Goal: Complete application form: Complete application form

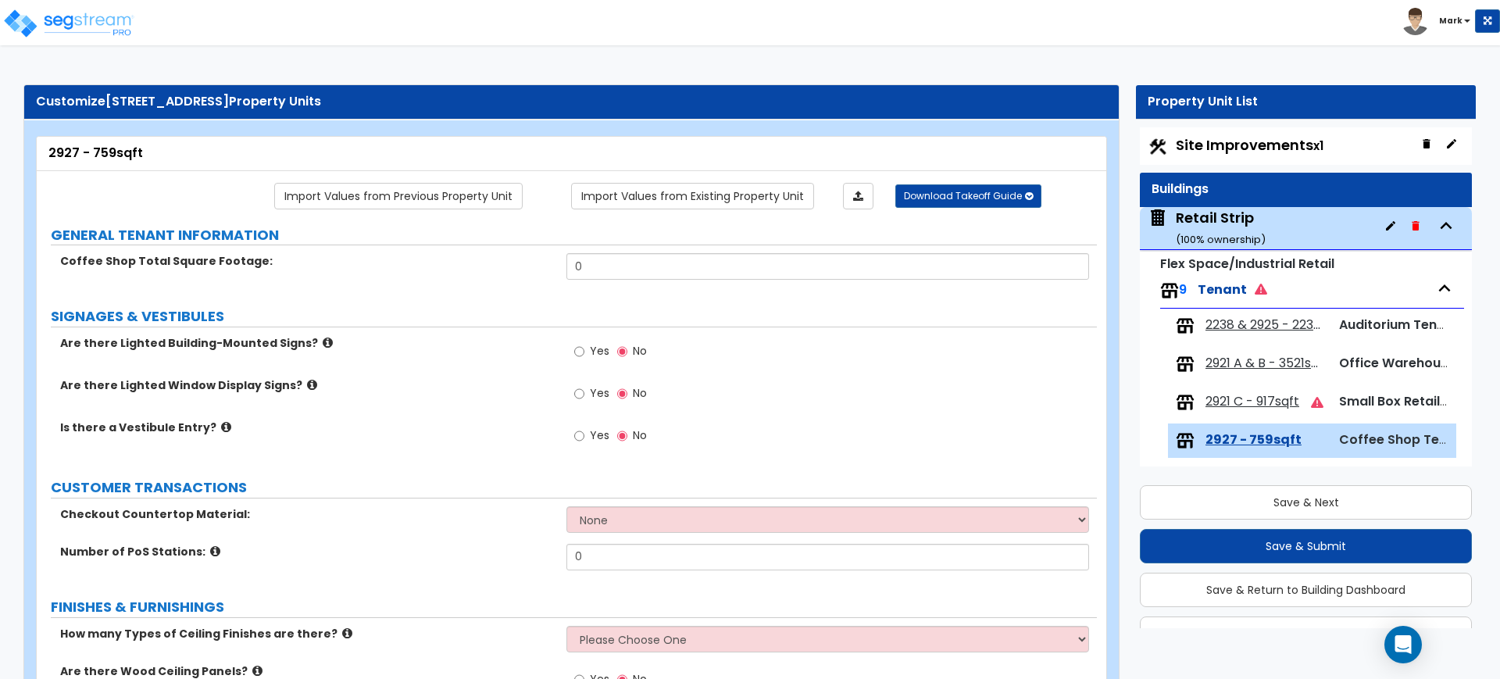
scroll to position [296, 0]
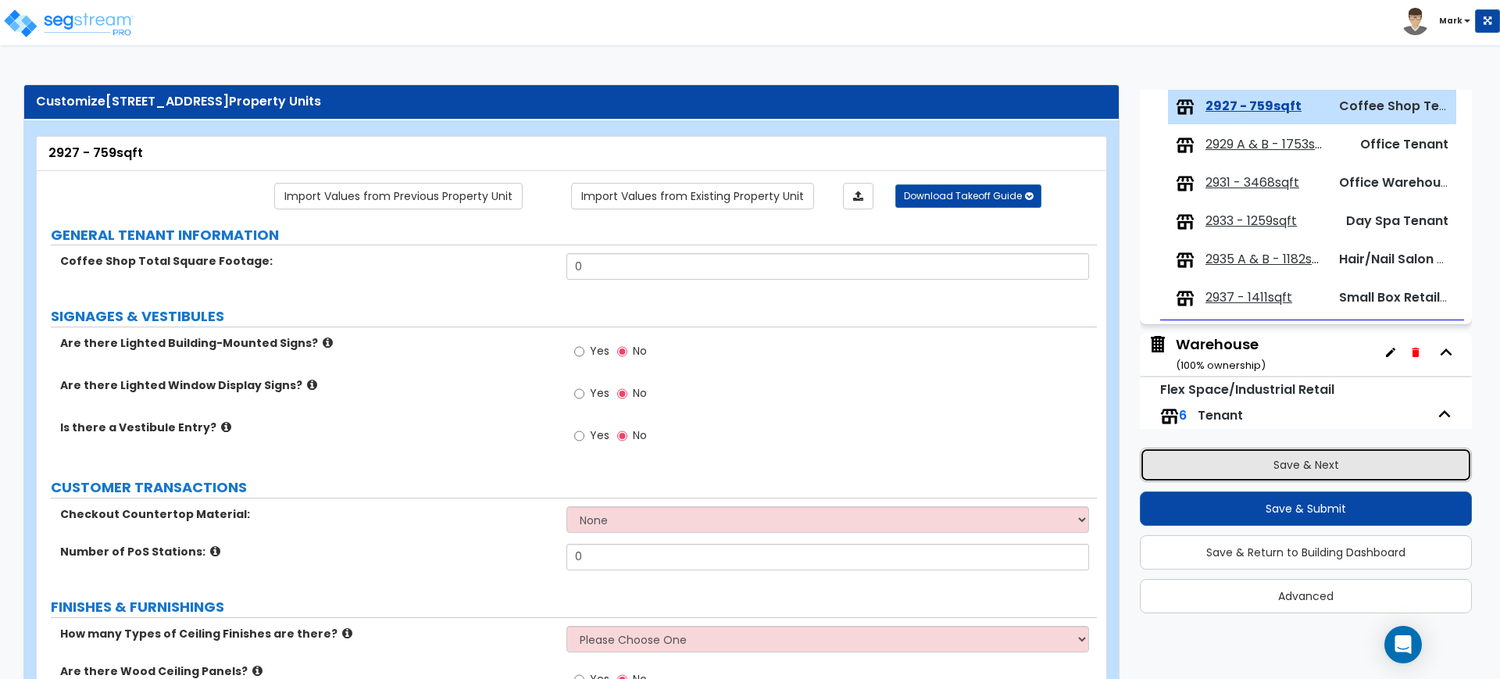
click at [1194, 468] on button "Save & Next" at bounding box center [1306, 465] width 332 height 34
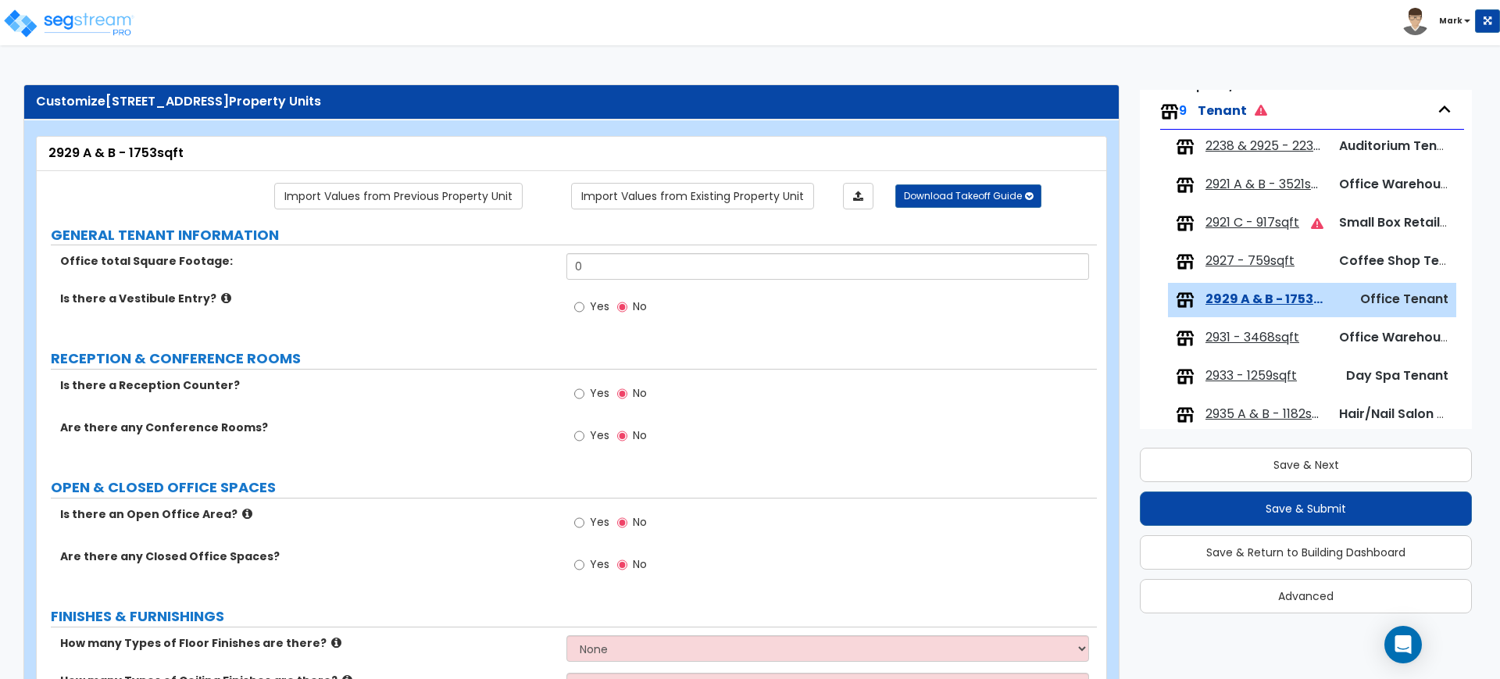
scroll to position [139, 0]
click at [1251, 148] on span "2238 & 2925 - 2238sqft" at bounding box center [1265, 149] width 120 height 18
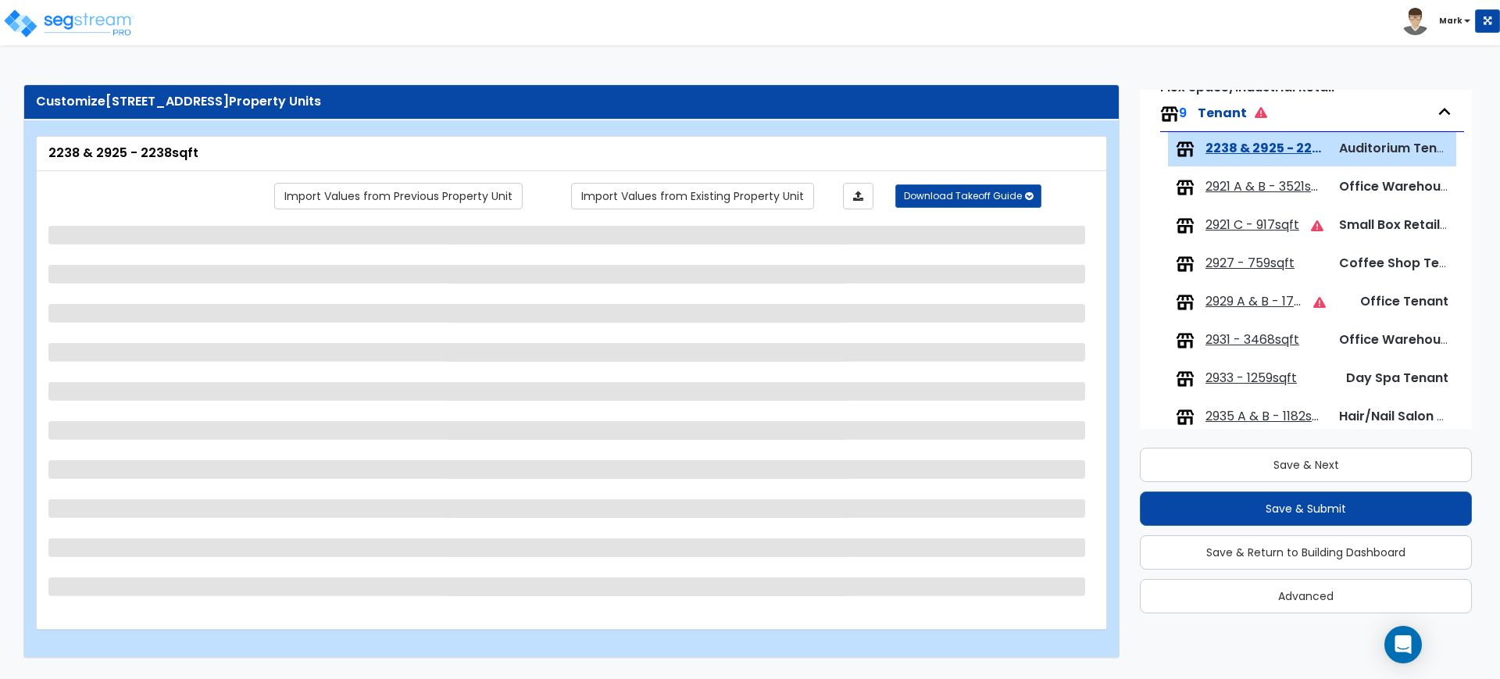
scroll to position [181, 0]
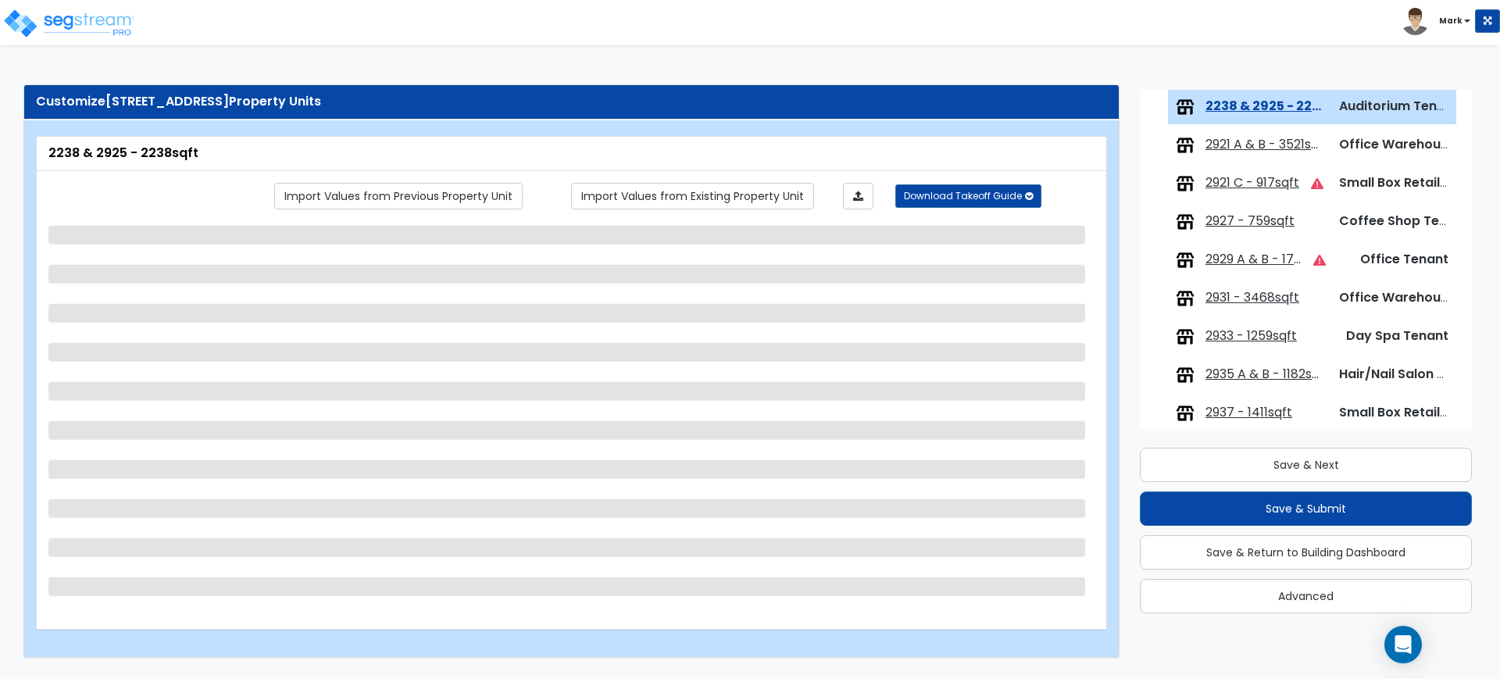
select select "2"
select select "1"
select select "5"
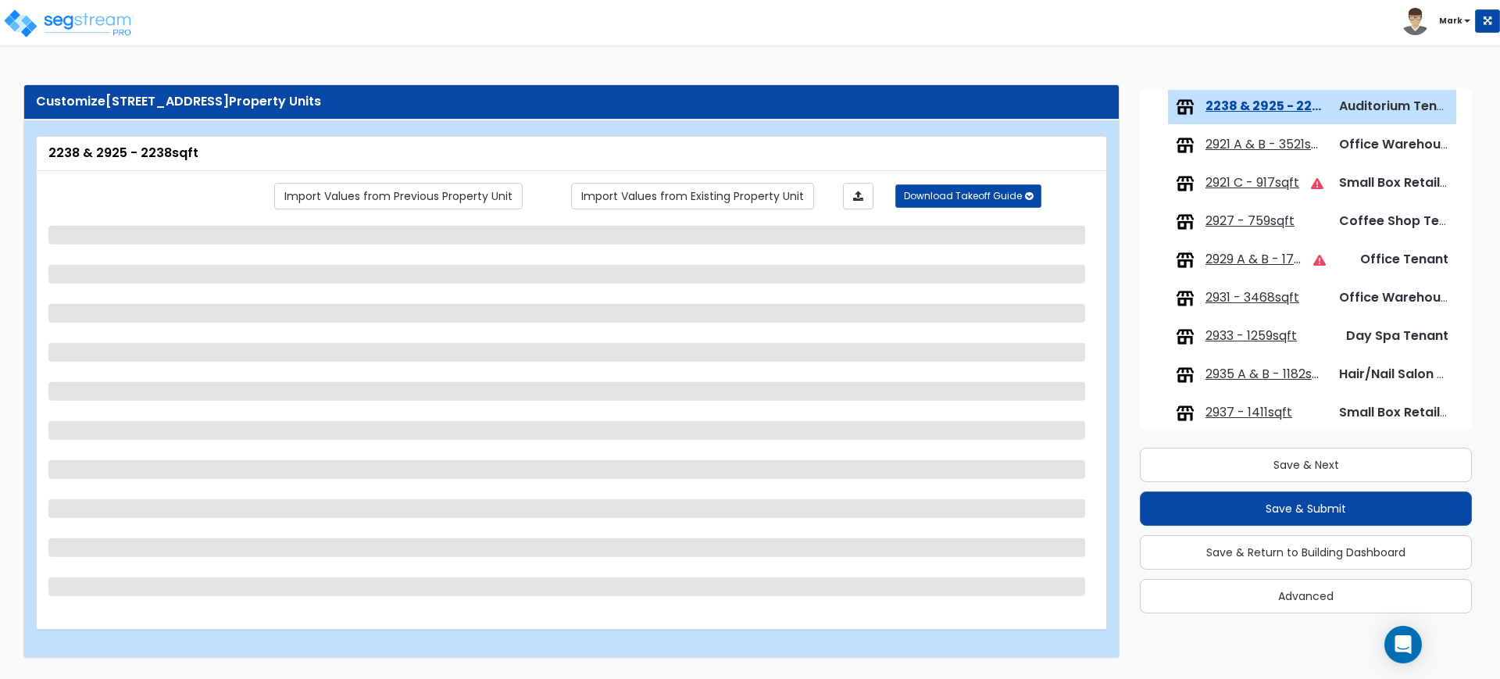
select select "6"
select select "2"
select select "1"
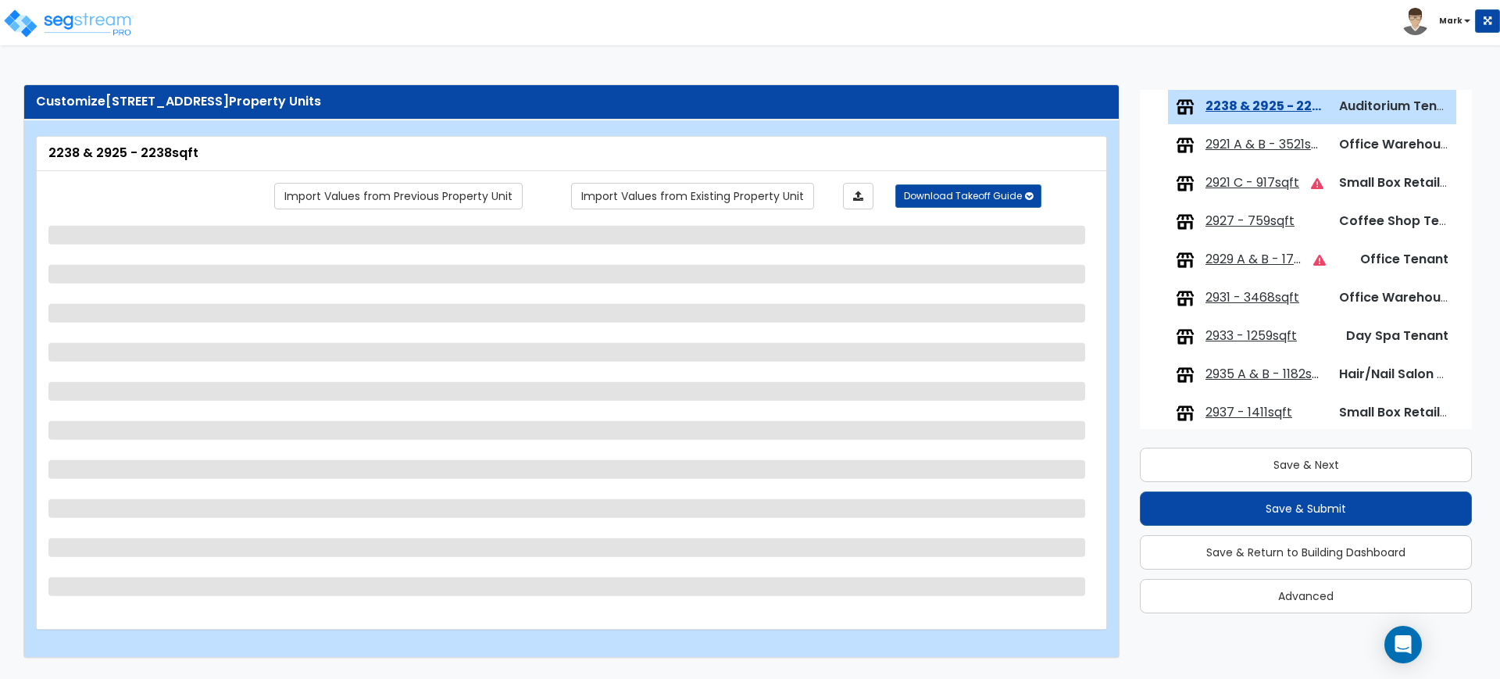
select select "2"
select select "1"
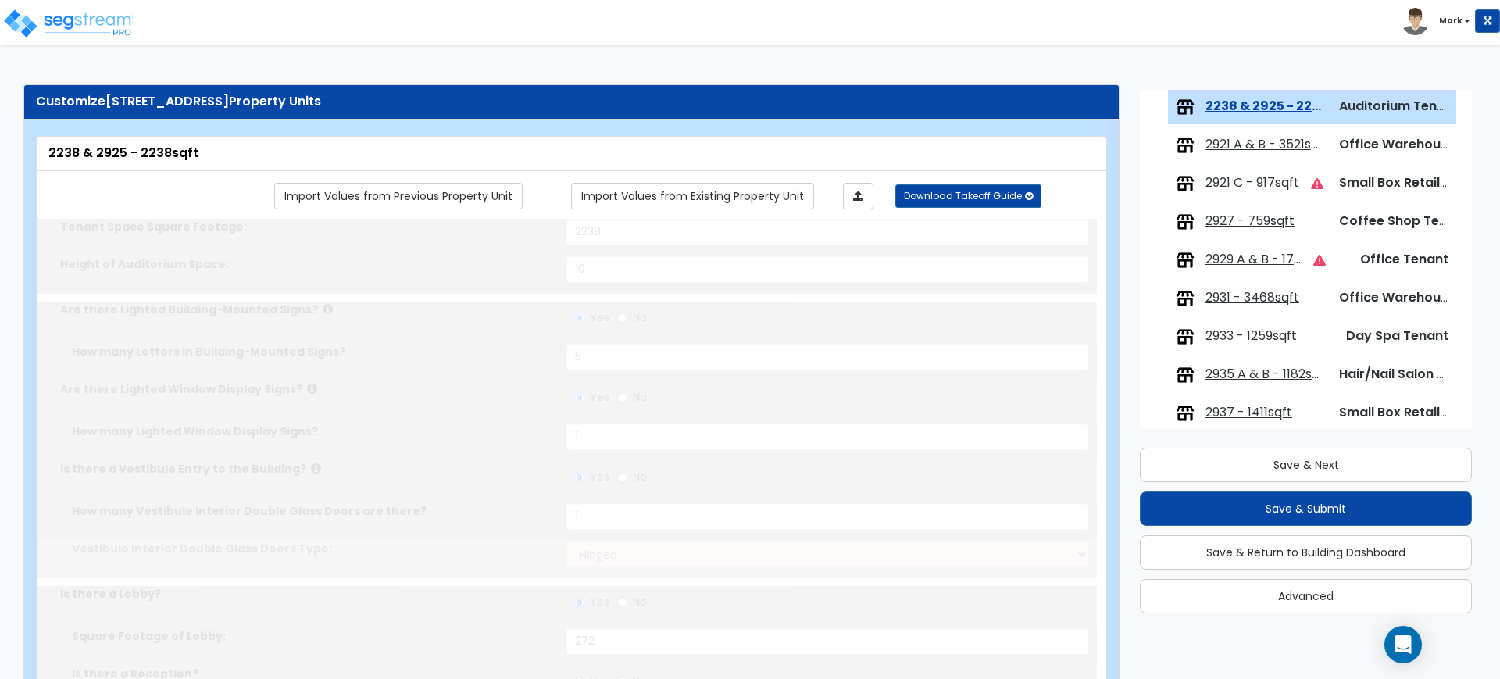
radio input "true"
select select "1"
select select "4"
select select "1"
type input "80"
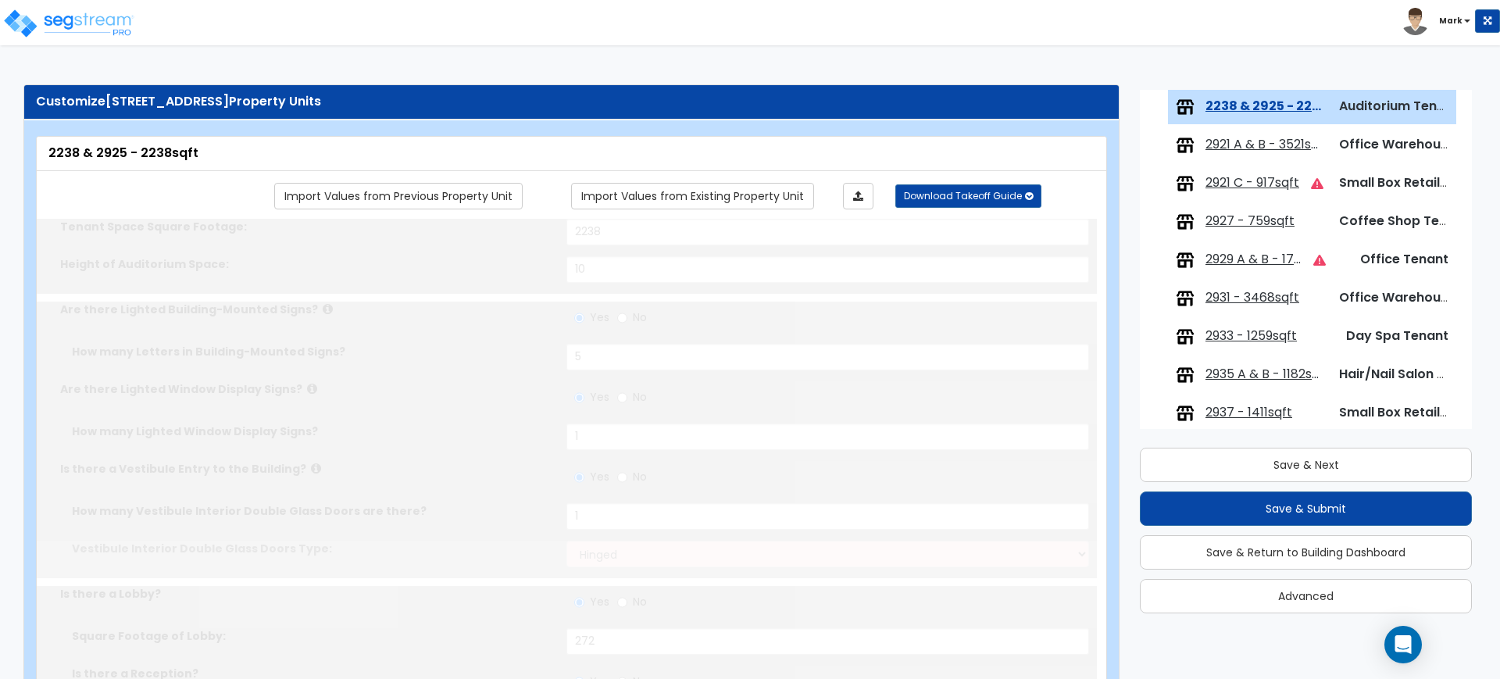
select select "5"
select select "4"
select select "2"
type input "1"
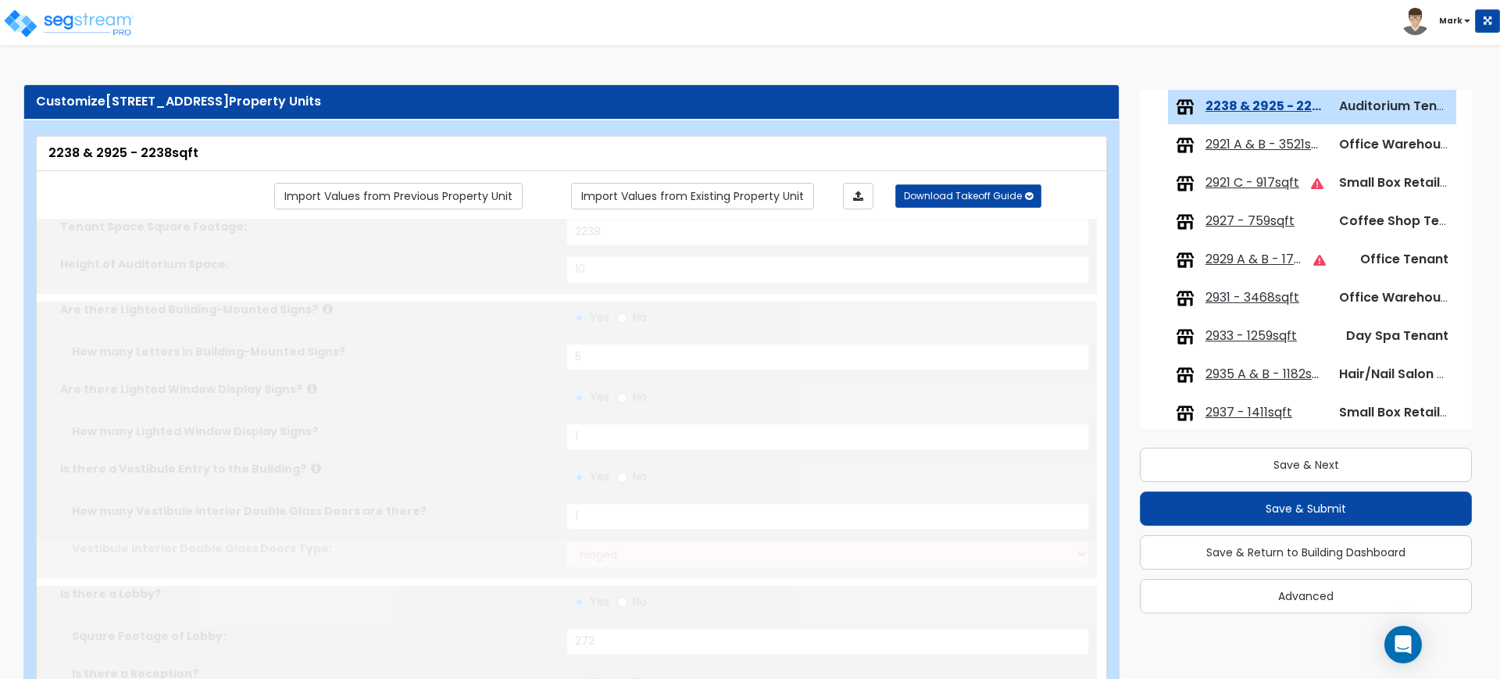
select select "2"
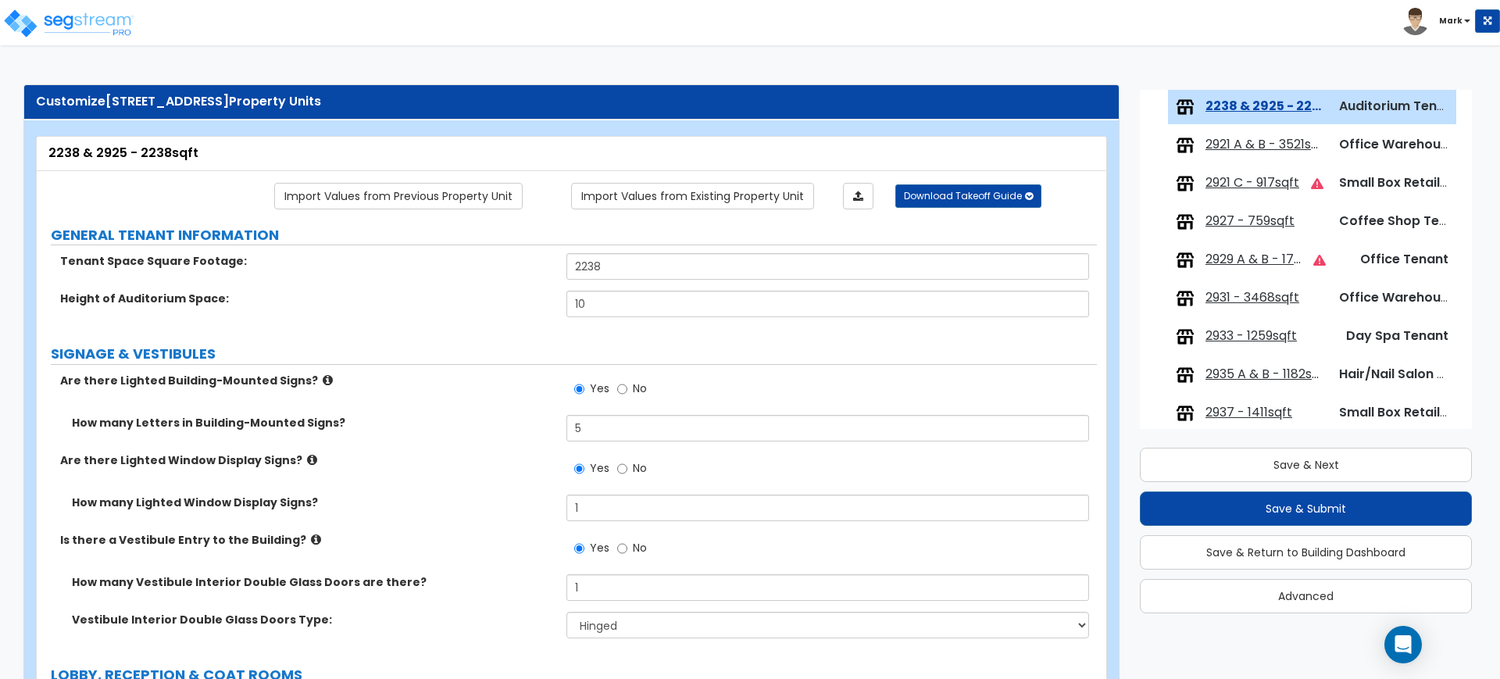
click at [1233, 144] on span "2921 A & B - 3521sqft" at bounding box center [1265, 145] width 120 height 18
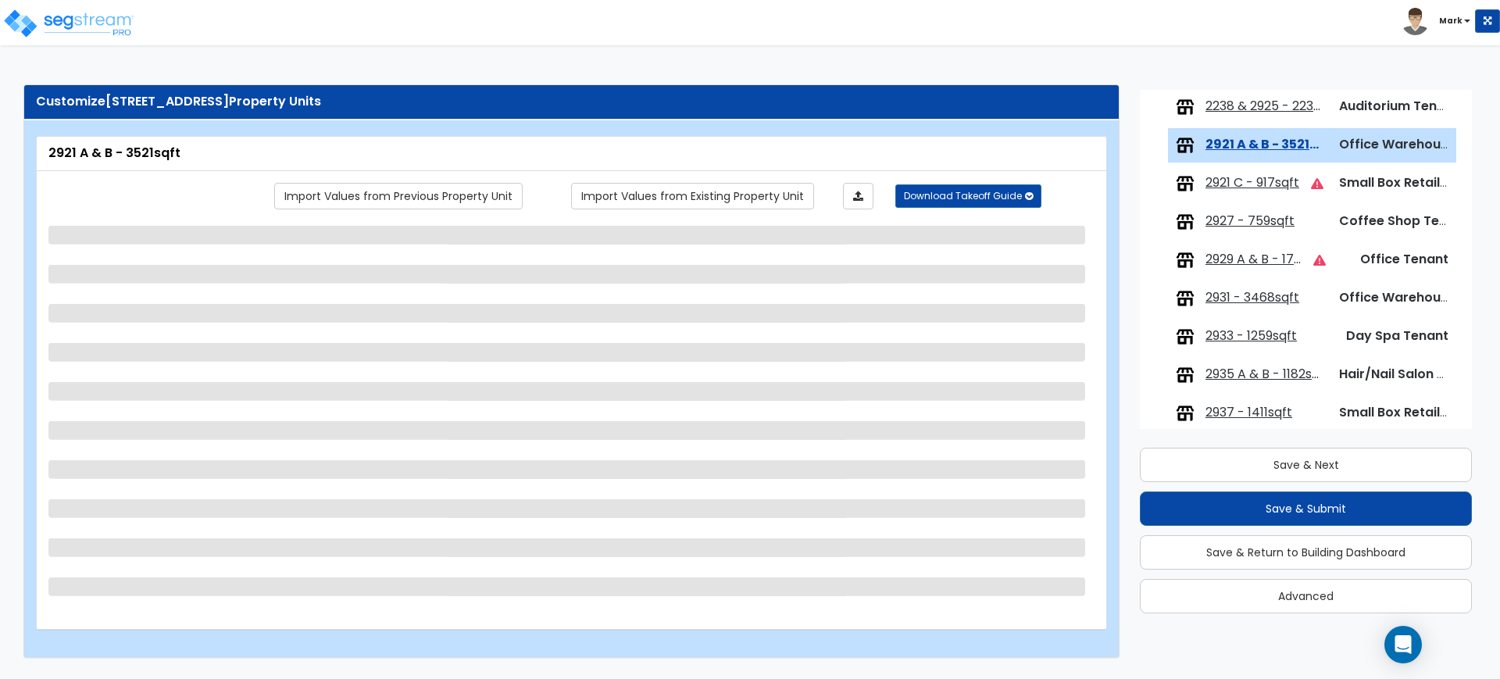
scroll to position [220, 0]
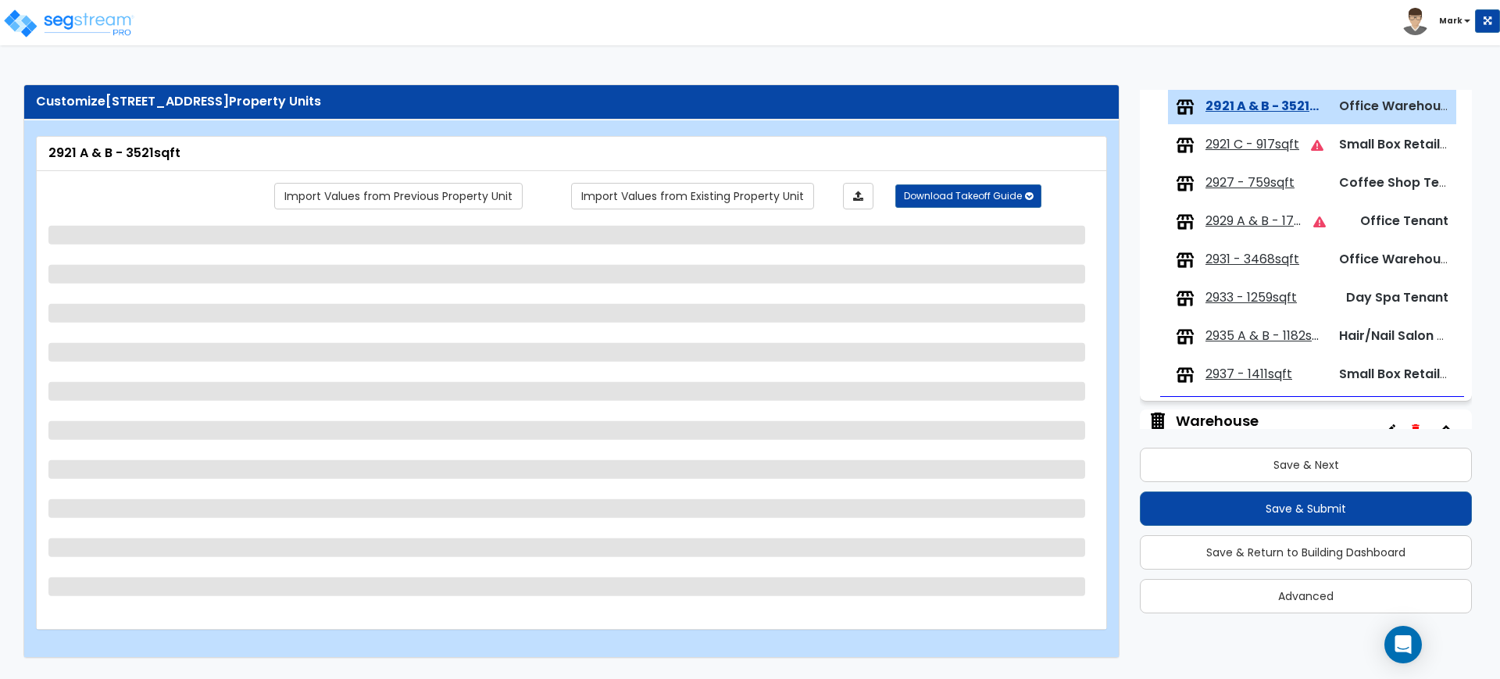
select select "2"
select select "1"
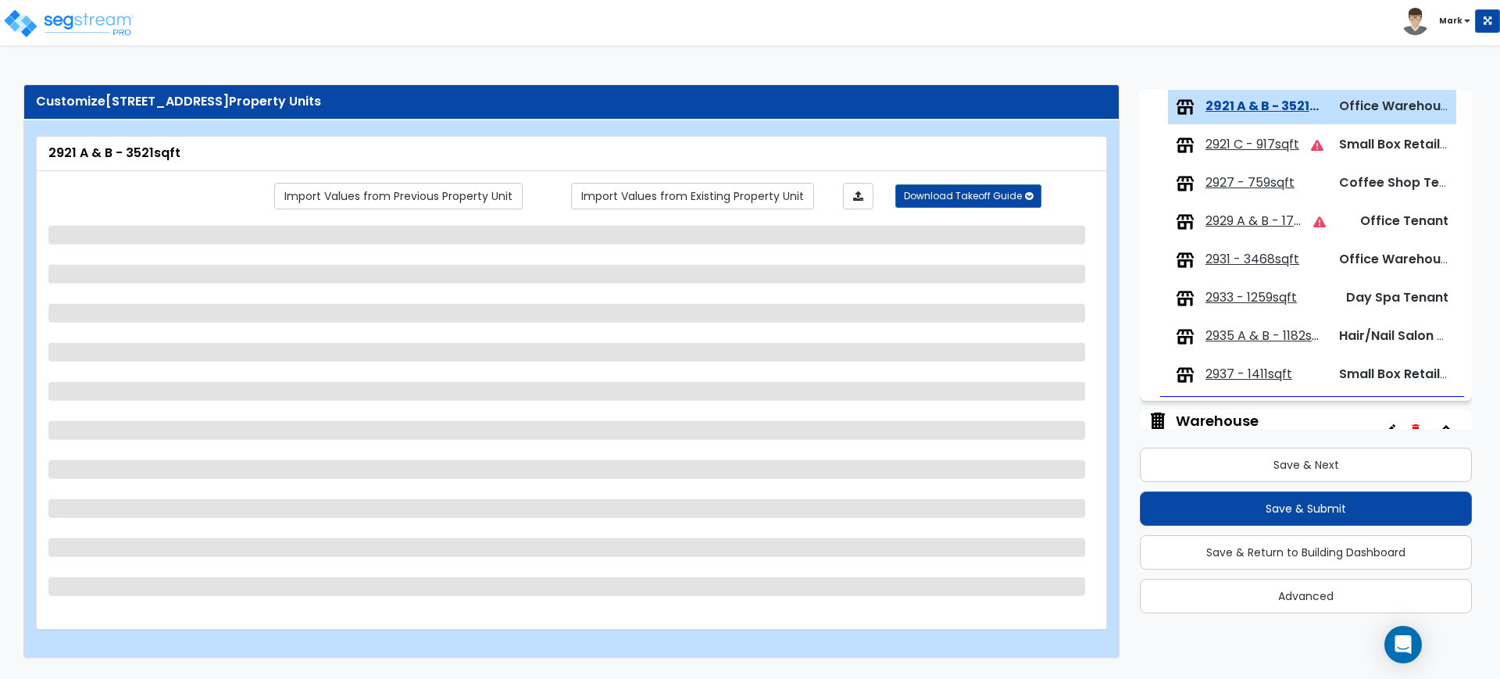
select select "2"
select select "1"
select select "6"
select select "1"
select select "4"
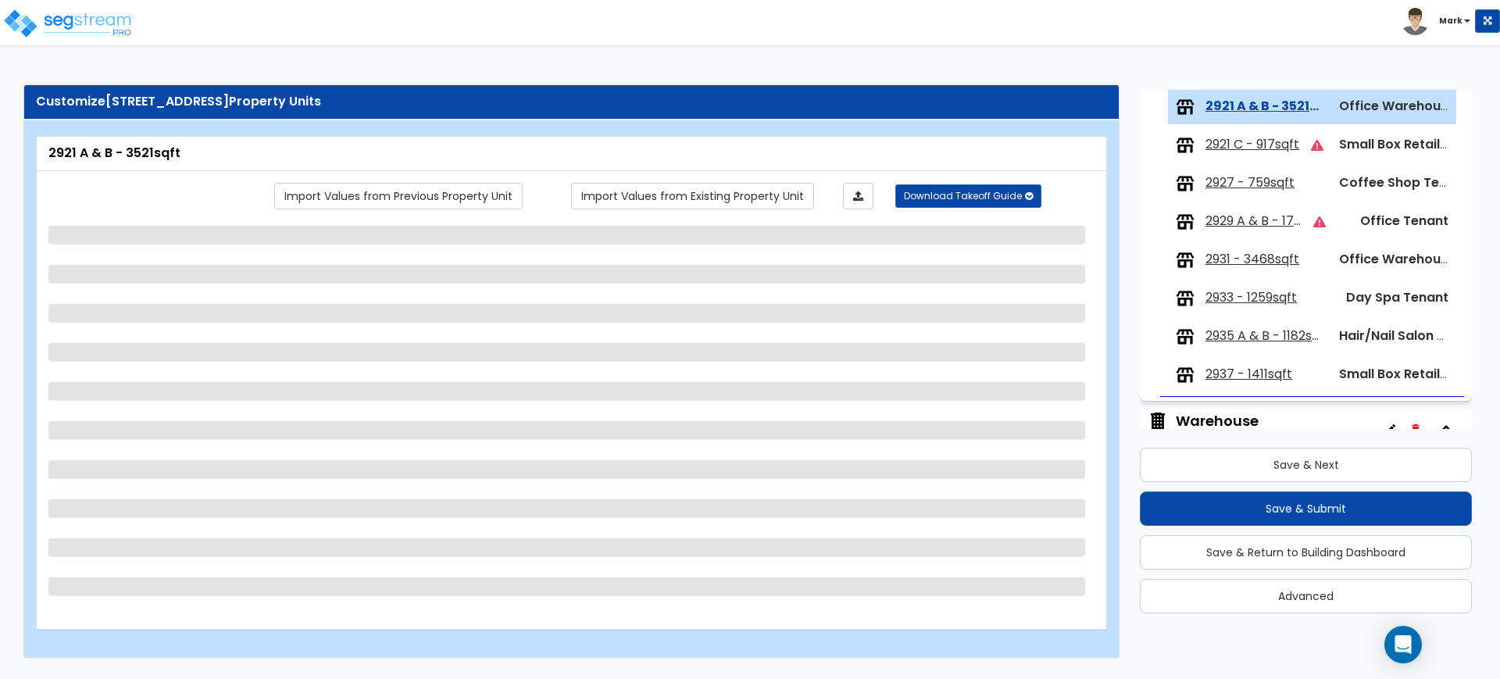
select select "5"
select select "1"
select select "2"
select select "1"
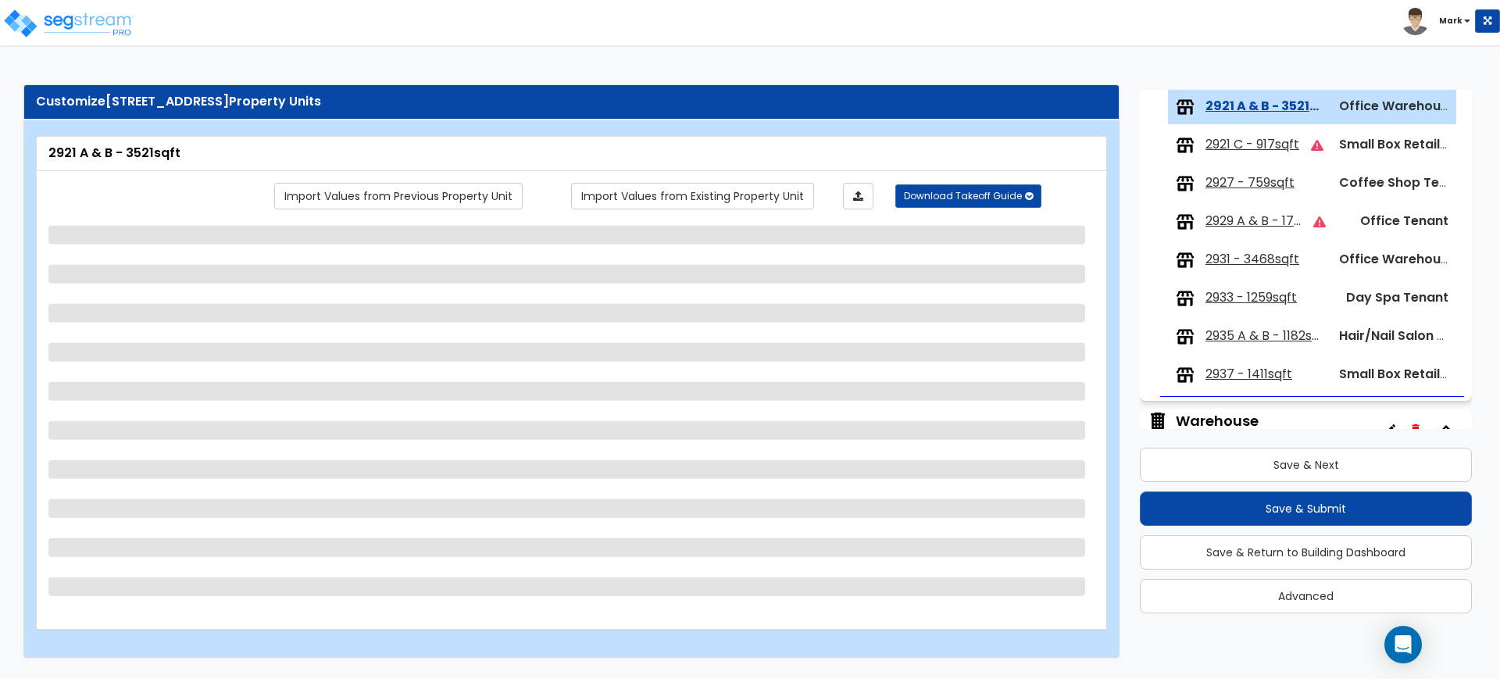
select select "1"
select select "2"
select select "1"
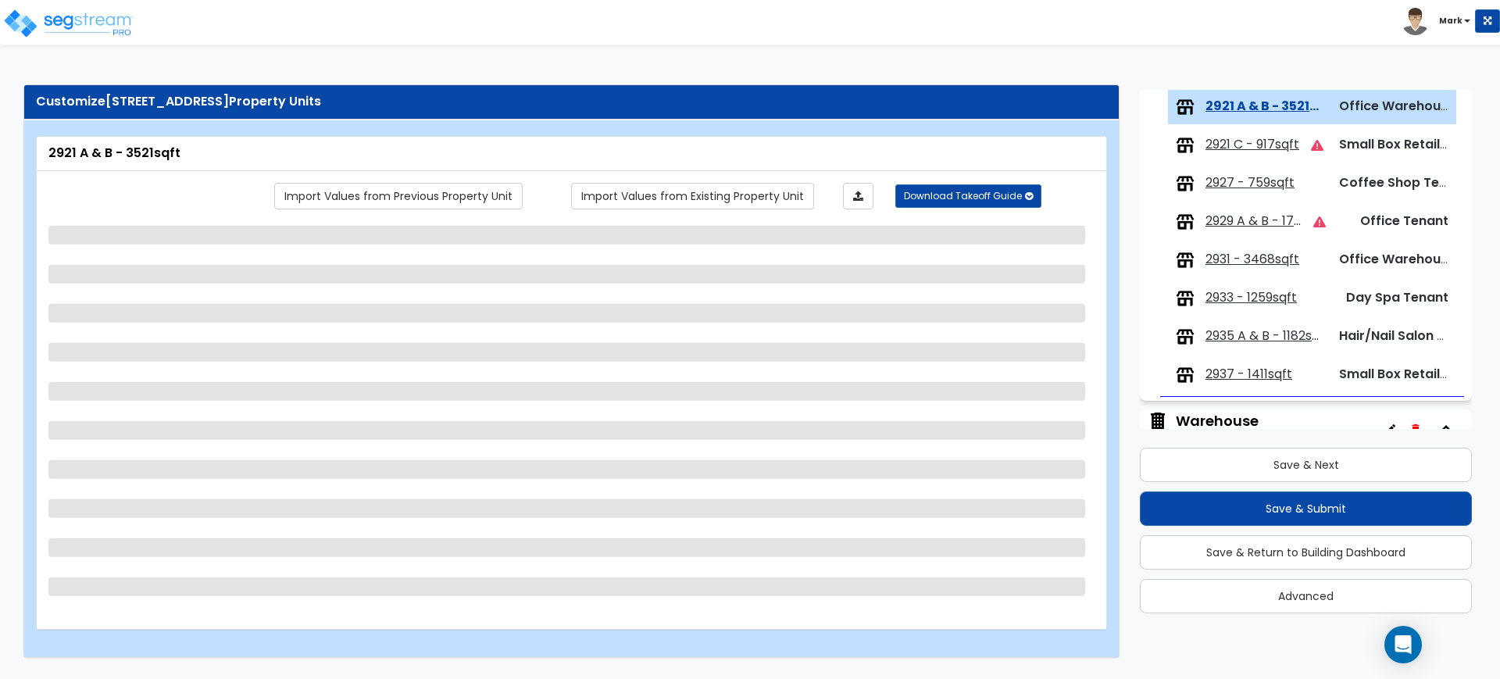
select select "2"
select select "10"
select select "1"
select select "2"
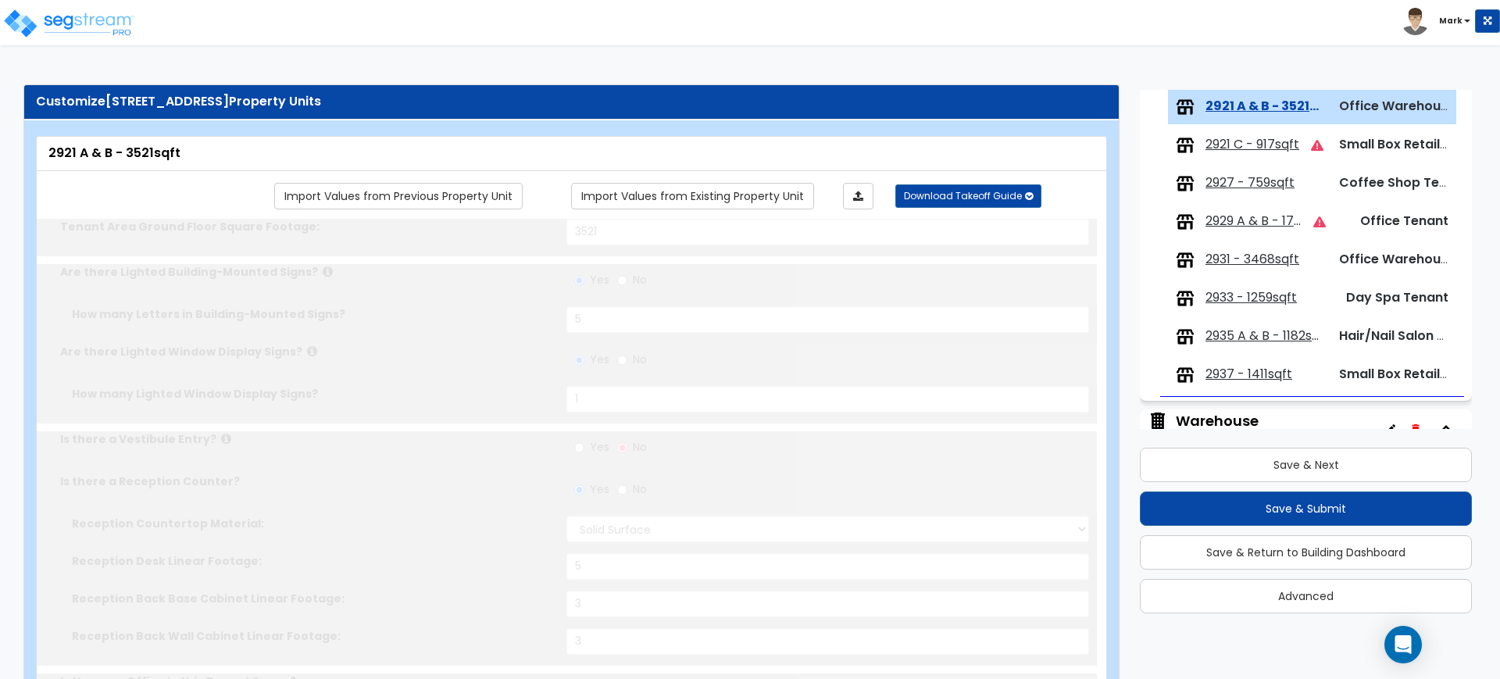
type input "3"
radio input "true"
type input "2"
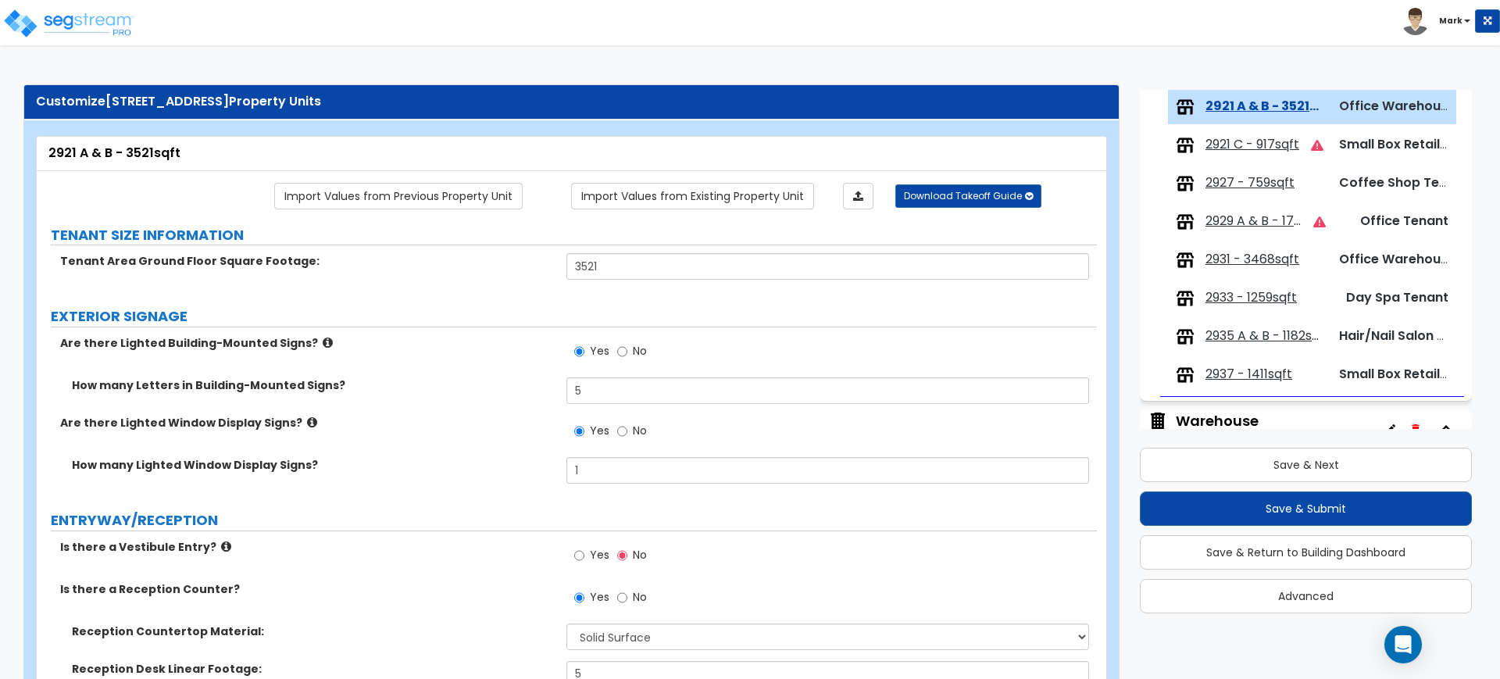
scroll to position [122, 0]
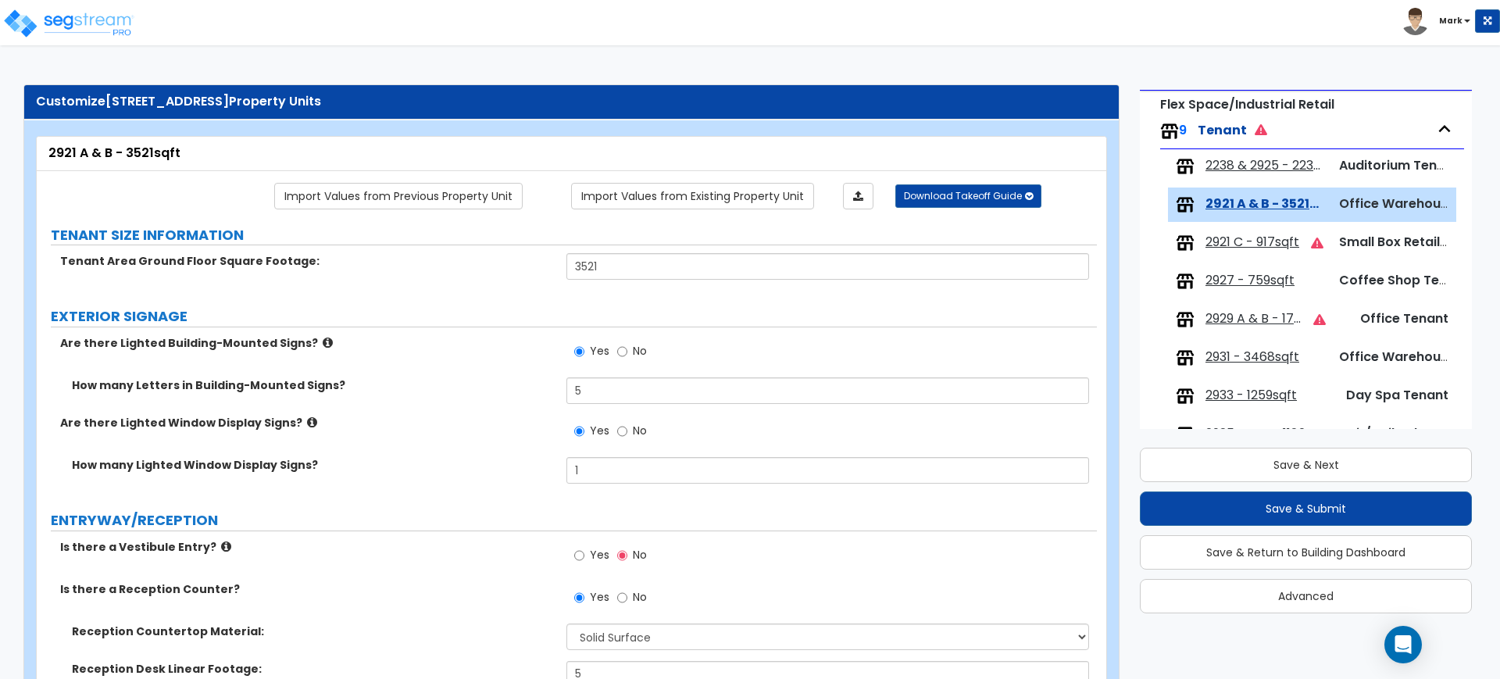
click at [1230, 238] on span "2921 C - 917sqft" at bounding box center [1252, 243] width 94 height 18
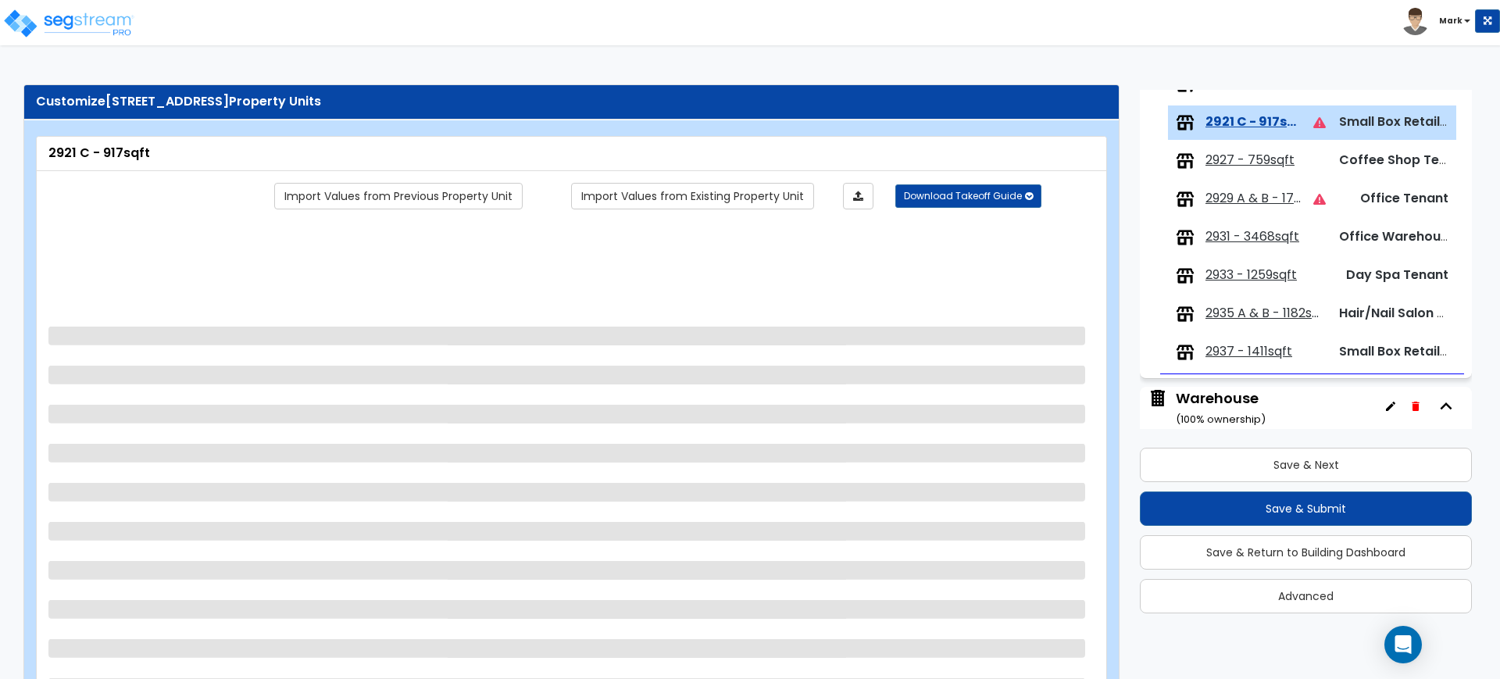
scroll to position [258, 0]
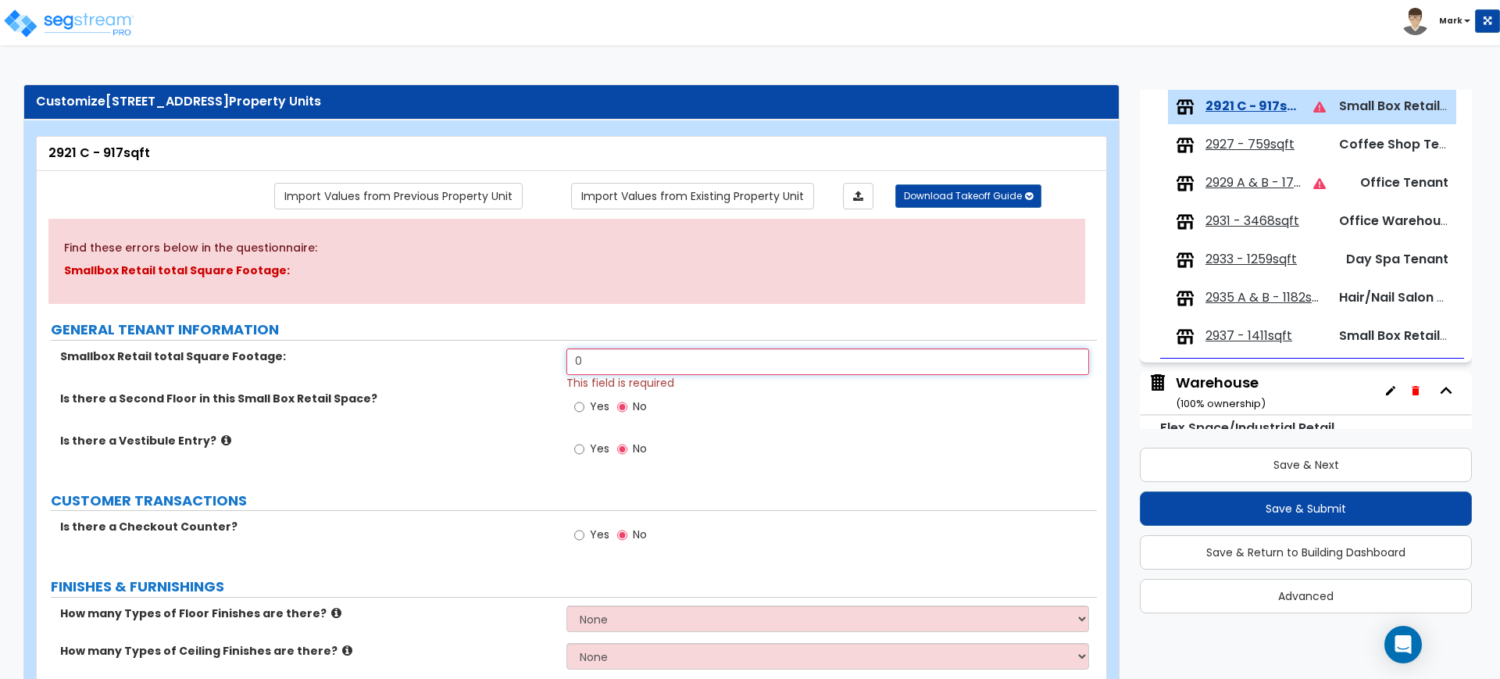
drag, startPoint x: 598, startPoint y: 360, endPoint x: 480, endPoint y: 352, distance: 119.0
click at [480, 352] on div "Smallbox Retail total Square Footage: 0 This field is required" at bounding box center [567, 369] width 1060 height 42
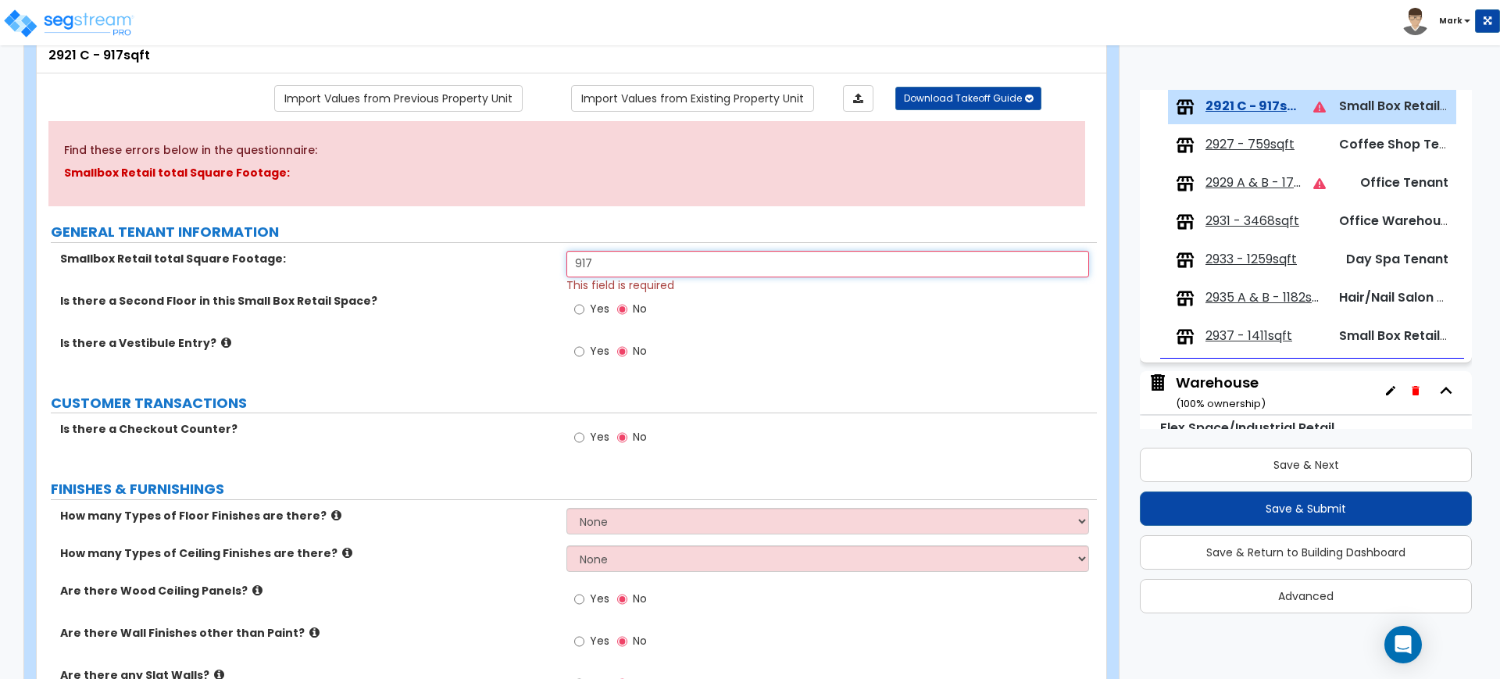
type input "917"
click at [580, 435] on input "Yes" at bounding box center [579, 437] width 10 height 17
radio input "true"
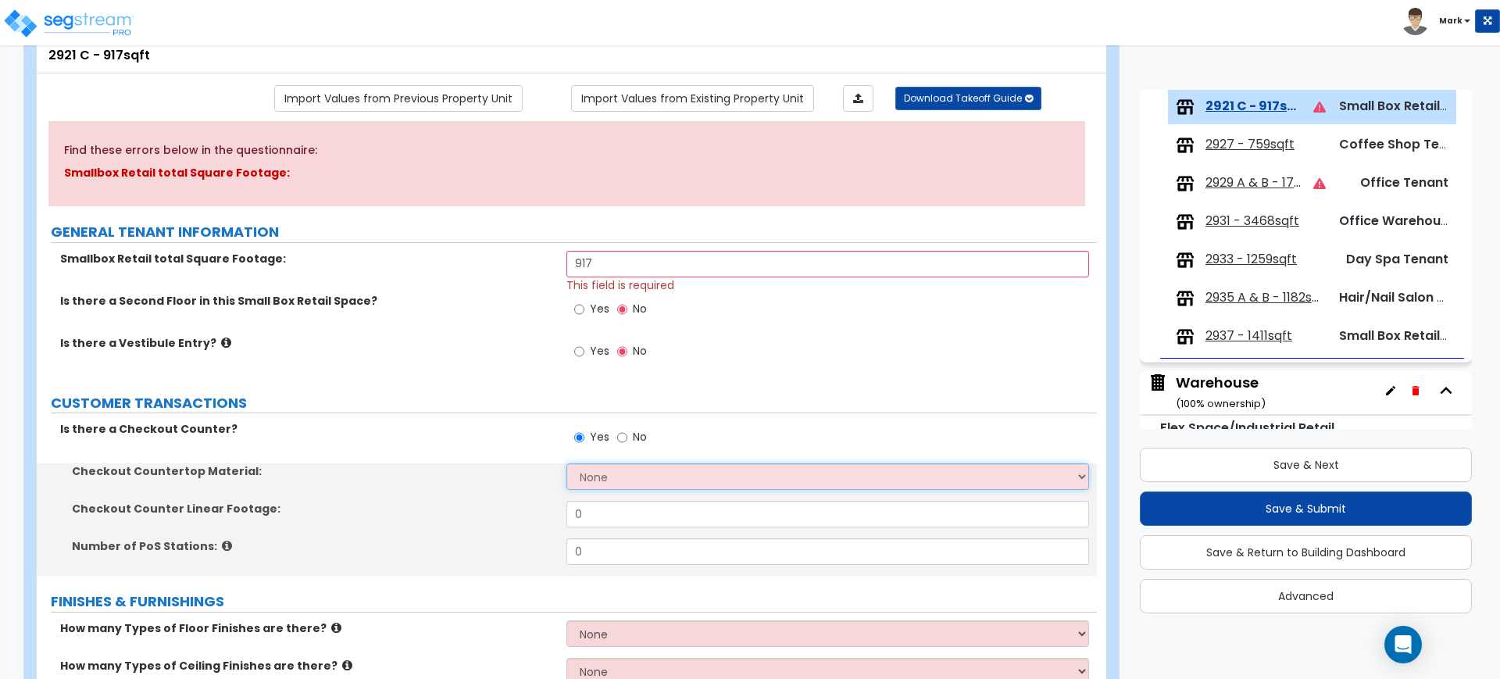
click at [604, 480] on select "None Plastic Laminate Solid Surface Stone Quartz Marble Tile Wood Stainless Ste…" at bounding box center [827, 476] width 522 height 27
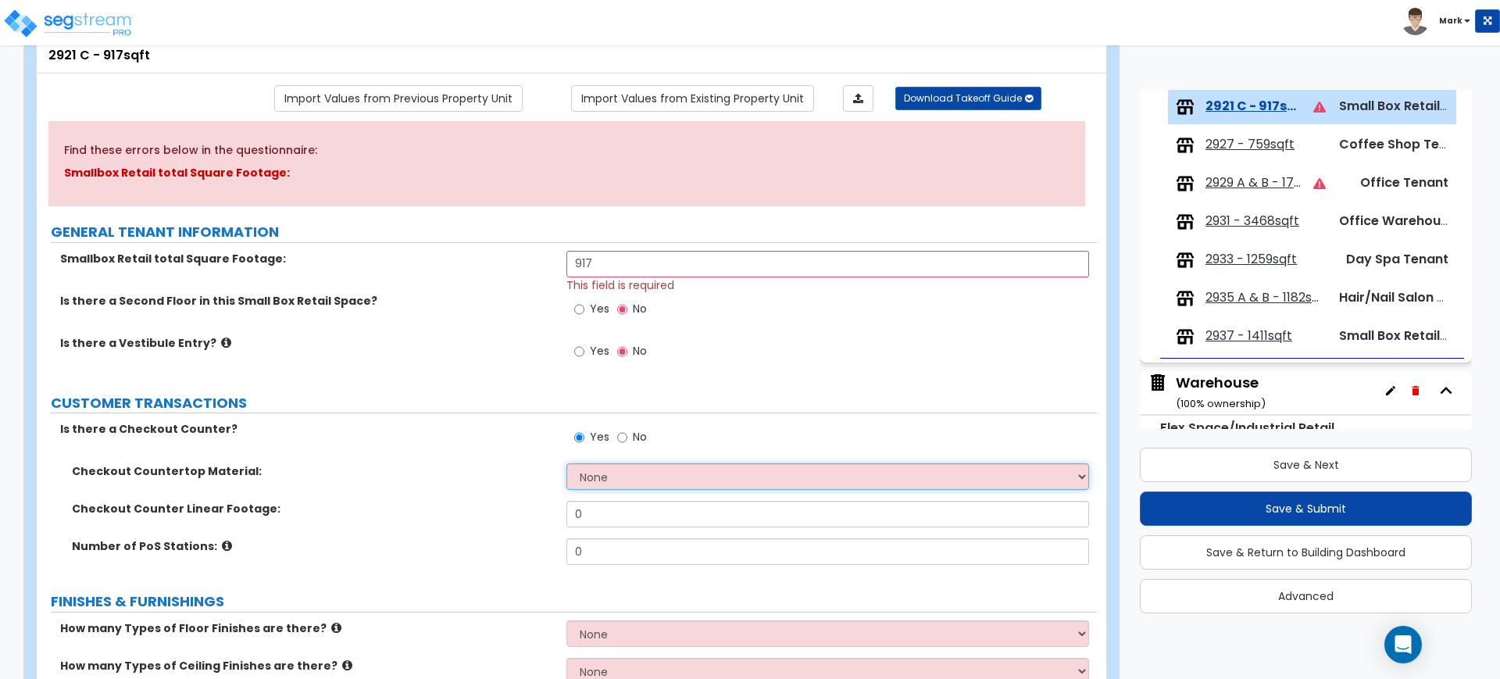
select select "2"
click at [566, 463] on select "None Plastic Laminate Solid Surface Stone Quartz Marble Tile Wood Stainless Ste…" at bounding box center [827, 476] width 522 height 27
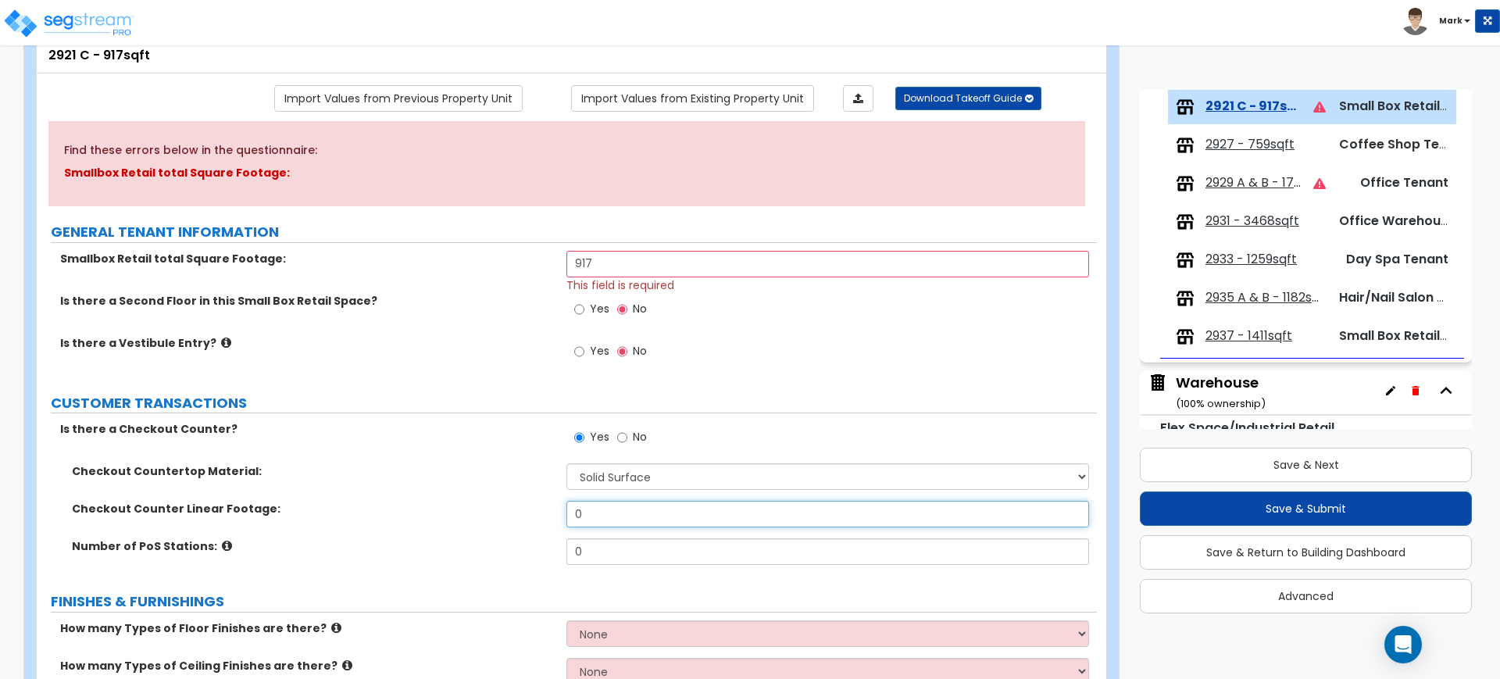
drag, startPoint x: 607, startPoint y: 522, endPoint x: 548, endPoint y: 519, distance: 59.5
click at [552, 520] on div "Checkout Counter Linear Footage: 0" at bounding box center [567, 520] width 1060 height 38
type input "3"
drag, startPoint x: 599, startPoint y: 552, endPoint x: 530, endPoint y: 545, distance: 69.9
click at [530, 545] on div "Number of PoS Stations: 0" at bounding box center [567, 557] width 1060 height 38
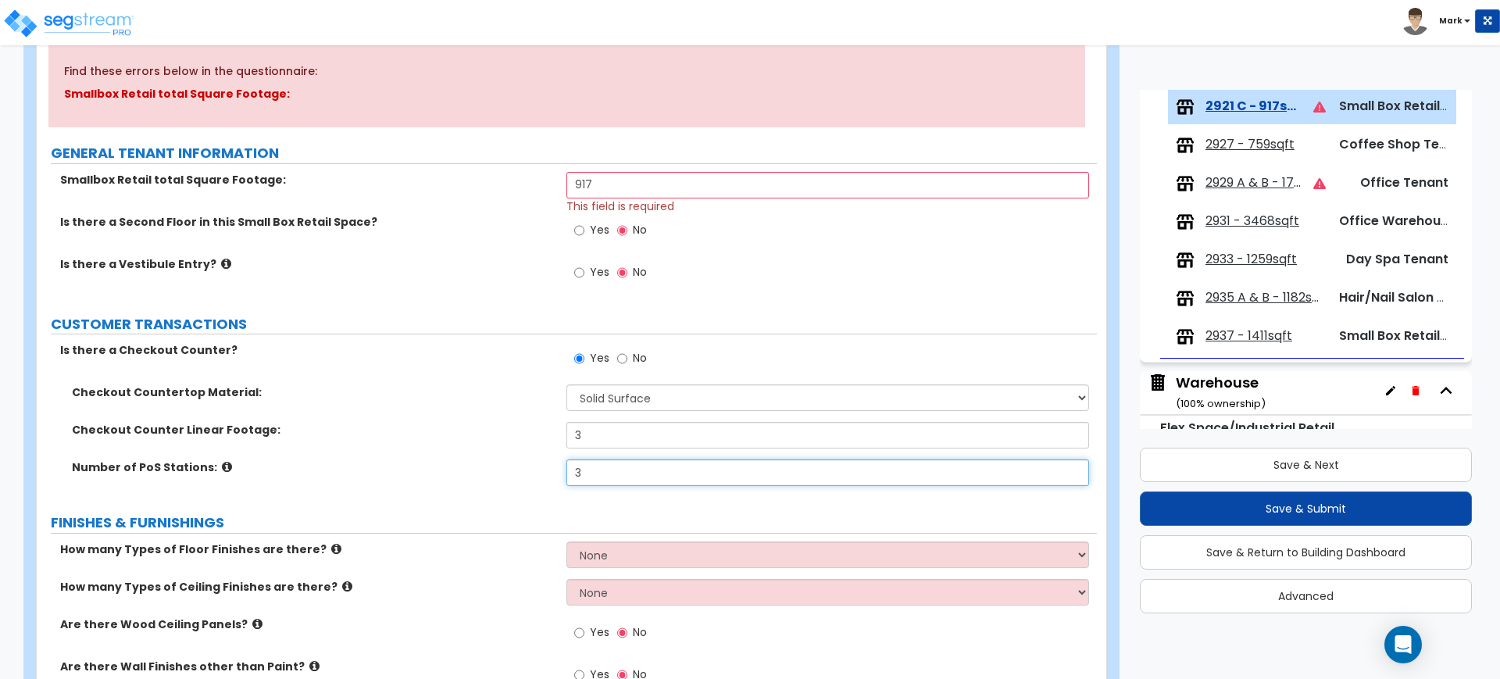
scroll to position [293, 0]
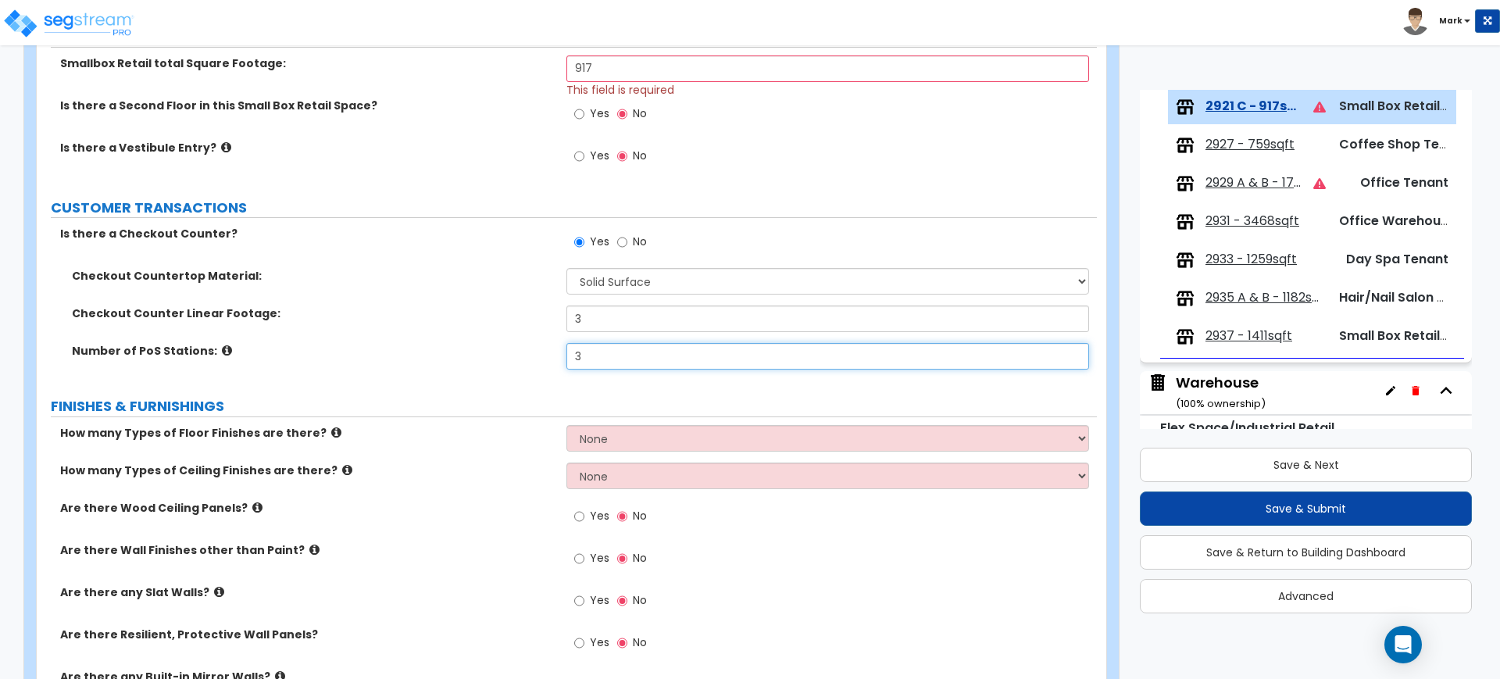
type input "3"
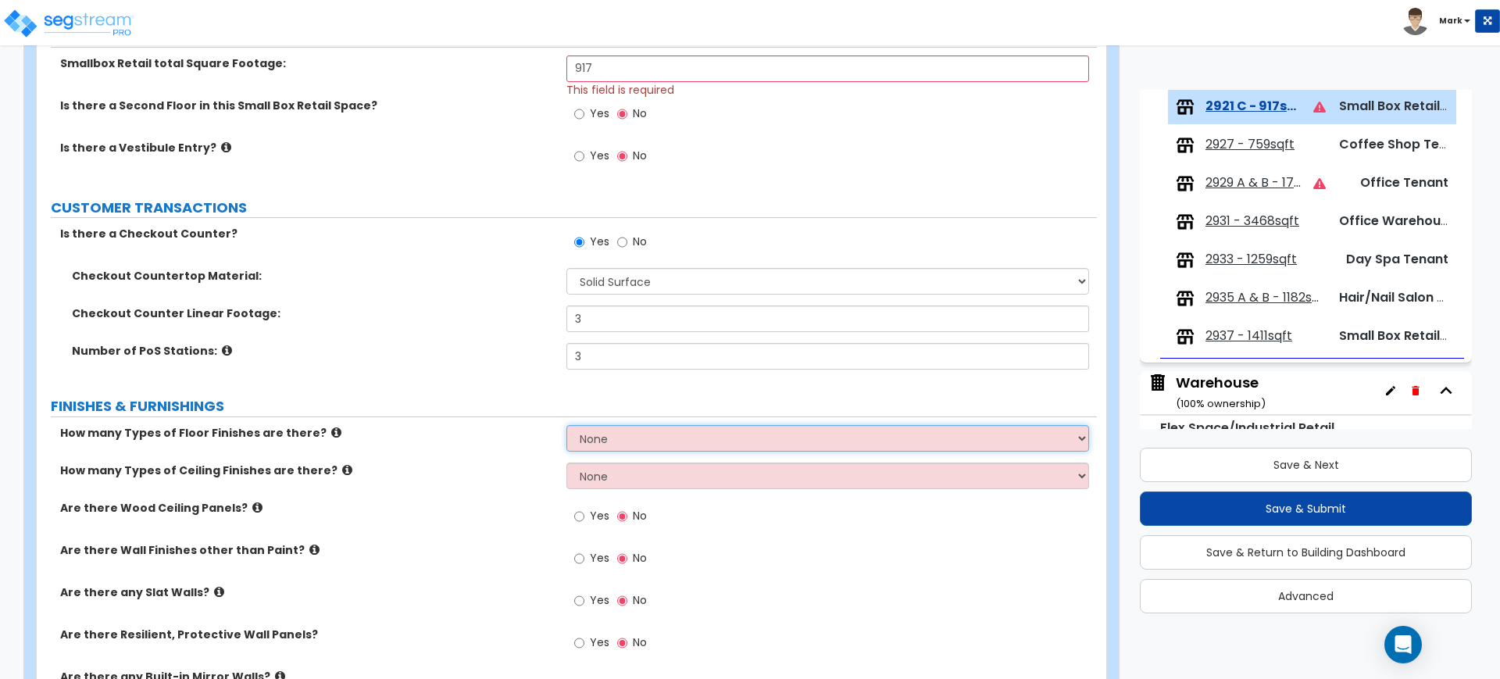
click at [638, 438] on select "None 1 2 3 4" at bounding box center [827, 438] width 522 height 27
select select "1"
click at [566, 425] on select "None 1 2 3 4" at bounding box center [827, 438] width 522 height 27
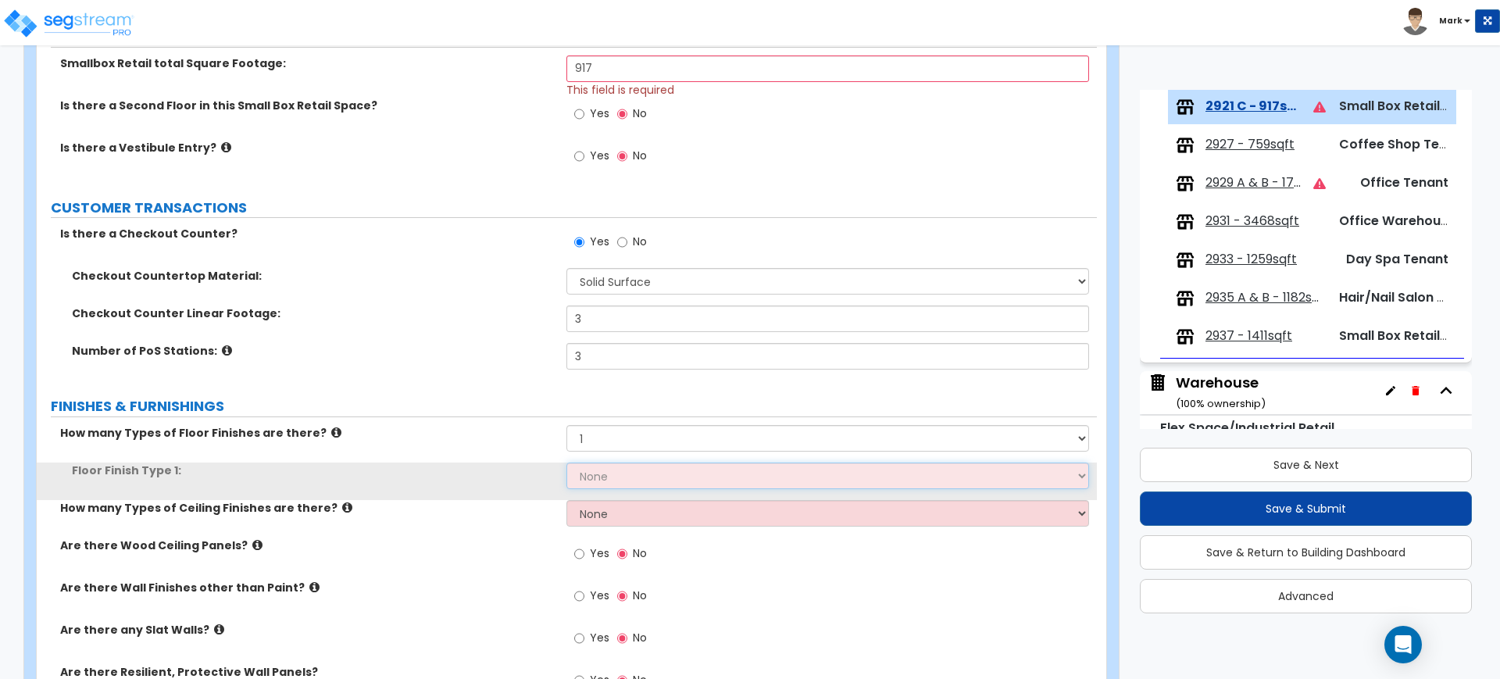
click at [612, 484] on select "None Tile Flooring Hardwood Flooring Resilient Laminate Flooring VCT Flooring S…" at bounding box center [827, 476] width 522 height 27
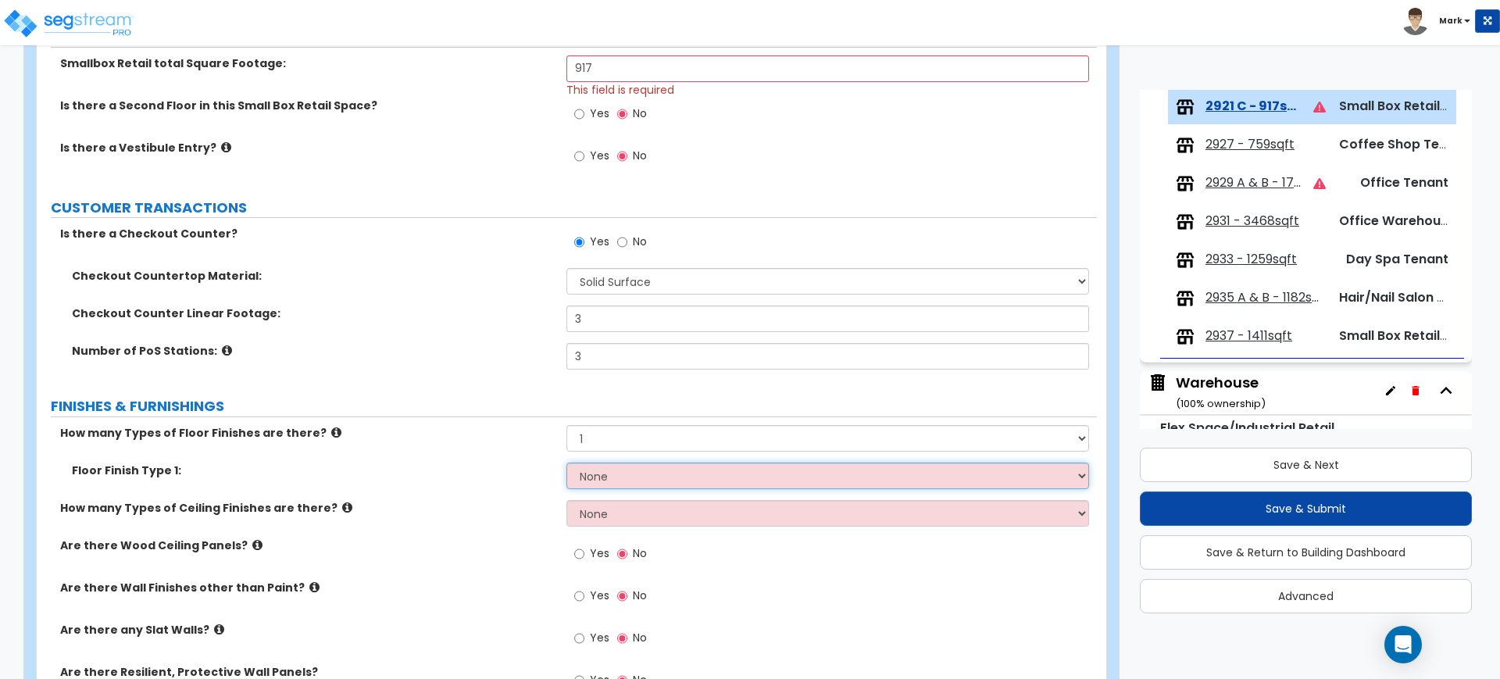
select select "5"
click at [566, 463] on select "None Tile Flooring Hardwood Flooring Resilient Laminate Flooring VCT Flooring S…" at bounding box center [827, 476] width 522 height 27
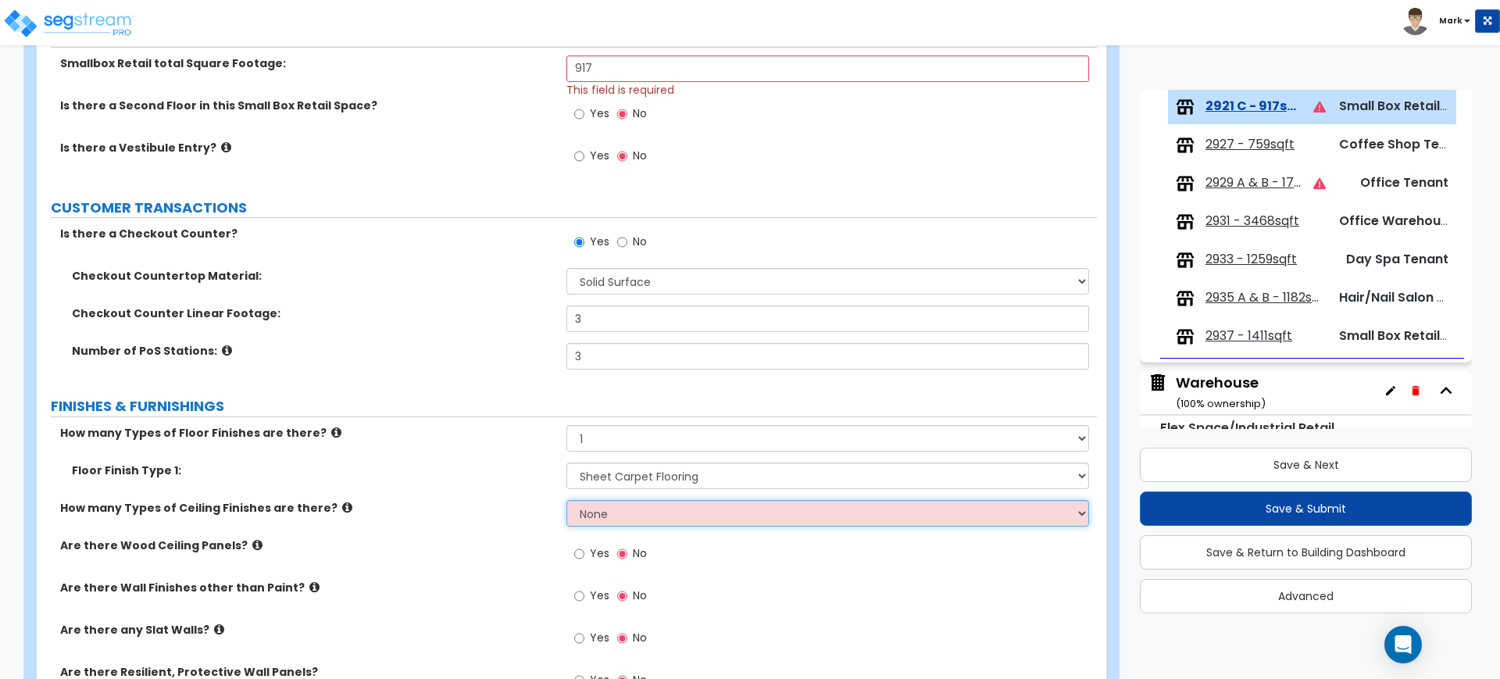
click at [623, 505] on select "None 1 2 3" at bounding box center [827, 513] width 522 height 27
select select "1"
click at [566, 500] on select "None 1 2 3" at bounding box center [827, 513] width 522 height 27
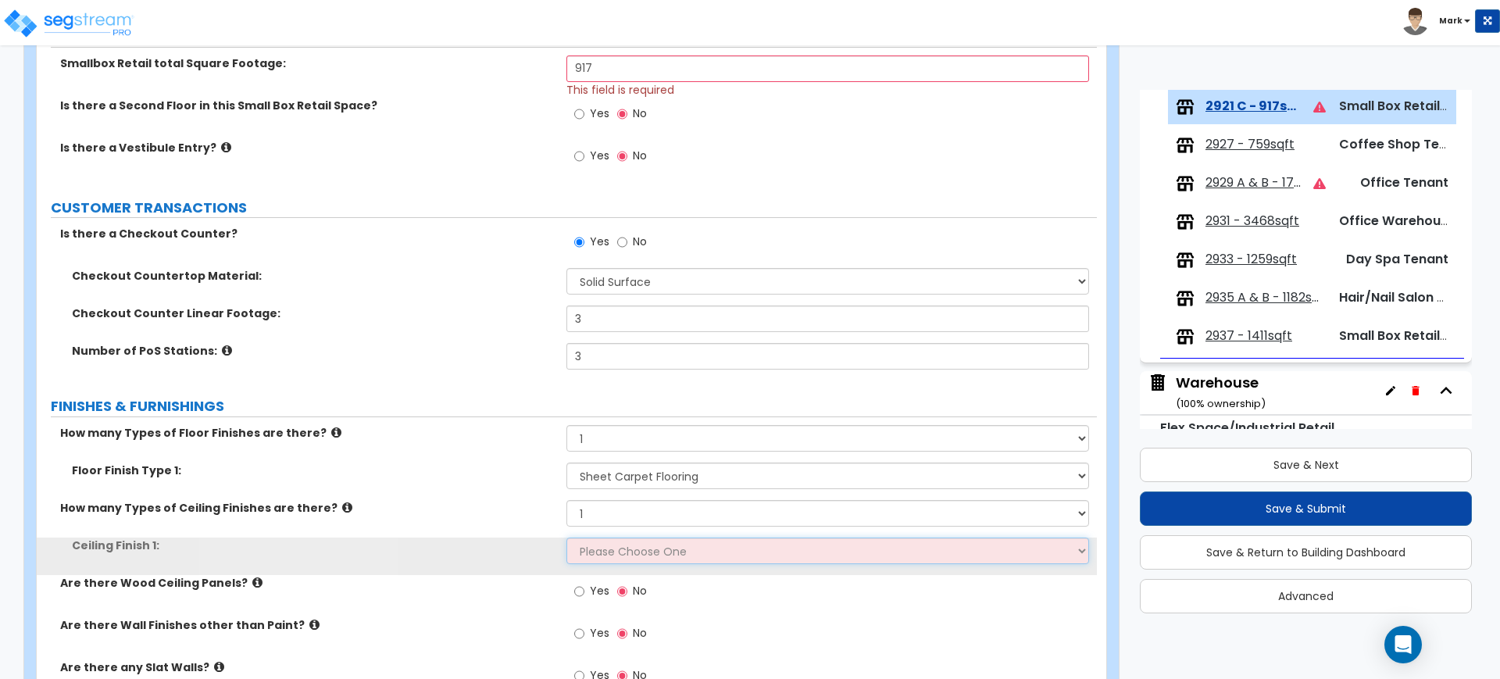
click at [629, 555] on select "Please Choose One Drop Ceiling Open Ceiling Drywall Ceiling" at bounding box center [827, 551] width 522 height 27
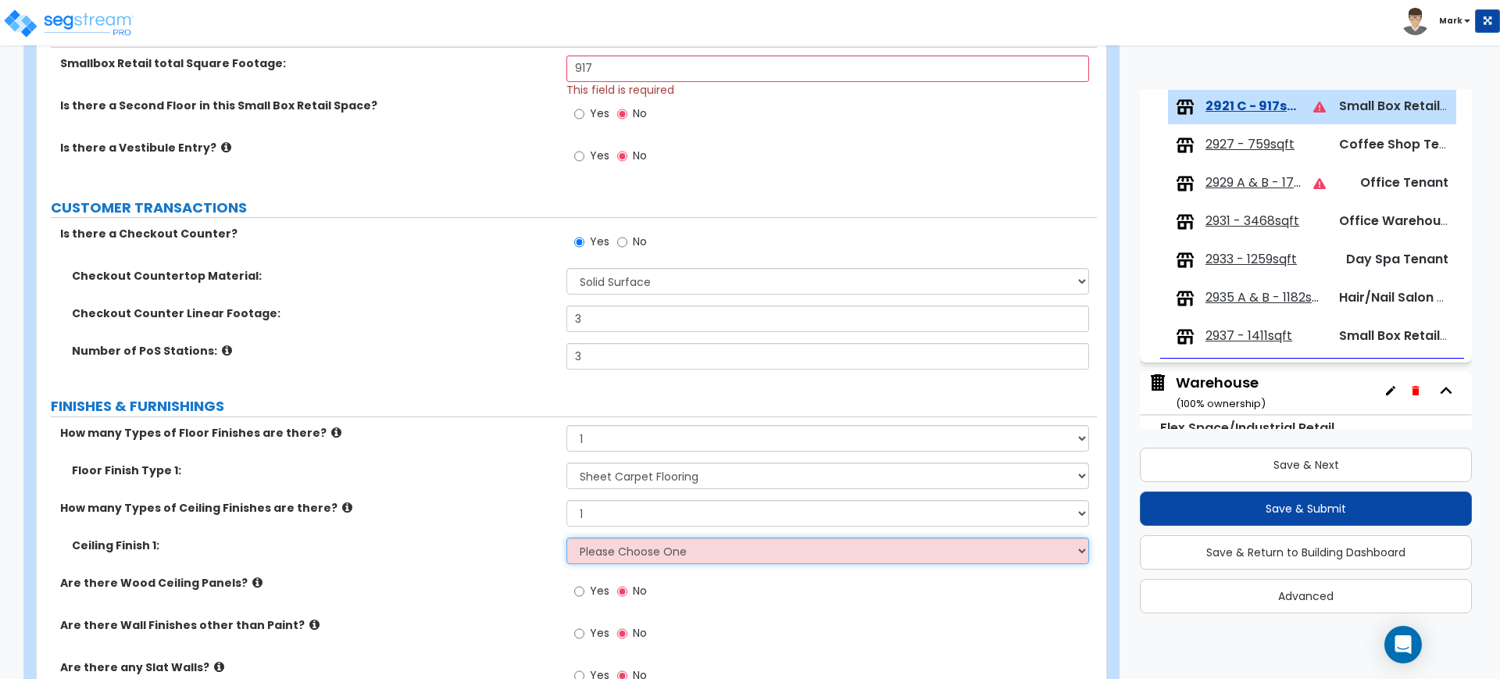
select select "1"
click at [566, 538] on select "Please Choose One Drop Ceiling Open Ceiling Drywall Ceiling" at bounding box center [827, 551] width 522 height 27
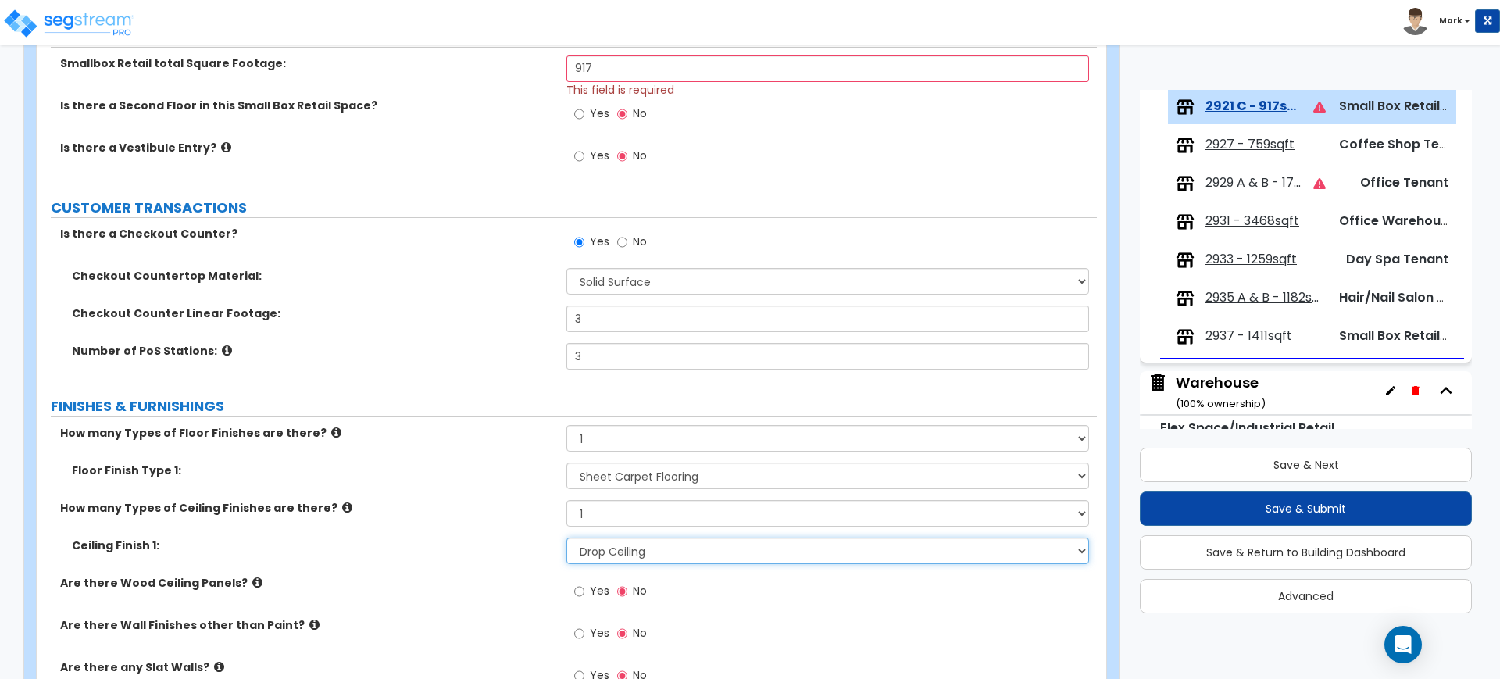
scroll to position [488, 0]
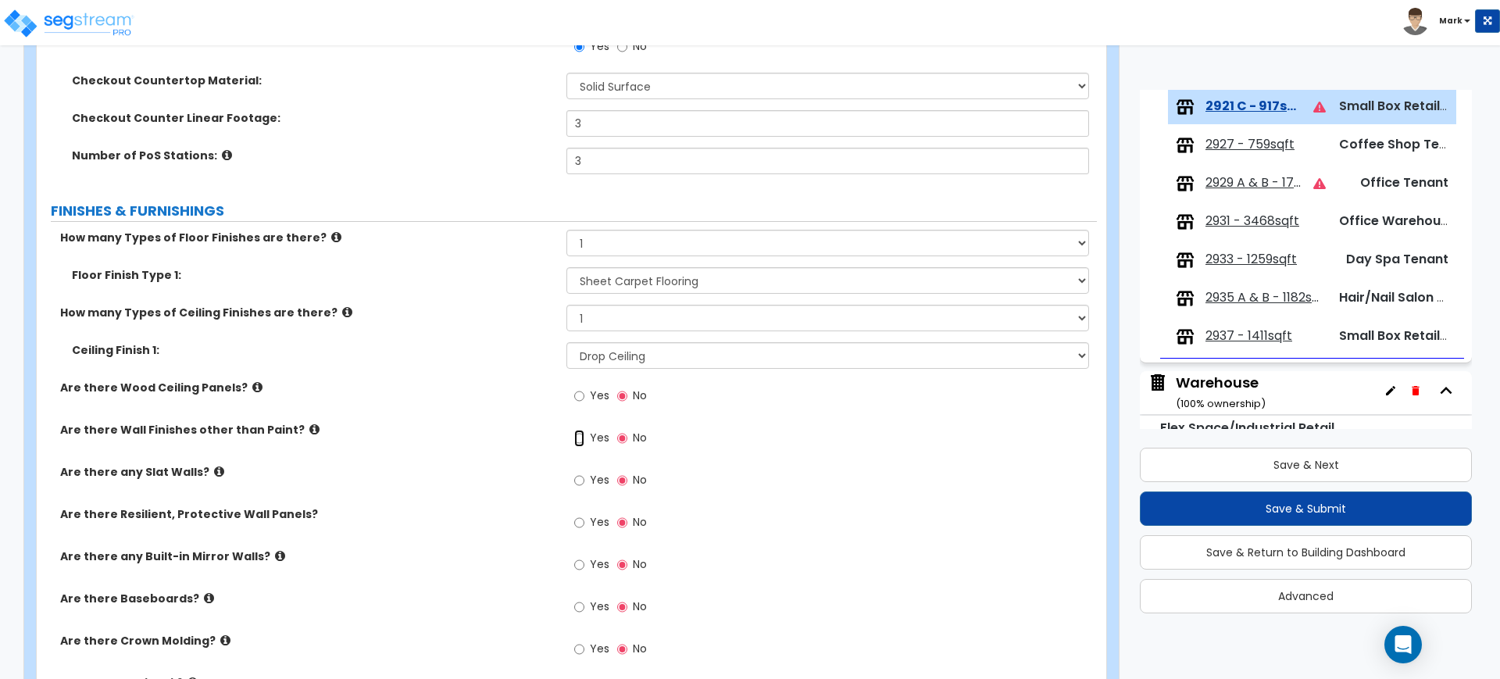
click at [583, 438] on input "Yes" at bounding box center [579, 438] width 10 height 17
radio input "true"
click at [581, 521] on input "Yes" at bounding box center [579, 522] width 10 height 17
radio input "true"
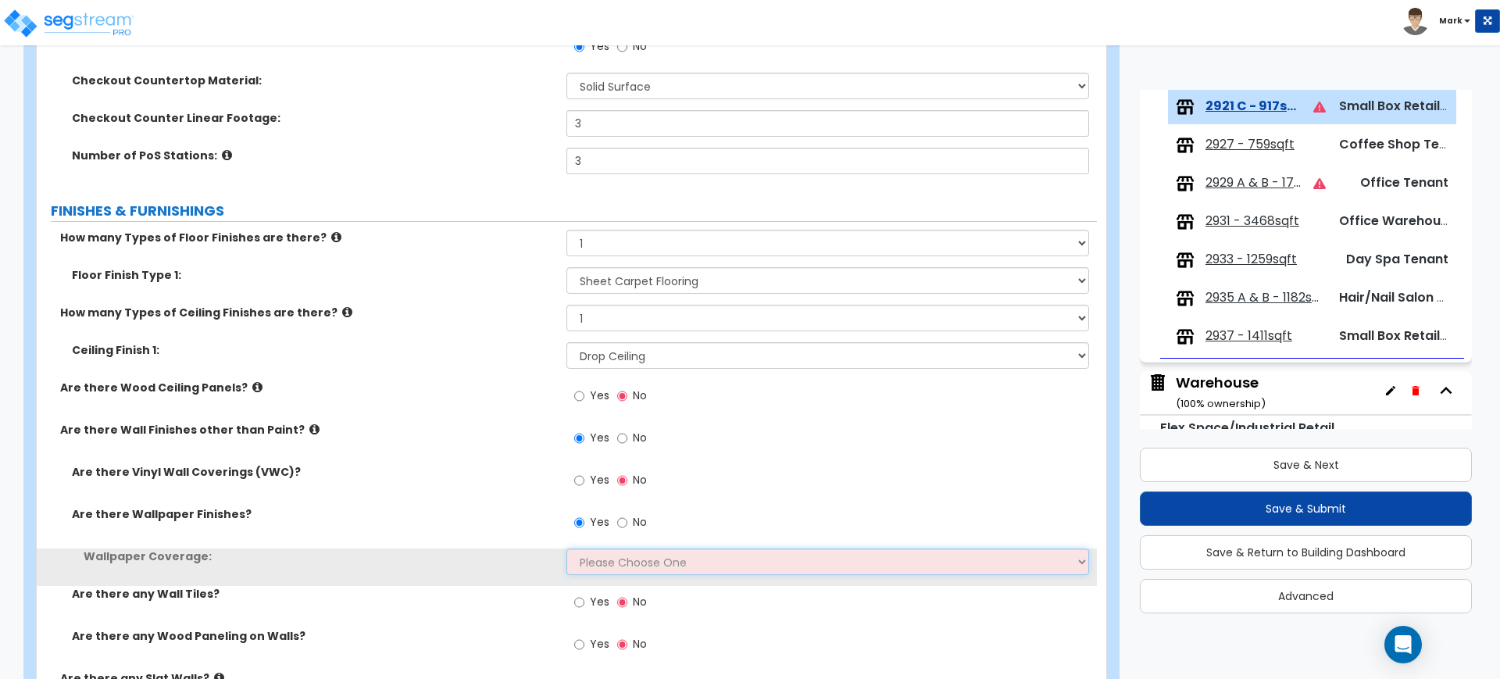
drag, startPoint x: 620, startPoint y: 564, endPoint x: 580, endPoint y: 563, distance: 39.9
click at [584, 563] on select "Please Choose One Only a Small Portion of Walls are Covered Several Walls are C…" at bounding box center [827, 561] width 522 height 27
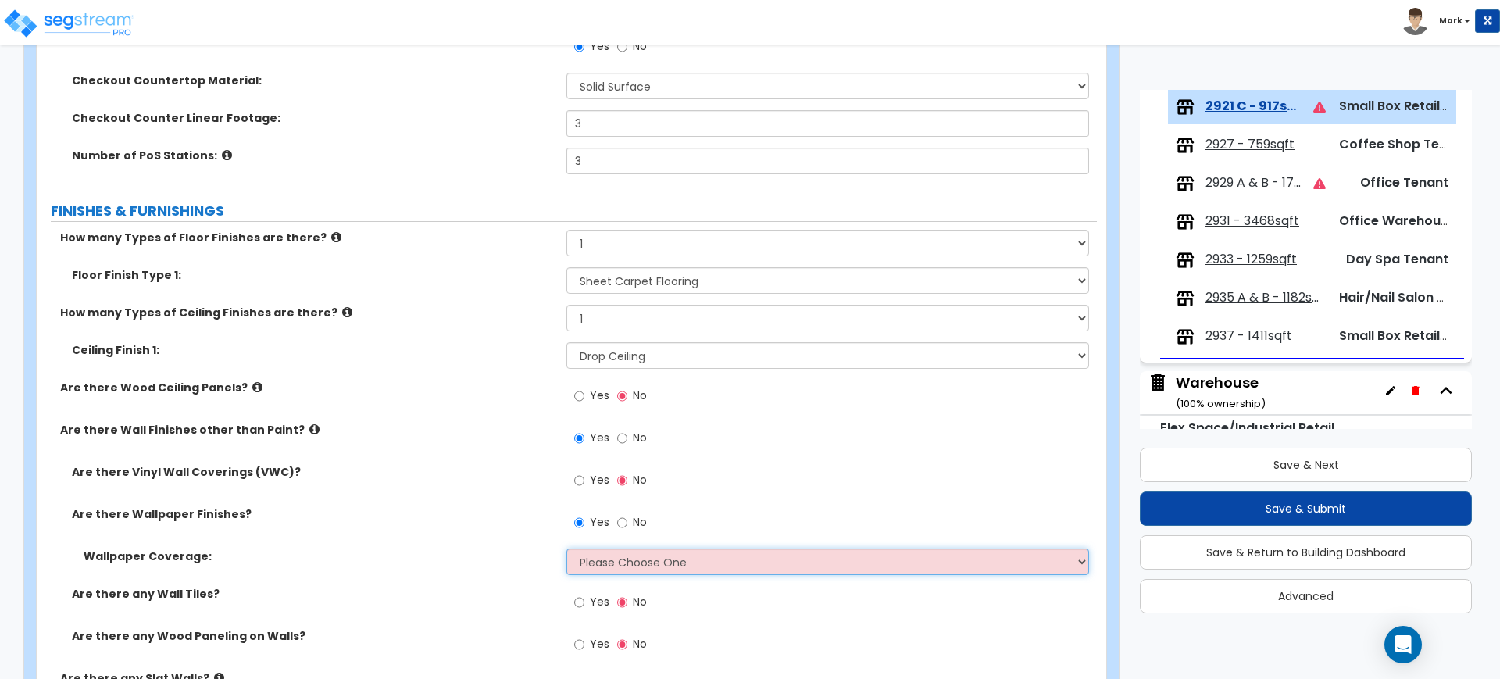
select select "5"
click at [566, 548] on select "Please Choose One Only a Small Portion of Walls are Covered Several Walls are C…" at bounding box center [827, 561] width 522 height 27
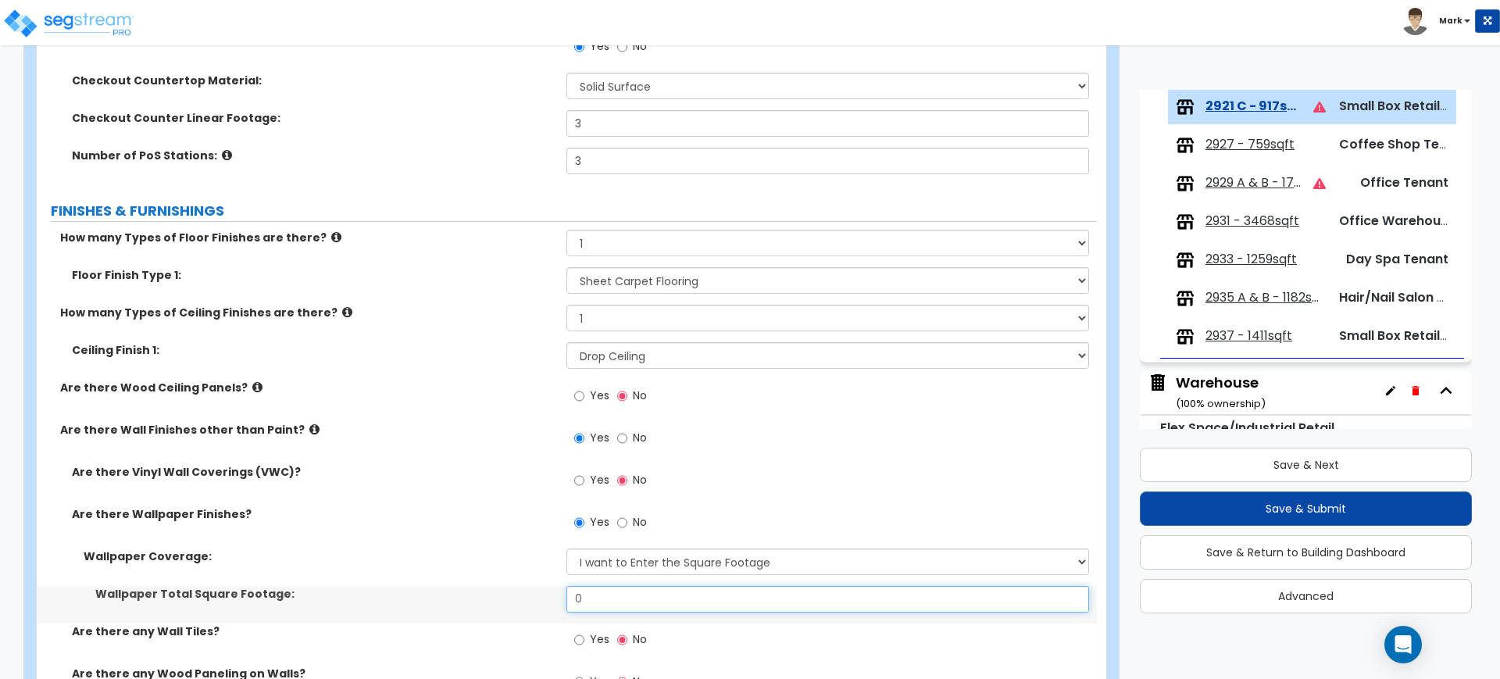
click at [526, 597] on div "Wallpaper Total Square Footage: 0" at bounding box center [567, 605] width 1060 height 38
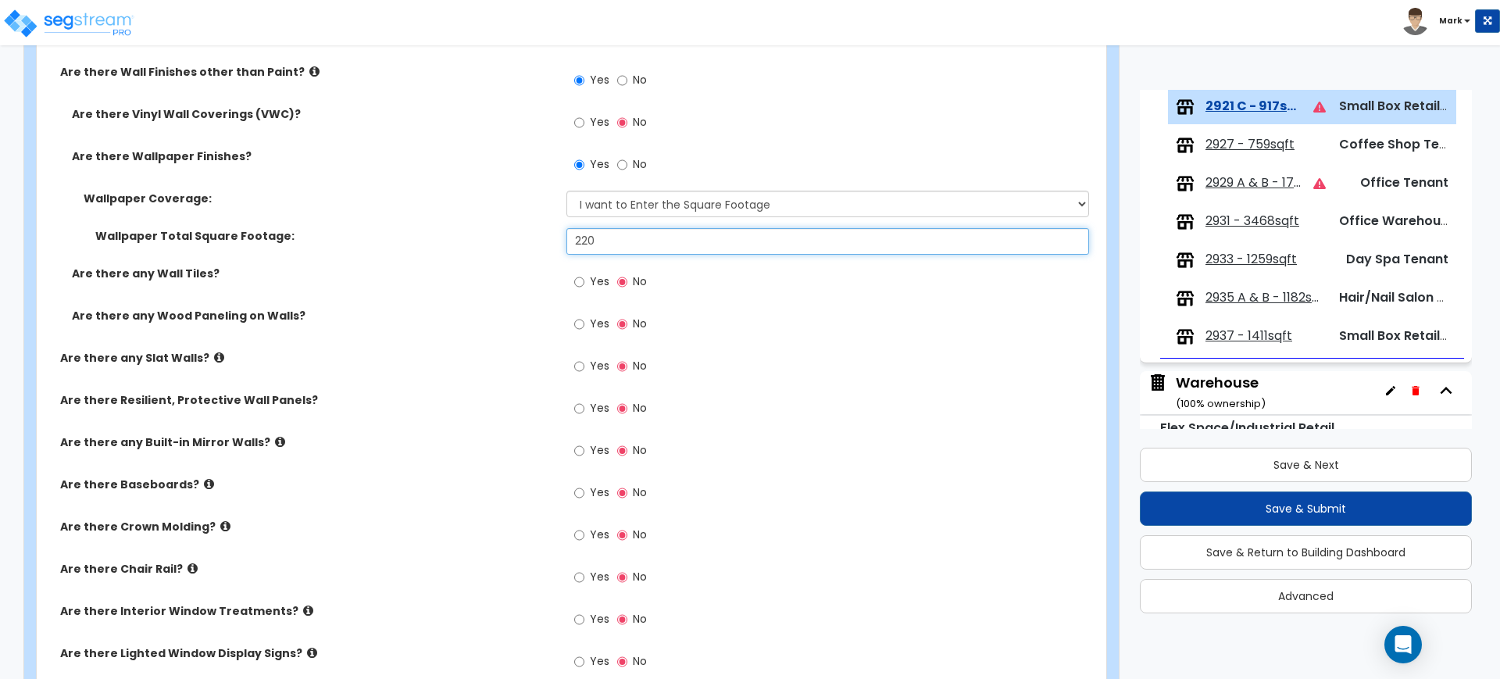
scroll to position [879, 0]
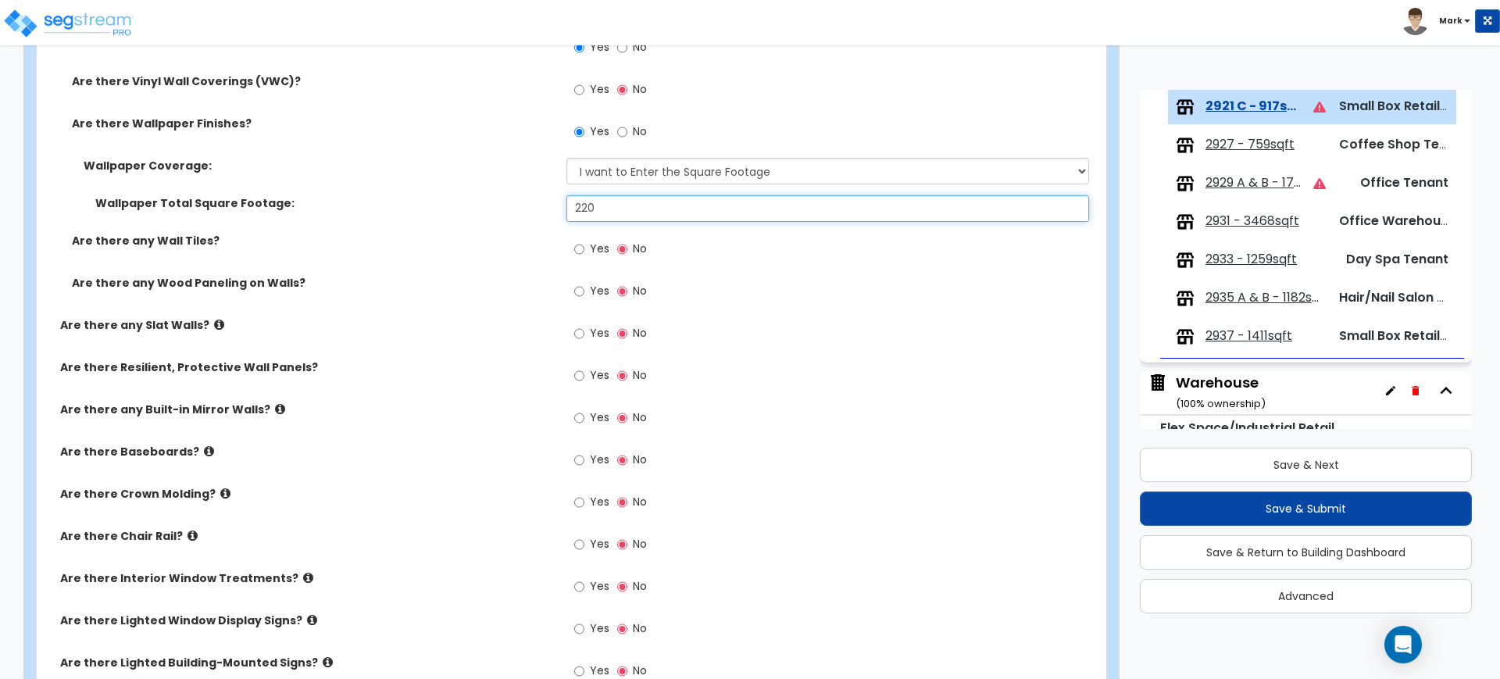
type input "220"
click at [579, 457] on input "Yes" at bounding box center [579, 460] width 10 height 17
radio input "true"
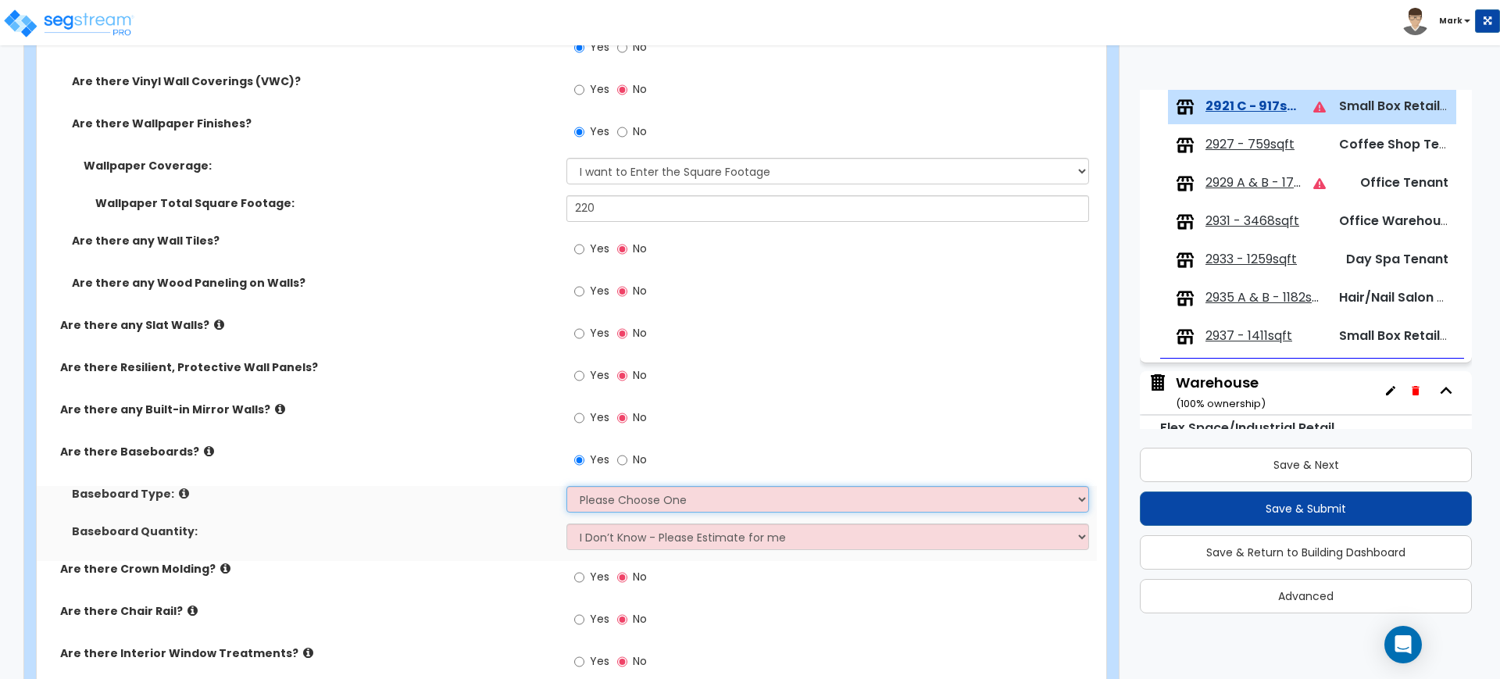
click at [639, 506] on select "Please Choose One Wood Vinyl Carpet Tile" at bounding box center [827, 499] width 522 height 27
select select "1"
click at [566, 486] on select "Please Choose One Wood Vinyl Carpet Tile" at bounding box center [827, 499] width 522 height 27
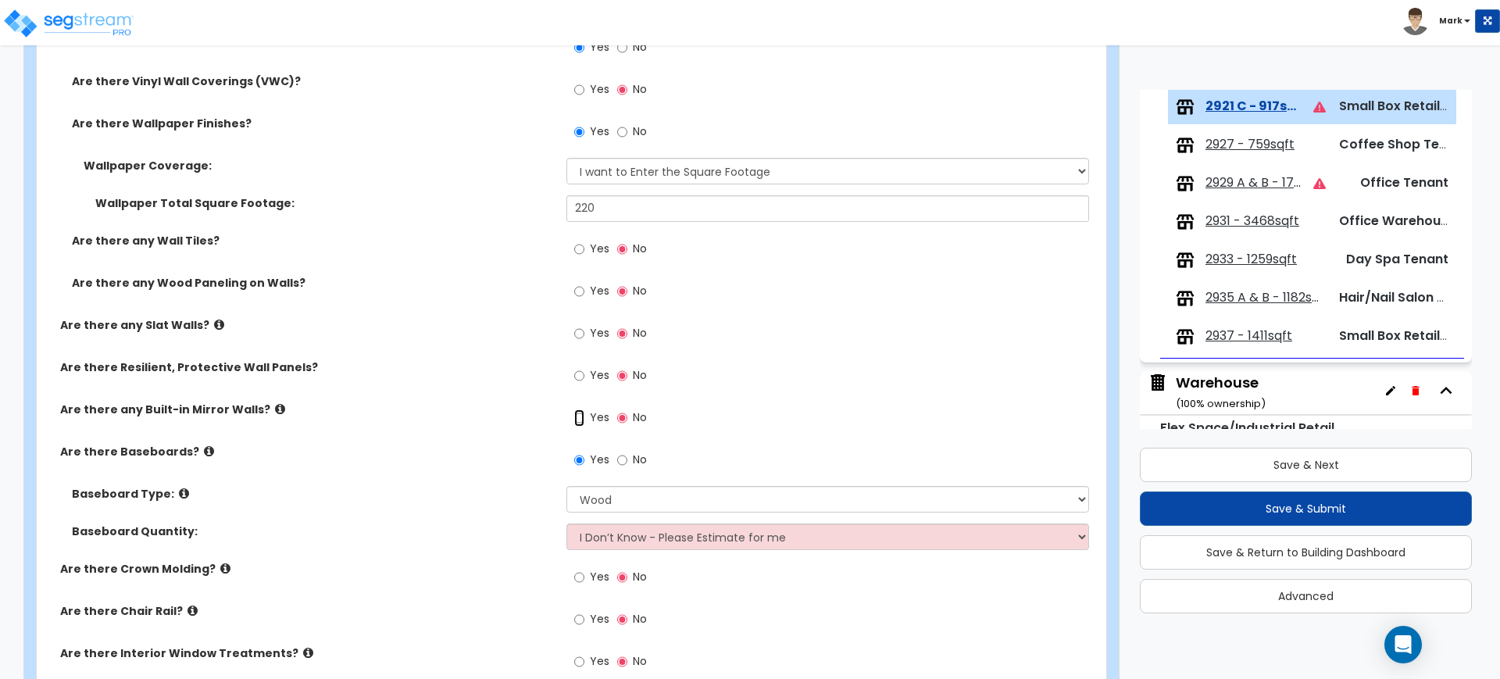
click at [577, 420] on input "Yes" at bounding box center [579, 417] width 10 height 17
radio input "true"
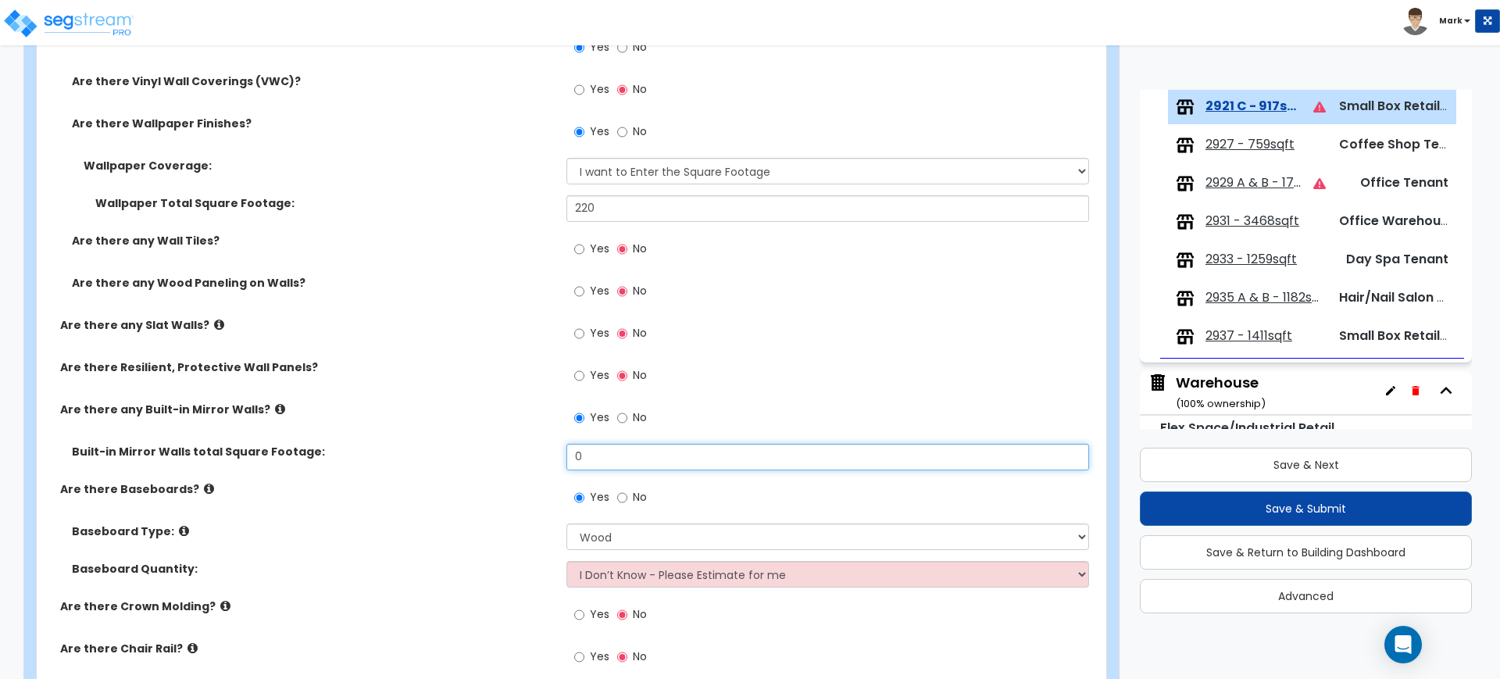
drag, startPoint x: 595, startPoint y: 459, endPoint x: 529, endPoint y: 457, distance: 66.4
click at [529, 457] on div "Built-in Mirror Walls total Square Footage: 0" at bounding box center [567, 463] width 1060 height 38
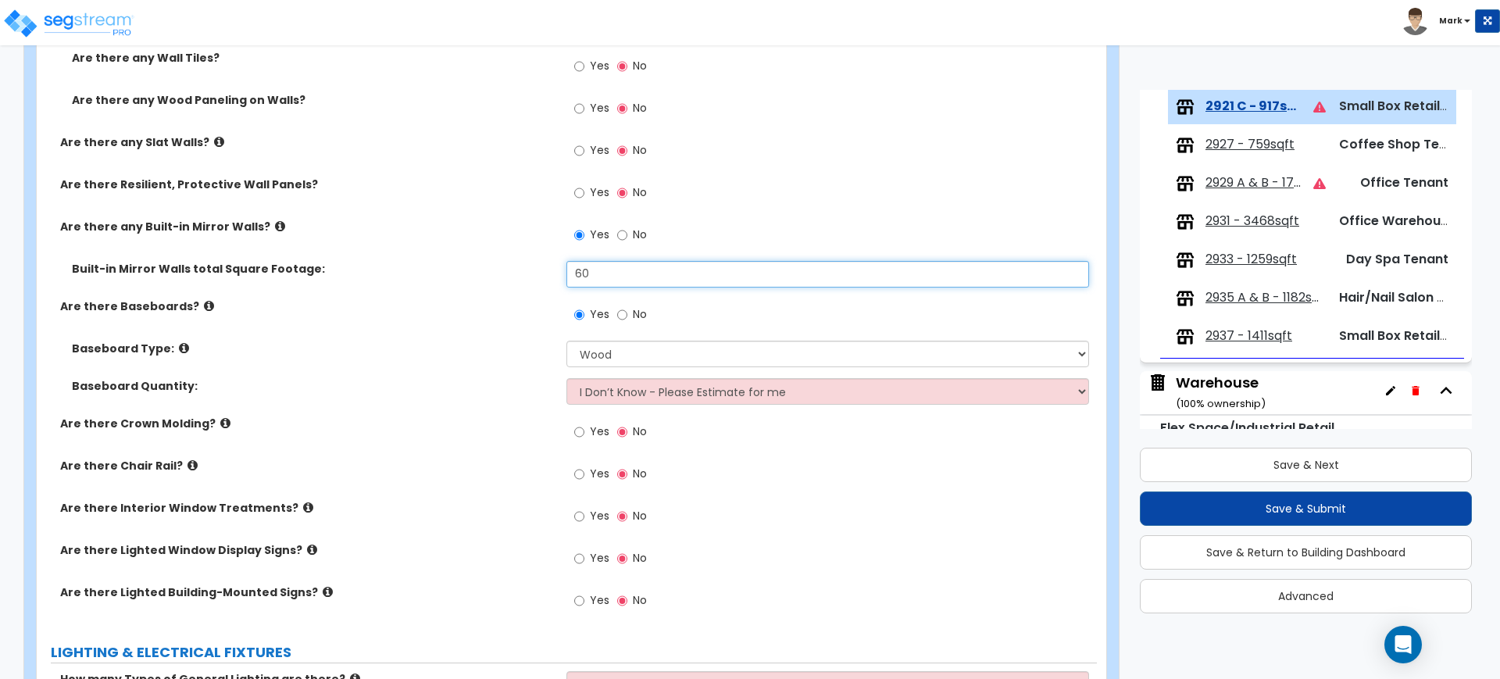
scroll to position [1074, 0]
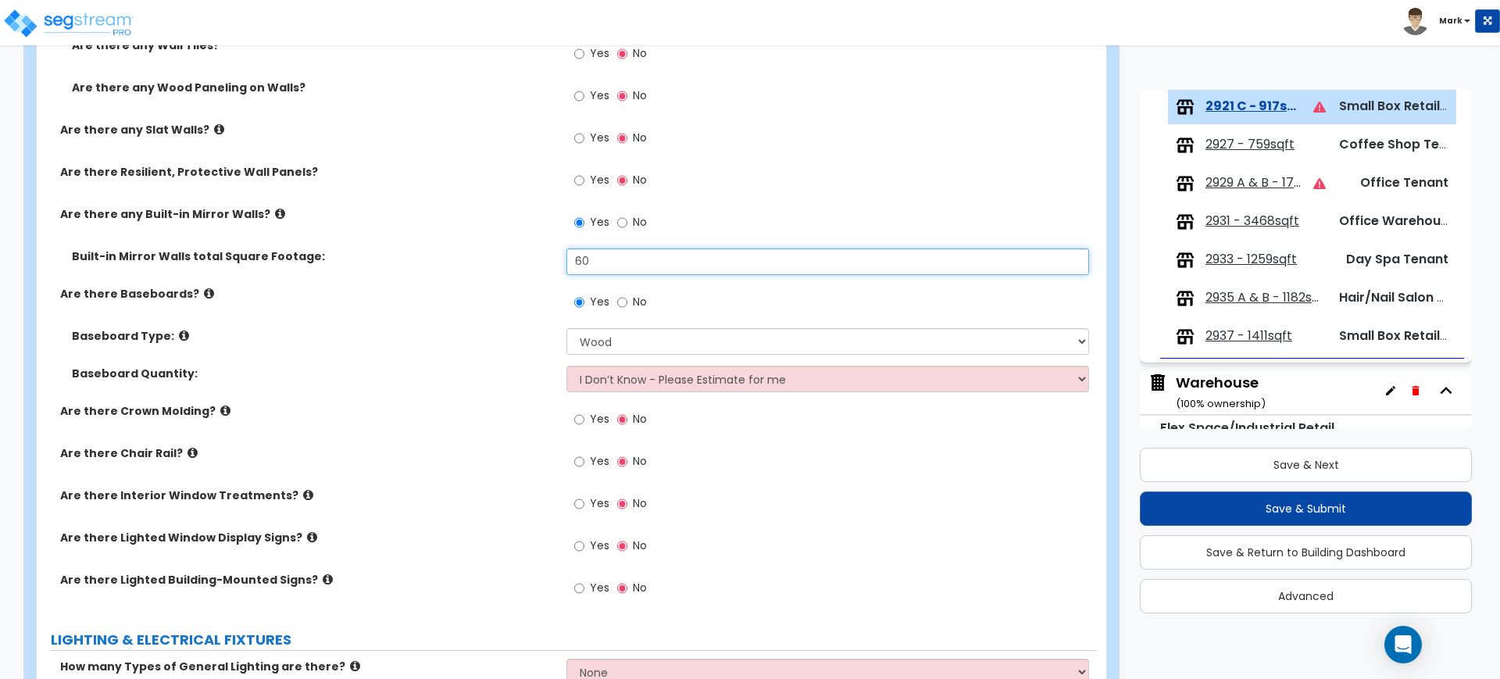
type input "60"
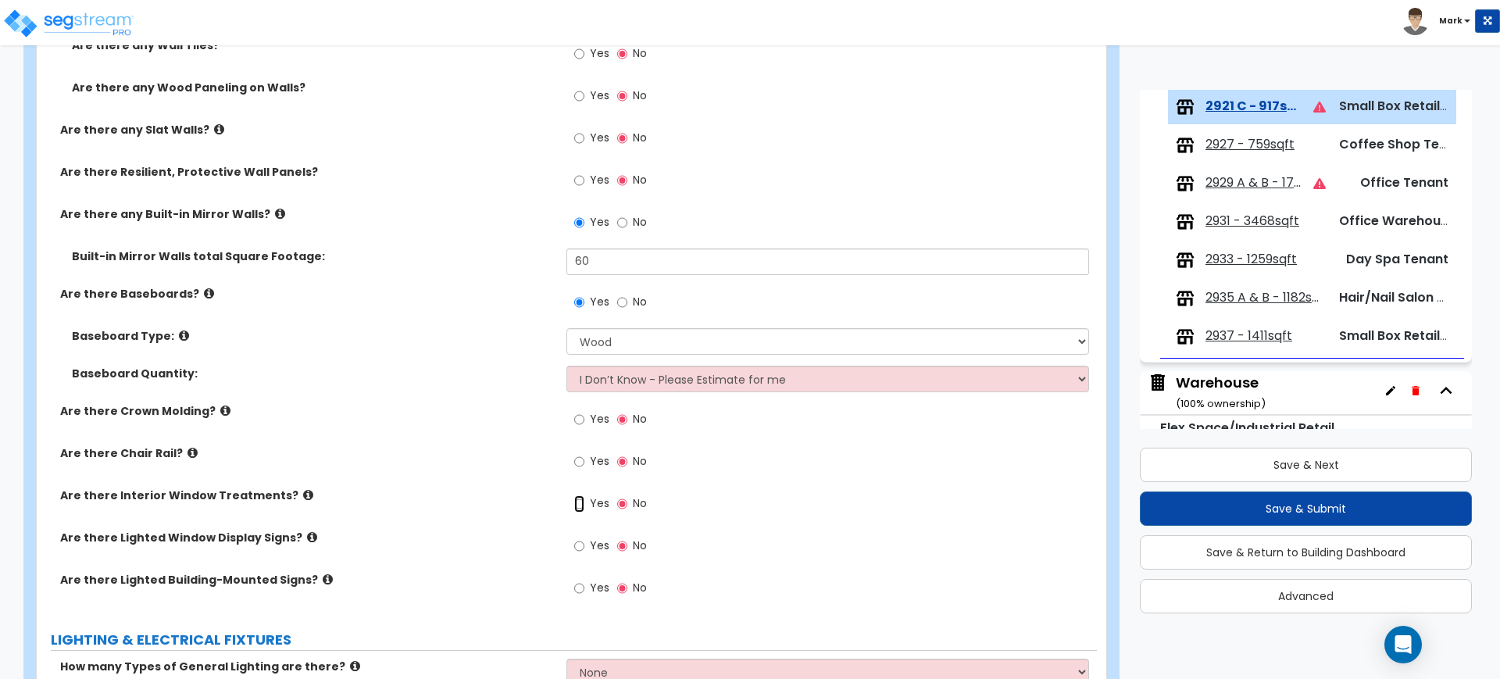
click at [580, 505] on input "Yes" at bounding box center [579, 503] width 10 height 17
radio input "true"
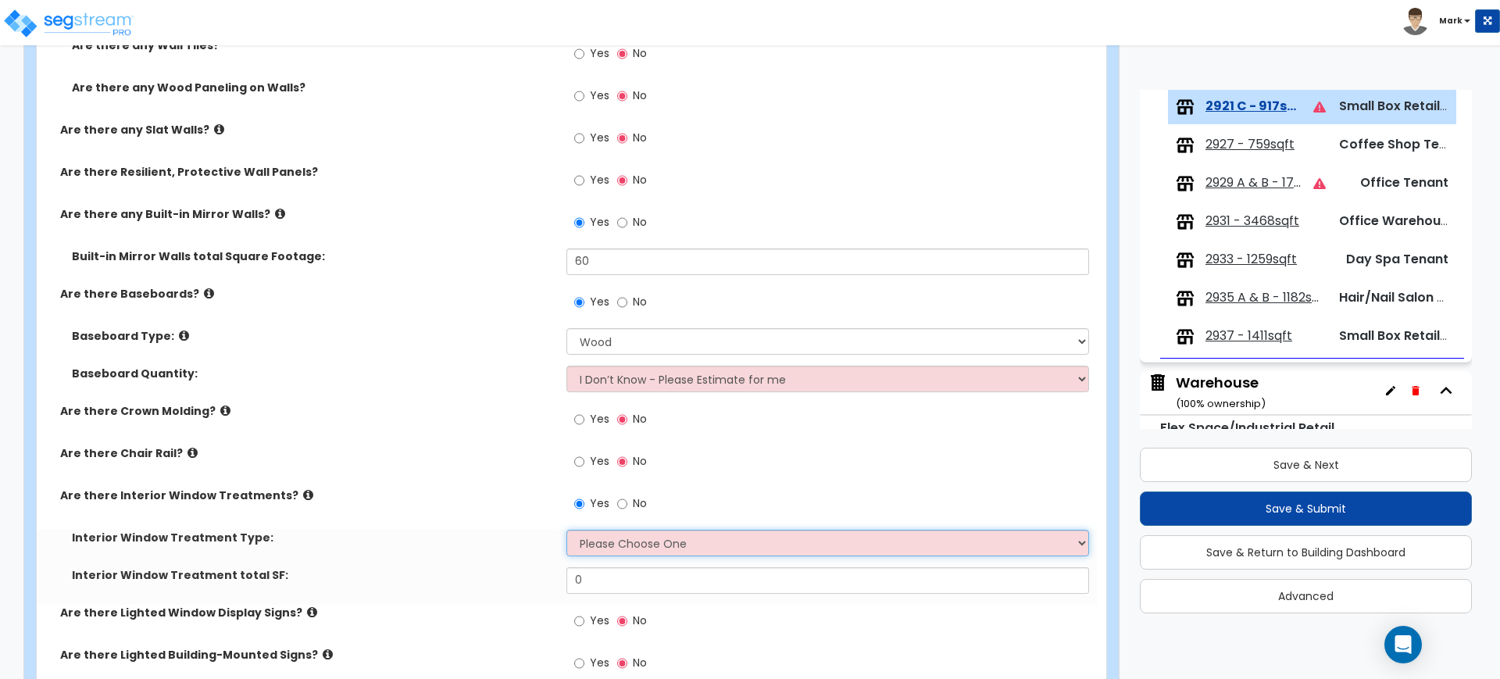
click at [623, 538] on select "Please Choose One Vertical Blinds Window Shades Venetian Blinds Wood Shutters" at bounding box center [827, 543] width 522 height 27
select select "2"
click at [566, 530] on select "Please Choose One Vertical Blinds Window Shades Venetian Blinds Wood Shutters" at bounding box center [827, 543] width 522 height 27
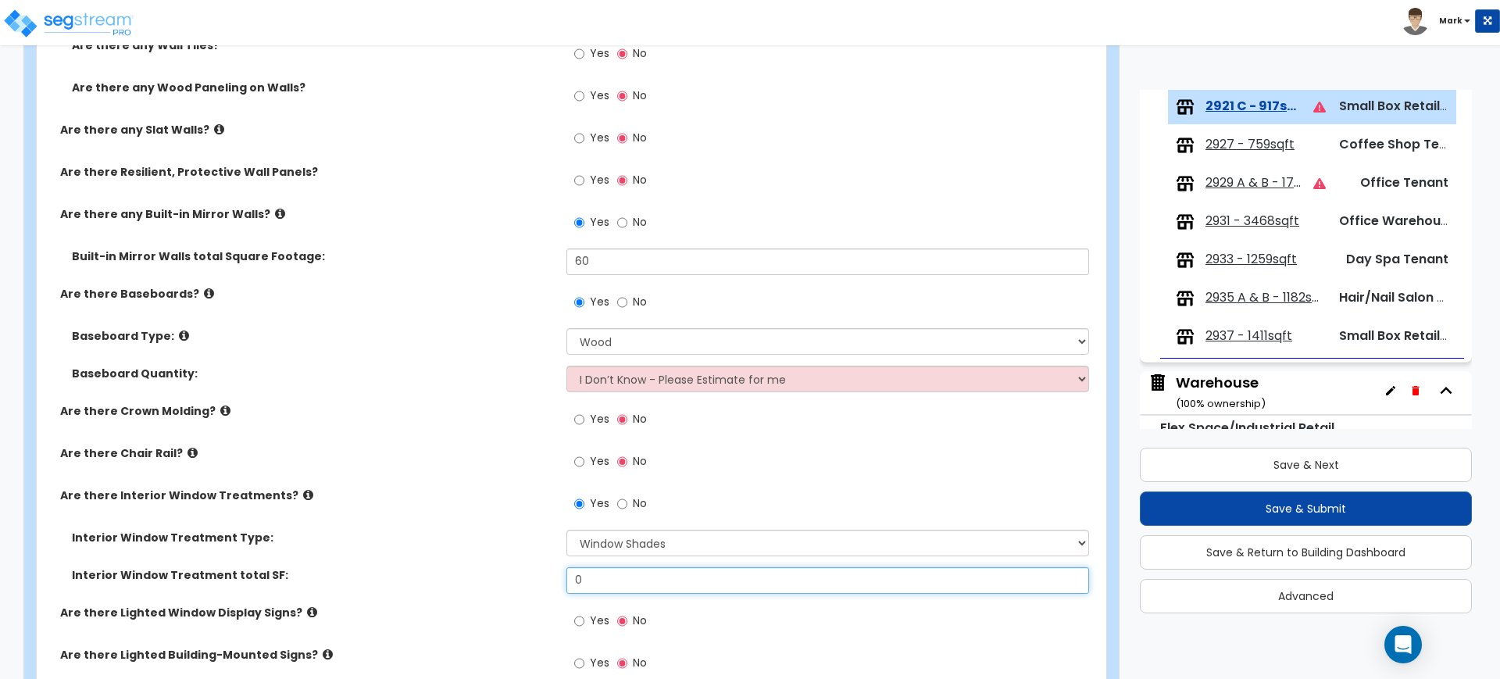
click at [491, 577] on div "Interior Window Treatment total SF: 0" at bounding box center [567, 586] width 1060 height 38
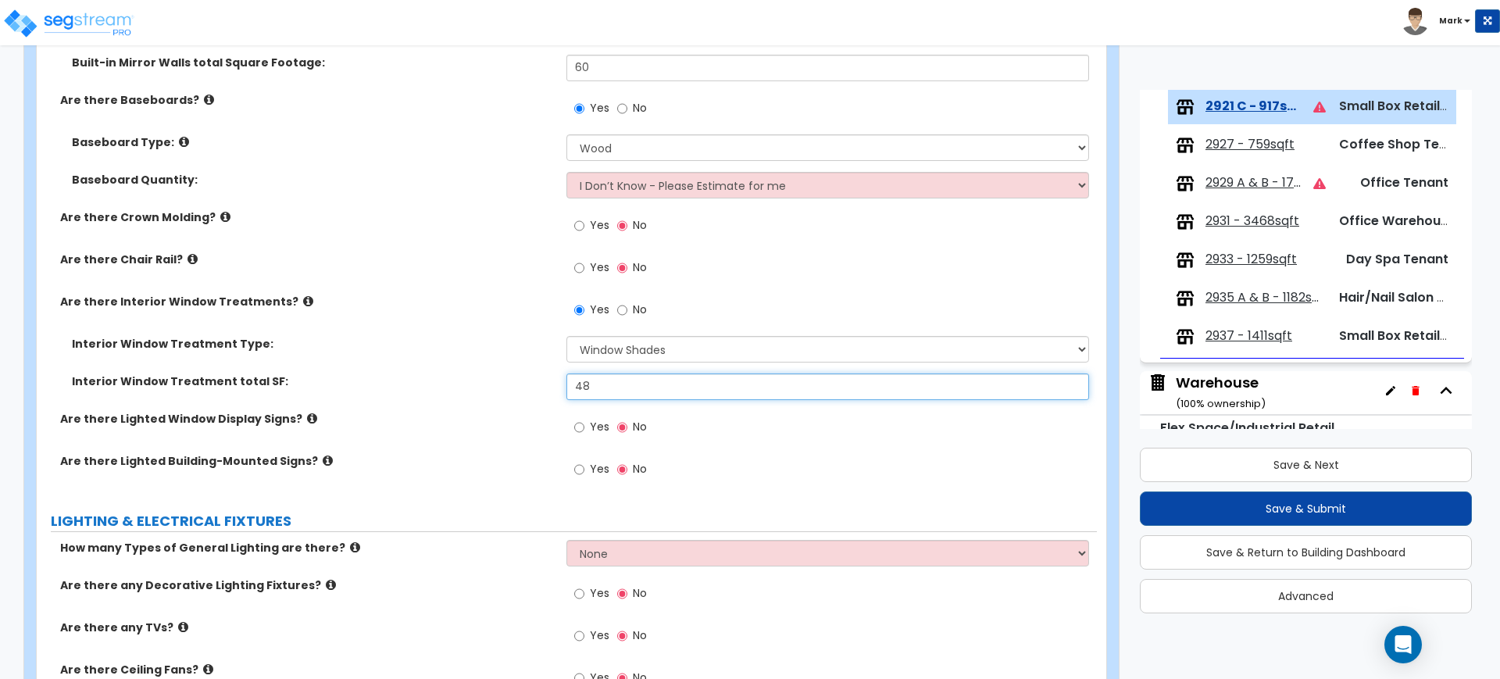
scroll to position [1270, 0]
type input "48"
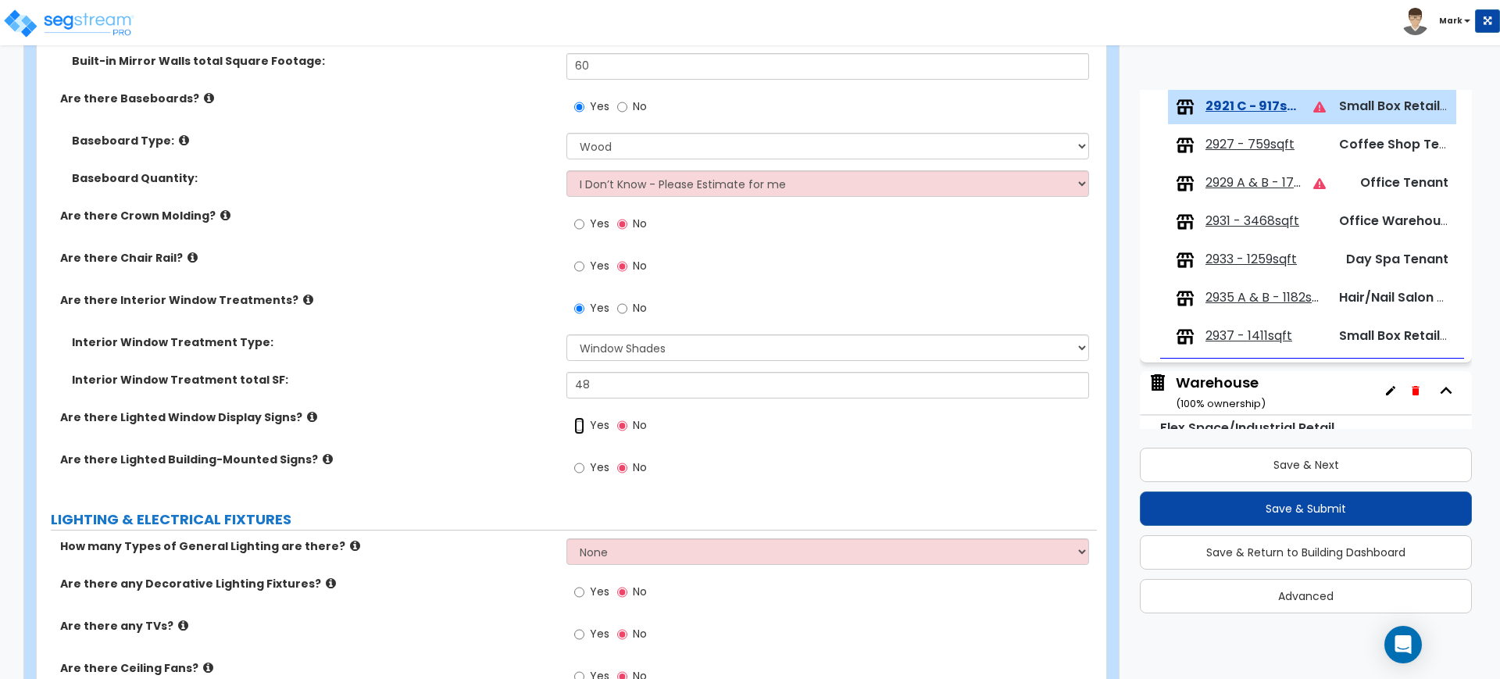
click at [578, 426] on input "Yes" at bounding box center [579, 425] width 10 height 17
radio input "true"
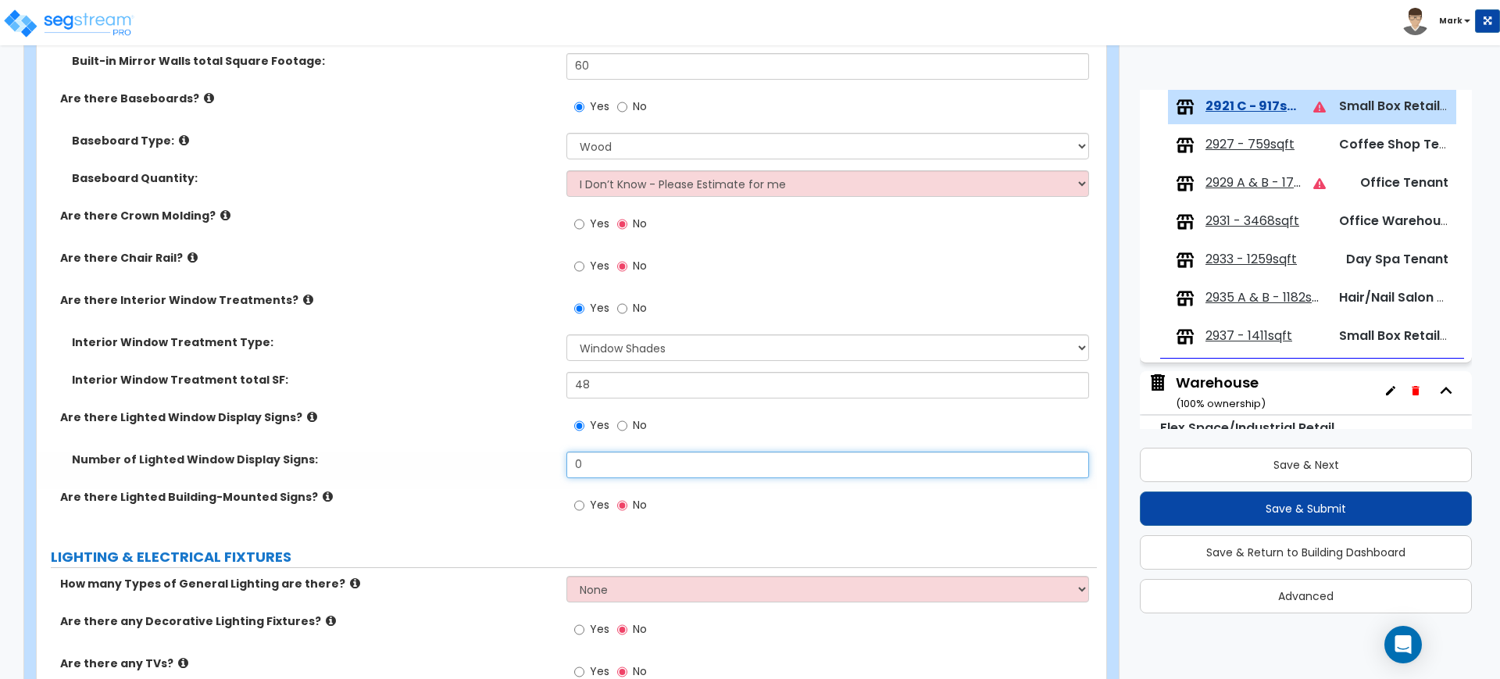
drag, startPoint x: 609, startPoint y: 470, endPoint x: 503, endPoint y: 470, distance: 106.3
click at [503, 470] on div "Number of Lighted Window Display Signs: 0" at bounding box center [567, 471] width 1060 height 38
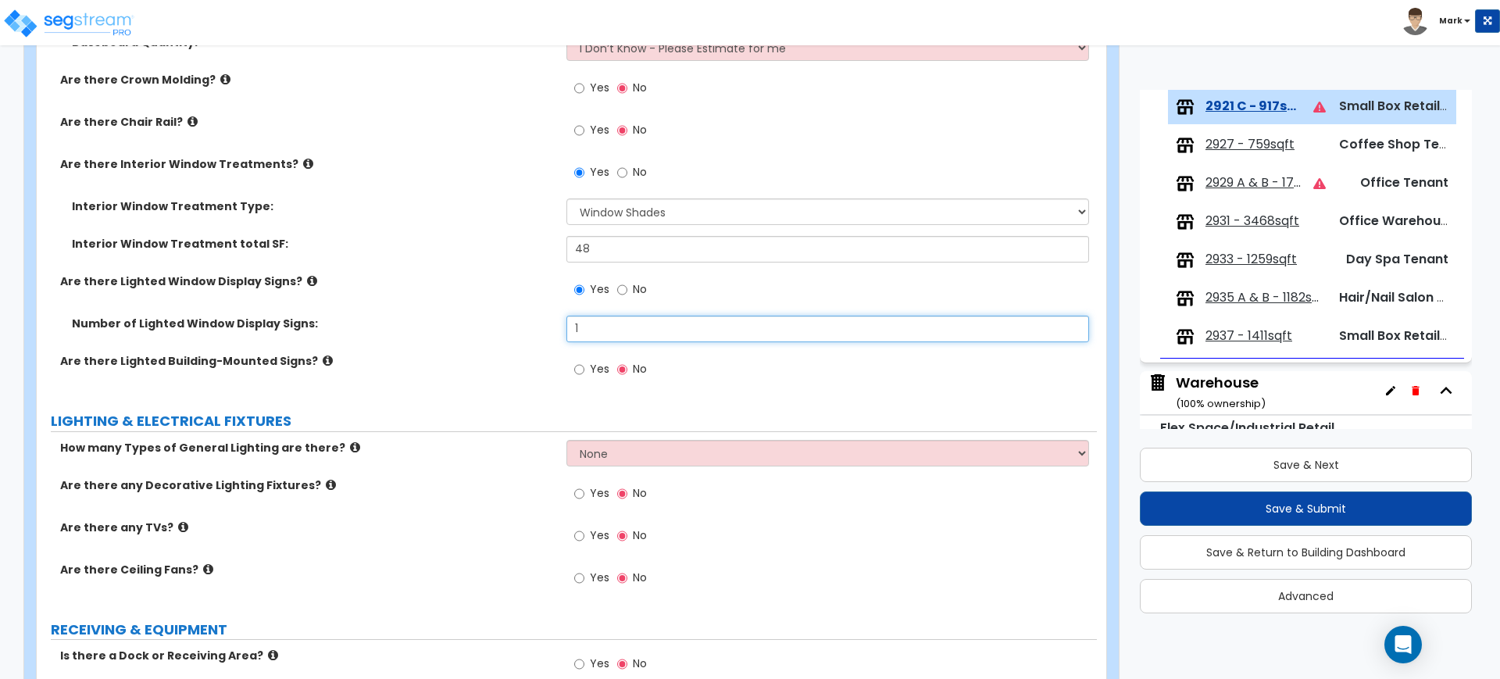
scroll to position [1465, 0]
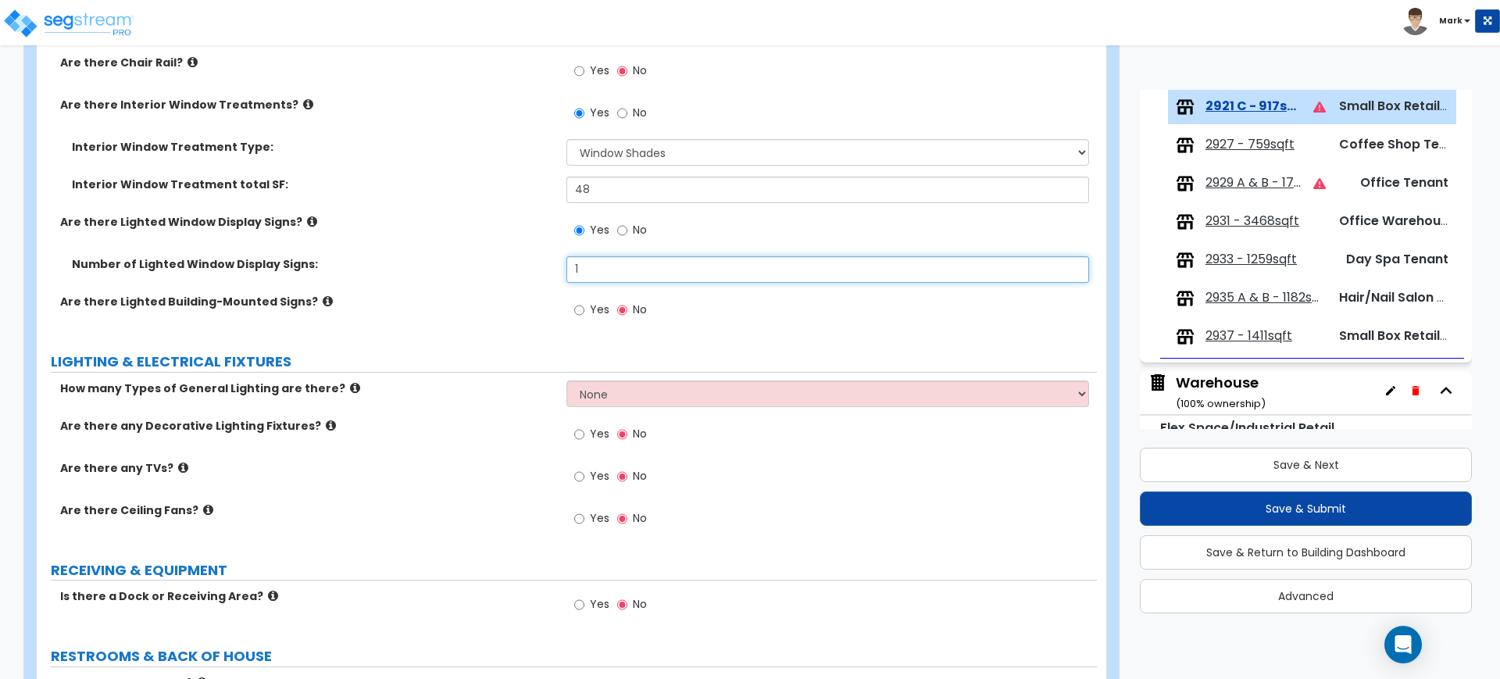
type input "1"
click at [580, 311] on input "Yes" at bounding box center [579, 310] width 10 height 17
radio input "true"
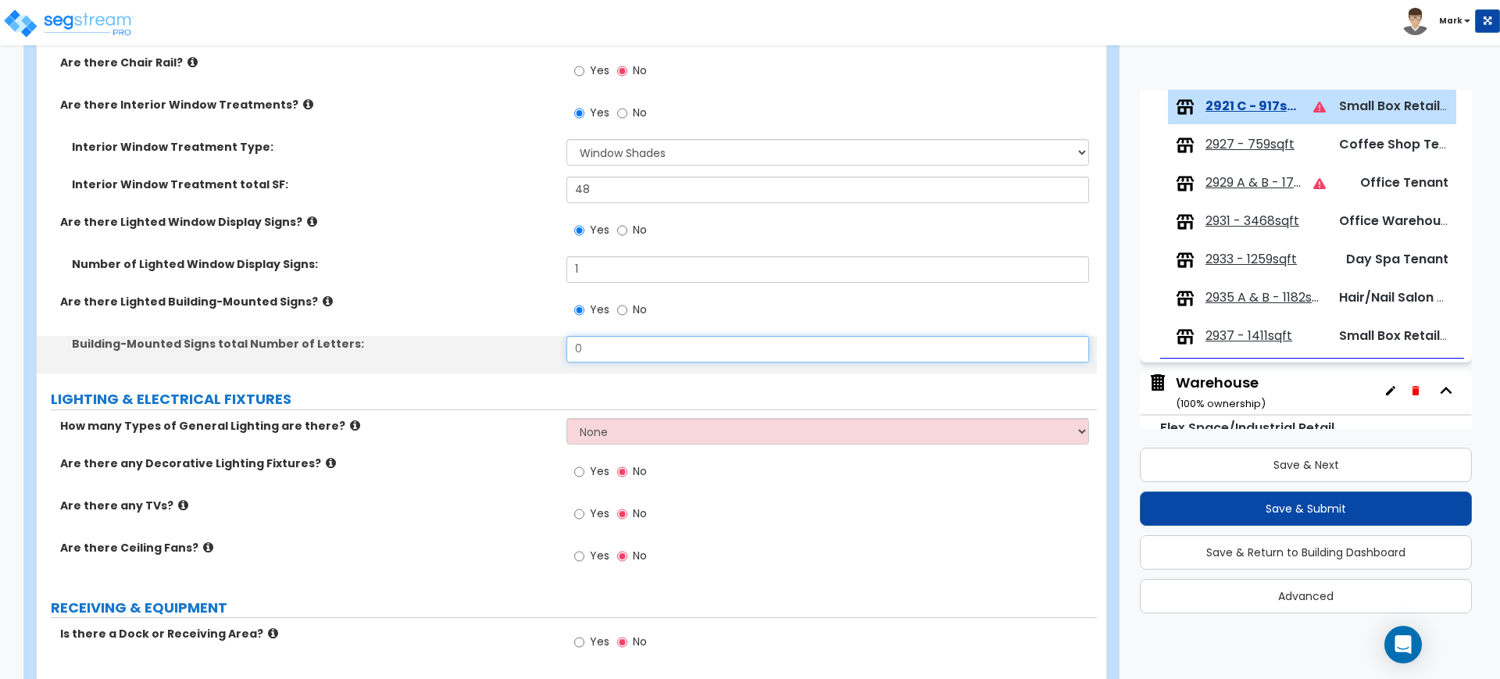
click at [498, 343] on div "Building-Mounted Signs total Number of Letters: 0" at bounding box center [567, 355] width 1060 height 38
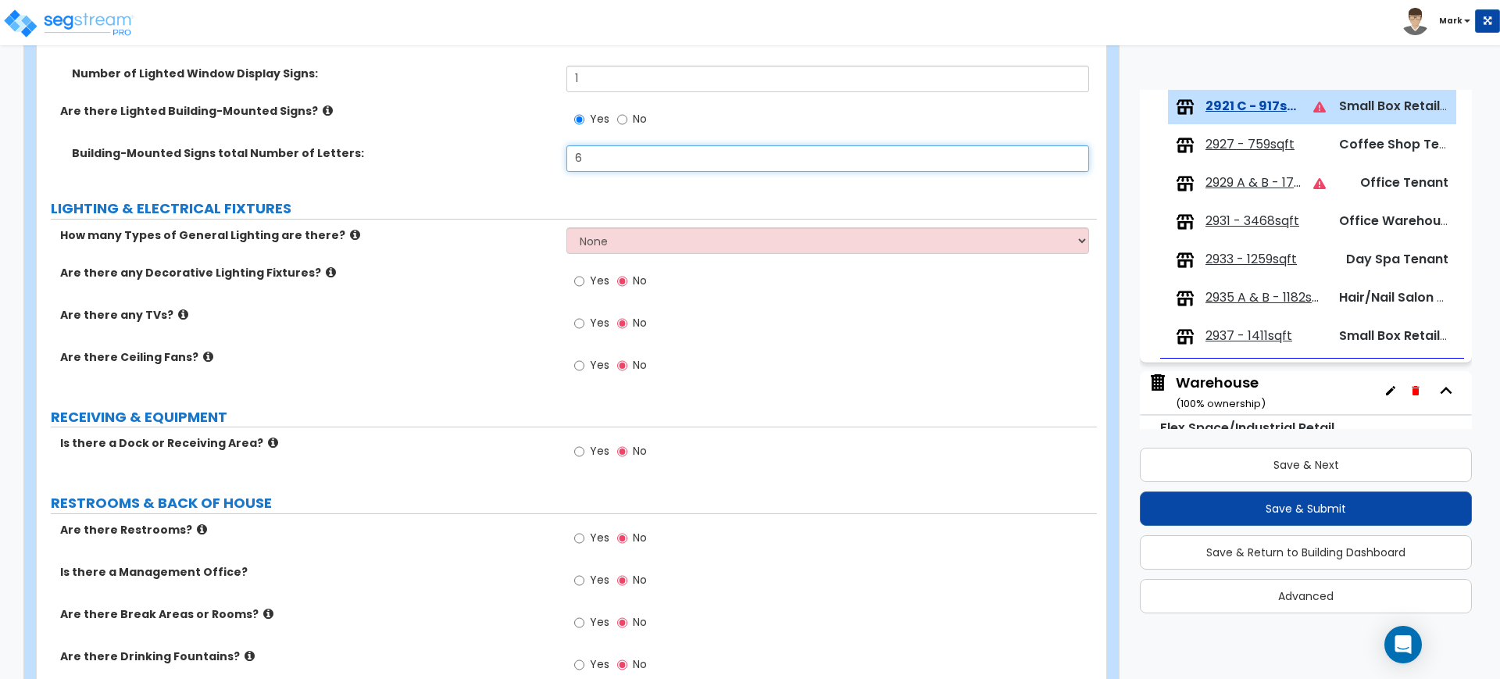
scroll to position [1660, 0]
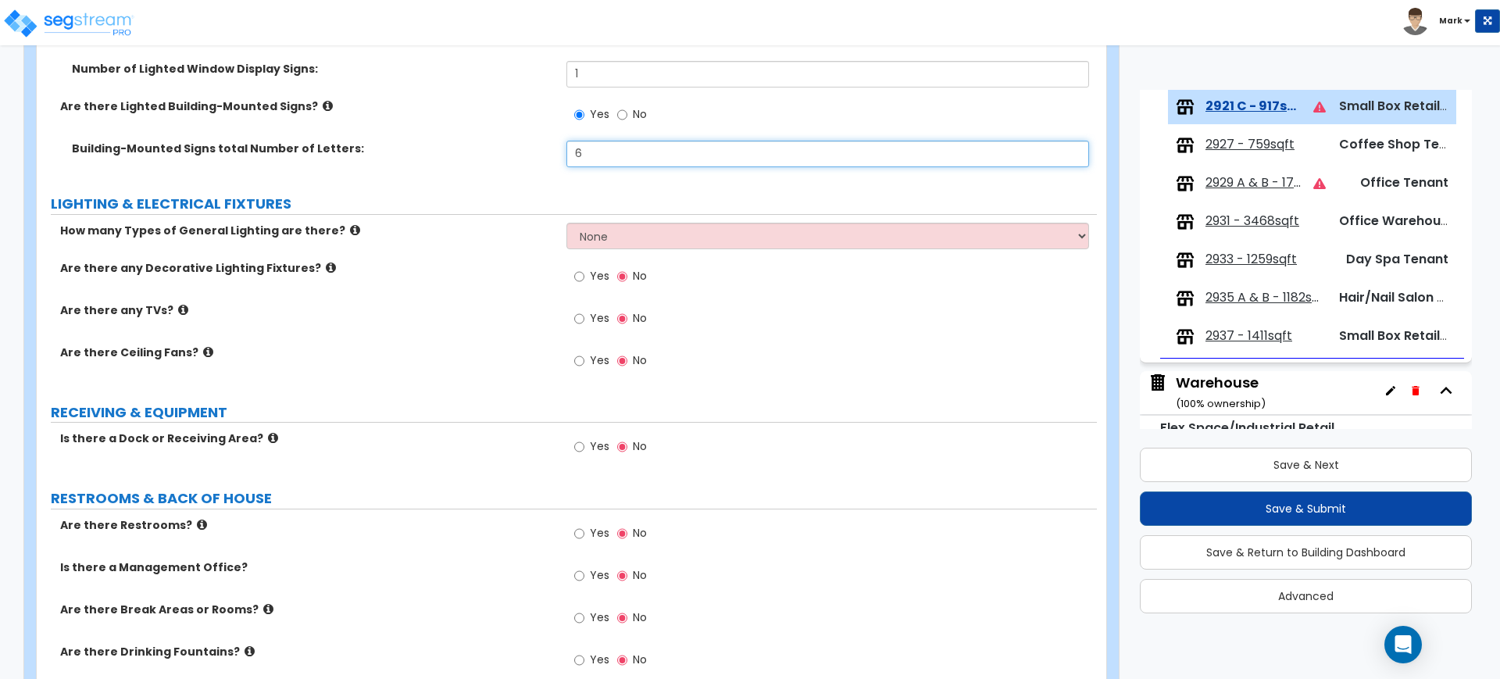
type input "6"
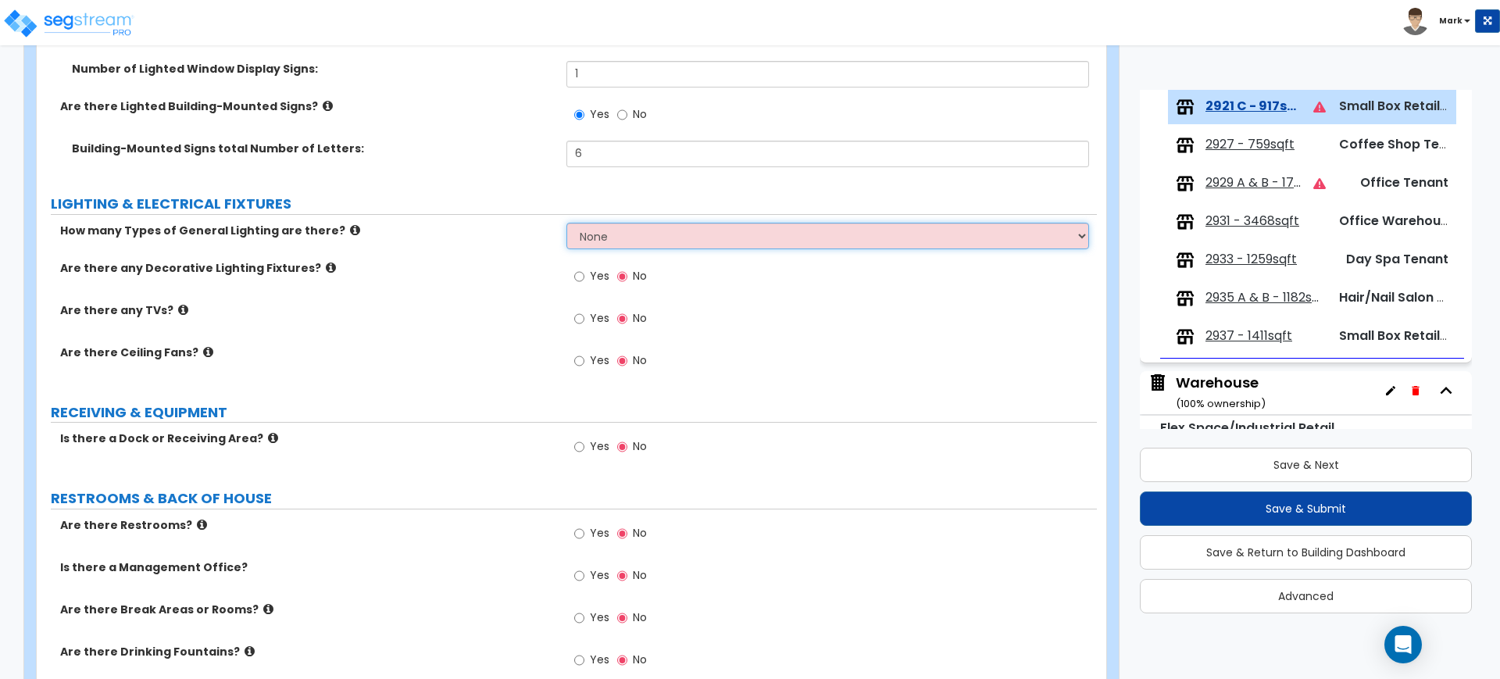
click at [619, 241] on select "None 1 2 3" at bounding box center [827, 236] width 522 height 27
select select "1"
click at [566, 223] on select "None 1 2 3" at bounding box center [827, 236] width 522 height 27
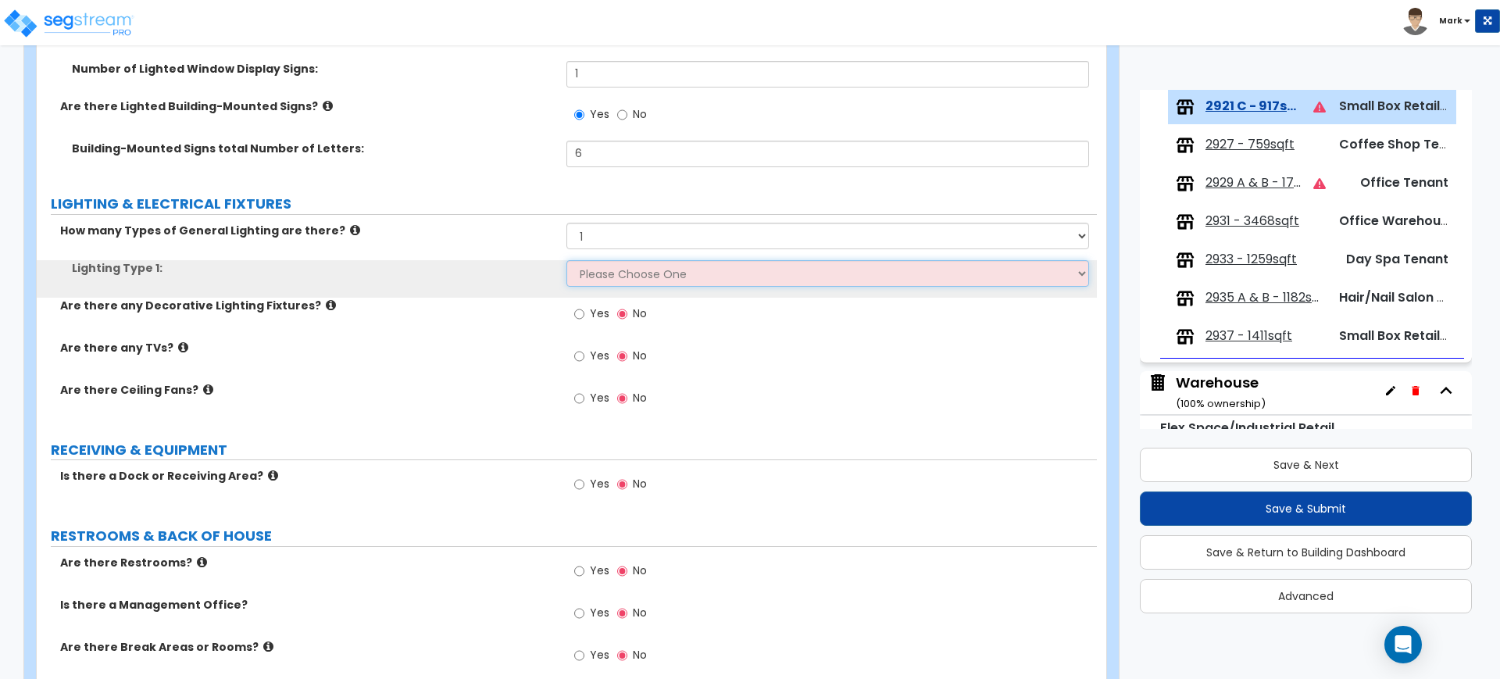
click at [612, 278] on select "Please Choose One LED Surface-Mounted LED Recessed Fluorescent Surface-Mounted …" at bounding box center [827, 273] width 522 height 27
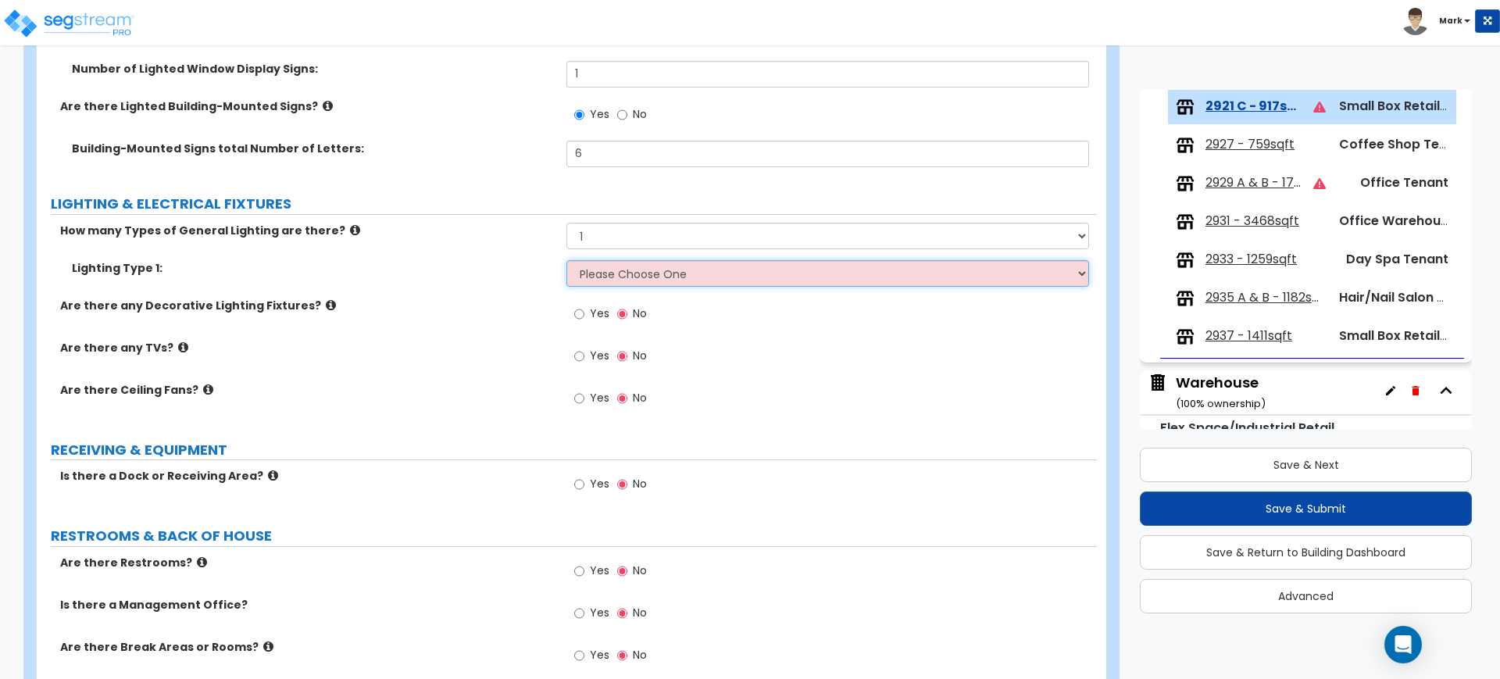
select select "4"
click at [566, 260] on select "Please Choose One LED Surface-Mounted LED Recessed Fluorescent Surface-Mounted …" at bounding box center [827, 273] width 522 height 27
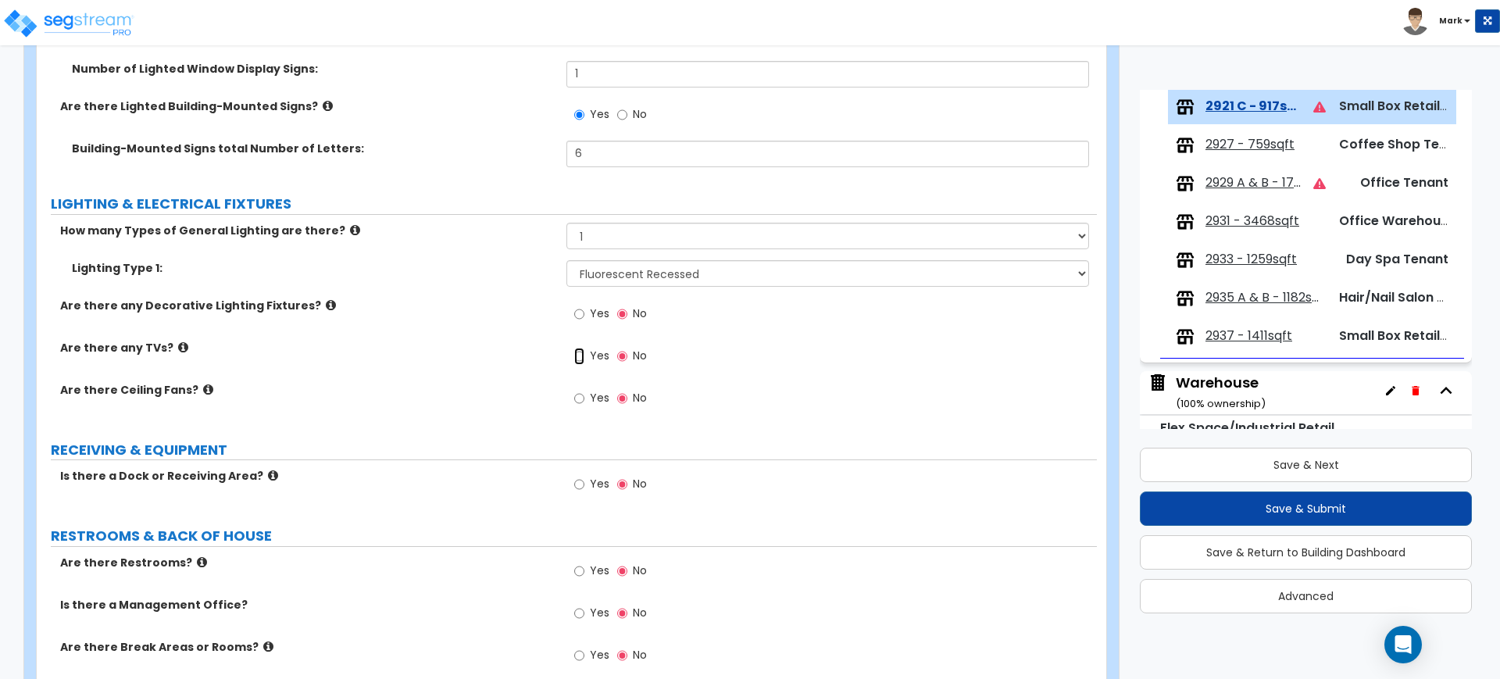
click at [577, 358] on input "Yes" at bounding box center [579, 356] width 10 height 17
radio input "true"
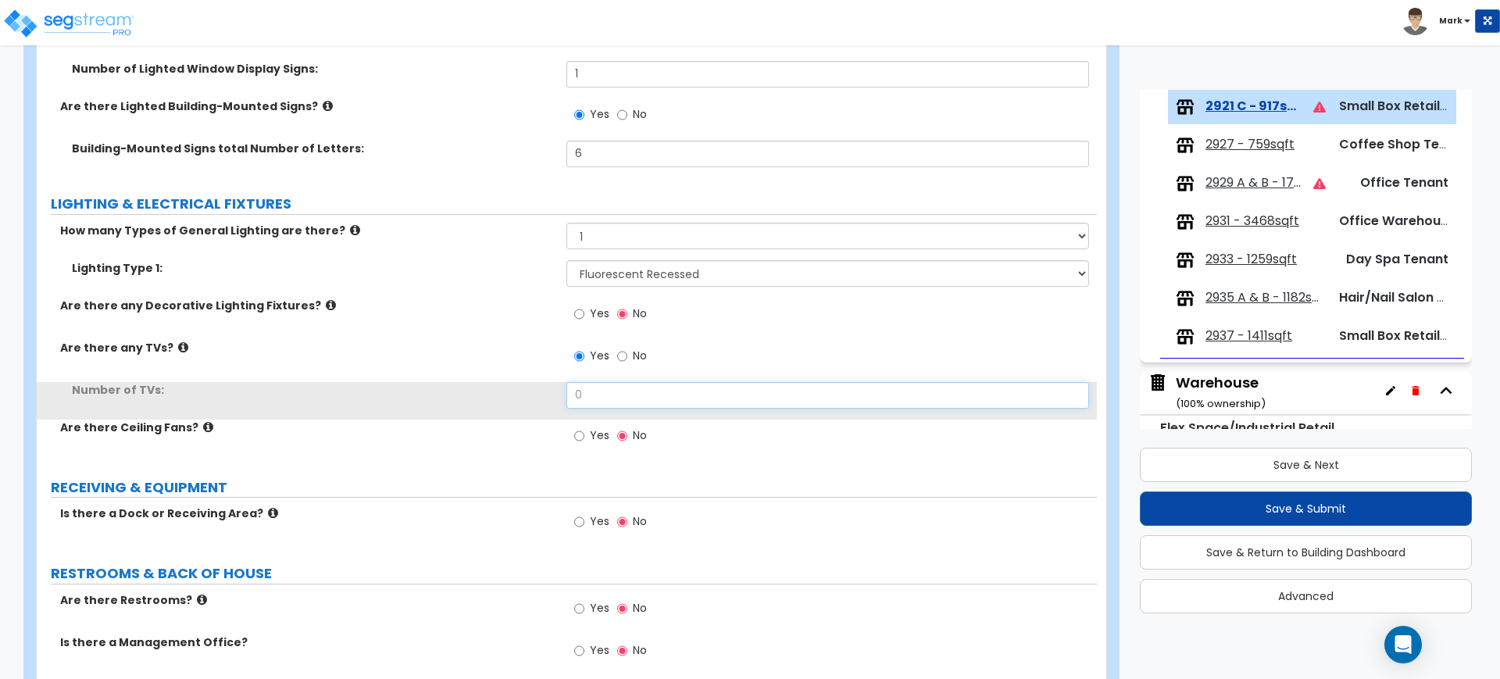
drag, startPoint x: 609, startPoint y: 405, endPoint x: 561, endPoint y: 400, distance: 48.7
click at [566, 401] on input "0" at bounding box center [827, 395] width 522 height 27
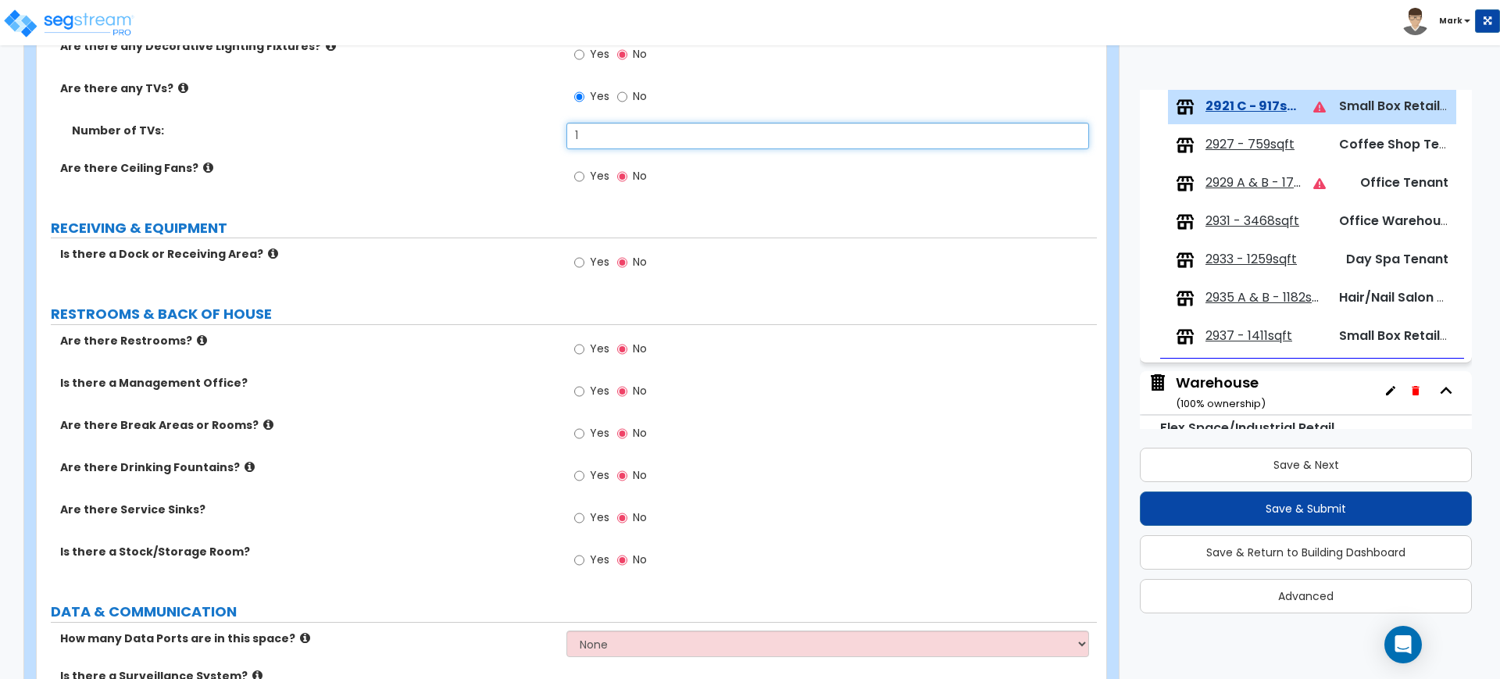
scroll to position [1953, 0]
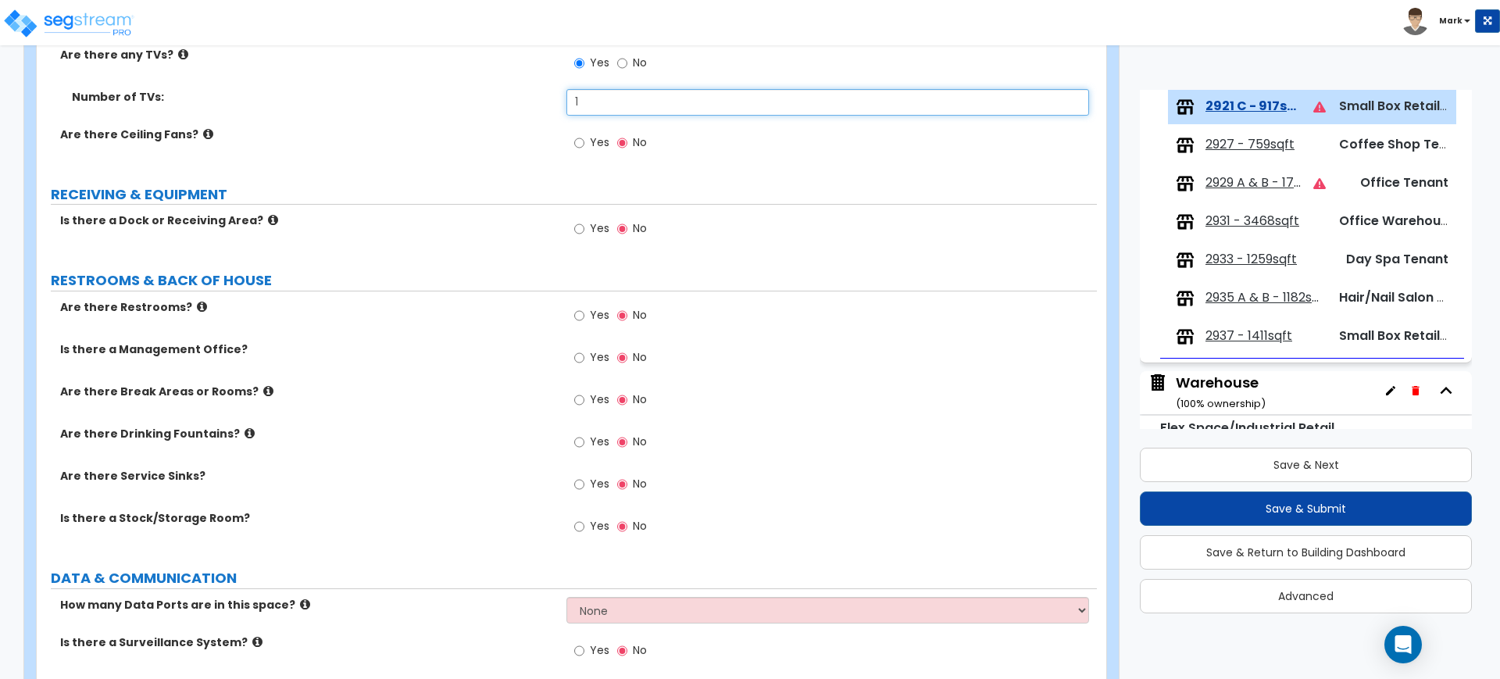
type input "1"
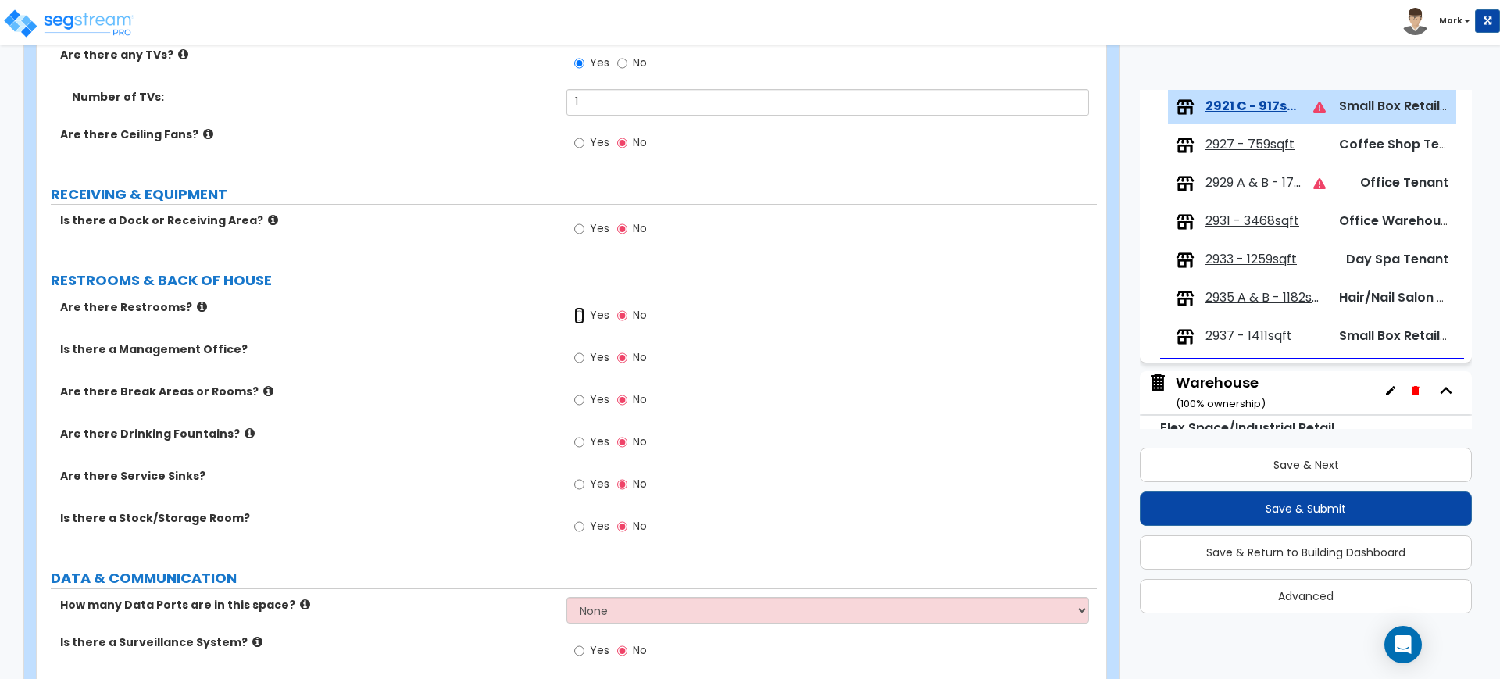
click at [584, 314] on input "Yes" at bounding box center [579, 315] width 10 height 17
radio input "true"
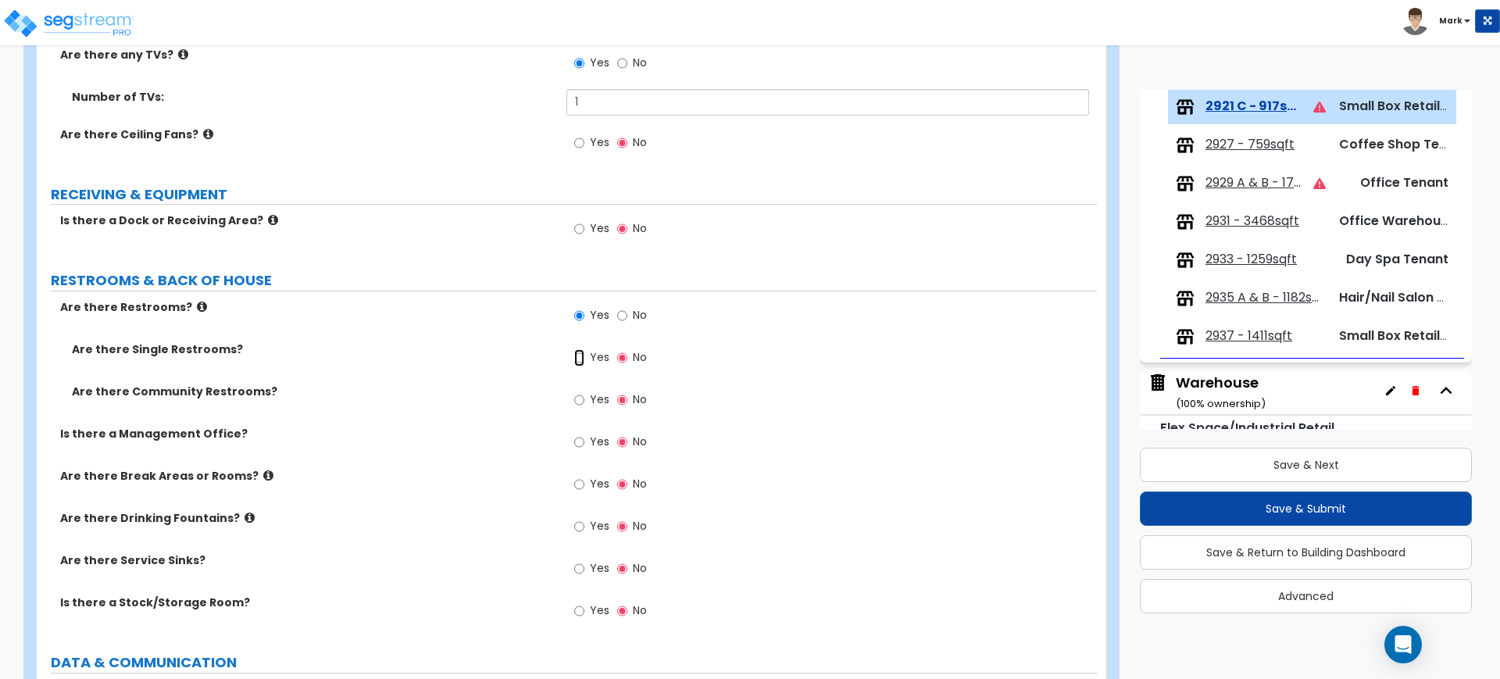
click at [579, 358] on input "Yes" at bounding box center [579, 357] width 10 height 17
radio input "true"
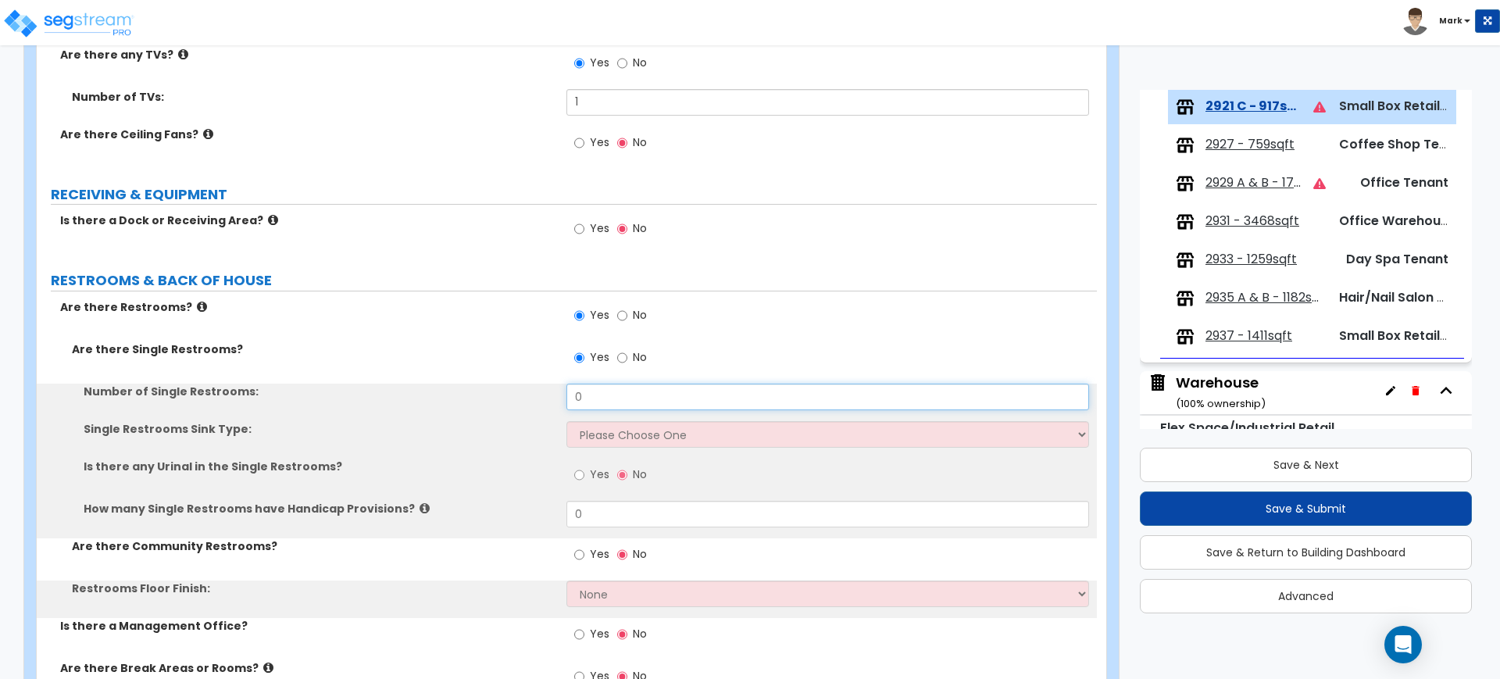
drag, startPoint x: 602, startPoint y: 399, endPoint x: 518, endPoint y: 397, distance: 84.4
click at [522, 397] on div "Number of Single Restrooms: 0" at bounding box center [567, 403] width 1060 height 38
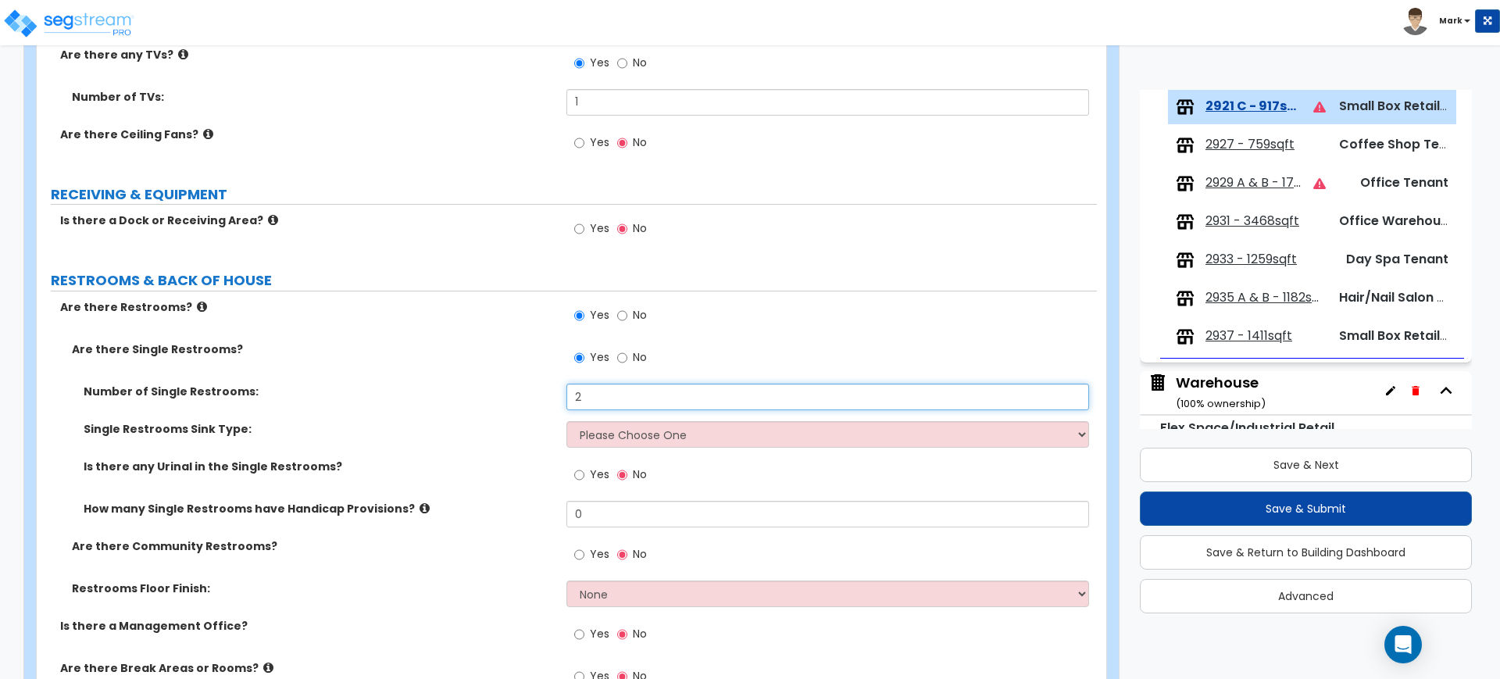
type input "2"
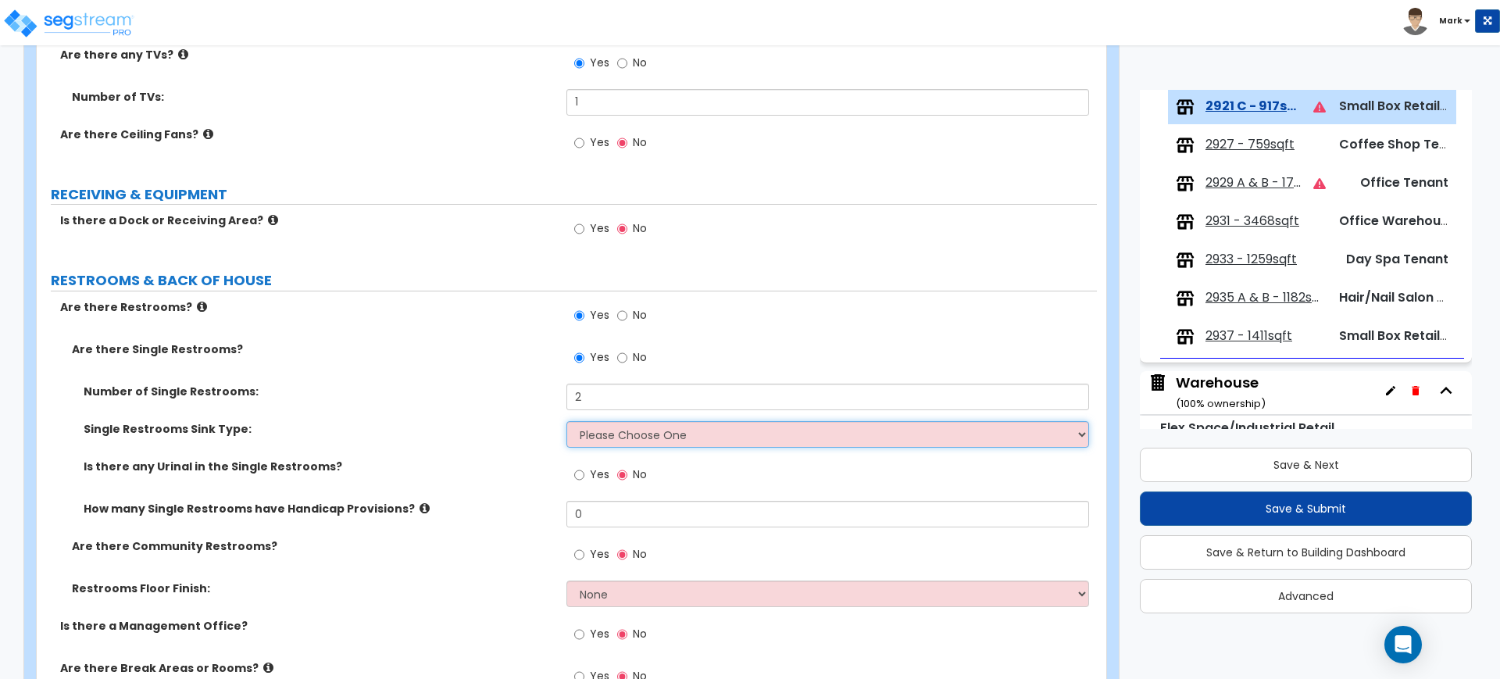
click at [599, 434] on select "Please Choose One Wall-mounted Vanity-mounted" at bounding box center [827, 434] width 522 height 27
select select "1"
click at [566, 421] on select "Please Choose One Wall-mounted Vanity-mounted" at bounding box center [827, 434] width 522 height 27
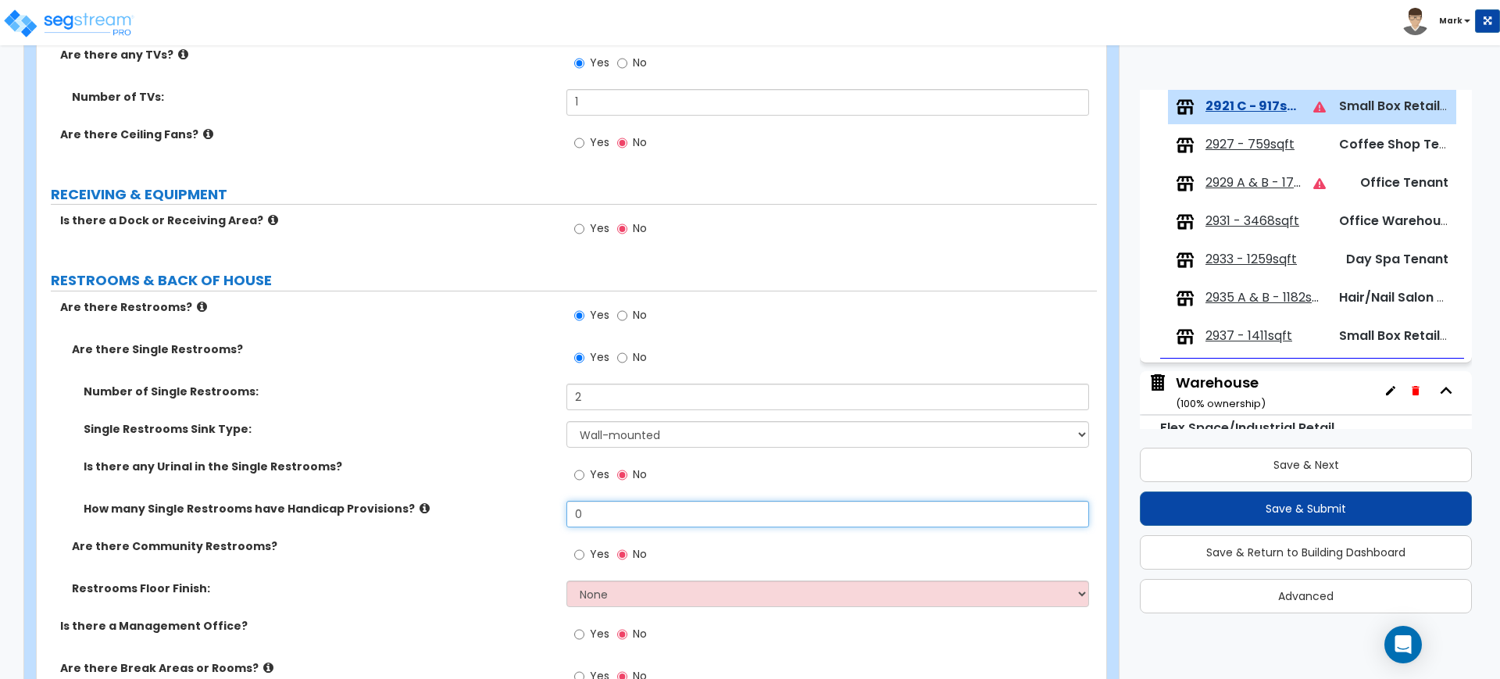
drag, startPoint x: 581, startPoint y: 522, endPoint x: 548, endPoint y: 518, distance: 33.0
click at [548, 518] on div "How many Single Restrooms have Handicap Provisions? 0" at bounding box center [567, 520] width 1060 height 38
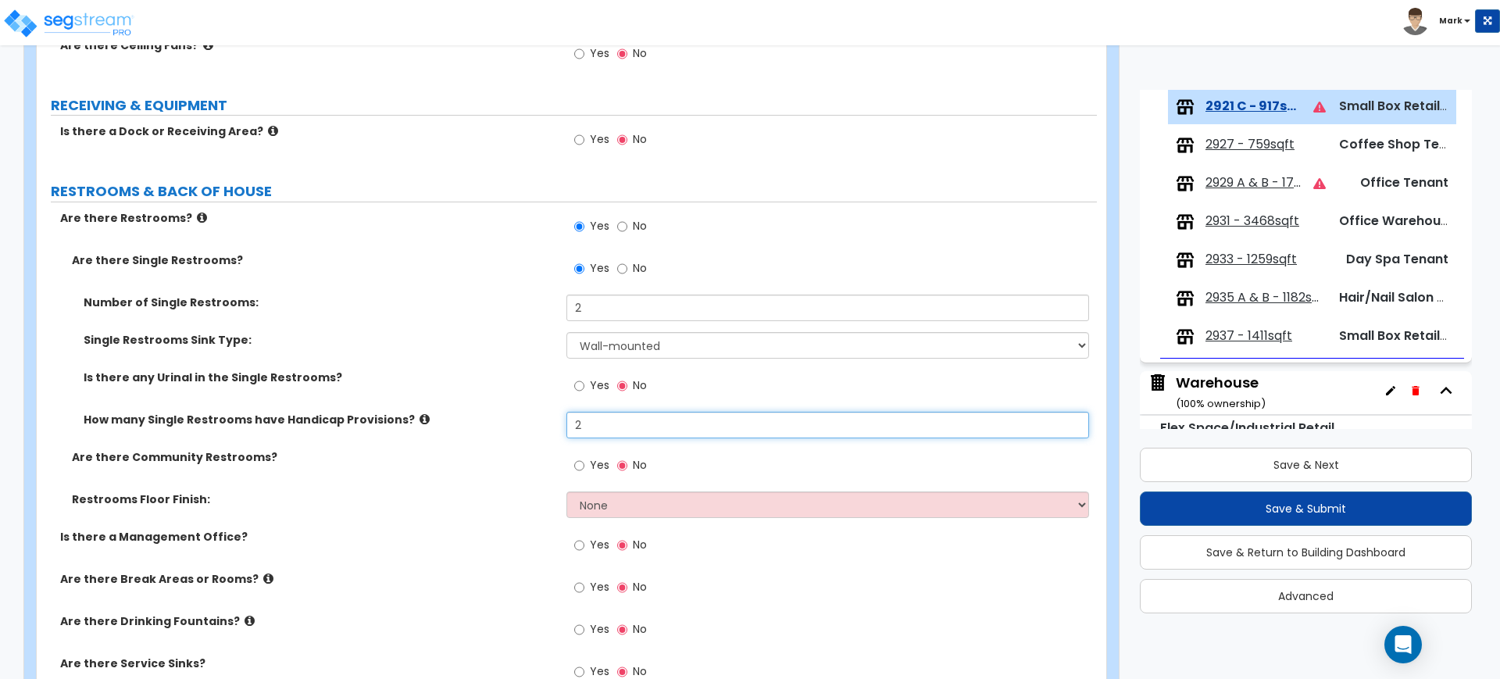
scroll to position [2148, 0]
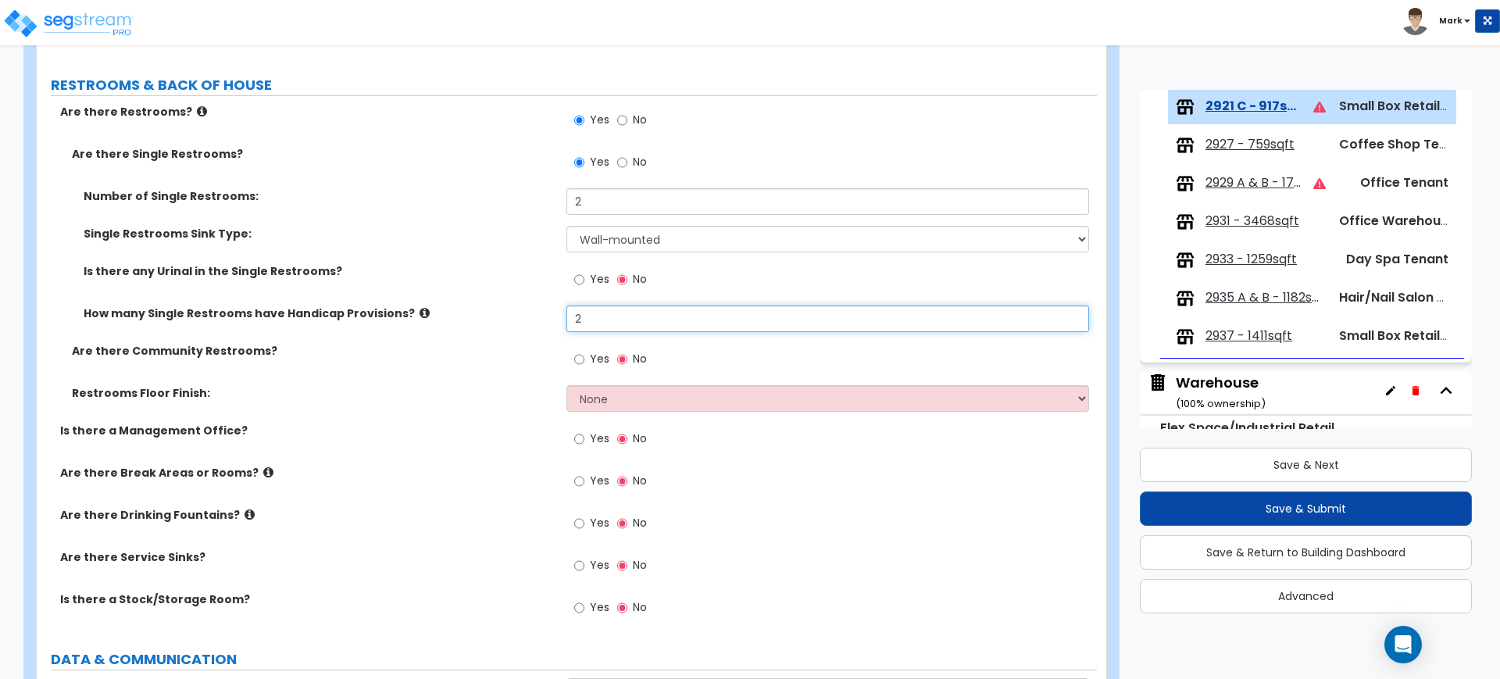
type input "2"
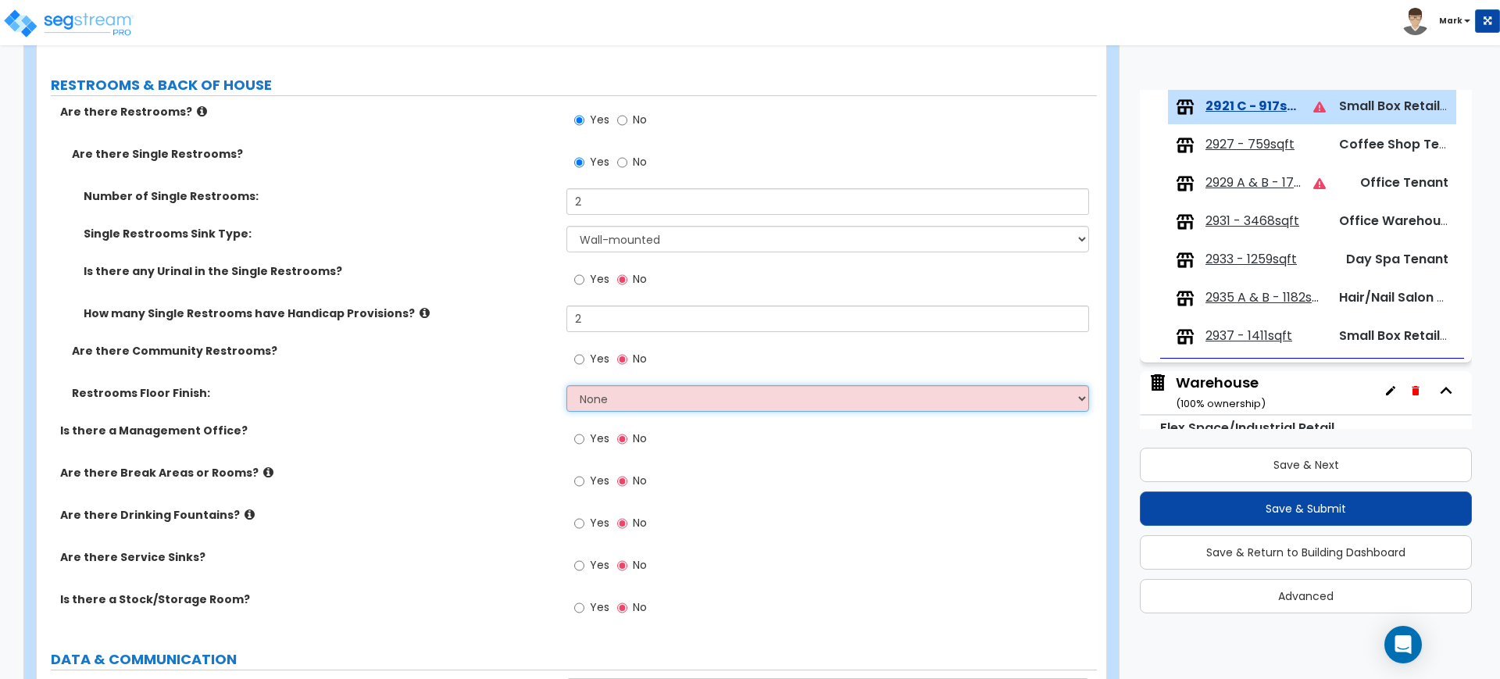
click at [652, 409] on select "None Tile Flooring Resilient Laminate Flooring VCT Flooring Sheet Vinyl Flooring" at bounding box center [827, 398] width 522 height 27
select select "4"
click at [566, 385] on select "None Tile Flooring Resilient Laminate Flooring VCT Flooring Sheet Vinyl Flooring" at bounding box center [827, 398] width 522 height 27
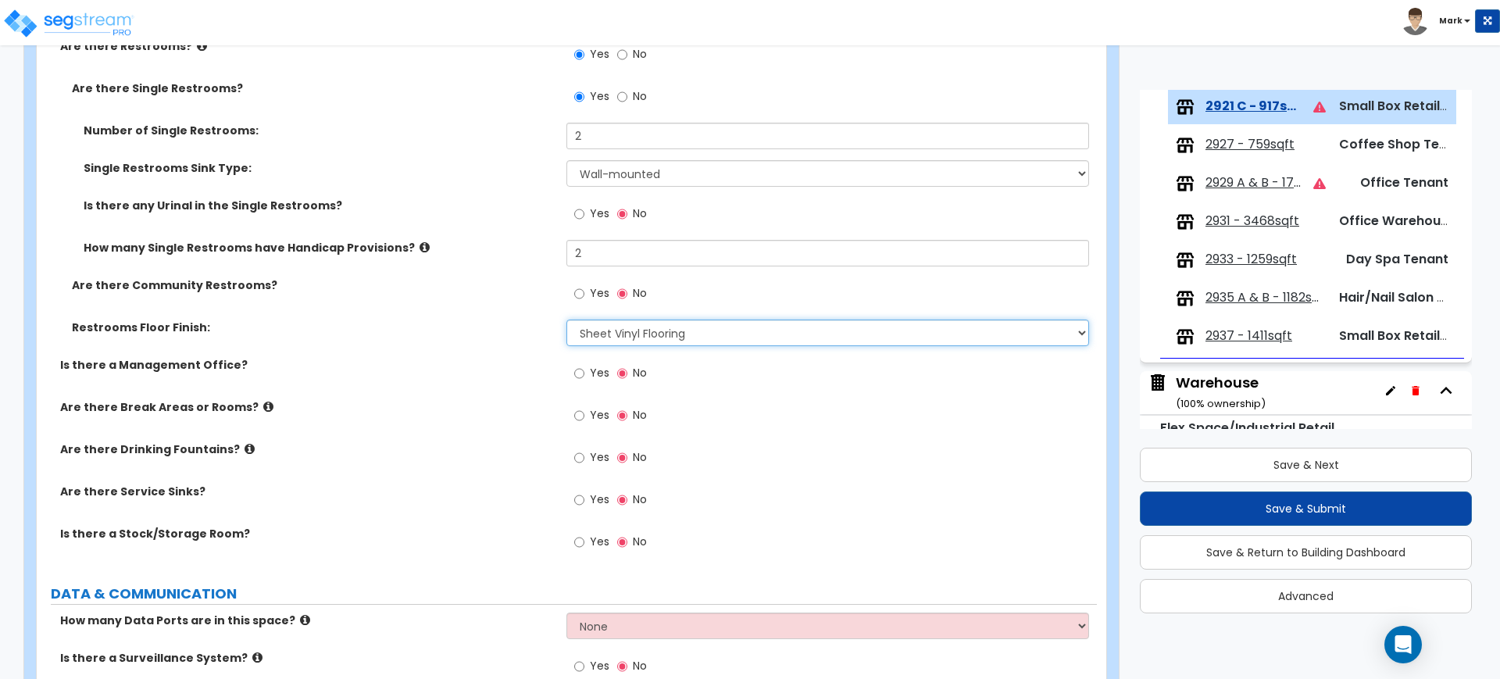
scroll to position [2246, 0]
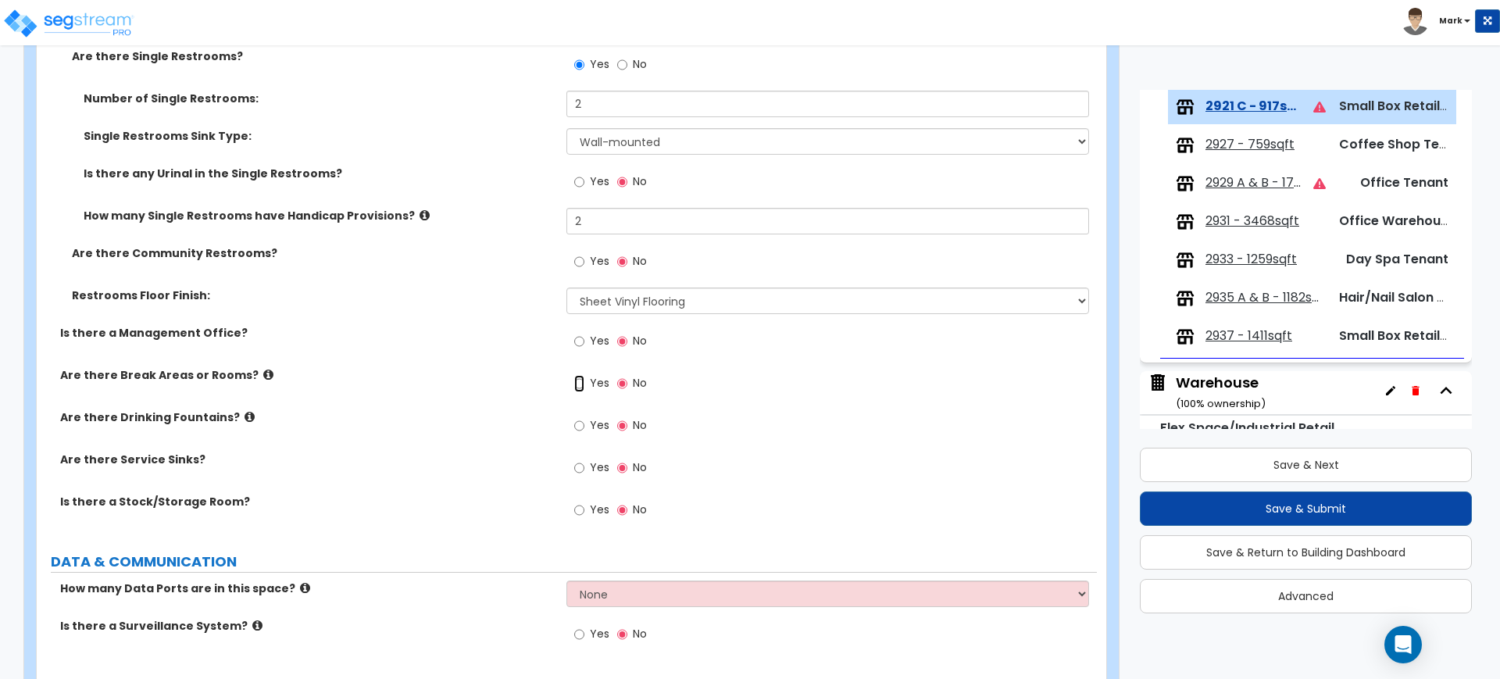
click at [580, 381] on input "Yes" at bounding box center [579, 383] width 10 height 17
radio input "true"
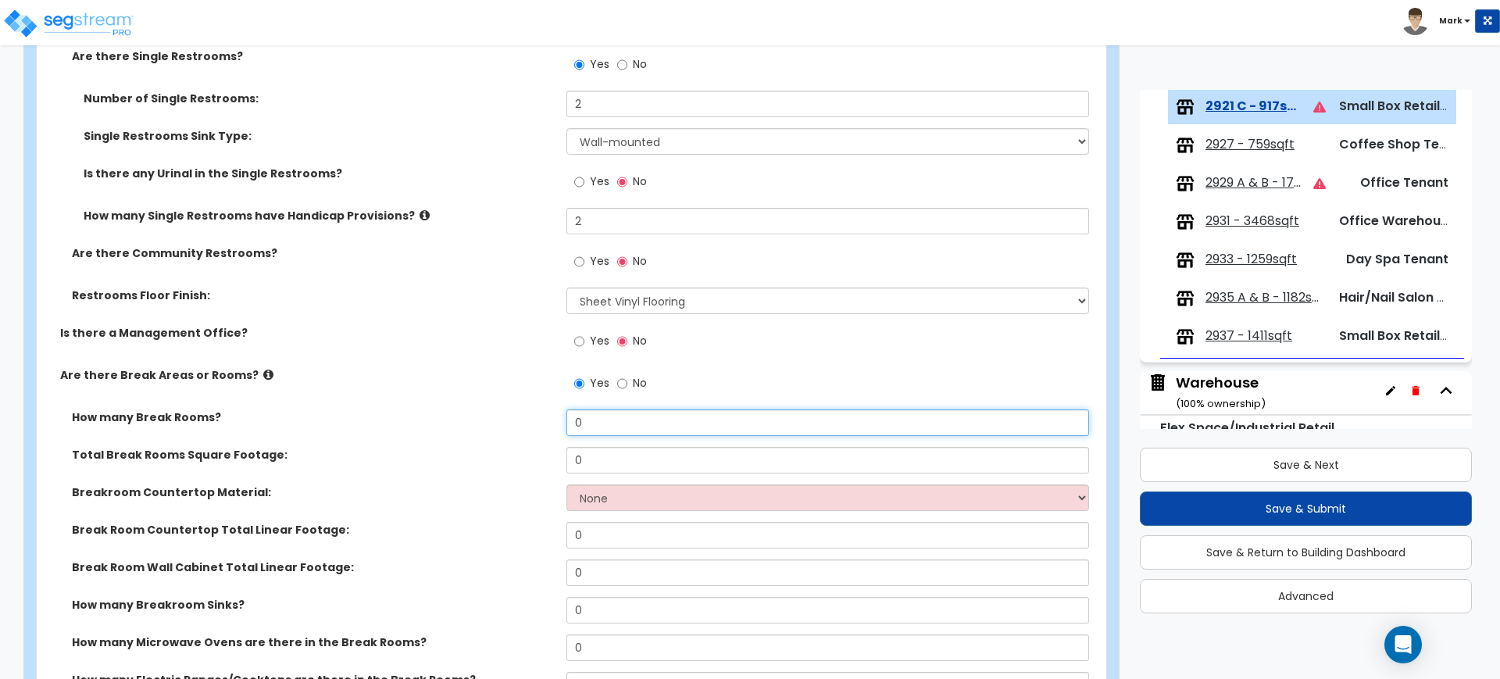
drag, startPoint x: 608, startPoint y: 424, endPoint x: 527, endPoint y: 424, distance: 81.3
click at [527, 424] on div "How many Break Rooms? 0" at bounding box center [567, 428] width 1060 height 38
type input "1"
drag, startPoint x: 605, startPoint y: 451, endPoint x: 553, endPoint y: 453, distance: 52.4
click at [553, 453] on div "Total Break Rooms Square Footage: 0" at bounding box center [567, 466] width 1060 height 38
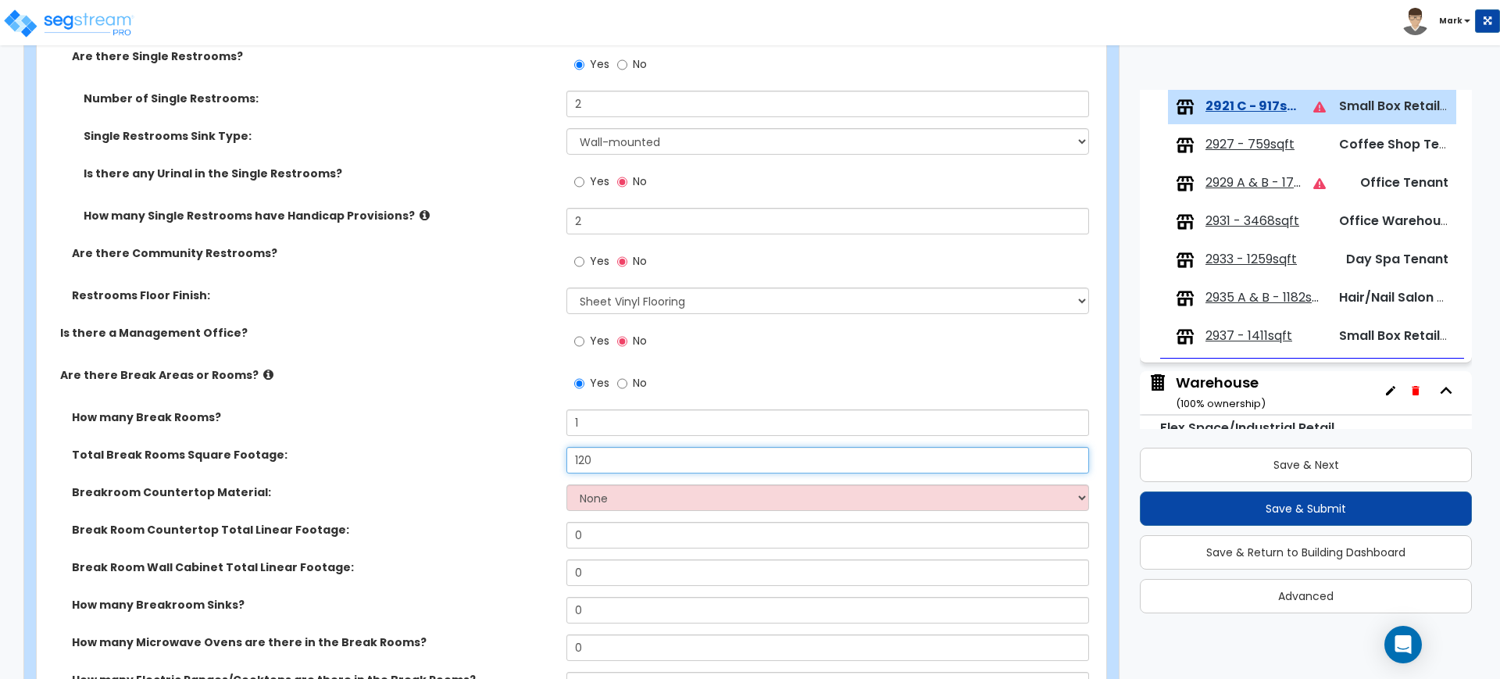
scroll to position [2344, 0]
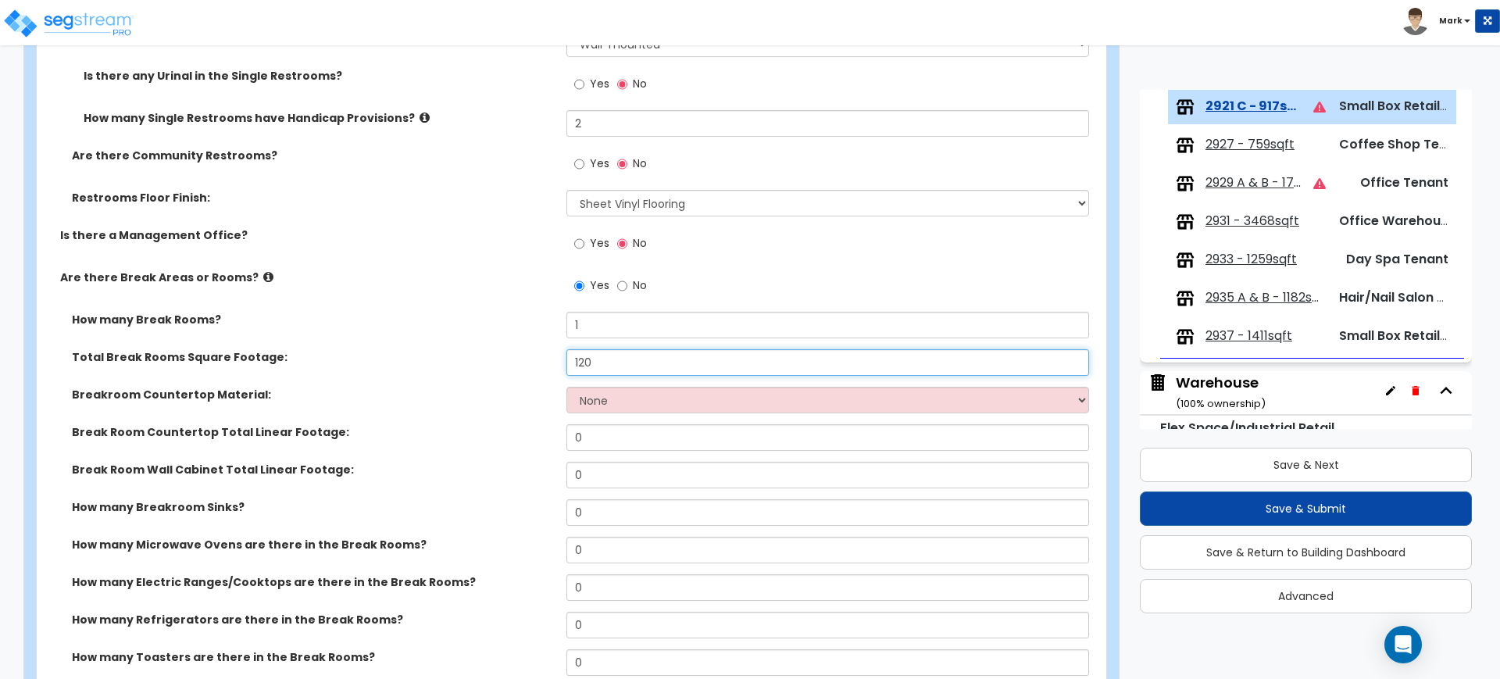
type input "120"
click at [629, 405] on select "None Plastic Laminate Solid Surface Stone Quartz Marble Tile Wood Stainless Ste…" at bounding box center [827, 400] width 522 height 27
select select "2"
click at [566, 387] on select "None Plastic Laminate Solid Surface Stone Quartz Marble Tile Wood Stainless Ste…" at bounding box center [827, 400] width 522 height 27
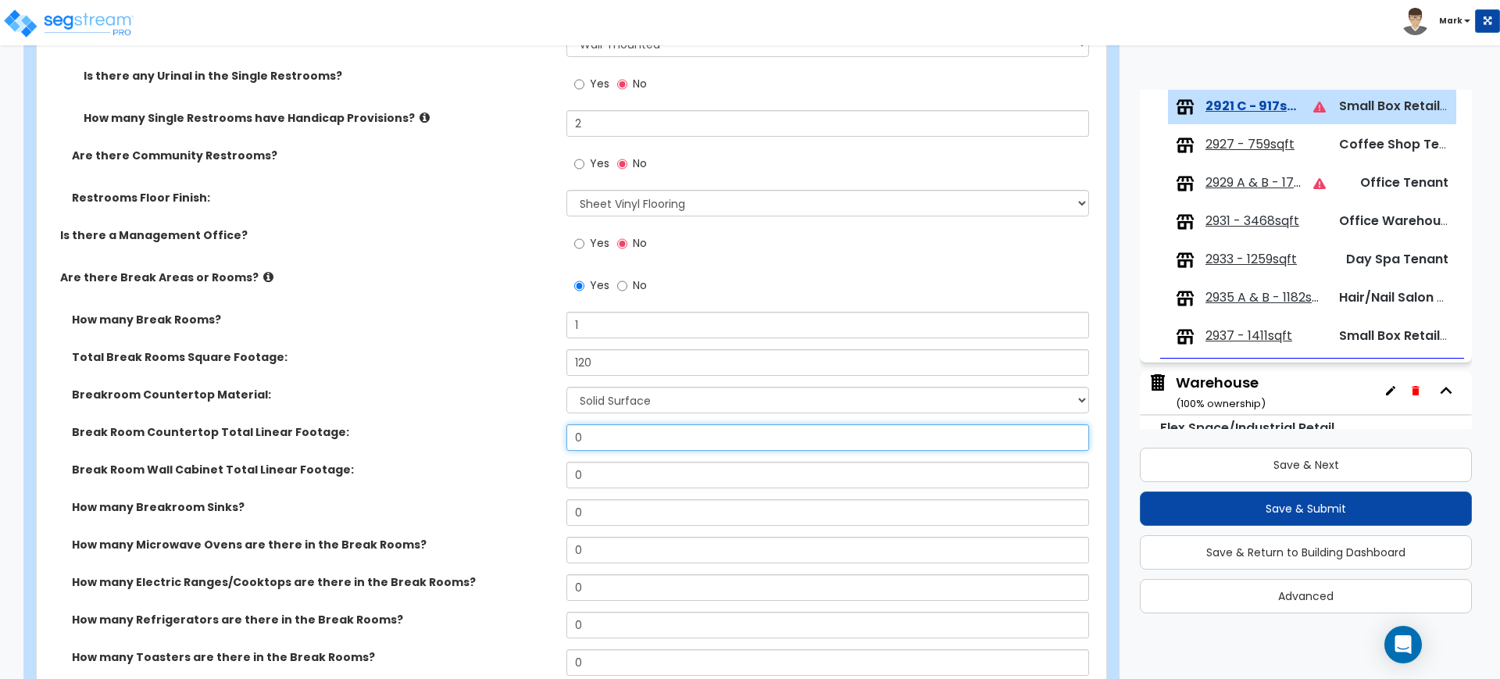
drag, startPoint x: 545, startPoint y: 427, endPoint x: 509, endPoint y: 428, distance: 36.0
click at [511, 428] on div "Break Room Countertop Total Linear Footage: 0" at bounding box center [567, 443] width 1060 height 38
type input "4"
click at [595, 488] on input "0" at bounding box center [827, 475] width 522 height 27
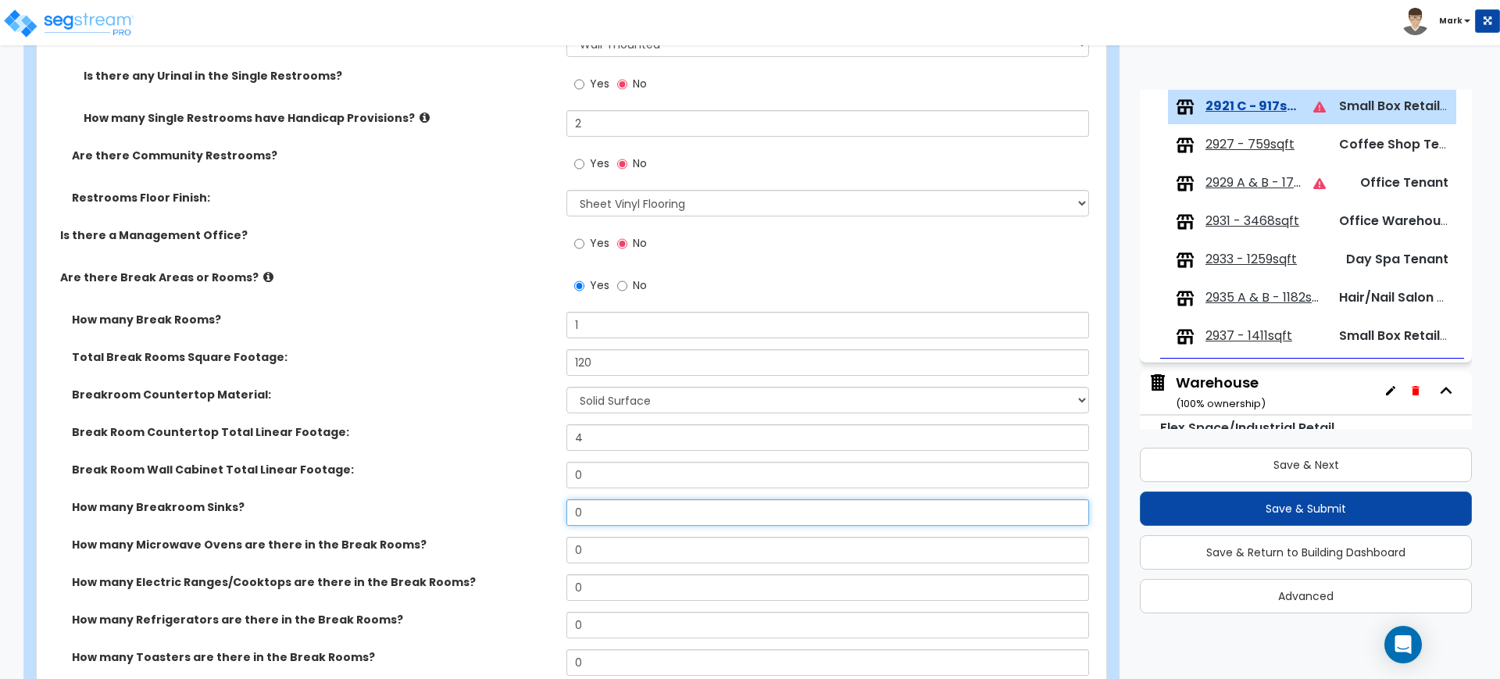
drag, startPoint x: 598, startPoint y: 512, endPoint x: 569, endPoint y: 513, distance: 29.7
click at [569, 513] on input "0" at bounding box center [827, 512] width 522 height 27
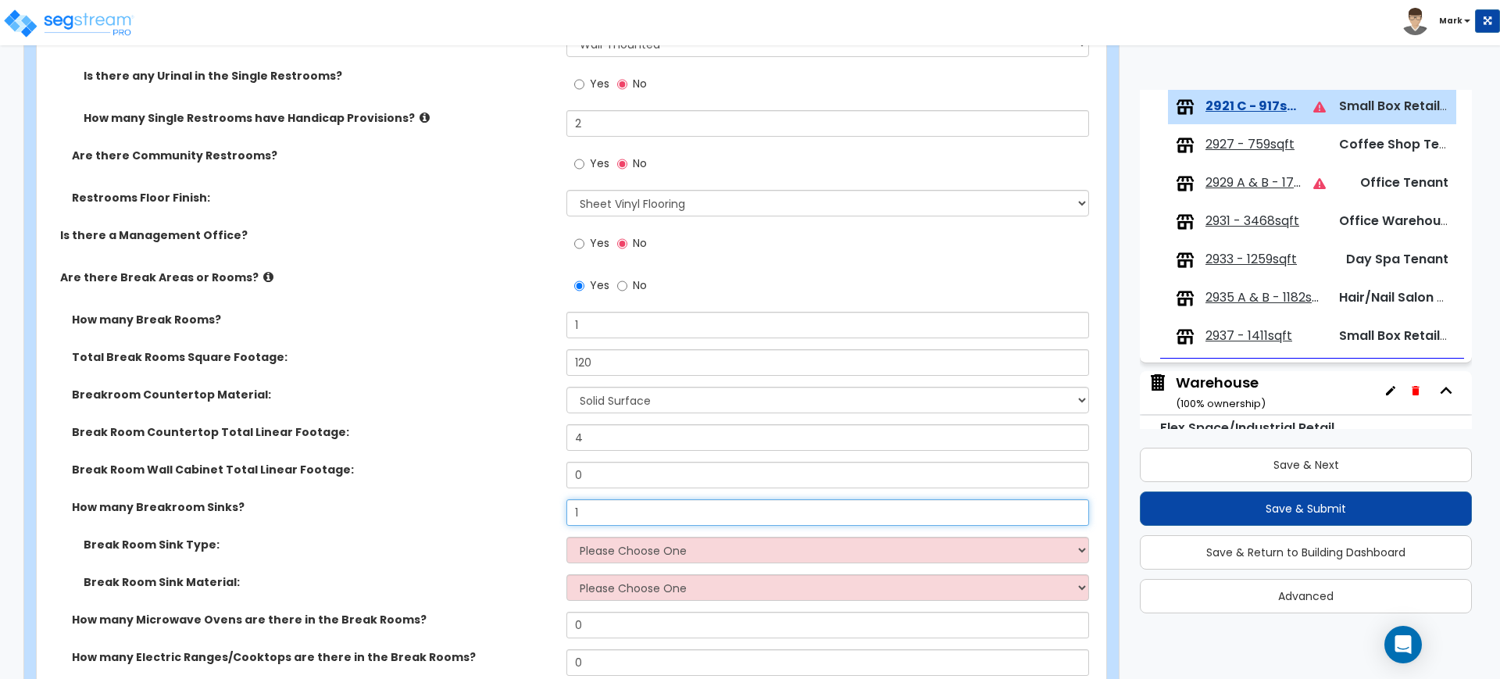
drag, startPoint x: 599, startPoint y: 503, endPoint x: 559, endPoint y: 502, distance: 39.9
click at [559, 502] on div "How many Breakroom Sinks? 1" at bounding box center [567, 518] width 1060 height 38
type input "0"
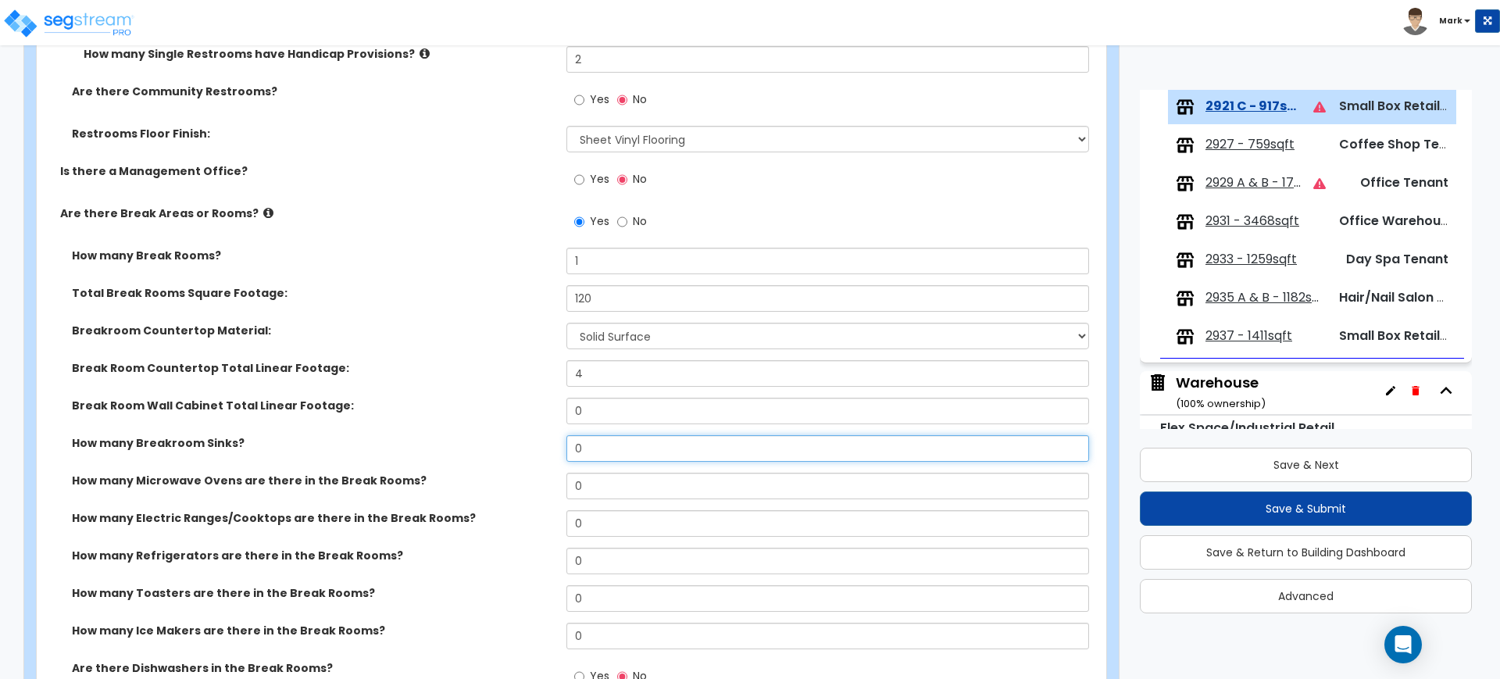
scroll to position [2441, 0]
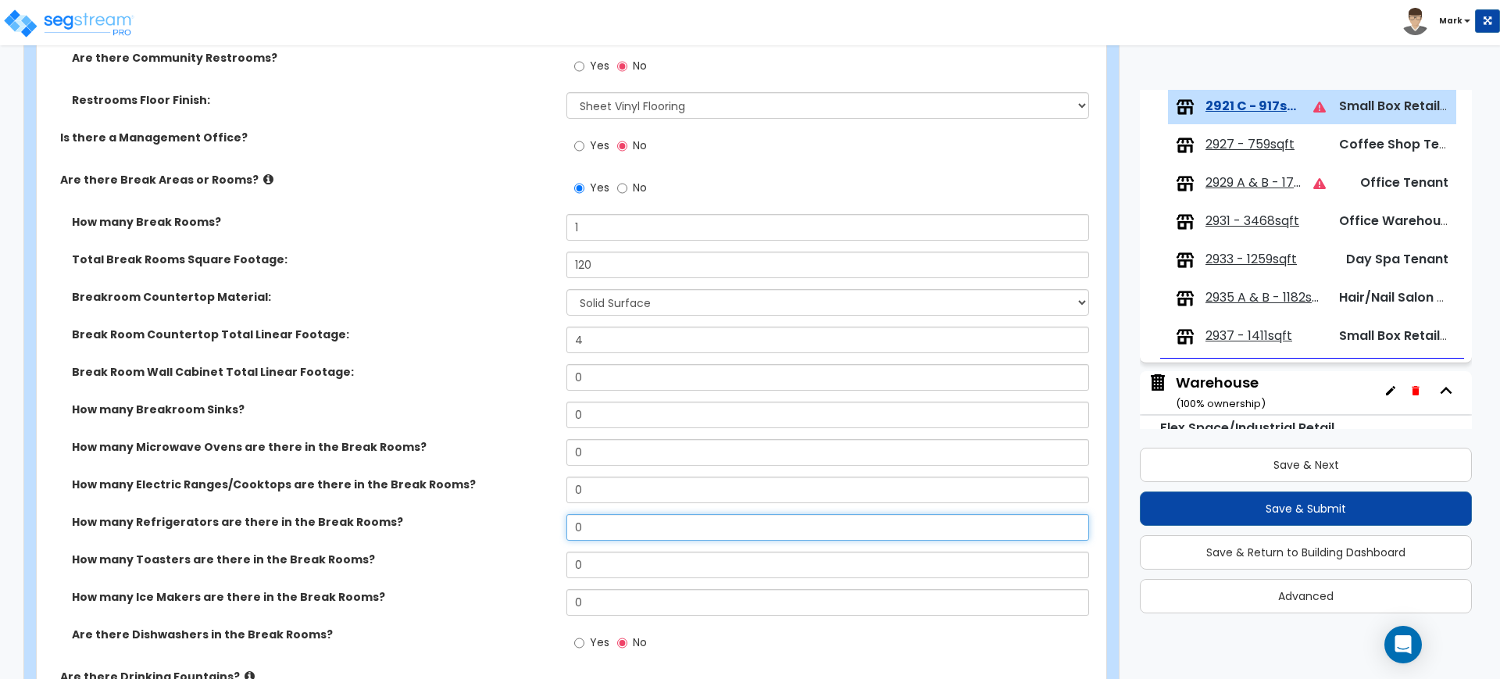
drag, startPoint x: 550, startPoint y: 523, endPoint x: 540, endPoint y: 523, distance: 10.2
click at [540, 523] on div "How many Refrigerators are there in the Break Rooms? 0" at bounding box center [567, 533] width 1060 height 38
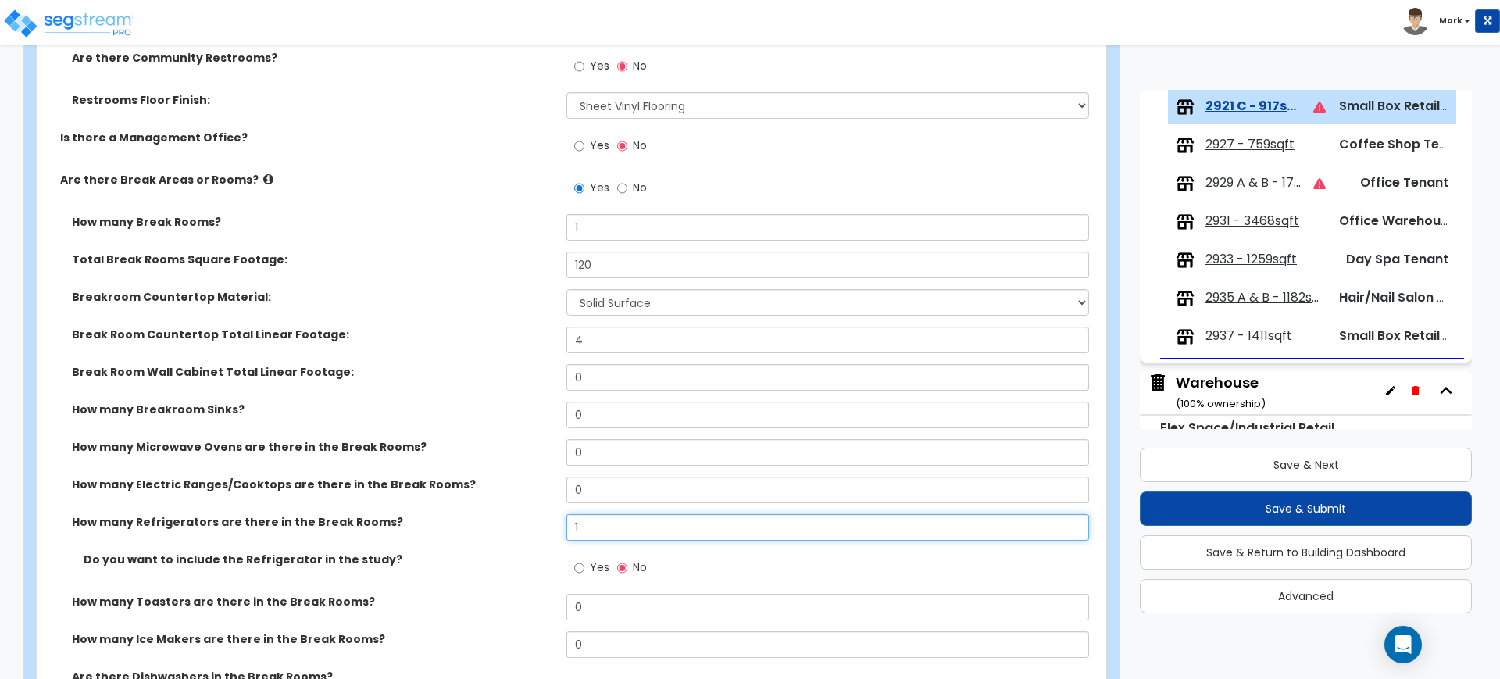
type input "1"
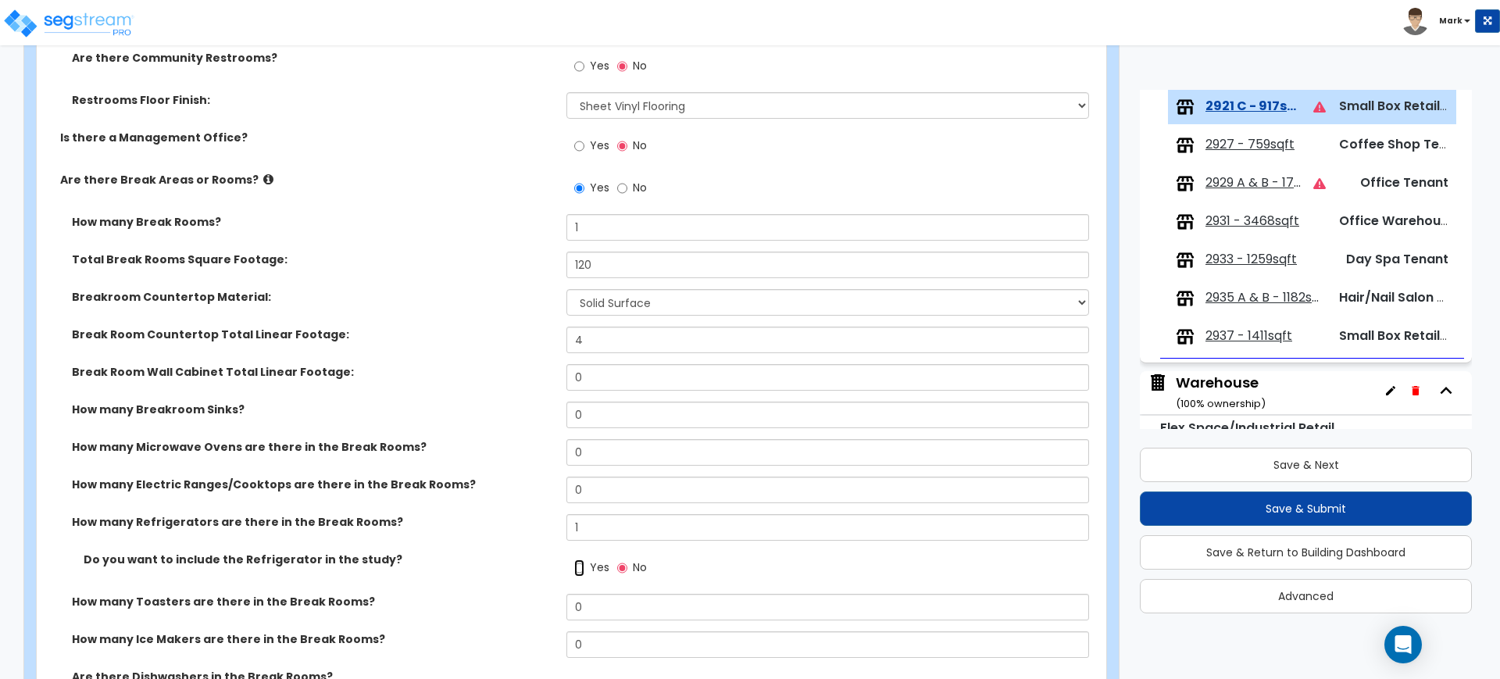
click at [580, 568] on input "Yes" at bounding box center [579, 567] width 10 height 17
radio input "true"
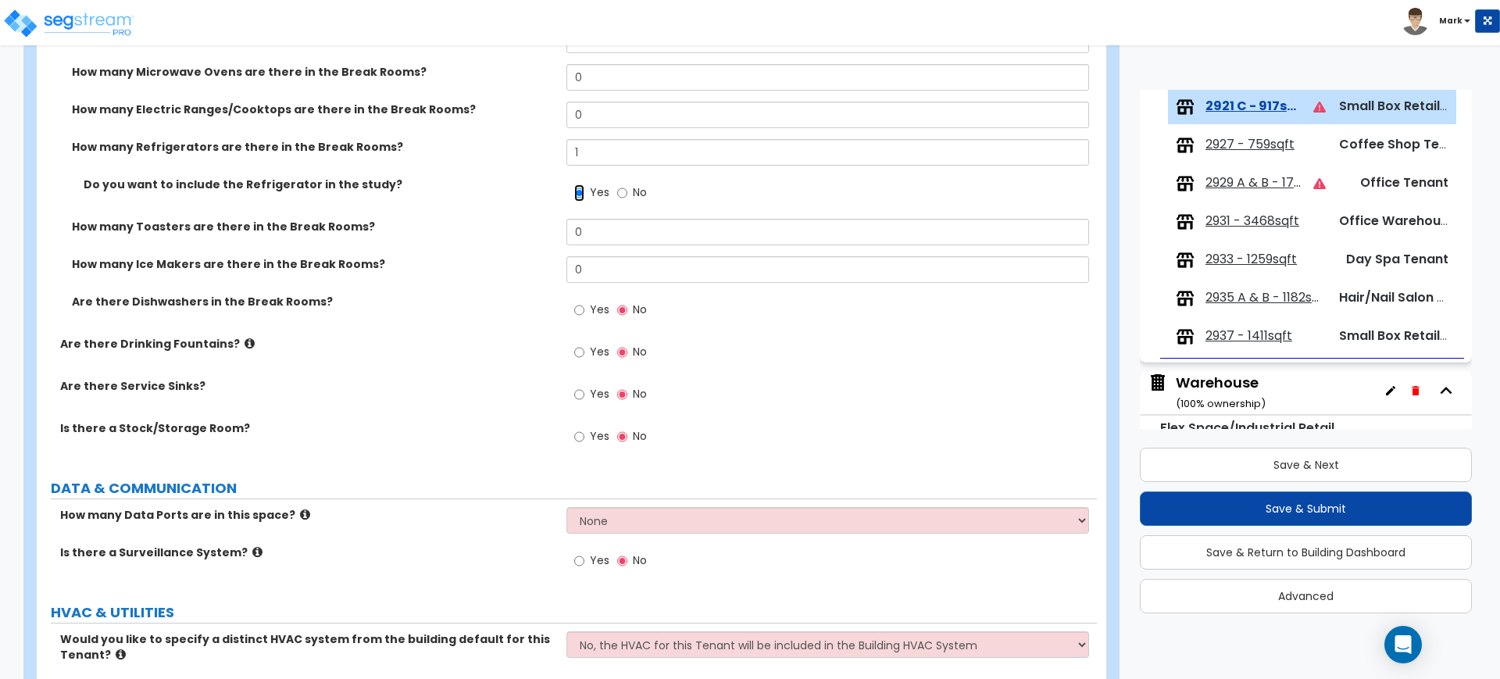
scroll to position [2832, 0]
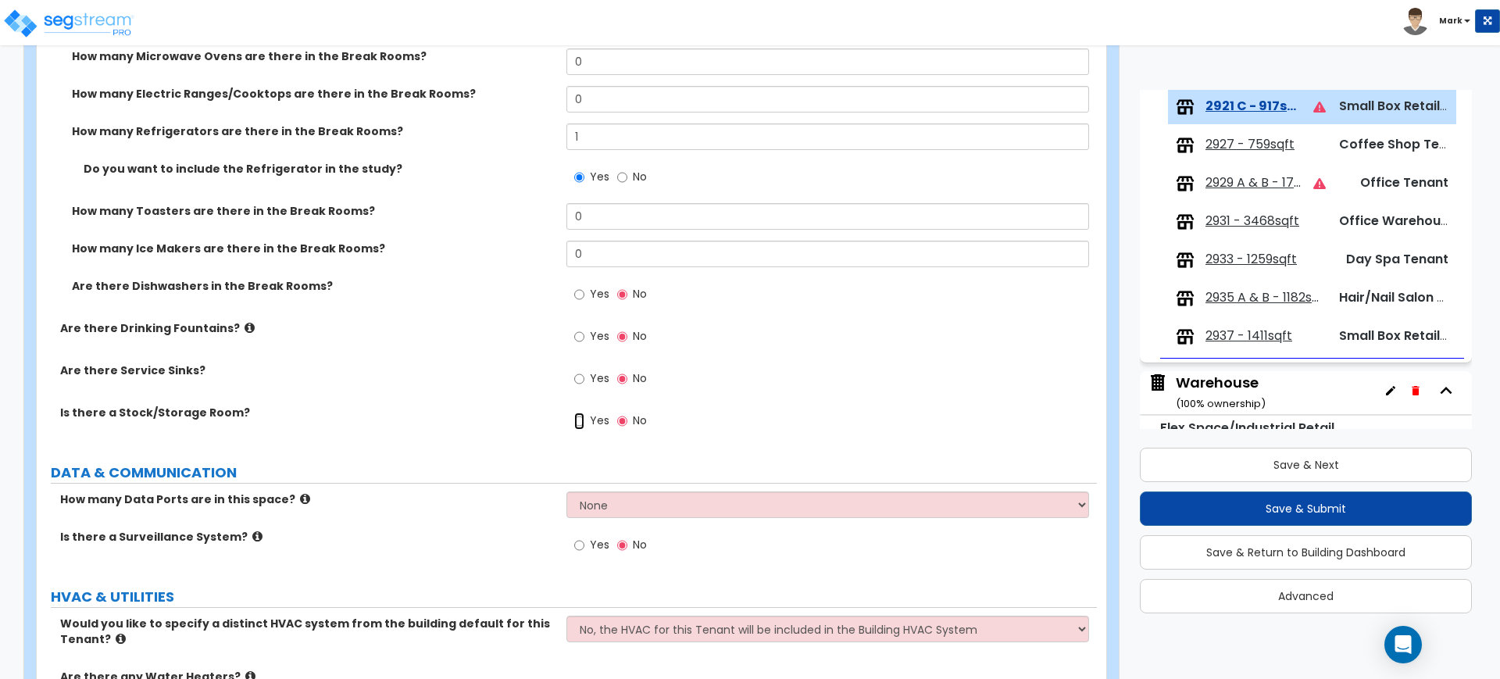
click at [581, 419] on input "Yes" at bounding box center [579, 421] width 10 height 17
radio input "true"
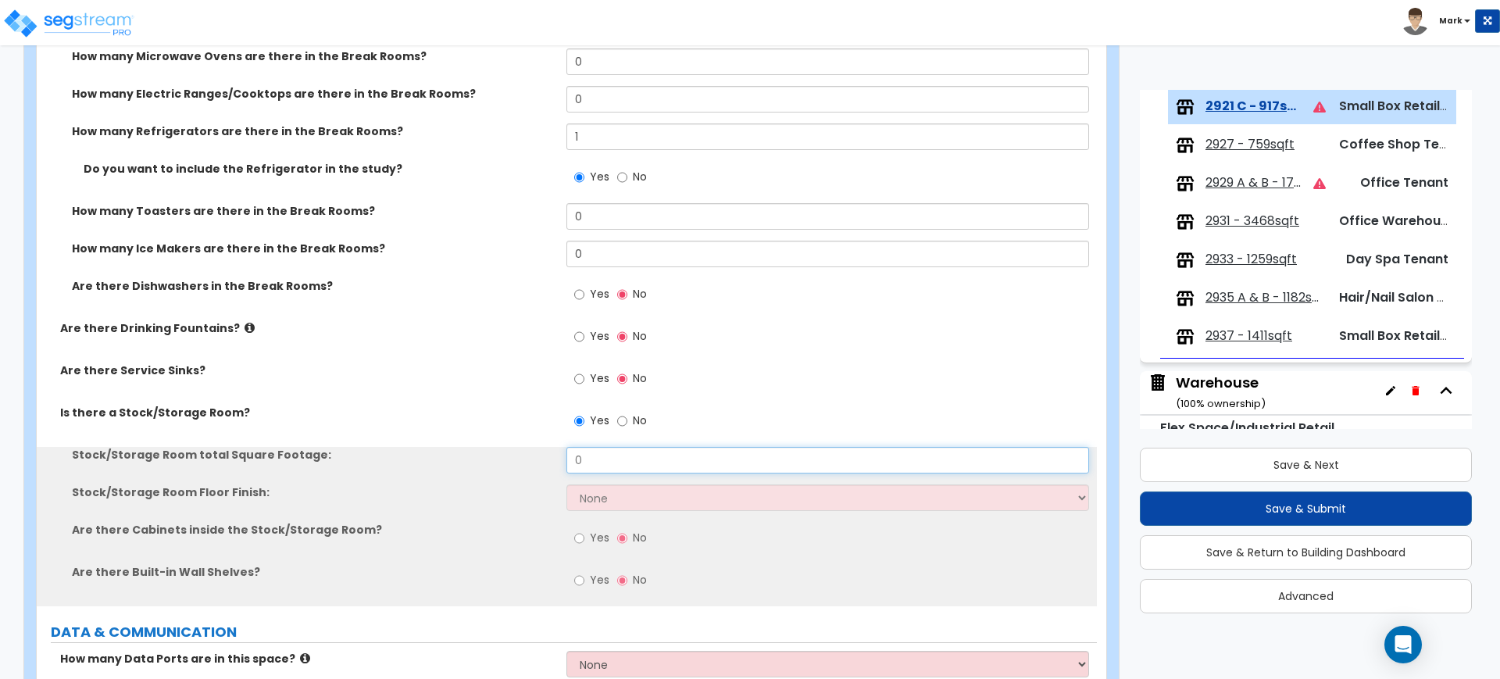
click at [513, 459] on div "Stock/Storage Room total Square Footage: 0" at bounding box center [567, 466] width 1060 height 38
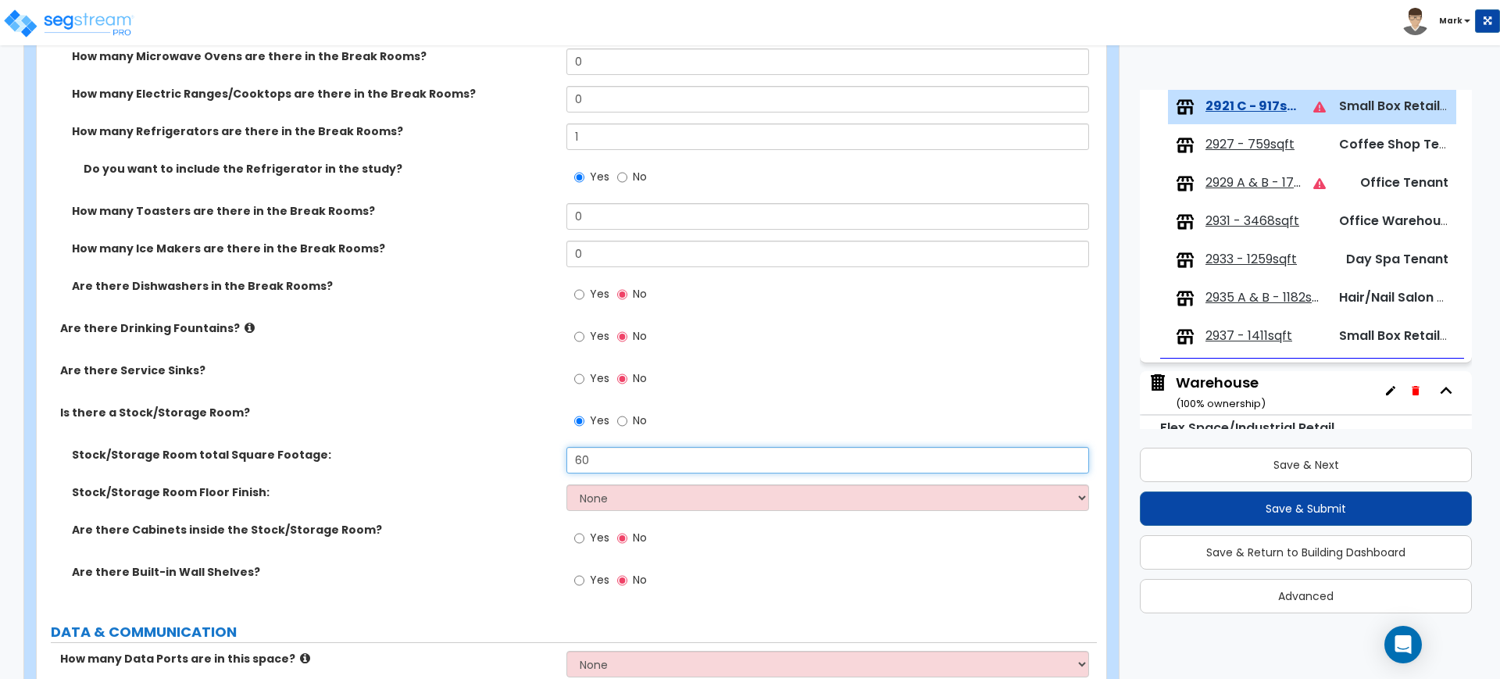
type input "60"
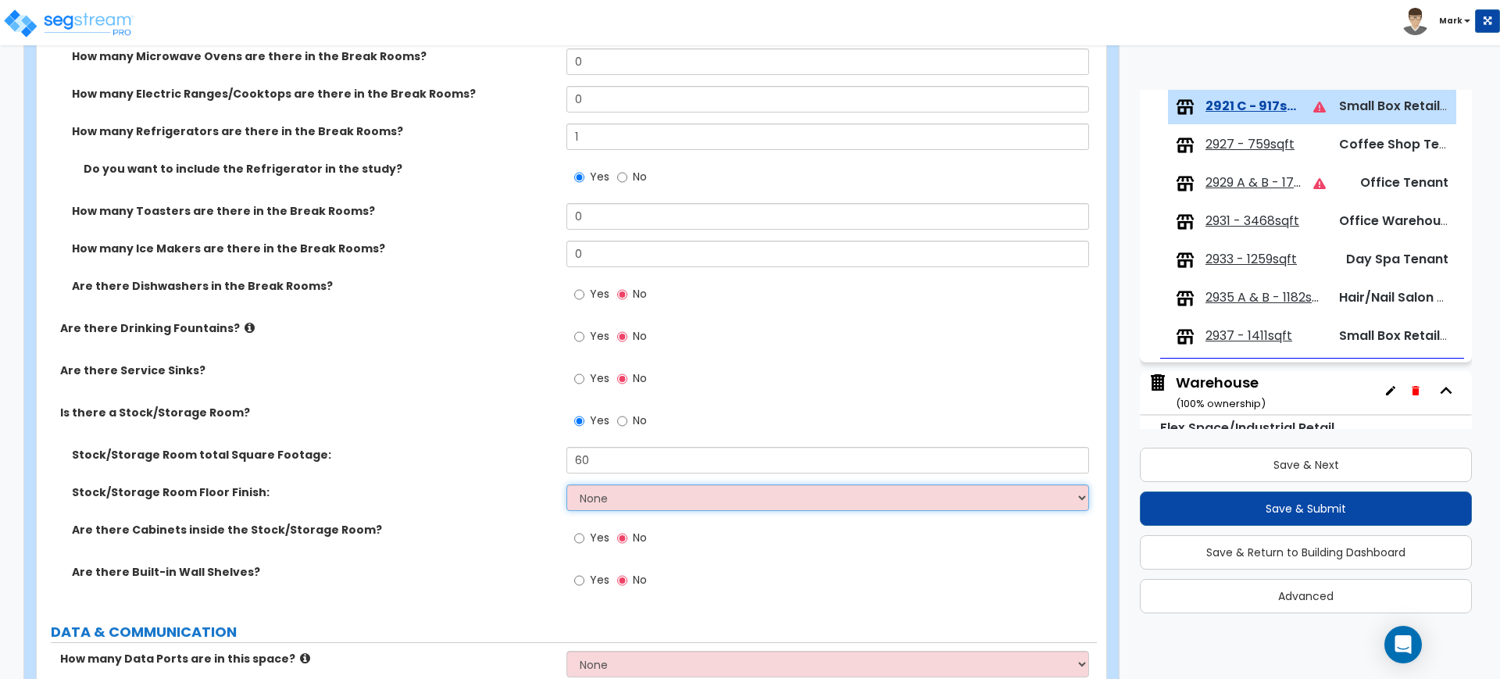
click at [633, 506] on select "None Tile Flooring Hardwood Flooring Resilient Laminate Flooring VCT Flooring S…" at bounding box center [827, 497] width 522 height 27
select select "5"
click at [566, 484] on select "None Tile Flooring Hardwood Flooring Resilient Laminate Flooring VCT Flooring S…" at bounding box center [827, 497] width 522 height 27
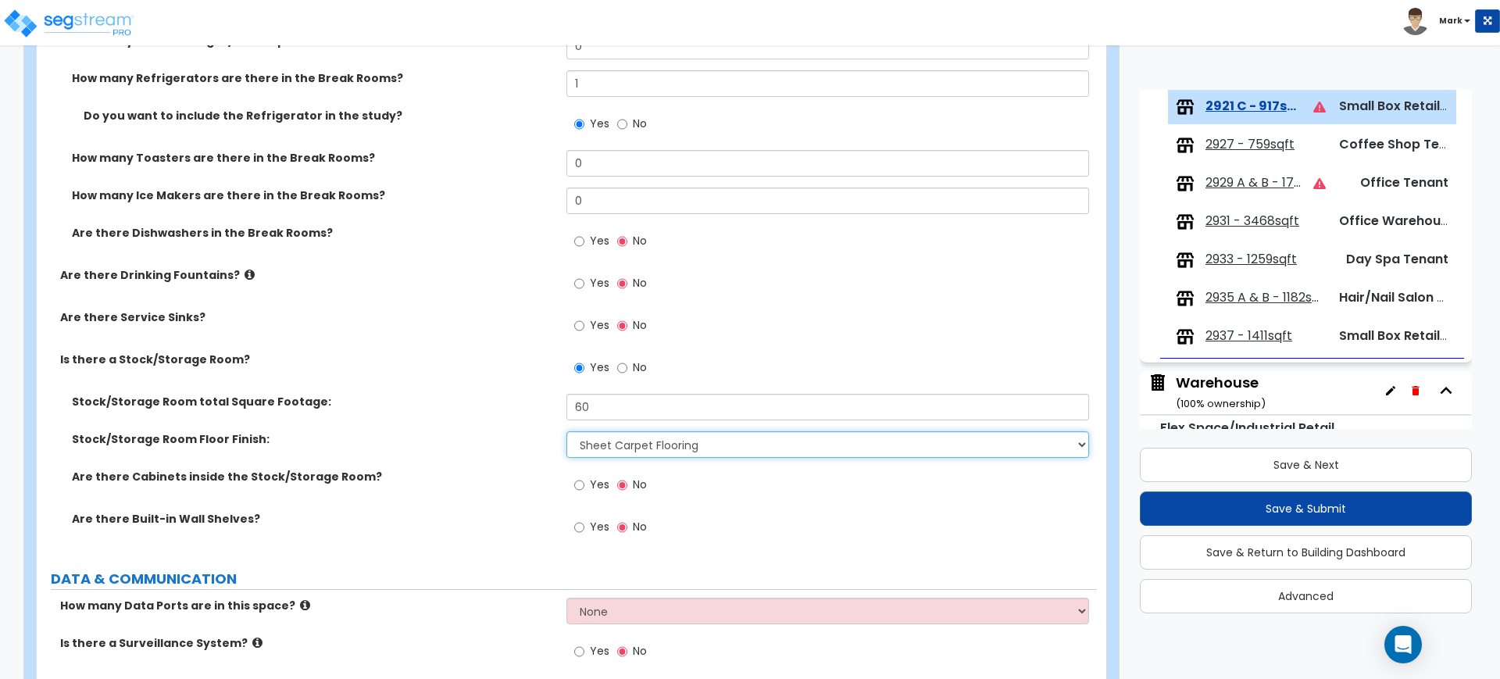
scroll to position [2930, 0]
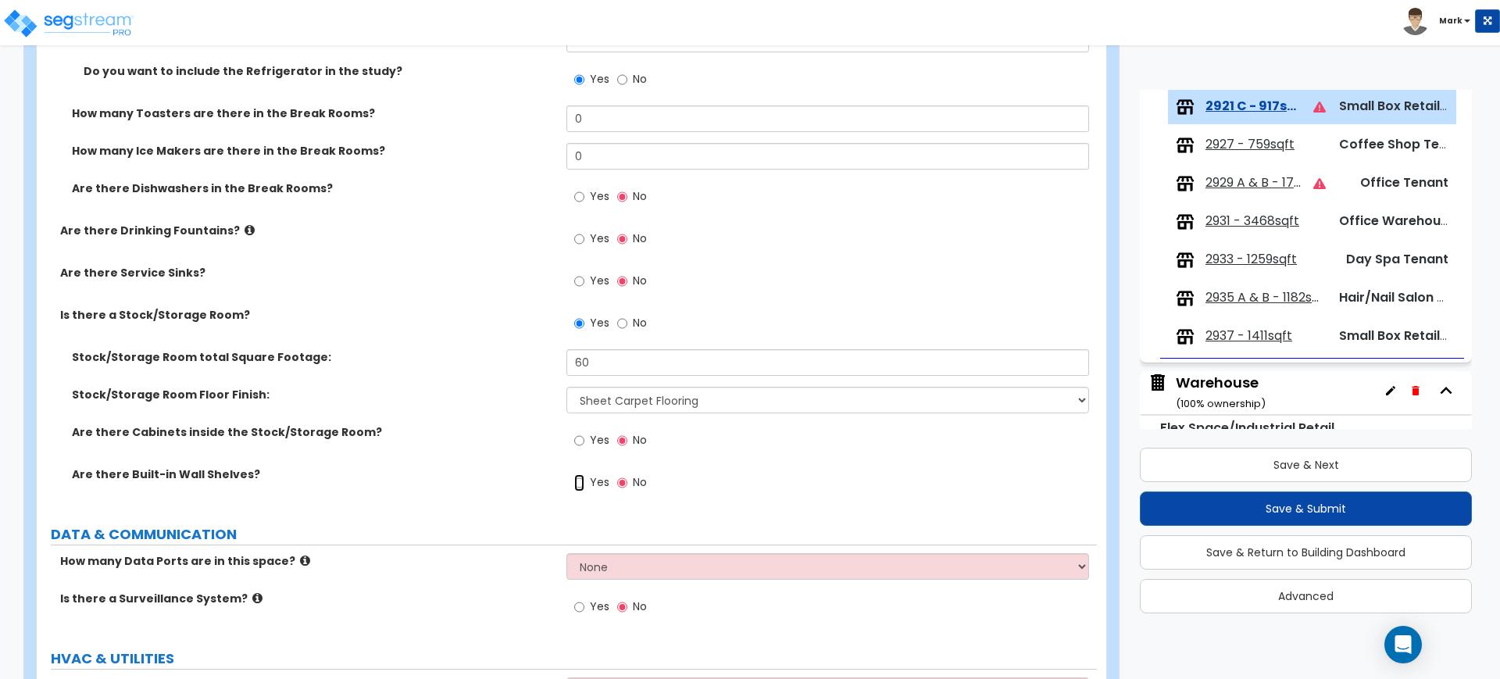
click at [577, 481] on input "Yes" at bounding box center [579, 482] width 10 height 17
radio input "true"
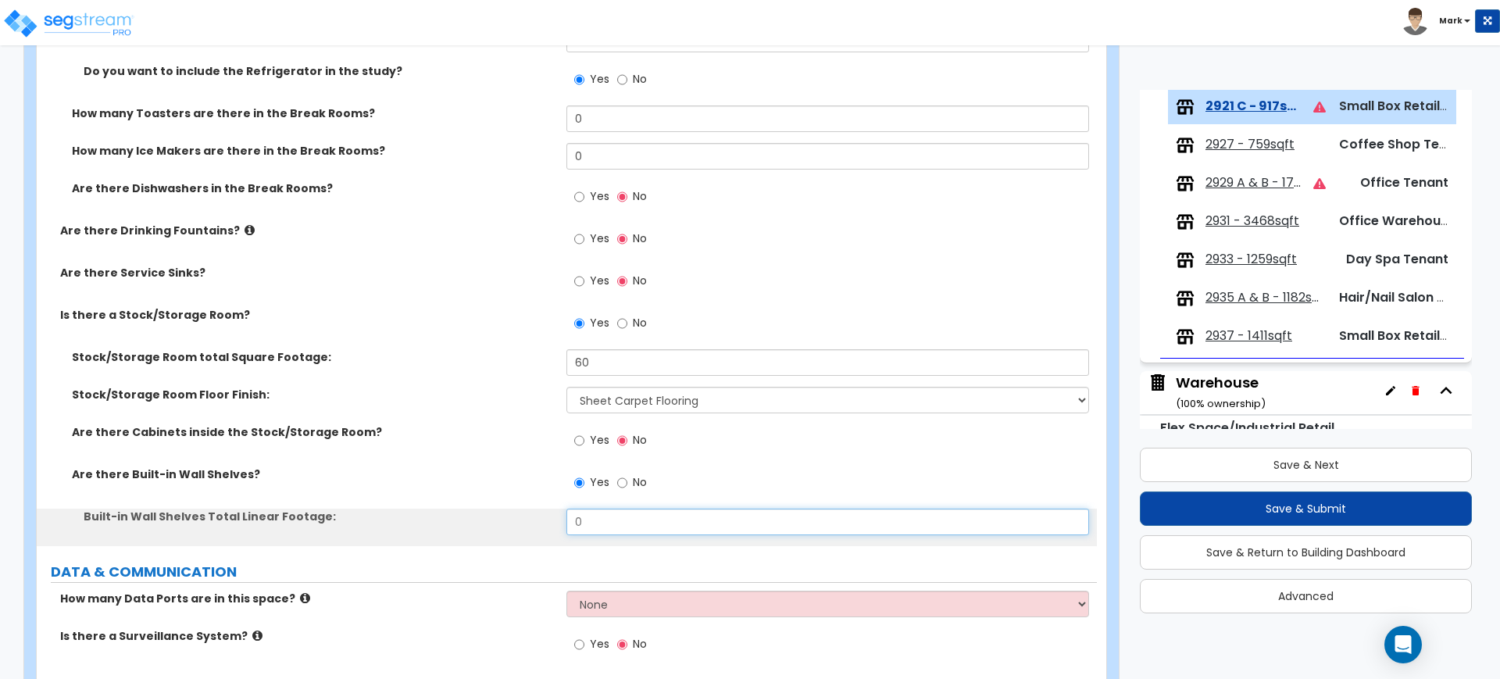
drag, startPoint x: 616, startPoint y: 527, endPoint x: 559, endPoint y: 521, distance: 57.4
click at [565, 521] on div "Built-in Wall Shelves Total Linear Footage: 0" at bounding box center [567, 528] width 1060 height 38
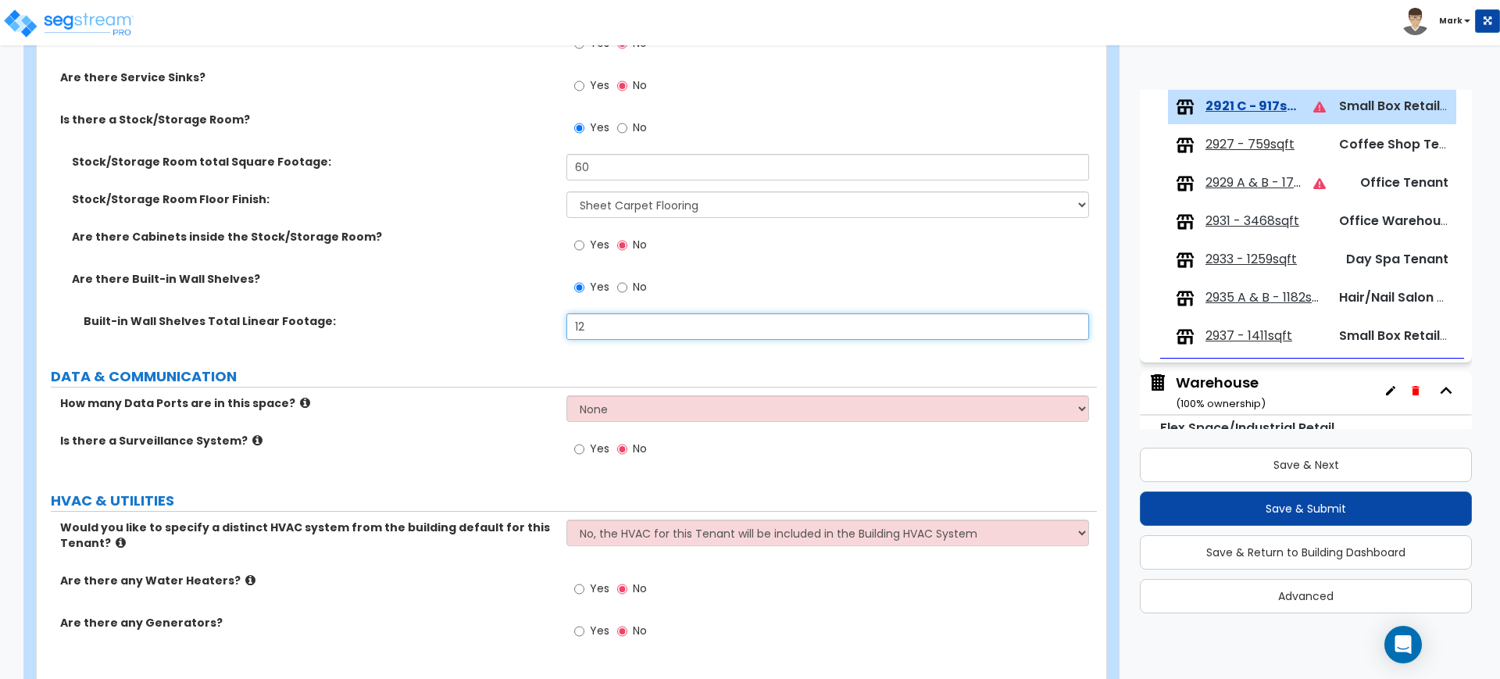
type input "12"
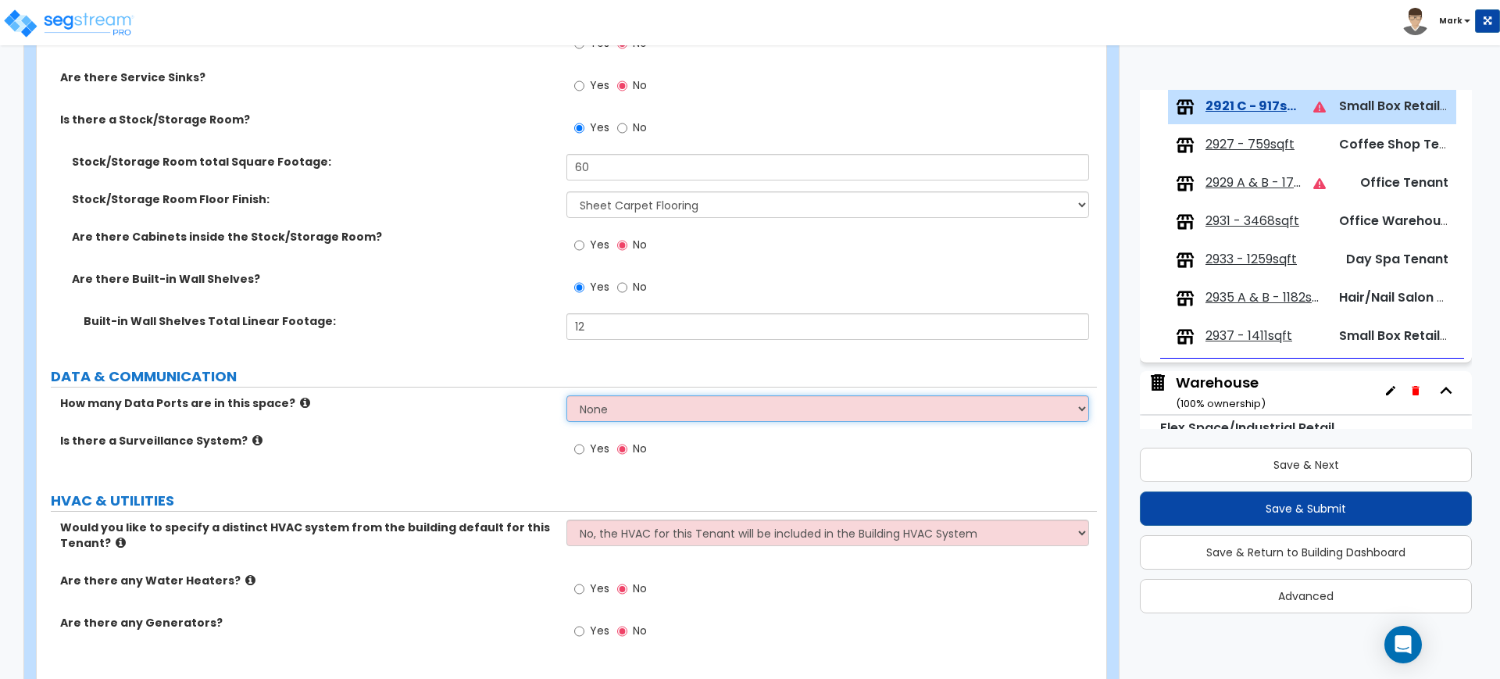
click at [609, 413] on select "None Please Estimate for Me I will specify the Quantity Exactly" at bounding box center [827, 408] width 522 height 27
select select "1"
click at [566, 395] on select "None Please Estimate for Me I will specify the Quantity Exactly" at bounding box center [827, 408] width 522 height 27
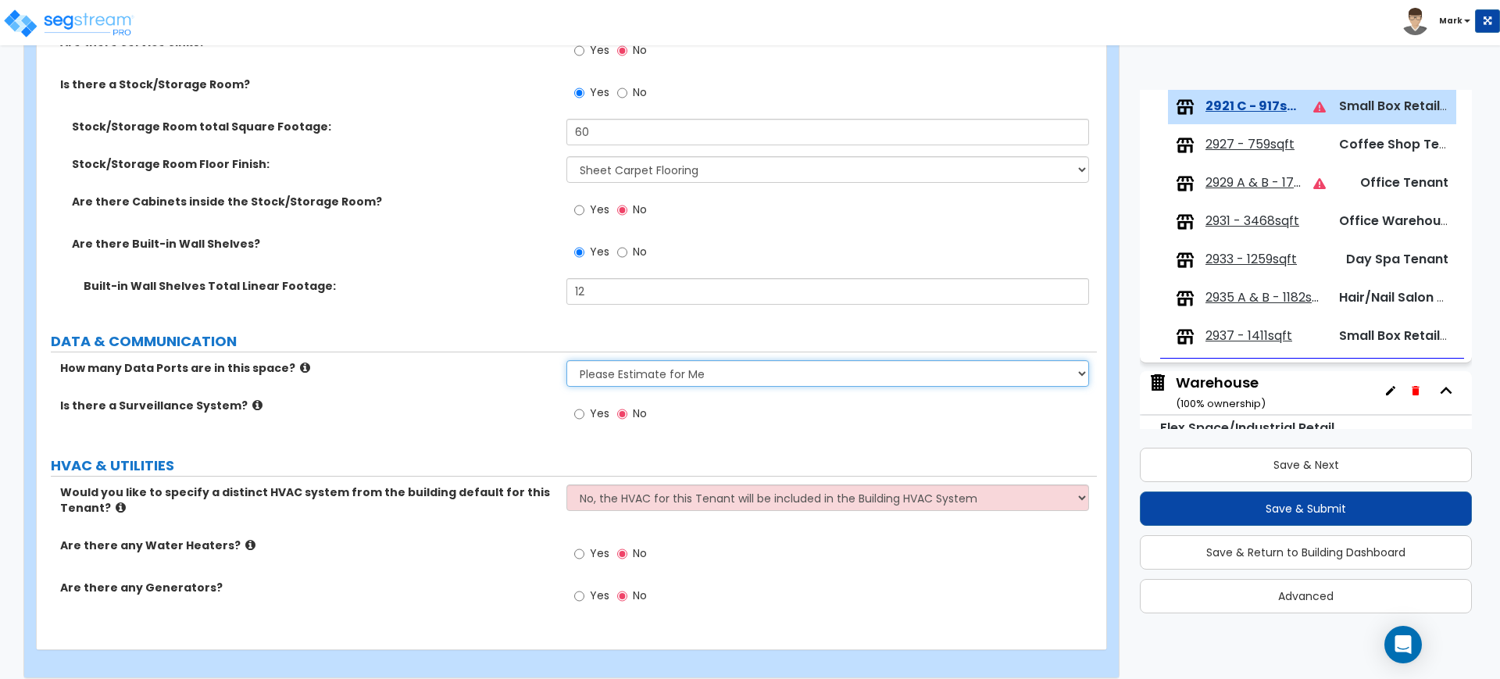
scroll to position [3175, 0]
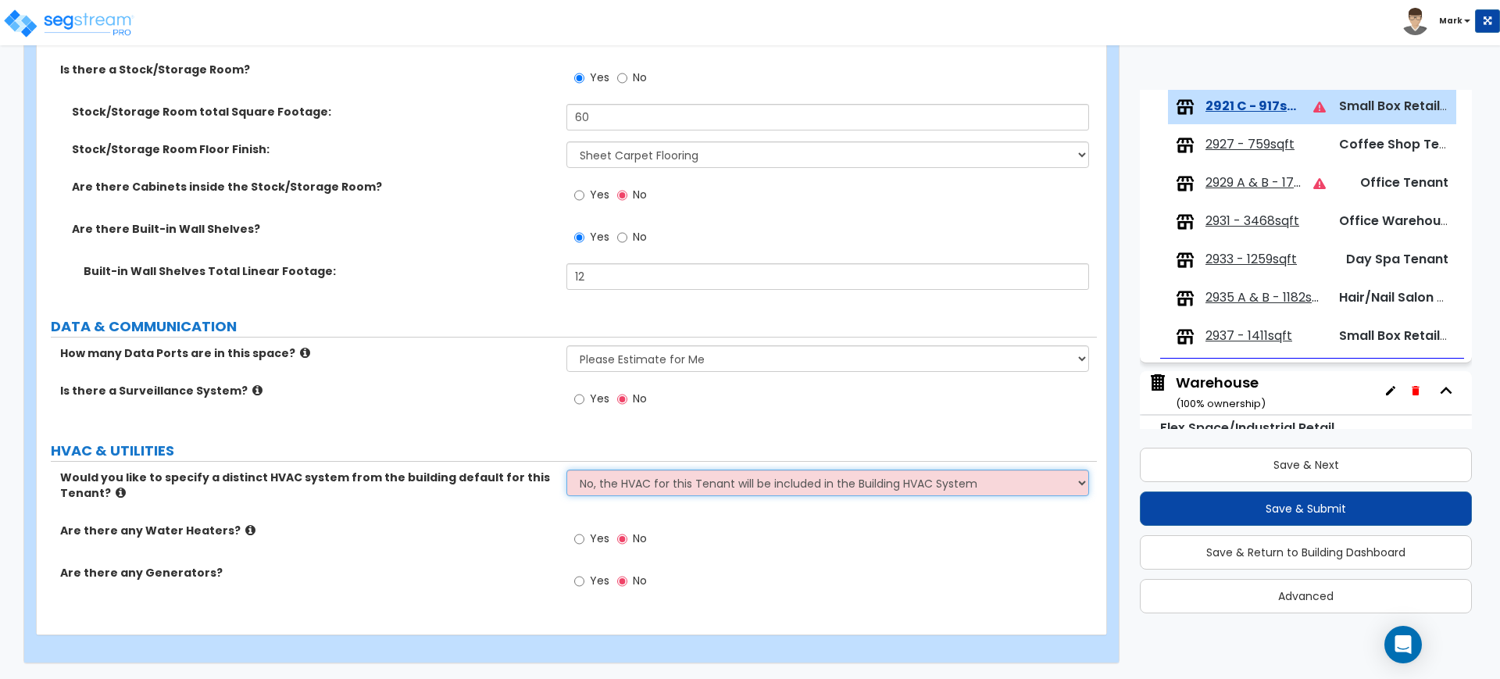
click at [631, 486] on select "No, the HVAC for this Tenant will be included in the Building HVAC System Yes, …" at bounding box center [827, 483] width 522 height 27
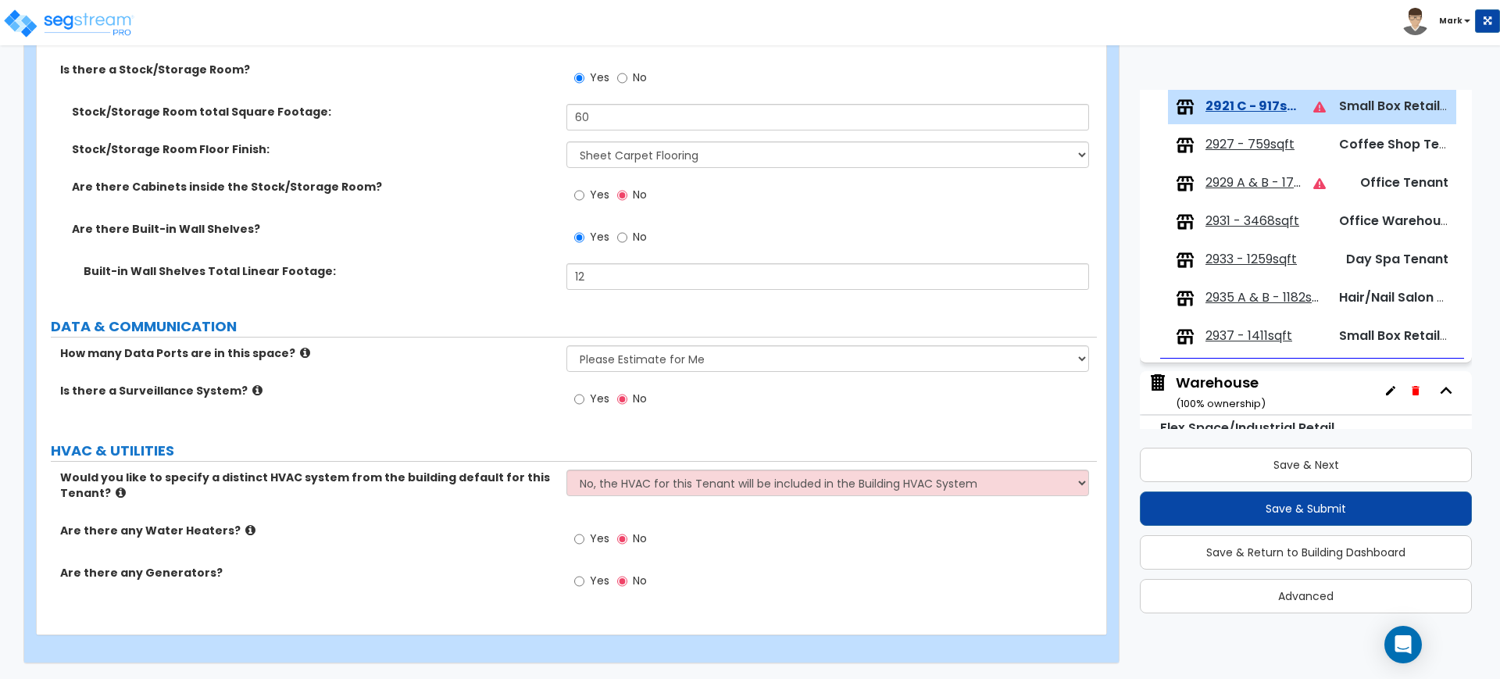
click at [332, 477] on label "Would you like to specify a distinct HVAC system from the building default for …" at bounding box center [307, 485] width 495 height 31
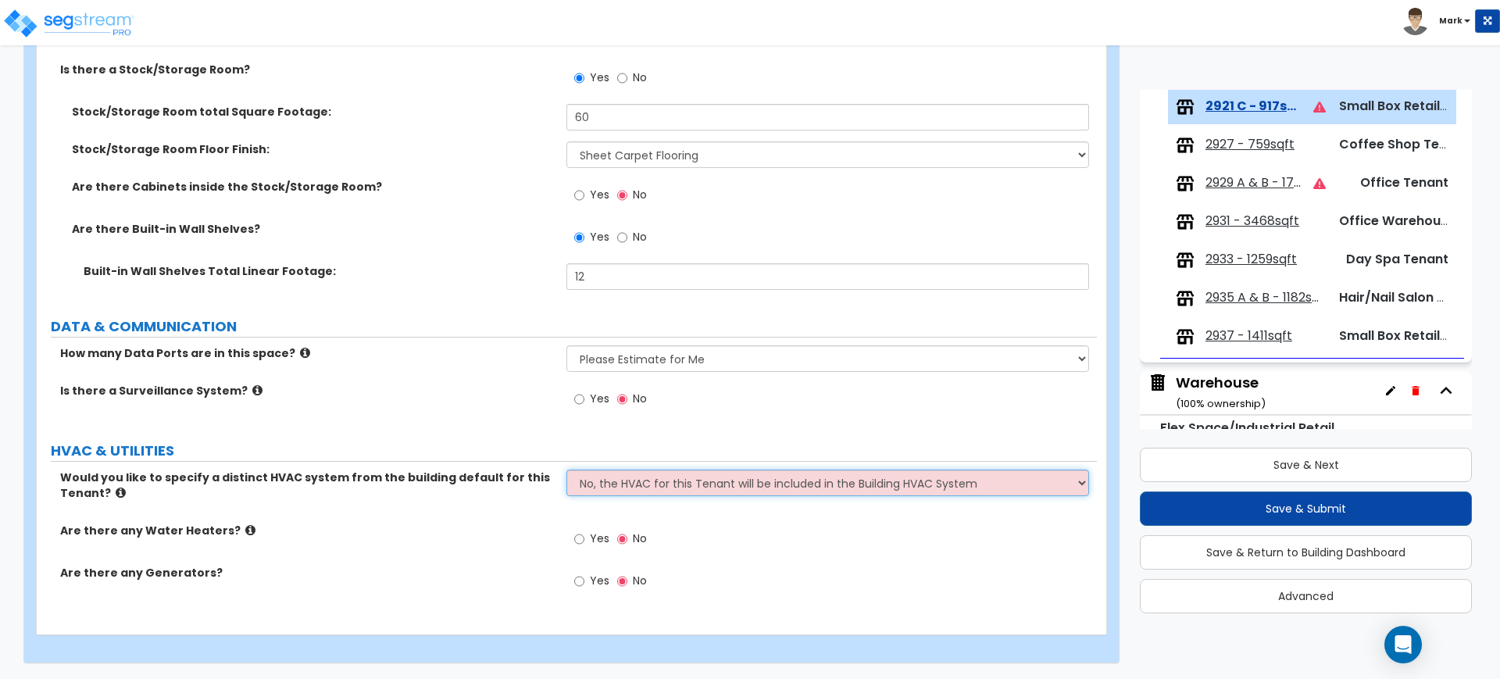
click at [649, 480] on select "No, the HVAC for this Tenant will be included in the Building HVAC System Yes, …" at bounding box center [827, 483] width 522 height 27
click at [566, 470] on select "No, the HVAC for this Tenant will be included in the Building HVAC System Yes, …" at bounding box center [827, 483] width 522 height 27
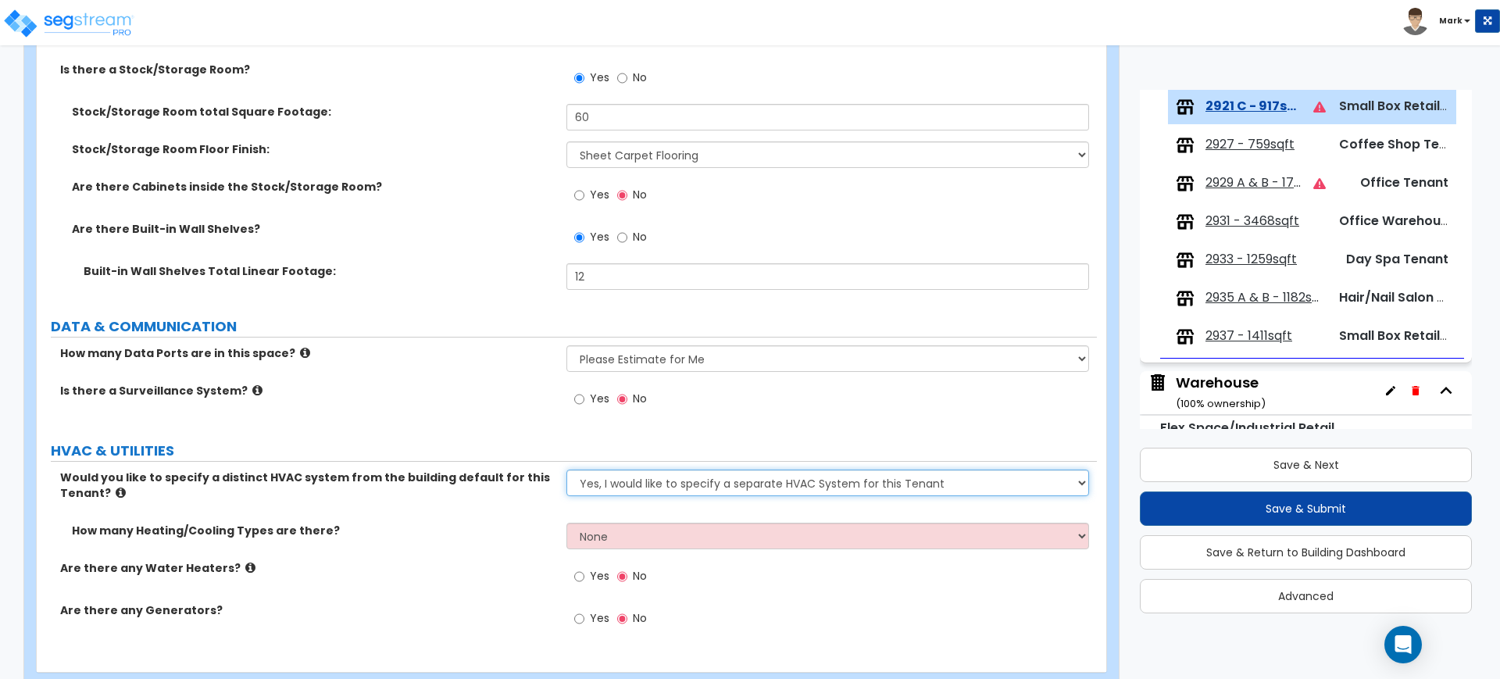
click at [617, 484] on select "No, the HVAC for this Tenant will be included in the Building HVAC System Yes, …" at bounding box center [827, 483] width 522 height 27
click at [566, 470] on select "No, the HVAC for this Tenant will be included in the Building HVAC System Yes, …" at bounding box center [827, 483] width 522 height 27
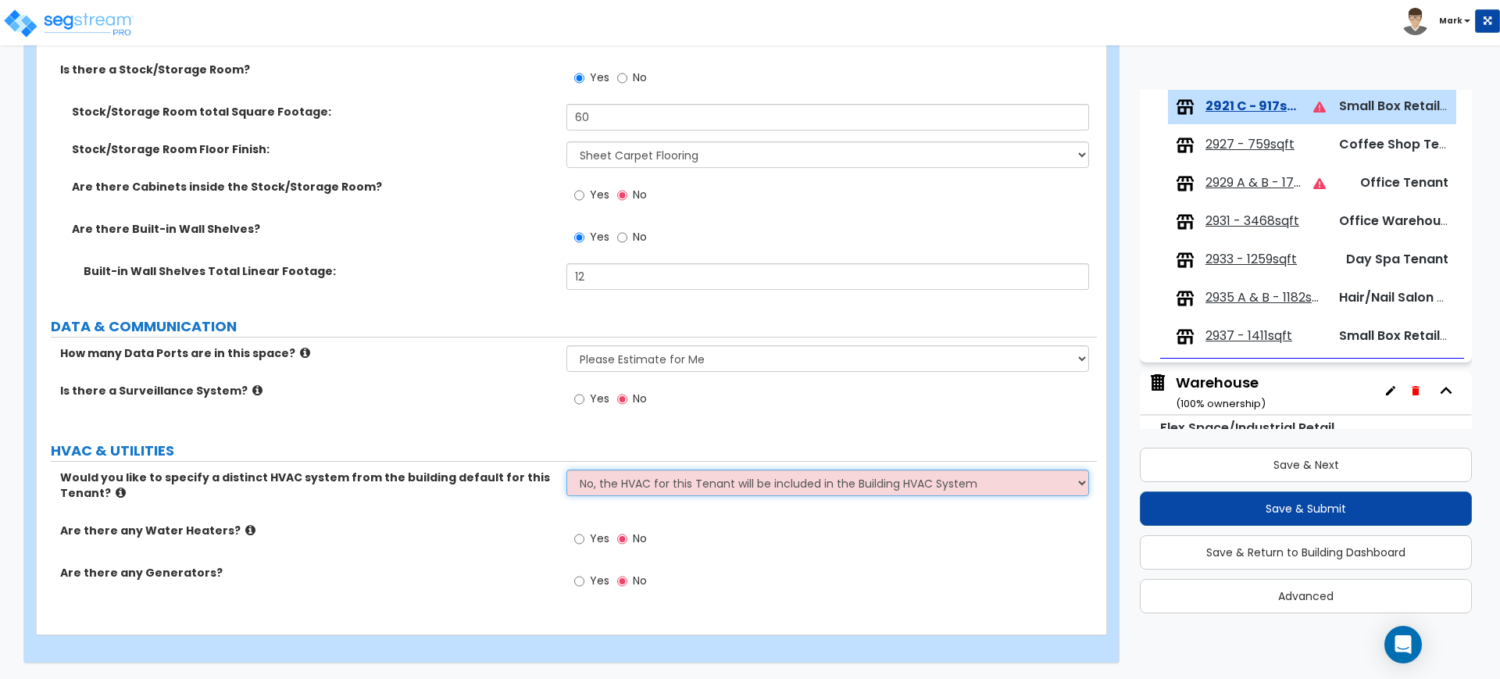
click at [609, 480] on select "No, the HVAC for this Tenant will be included in the Building HVAC System Yes, …" at bounding box center [827, 483] width 522 height 27
select select "1"
click at [566, 470] on select "No, the HVAC for this Tenant will be included in the Building HVAC System Yes, …" at bounding box center [827, 483] width 522 height 27
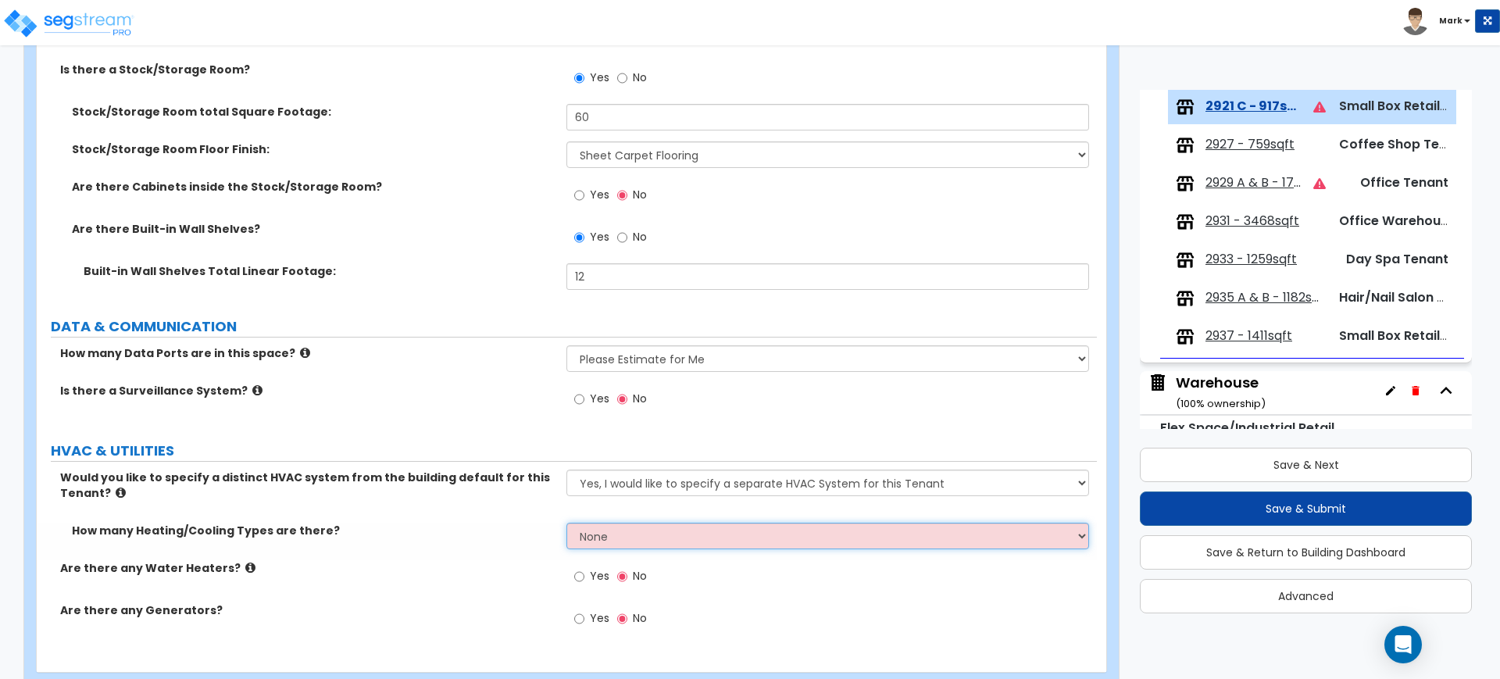
drag, startPoint x: 609, startPoint y: 526, endPoint x: 585, endPoint y: 526, distance: 24.2
click at [585, 526] on select "None 1 2 3" at bounding box center [827, 536] width 522 height 27
select select "1"
click at [566, 523] on select "None 1 2 3" at bounding box center [827, 536] width 522 height 27
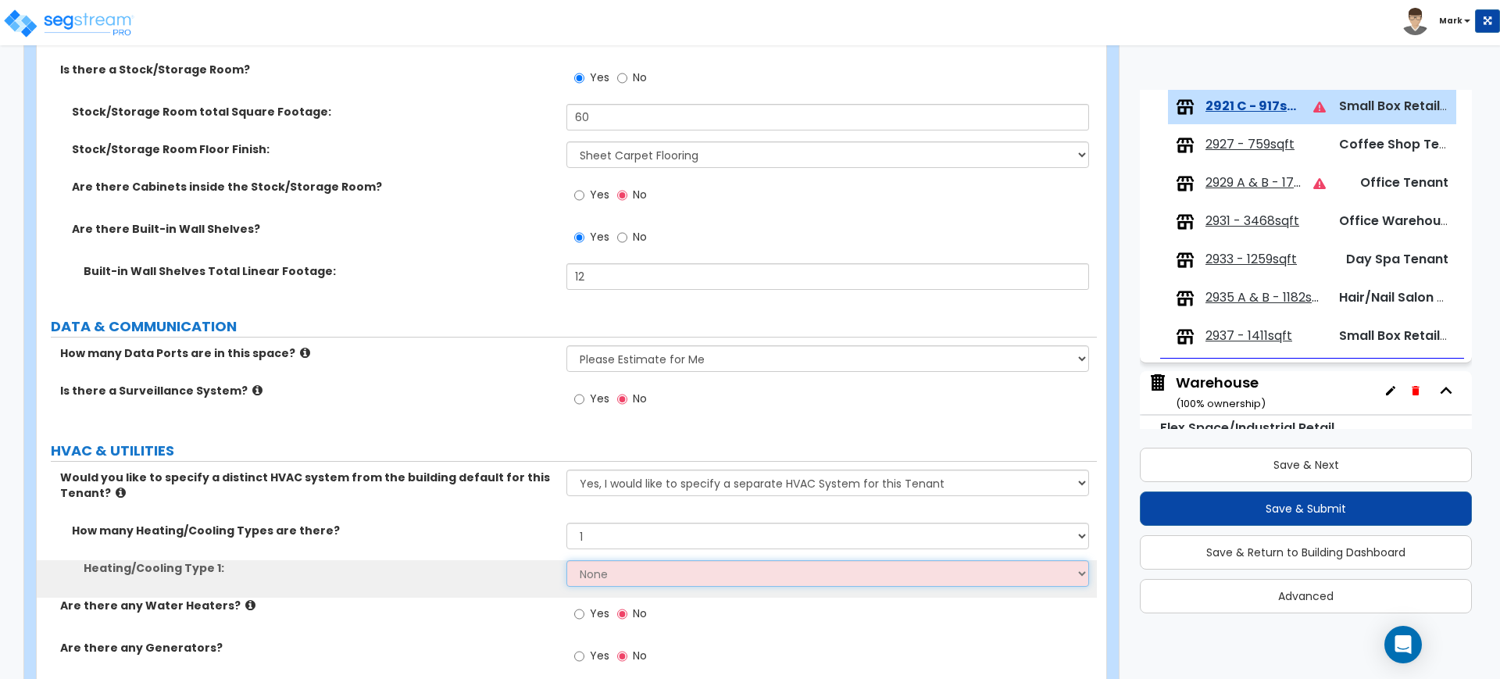
click at [620, 568] on select "None Heat Only Centralized Heating & Cooling Thru Wall Air Conditioners Mini Sp…" at bounding box center [827, 573] width 522 height 27
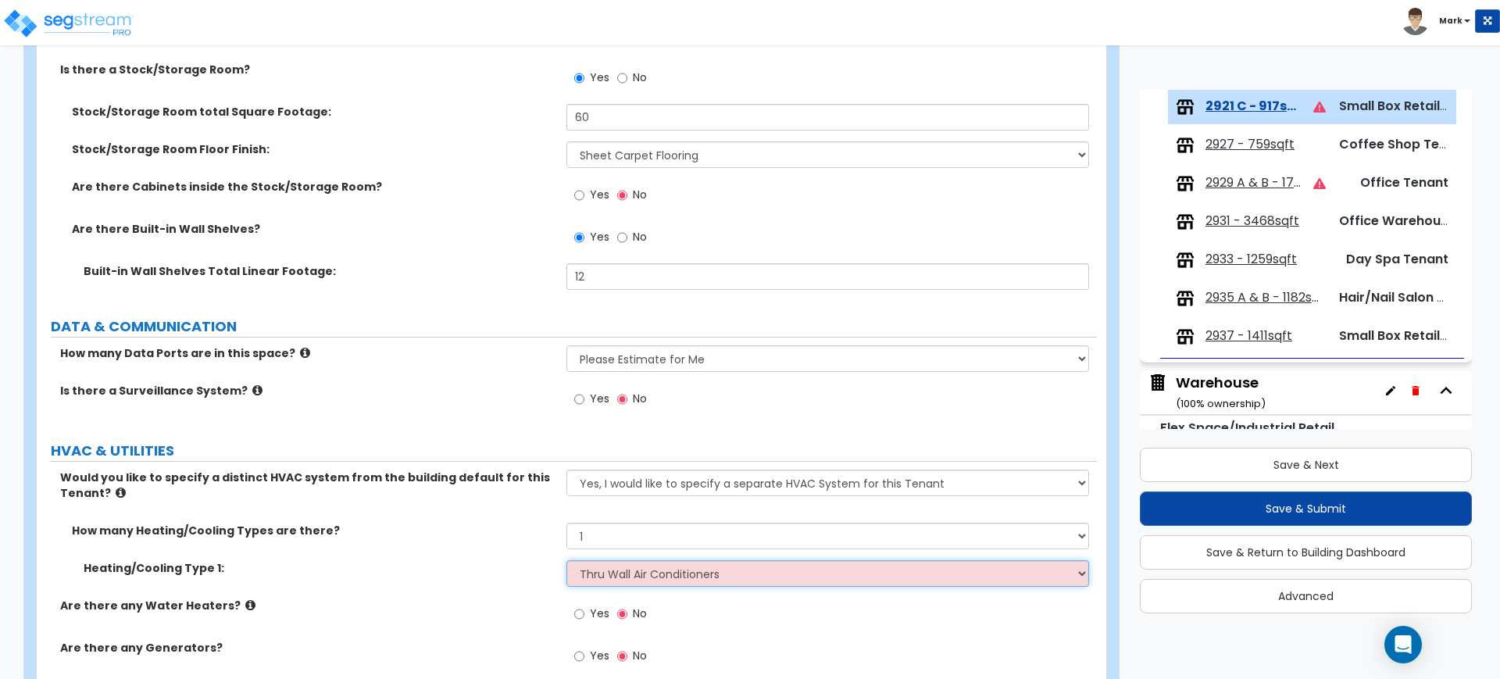
click at [566, 560] on select "None Heat Only Centralized Heating & Cooling Thru Wall Air Conditioners Mini Sp…" at bounding box center [827, 573] width 522 height 27
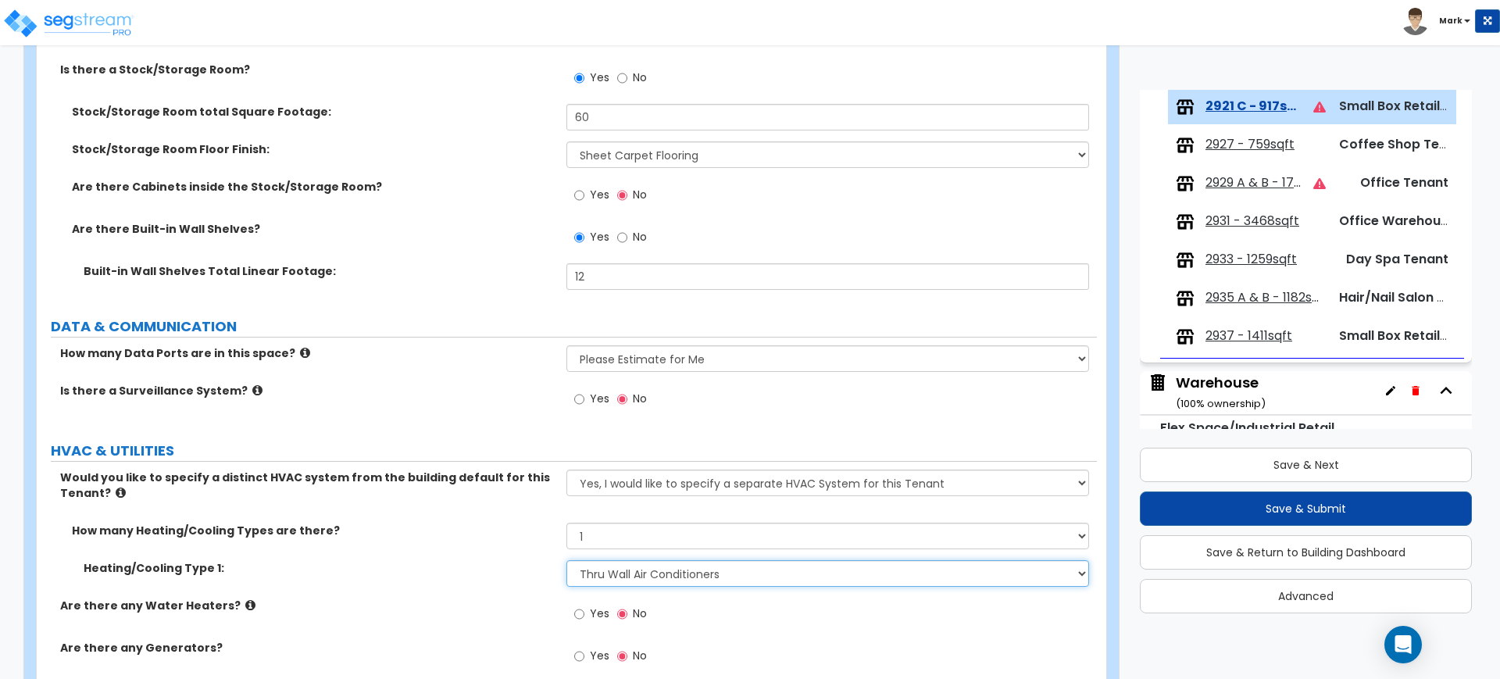
scroll to position [3250, 0]
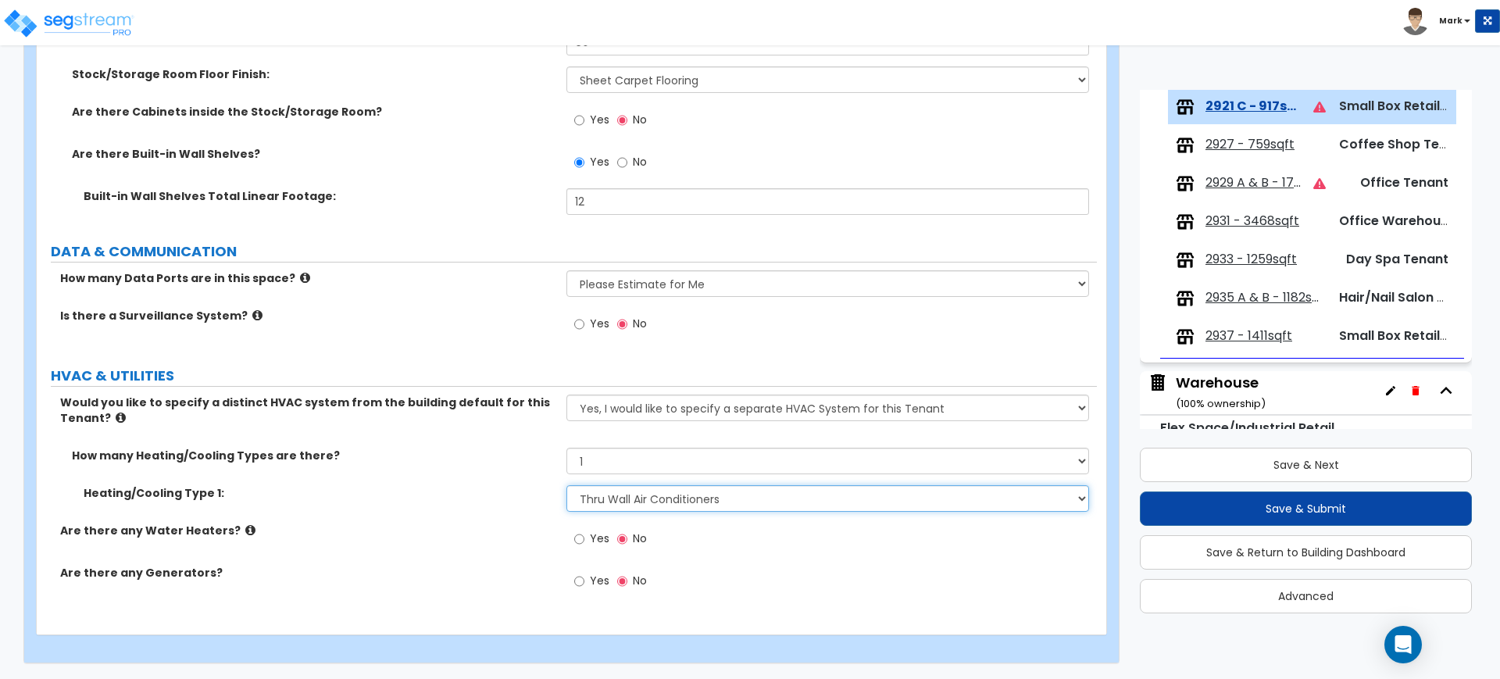
click at [588, 500] on select "None Heat Only Centralized Heating & Cooling Thru Wall Air Conditioners Mini Sp…" at bounding box center [827, 498] width 522 height 27
select select "4"
click at [566, 485] on select "None Heat Only Centralized Heating & Cooling Thru Wall Air Conditioners Mini Sp…" at bounding box center [827, 498] width 522 height 27
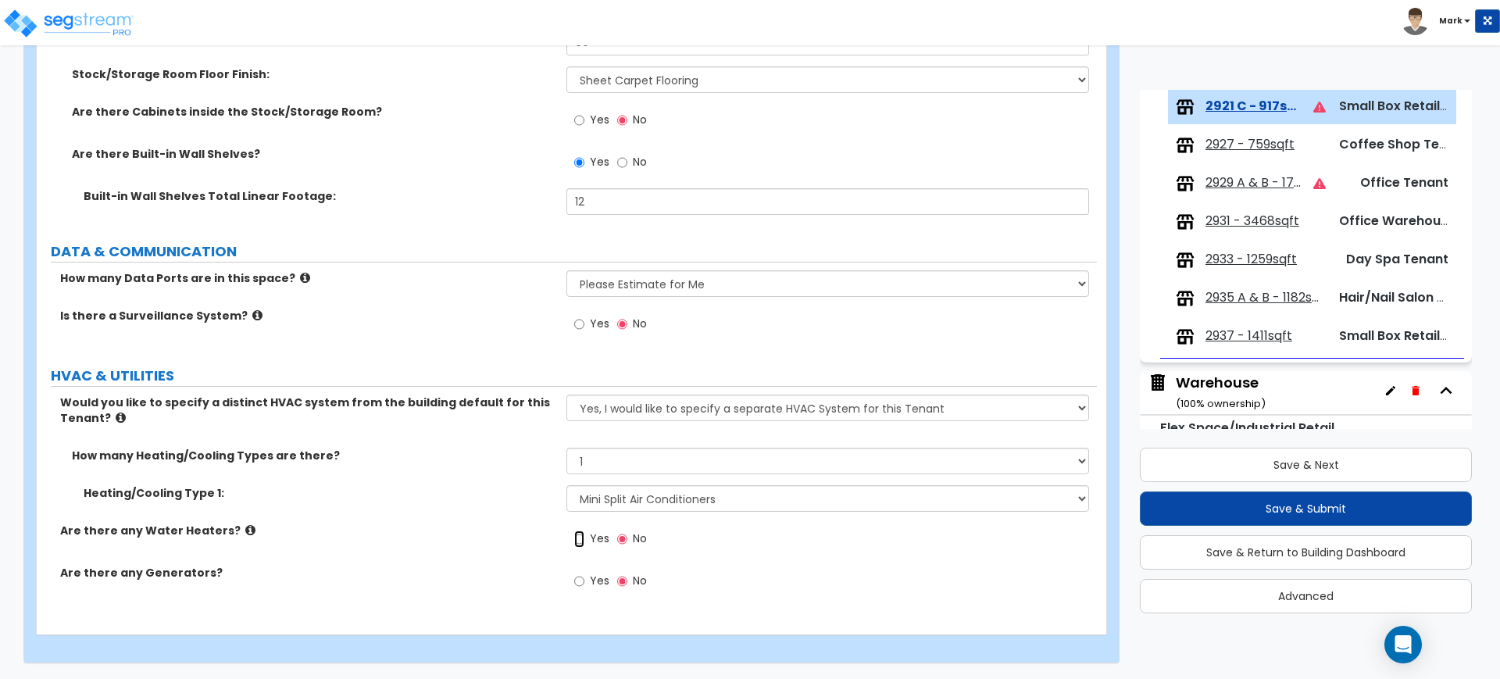
click at [576, 539] on input "Yes" at bounding box center [579, 538] width 10 height 17
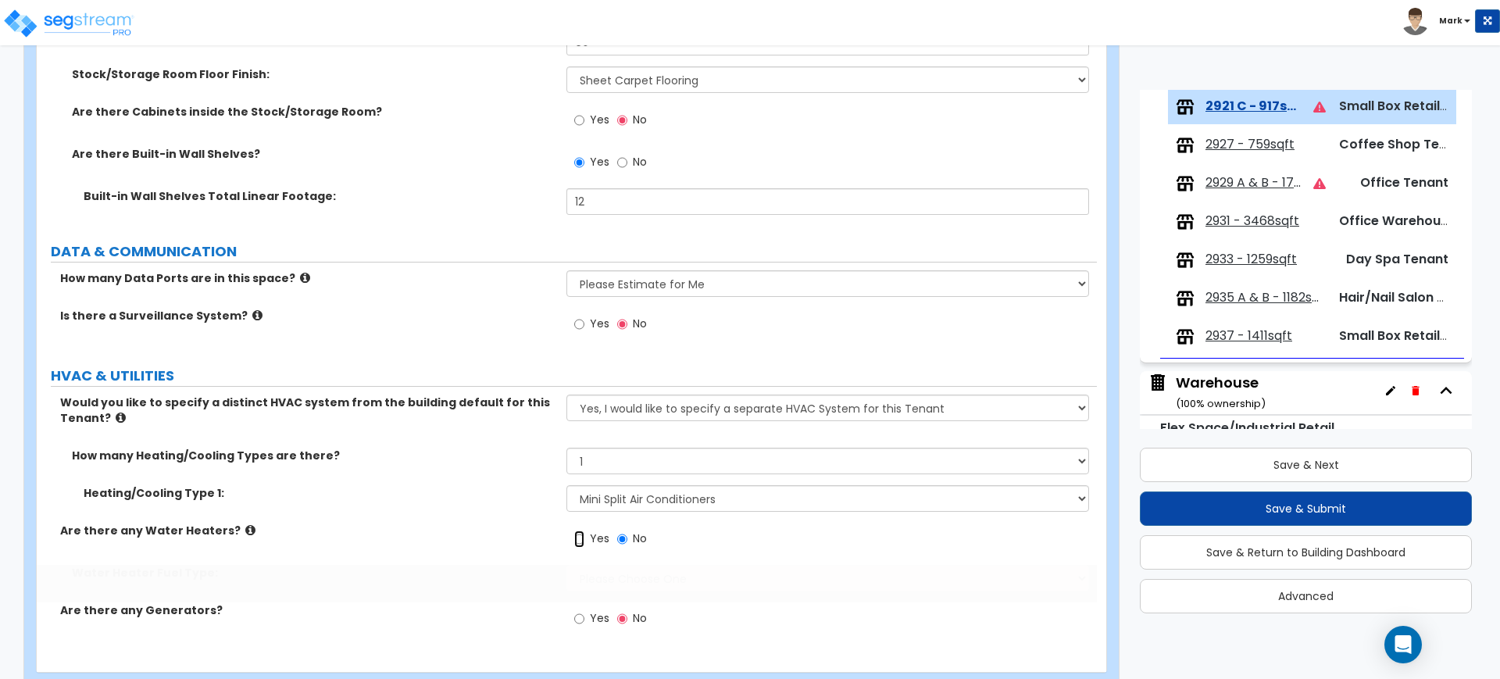
radio input "true"
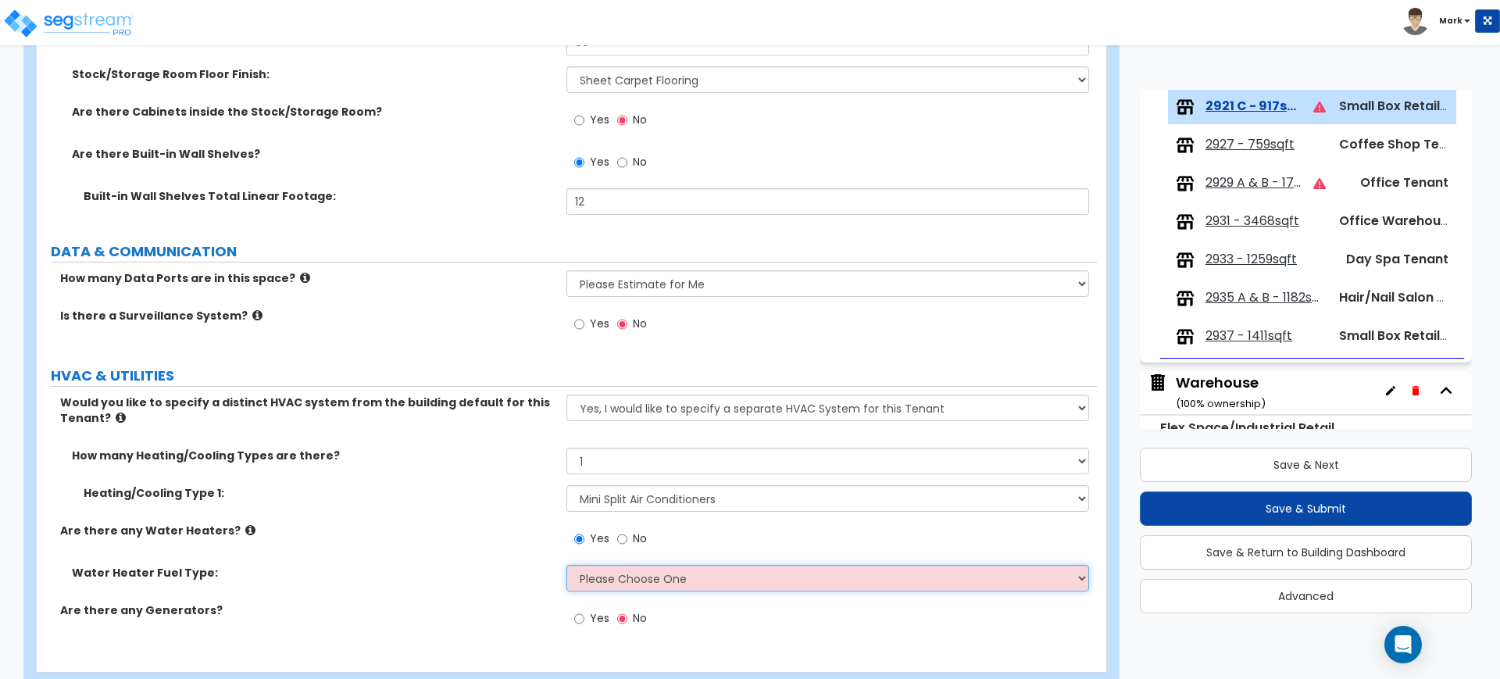
click at [617, 574] on select "Please Choose One Gas Electric" at bounding box center [827, 578] width 522 height 27
select select "2"
click at [566, 565] on select "Please Choose One Gas Electric" at bounding box center [827, 578] width 522 height 27
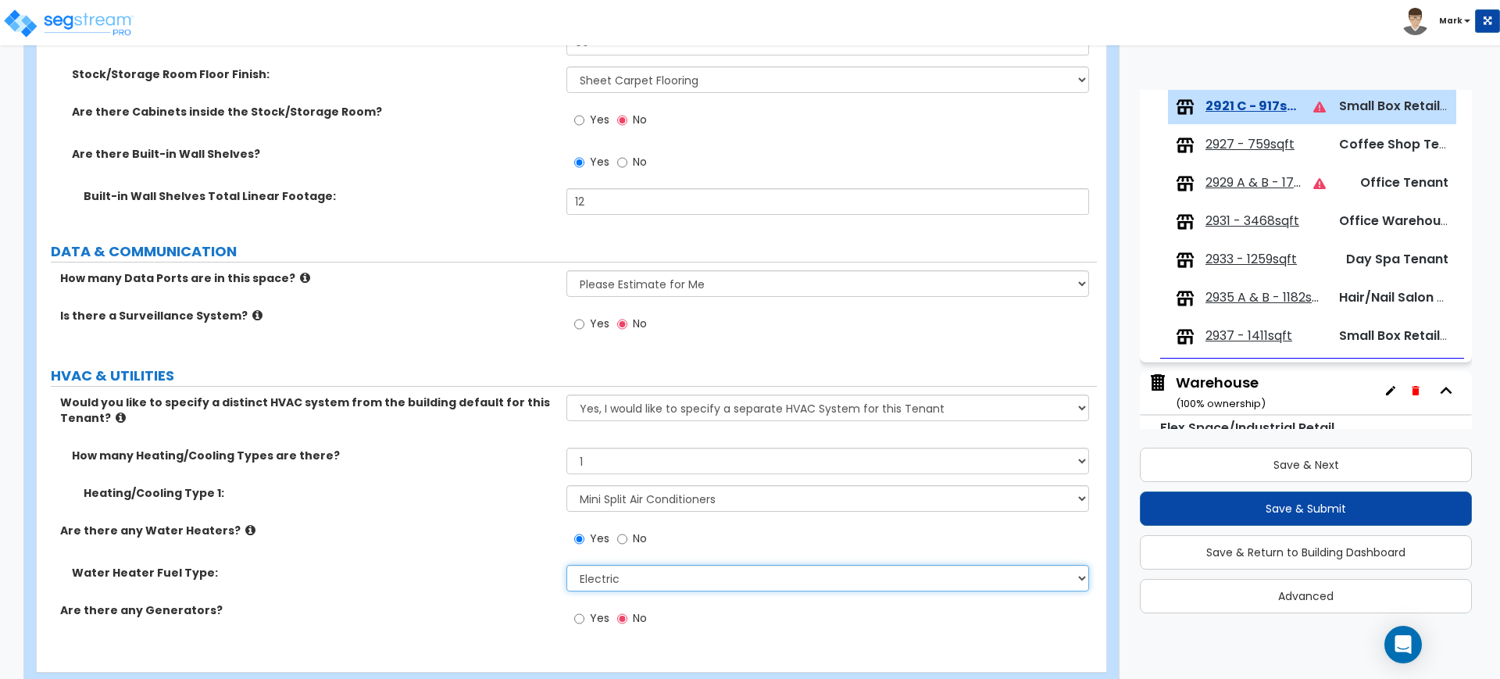
scroll to position [3288, 0]
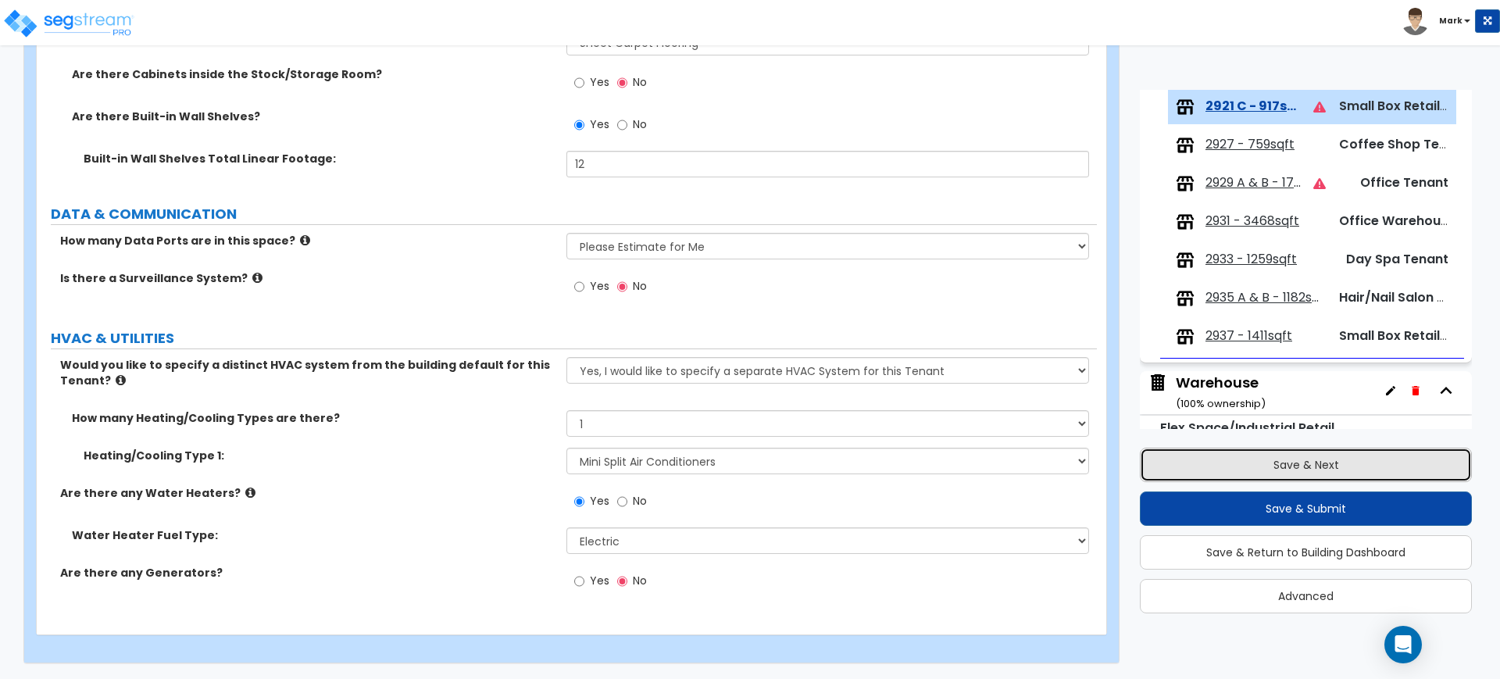
click at [1232, 469] on button "Save & Next" at bounding box center [1306, 465] width 332 height 34
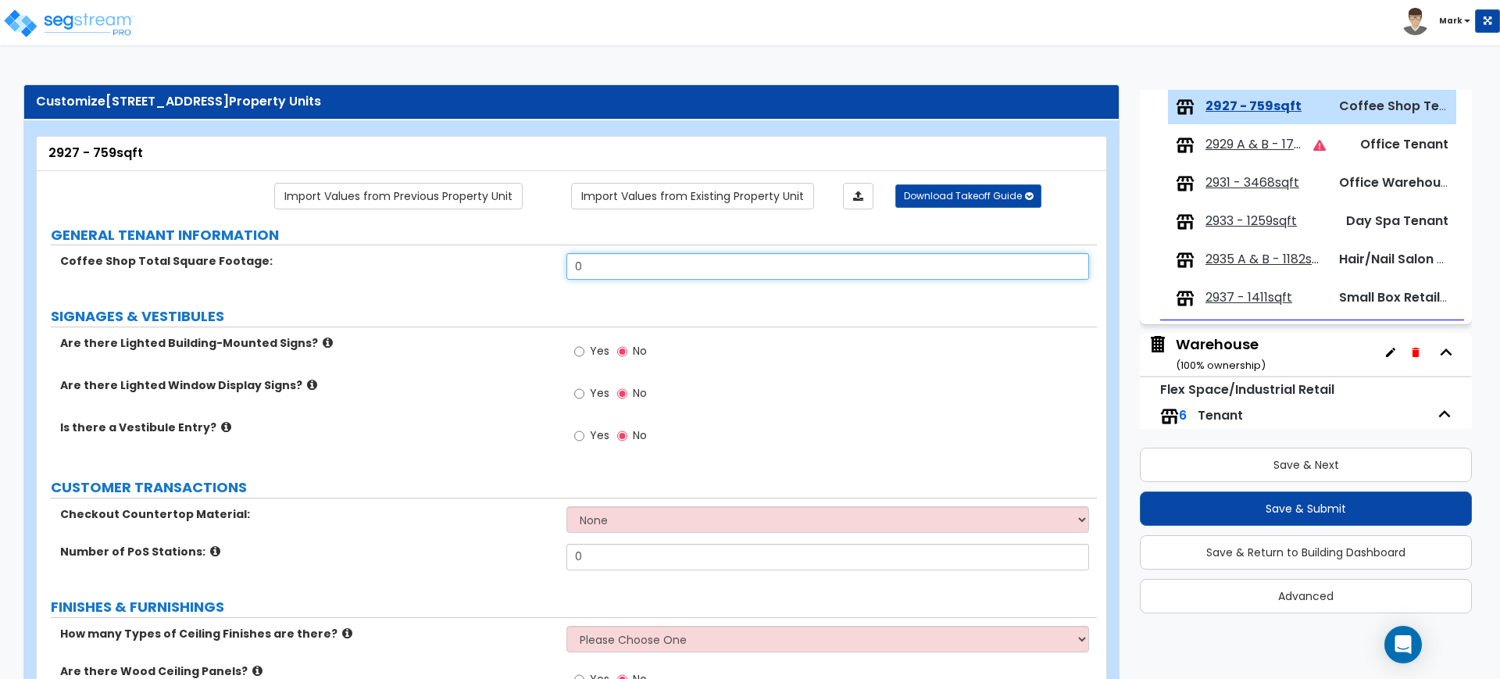
drag, startPoint x: 567, startPoint y: 269, endPoint x: 477, endPoint y: 269, distance: 89.8
click at [516, 269] on div "Coffee Shop Total Square Footage: 0" at bounding box center [567, 272] width 1060 height 38
type input "759"
click at [579, 350] on input "Yes" at bounding box center [579, 351] width 10 height 17
radio input "true"
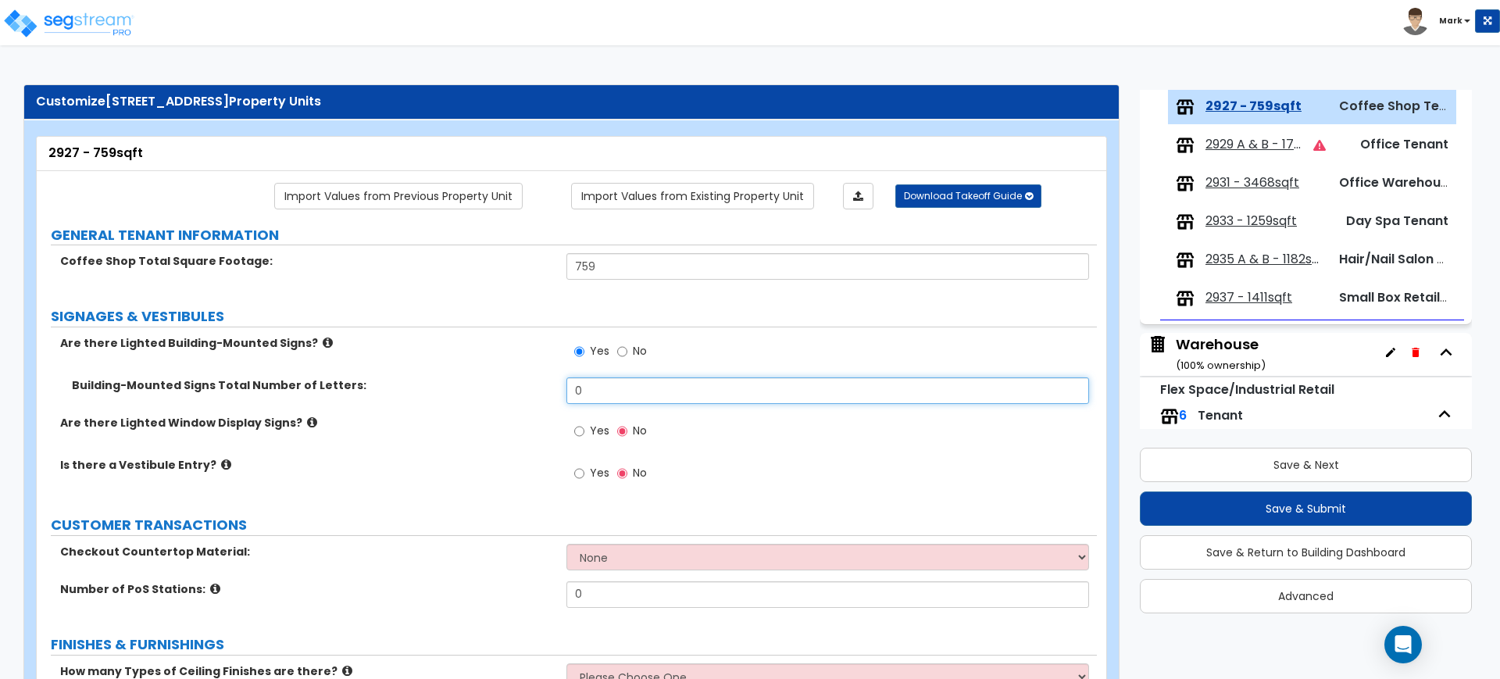
drag, startPoint x: 592, startPoint y: 390, endPoint x: 544, endPoint y: 390, distance: 48.4
click at [545, 390] on div "Building-Mounted Signs Total Number of Letters: 0" at bounding box center [567, 396] width 1060 height 38
type input "5"
click at [580, 435] on input "Yes" at bounding box center [579, 431] width 10 height 17
radio input "true"
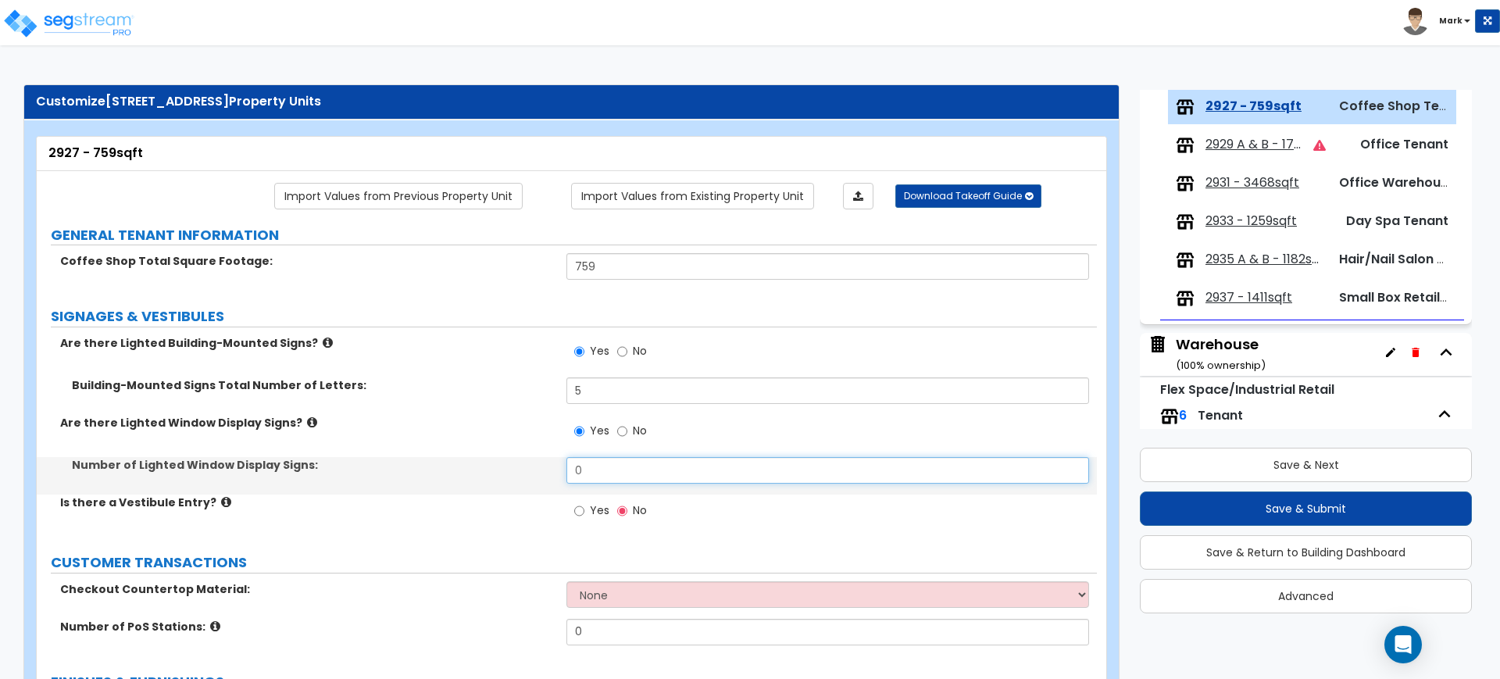
drag, startPoint x: 596, startPoint y: 467, endPoint x: 540, endPoint y: 472, distance: 56.4
click at [541, 472] on div "Number of Lighted Window Display Signs: 0" at bounding box center [567, 476] width 1060 height 38
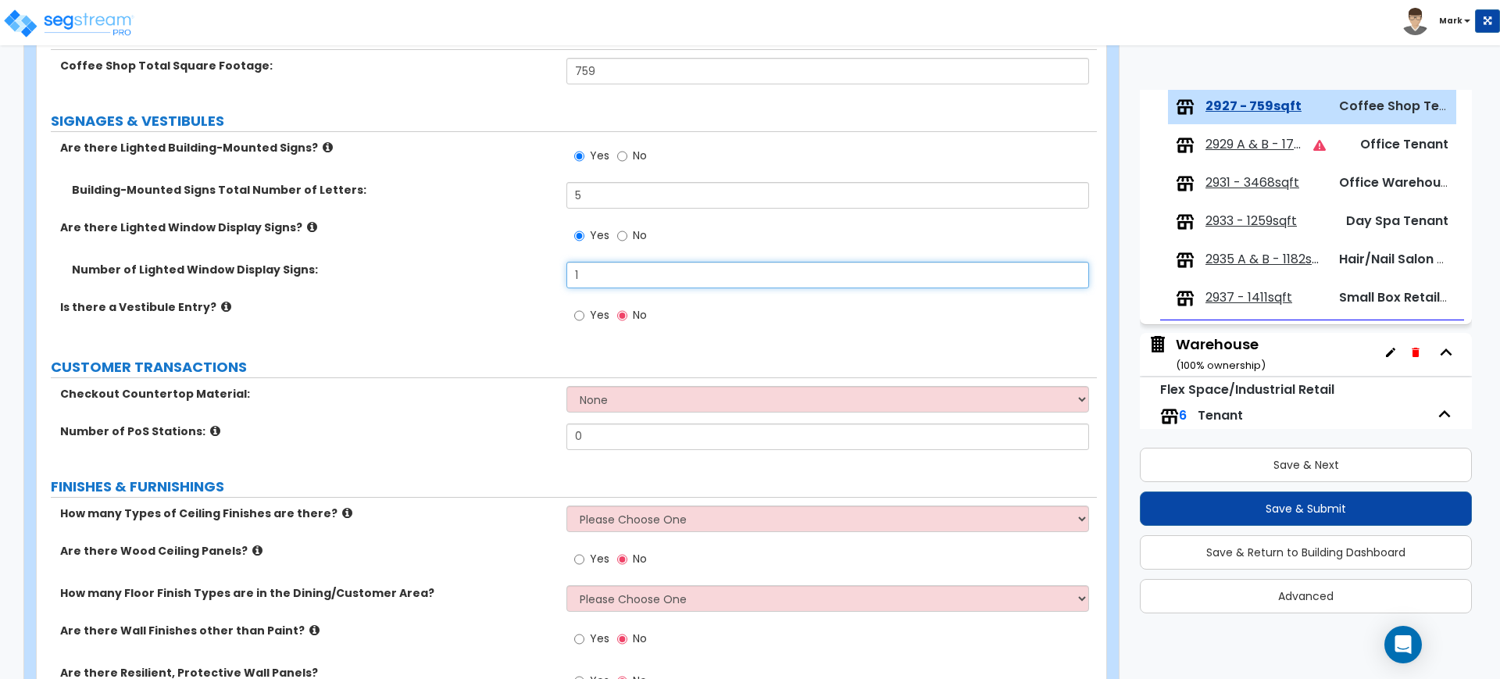
type input "1"
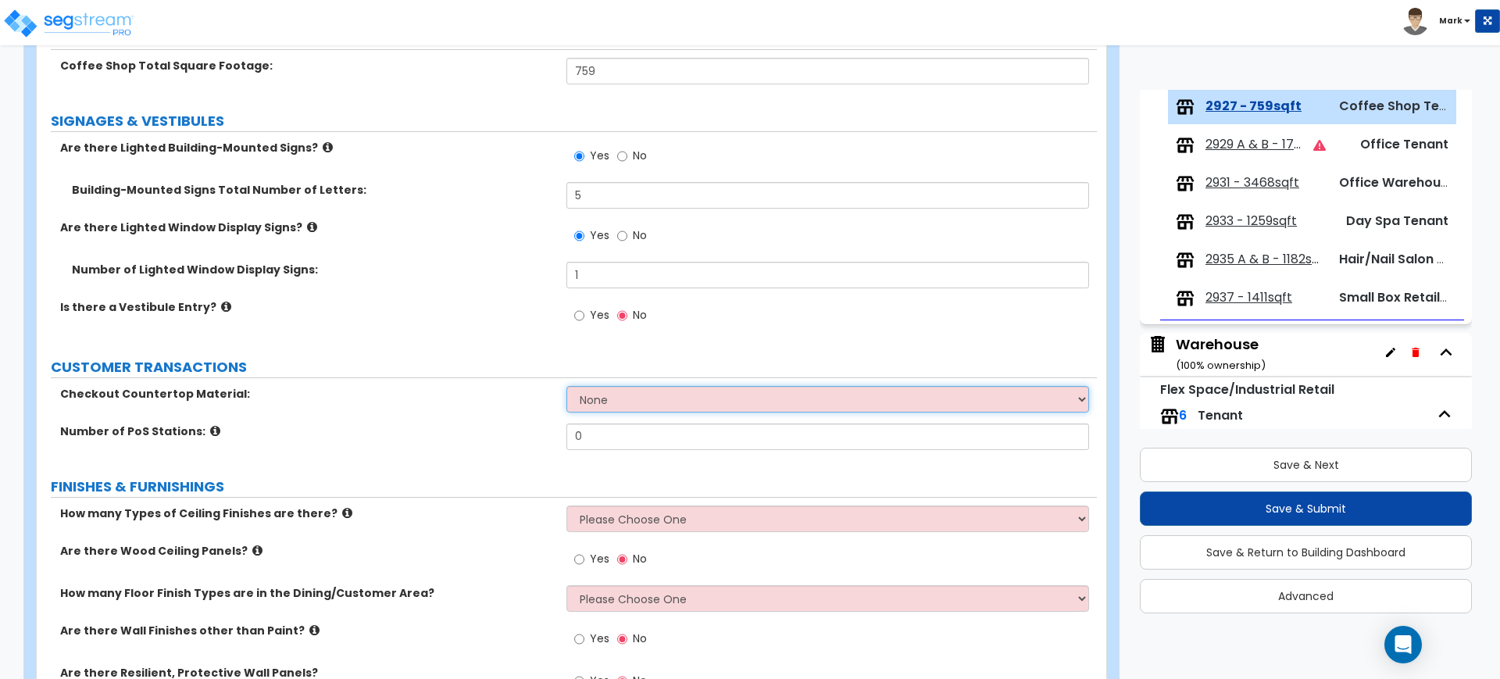
click at [616, 402] on select "None Plastic Laminate Solid Surface Stone Quartz Marble Tile Wood Stainless Ste…" at bounding box center [827, 399] width 522 height 27
select select "2"
click at [566, 386] on select "None Plastic Laminate Solid Surface Stone Quartz Marble Tile Wood Stainless Ste…" at bounding box center [827, 399] width 522 height 27
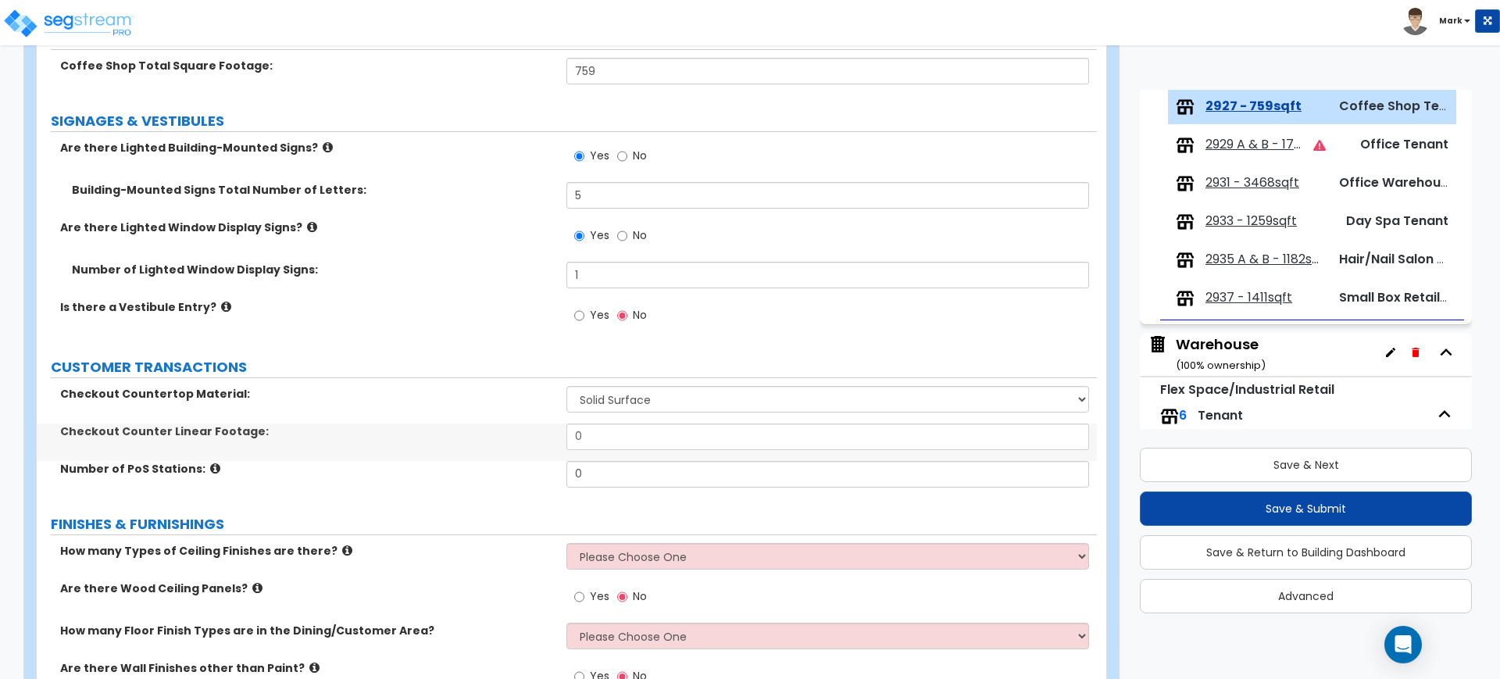
drag, startPoint x: 612, startPoint y: 450, endPoint x: 488, endPoint y: 448, distance: 124.2
click at [488, 448] on div "Checkout Counter Linear Footage: 0" at bounding box center [567, 442] width 1060 height 38
drag, startPoint x: 609, startPoint y: 437, endPoint x: 458, endPoint y: 439, distance: 151.6
click at [545, 440] on div "Checkout Counter Linear Footage: 0" at bounding box center [567, 442] width 1060 height 38
type input "4"
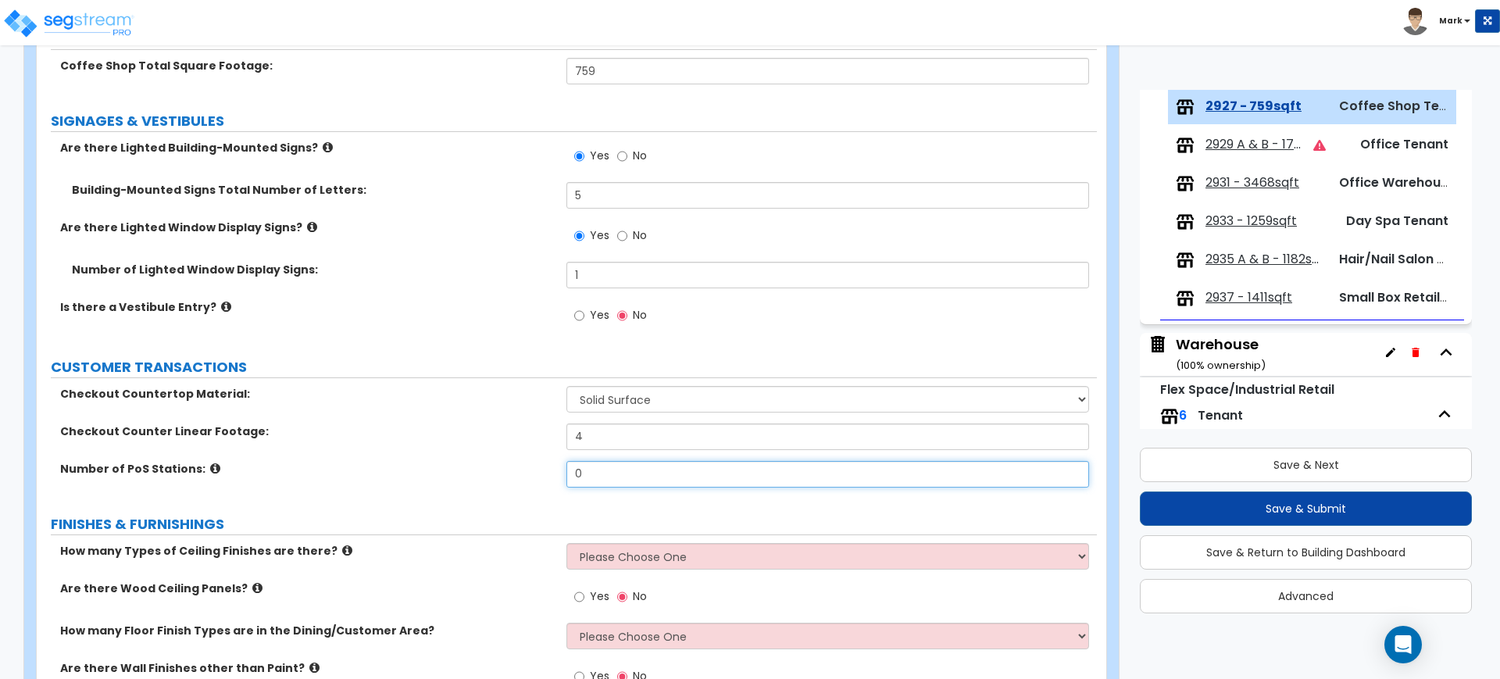
drag, startPoint x: 637, startPoint y: 479, endPoint x: 552, endPoint y: 477, distance: 85.2
click at [552, 477] on div "Number of PoS Stations: 0" at bounding box center [567, 480] width 1060 height 38
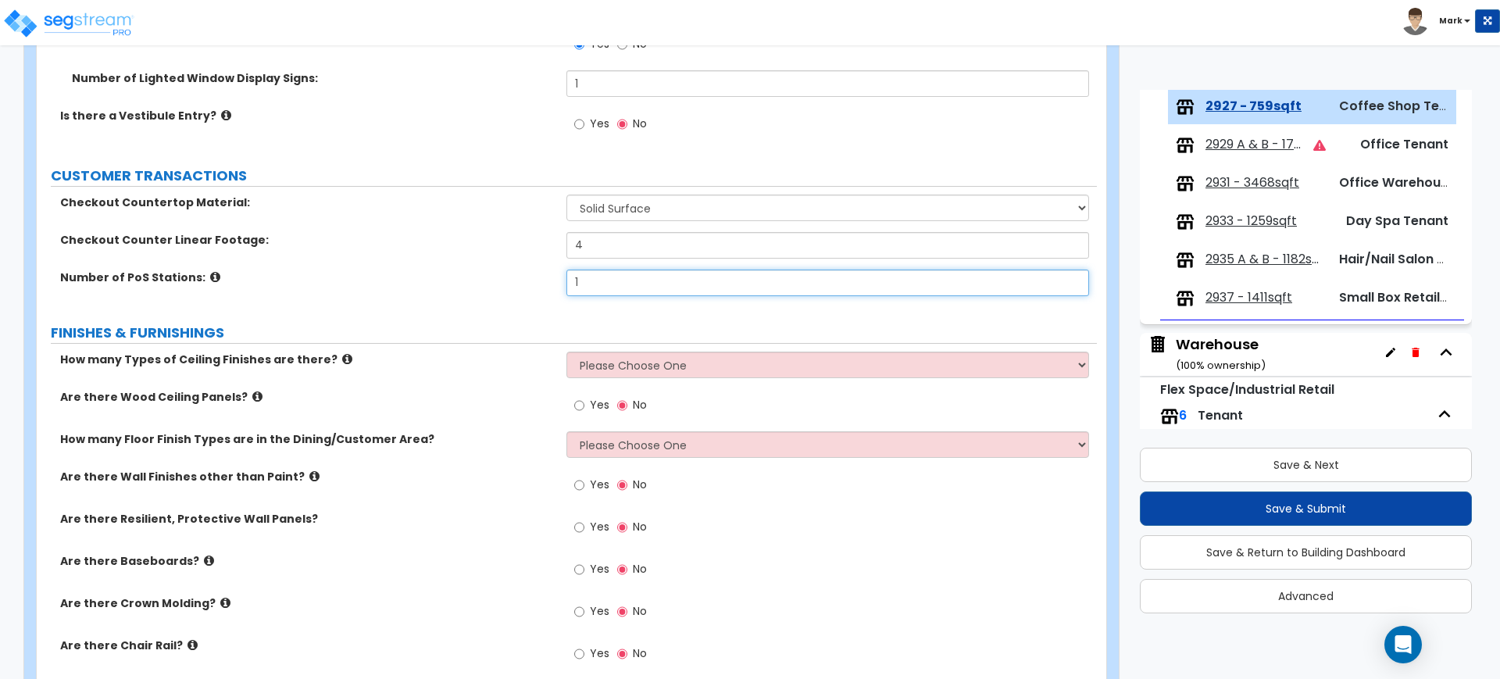
scroll to position [391, 0]
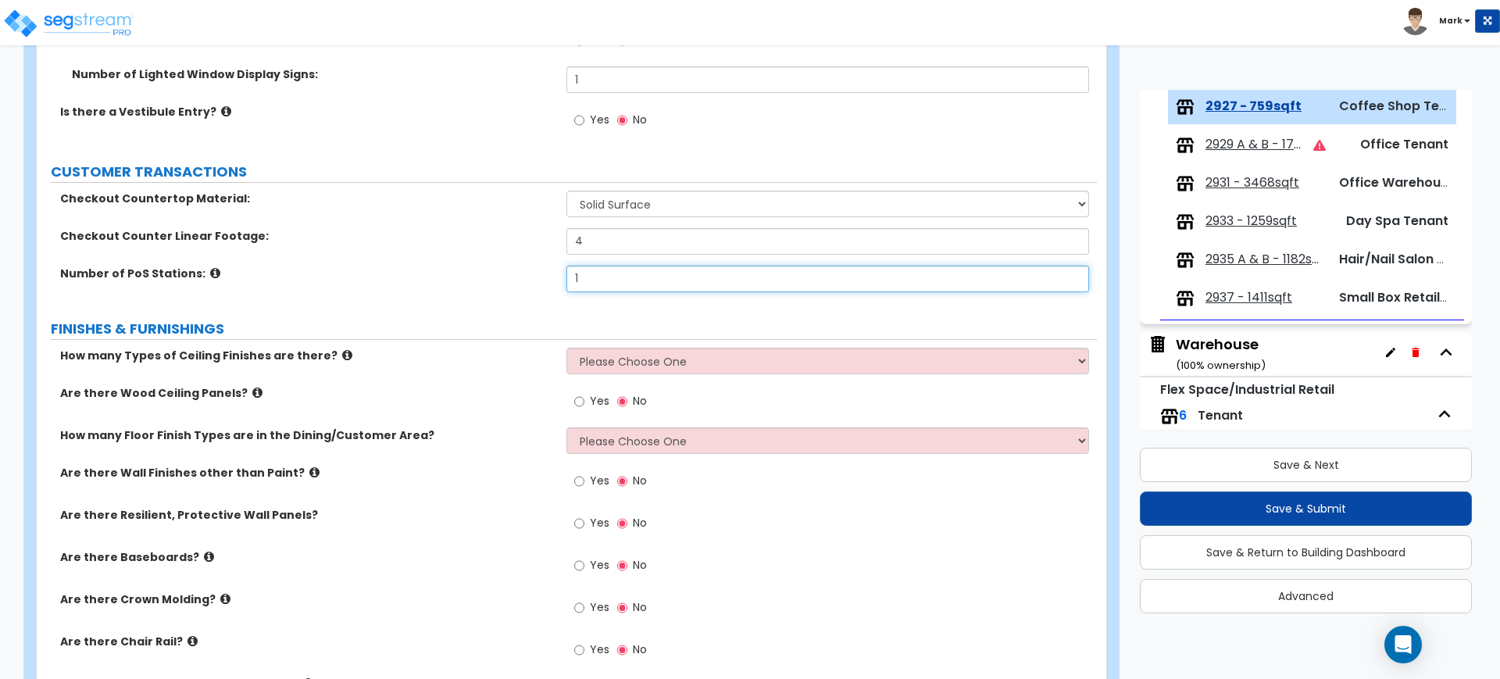
type input "1"
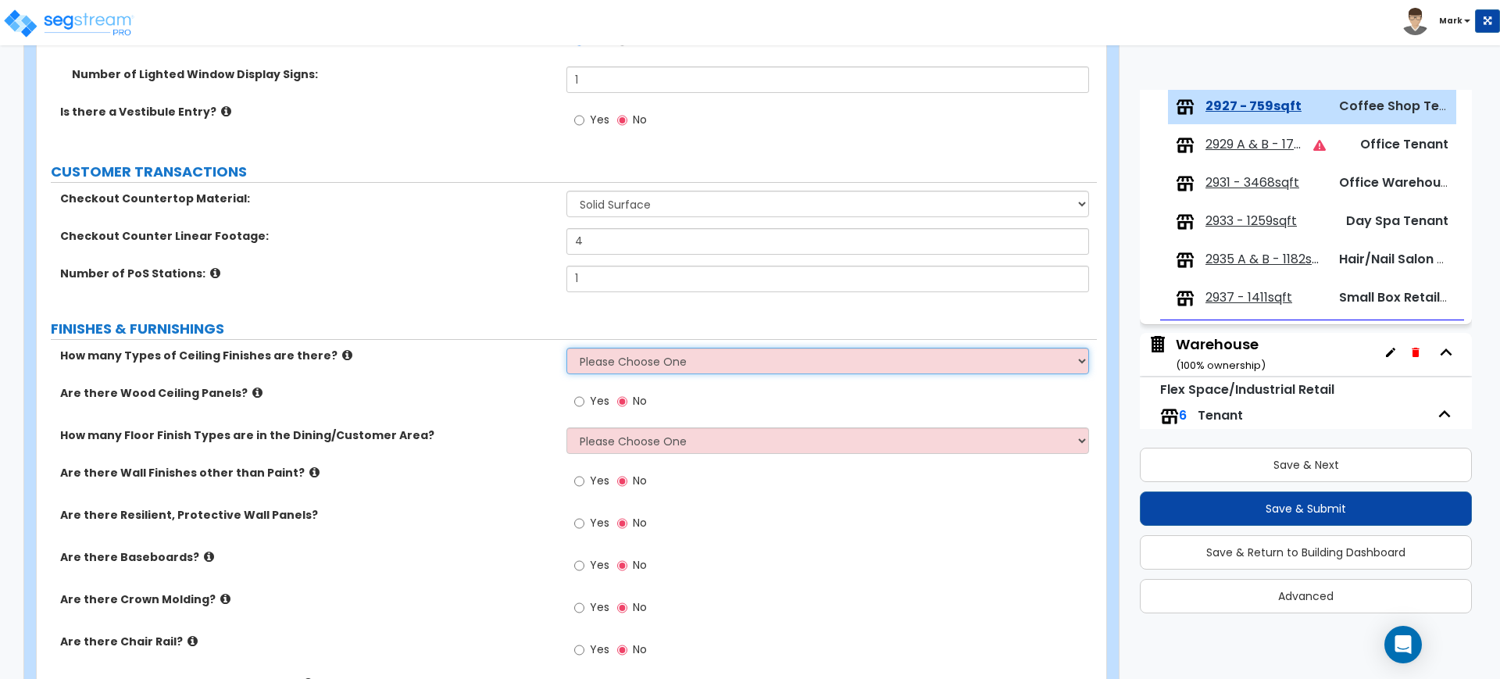
click at [673, 364] on select "Please Choose One 1 2 3" at bounding box center [827, 361] width 522 height 27
select select "1"
click at [566, 348] on select "Please Choose One 1 2 3" at bounding box center [827, 361] width 522 height 27
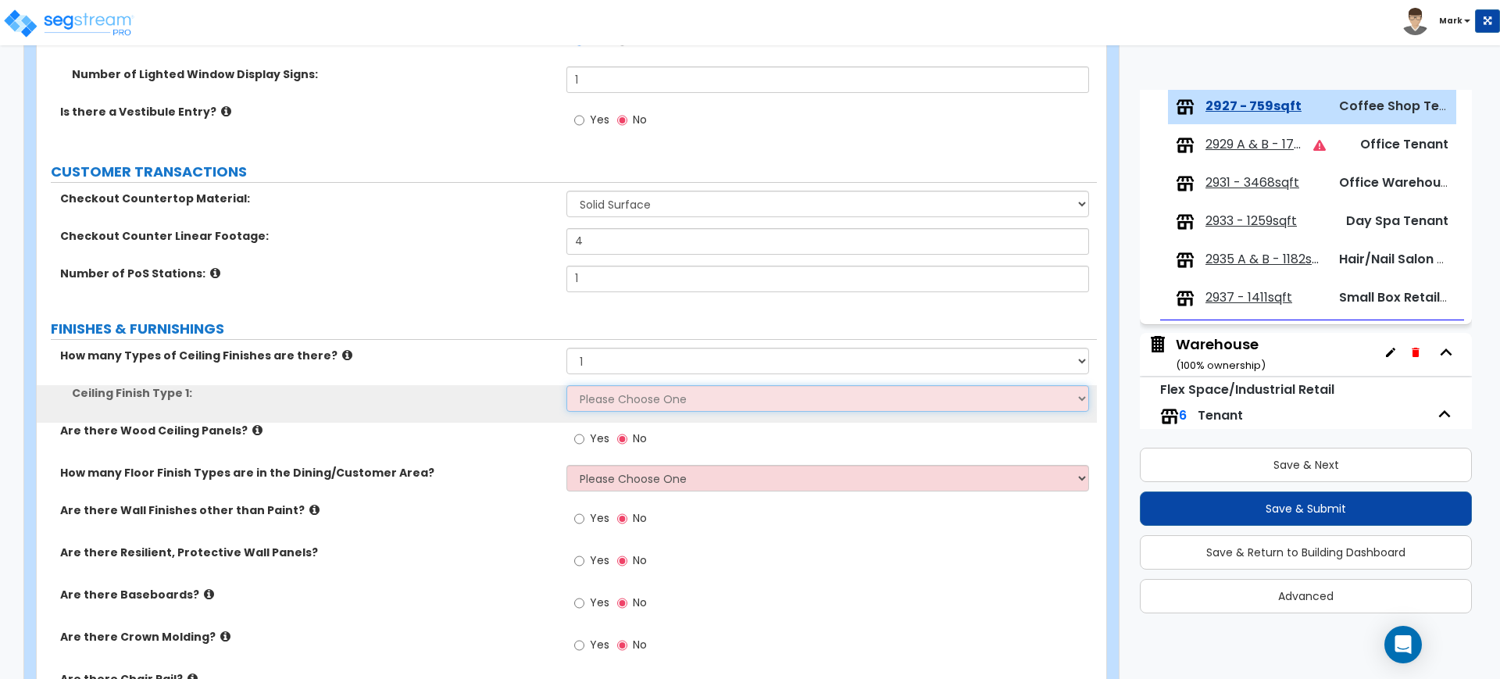
click at [620, 399] on select "Please Choose One Drywall Ceiling Open Ceiling Drop Ceiling" at bounding box center [827, 398] width 522 height 27
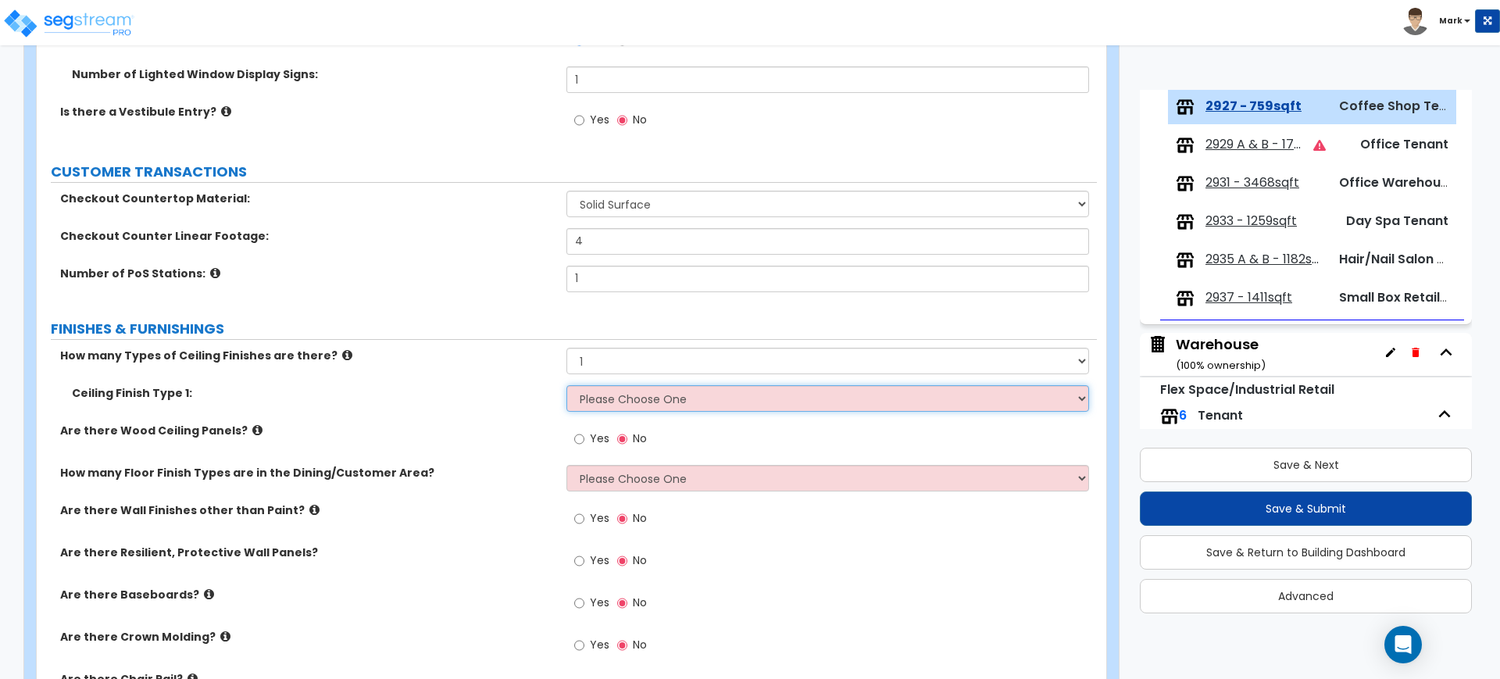
select select "3"
click at [566, 385] on select "Please Choose One Drywall Ceiling Open Ceiling Drop Ceiling" at bounding box center [827, 398] width 522 height 27
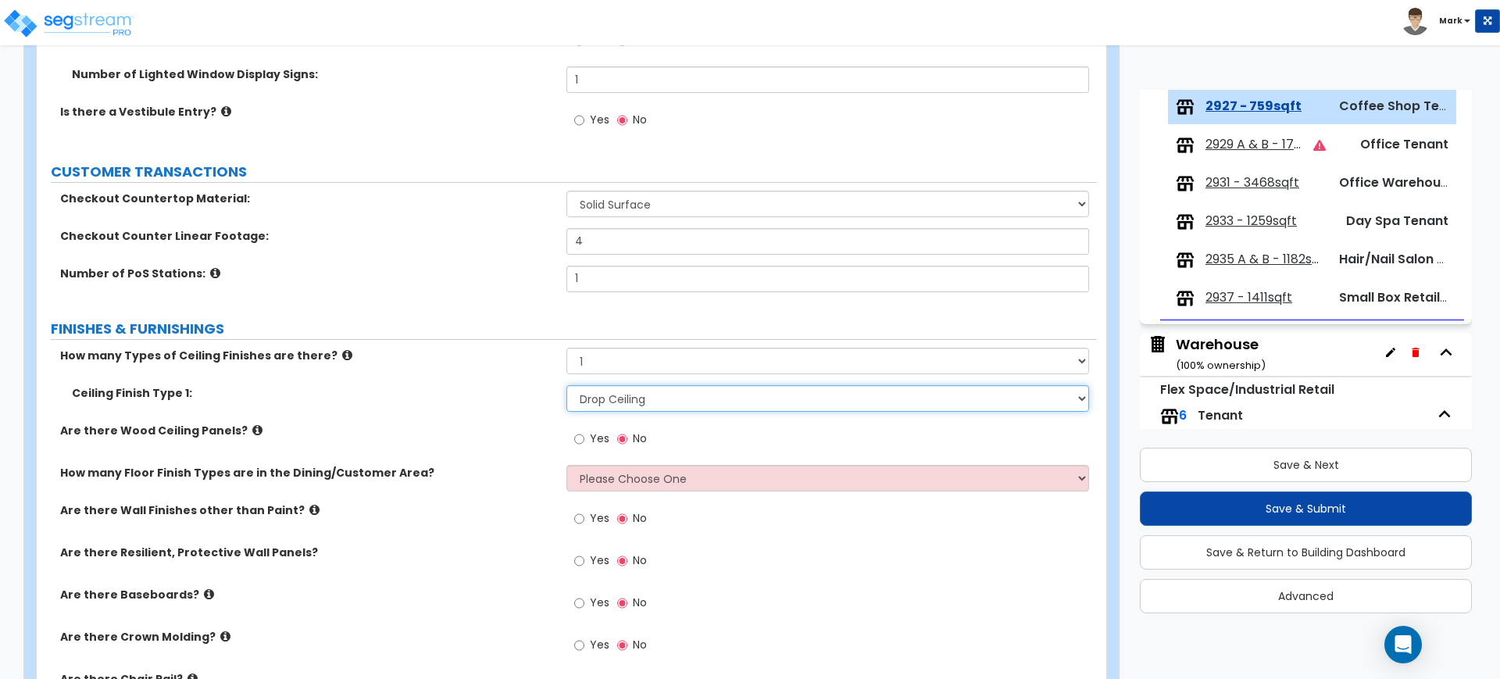
click at [684, 400] on select "Please Choose One Drywall Ceiling Open Ceiling Drop Ceiling" at bounding box center [827, 398] width 522 height 27
click at [533, 375] on div "How many Types of Ceiling Finishes are there? Please Choose One 1 2 3" at bounding box center [567, 367] width 1060 height 38
click at [644, 372] on select "Please Choose One 1 2 3" at bounding box center [827, 361] width 522 height 27
select select "2"
click at [566, 348] on select "Please Choose One 1 2 3" at bounding box center [827, 361] width 522 height 27
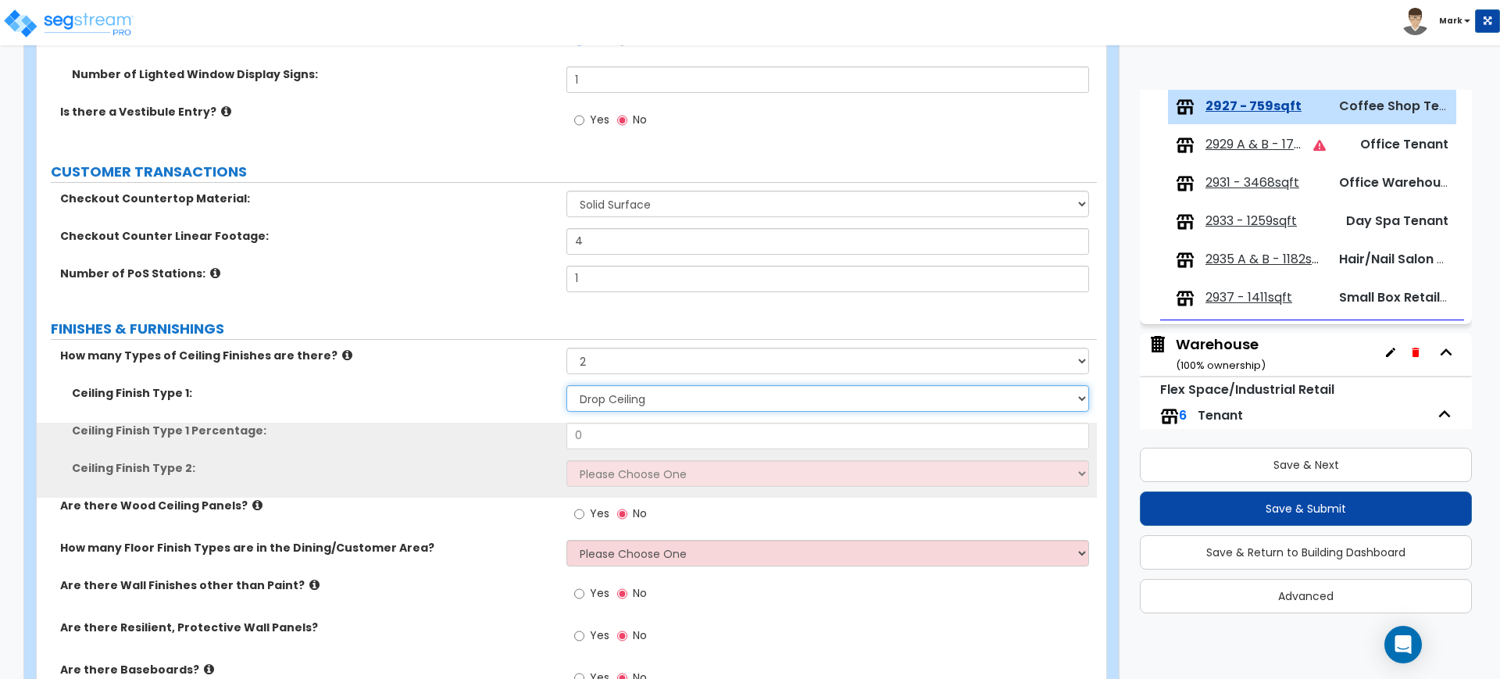
click at [637, 398] on select "Please Choose One Drywall Ceiling Open Ceiling Drop Ceiling" at bounding box center [827, 398] width 522 height 27
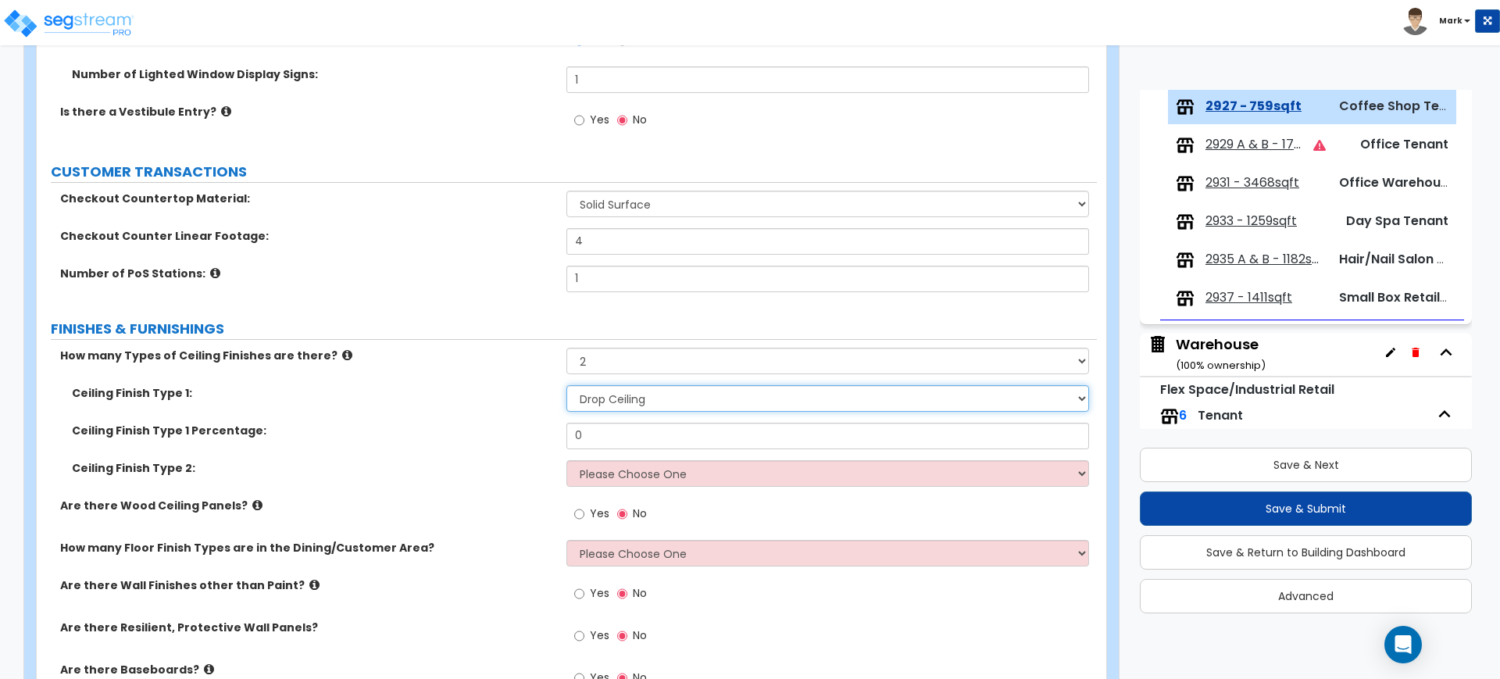
click at [566, 385] on select "Please Choose One Drywall Ceiling Open Ceiling Drop Ceiling" at bounding box center [827, 398] width 522 height 27
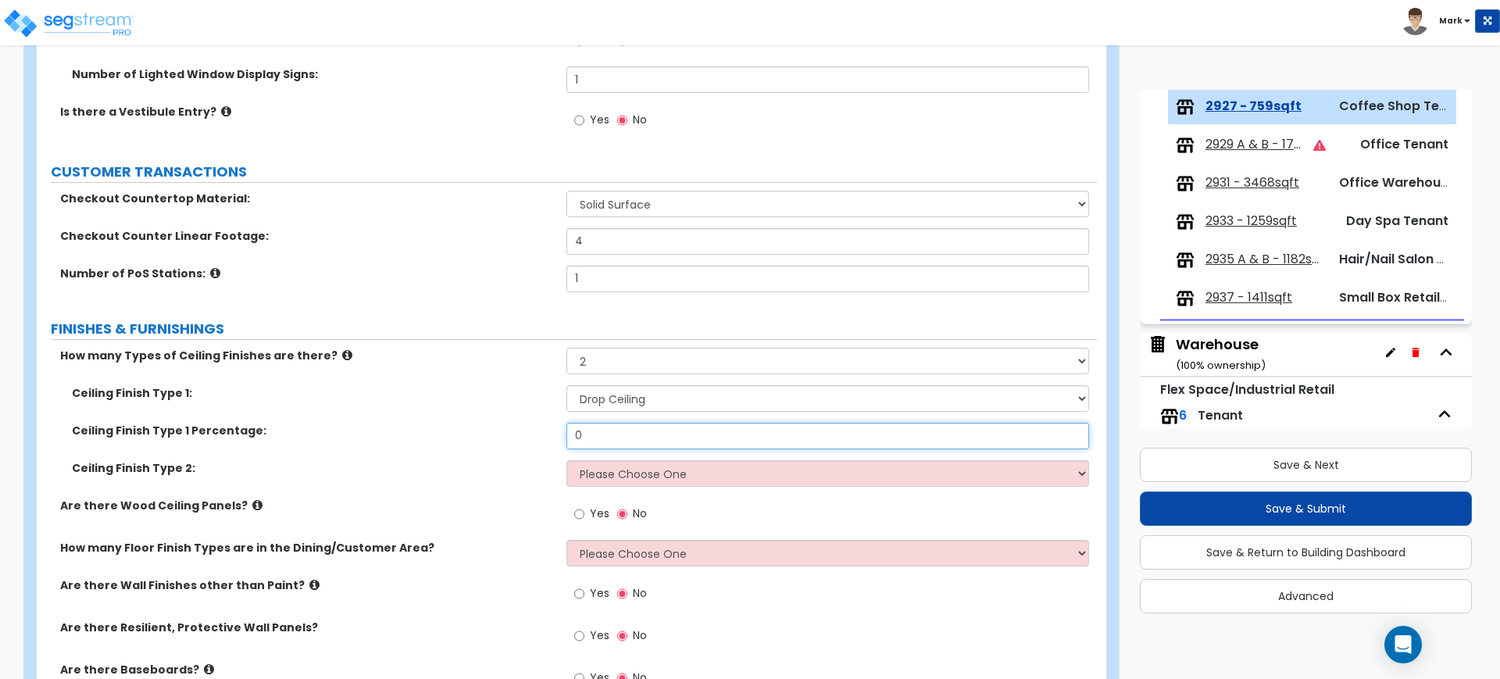
click at [623, 434] on input "0" at bounding box center [827, 436] width 522 height 27
drag, startPoint x: 600, startPoint y: 434, endPoint x: 541, endPoint y: 434, distance: 58.6
click at [541, 434] on div "Ceiling Finish Type 1 Percentage: 0" at bounding box center [567, 442] width 1060 height 38
drag, startPoint x: 590, startPoint y: 444, endPoint x: 551, endPoint y: 444, distance: 39.1
click at [551, 444] on div "Ceiling Finish Type 1 Percentage: 20" at bounding box center [567, 442] width 1060 height 38
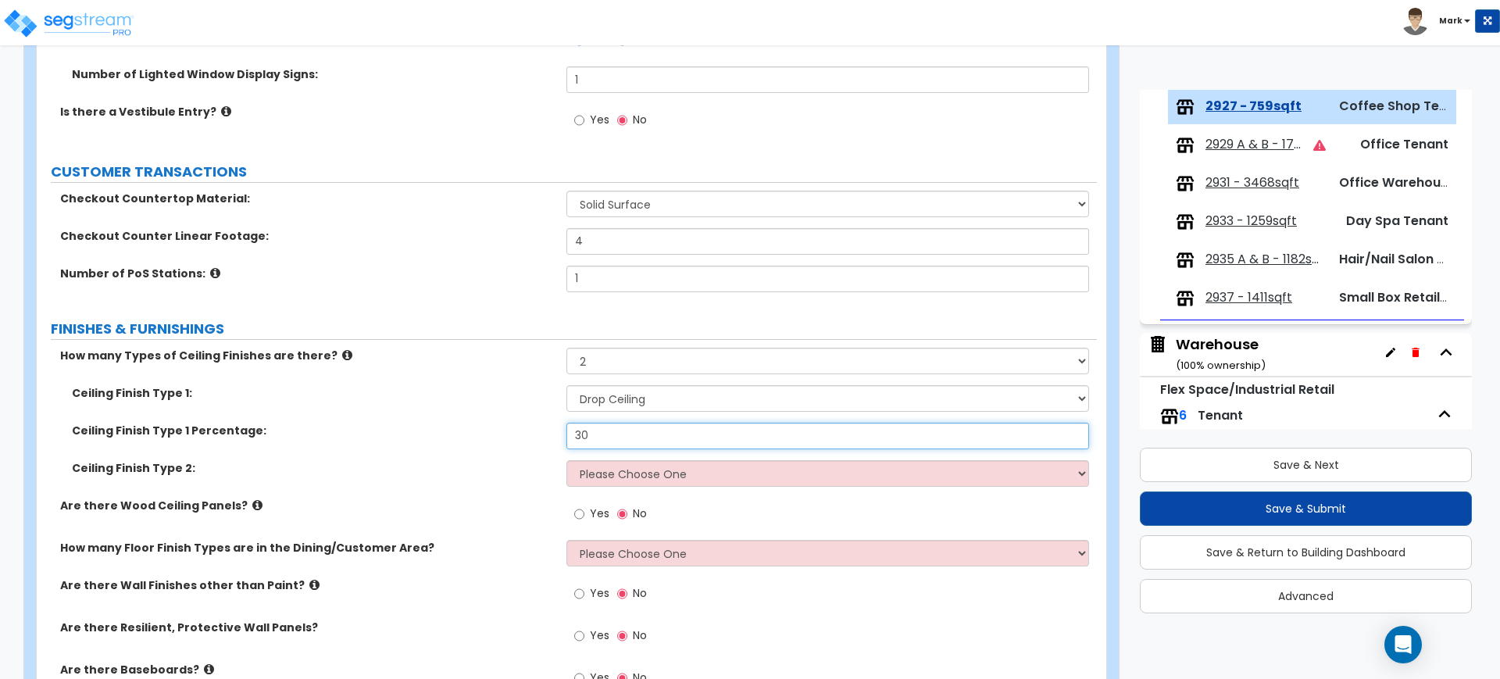
type input "30"
click at [743, 471] on select "Please Choose One Drywall Ceiling Open Ceiling Drop Ceiling" at bounding box center [827, 473] width 522 height 27
select select "1"
click at [566, 460] on select "Please Choose One Drywall Ceiling Open Ceiling Drop Ceiling" at bounding box center [827, 473] width 522 height 27
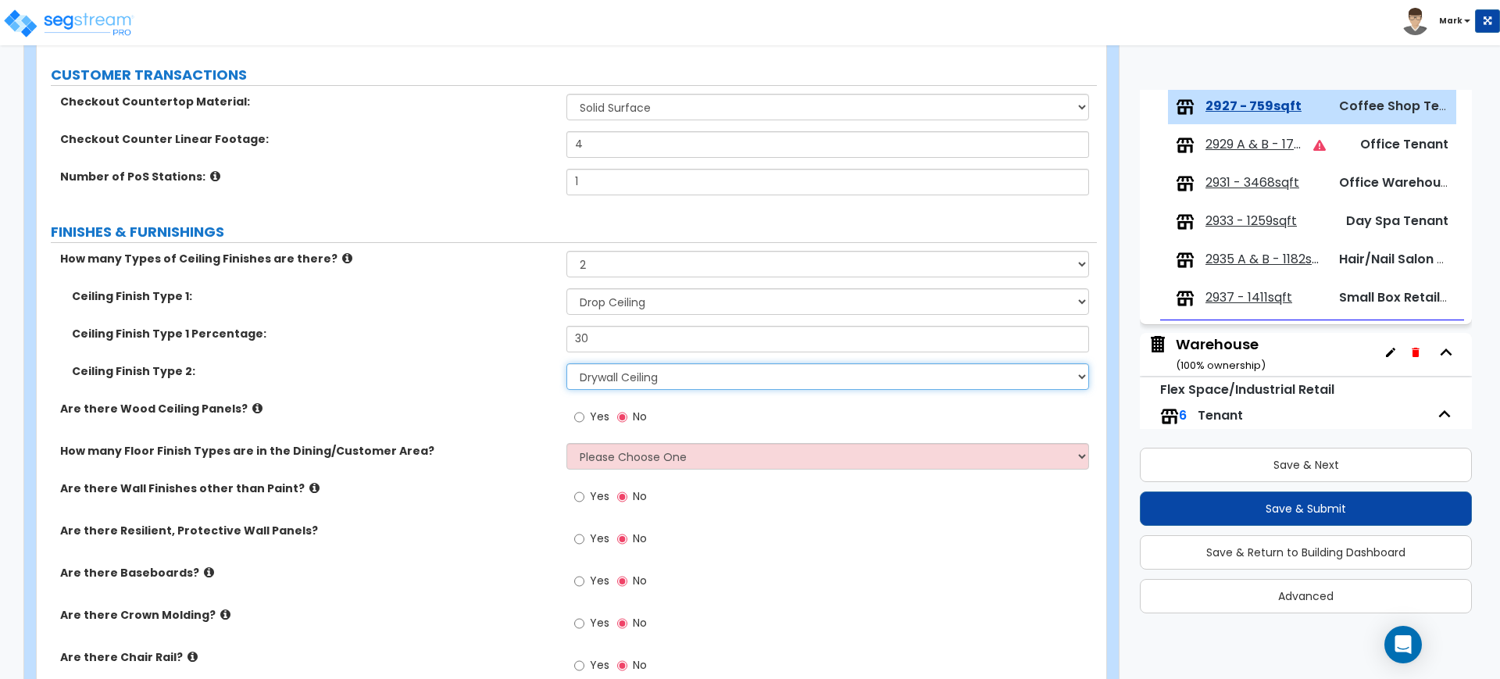
scroll to position [488, 0]
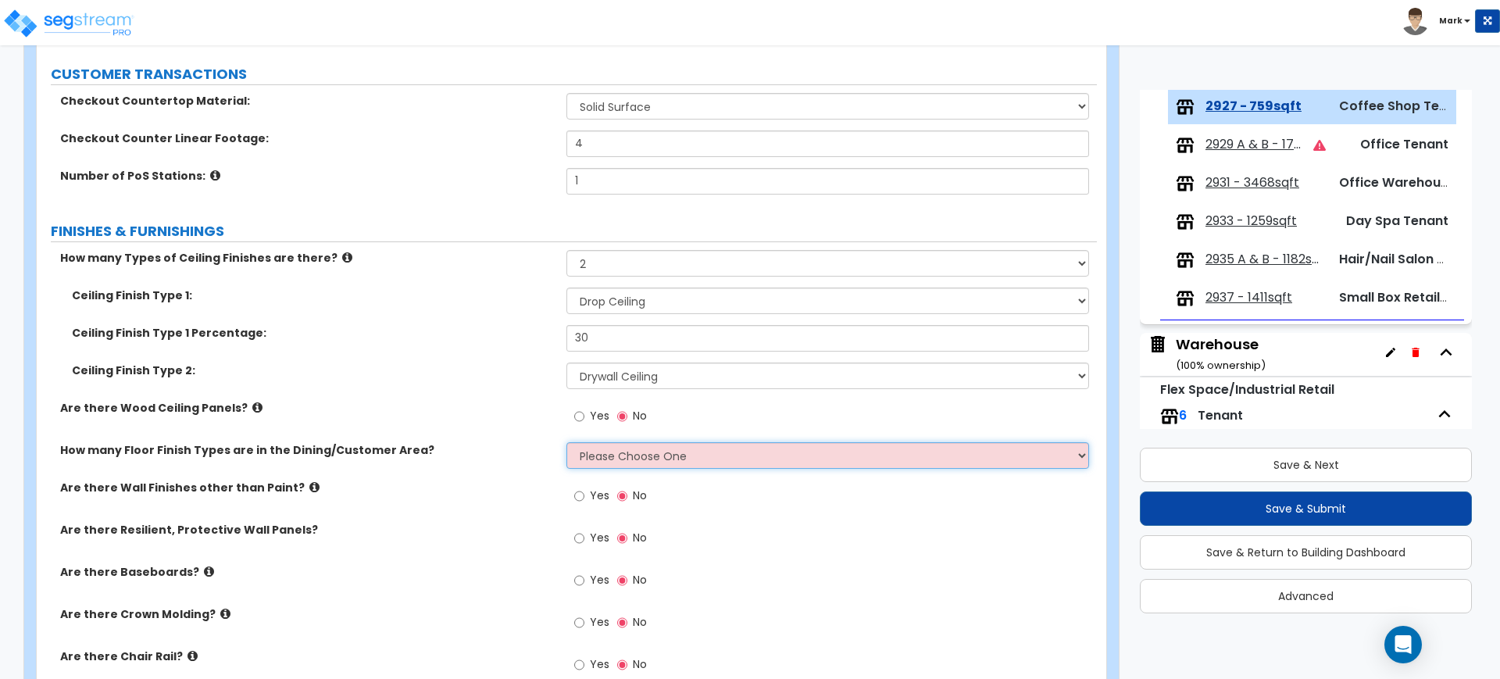
click at [617, 459] on select "Please Choose One 1 2 3 4" at bounding box center [827, 455] width 522 height 27
select select "1"
click at [566, 442] on select "Please Choose One 1 2 3 4" at bounding box center [827, 455] width 522 height 27
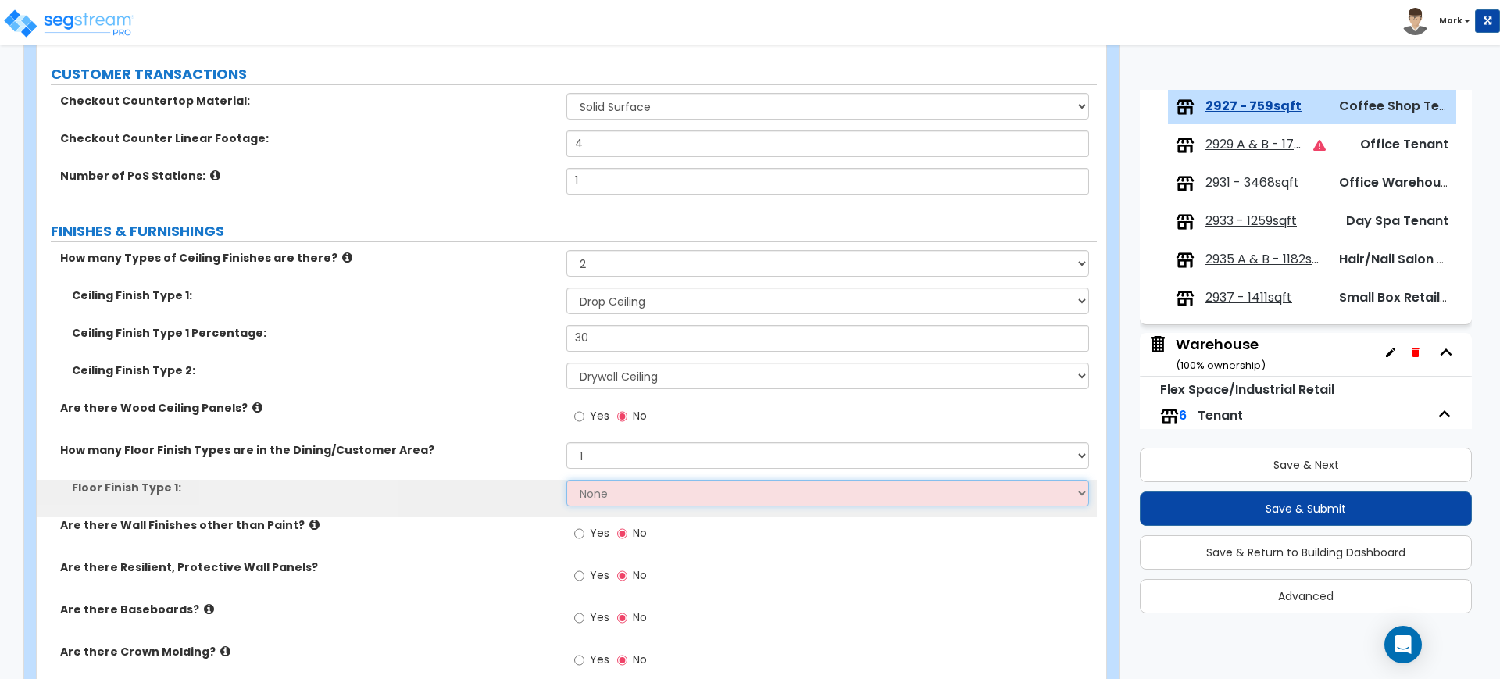
click at [604, 489] on select "None Tile Flooring Hardwood Flooring Resilient Laminate Flooring VCT Flooring S…" at bounding box center [827, 493] width 522 height 27
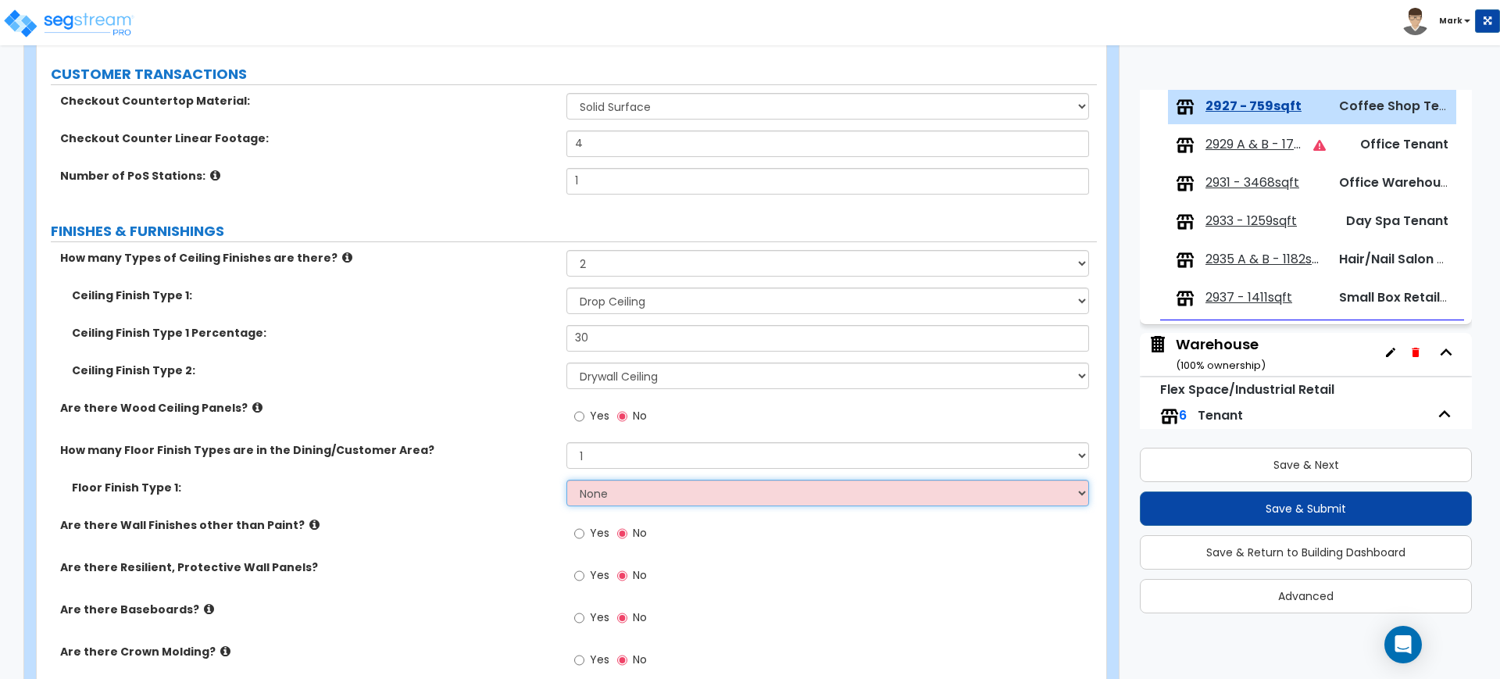
select select "1"
click at [566, 480] on select "None Tile Flooring Hardwood Flooring Resilient Laminate Flooring VCT Flooring S…" at bounding box center [827, 493] width 522 height 27
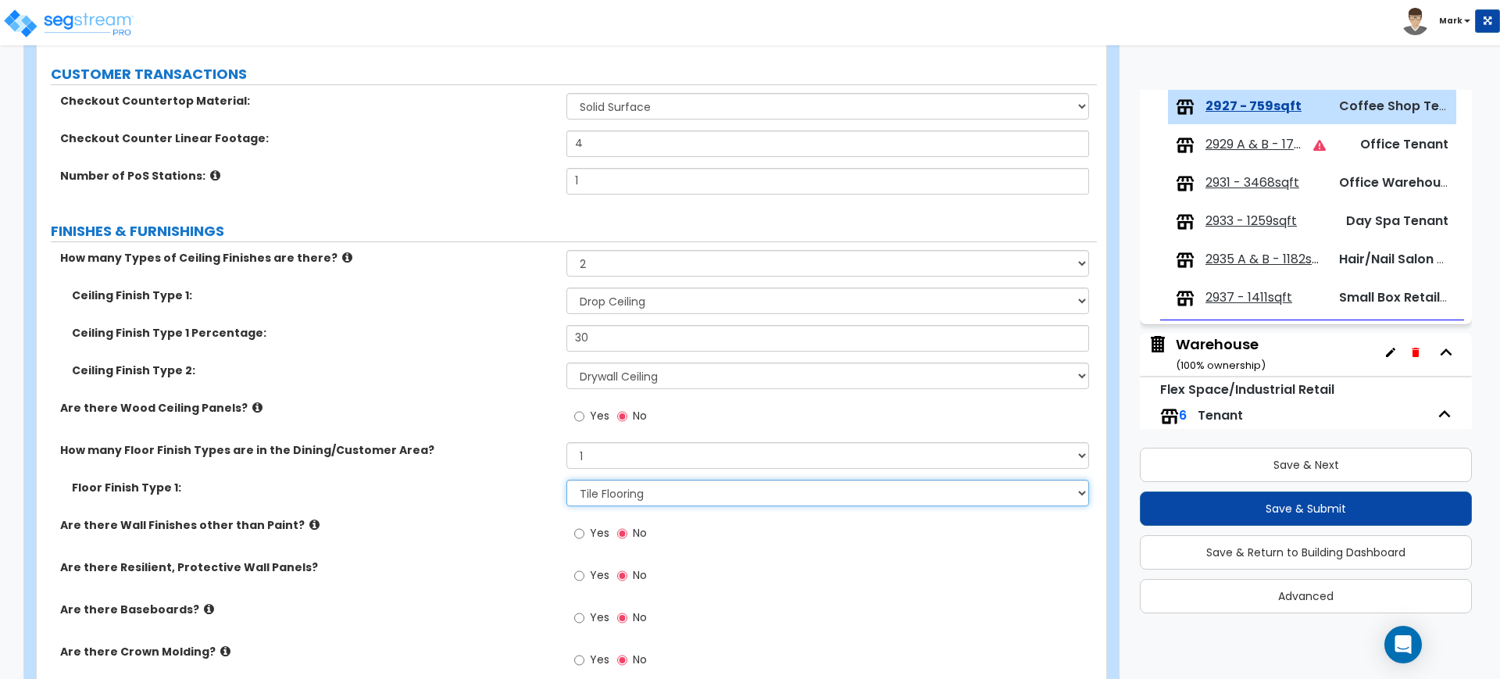
scroll to position [586, 0]
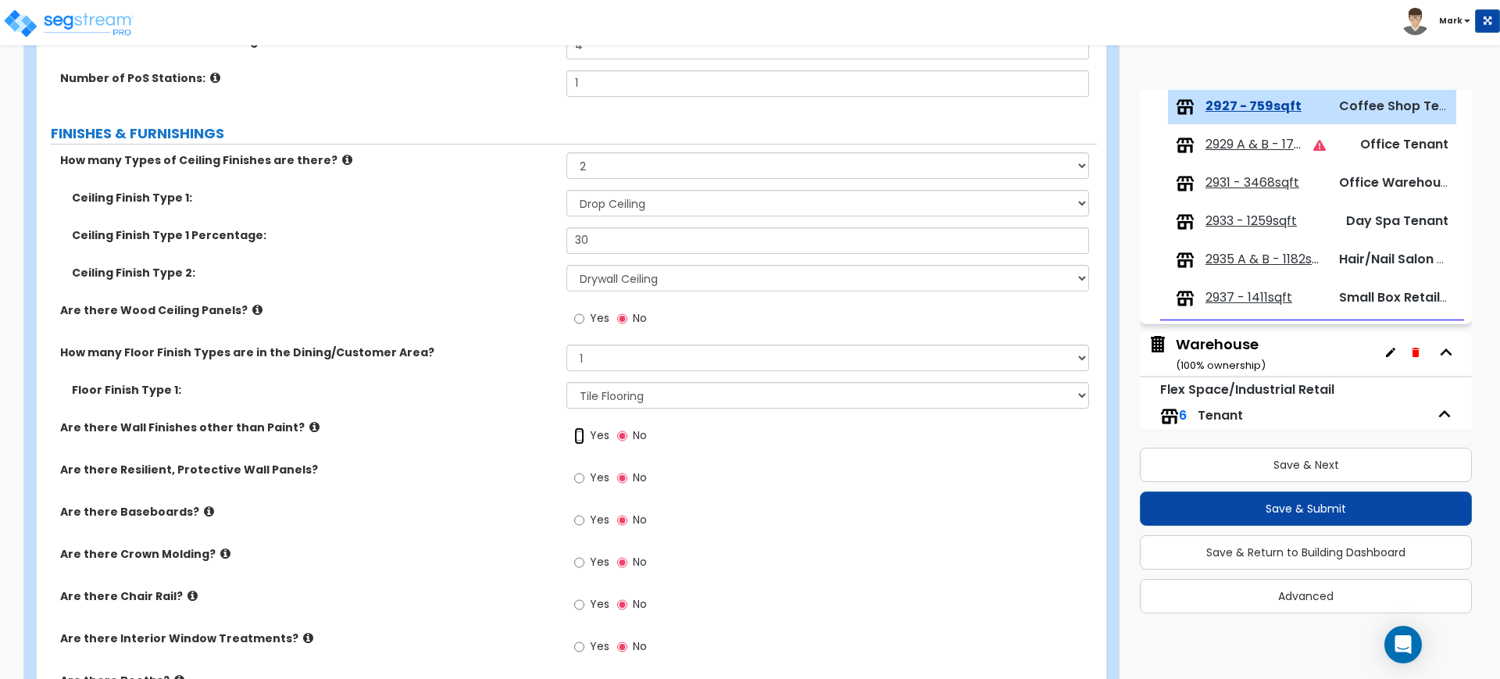
click at [582, 436] on input "Yes" at bounding box center [579, 435] width 10 height 17
radio input "true"
click at [580, 520] on input "Yes" at bounding box center [579, 520] width 10 height 17
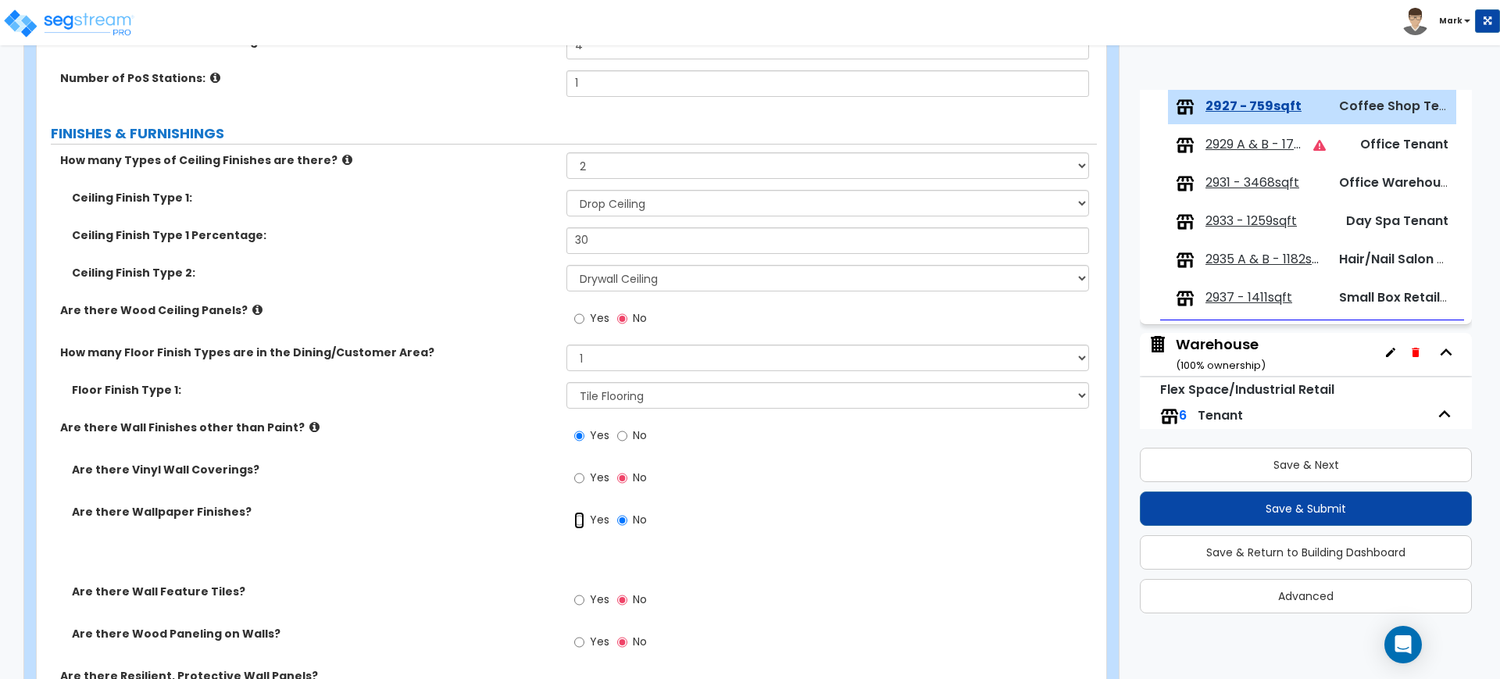
radio input "true"
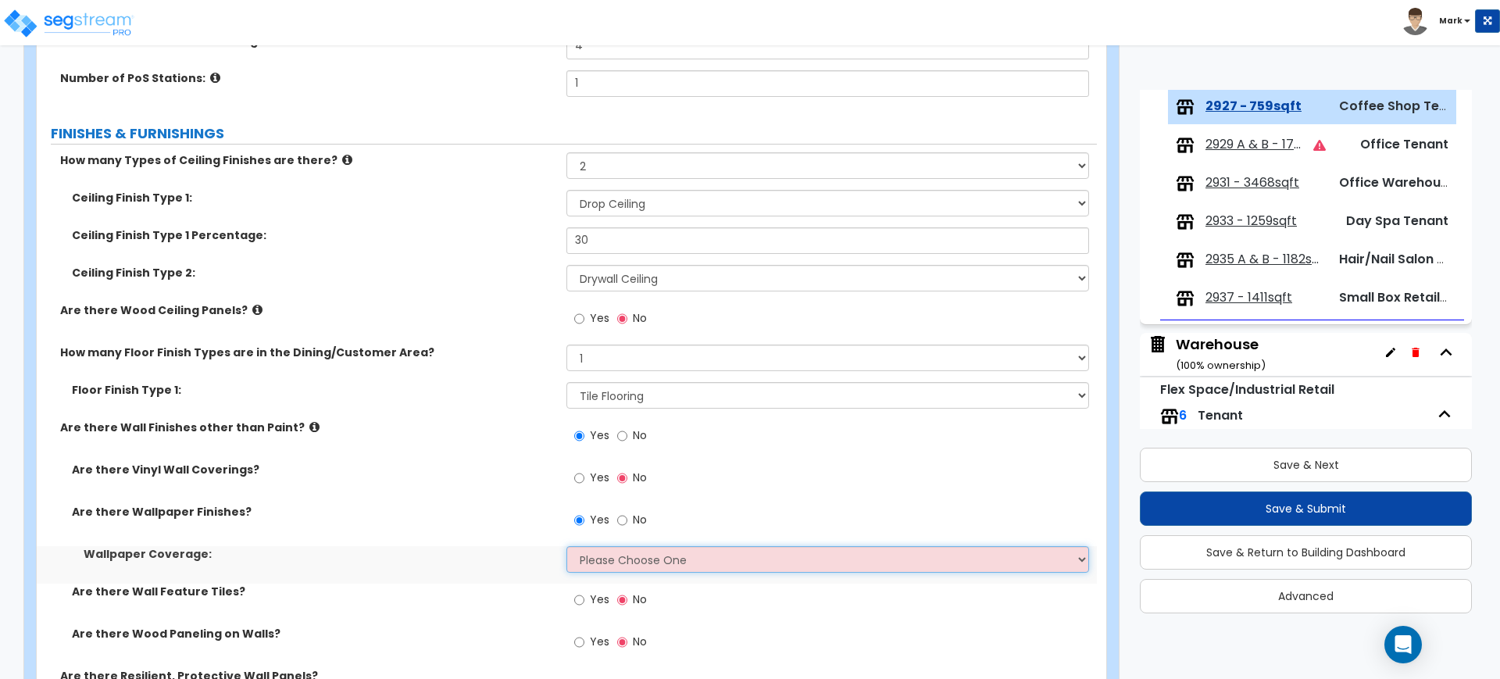
click at [645, 548] on select "Please Choose One Only a Small Portion of Walls are Covered Several Walls are C…" at bounding box center [827, 559] width 522 height 27
select select "5"
click at [566, 546] on select "Please Choose One Only a Small Portion of Walls are Covered Several Walls are C…" at bounding box center [827, 559] width 522 height 27
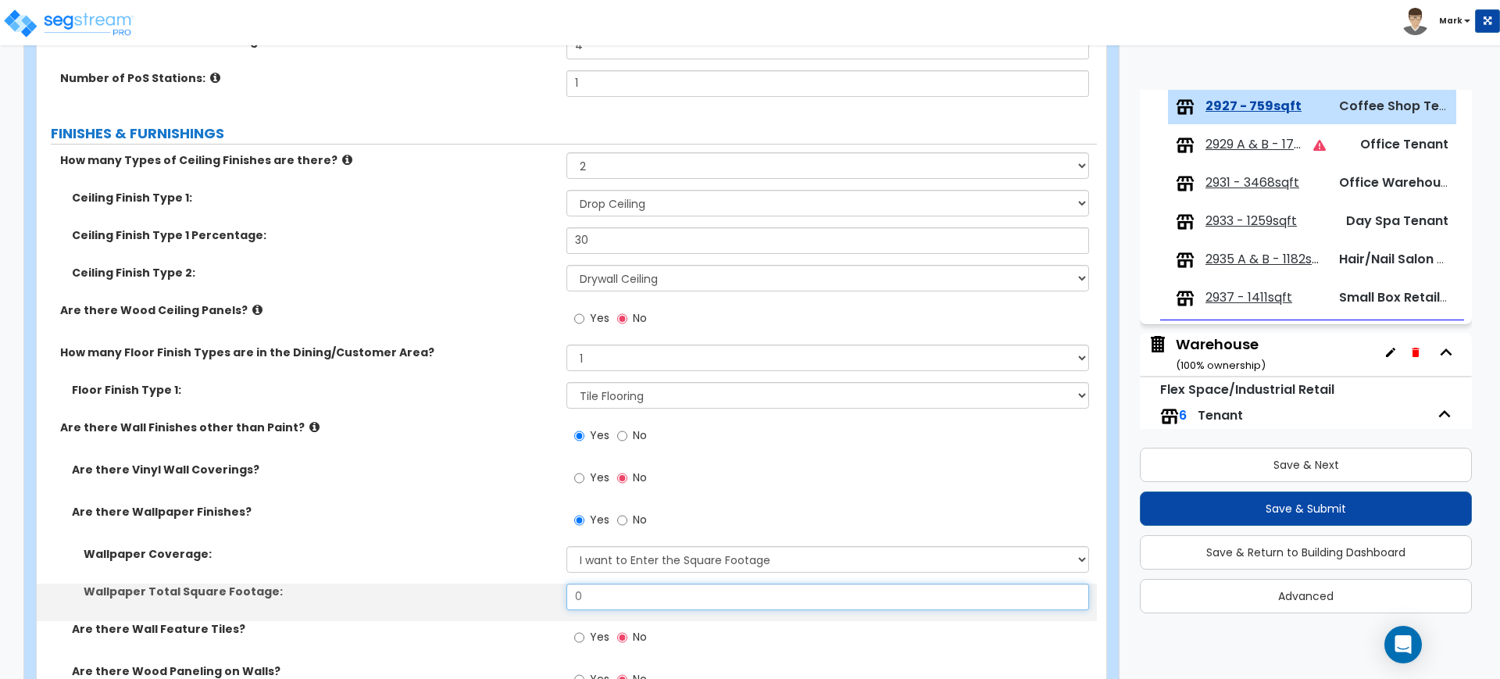
drag, startPoint x: 563, startPoint y: 589, endPoint x: 461, endPoint y: 597, distance: 102.6
click at [464, 597] on div "Wallpaper Total Square Footage: 0" at bounding box center [567, 603] width 1060 height 38
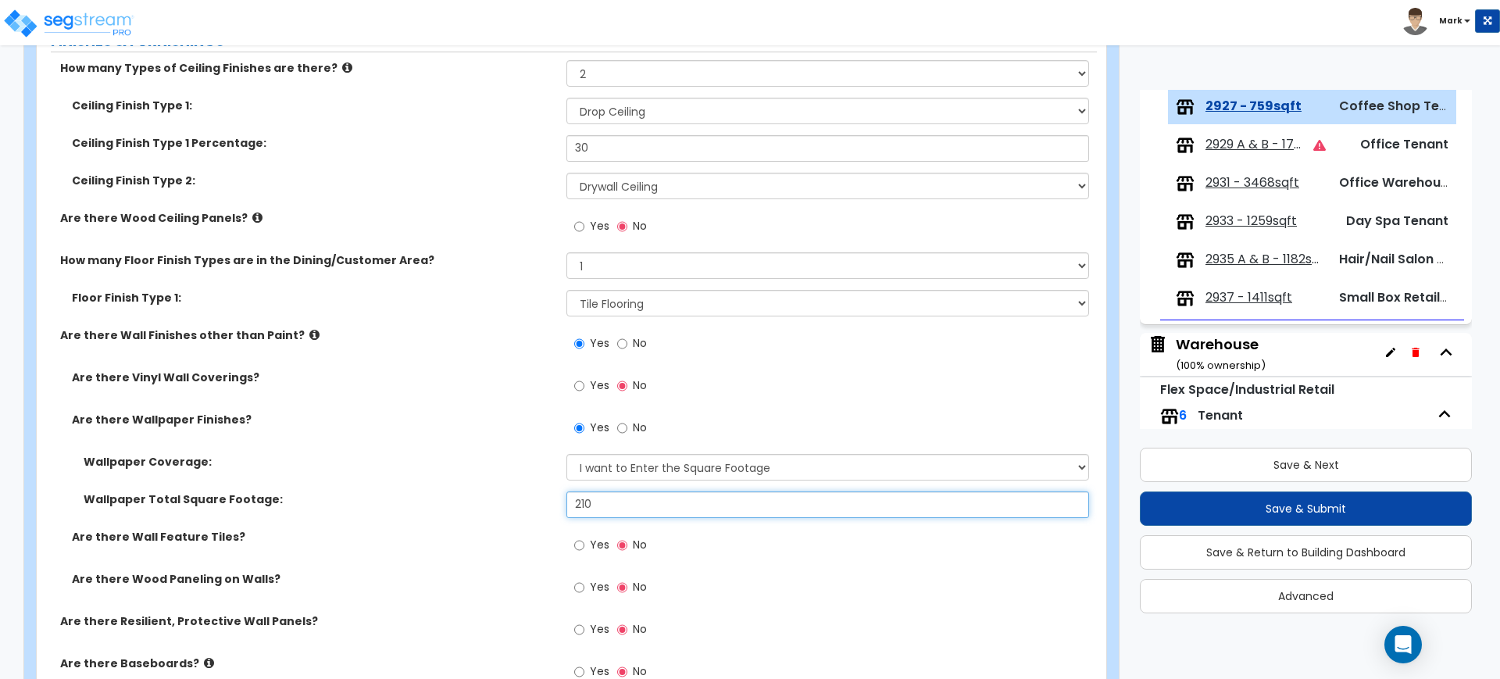
scroll to position [879, 0]
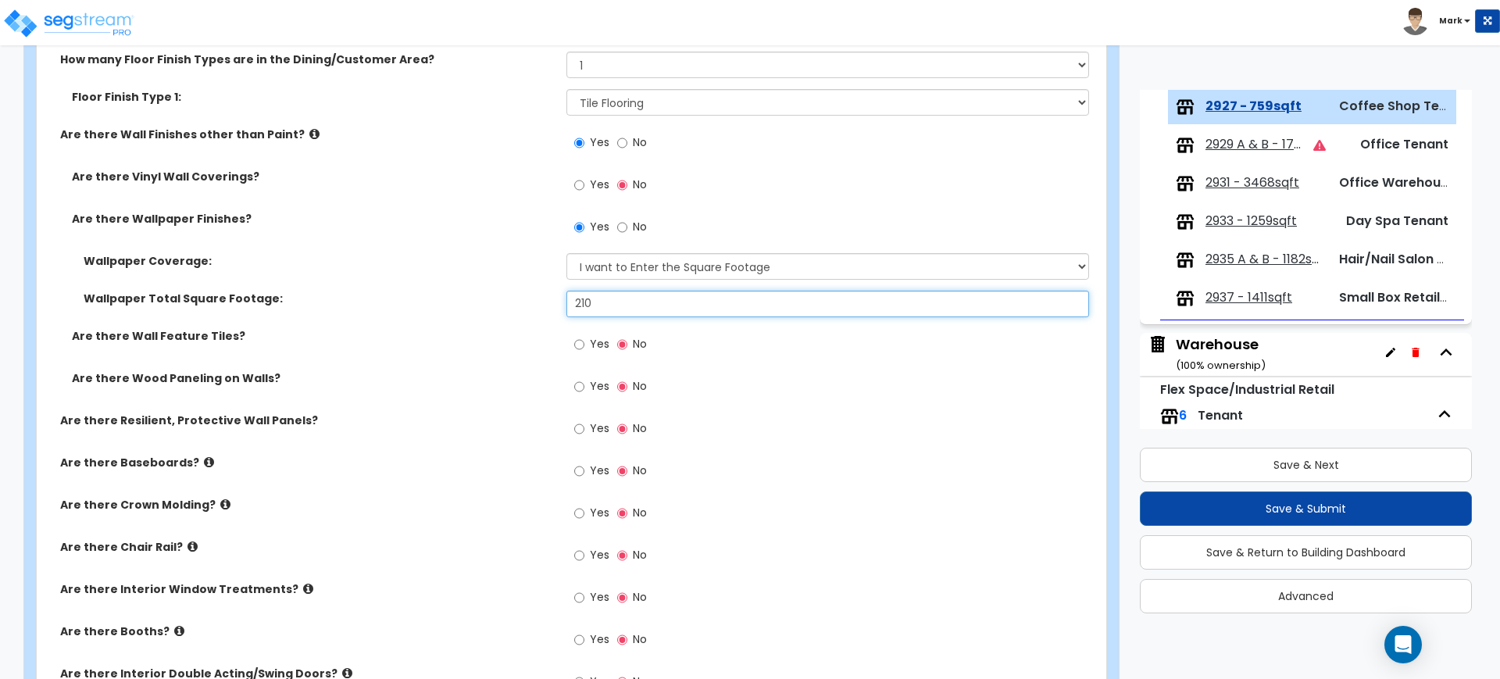
type input "210"
click at [582, 341] on input "Yes" at bounding box center [579, 344] width 10 height 17
radio input "true"
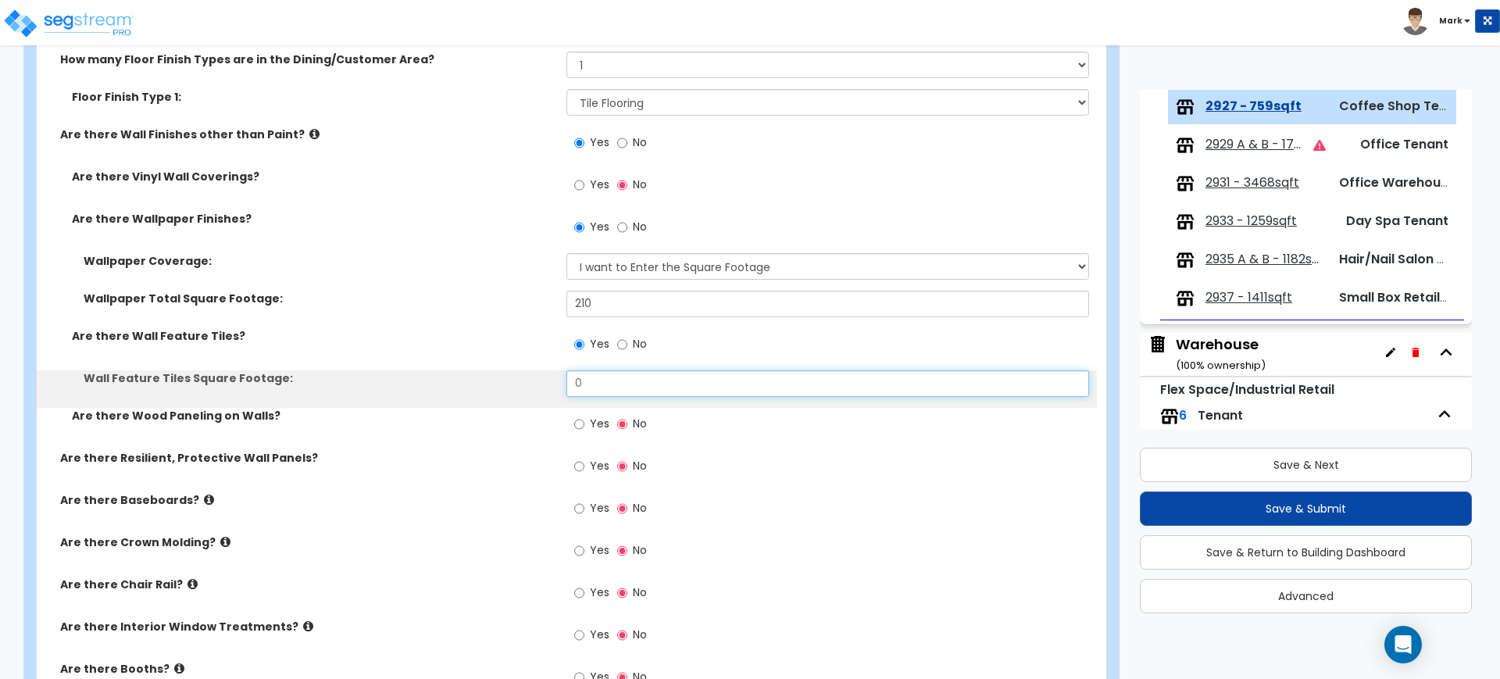
drag, startPoint x: 605, startPoint y: 386, endPoint x: 542, endPoint y: 382, distance: 62.6
click at [543, 382] on div "Wall Feature Tiles Square Footage: 0" at bounding box center [567, 389] width 1060 height 38
type input "60"
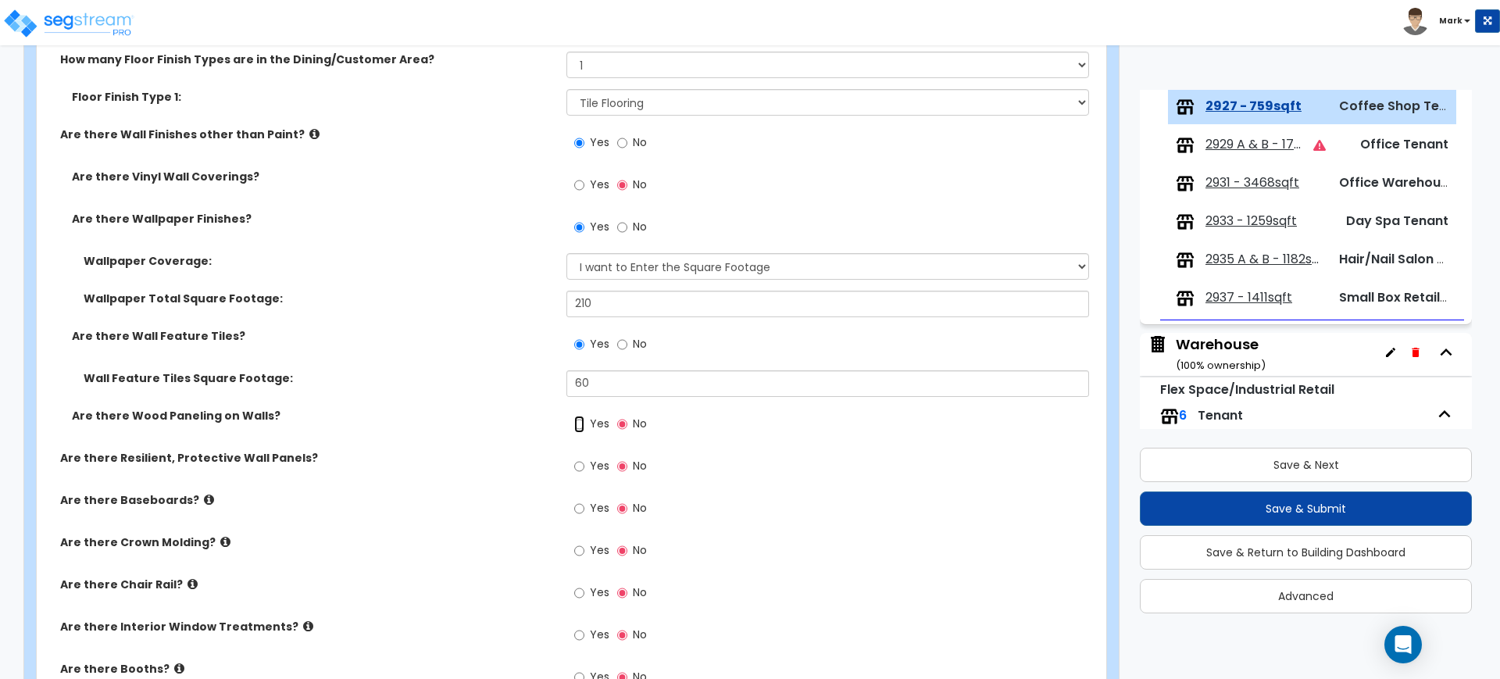
click at [579, 426] on input "Yes" at bounding box center [579, 424] width 10 height 17
radio input "true"
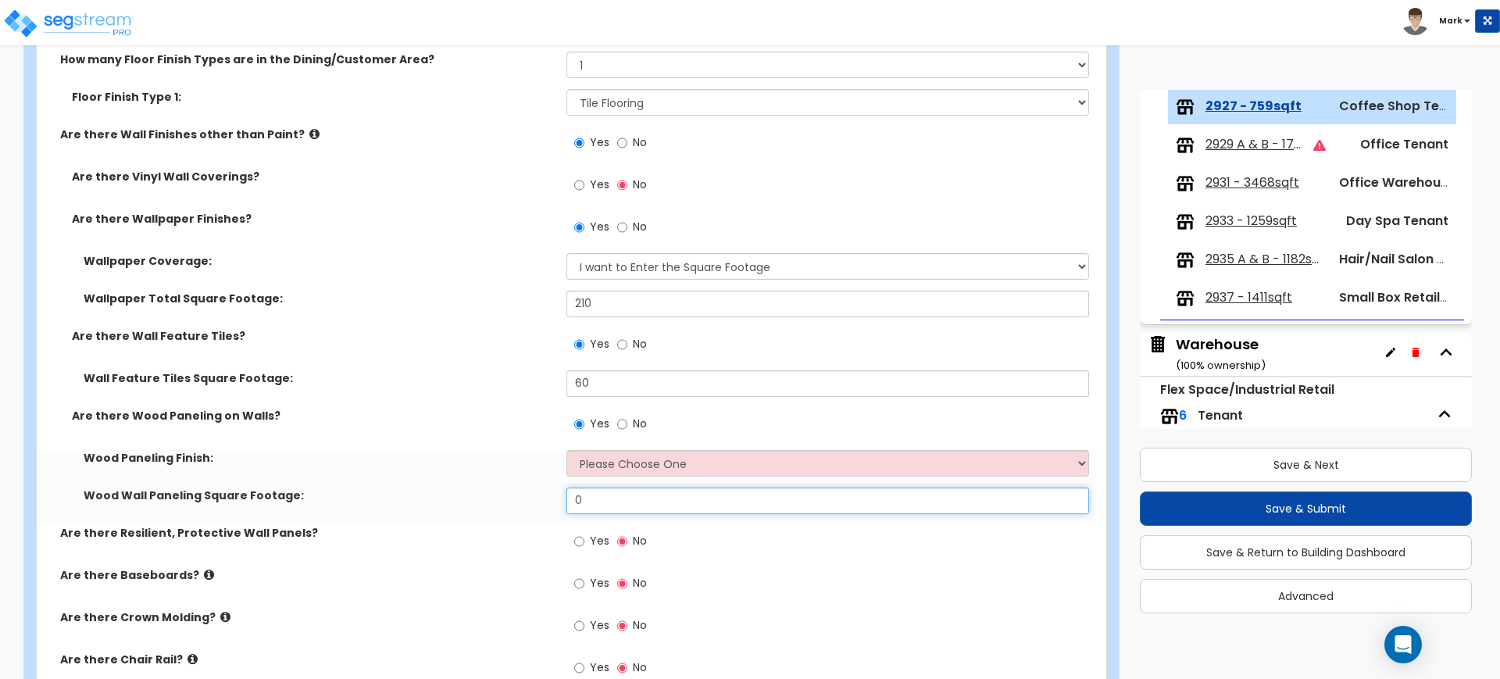
drag, startPoint x: 586, startPoint y: 495, endPoint x: 542, endPoint y: 503, distance: 44.6
click at [542, 503] on div "Wood Wall Paneling Square Footage: 0" at bounding box center [567, 507] width 1060 height 38
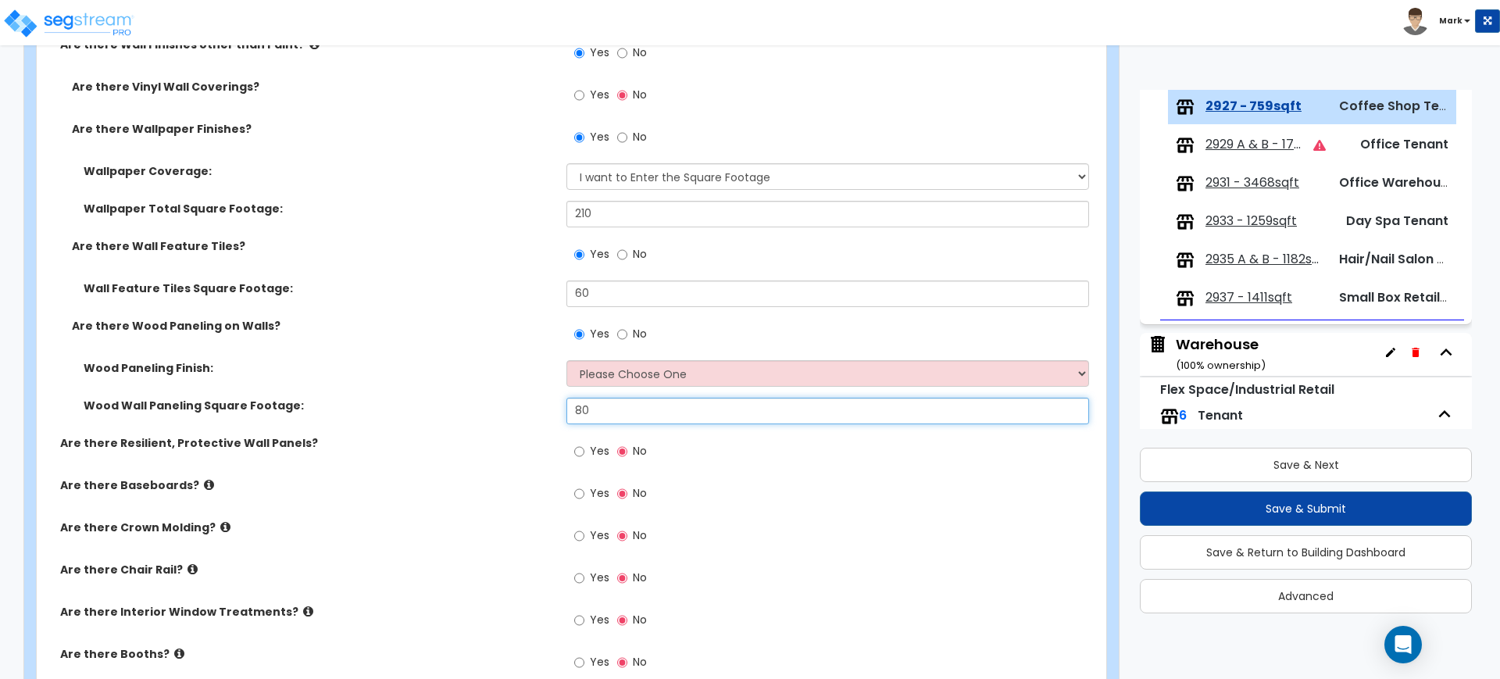
scroll to position [977, 0]
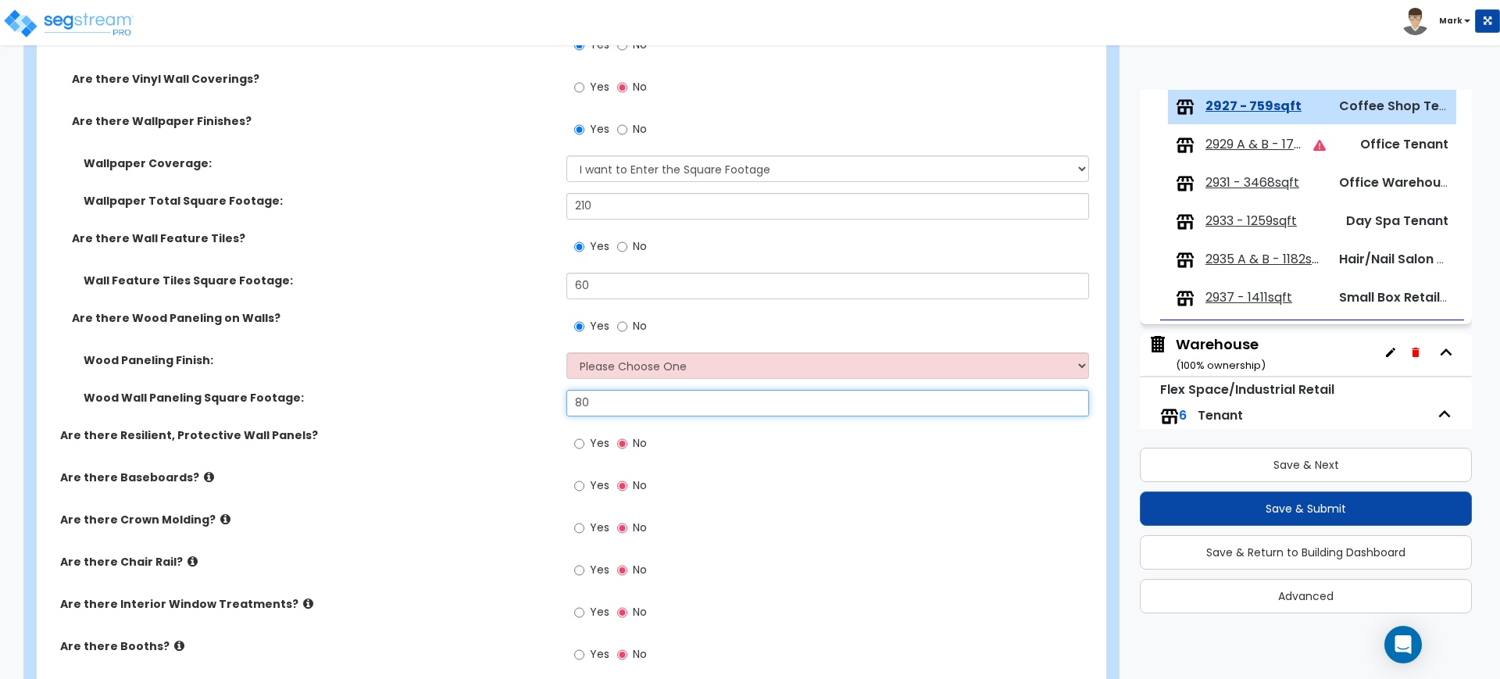
type input "80"
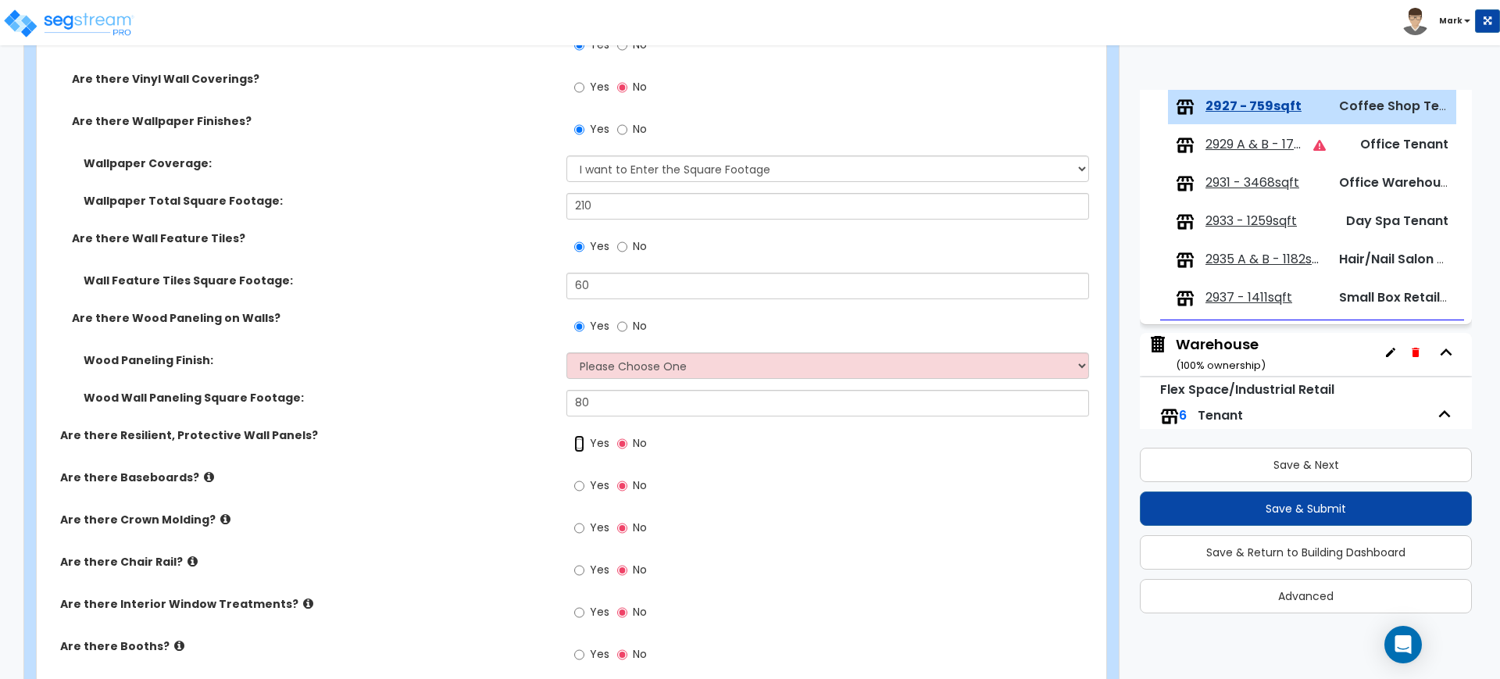
click at [583, 439] on input "Yes" at bounding box center [579, 443] width 10 height 17
radio input "true"
click at [580, 486] on input "Yes" at bounding box center [579, 485] width 10 height 17
radio input "true"
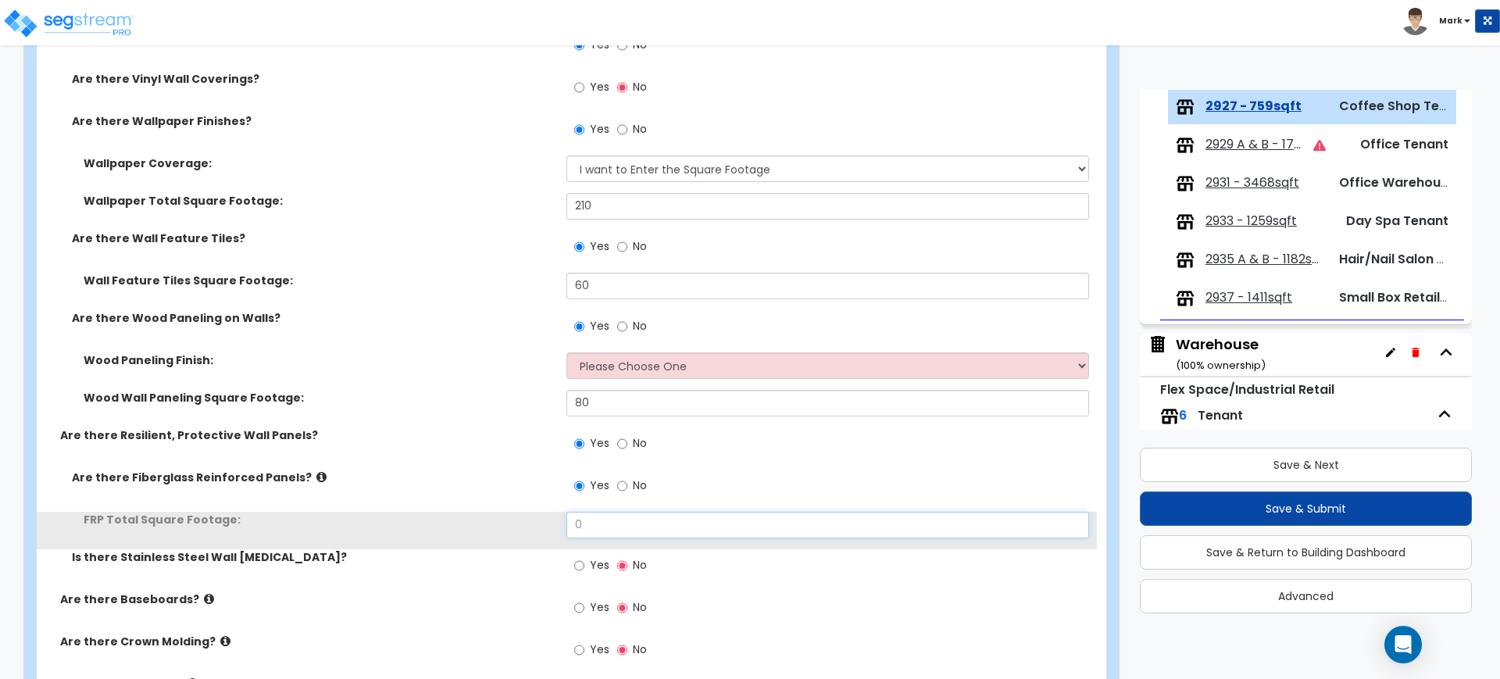
drag, startPoint x: 605, startPoint y: 529, endPoint x: 511, endPoint y: 523, distance: 94.0
click at [515, 523] on div "FRP Total Square Footage: 0" at bounding box center [567, 531] width 1060 height 38
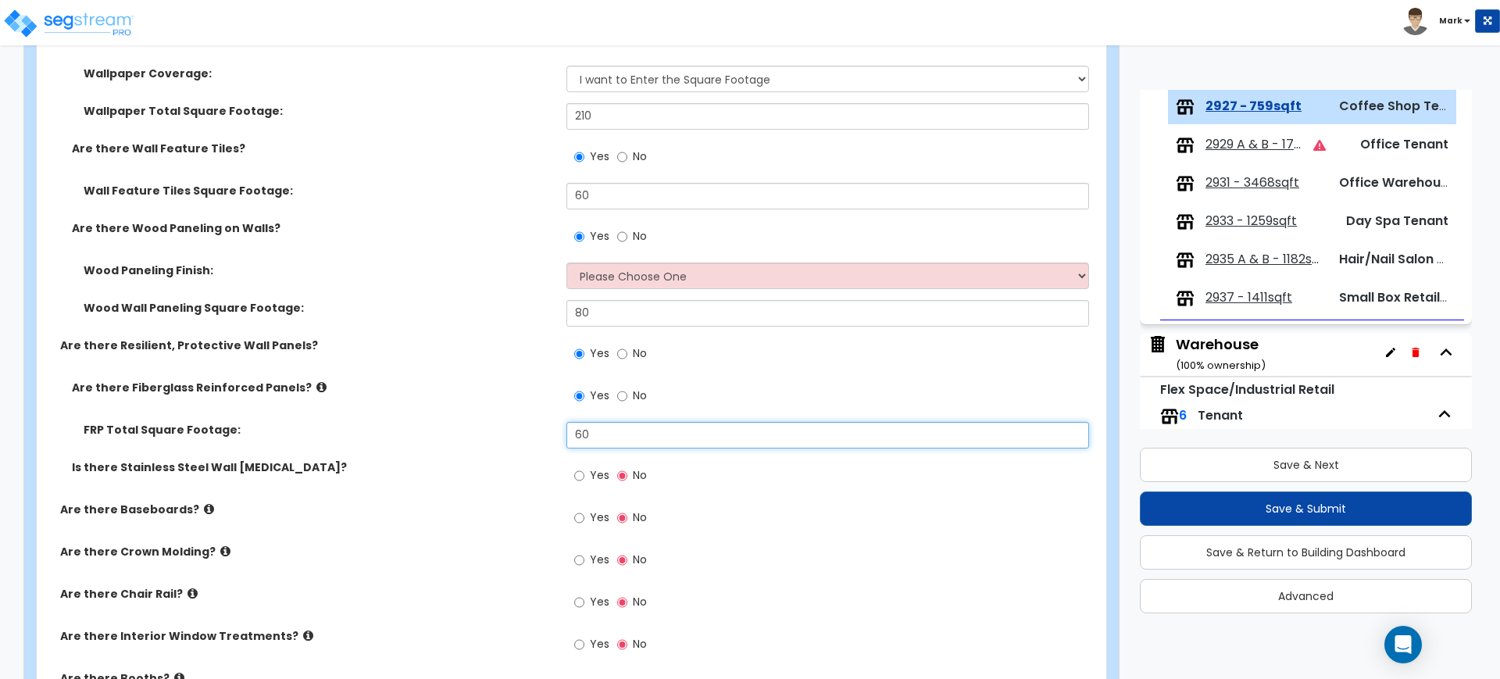
scroll to position [1172, 0]
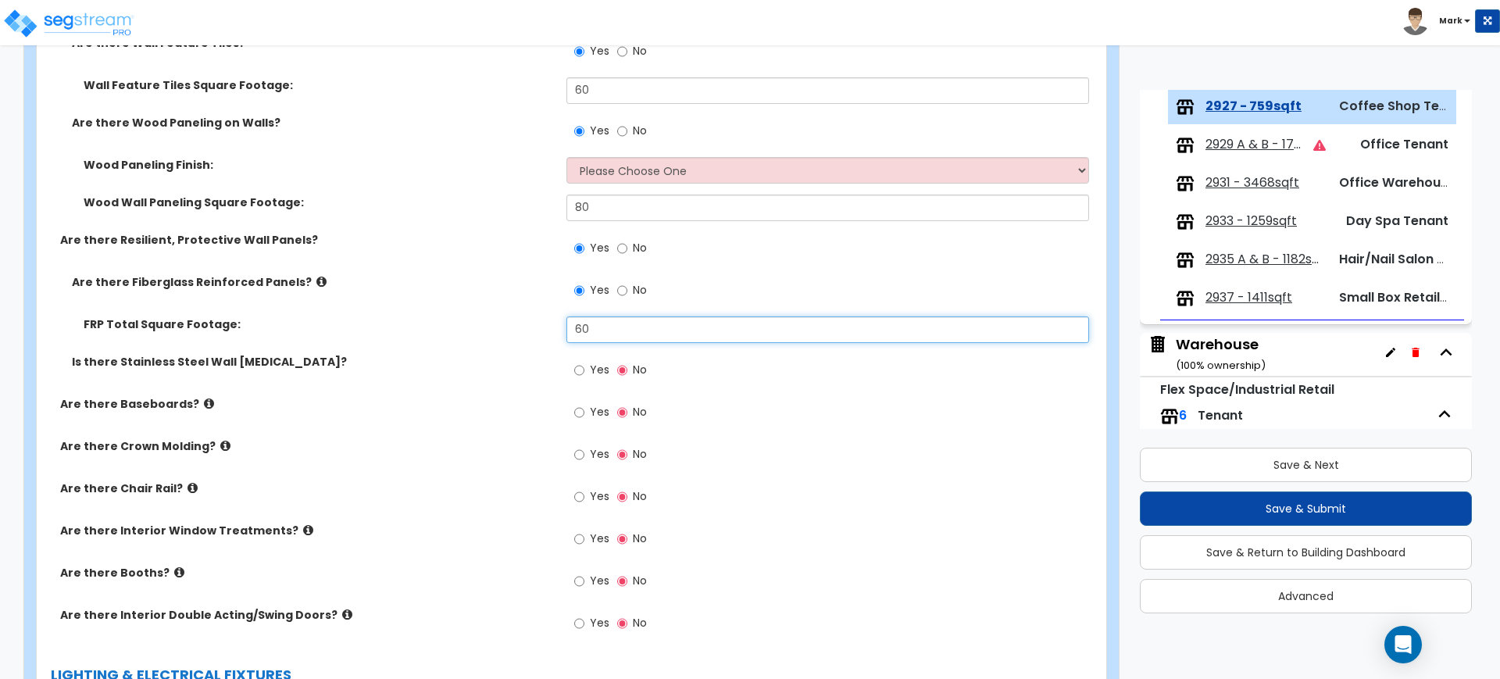
type input "60"
click at [580, 412] on input "Yes" at bounding box center [579, 412] width 10 height 17
radio input "true"
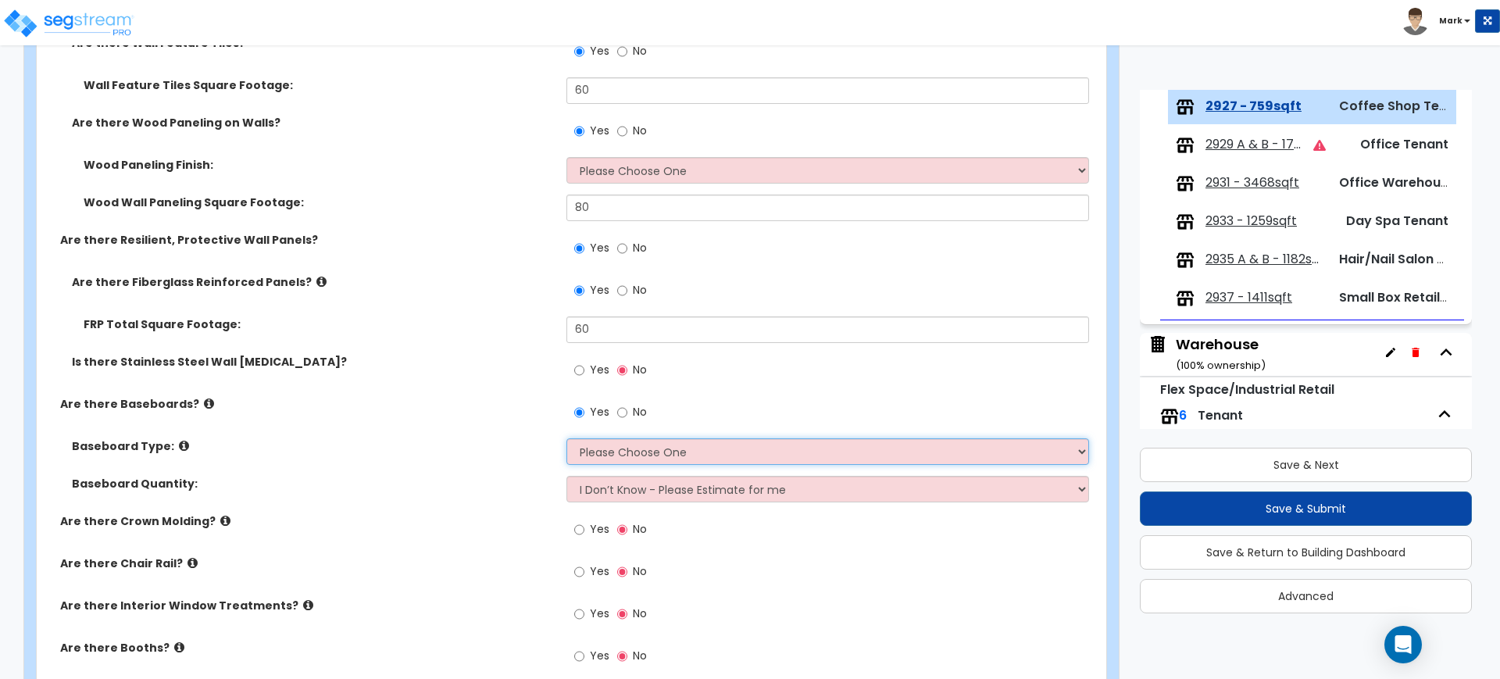
click at [653, 452] on select "Please Choose One Wood Vinyl Carpet Tile" at bounding box center [827, 451] width 522 height 27
select select "2"
click at [566, 438] on select "Please Choose One Wood Vinyl Carpet Tile" at bounding box center [827, 451] width 522 height 27
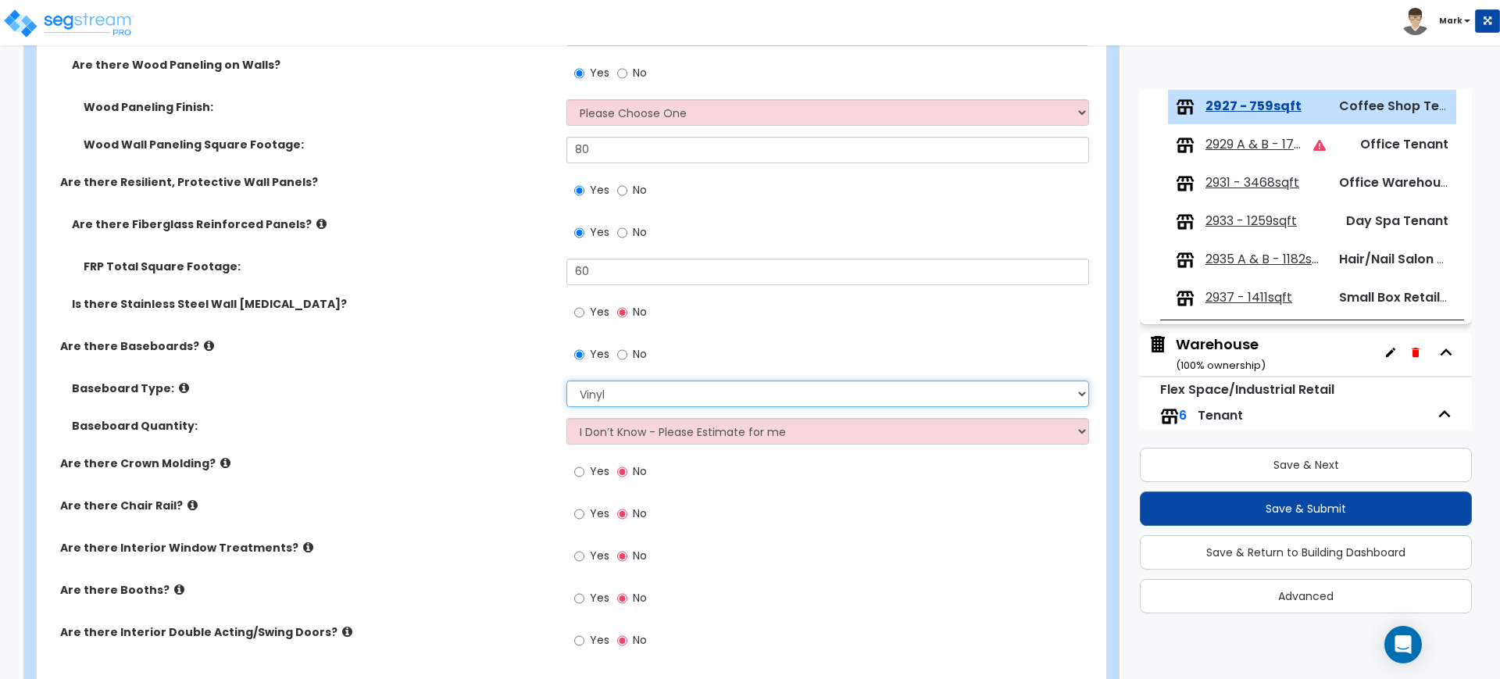
scroll to position [1367, 0]
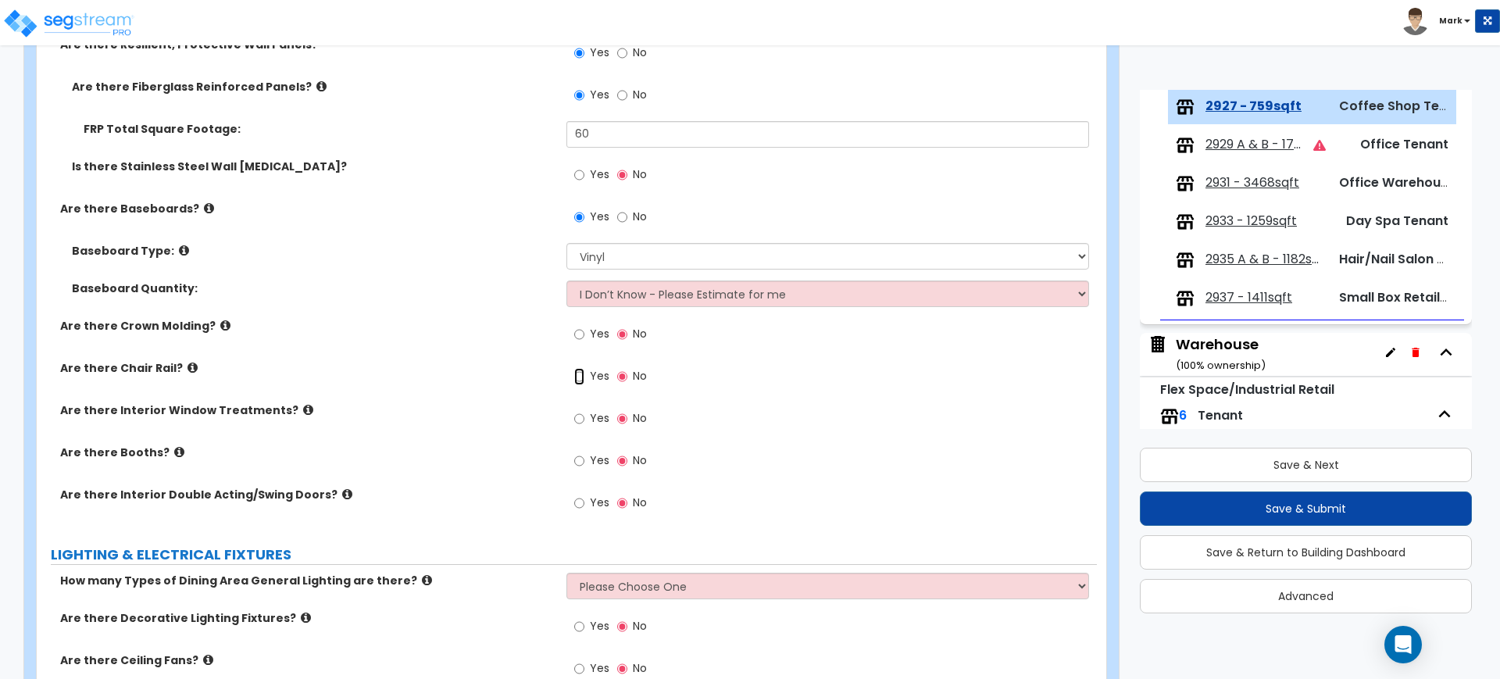
click at [578, 374] on input "Yes" at bounding box center [579, 376] width 10 height 17
radio input "true"
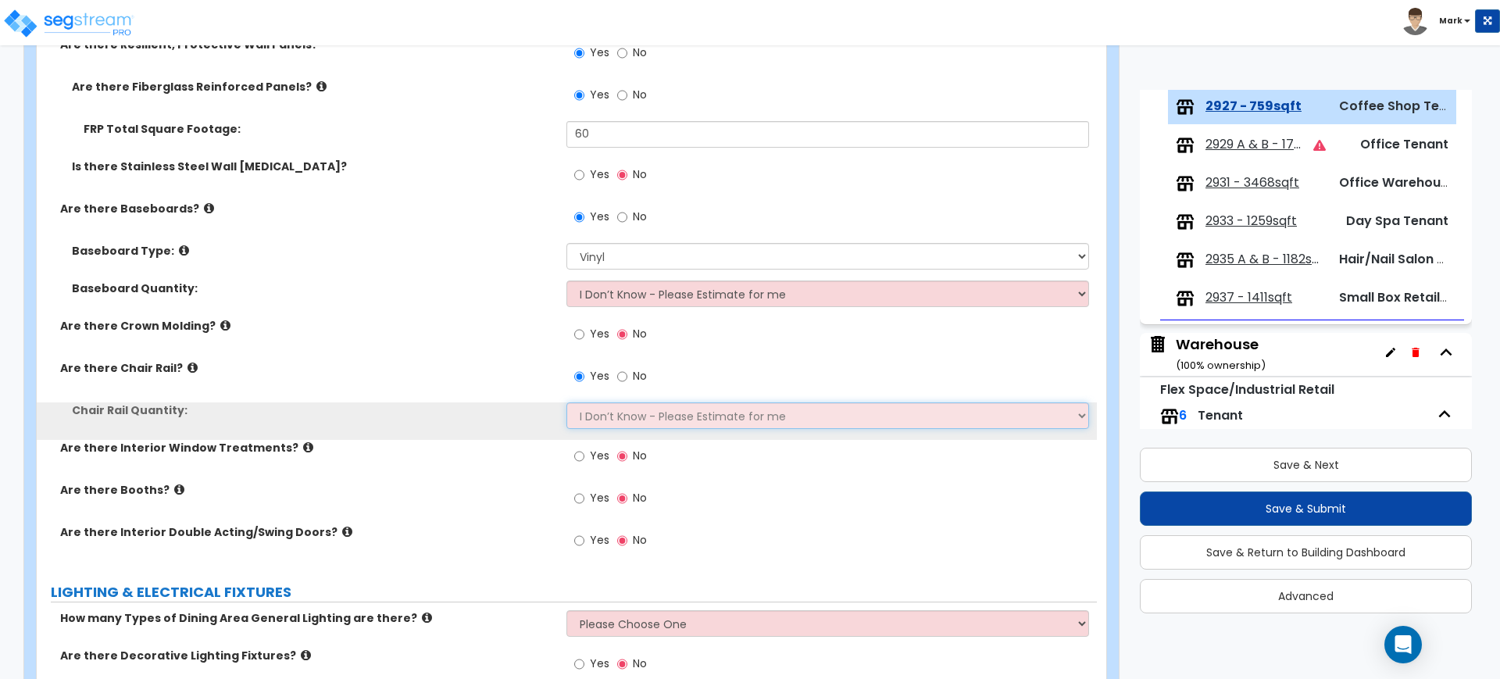
click at [650, 419] on select "I Don’t Know - Please Estimate for me I want to Enter the Linear Footage" at bounding box center [827, 415] width 522 height 27
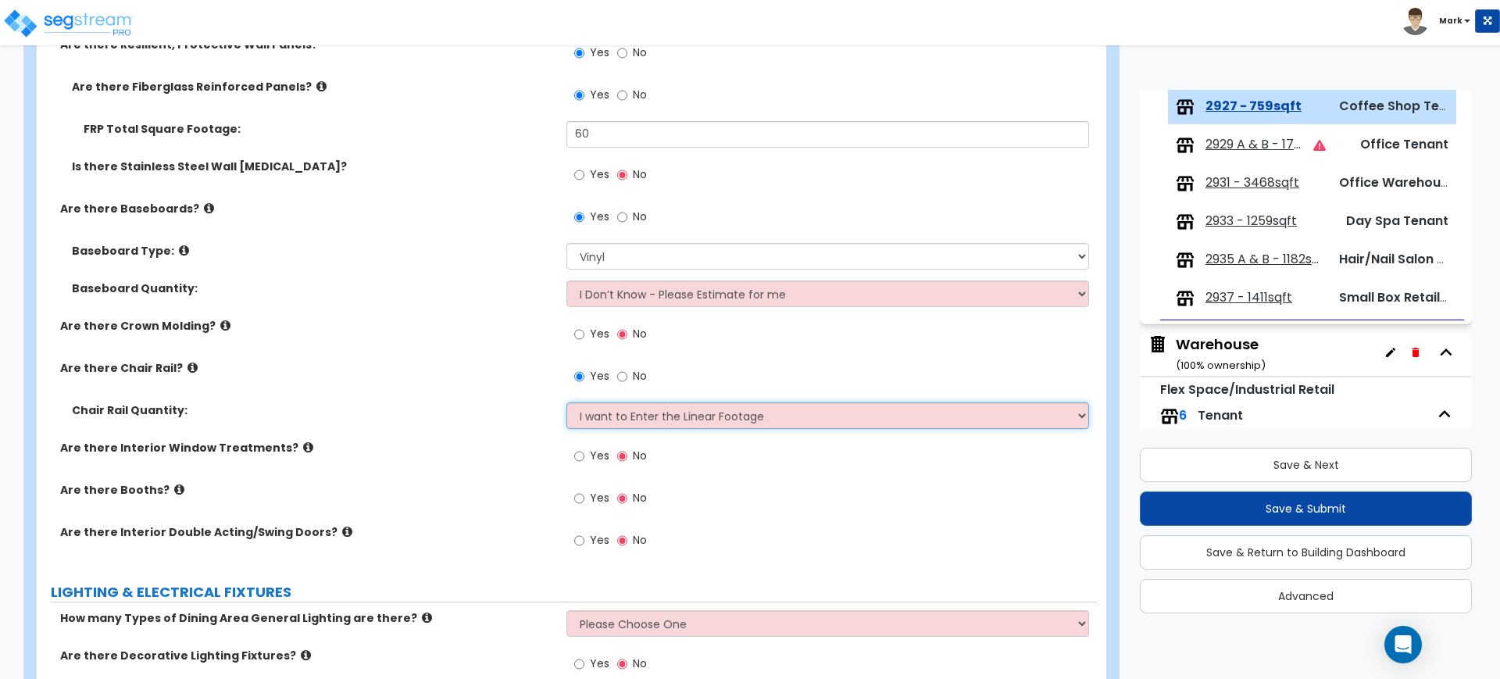
click at [566, 402] on select "I Don’t Know - Please Estimate for me I want to Enter the Linear Footage" at bounding box center [827, 415] width 522 height 27
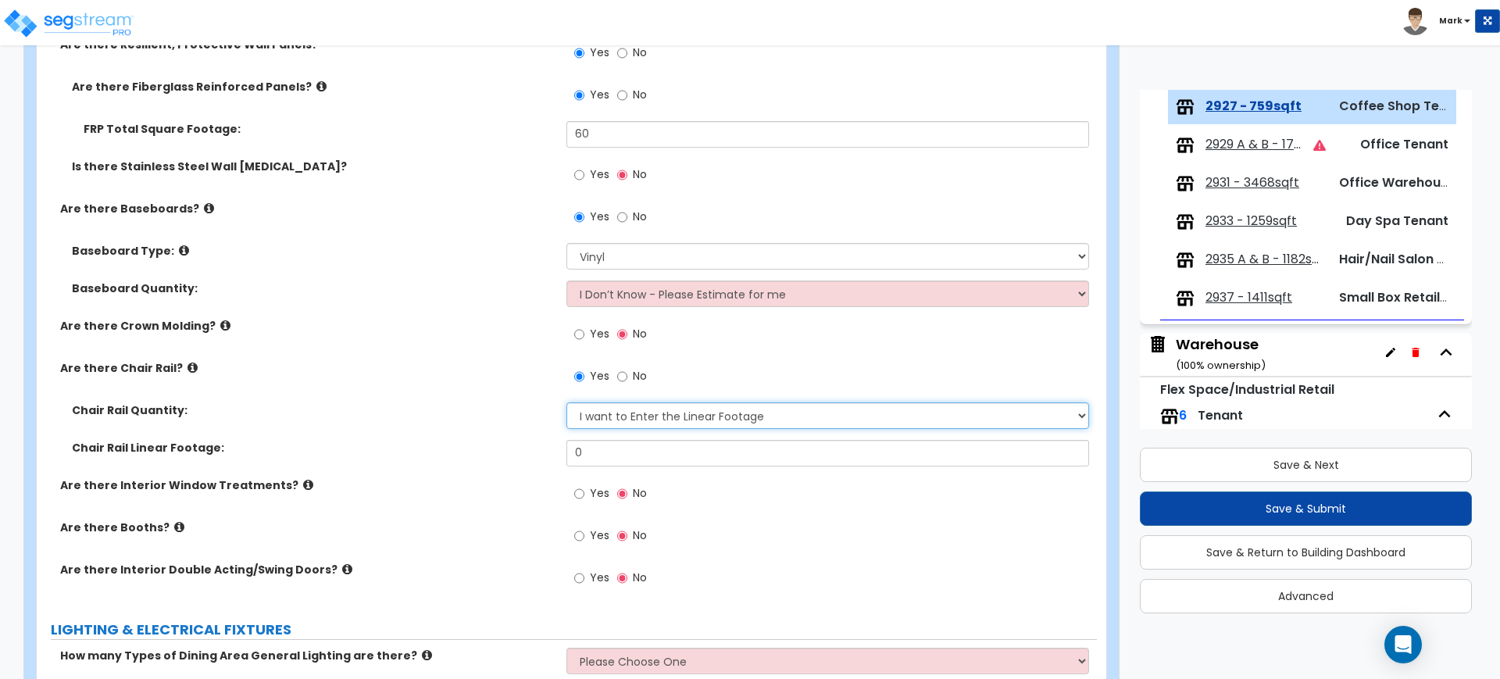
click at [636, 409] on select "I Don’t Know - Please Estimate for me I want to Enter the Linear Footage" at bounding box center [827, 415] width 522 height 27
select select "0"
click at [566, 402] on select "I Don’t Know - Please Estimate for me I want to Enter the Linear Footage" at bounding box center [827, 415] width 522 height 27
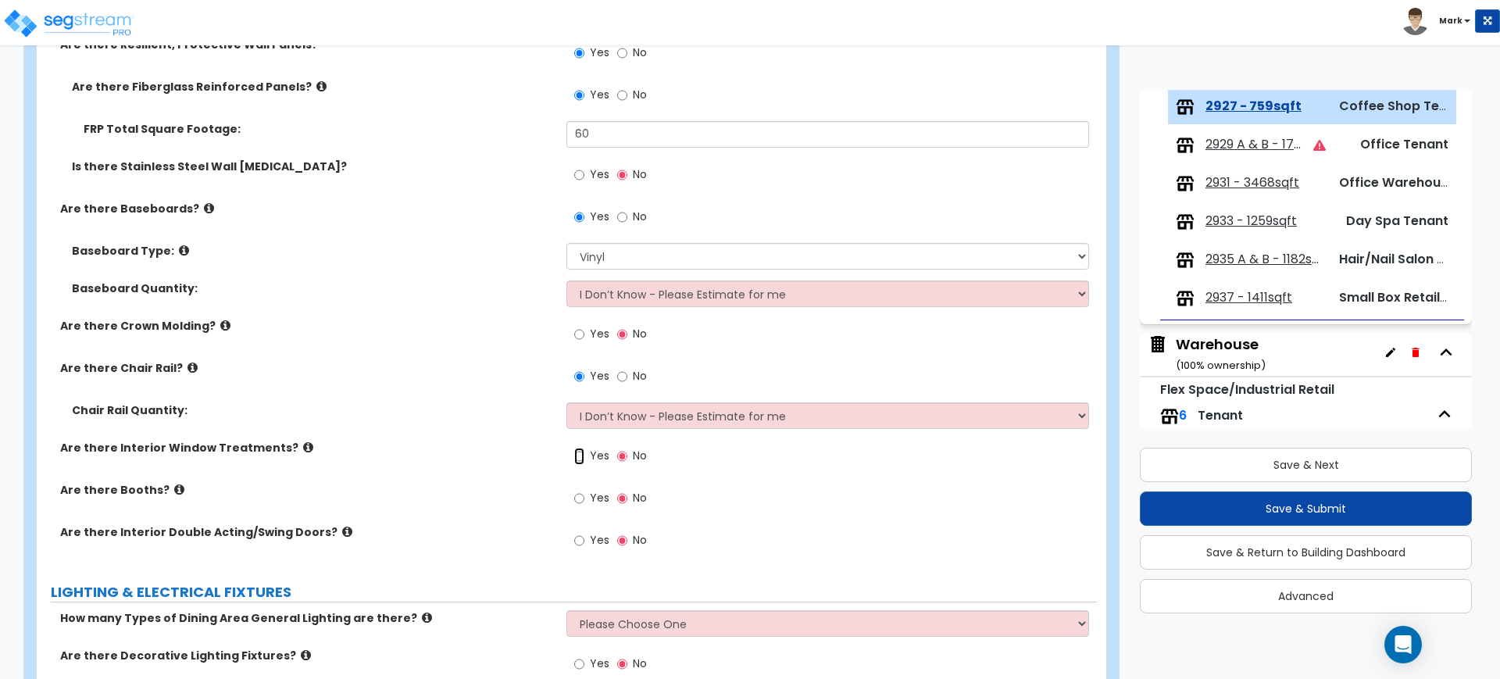
click at [577, 459] on input "Yes" at bounding box center [579, 456] width 10 height 17
radio input "true"
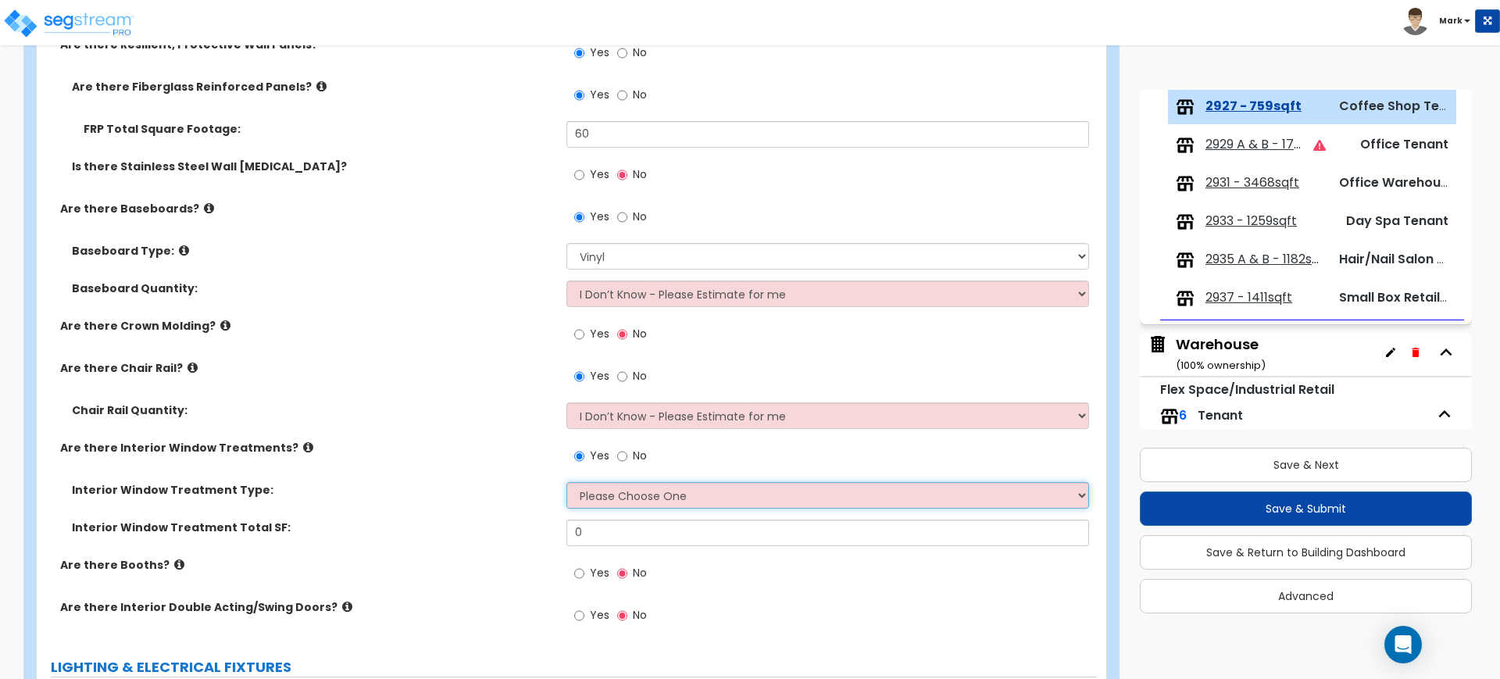
click at [603, 505] on select "Please Choose One Vertical Blinds Window Shades Venetian Blinds Wood Shutters" at bounding box center [827, 495] width 522 height 27
click at [566, 482] on select "Please Choose One Vertical Blinds Window Shades Venetian Blinds Wood Shutters" at bounding box center [827, 495] width 522 height 27
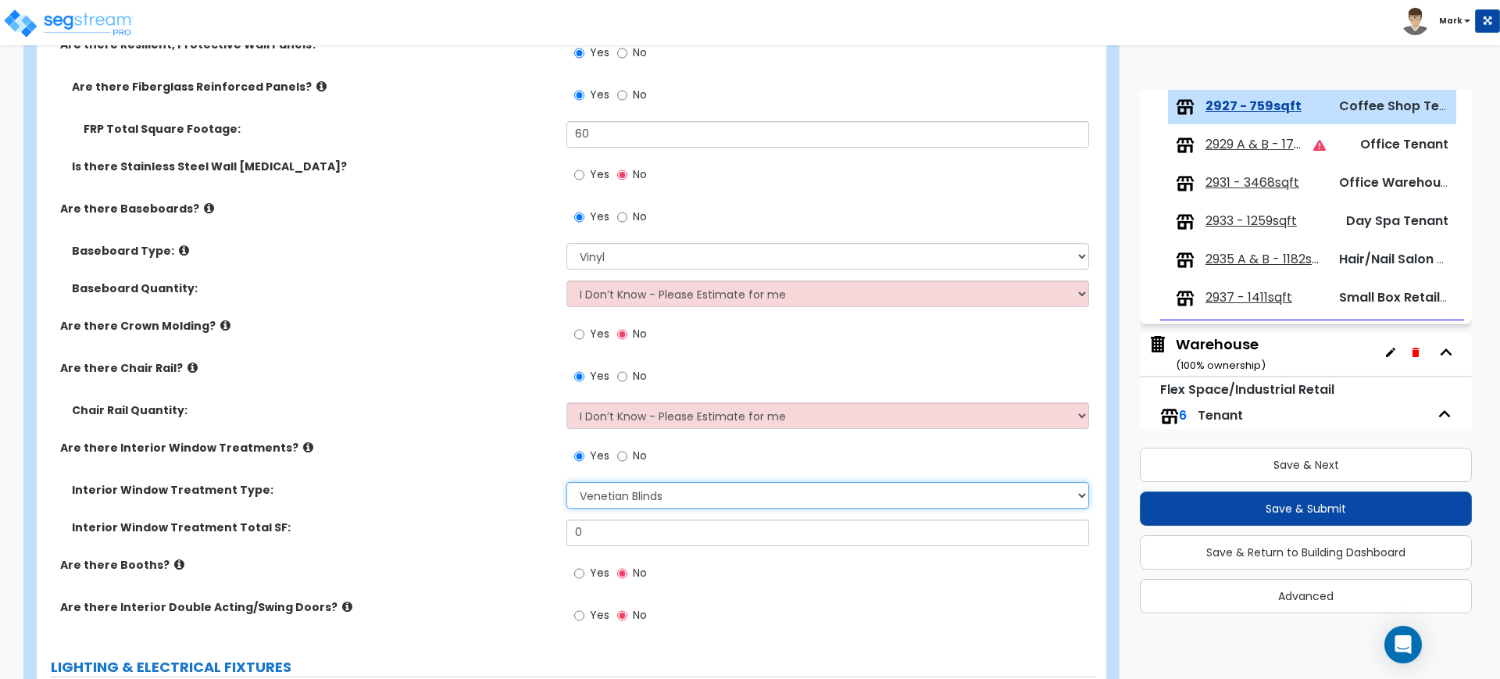
drag, startPoint x: 618, startPoint y: 491, endPoint x: 620, endPoint y: 504, distance: 13.4
click at [618, 491] on select "Please Choose One Vertical Blinds Window Shades Venetian Blinds Wood Shutters" at bounding box center [827, 495] width 522 height 27
click at [566, 482] on select "Please Choose One Vertical Blinds Window Shades Venetian Blinds Wood Shutters" at bounding box center [827, 495] width 522 height 27
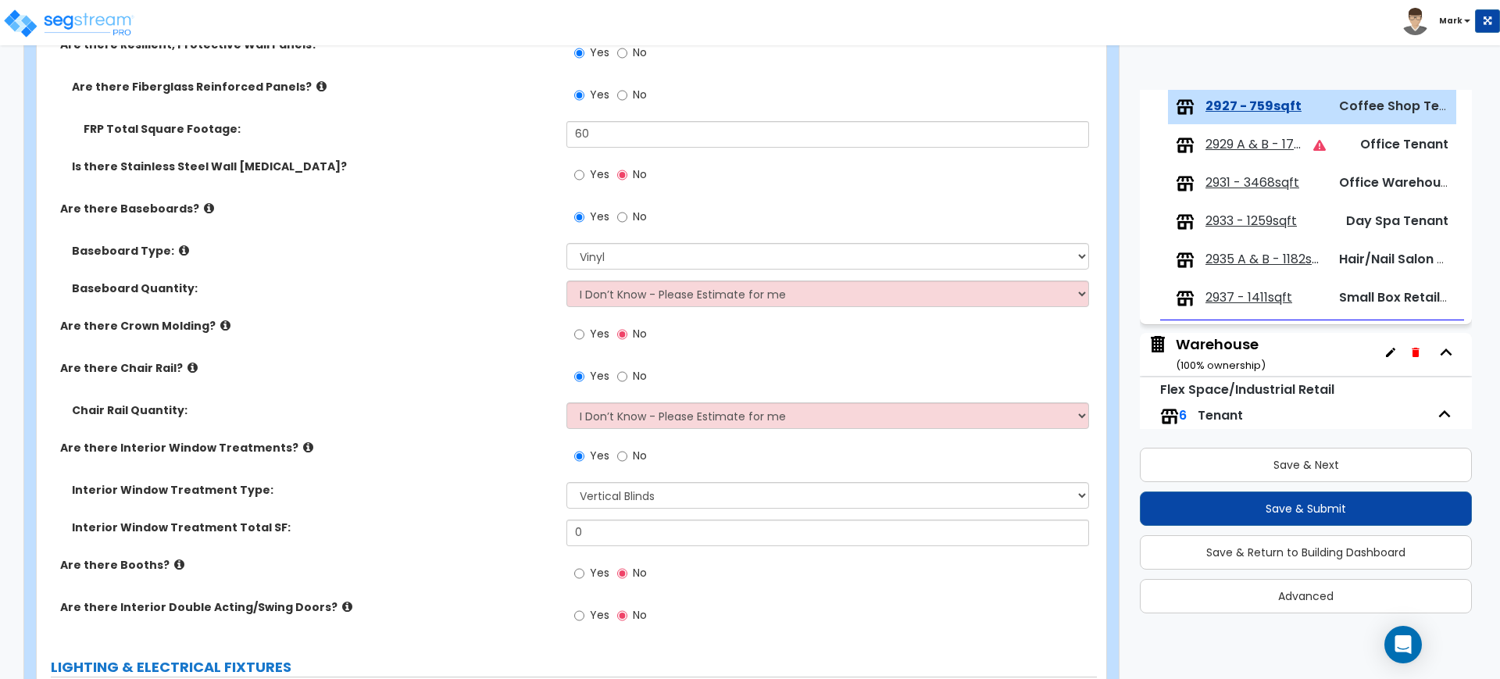
click at [611, 478] on div "Yes No" at bounding box center [831, 461] width 530 height 42
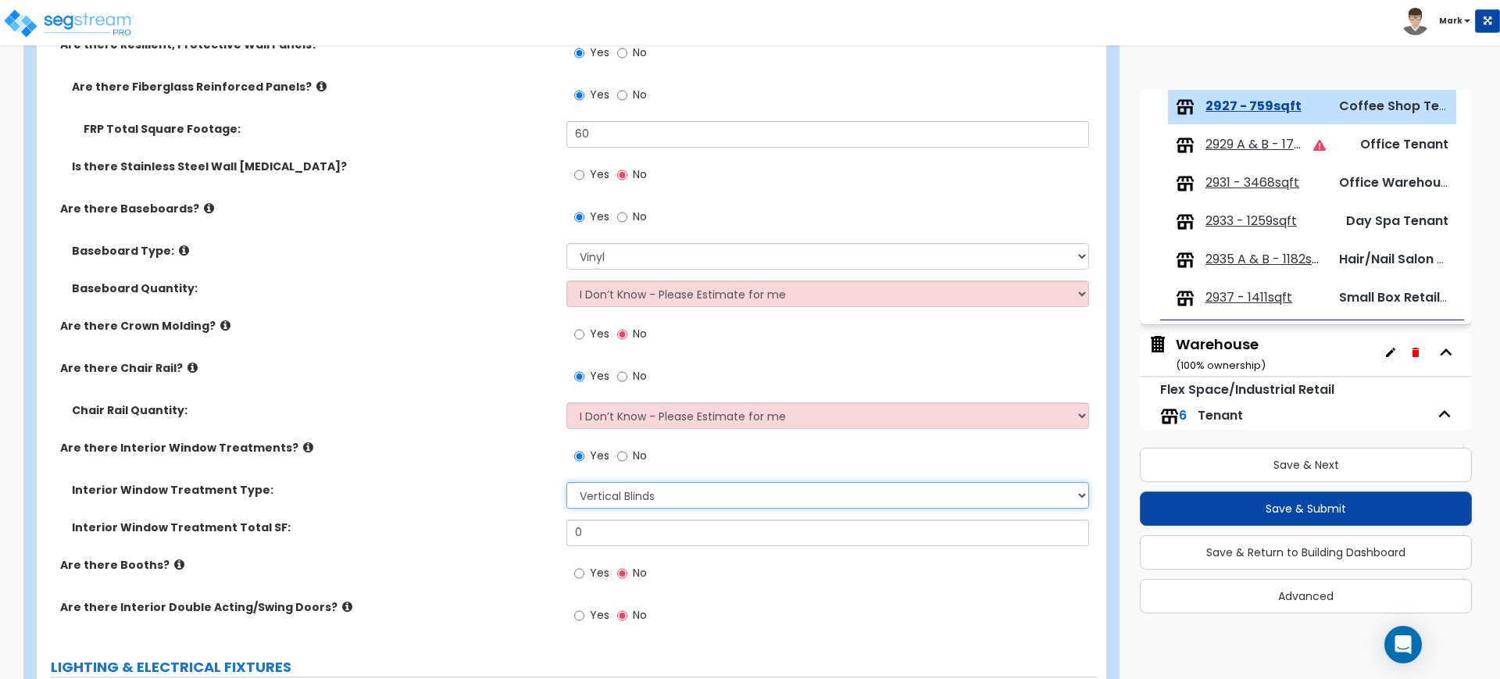
click at [617, 498] on select "Please Choose One Vertical Blinds Window Shades Venetian Blinds Wood Shutters" at bounding box center [827, 495] width 522 height 27
select select "2"
click at [566, 482] on select "Please Choose One Vertical Blinds Window Shades Venetian Blinds Wood Shutters" at bounding box center [827, 495] width 522 height 27
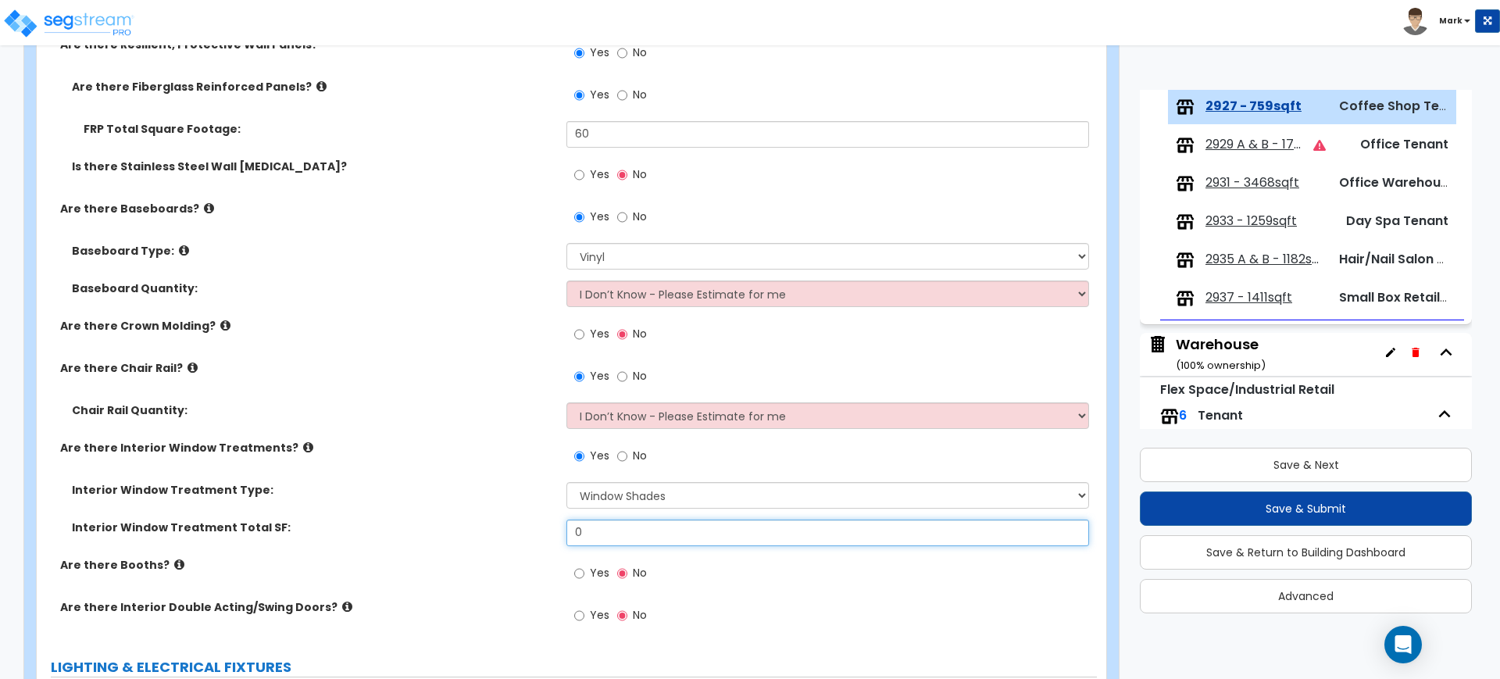
drag, startPoint x: 588, startPoint y: 529, endPoint x: 491, endPoint y: 530, distance: 96.9
click at [509, 530] on div "Interior Window Treatment Total SF: 0" at bounding box center [567, 539] width 1060 height 38
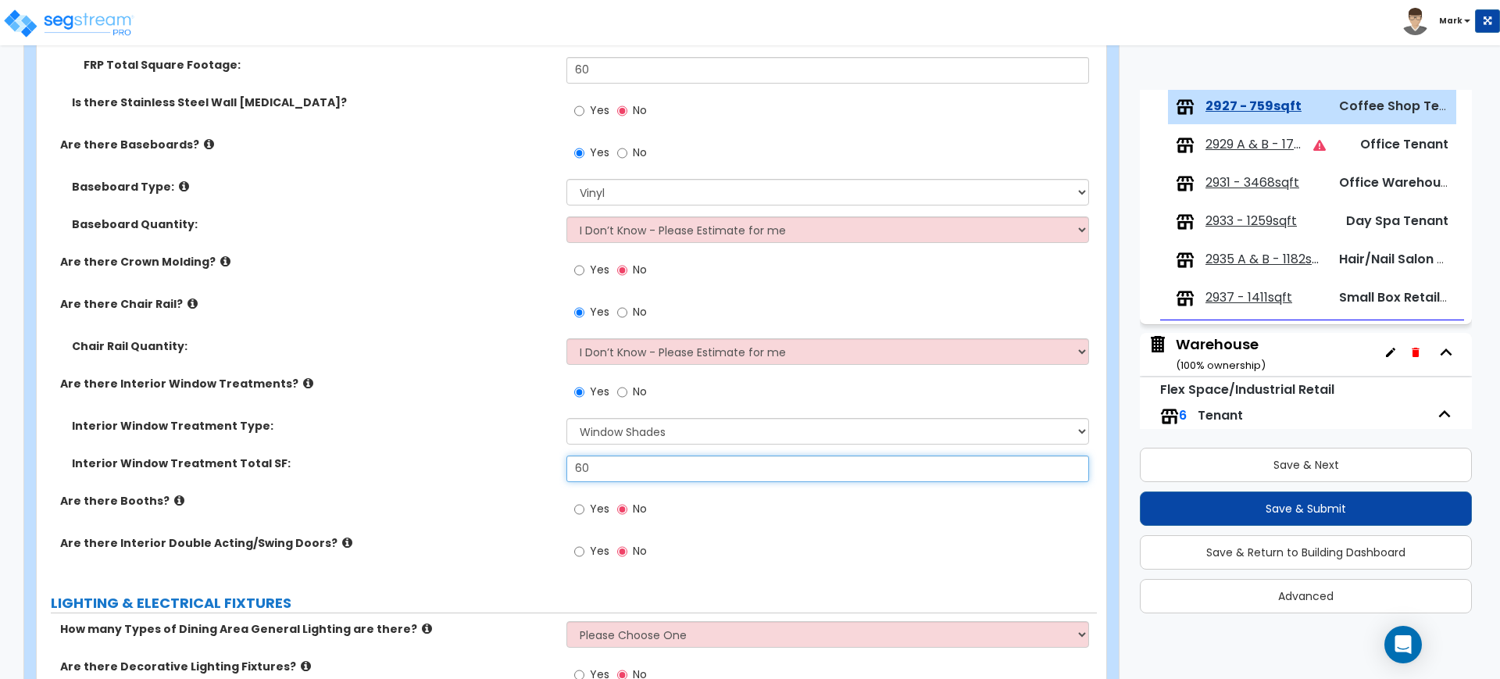
scroll to position [1465, 0]
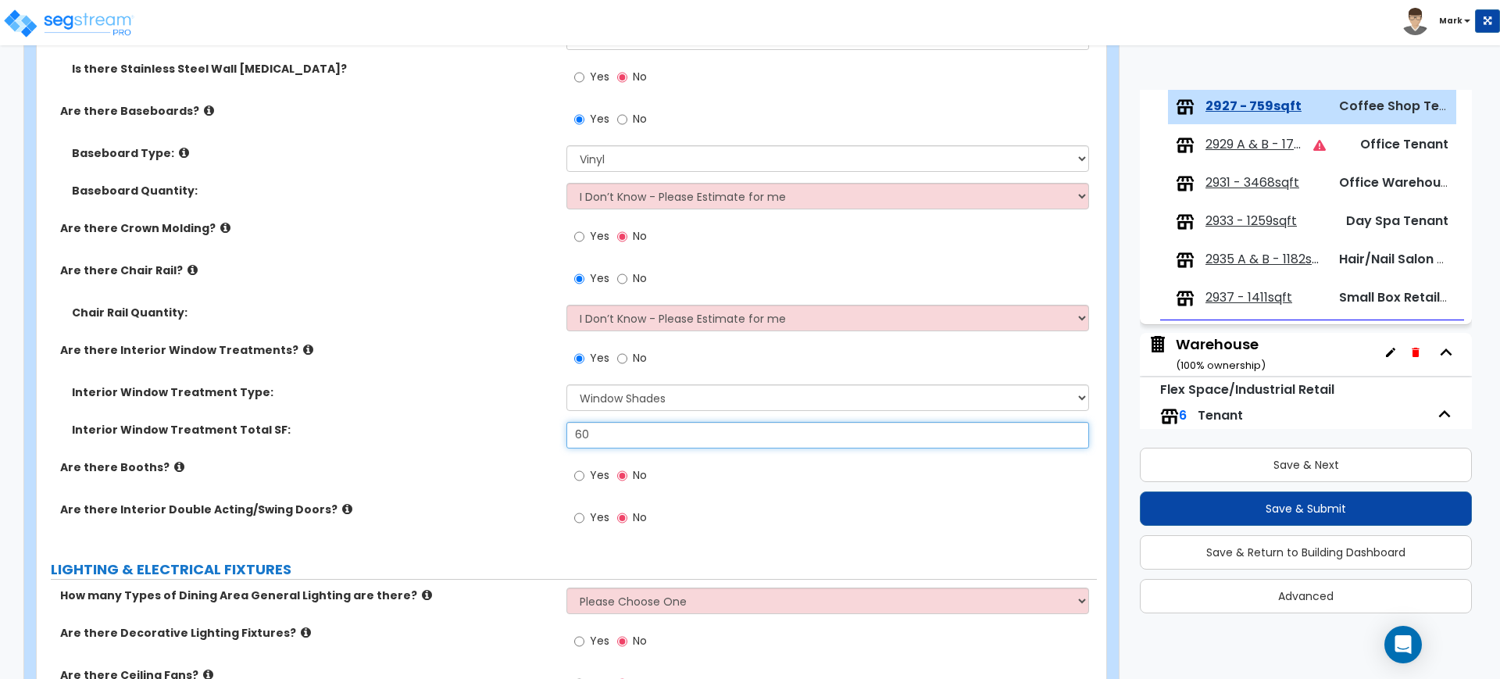
type input "60"
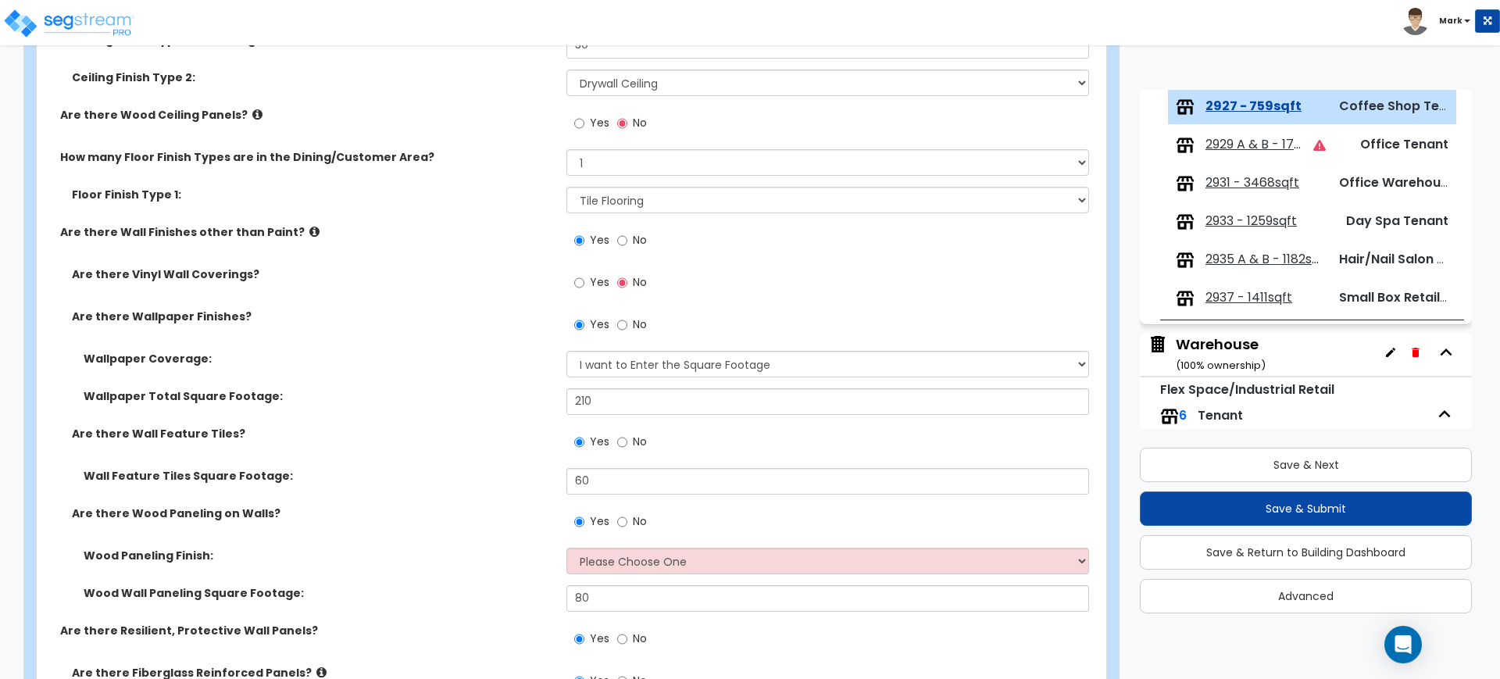
scroll to position [879, 0]
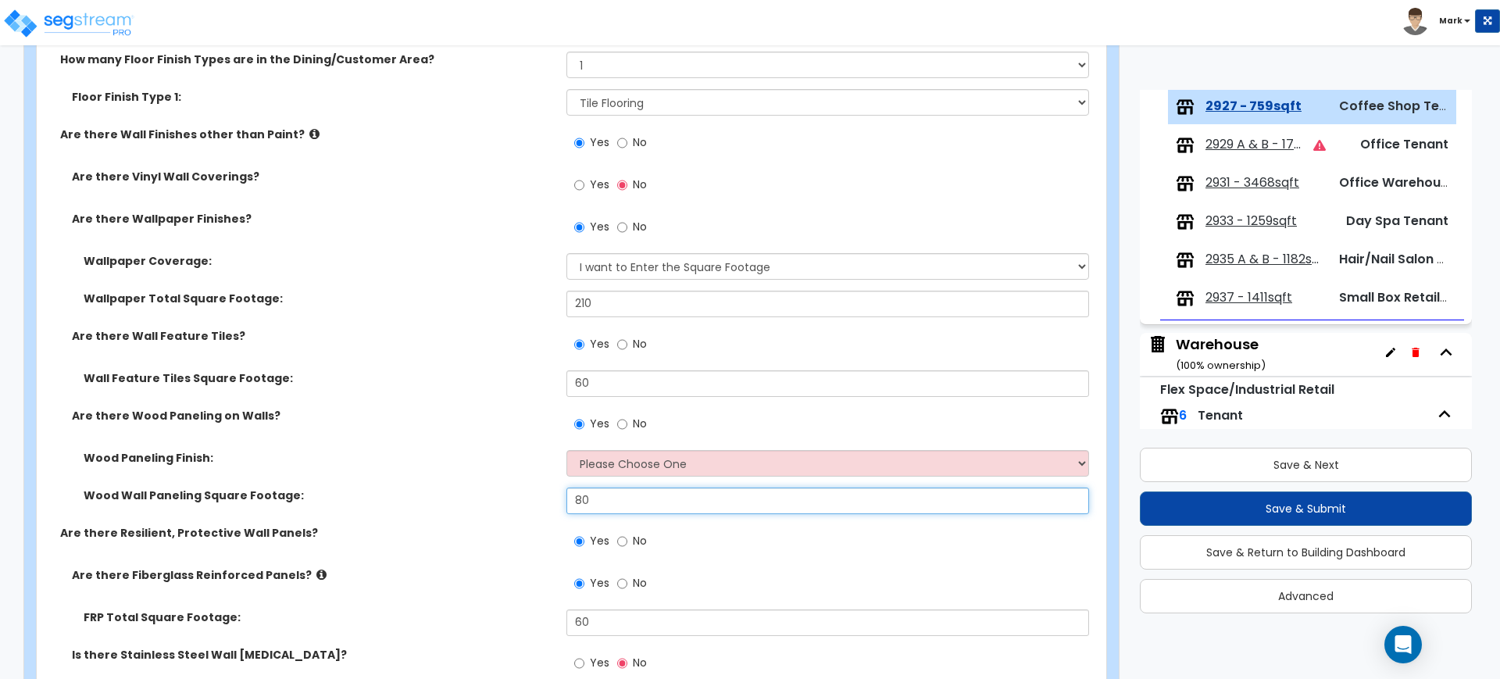
drag, startPoint x: 602, startPoint y: 497, endPoint x: 423, endPoint y: 503, distance: 179.0
click at [423, 503] on div "Wood Wall Paneling Square Footage: 80" at bounding box center [567, 507] width 1060 height 38
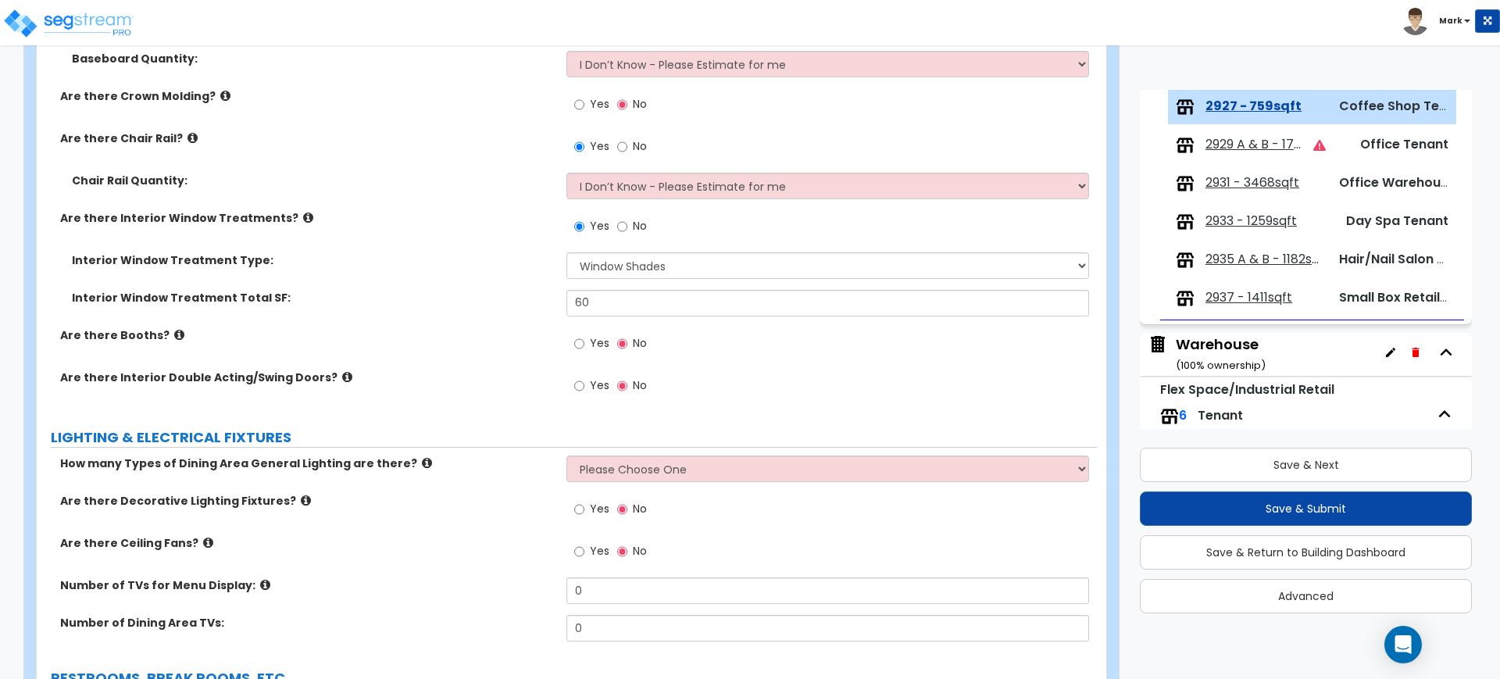
scroll to position [1563, 0]
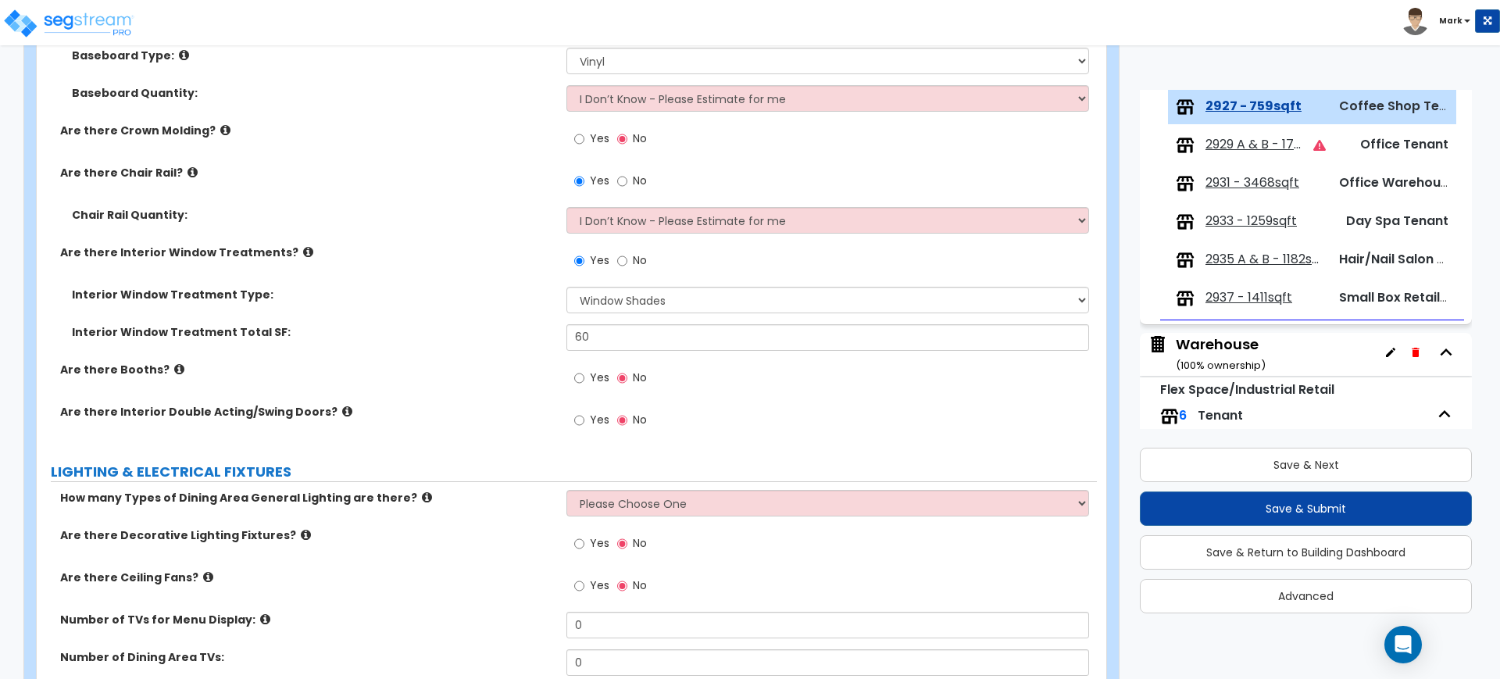
type input "120"
click at [737, 505] on select "Please Choose One 1 2 3" at bounding box center [827, 503] width 522 height 27
click at [566, 490] on select "Please Choose One 1 2 3" at bounding box center [827, 503] width 522 height 27
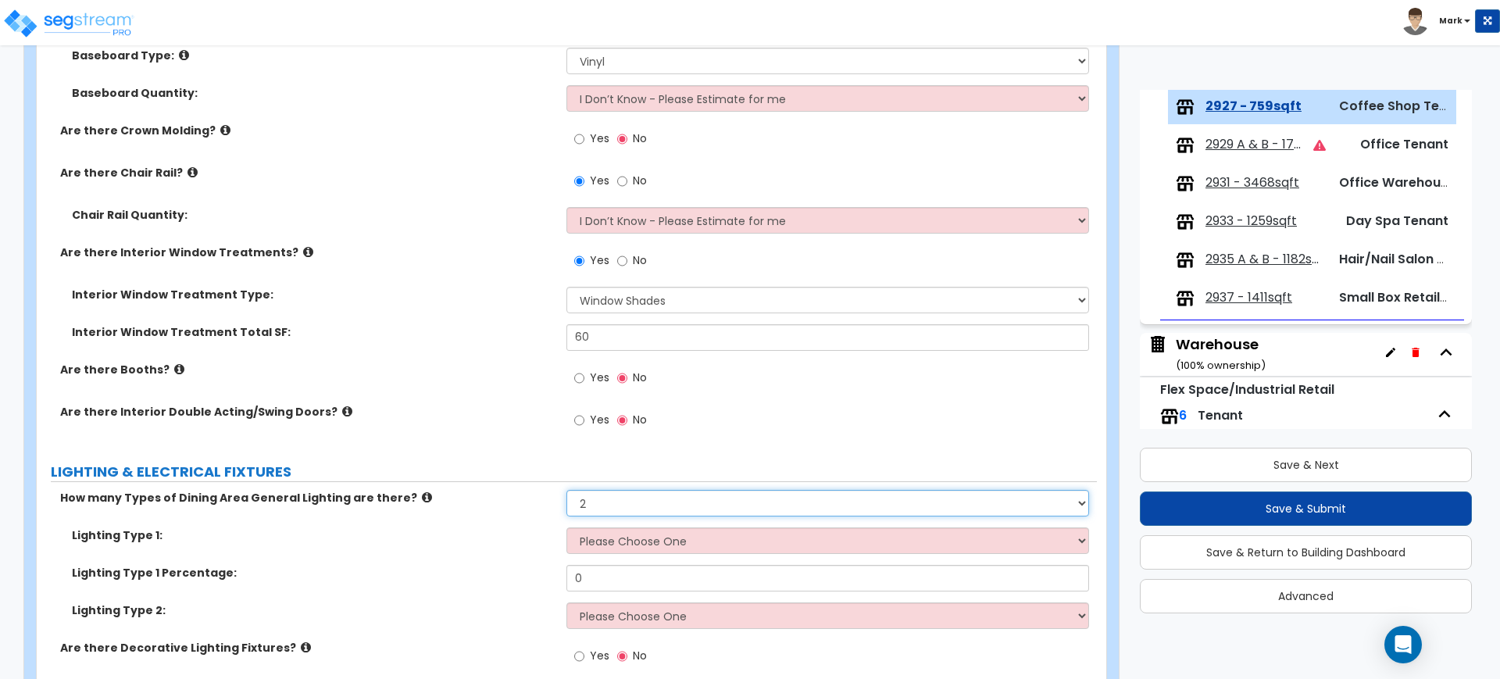
click at [656, 503] on select "Please Choose One 1 2 3" at bounding box center [827, 503] width 522 height 27
click at [566, 490] on select "Please Choose One 1 2 3" at bounding box center [827, 503] width 522 height 27
click at [625, 541] on select "Please Choose One LED Surface-Mounted LED Recessed Fluorescent Surface-Mounted …" at bounding box center [827, 540] width 522 height 27
click at [462, 538] on label "Lighting Type 1:" at bounding box center [313, 535] width 483 height 16
click at [660, 491] on select "Please Choose One 1 2 3" at bounding box center [827, 503] width 522 height 27
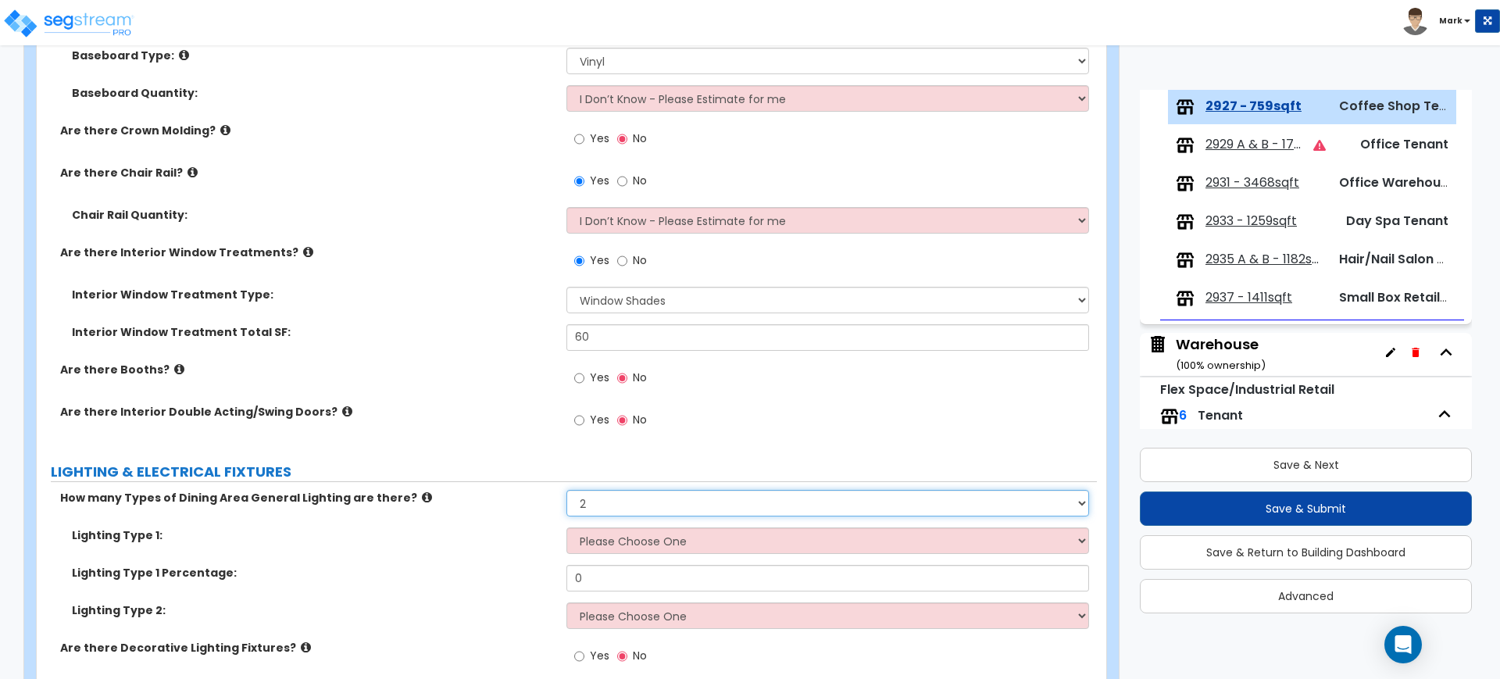
select select "1"
click at [566, 490] on select "Please Choose One 1 2 3" at bounding box center [827, 503] width 522 height 27
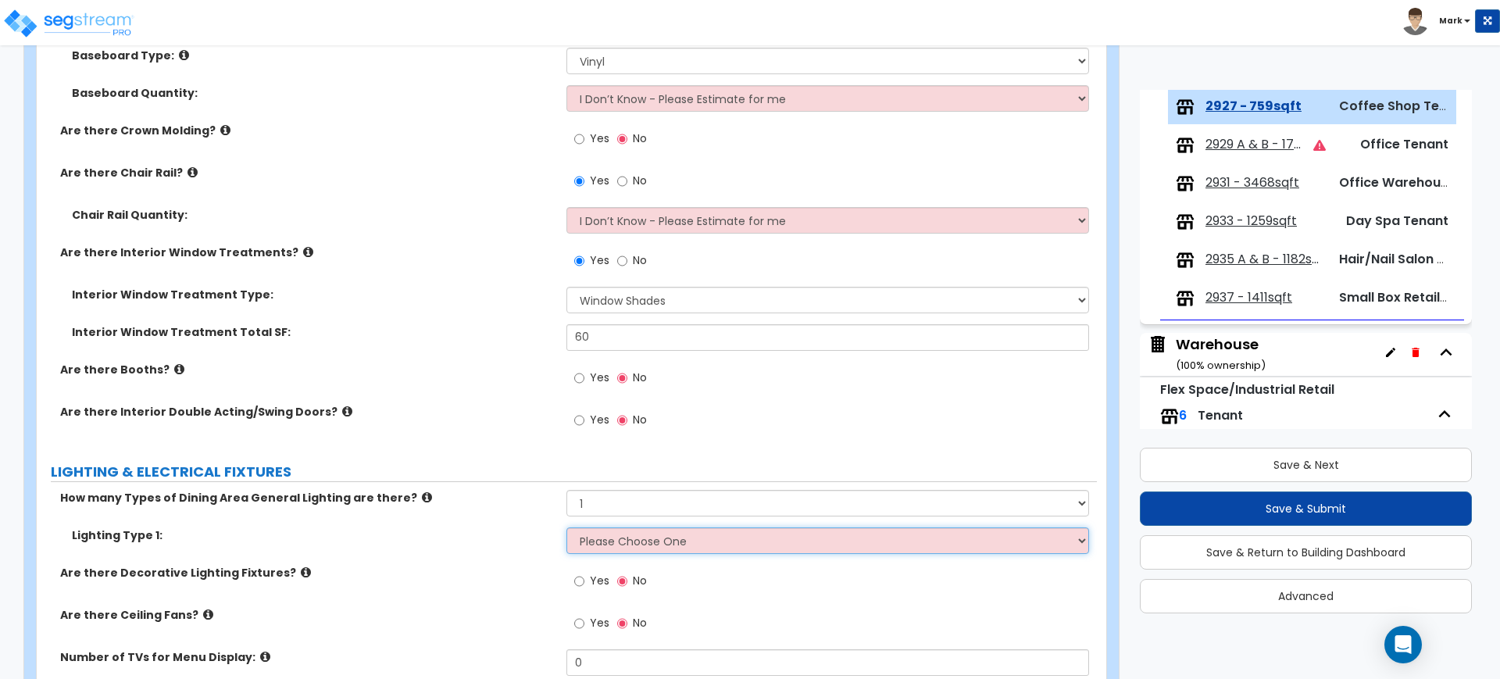
click at [630, 541] on select "Please Choose One LED Surface-Mounted LED Recessed Fluorescent Surface-Mounted …" at bounding box center [827, 540] width 522 height 27
click at [566, 527] on select "Please Choose One LED Surface-Mounted LED Recessed Fluorescent Surface-Mounted …" at bounding box center [827, 540] width 522 height 27
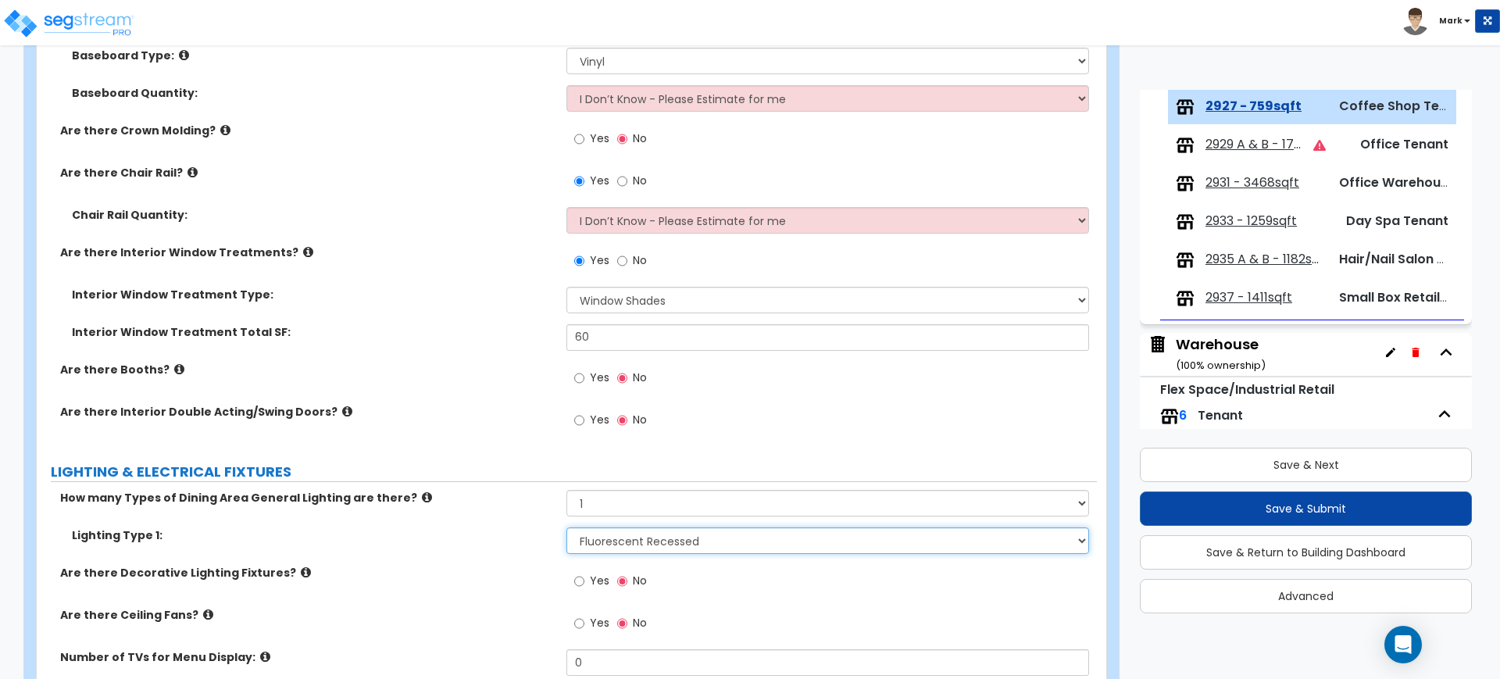
click at [641, 545] on select "Please Choose One LED Surface-Mounted LED Recessed Fluorescent Surface-Mounted …" at bounding box center [827, 540] width 522 height 27
select select "5"
click at [566, 527] on select "Please Choose One LED Surface-Mounted LED Recessed Fluorescent Surface-Mounted …" at bounding box center [827, 540] width 522 height 27
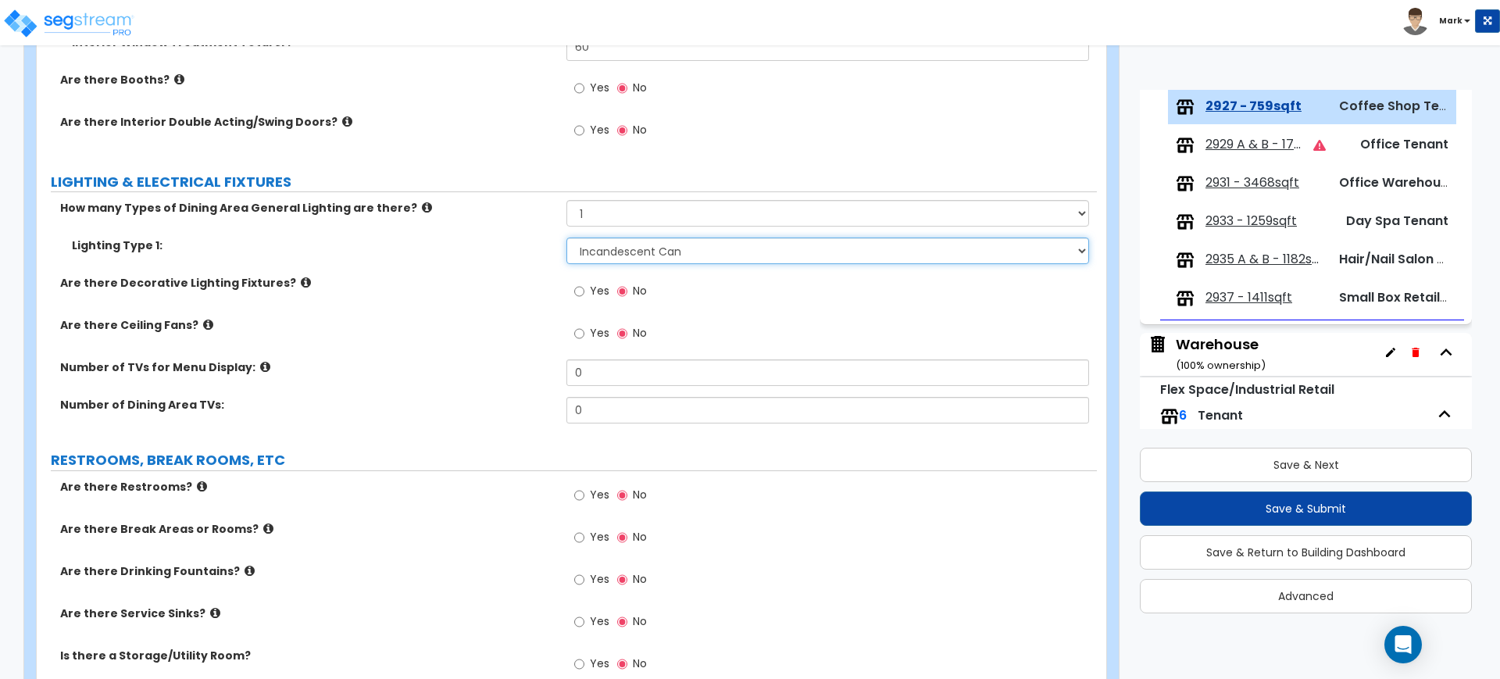
scroll to position [1856, 0]
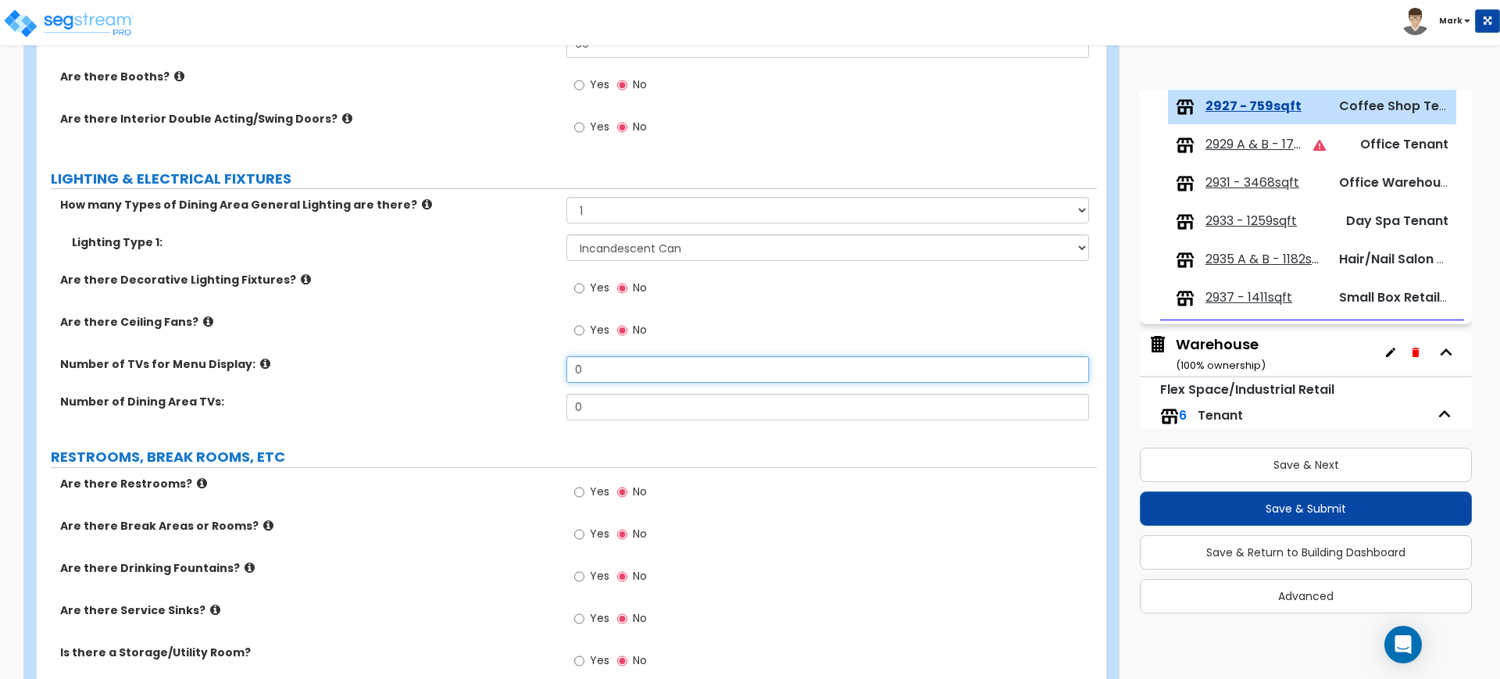
drag, startPoint x: 600, startPoint y: 370, endPoint x: 509, endPoint y: 366, distance: 91.5
click at [509, 366] on div "Number of TVs for Menu Display: 0" at bounding box center [567, 375] width 1060 height 38
type input "2"
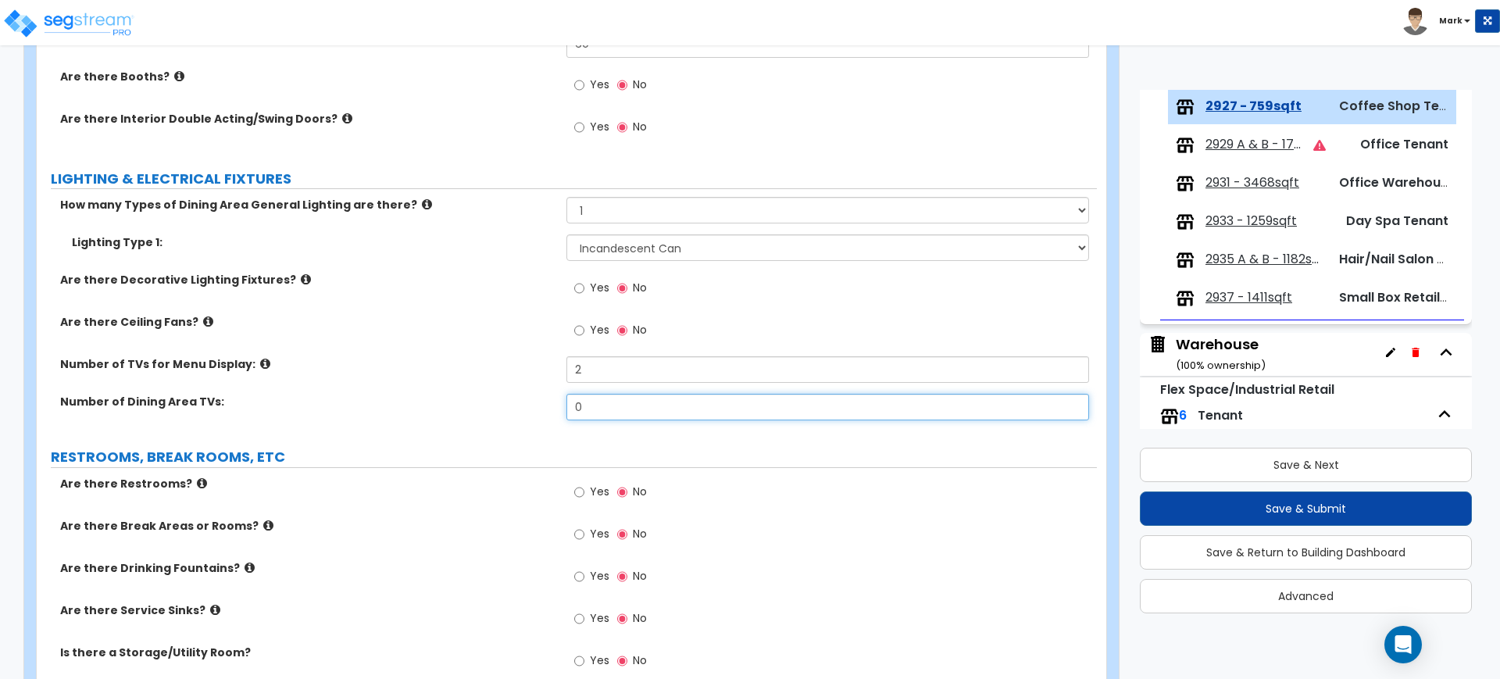
drag, startPoint x: 604, startPoint y: 407, endPoint x: 453, endPoint y: 405, distance: 150.8
click at [457, 407] on div "Number of Dining Area TVs: 0" at bounding box center [567, 413] width 1060 height 38
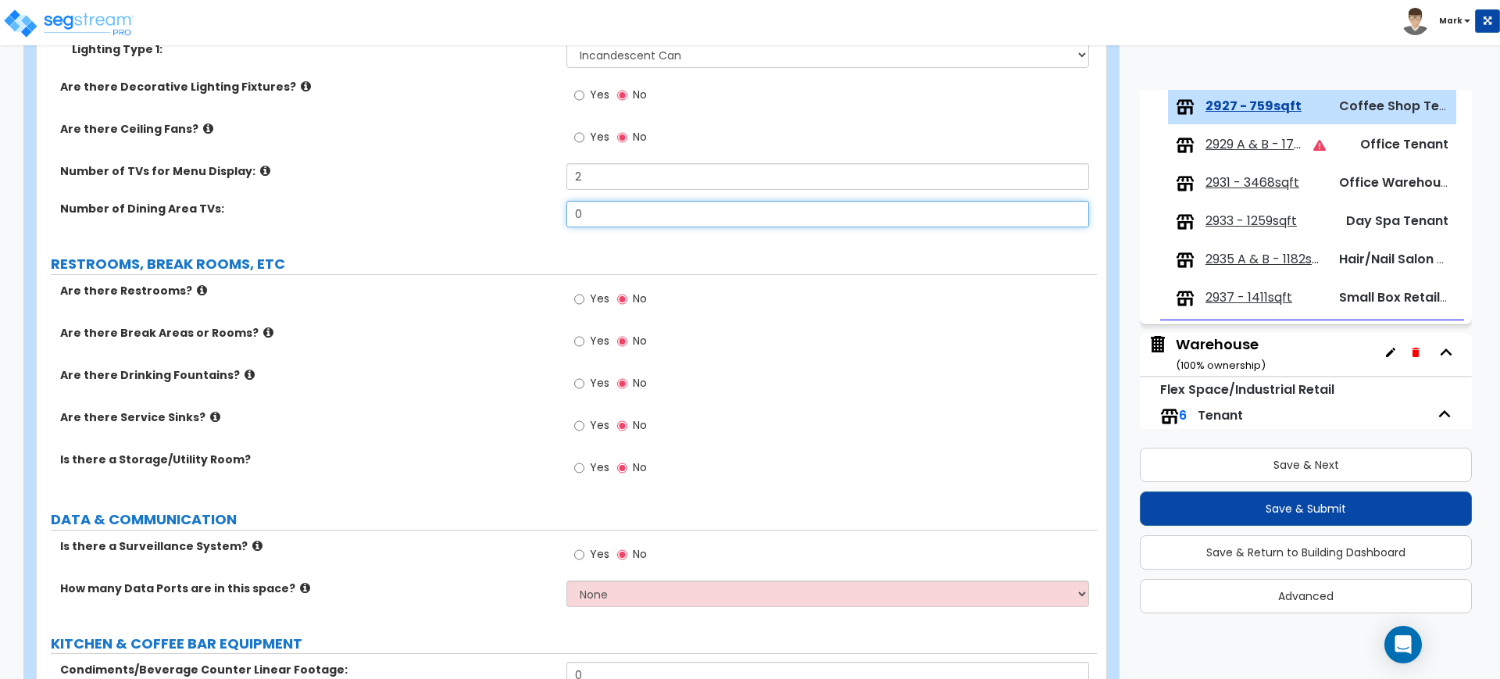
scroll to position [2051, 0]
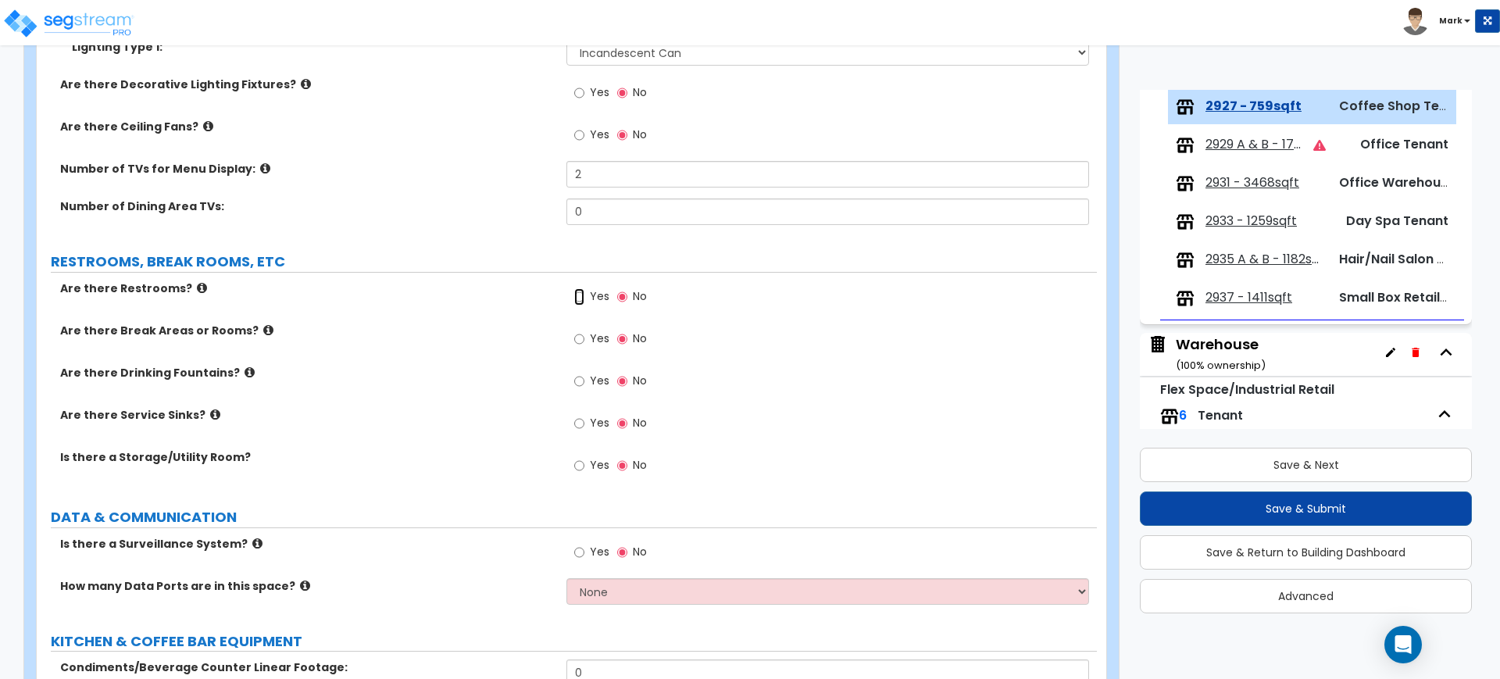
click at [575, 295] on input "Yes" at bounding box center [579, 296] width 10 height 17
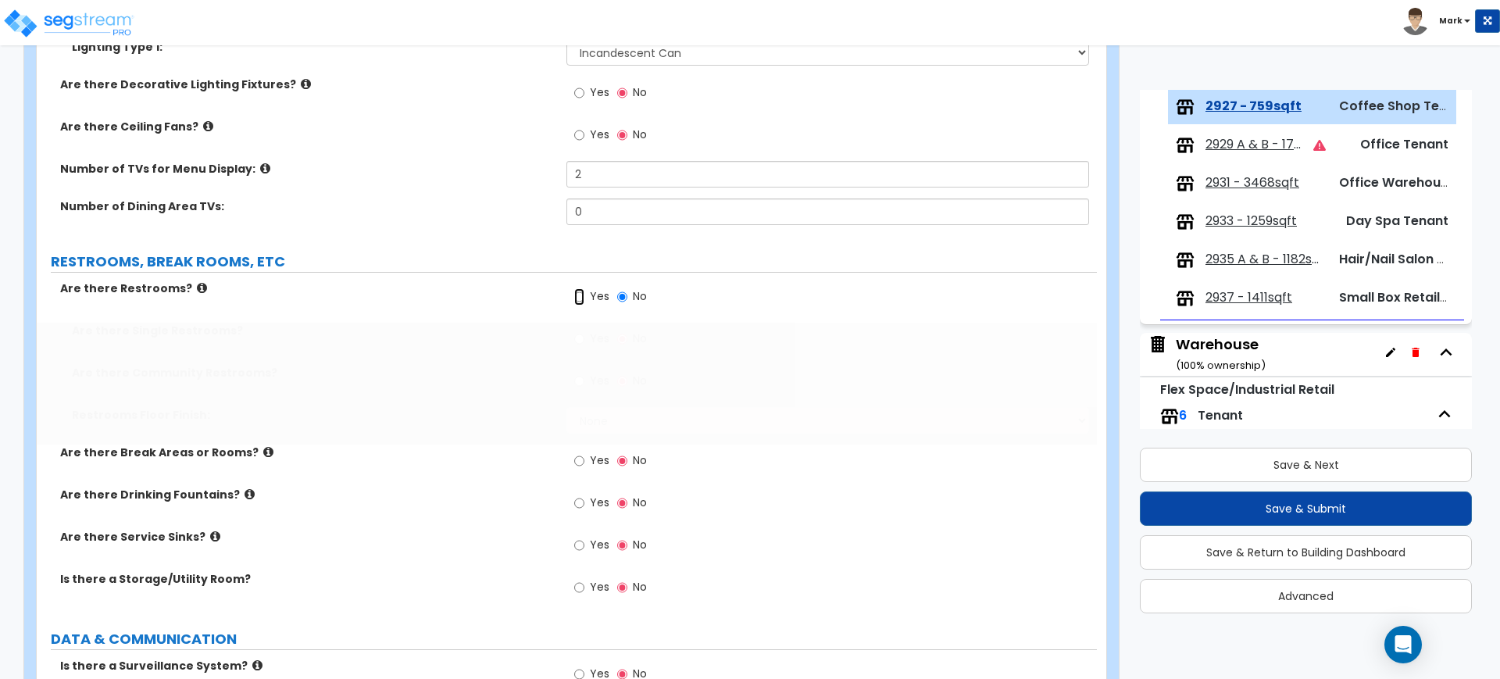
radio input "true"
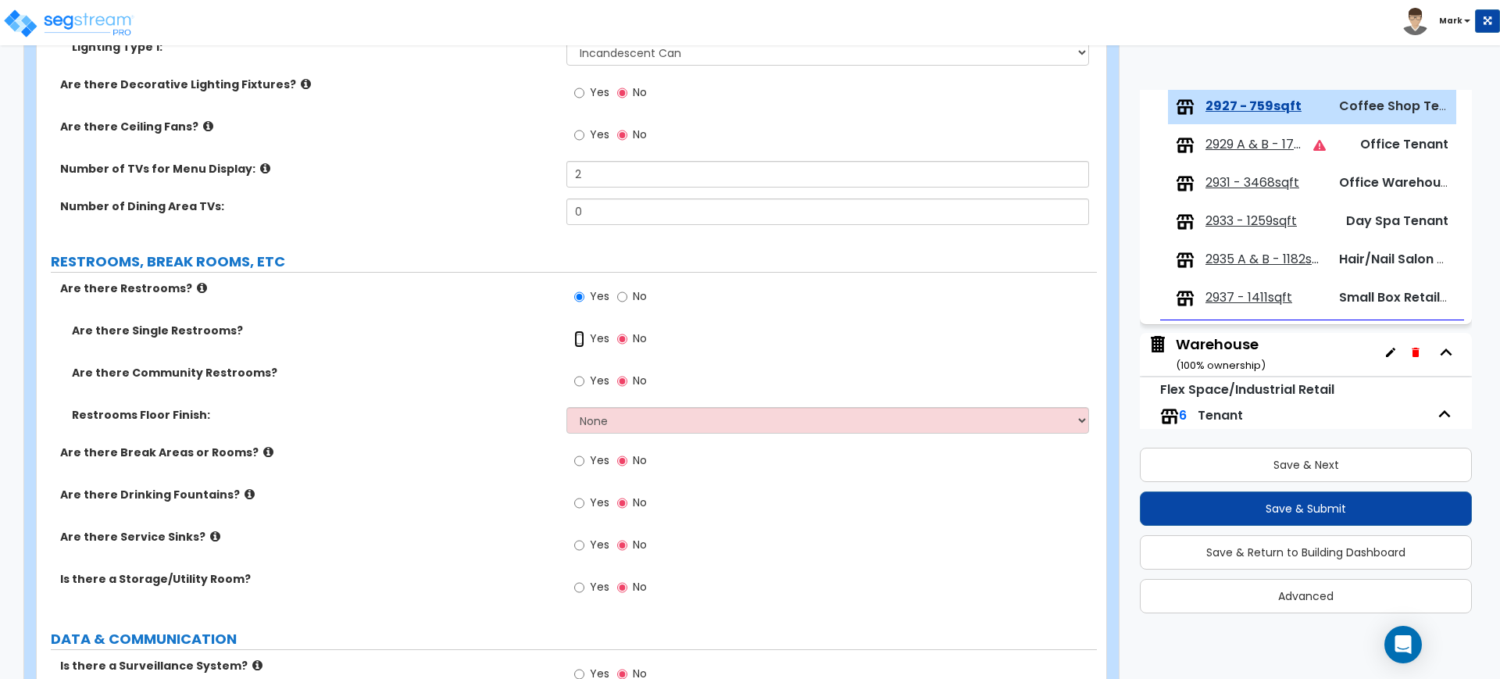
click at [580, 335] on input "Yes" at bounding box center [579, 338] width 10 height 17
radio input "true"
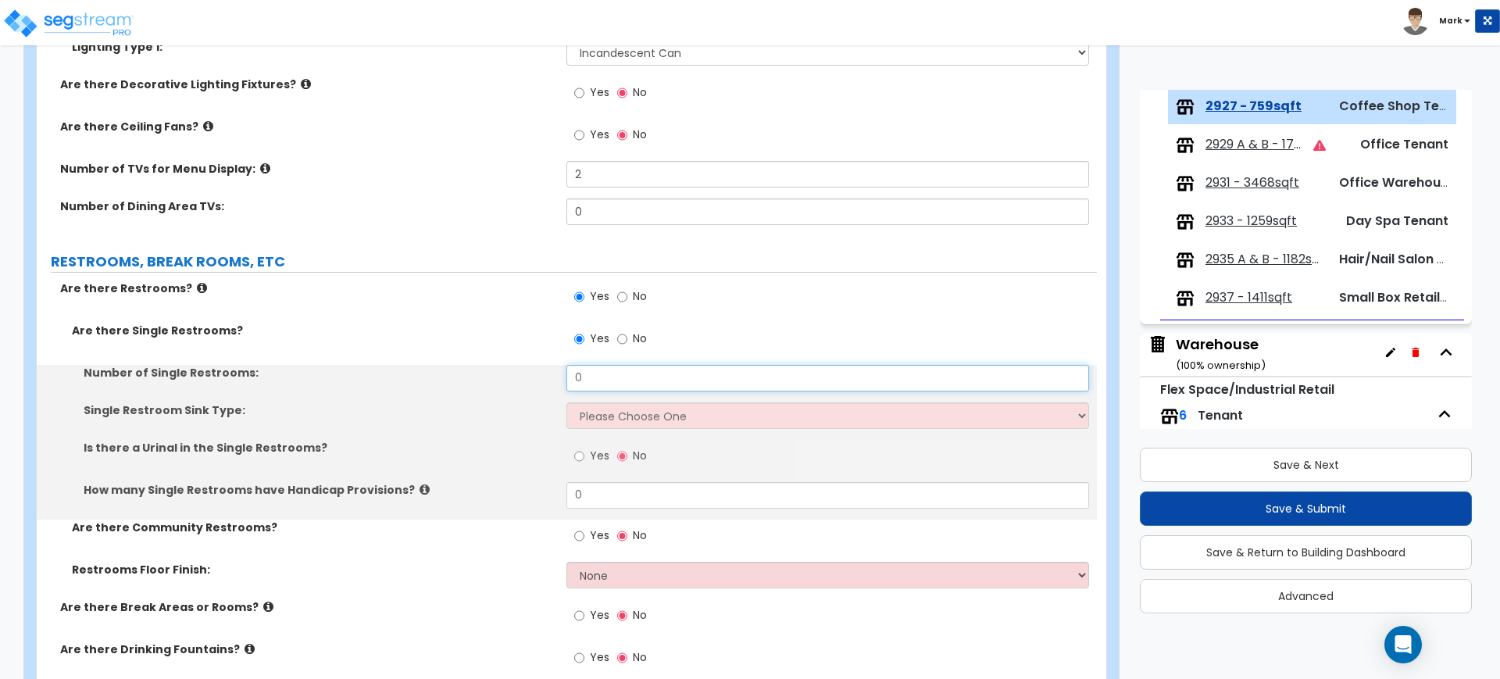
drag, startPoint x: 595, startPoint y: 377, endPoint x: 526, endPoint y: 377, distance: 69.5
click at [526, 377] on div "Number of Single Restrooms: 0" at bounding box center [567, 384] width 1060 height 38
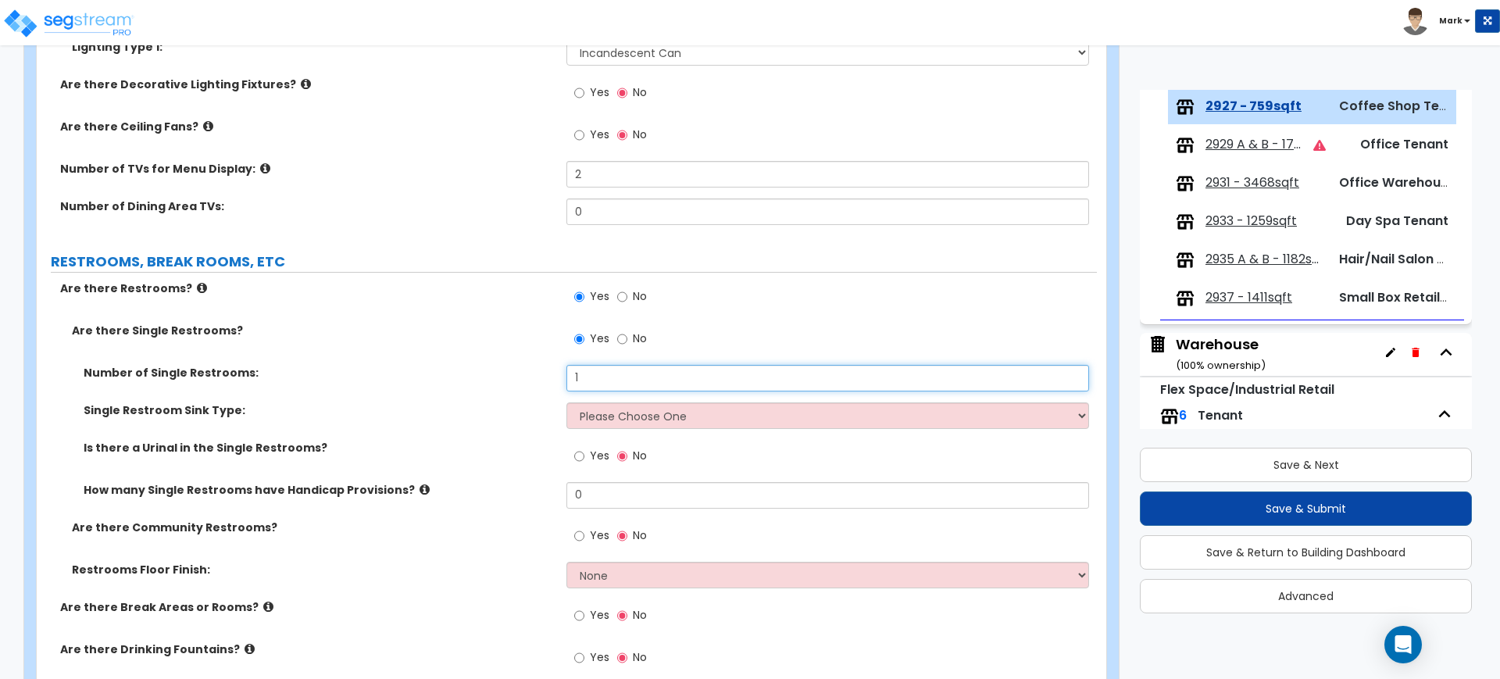
type input "1"
click at [635, 415] on select "Please Choose One Wall-mounted Vanity-mounted" at bounding box center [827, 415] width 522 height 27
select select "1"
click at [566, 402] on select "Please Choose One Wall-mounted Vanity-mounted" at bounding box center [827, 415] width 522 height 27
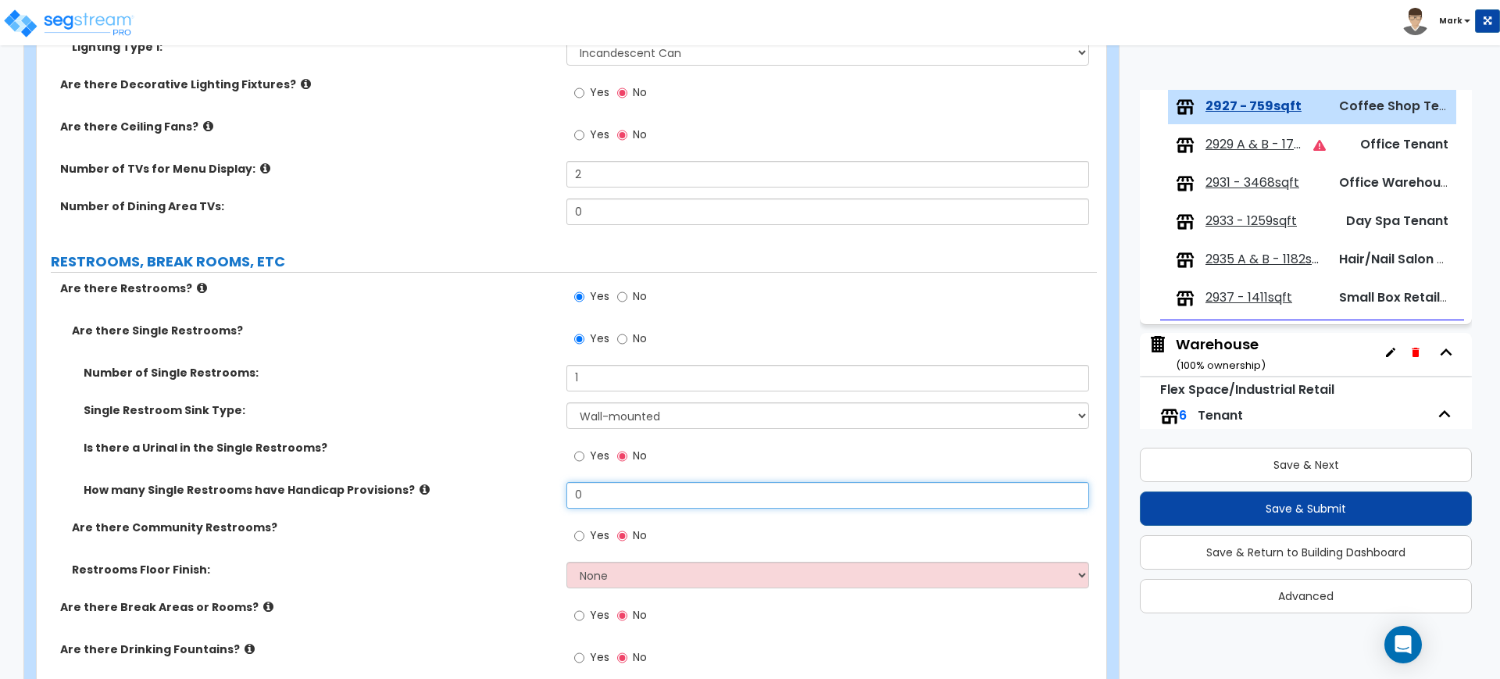
drag, startPoint x: 592, startPoint y: 500, endPoint x: 516, endPoint y: 495, distance: 75.9
click at [516, 495] on div "How many Single Restrooms have Handicap Provisions? 0" at bounding box center [567, 501] width 1060 height 38
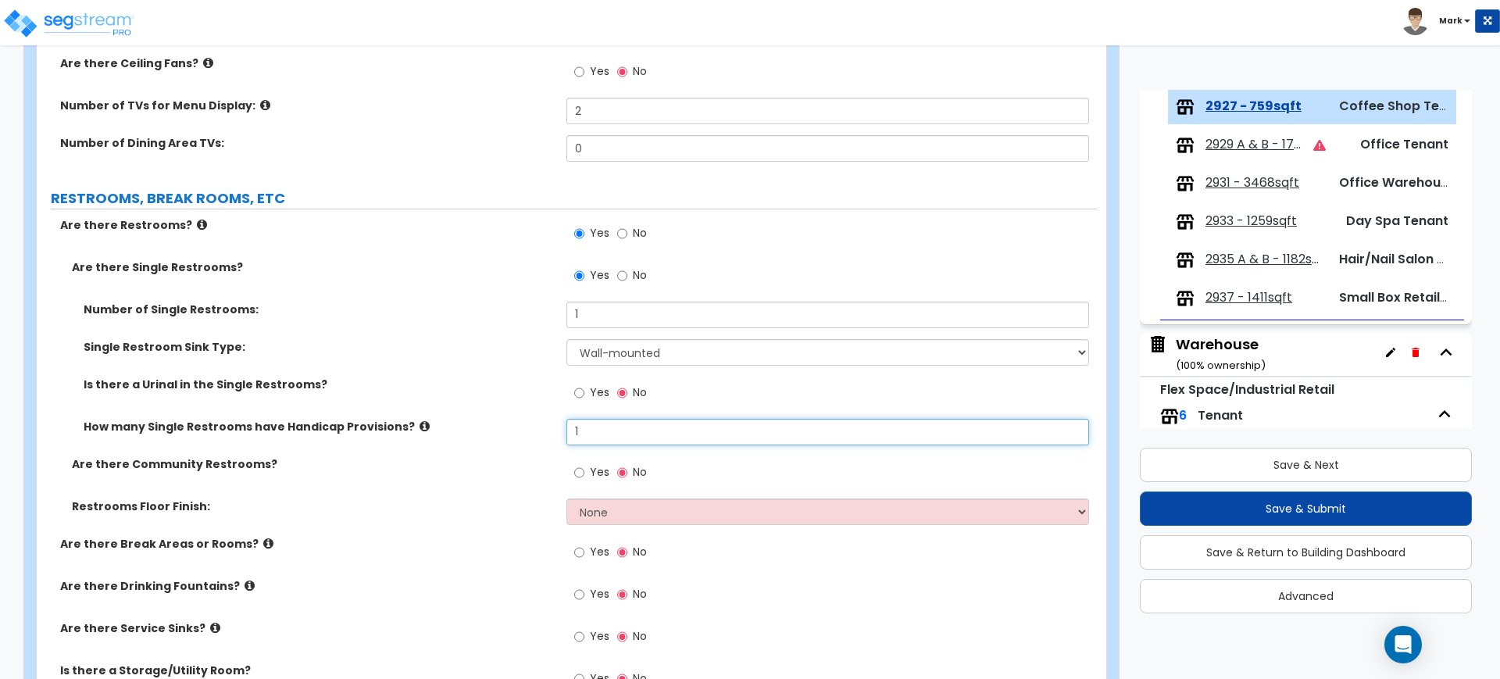
scroll to position [2148, 0]
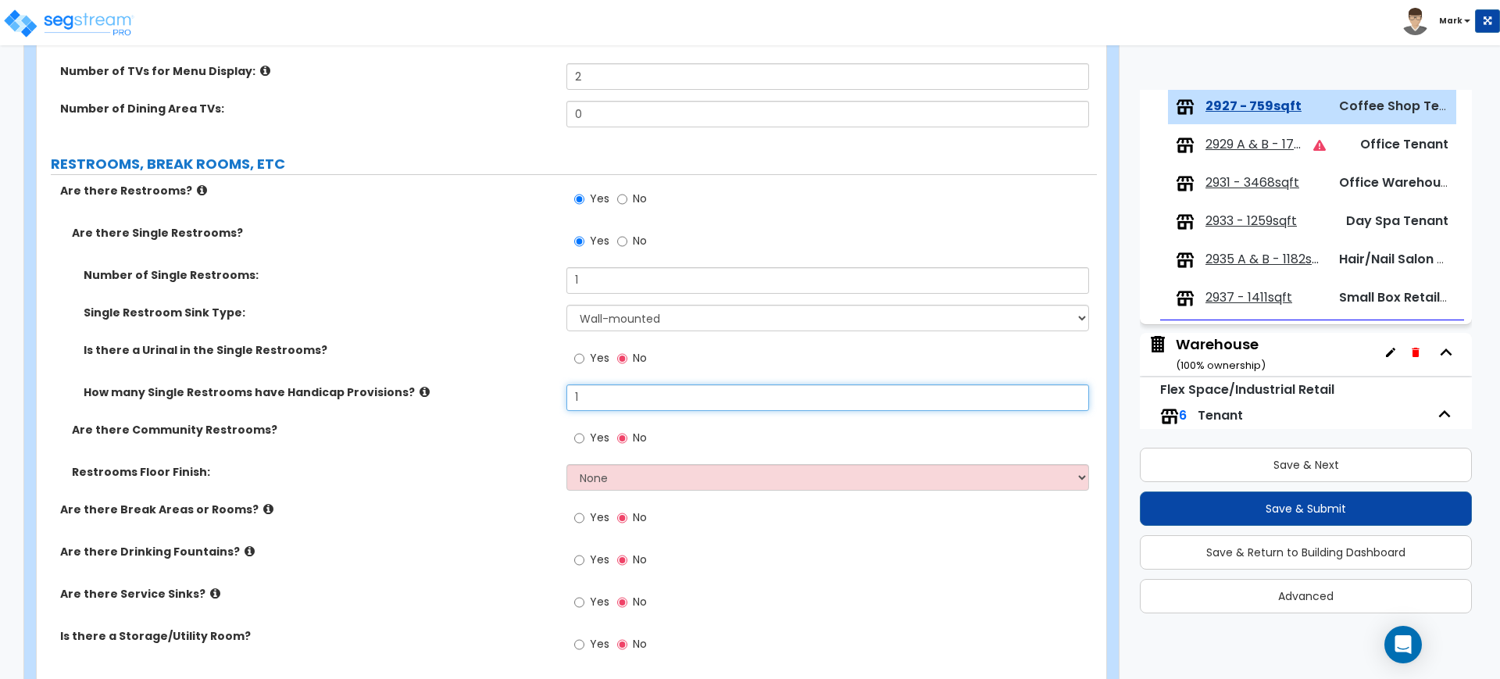
type input "1"
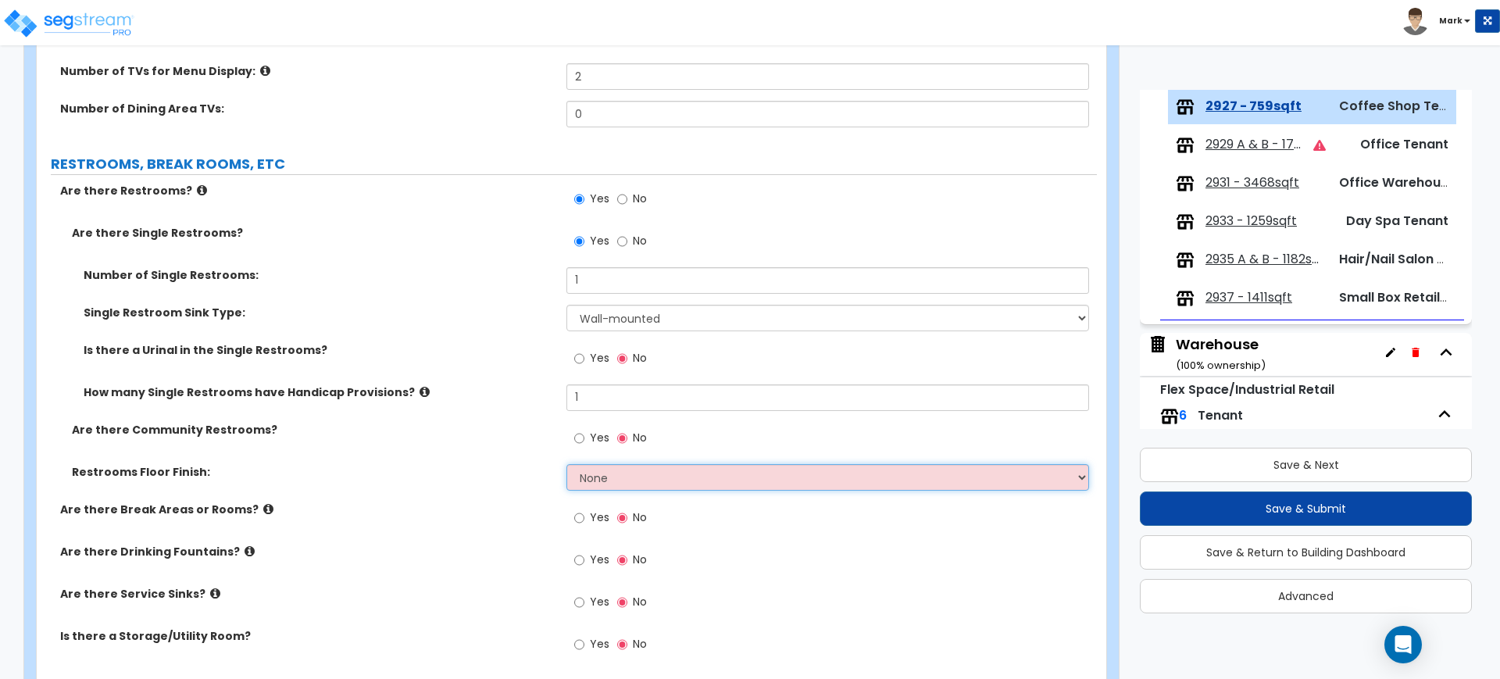
click at [590, 473] on select "None Tile Flooring Resilient Laminate Flooring VCT Flooring Sheet Vinyl Flooring" at bounding box center [827, 477] width 522 height 27
select select "1"
click at [566, 464] on select "None Tile Flooring Resilient Laminate Flooring VCT Flooring Sheet Vinyl Flooring" at bounding box center [827, 477] width 522 height 27
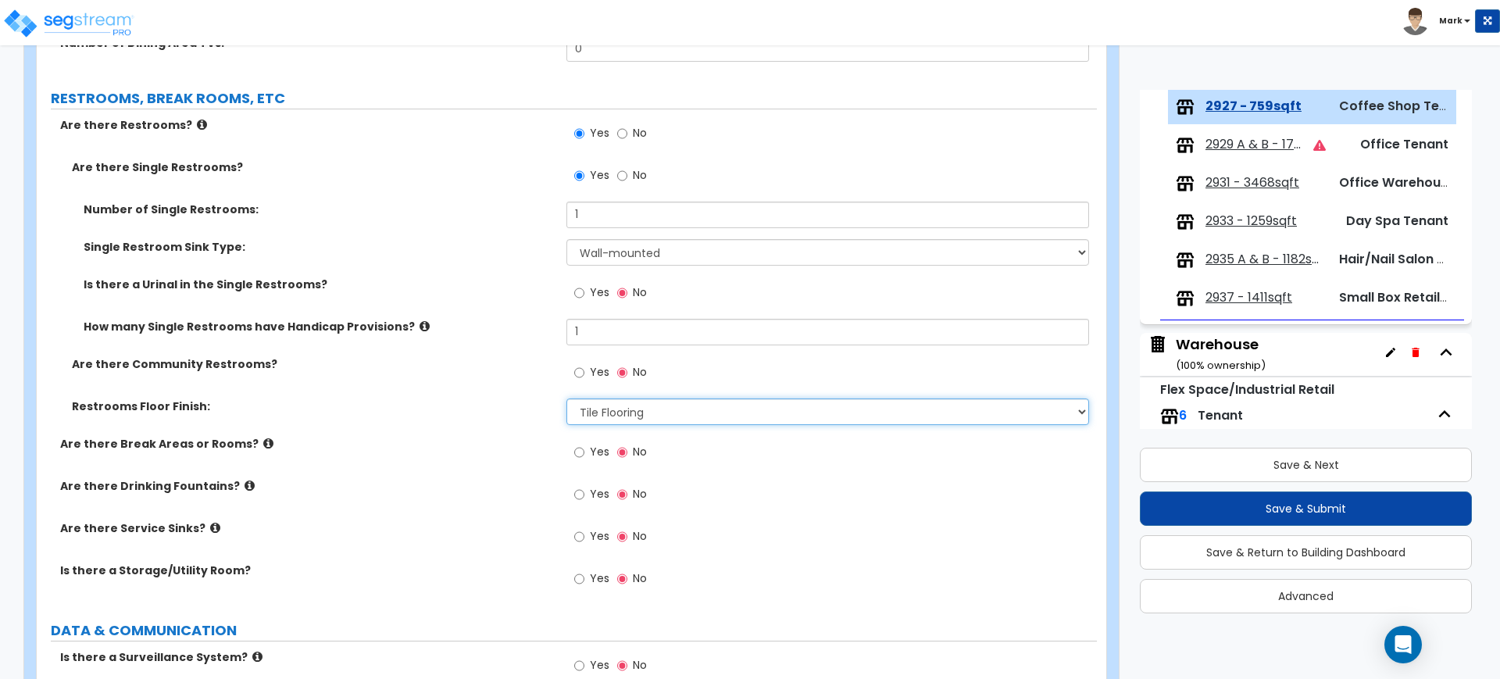
scroll to position [2246, 0]
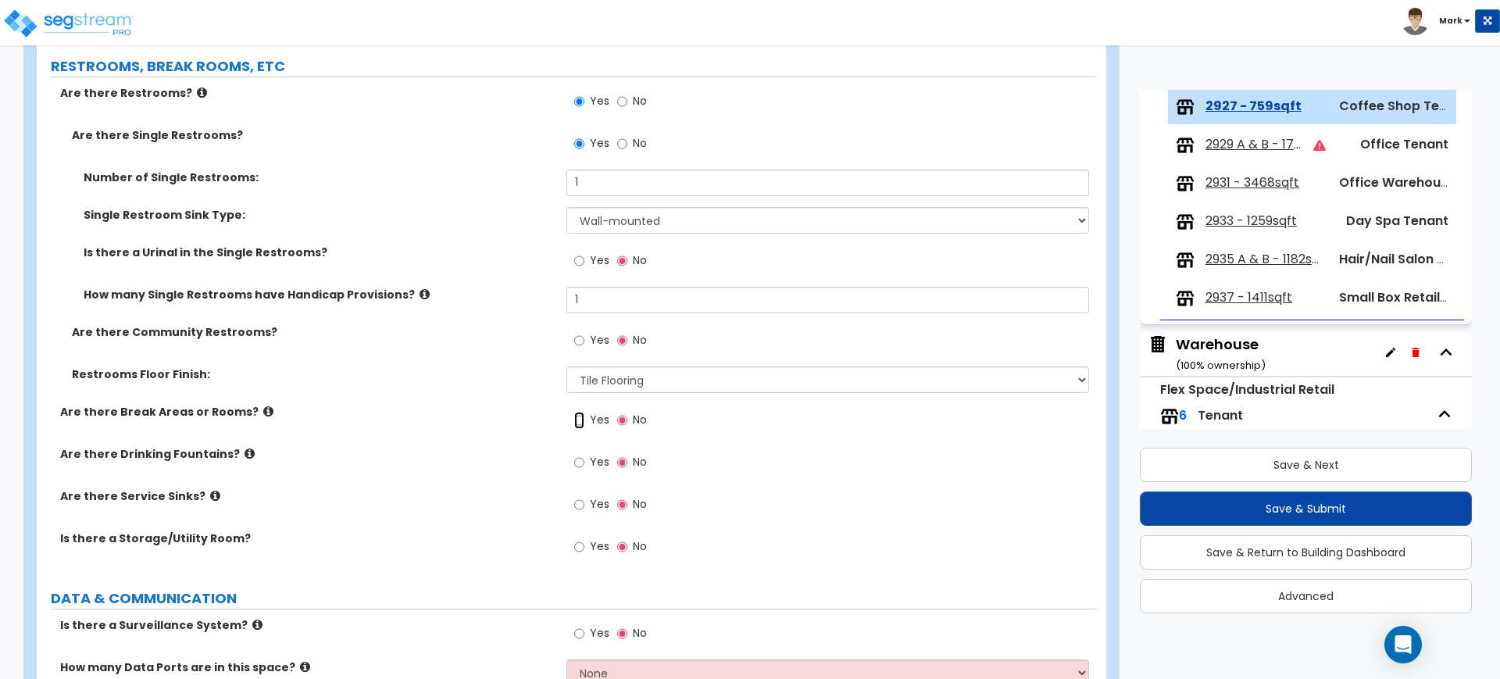
click at [582, 418] on input "Yes" at bounding box center [579, 420] width 10 height 17
radio input "true"
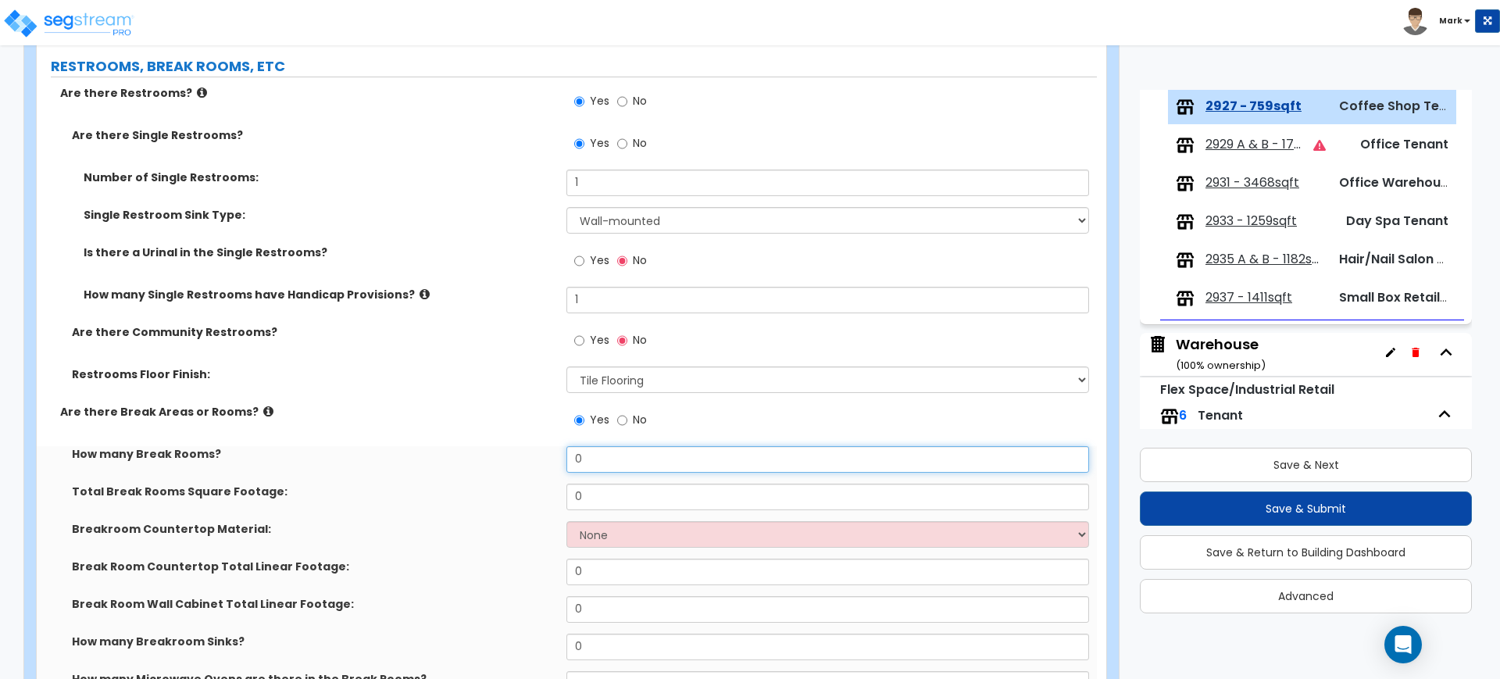
drag, startPoint x: 563, startPoint y: 458, endPoint x: 534, endPoint y: 459, distance: 28.9
click at [534, 459] on div "How many Break Rooms? 0" at bounding box center [567, 465] width 1060 height 38
type input "1"
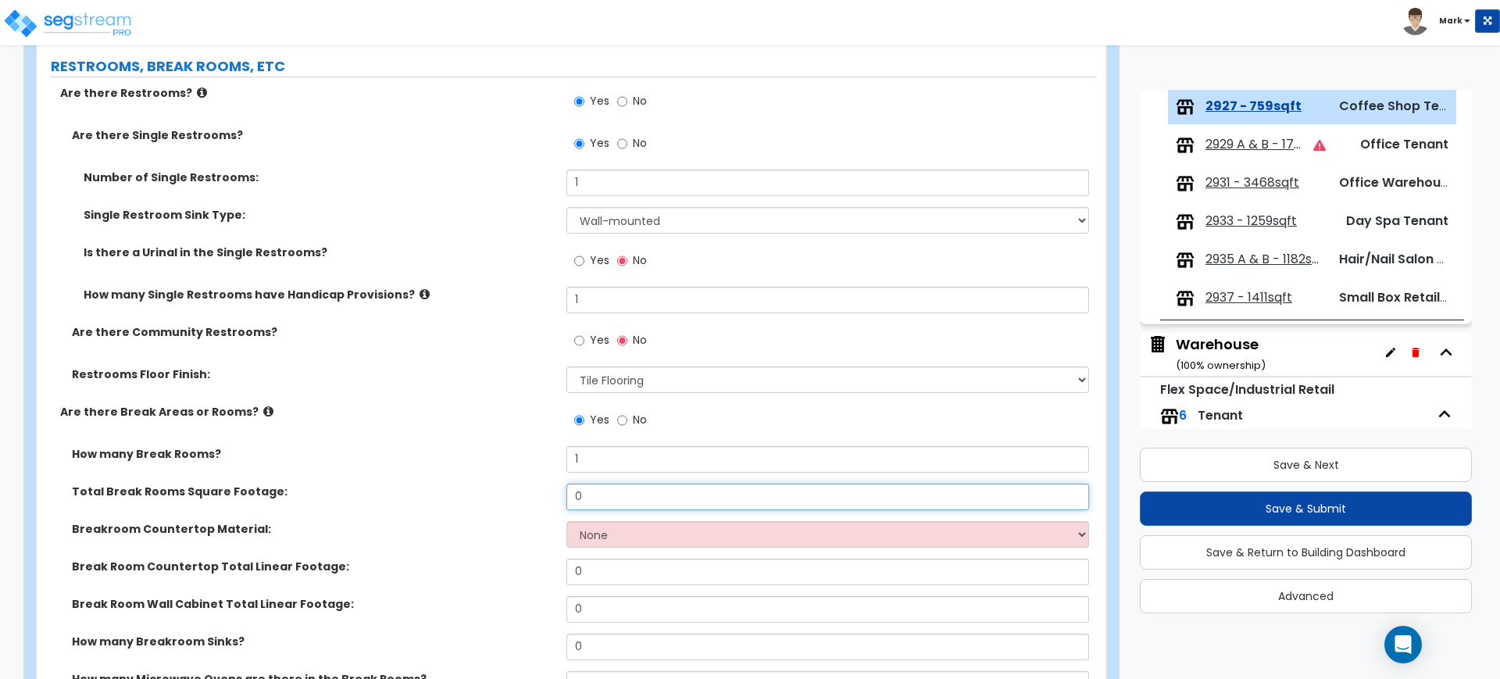
drag, startPoint x: 605, startPoint y: 492, endPoint x: 503, endPoint y: 493, distance: 102.3
click at [503, 493] on div "Total Break Rooms Square Footage: 0" at bounding box center [567, 503] width 1060 height 38
type input "80"
click at [646, 534] on select "None Plastic Laminate Solid Surface Stone Quartz Marble Tile Wood Stainless Ste…" at bounding box center [827, 534] width 522 height 27
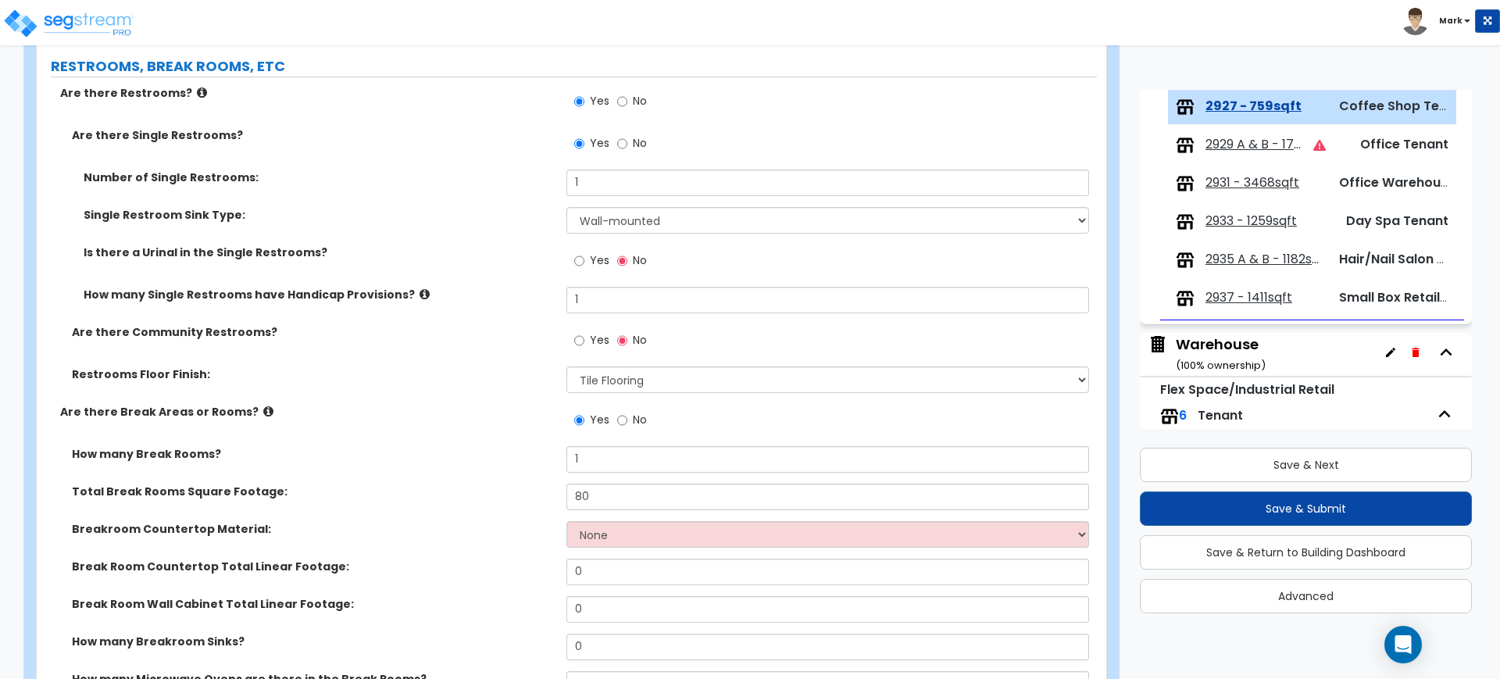
click at [480, 537] on div "Breakroom Countertop Material: None Plastic Laminate Solid Surface Stone Quartz…" at bounding box center [567, 540] width 1060 height 38
drag, startPoint x: 598, startPoint y: 569, endPoint x: 480, endPoint y: 566, distance: 118.8
click at [480, 566] on div "Break Room Countertop Total Linear Footage: 0" at bounding box center [567, 578] width 1060 height 38
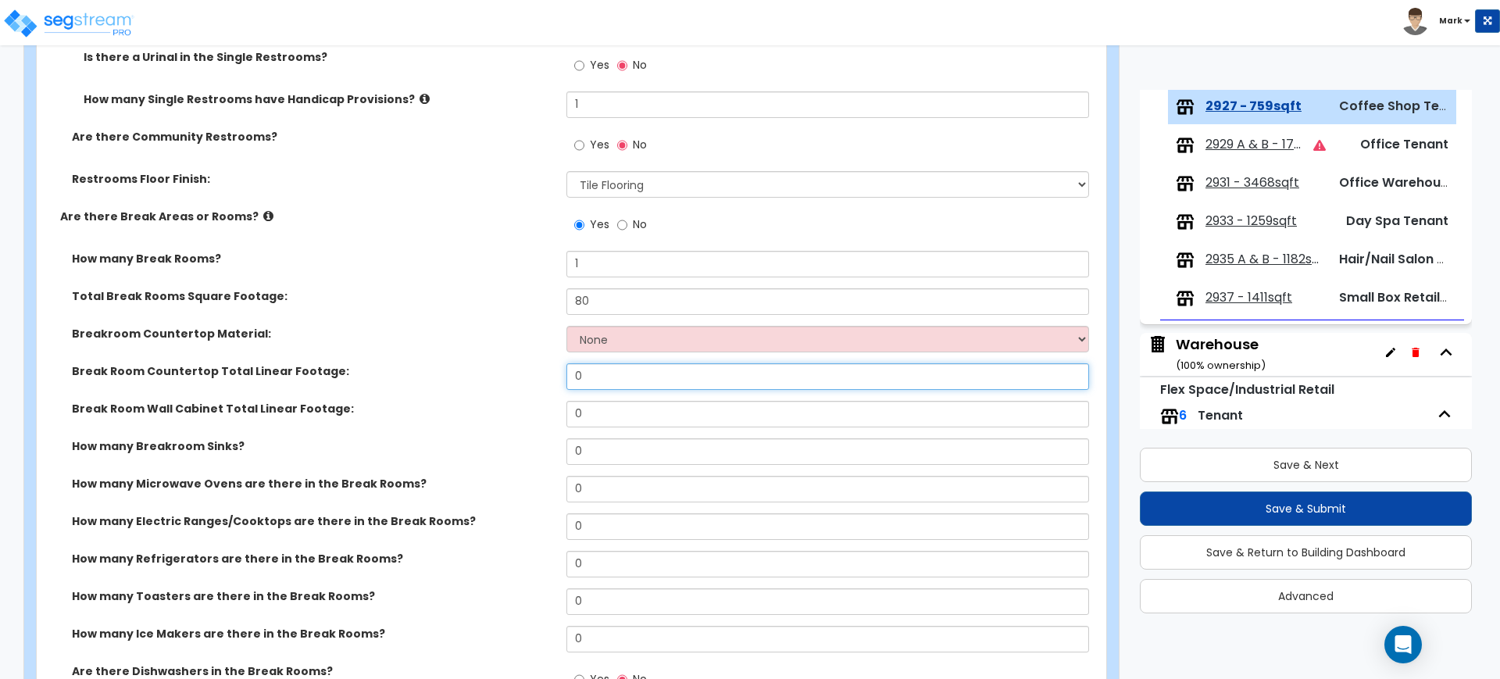
scroll to position [2539, 0]
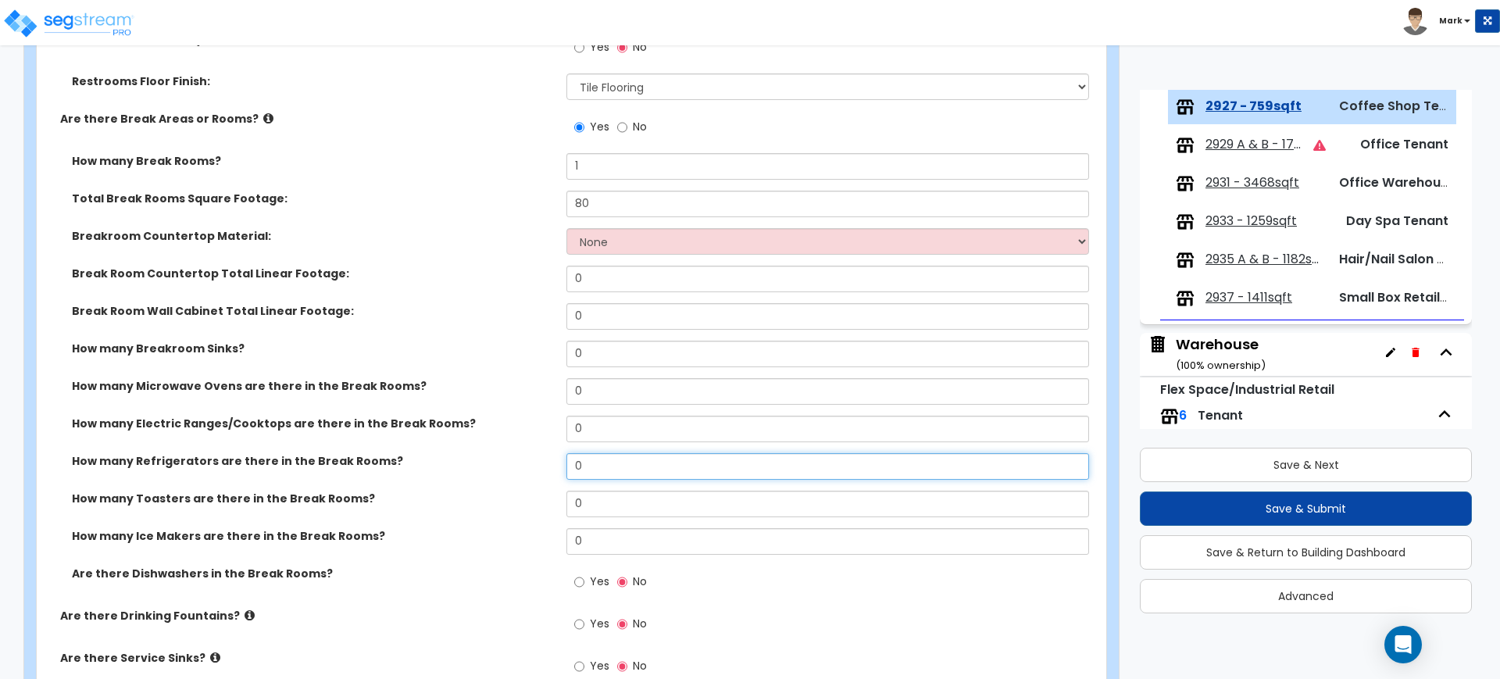
drag, startPoint x: 596, startPoint y: 464, endPoint x: 526, endPoint y: 462, distance: 70.4
click at [527, 462] on div "How many Refrigerators are there in the Break Rooms? 0" at bounding box center [567, 472] width 1060 height 38
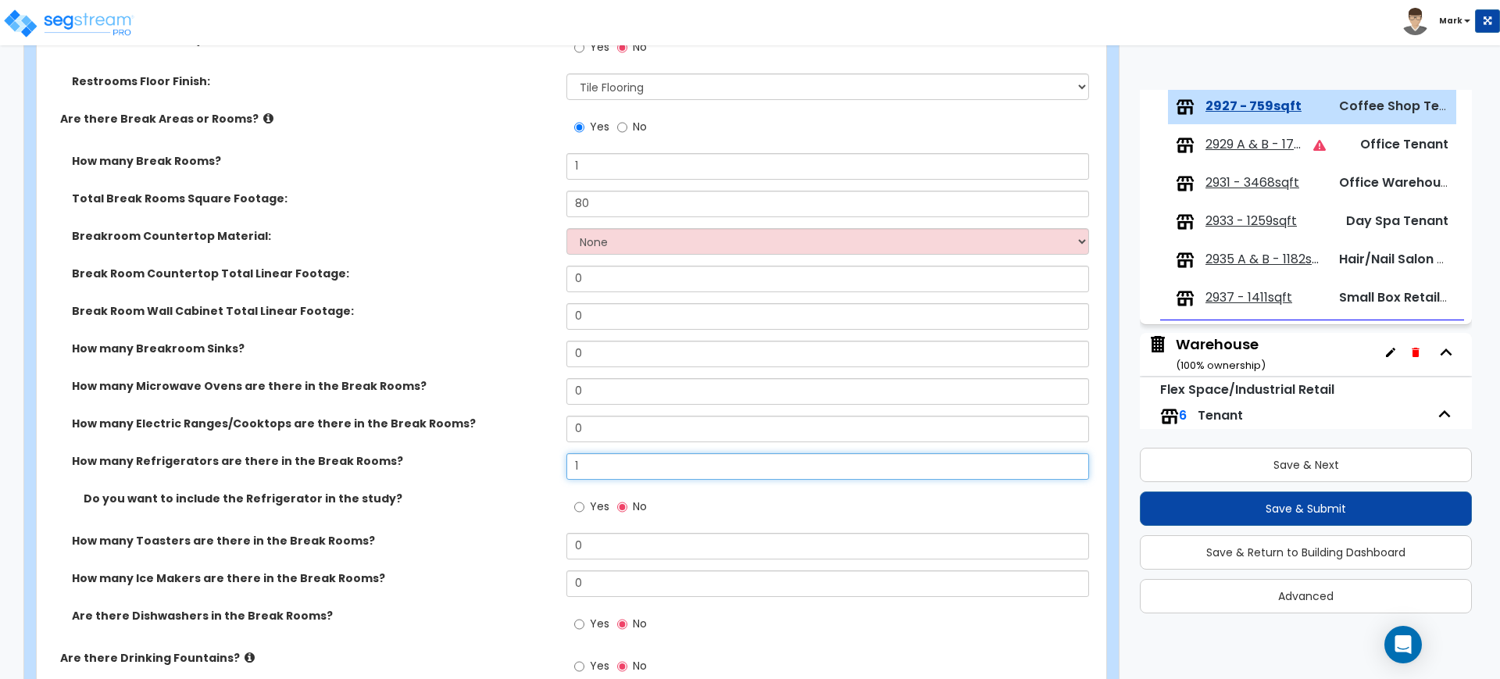
type input "1"
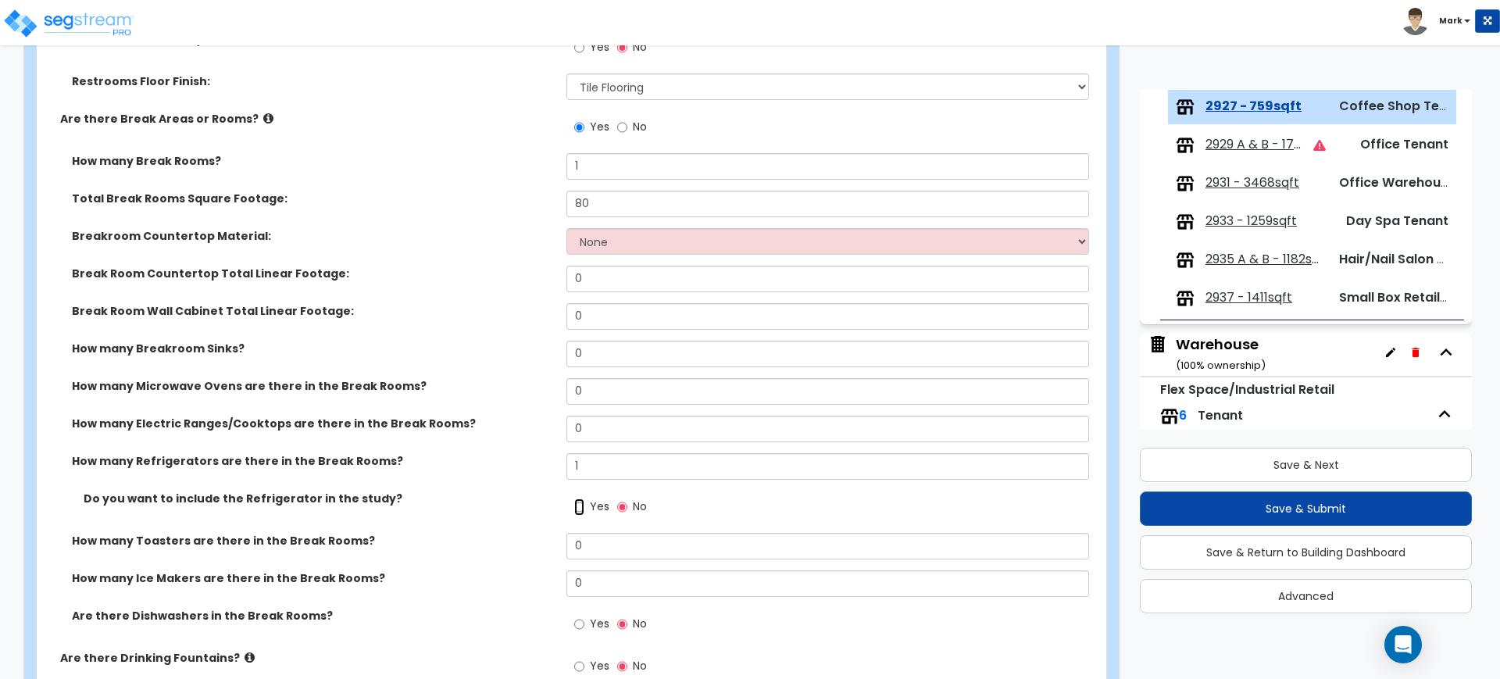
click at [577, 505] on input "Yes" at bounding box center [579, 506] width 10 height 17
radio input "true"
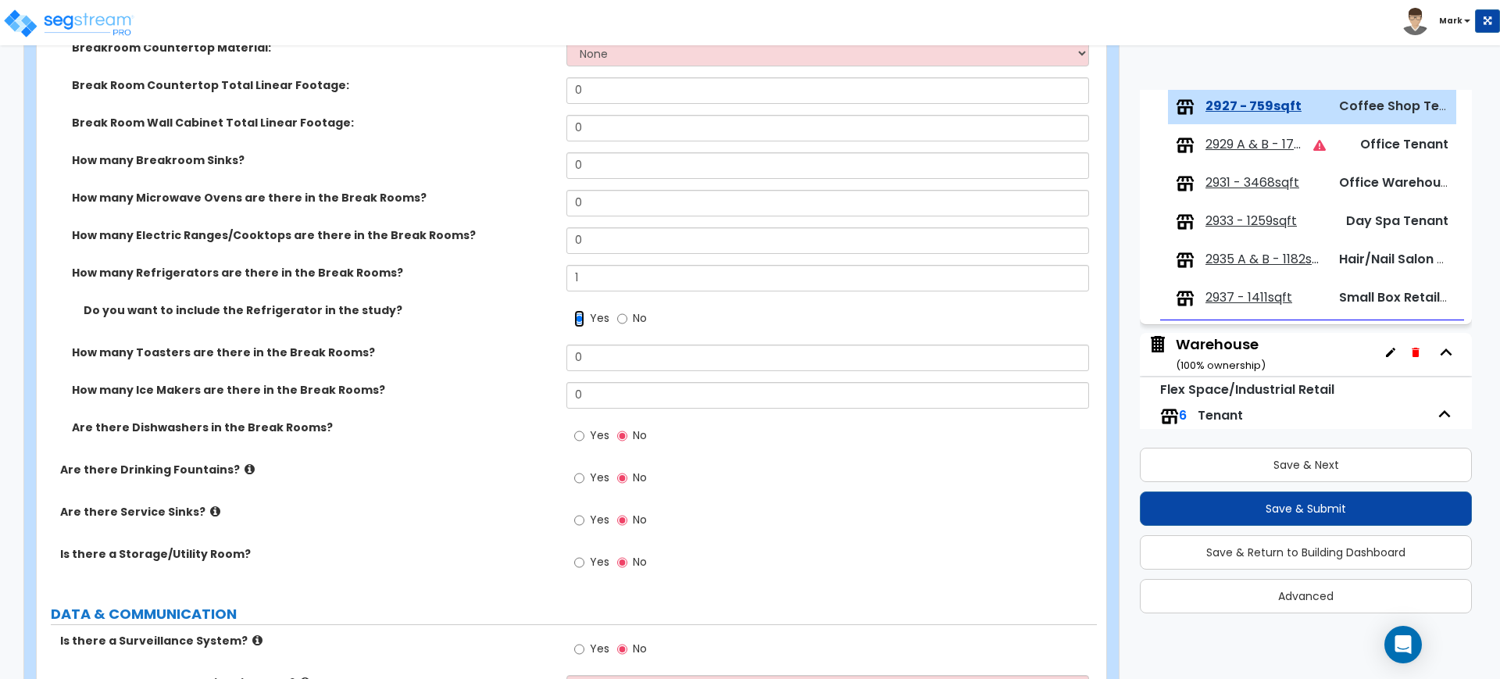
scroll to position [2734, 0]
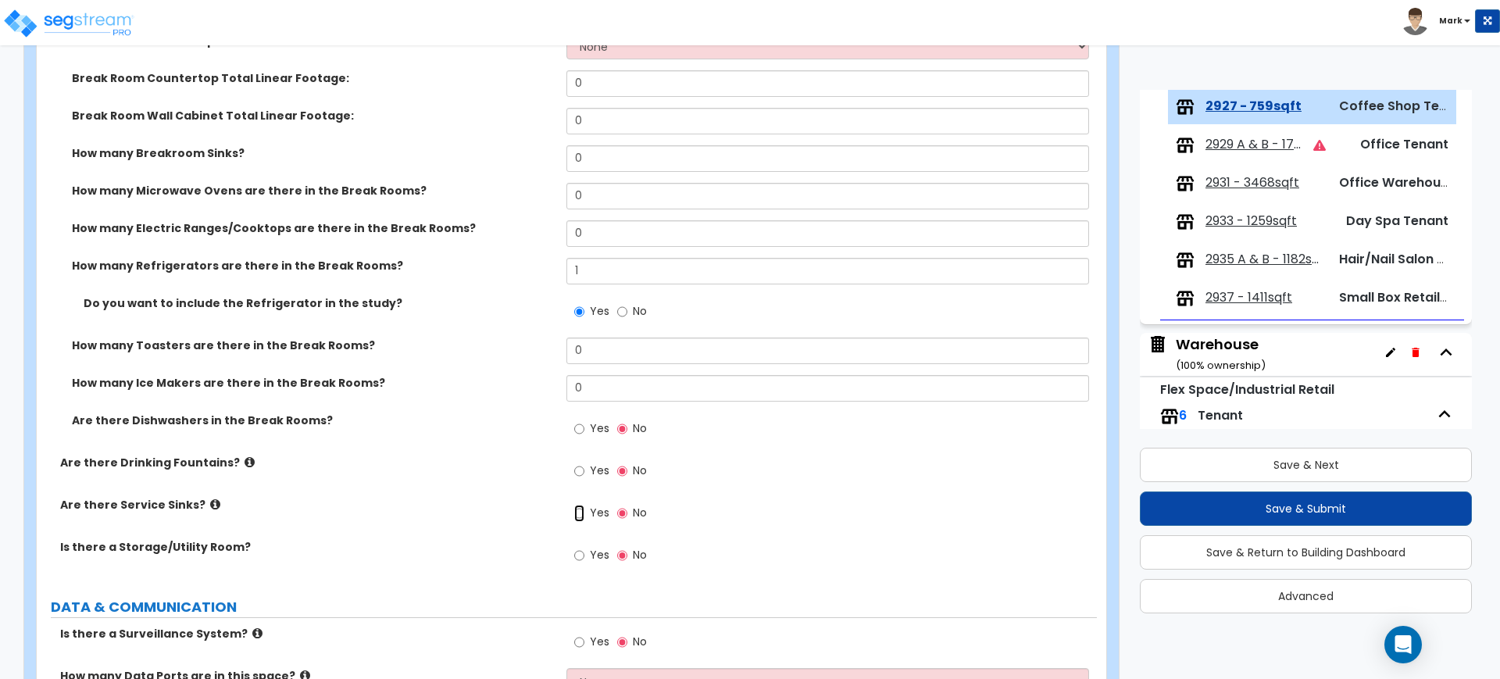
click at [581, 514] on input "Yes" at bounding box center [579, 513] width 10 height 17
radio input "true"
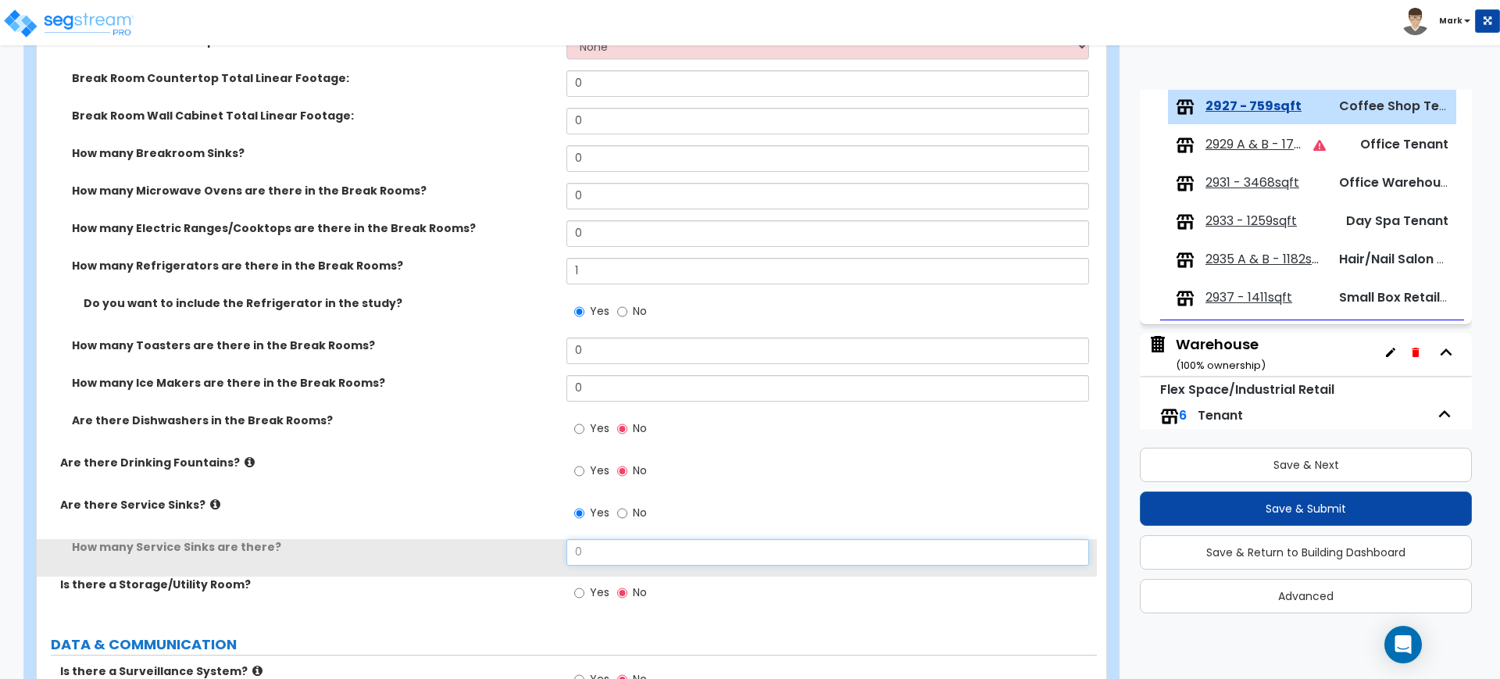
click at [548, 553] on div "How many Service Sinks are there? 0" at bounding box center [567, 558] width 1060 height 38
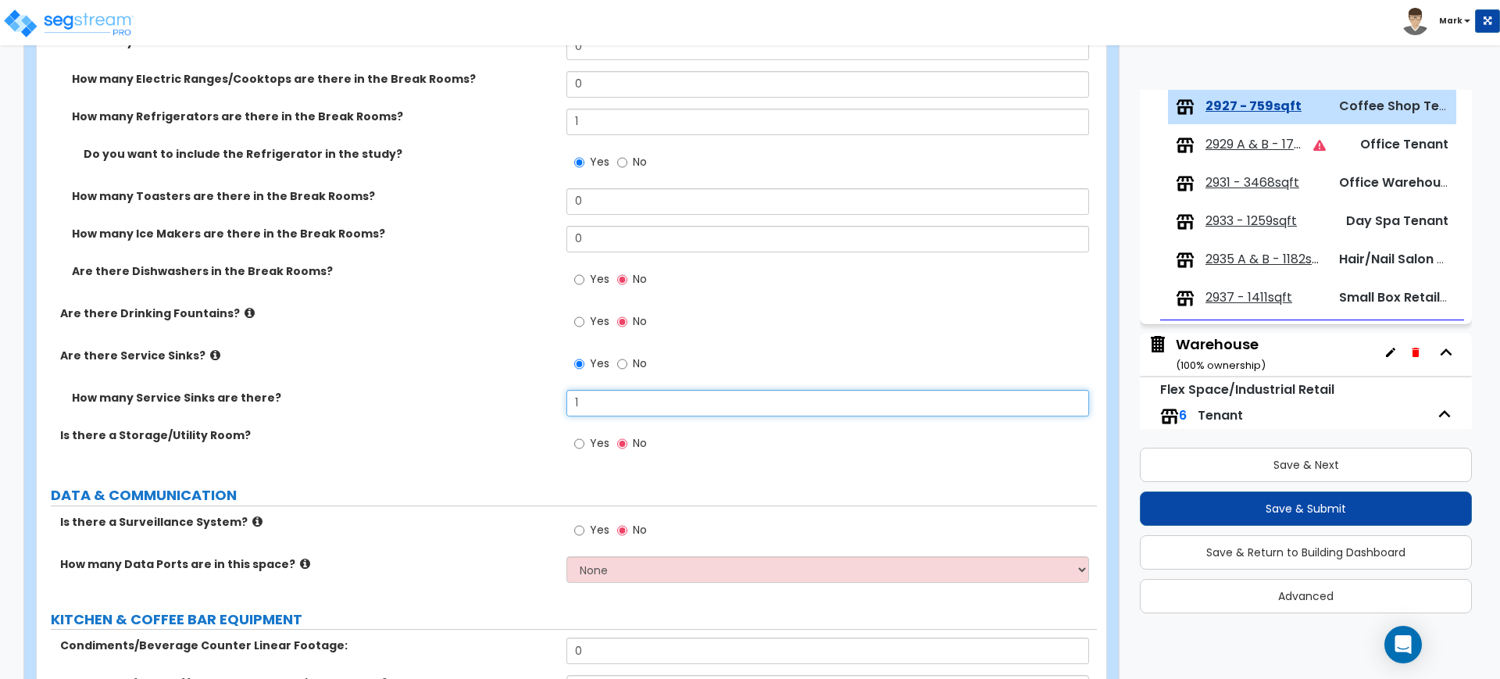
scroll to position [2930, 0]
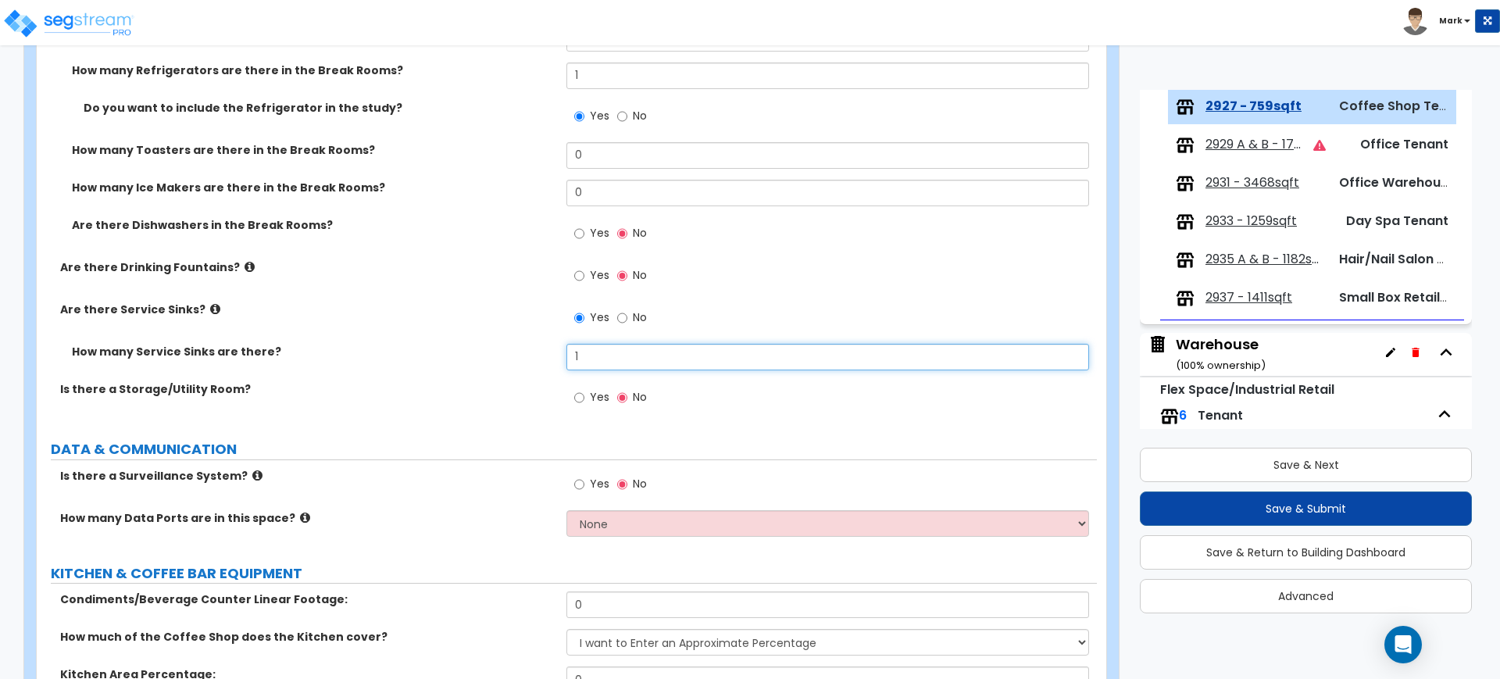
type input "1"
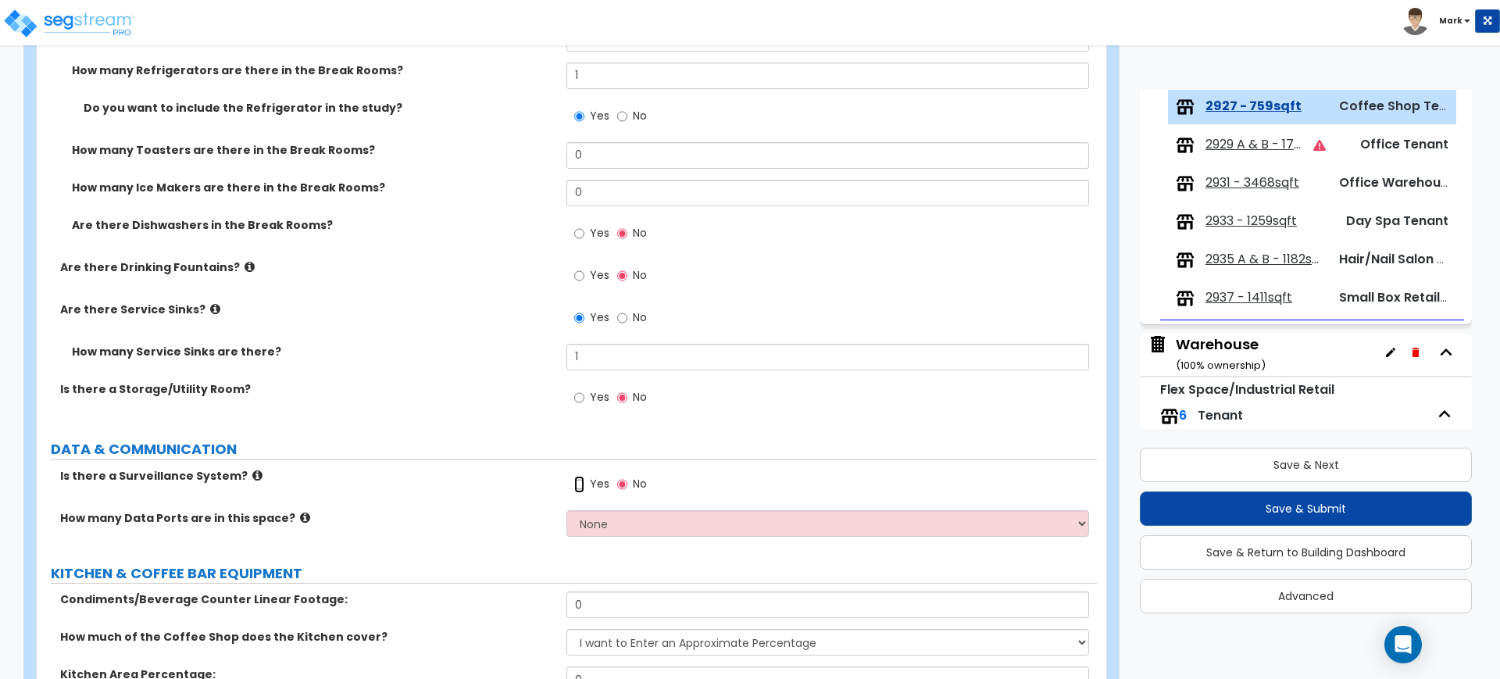
click at [577, 483] on input "Yes" at bounding box center [579, 484] width 10 height 17
radio input "true"
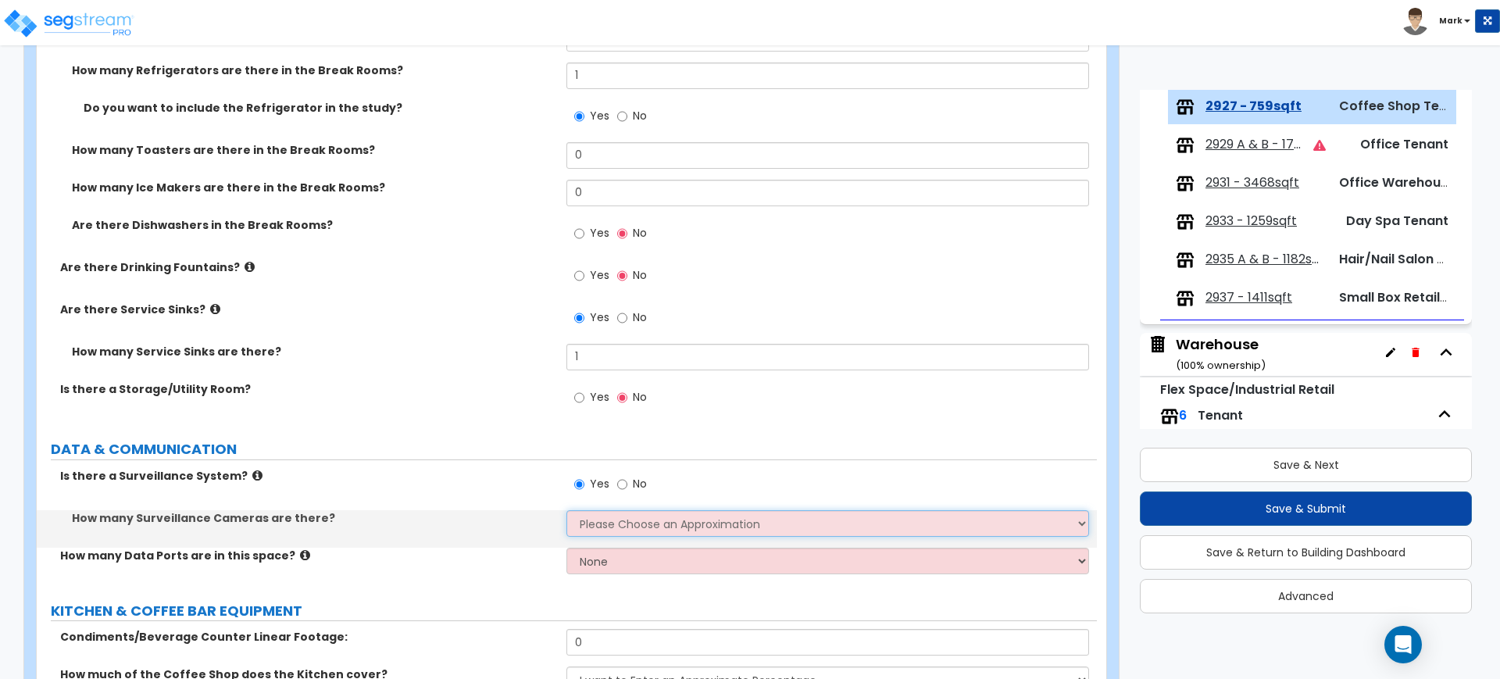
click at [603, 520] on select "Please Choose an Approximation Barely Noticed Any Noticed a Couple Frequently S…" at bounding box center [827, 523] width 522 height 27
select select "2"
click at [566, 510] on select "Please Choose an Approximation Barely Noticed Any Noticed a Couple Frequently S…" at bounding box center [827, 523] width 522 height 27
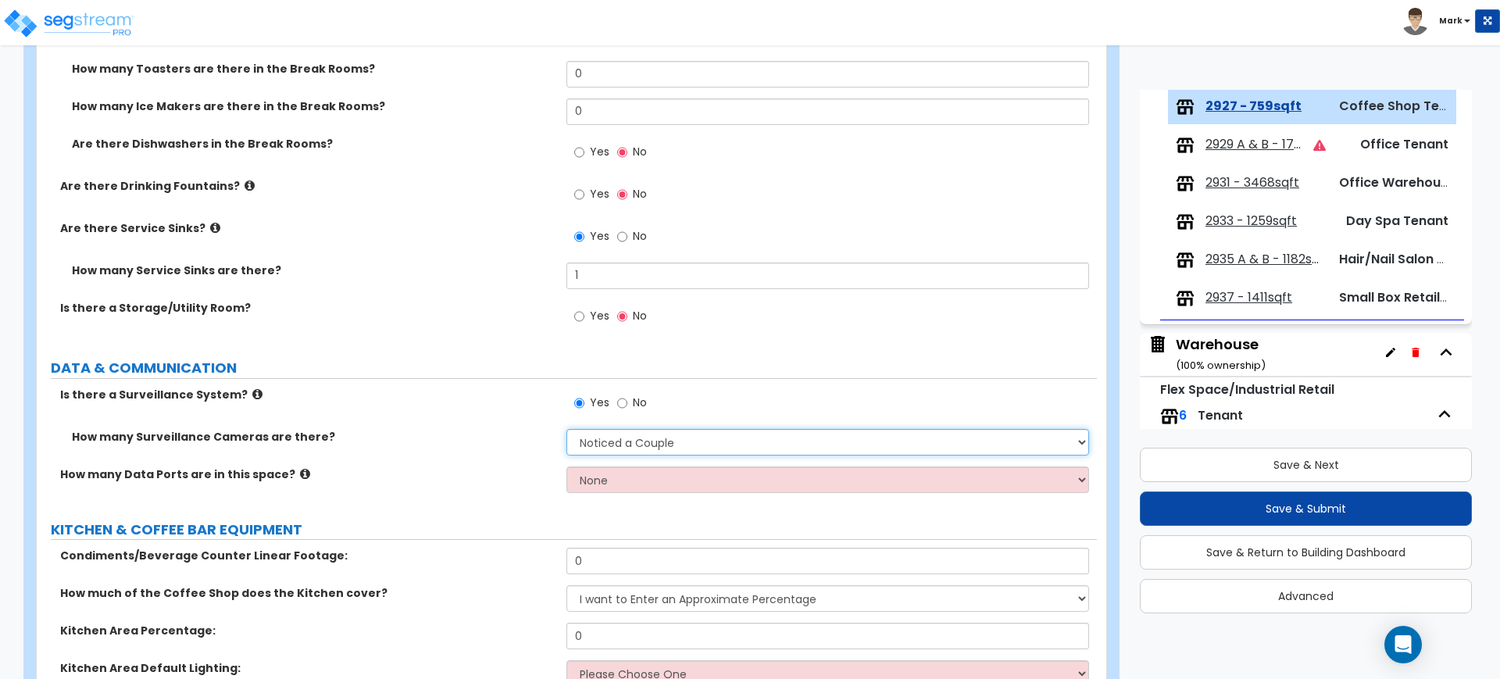
scroll to position [3125, 0]
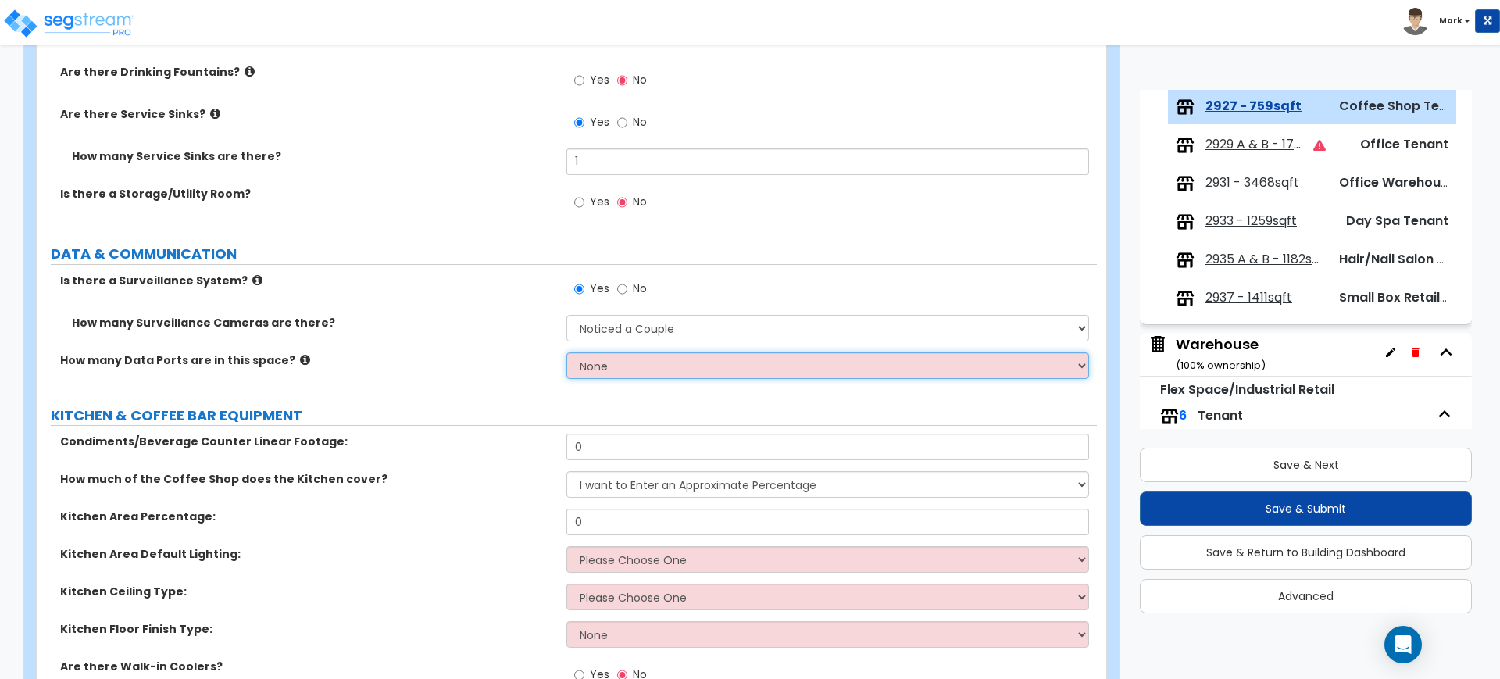
click at [648, 371] on select "None Please Estimate for Me I will specify the Quantity Exactly" at bounding box center [827, 365] width 522 height 27
select select "1"
click at [566, 352] on select "None Please Estimate for Me I will specify the Quantity Exactly" at bounding box center [827, 365] width 522 height 27
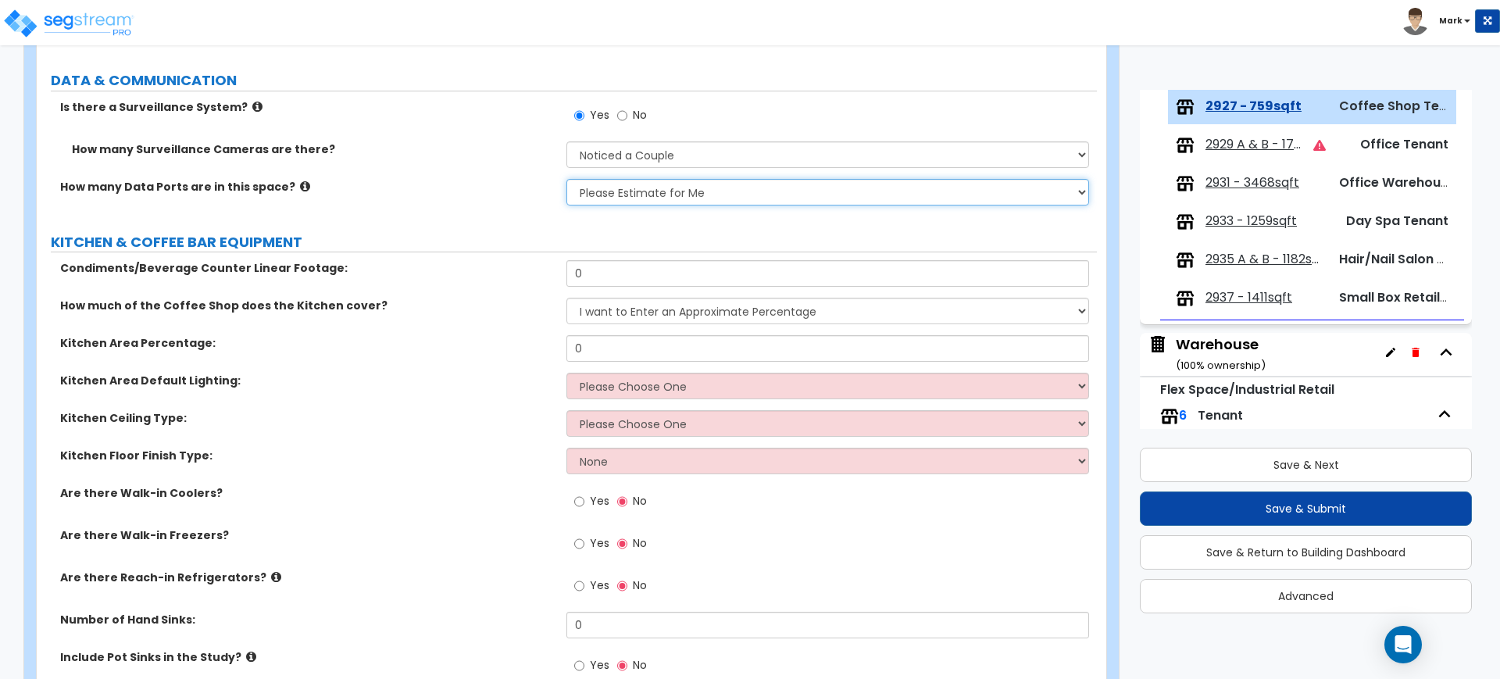
scroll to position [3255, 0]
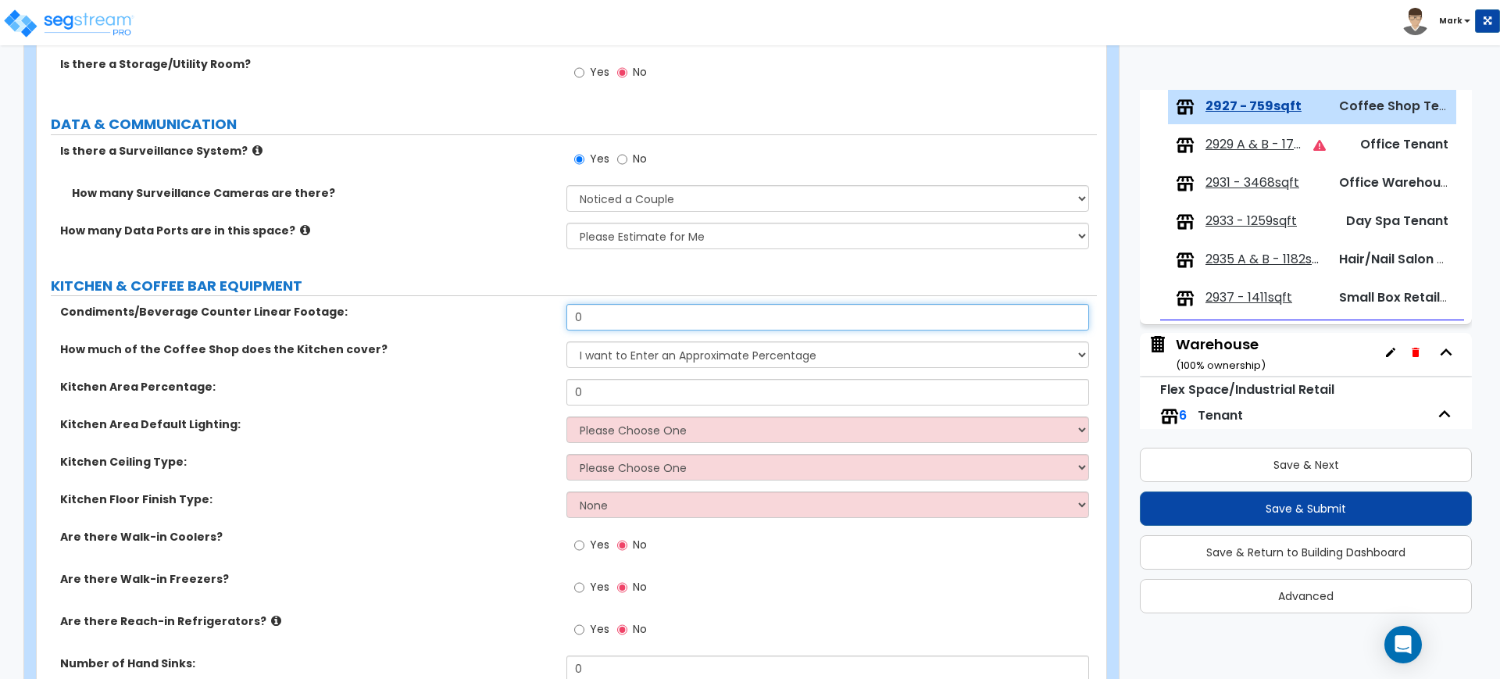
click at [607, 316] on input "0" at bounding box center [827, 317] width 522 height 27
drag, startPoint x: 602, startPoint y: 316, endPoint x: 492, endPoint y: 320, distance: 110.2
click at [492, 320] on div "Condiments/Beverage Counter Linear Footage: 0" at bounding box center [567, 323] width 1060 height 38
type input "16"
click at [632, 355] on select "I want to Enter an Approximate Percentage I want to Enter the Square Footage" at bounding box center [827, 354] width 522 height 27
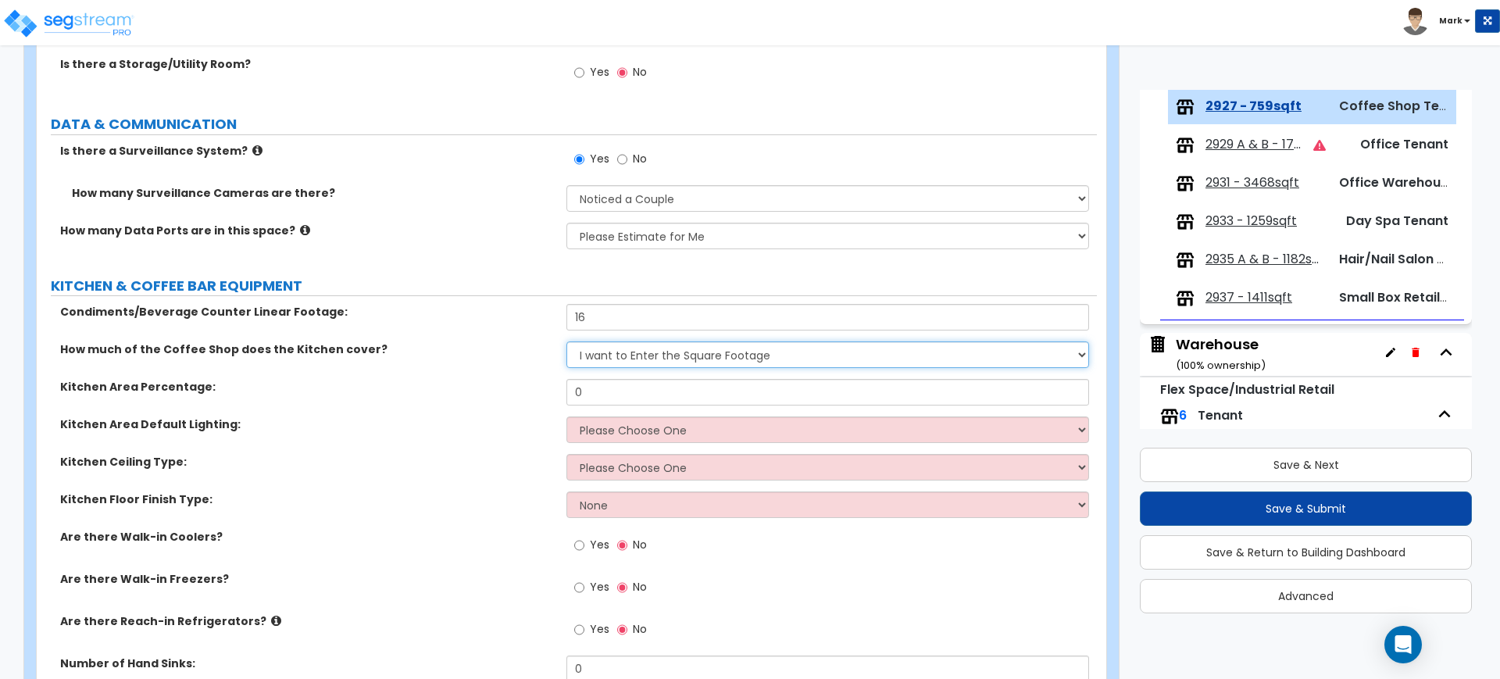
click at [566, 341] on select "I want to Enter an Approximate Percentage I want to Enter the Square Footage" at bounding box center [827, 354] width 522 height 27
click at [616, 348] on select "I want to Enter an Approximate Percentage I want to Enter the Square Footage" at bounding box center [827, 354] width 522 height 27
select select "1"
click at [566, 341] on select "I want to Enter an Approximate Percentage I want to Enter the Square Footage" at bounding box center [827, 354] width 522 height 27
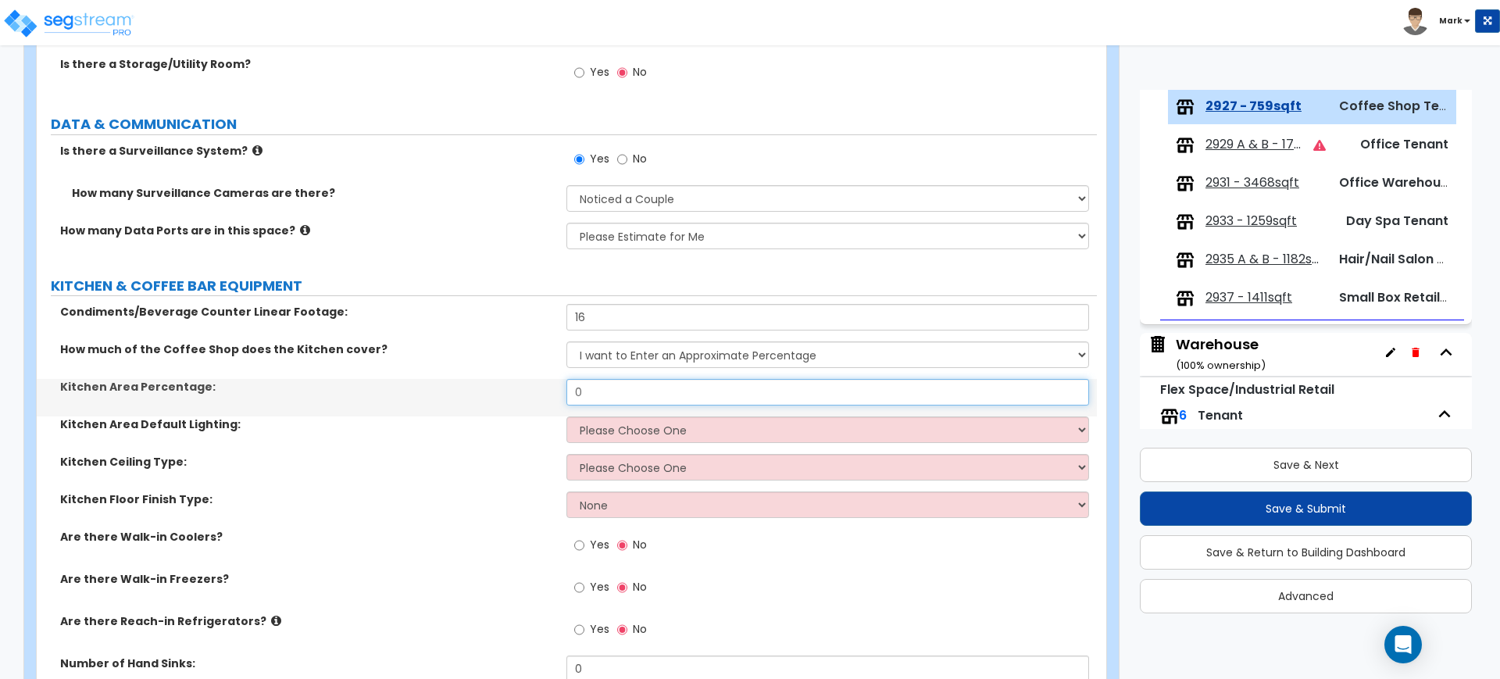
drag, startPoint x: 623, startPoint y: 400, endPoint x: 542, endPoint y: 398, distance: 80.5
click at [542, 398] on div "Kitchen Area Percentage: 0" at bounding box center [567, 398] width 1060 height 38
drag, startPoint x: 602, startPoint y: 386, endPoint x: 500, endPoint y: 402, distance: 103.5
click at [500, 402] on div "Kitchen Area Percentage: 40" at bounding box center [567, 398] width 1060 height 38
type input "6"
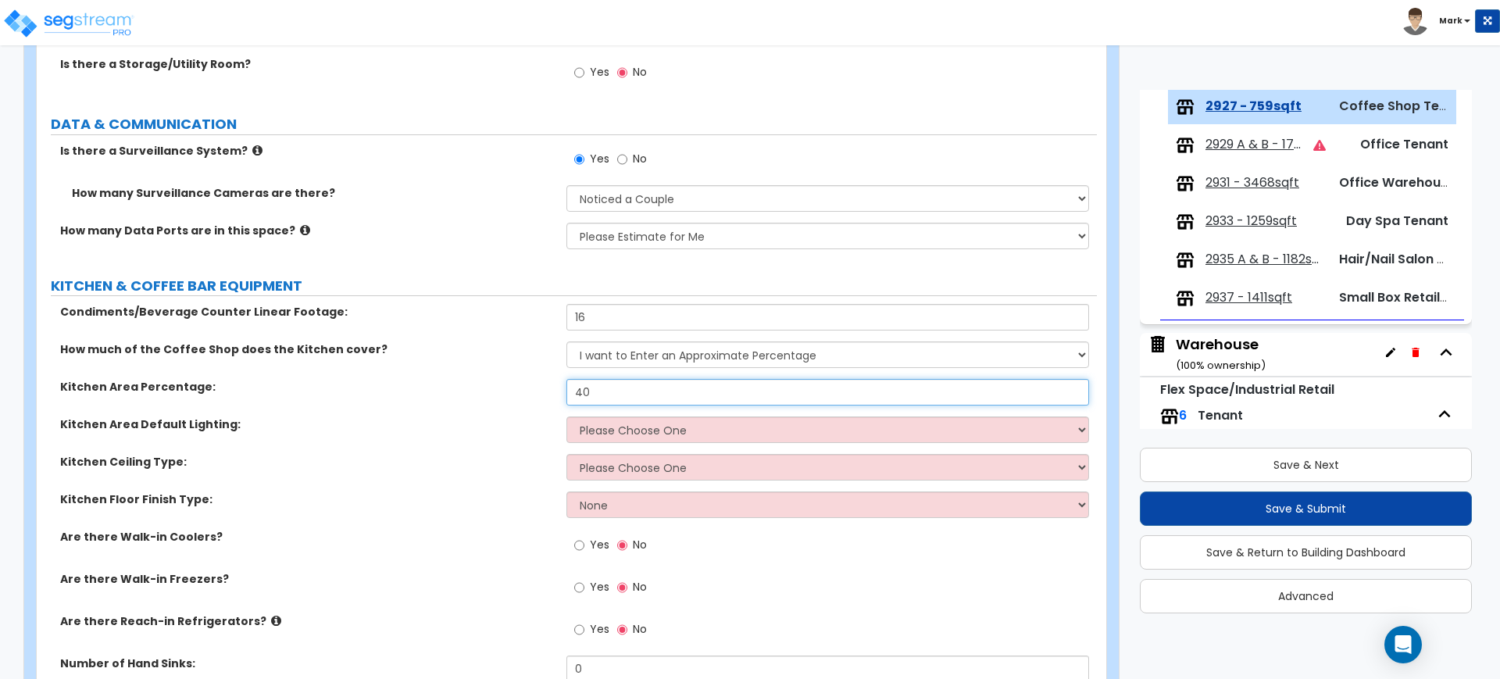
type input "40"
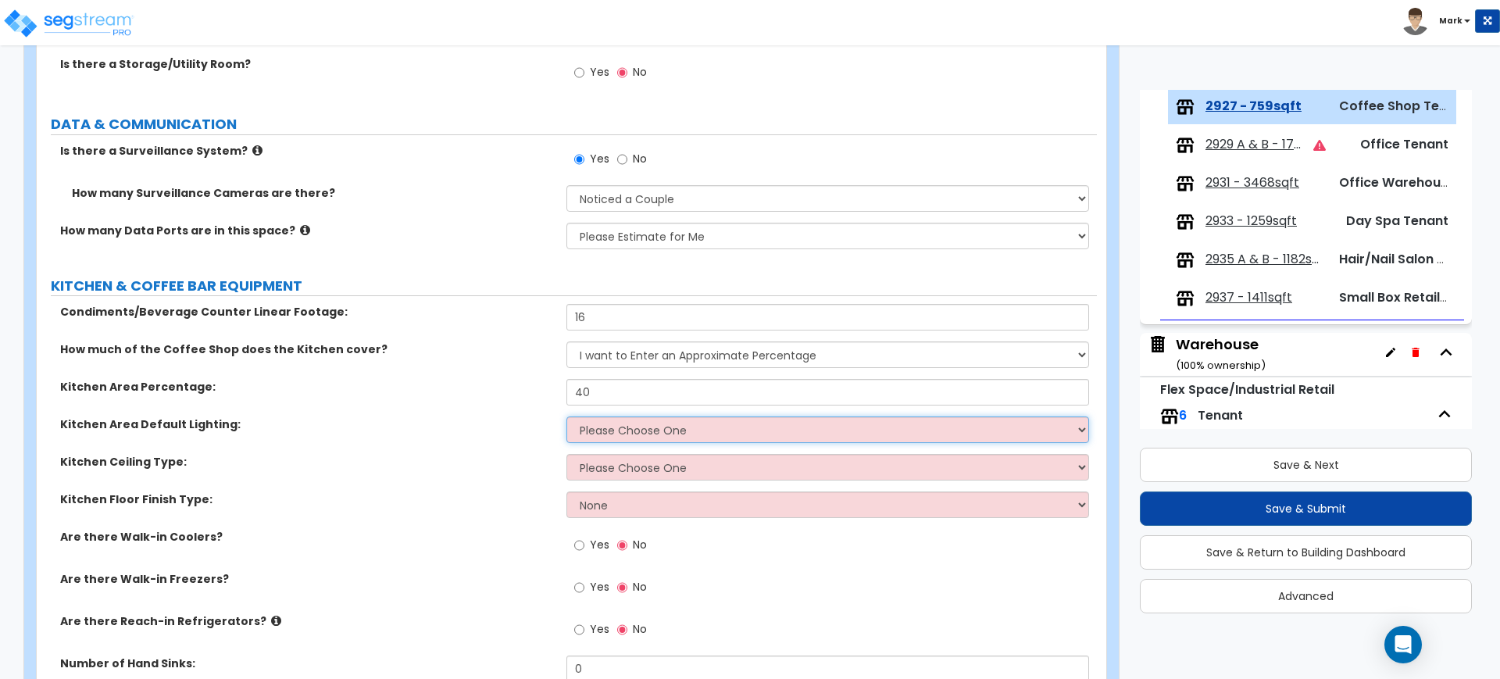
click at [605, 430] on select "Please Choose One LED Surface-Mounted LED Recessed Fluorescent Surface-Mounted …" at bounding box center [827, 429] width 522 height 27
select select "5"
click at [566, 416] on select "Please Choose One LED Surface-Mounted LED Recessed Fluorescent Surface-Mounted …" at bounding box center [827, 429] width 522 height 27
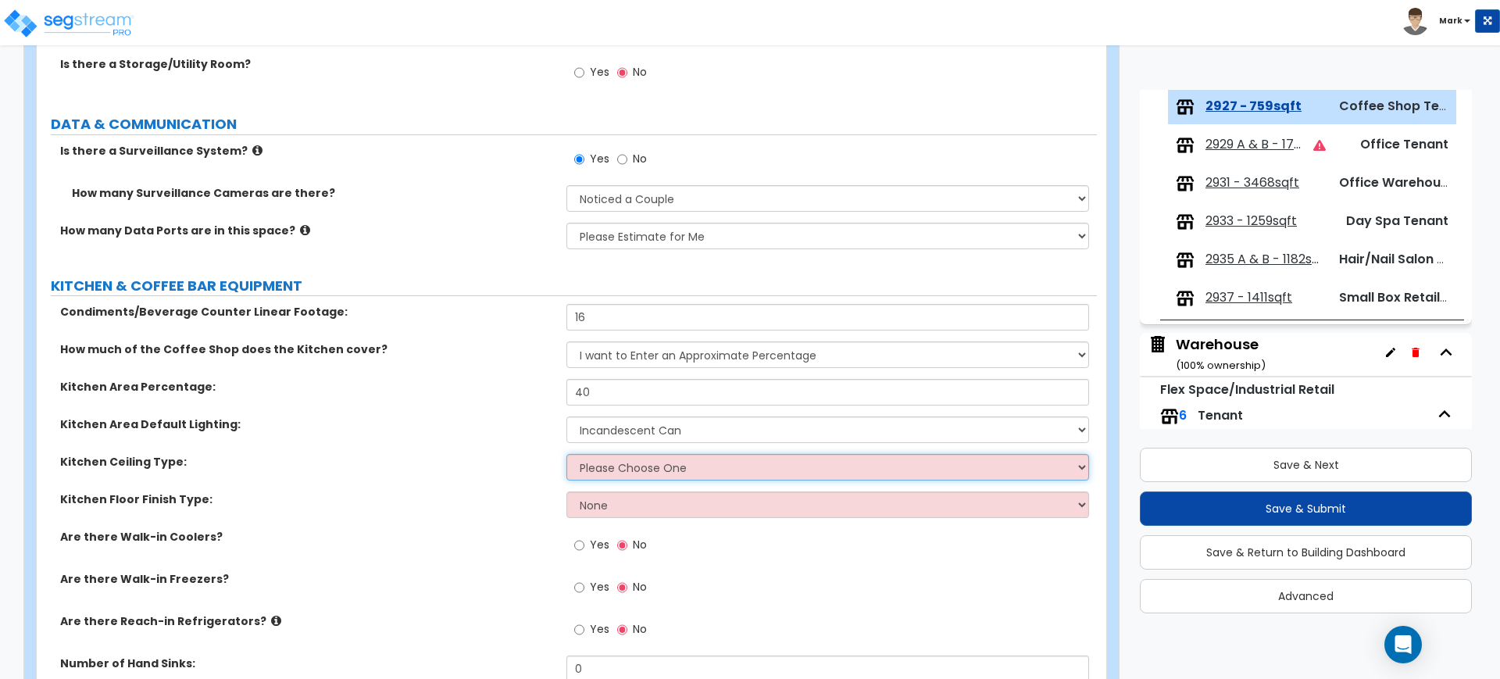
click at [597, 470] on select "Please Choose One Drop Ceiling Open Ceiling Drywall Ceiling" at bounding box center [827, 467] width 522 height 27
select select "3"
click at [566, 454] on select "Please Choose One Drop Ceiling Open Ceiling Drywall Ceiling" at bounding box center [827, 467] width 522 height 27
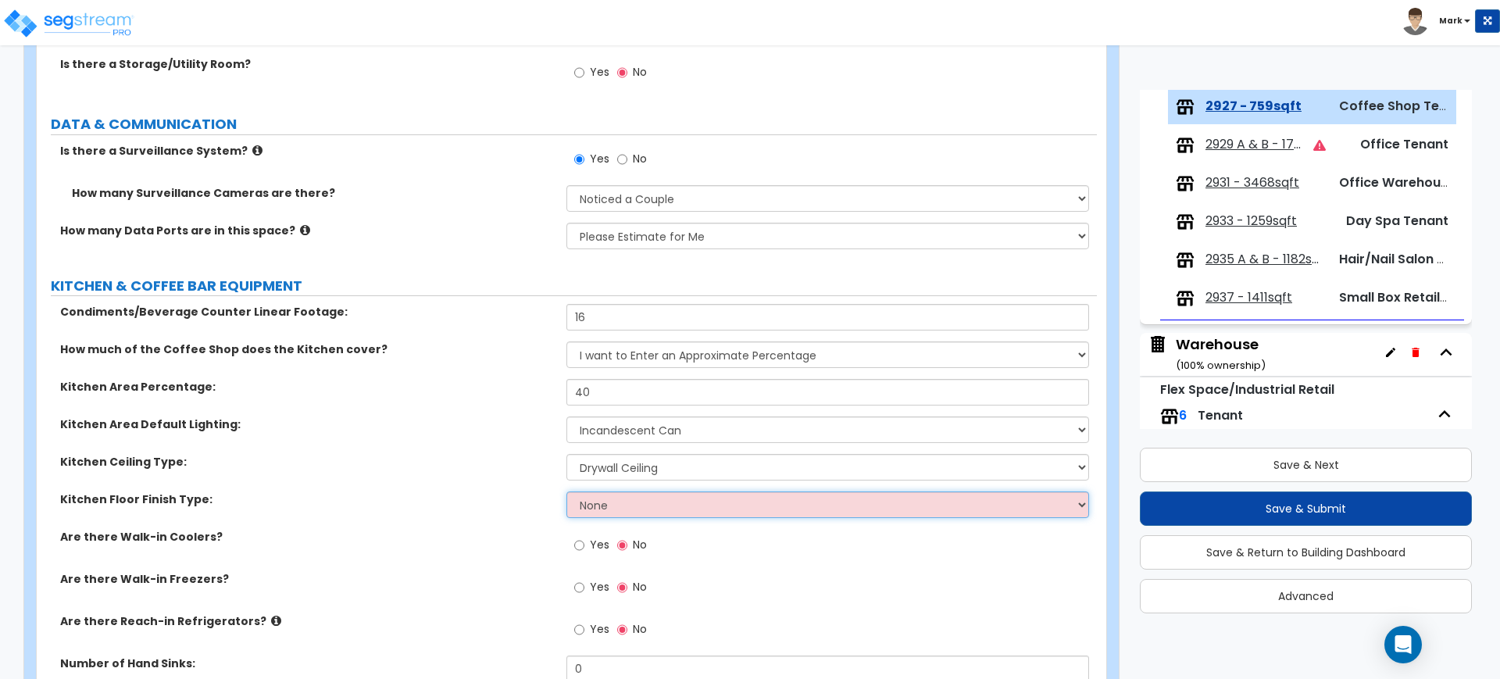
click at [595, 512] on select "None Tile Flooring VCT Flooring Sheet Vinyl Flooring" at bounding box center [827, 504] width 522 height 27
select select "1"
click at [566, 491] on select "None Tile Flooring VCT Flooring Sheet Vinyl Flooring" at bounding box center [827, 504] width 522 height 27
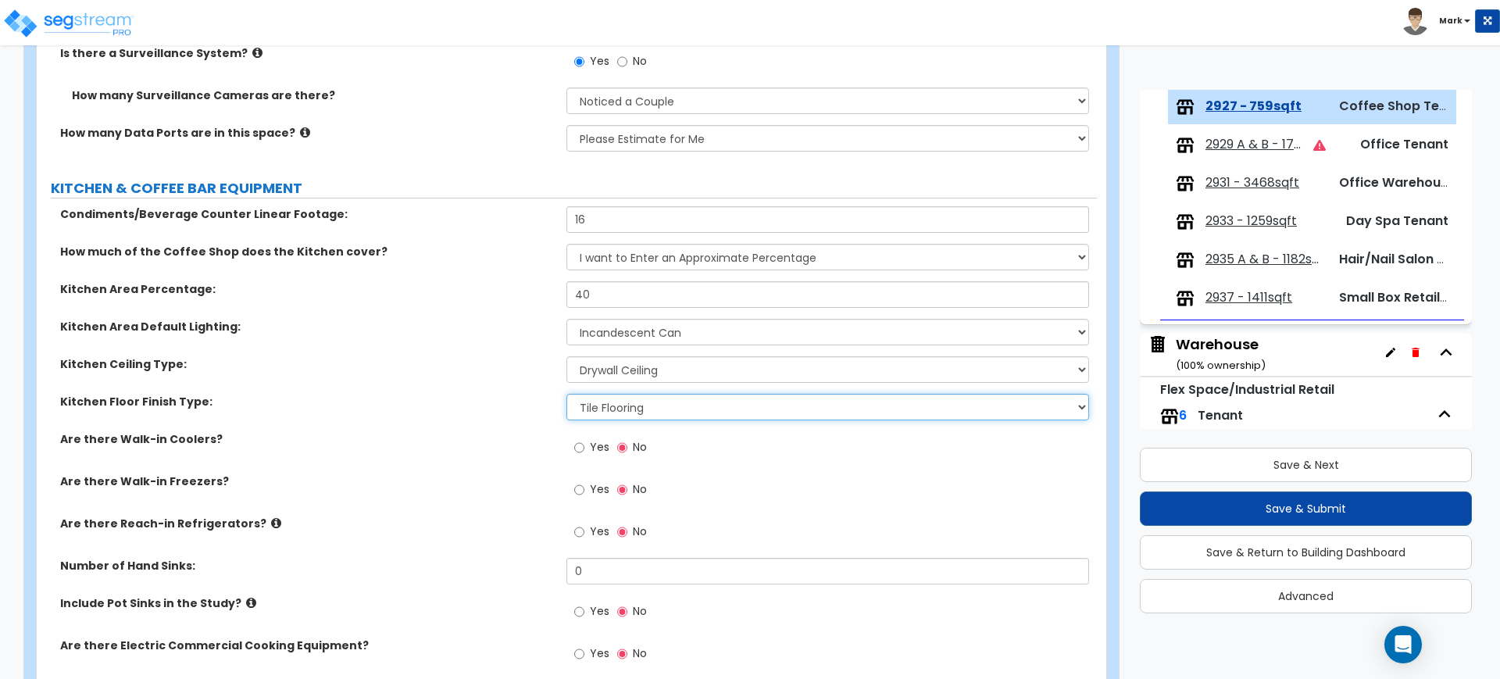
scroll to position [3450, 0]
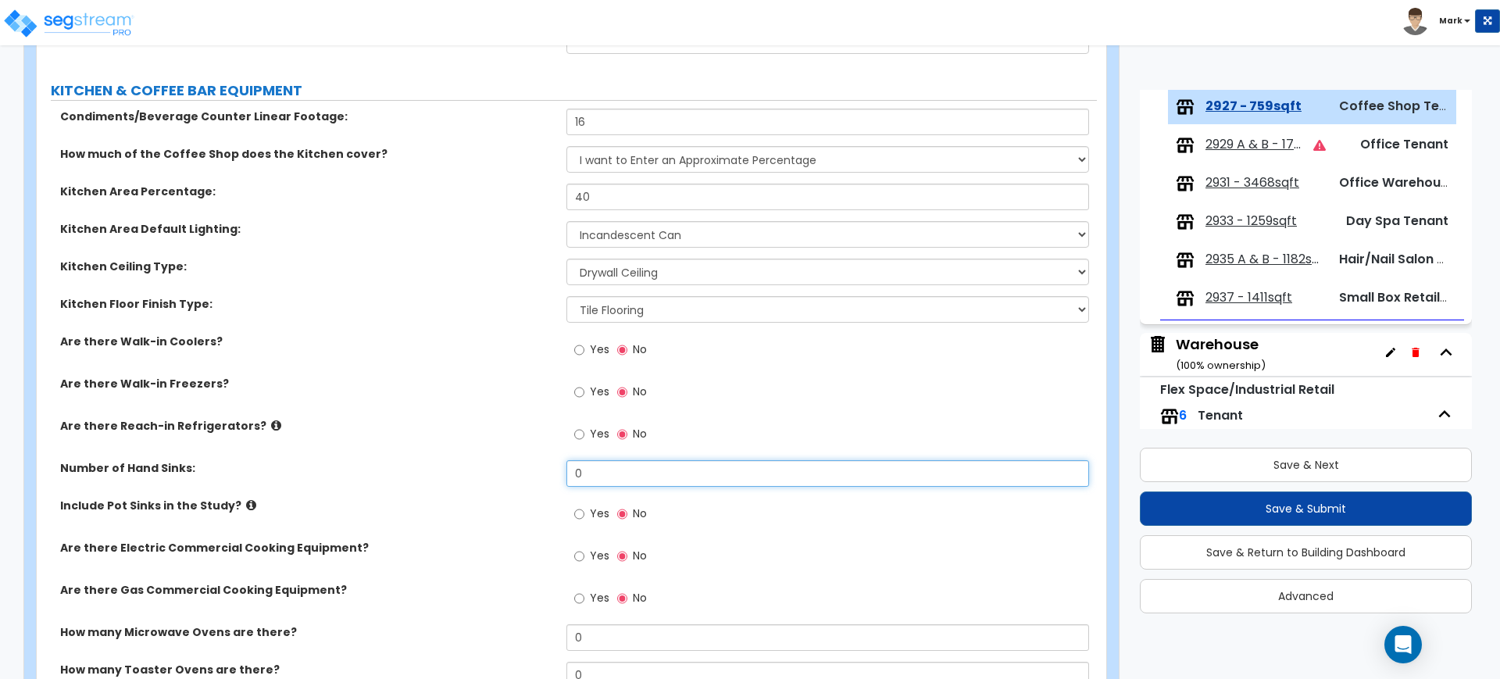
click at [510, 478] on div "Number of Hand Sinks: 0" at bounding box center [567, 479] width 1060 height 38
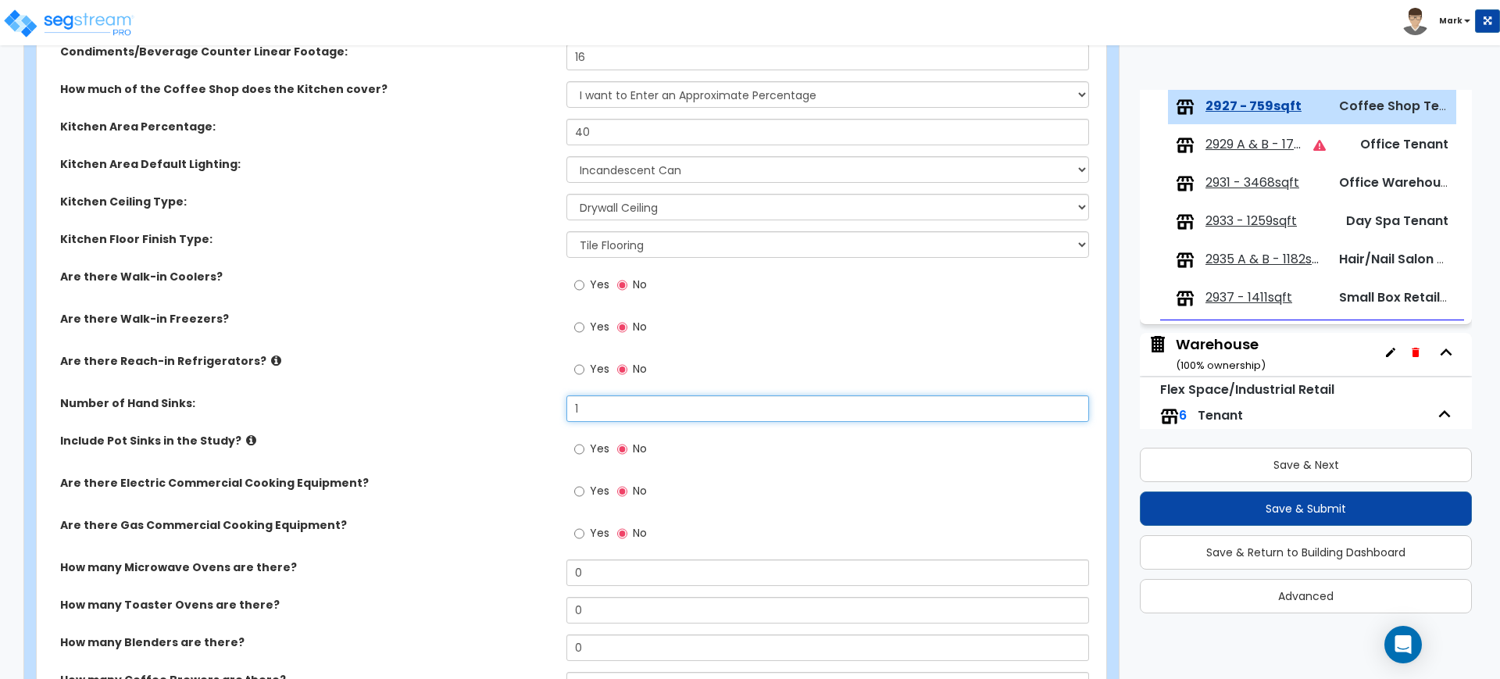
scroll to position [3548, 0]
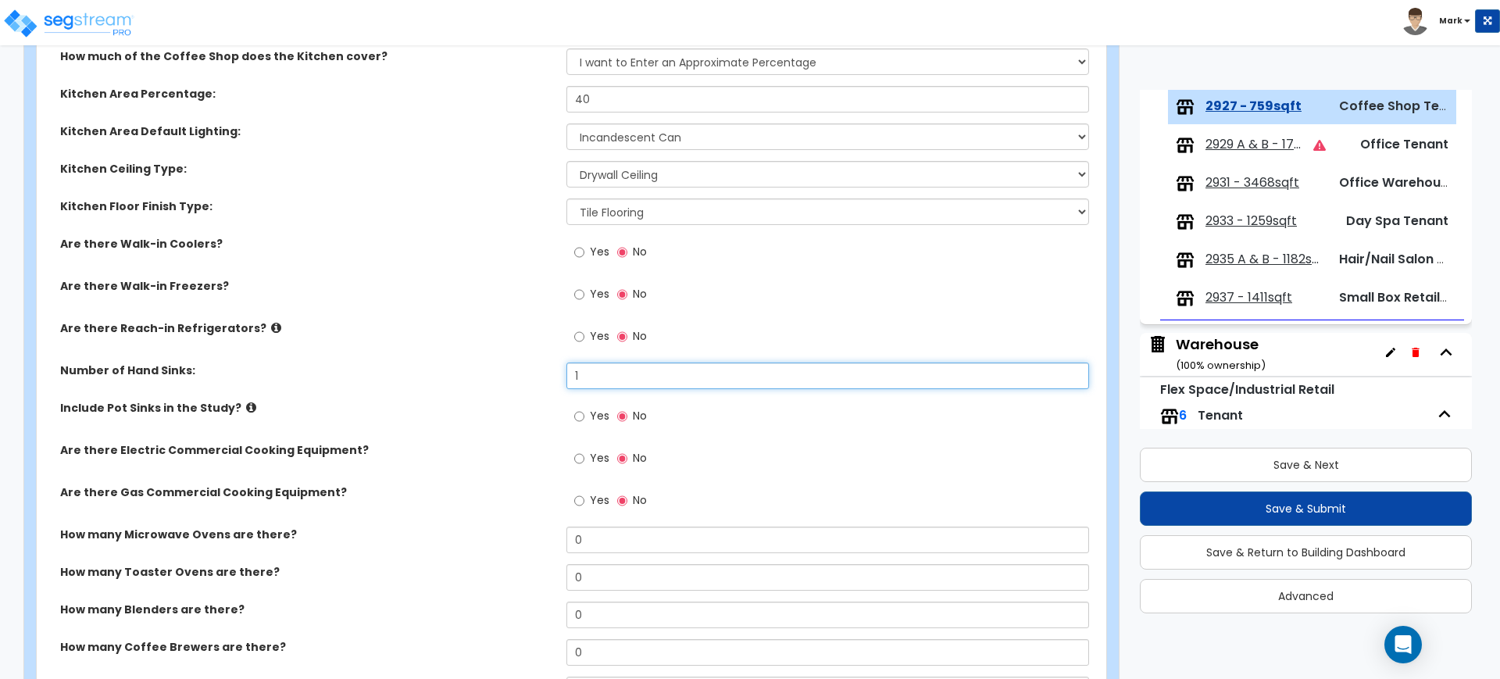
type input "1"
click at [580, 456] on input "Yes" at bounding box center [579, 458] width 10 height 17
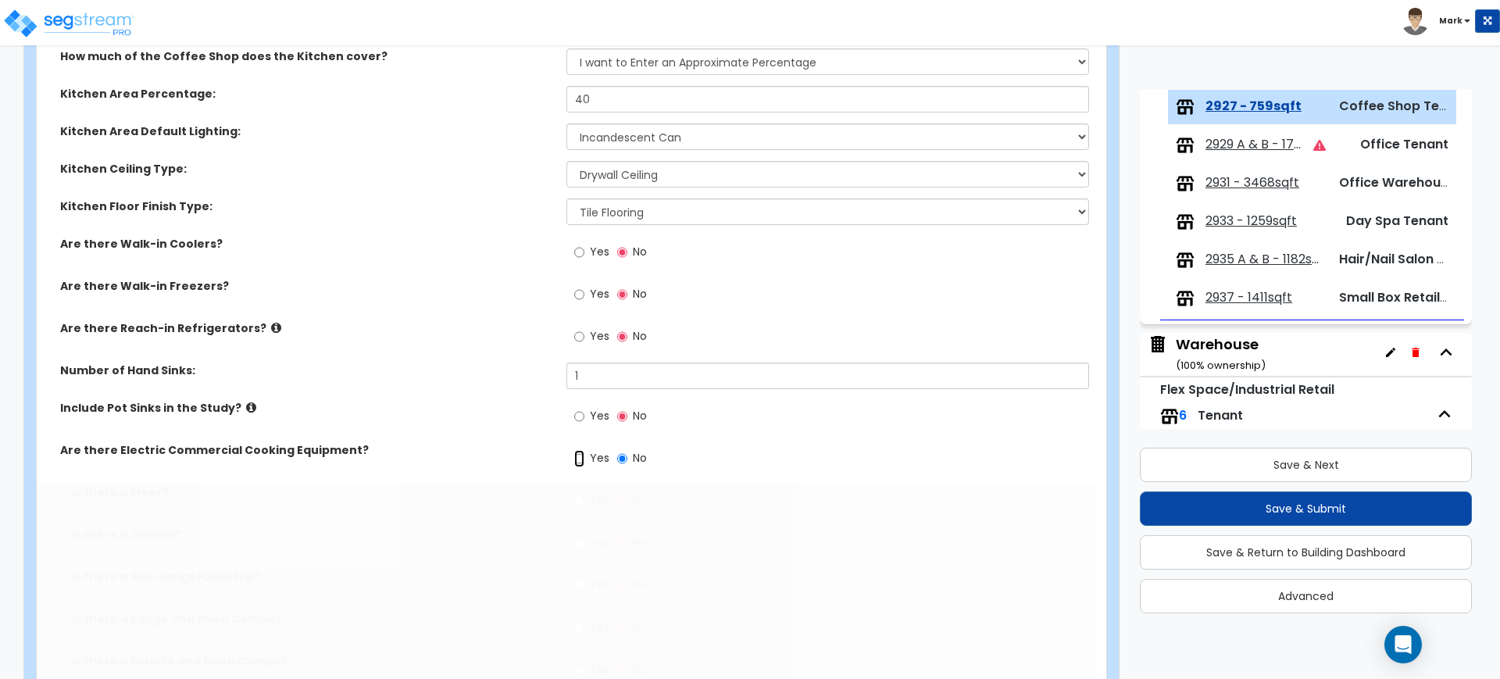
radio input "true"
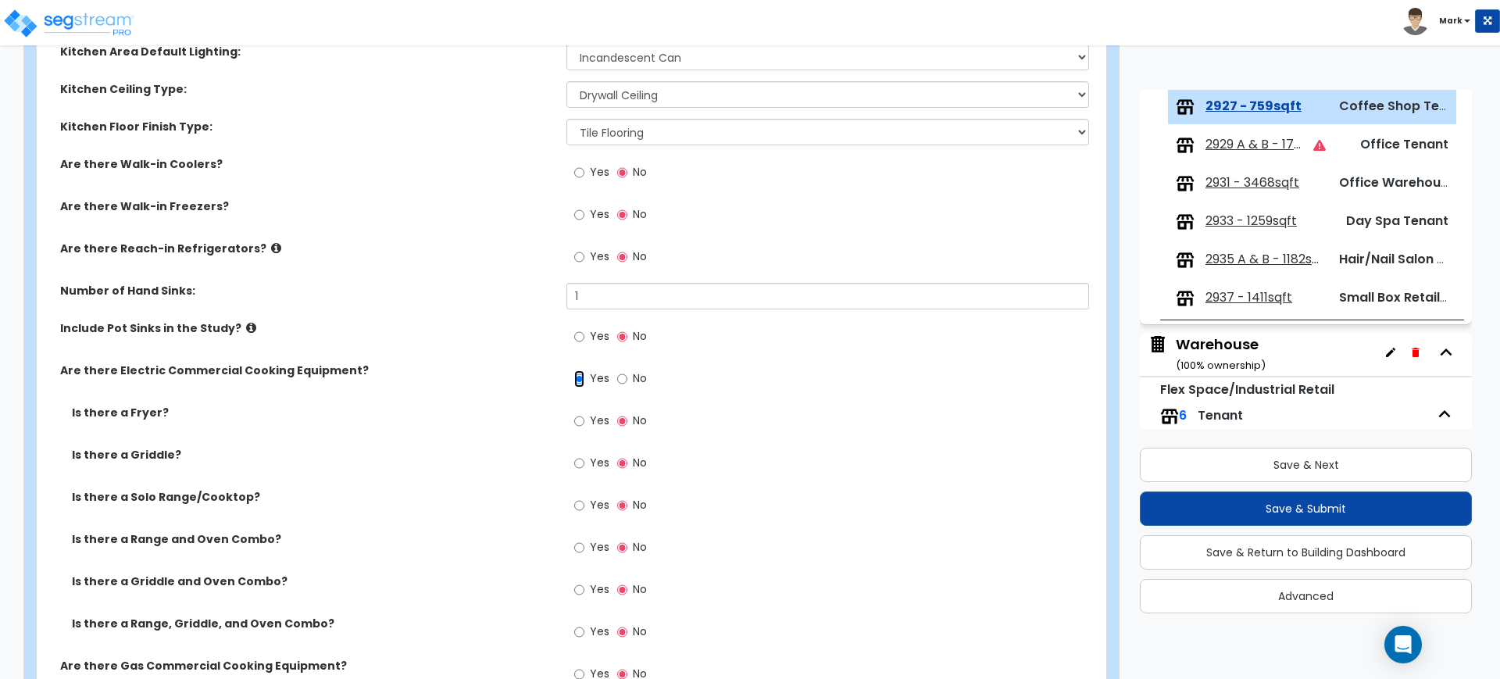
scroll to position [3743, 0]
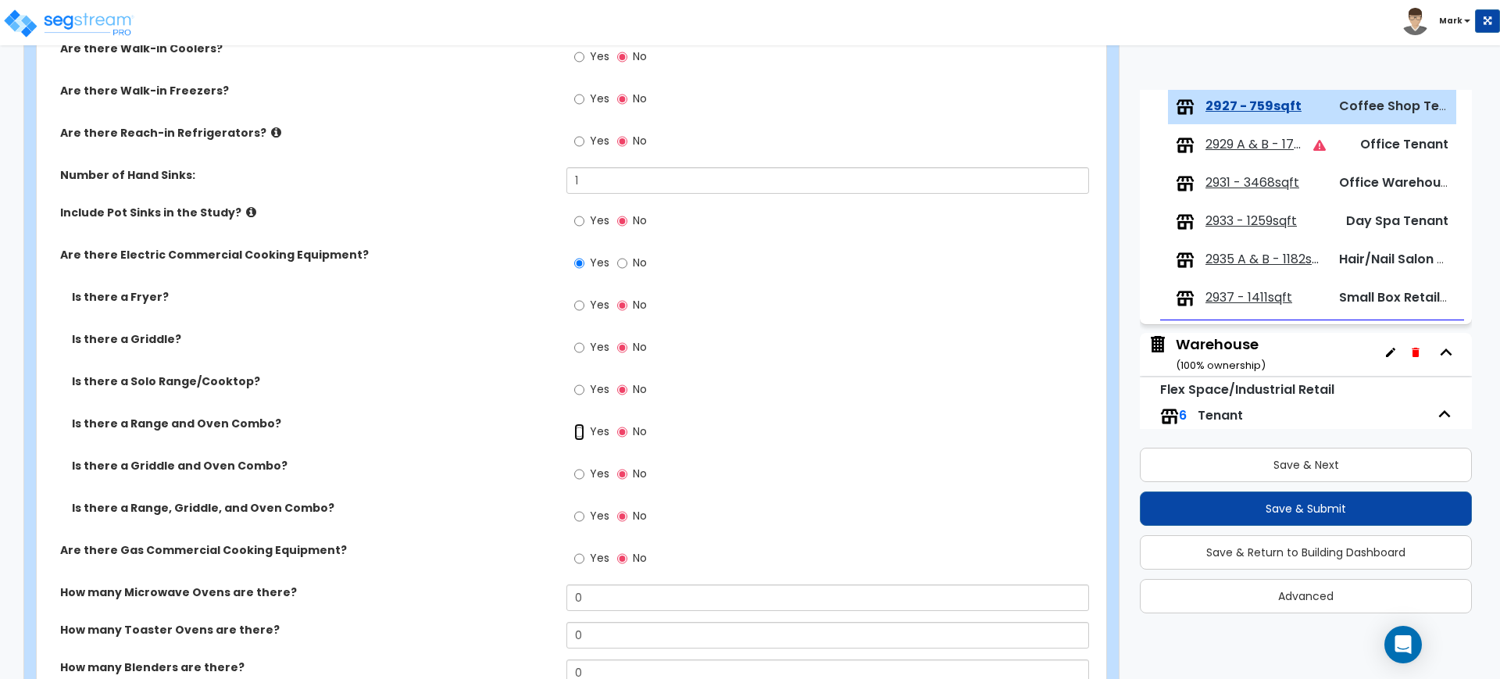
click at [577, 428] on input "Yes" at bounding box center [579, 431] width 10 height 17
radio input "true"
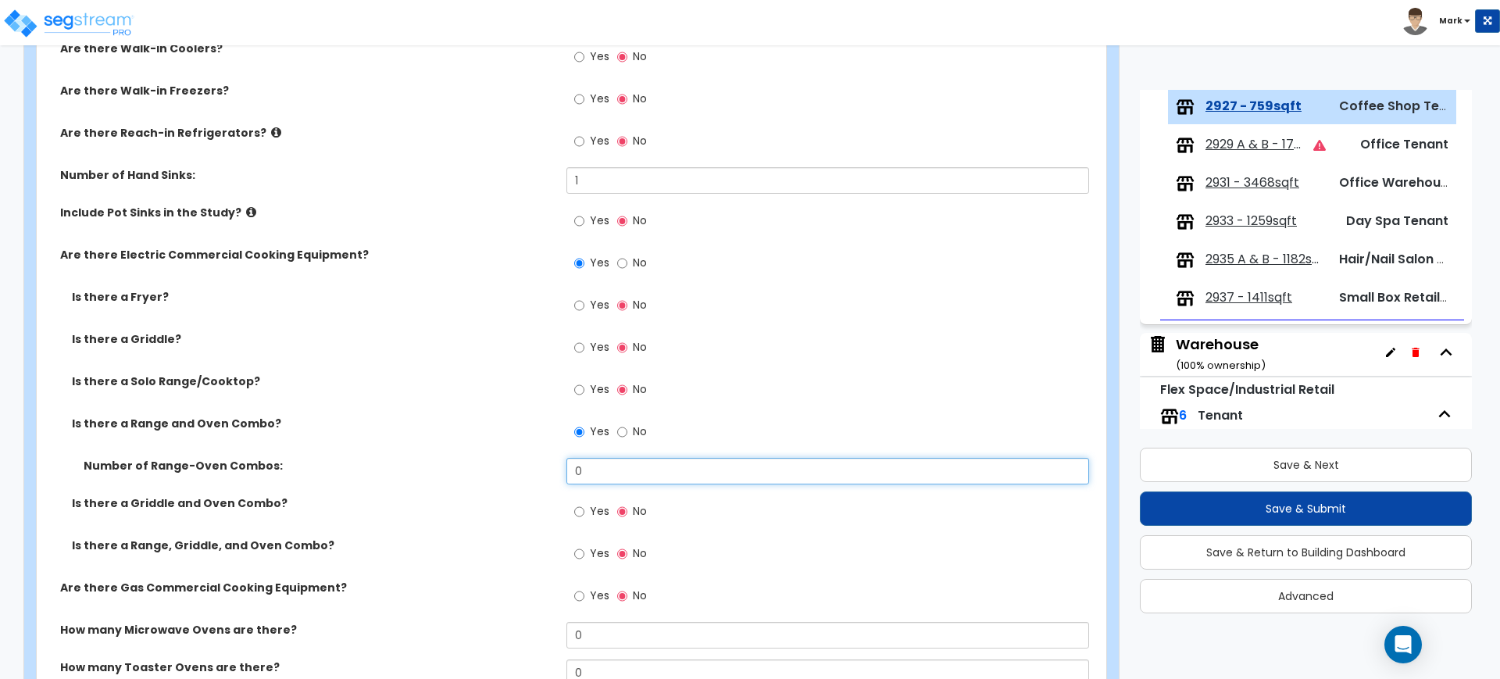
drag, startPoint x: 599, startPoint y: 467, endPoint x: 519, endPoint y: 461, distance: 80.7
click at [532, 465] on div "Number of Range-Oven Combos: 0" at bounding box center [567, 477] width 1060 height 38
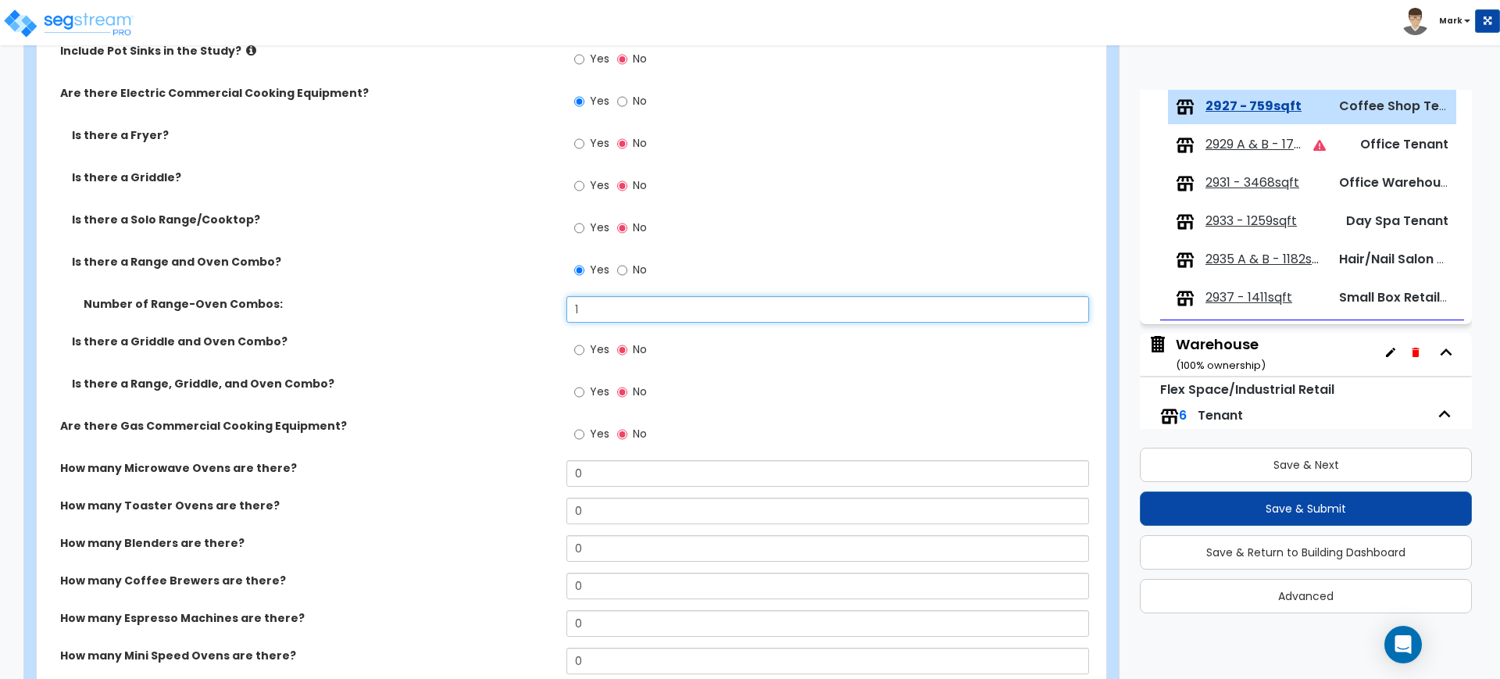
scroll to position [3938, 0]
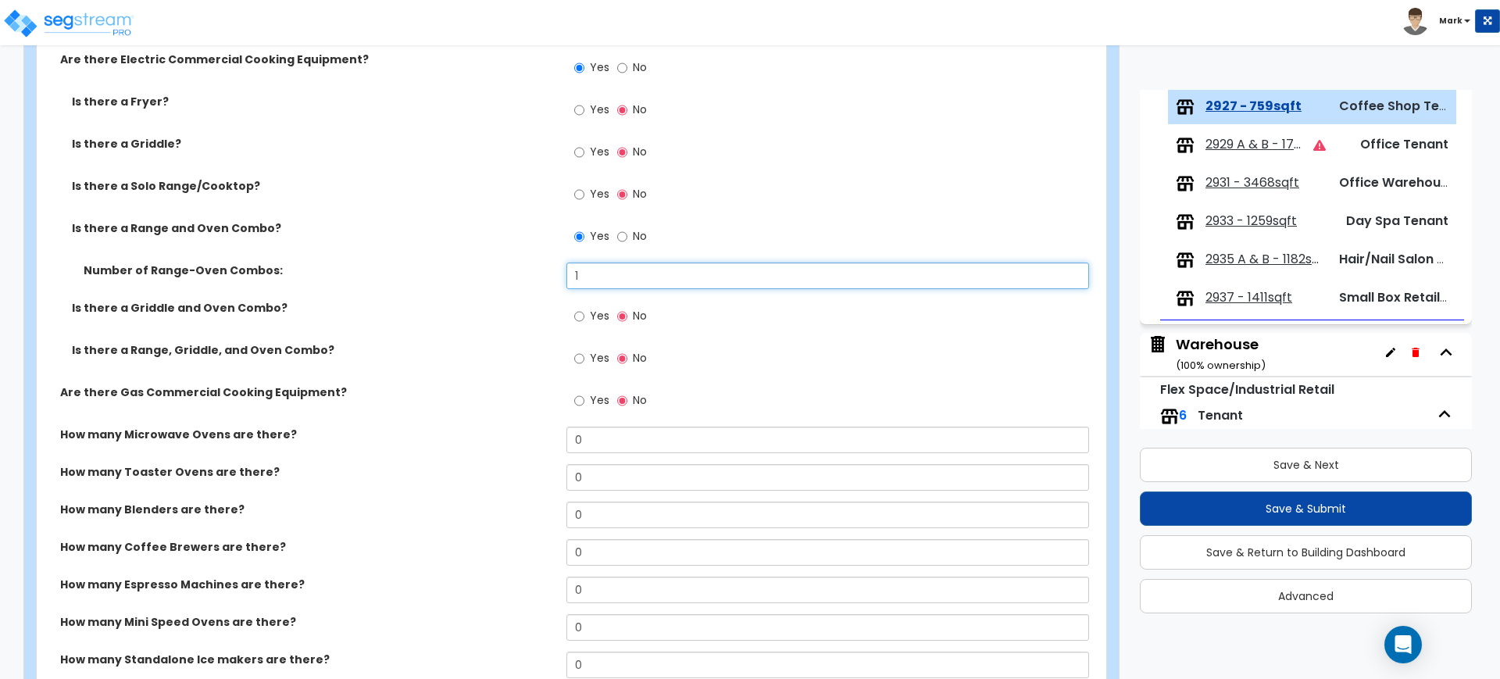
type input "1"
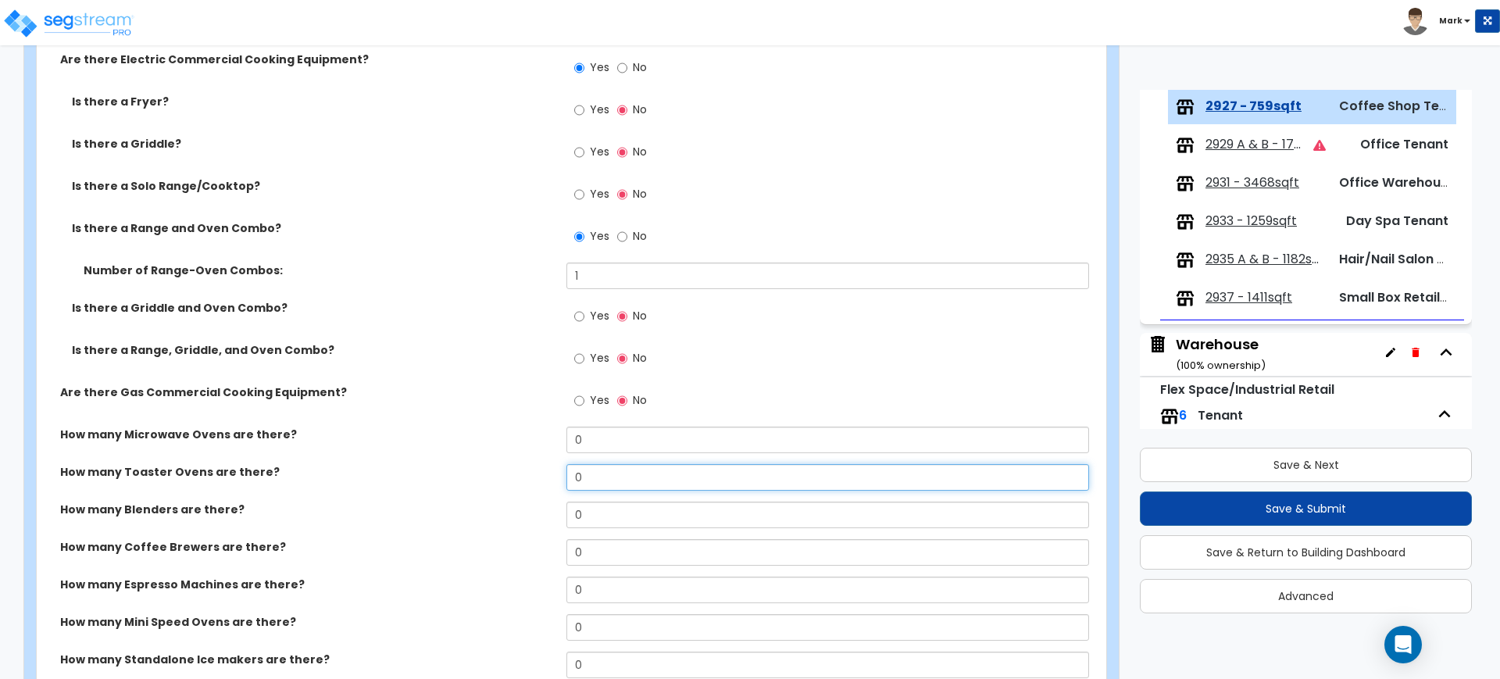
drag, startPoint x: 552, startPoint y: 480, endPoint x: 538, endPoint y: 479, distance: 14.9
click at [541, 479] on div "How many Toaster Ovens are there? 0" at bounding box center [567, 483] width 1060 height 38
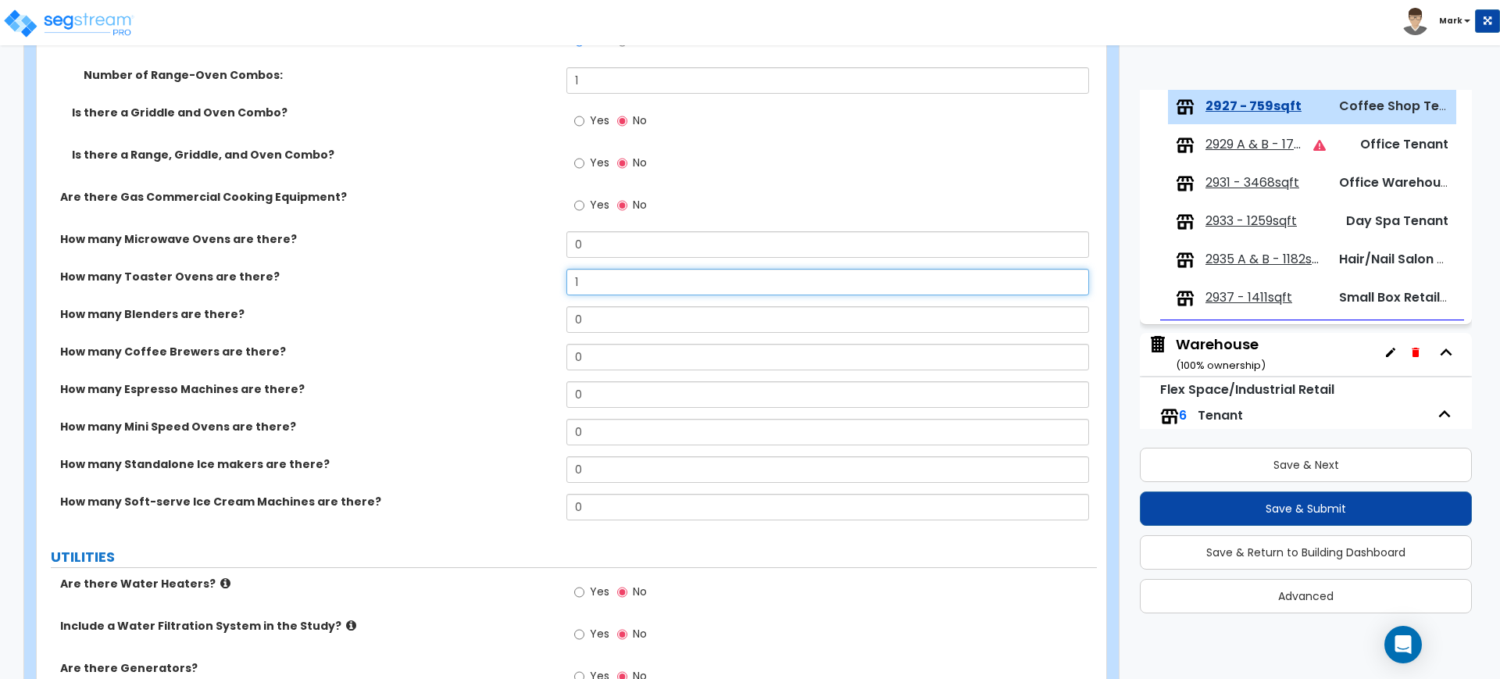
scroll to position [4229, 0]
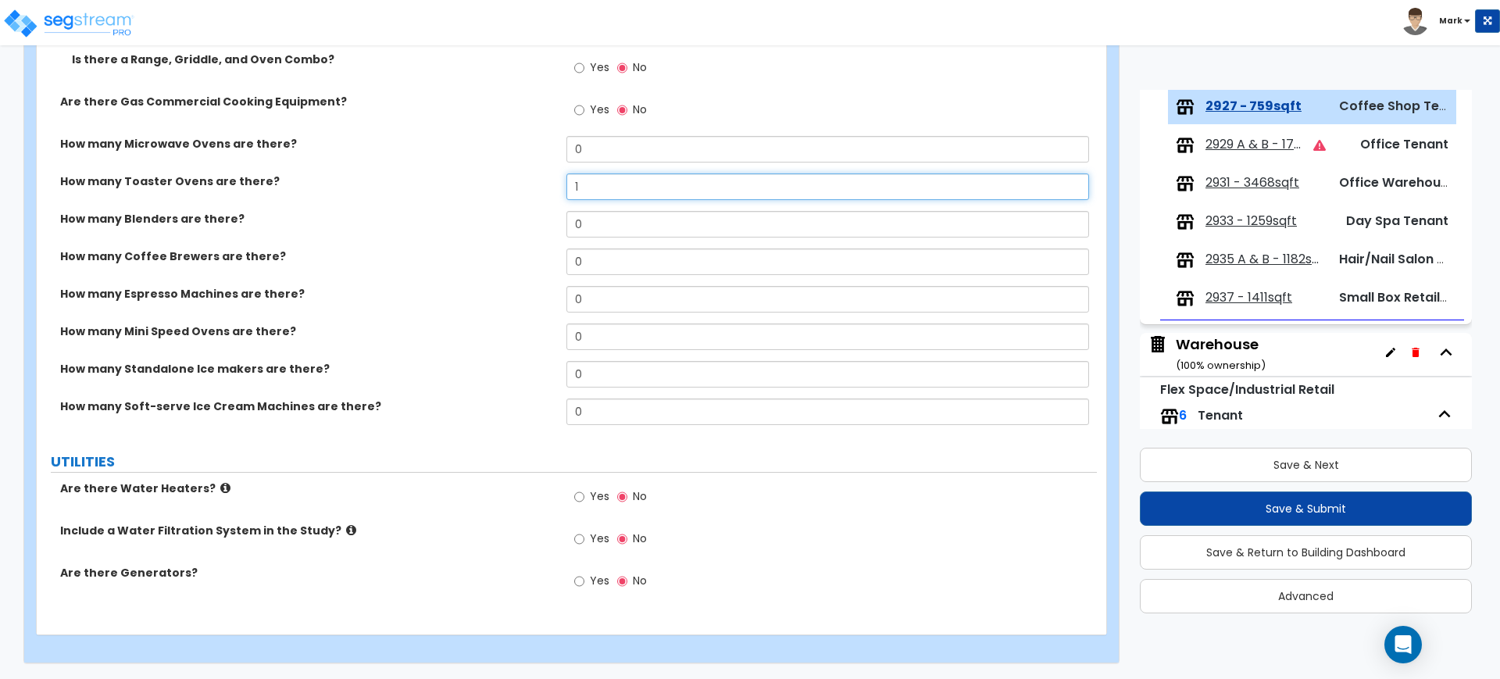
type input "1"
click at [579, 495] on input "Yes" at bounding box center [579, 496] width 10 height 17
radio input "true"
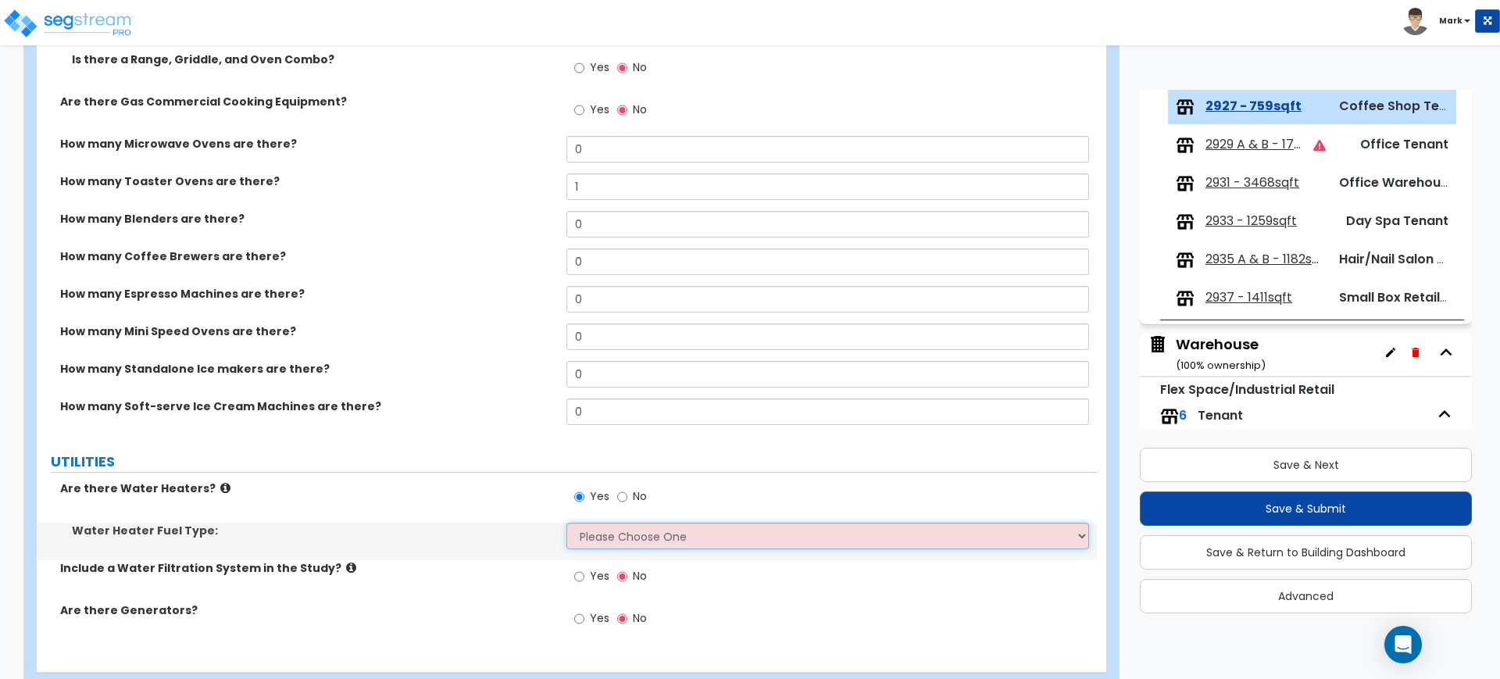
click at [598, 535] on select "Please Choose One Gas Electric" at bounding box center [827, 536] width 522 height 27
select select "2"
click at [566, 523] on select "Please Choose One Gas Electric" at bounding box center [827, 536] width 522 height 27
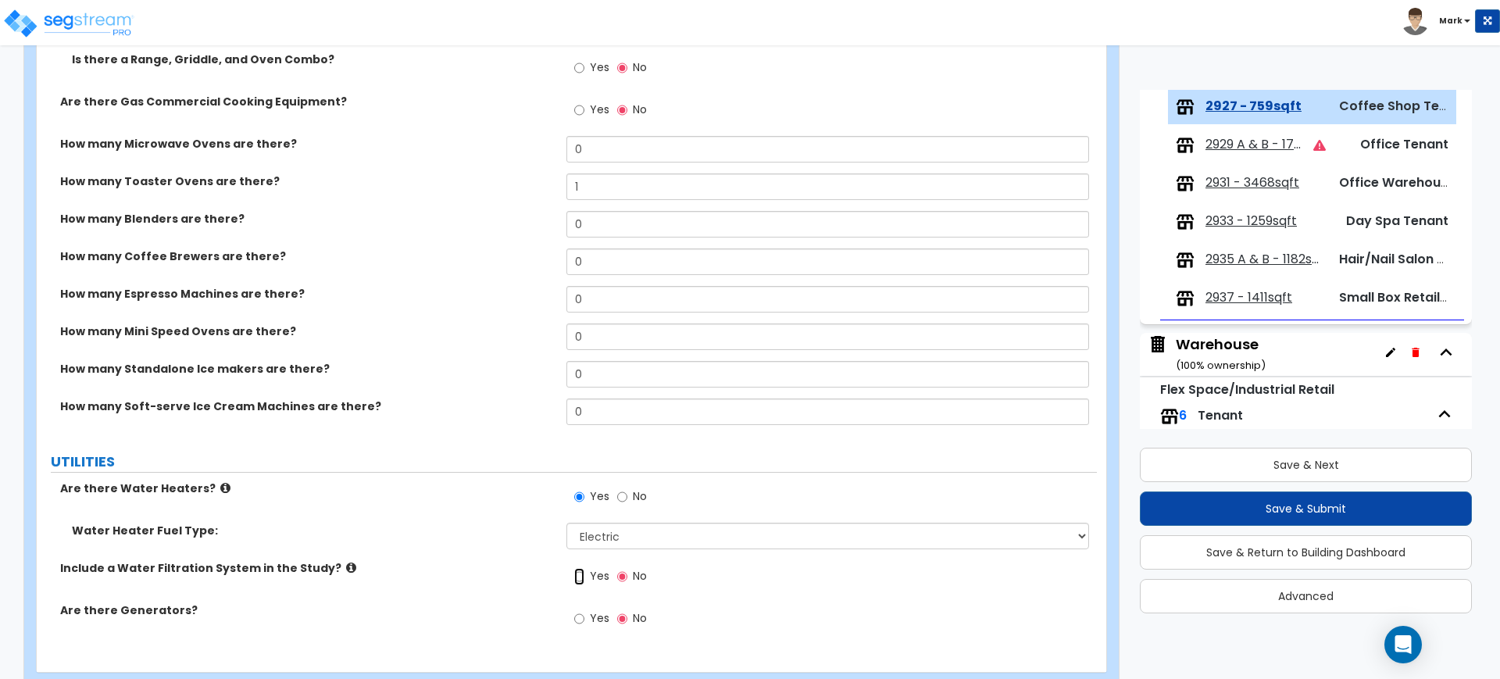
click at [577, 573] on input "Yes" at bounding box center [579, 576] width 10 height 17
radio input "true"
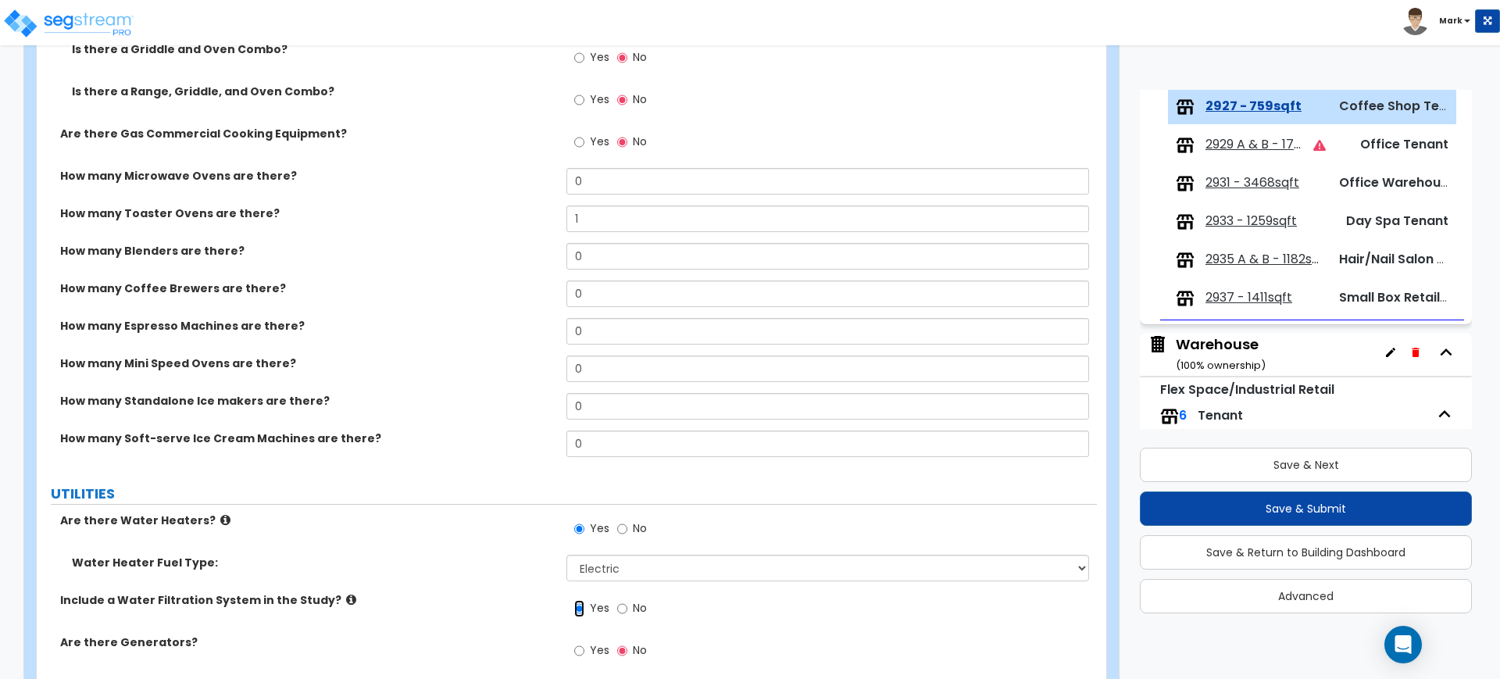
scroll to position [4071, 0]
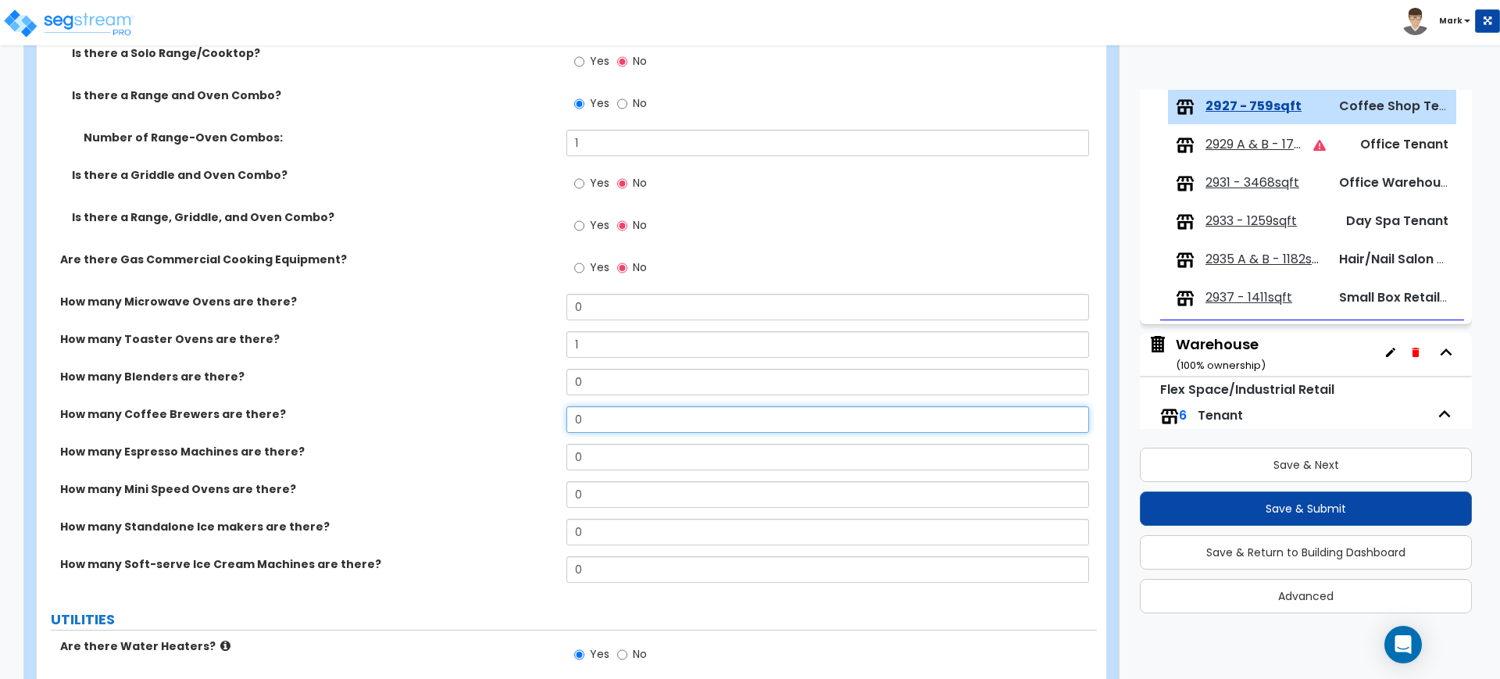
drag, startPoint x: 584, startPoint y: 424, endPoint x: 552, endPoint y: 424, distance: 31.3
click at [552, 424] on div "How many Coffee Brewers are there? 0" at bounding box center [567, 425] width 1060 height 38
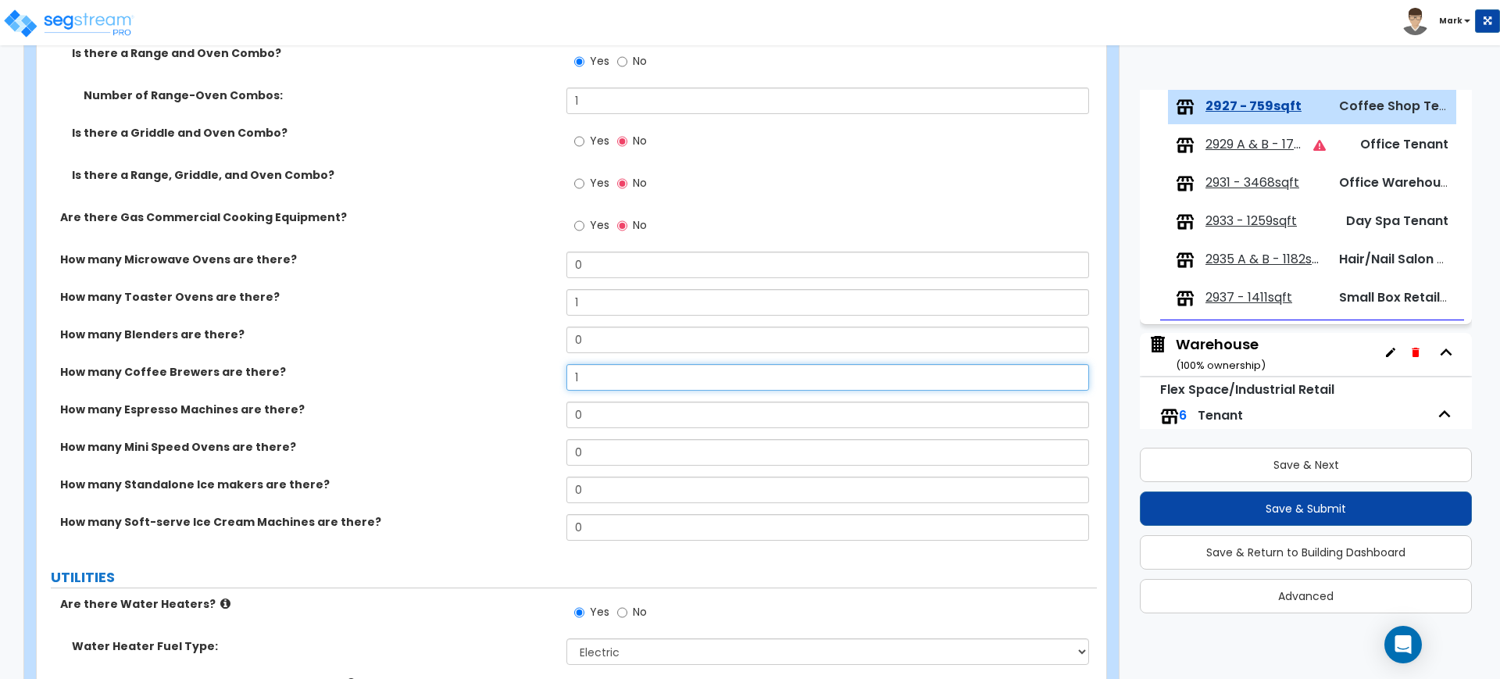
scroll to position [4169, 0]
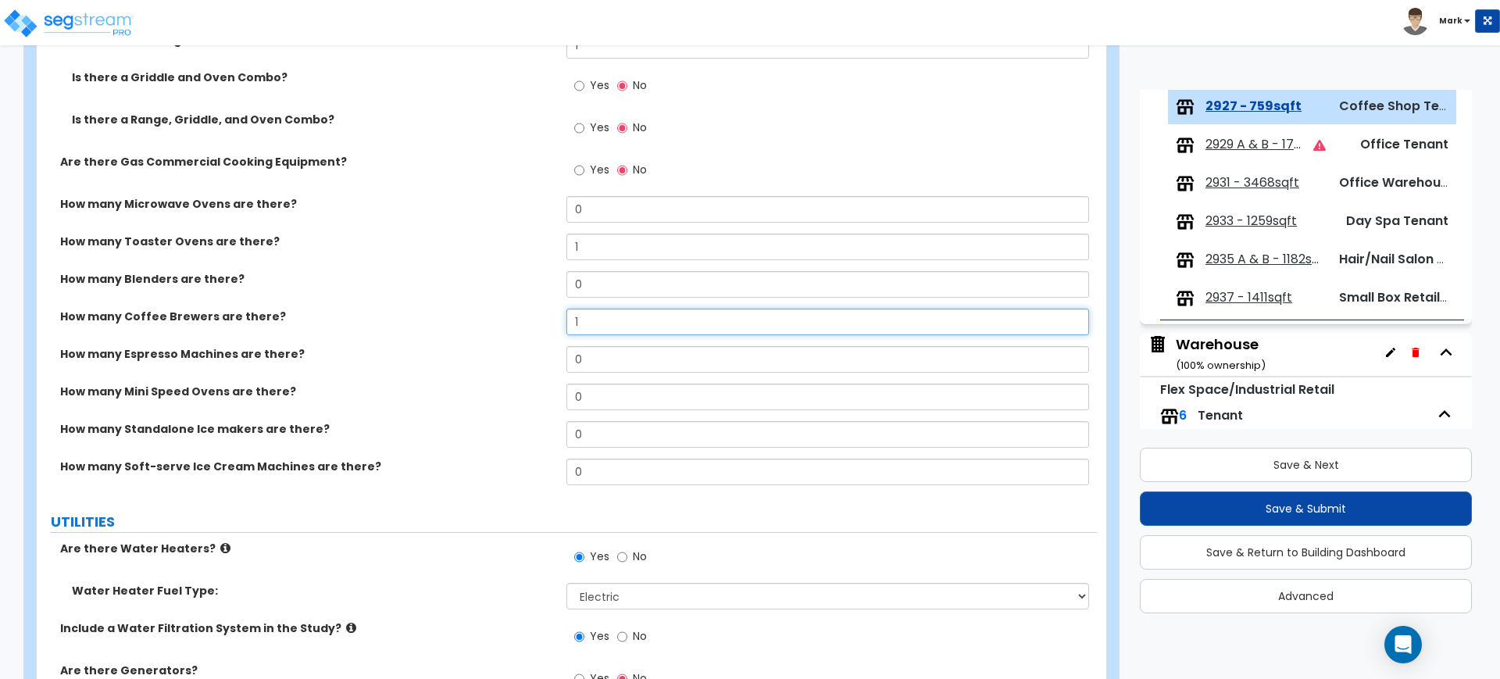
click at [504, 317] on div "How many Coffee Brewers are there? 1" at bounding box center [567, 328] width 1060 height 38
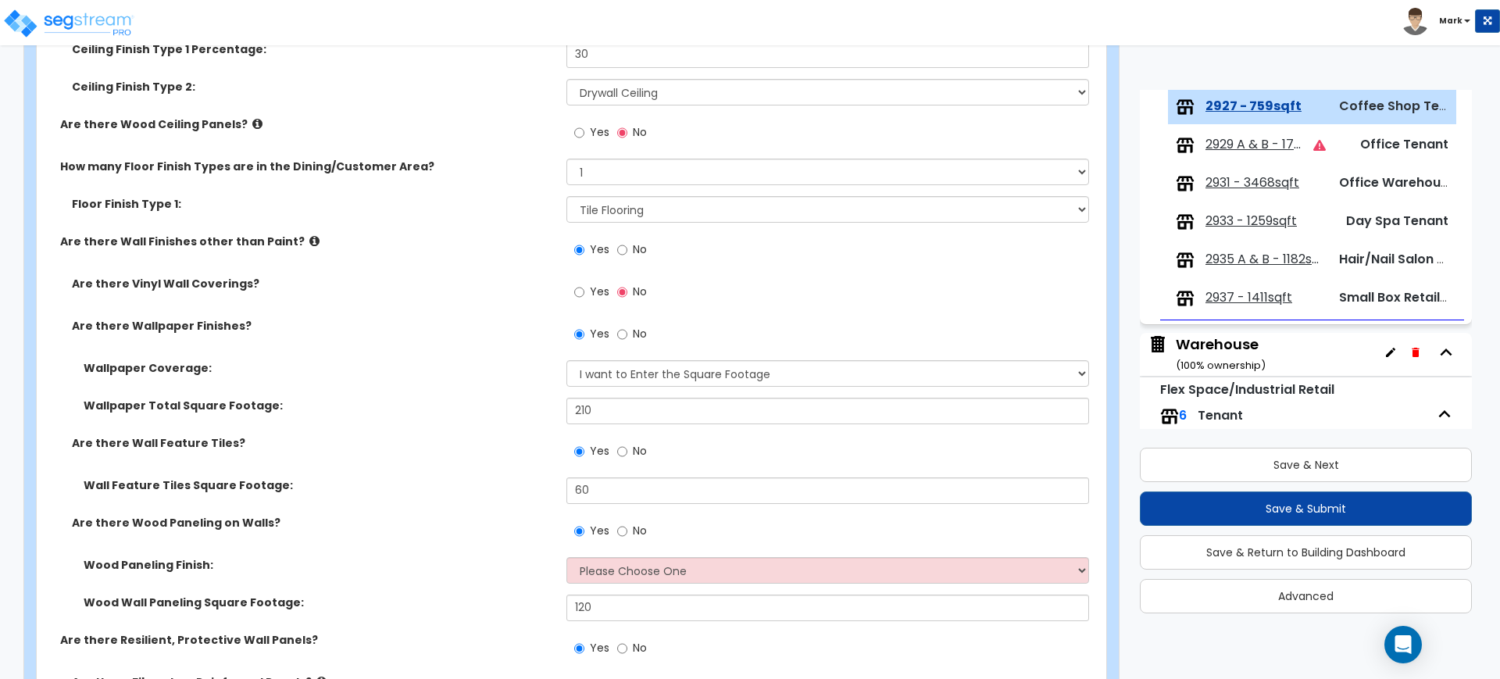
scroll to position [848, 0]
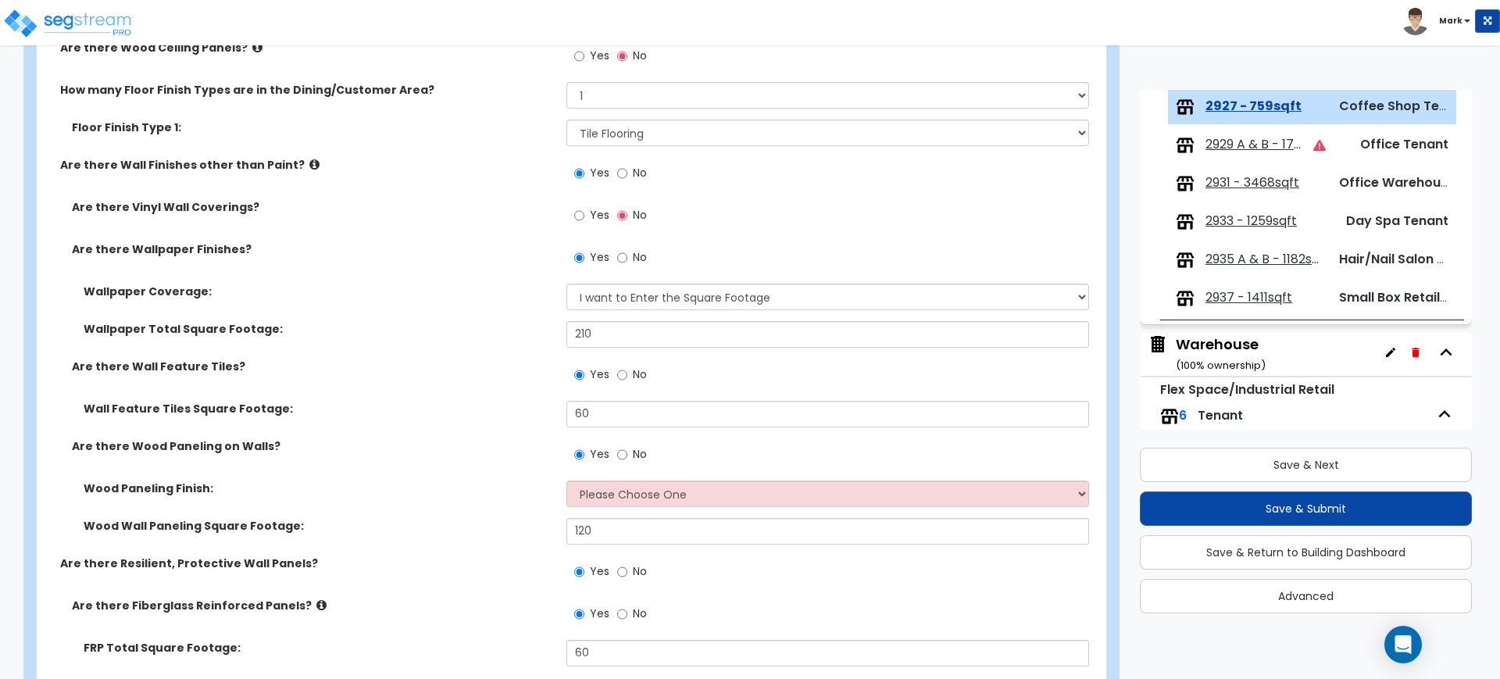
type input "1"
click at [713, 491] on select "Please Choose One Birch Mahogany Oak or Cherry Rosewood Teak I Don't Know, Plea…" at bounding box center [827, 493] width 522 height 27
select select "6"
click at [566, 480] on select "Please Choose One Birch Mahogany Oak or Cherry Rosewood Teak I Don't Know, Plea…" at bounding box center [827, 493] width 522 height 27
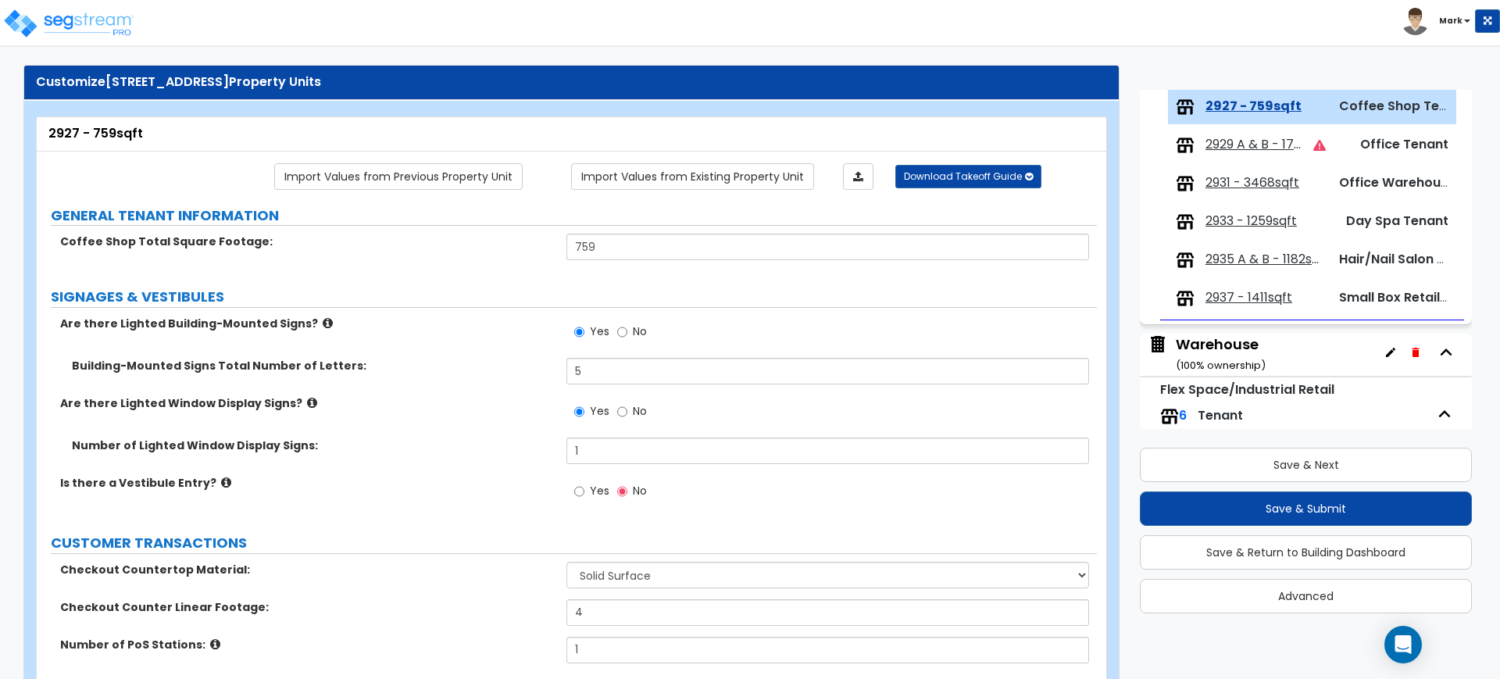
scroll to position [0, 0]
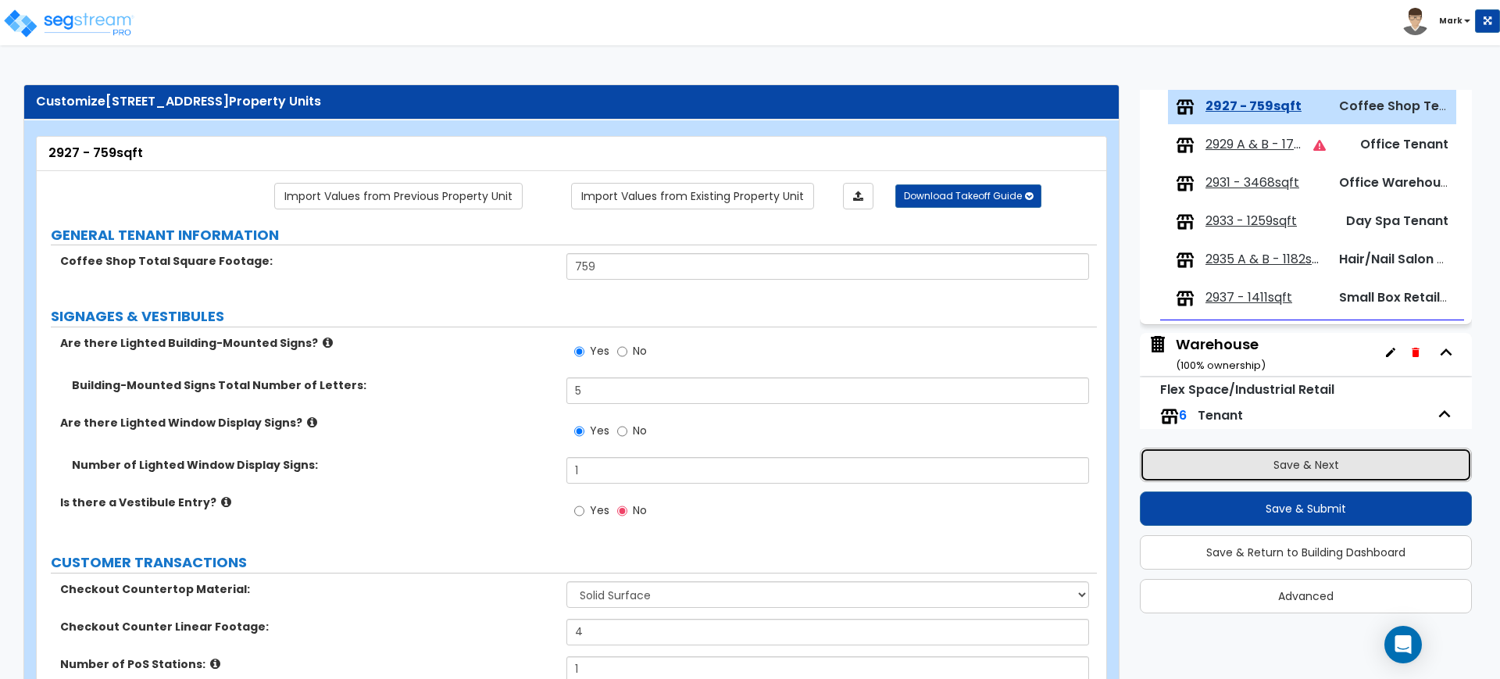
click at [1177, 464] on button "Save & Next" at bounding box center [1306, 465] width 332 height 34
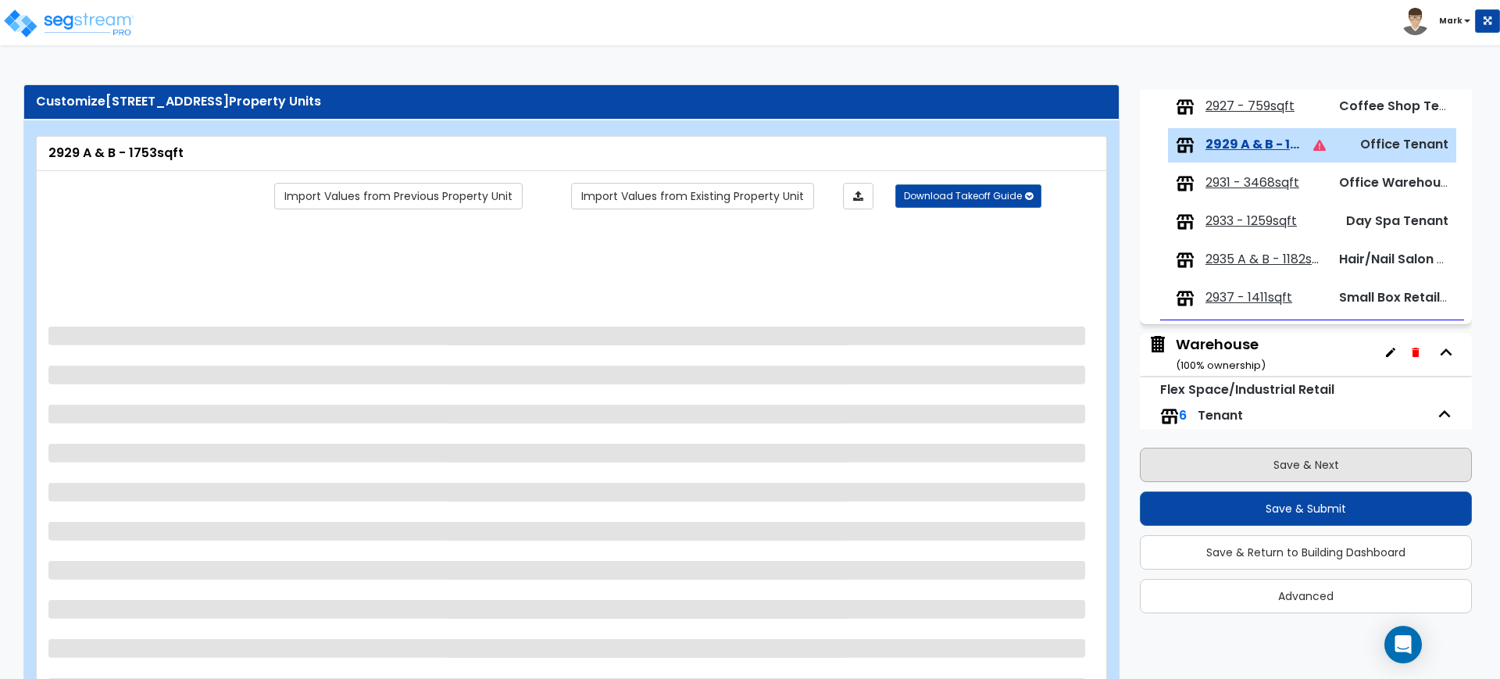
scroll to position [334, 0]
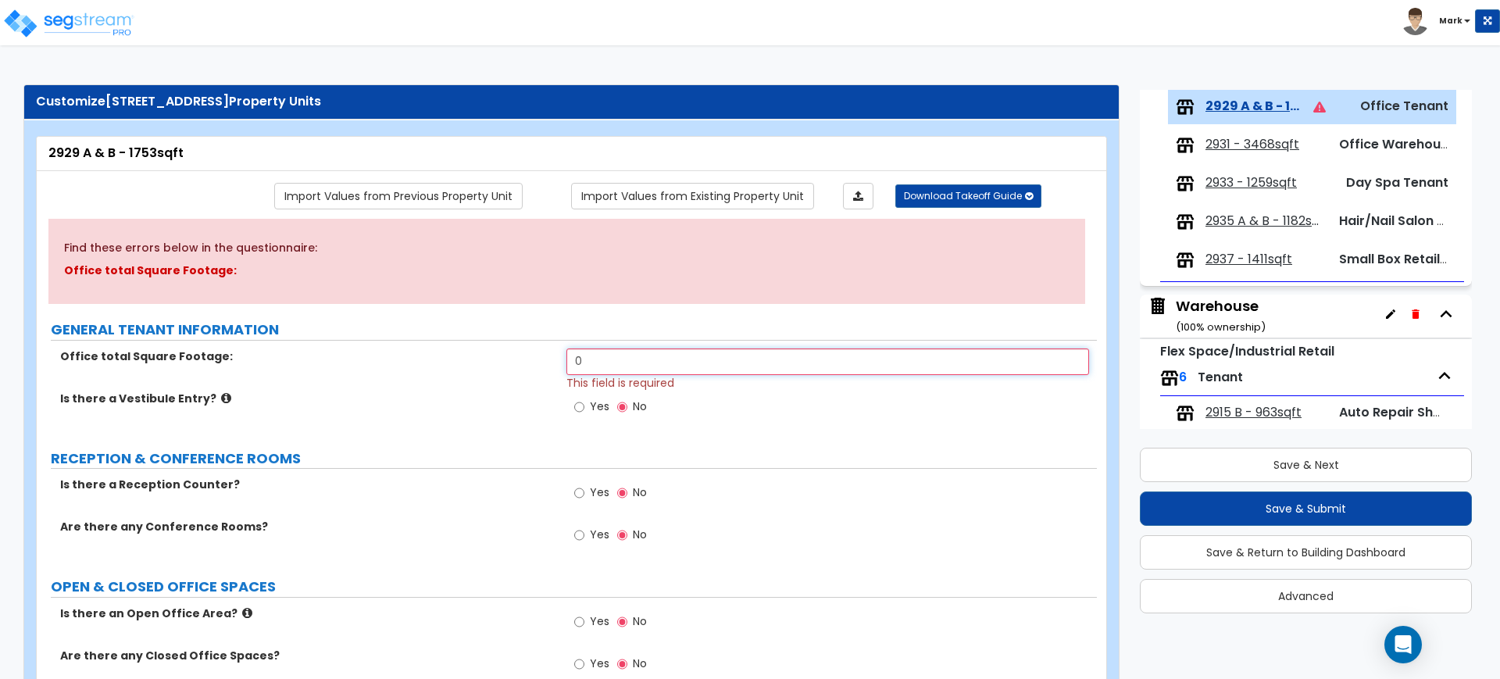
click at [449, 356] on div "Office total Square Footage: 0 This field is required" at bounding box center [567, 369] width 1060 height 42
type input "1,753"
click at [580, 491] on input "Yes" at bounding box center [579, 492] width 10 height 17
radio input "true"
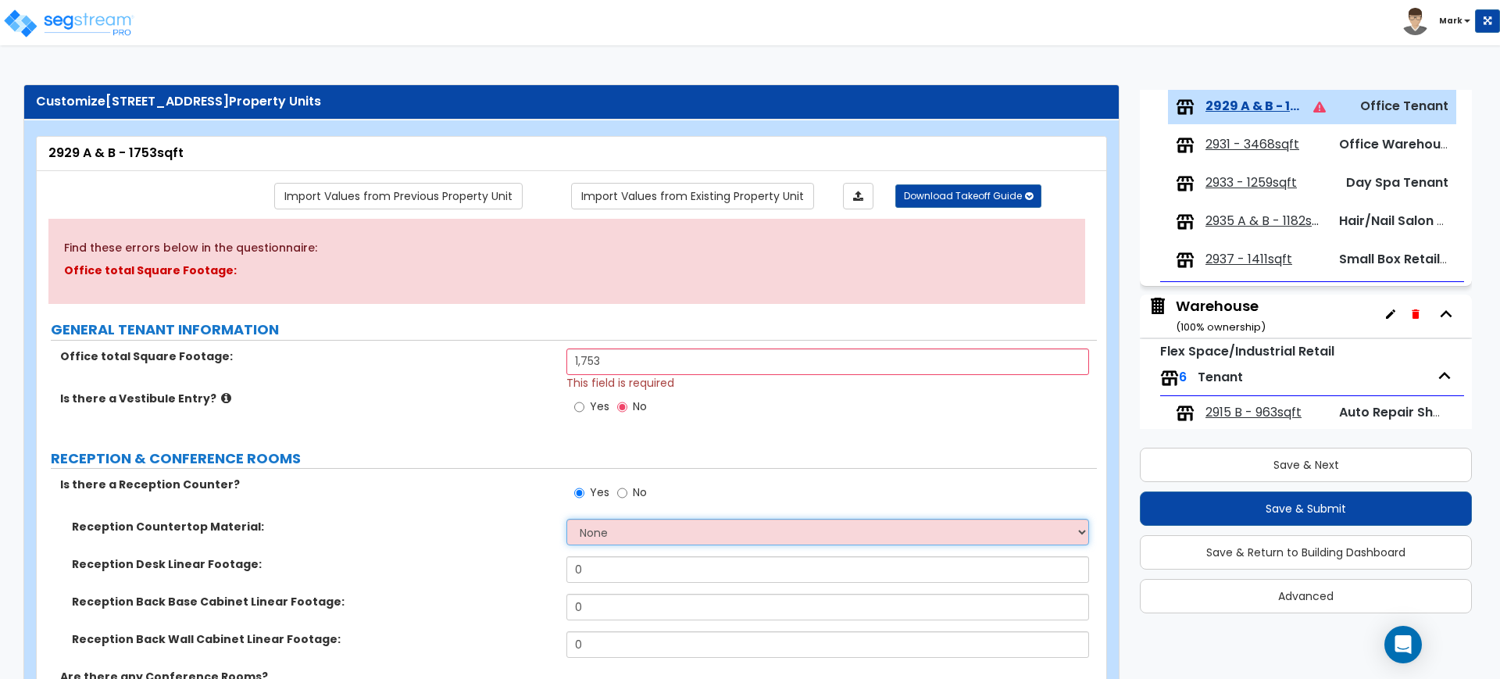
click at [627, 534] on select "None Plastic Laminate Solid Surface Stone Quartz Marble Tile Wood Stainless Ste…" at bounding box center [827, 532] width 522 height 27
select select "2"
click at [566, 519] on select "None Plastic Laminate Solid Surface Stone Quartz Marble Tile Wood Stainless Ste…" at bounding box center [827, 532] width 522 height 27
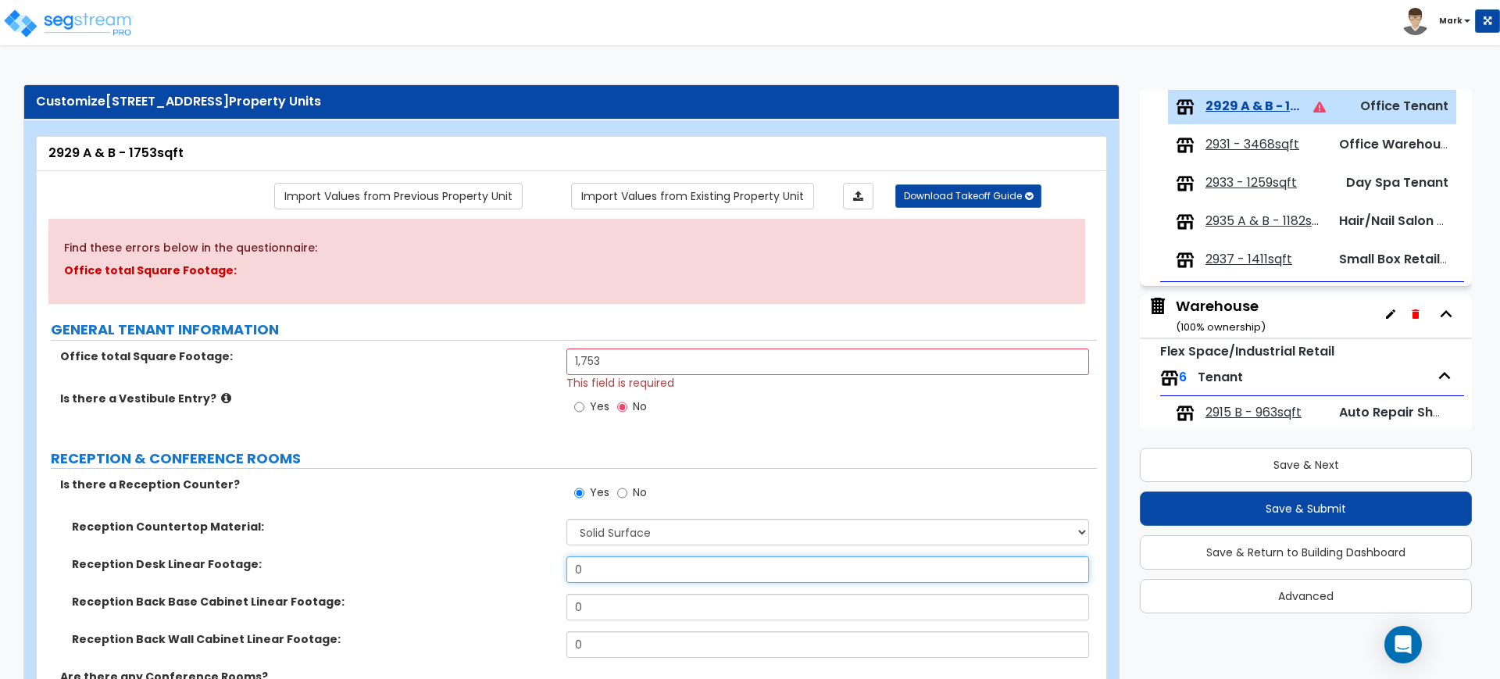
drag, startPoint x: 595, startPoint y: 566, endPoint x: 451, endPoint y: 560, distance: 144.6
click at [451, 560] on div "Reception Desk Linear Footage: 0" at bounding box center [567, 575] width 1060 height 38
drag, startPoint x: 634, startPoint y: 567, endPoint x: 549, endPoint y: 570, distance: 85.2
click at [549, 570] on div "Reception Desk Linear Footage: 5" at bounding box center [567, 575] width 1060 height 38
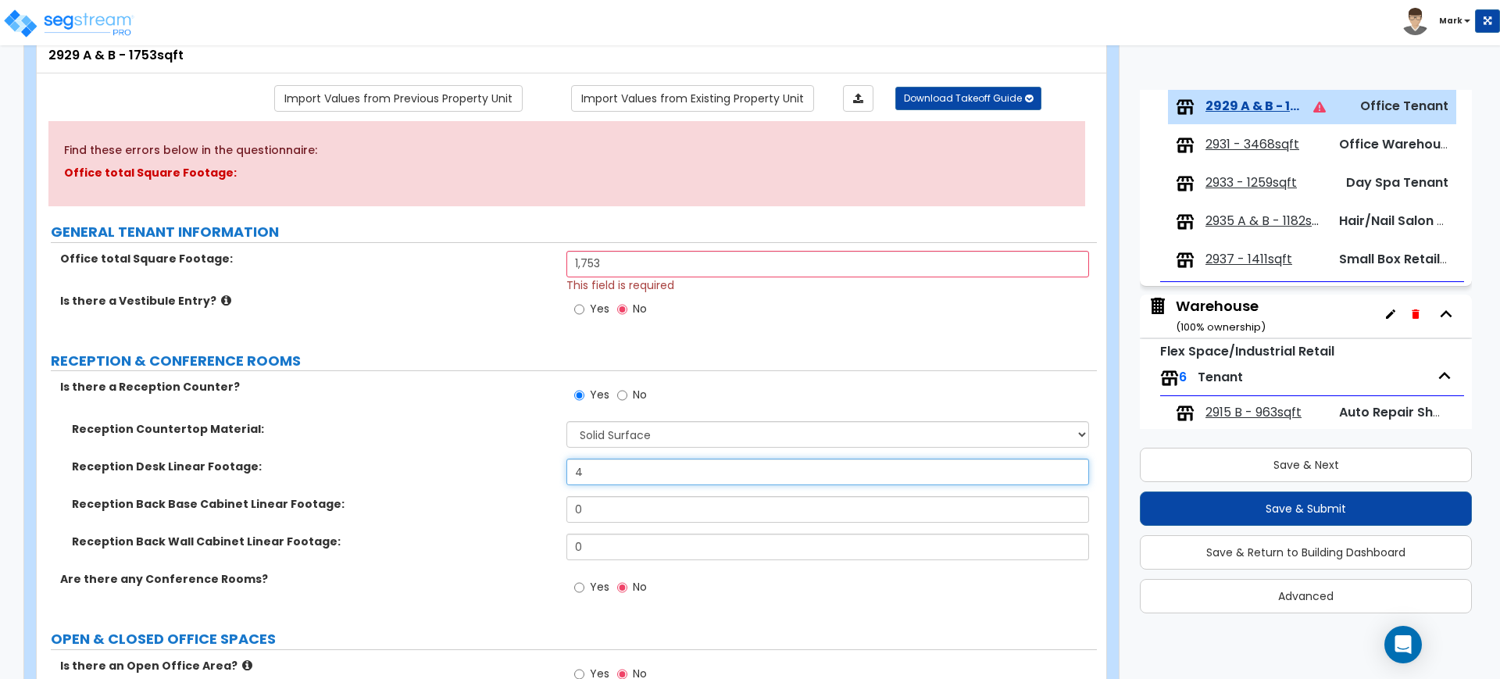
drag, startPoint x: 605, startPoint y: 475, endPoint x: 548, endPoint y: 470, distance: 58.0
click at [552, 471] on div "Reception Desk Linear Footage: 4" at bounding box center [567, 478] width 1060 height 38
type input "5"
drag, startPoint x: 598, startPoint y: 517, endPoint x: 505, endPoint y: 510, distance: 92.5
click at [506, 511] on div "Reception Back Base Cabinet Linear Footage: 0" at bounding box center [567, 515] width 1060 height 38
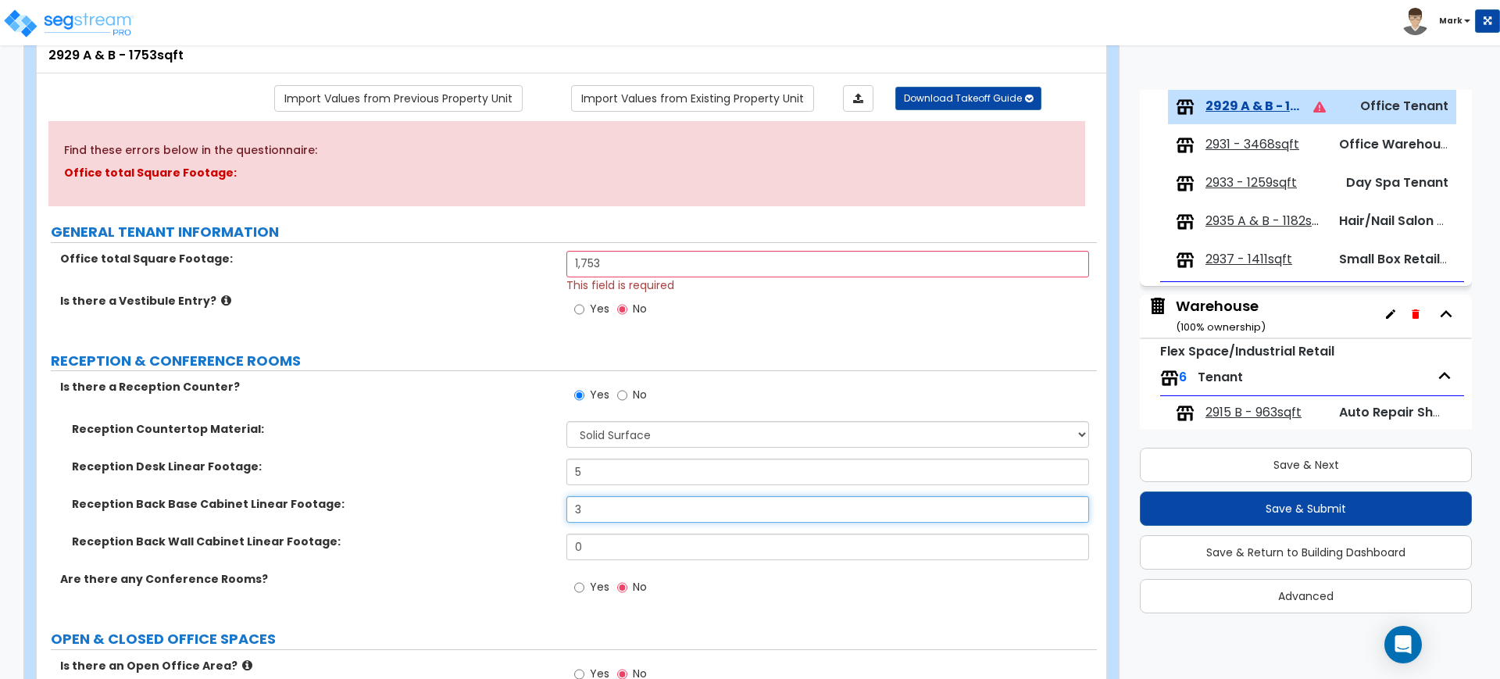
type input "3"
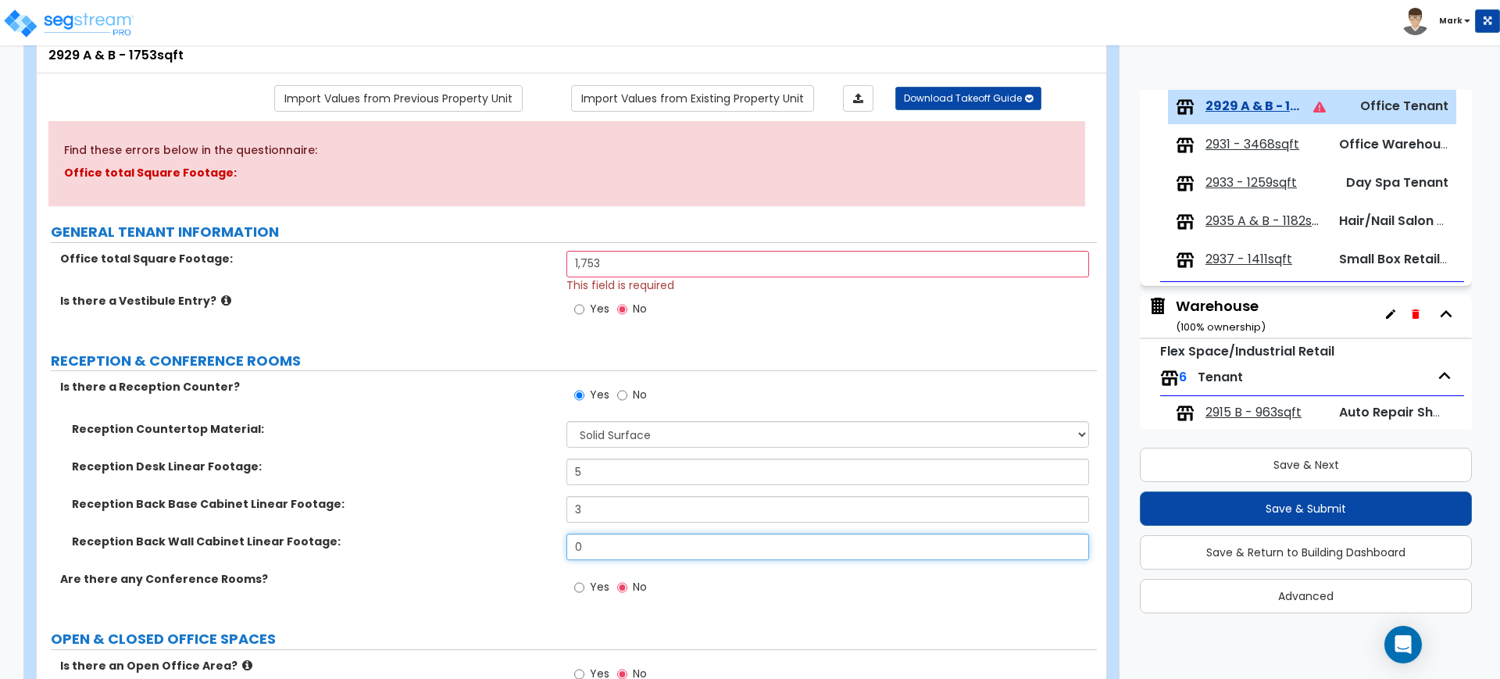
click at [570, 547] on input "0" at bounding box center [827, 547] width 522 height 27
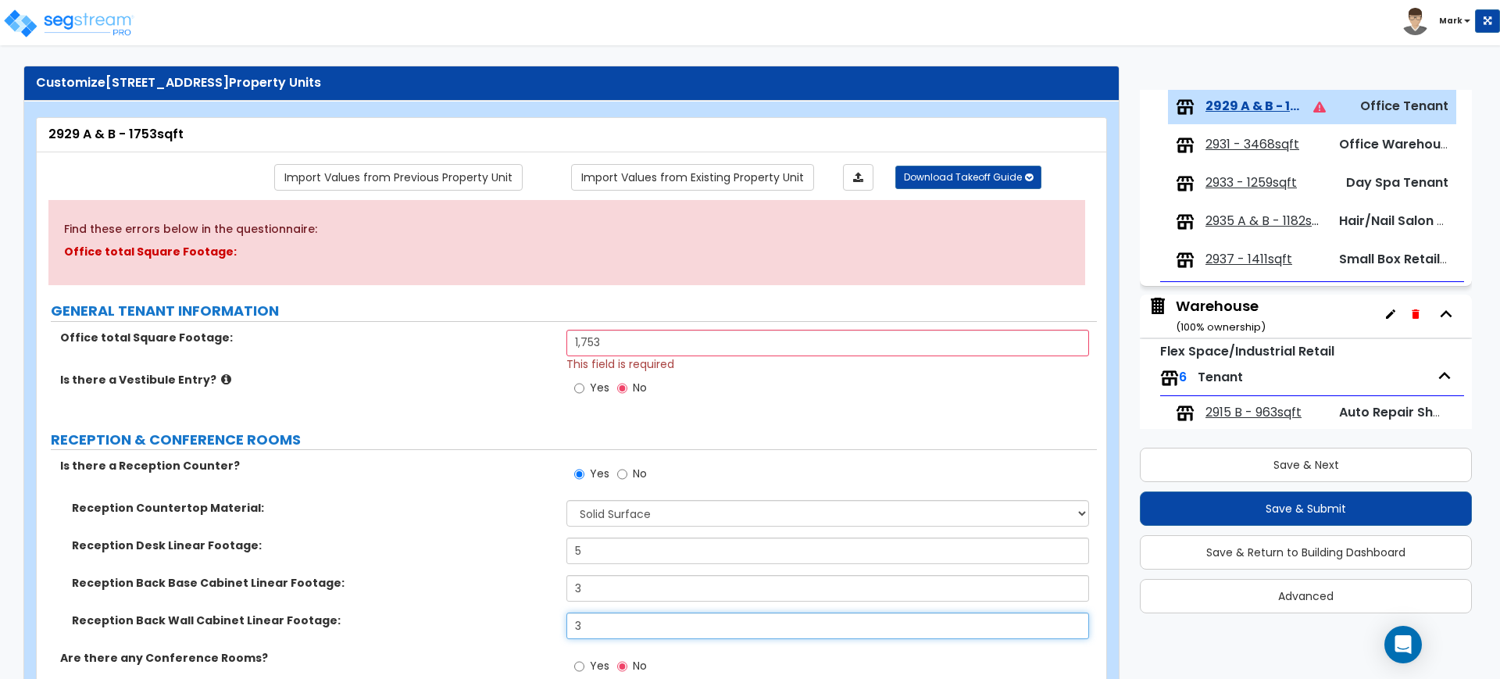
scroll to position [0, 0]
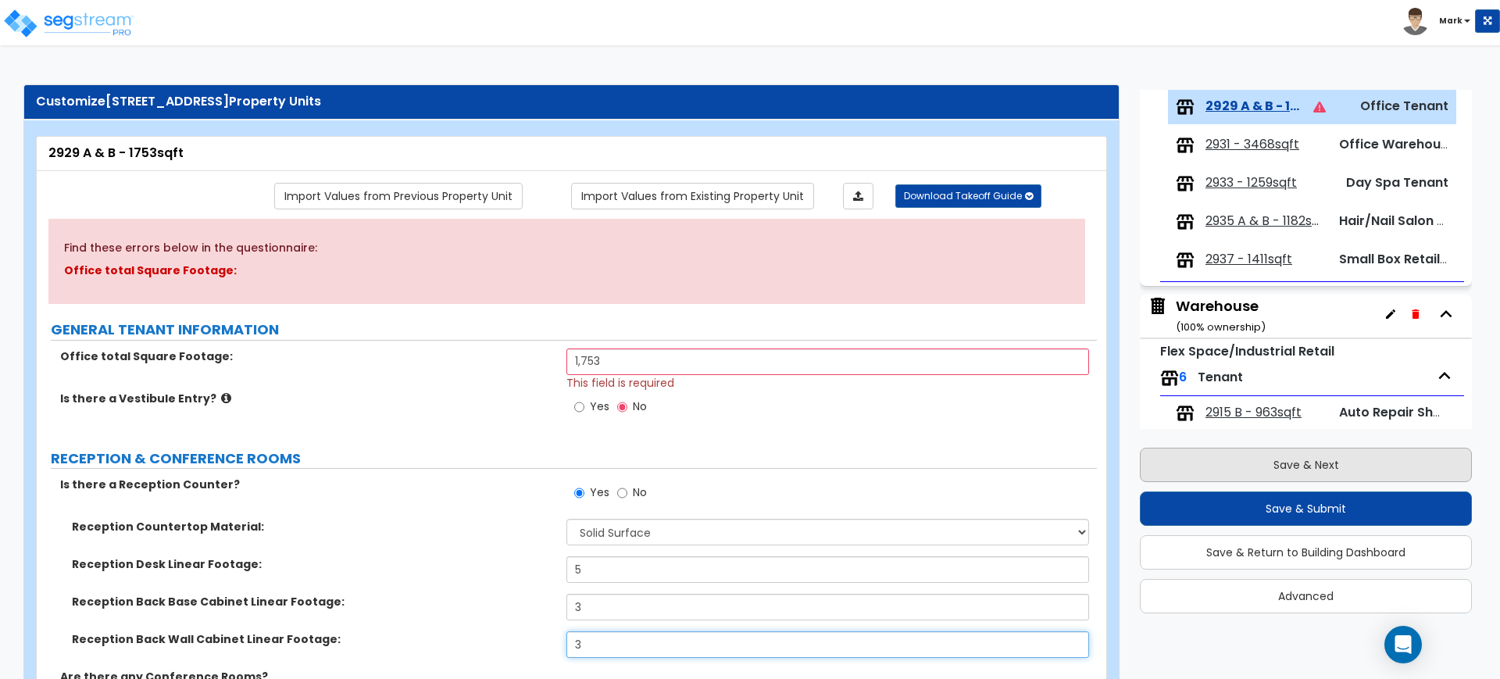
type input "3"
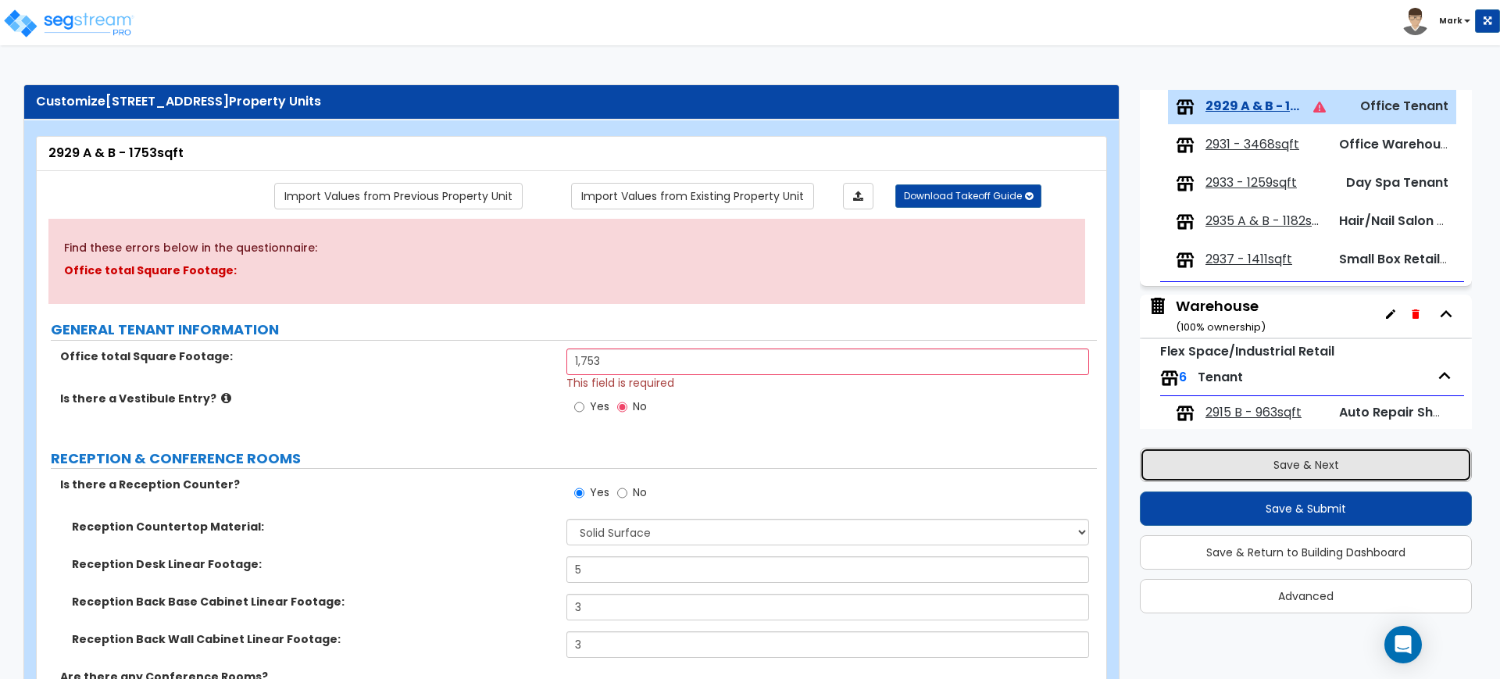
click at [1286, 470] on button "Save & Next" at bounding box center [1306, 465] width 332 height 34
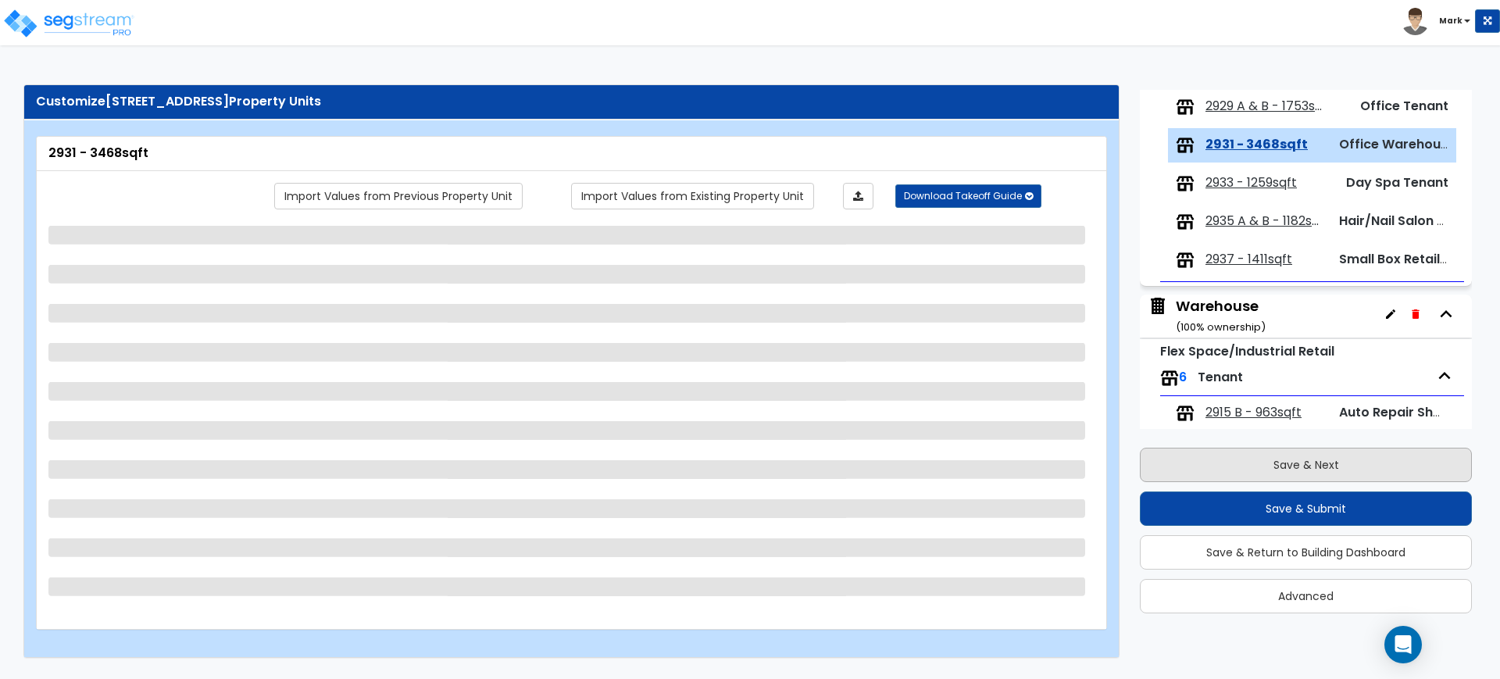
scroll to position [373, 0]
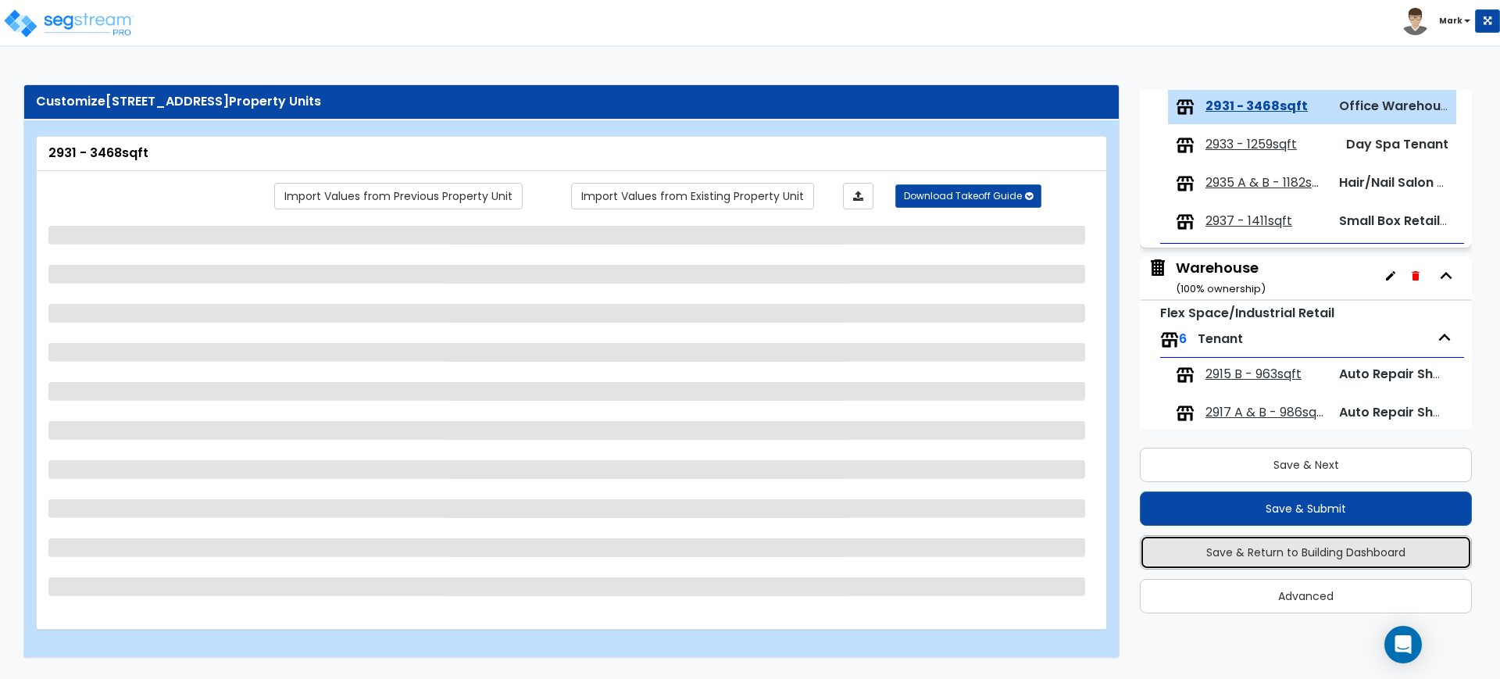
click at [1301, 558] on button "Save & Return to Building Dashboard" at bounding box center [1306, 552] width 332 height 34
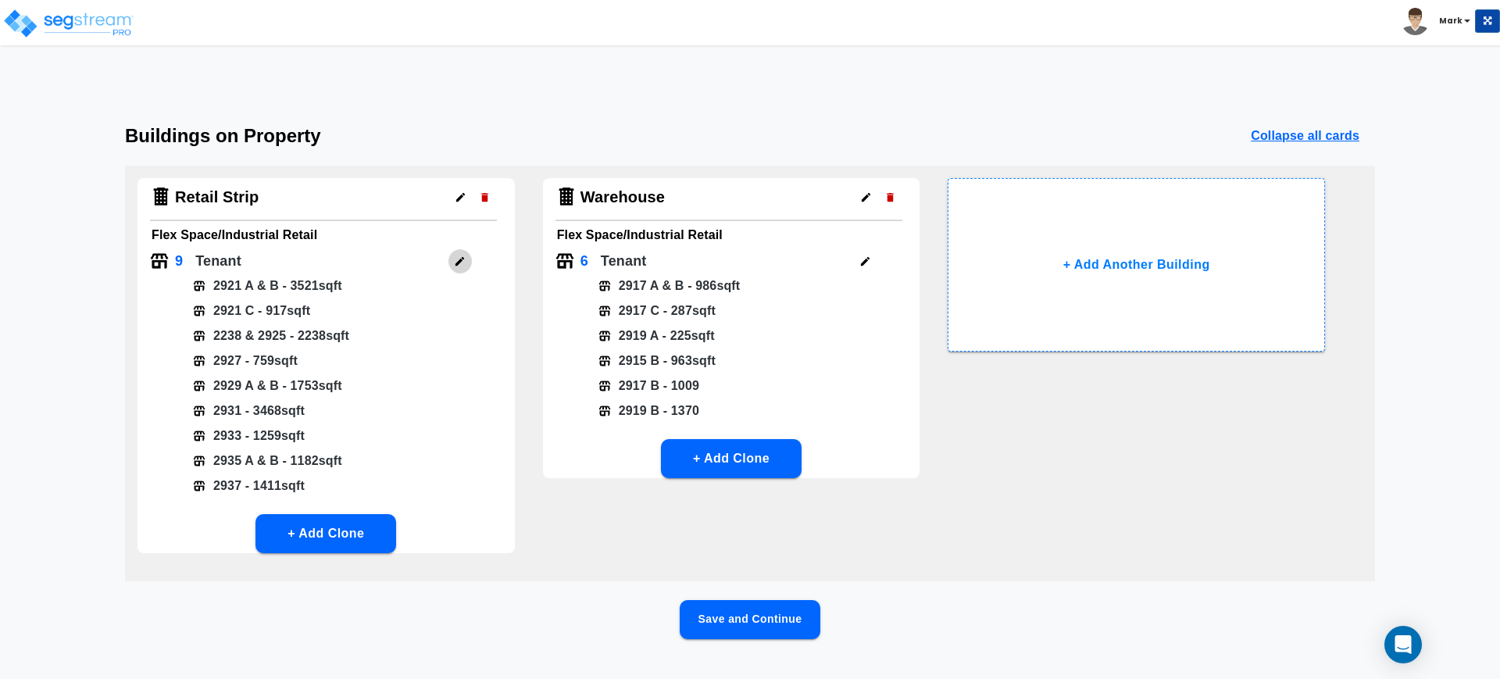
click at [459, 260] on icon "button" at bounding box center [459, 261] width 9 height 9
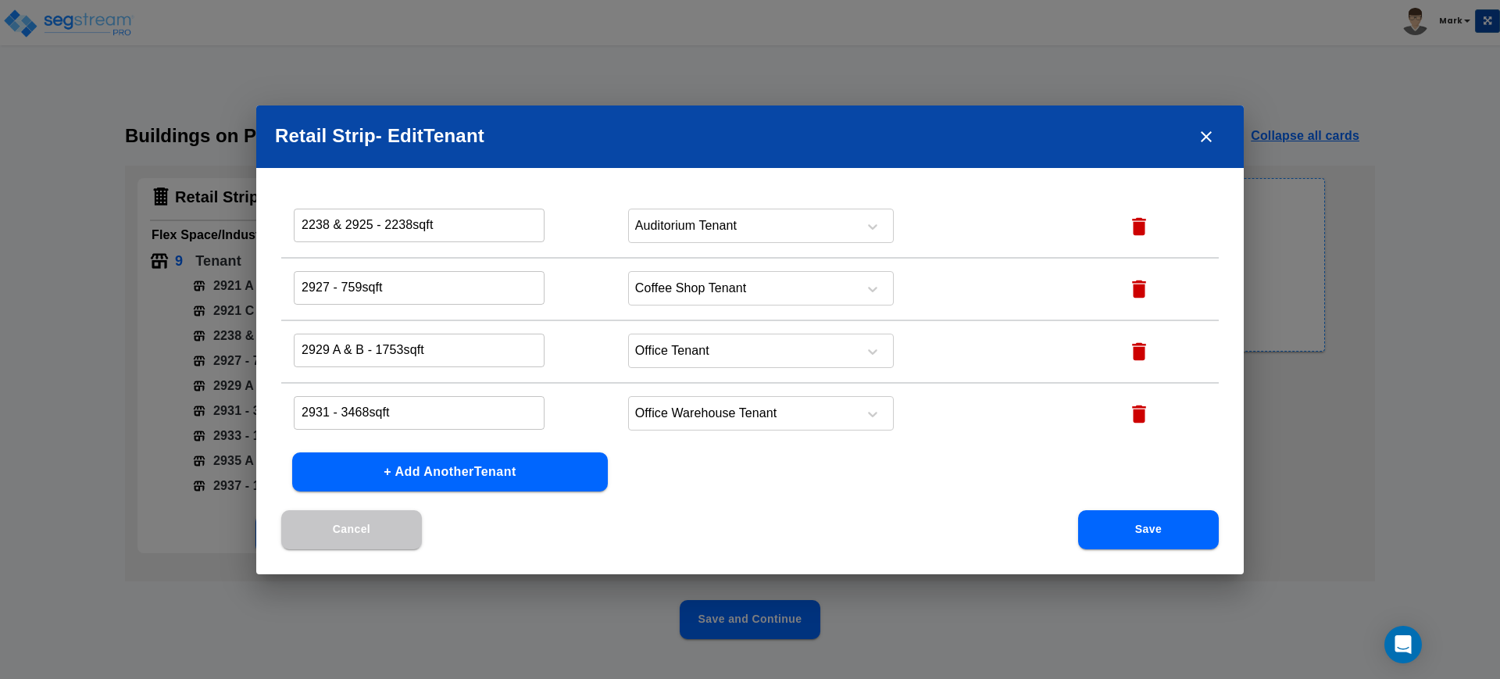
scroll to position [195, 0]
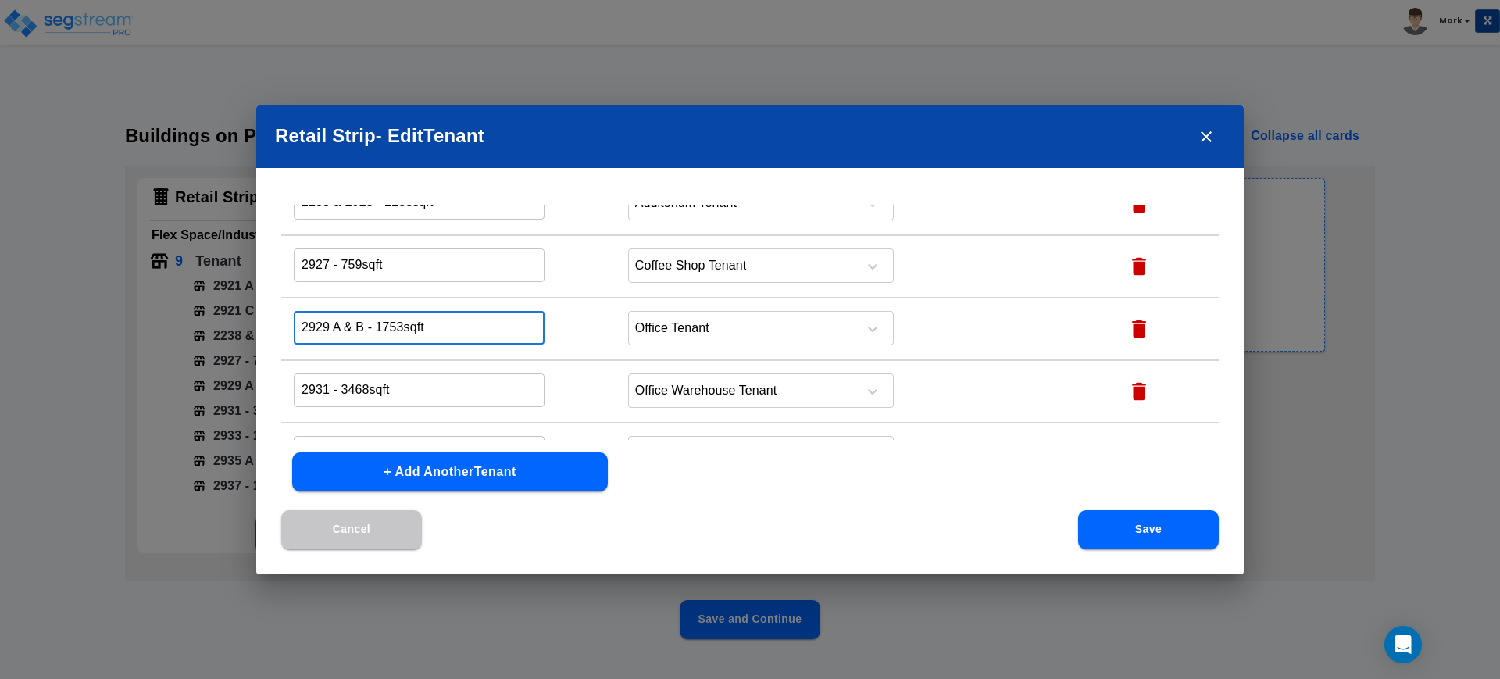
click at [411, 321] on input "2929 A & B - 1753sqft" at bounding box center [419, 328] width 251 height 34
drag, startPoint x: 366, startPoint y: 320, endPoint x: 352, endPoint y: 323, distance: 14.4
click at [352, 323] on input "2929 A & B - 1753sqft" at bounding box center [419, 328] width 251 height 34
click at [852, 327] on div at bounding box center [872, 329] width 41 height 41
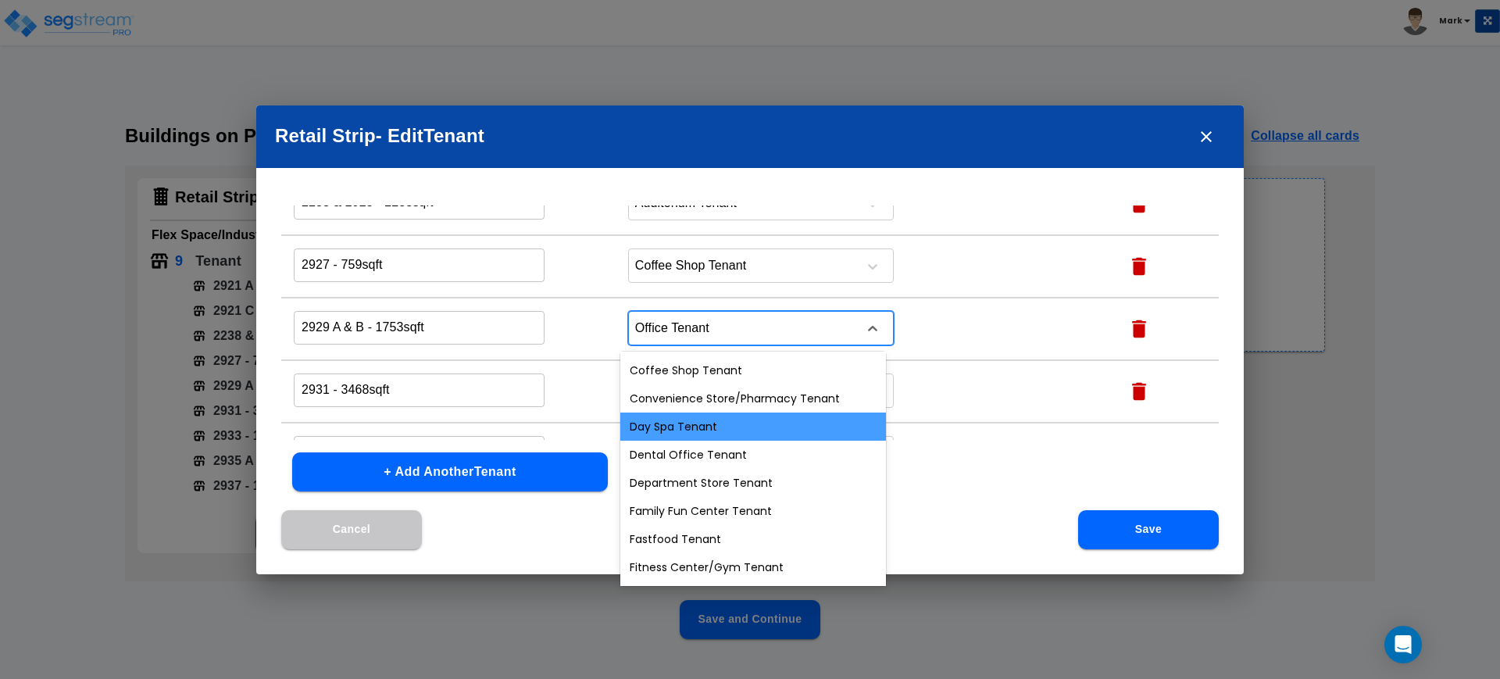
scroll to position [293, 0]
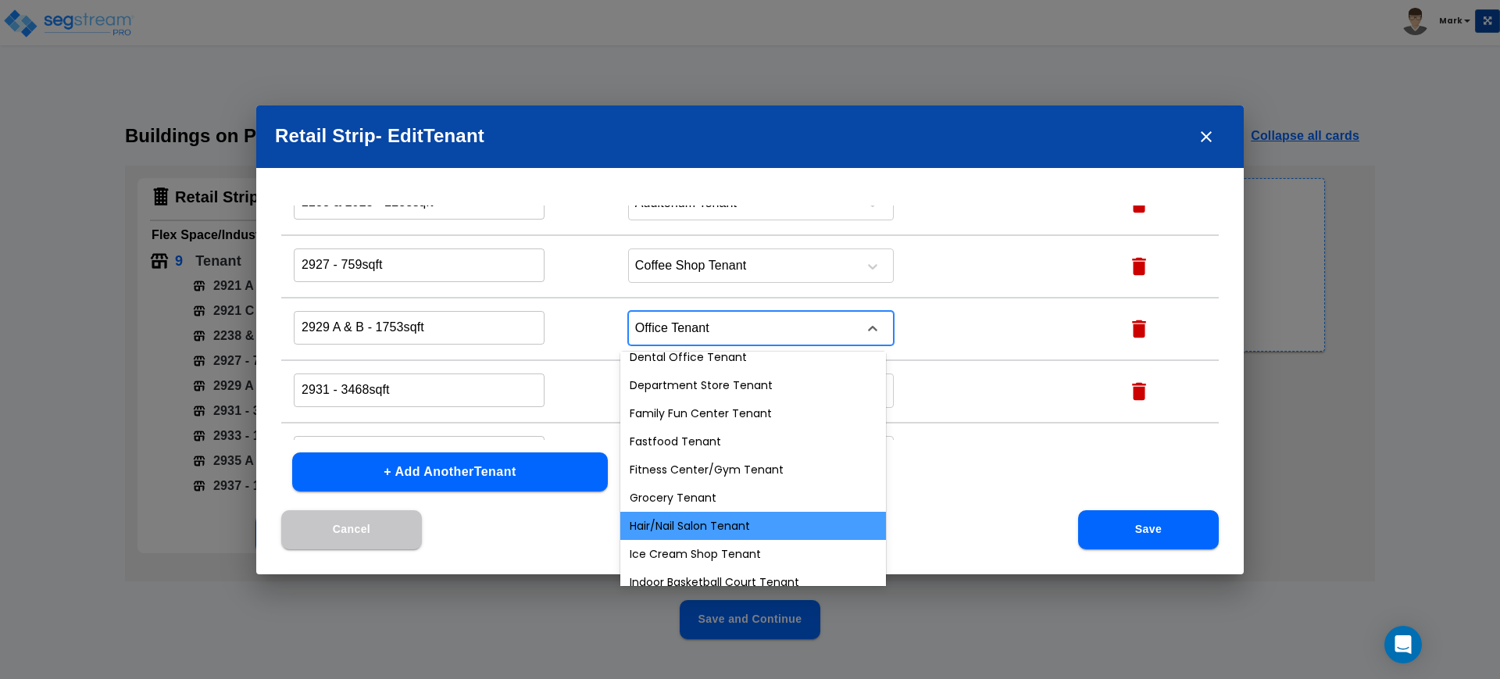
click at [738, 519] on div "Hair/Nail Salon Tenant" at bounding box center [753, 526] width 266 height 28
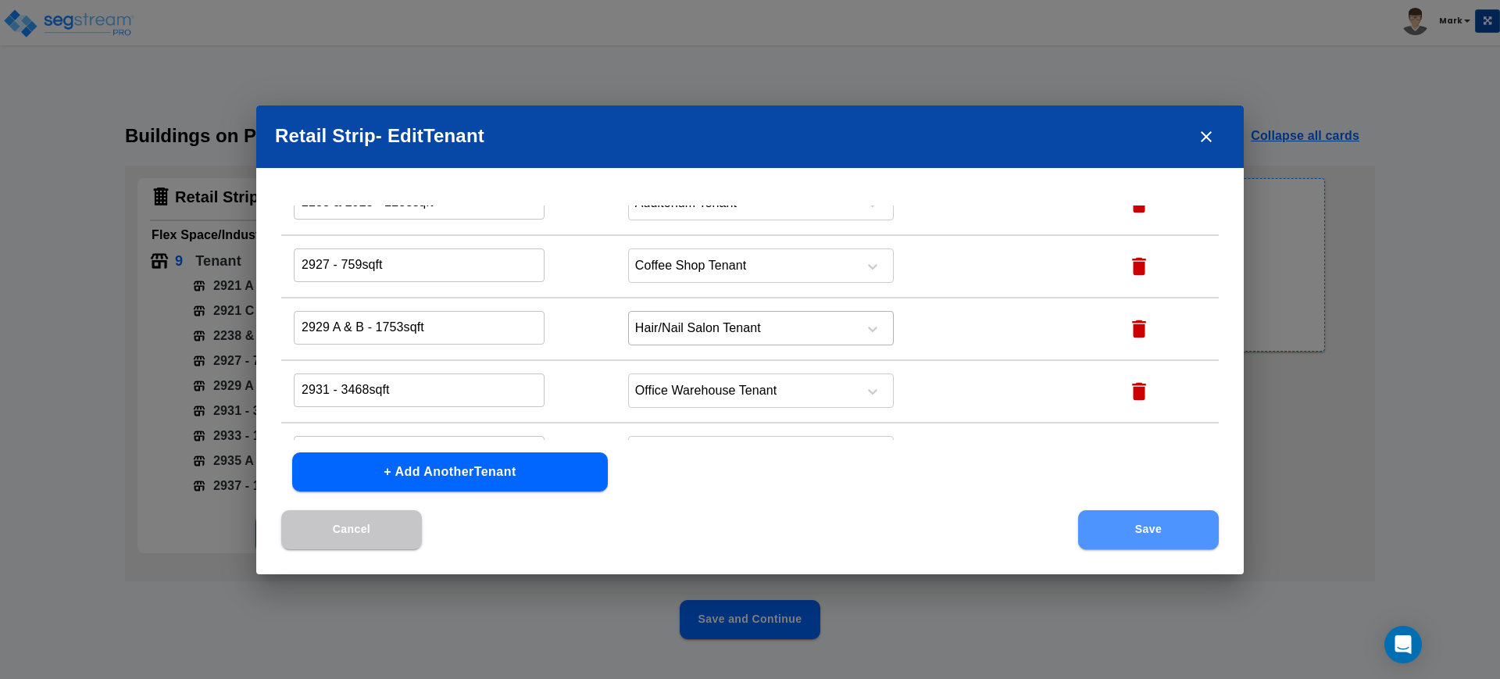
click at [1123, 529] on button "Save" at bounding box center [1148, 529] width 141 height 39
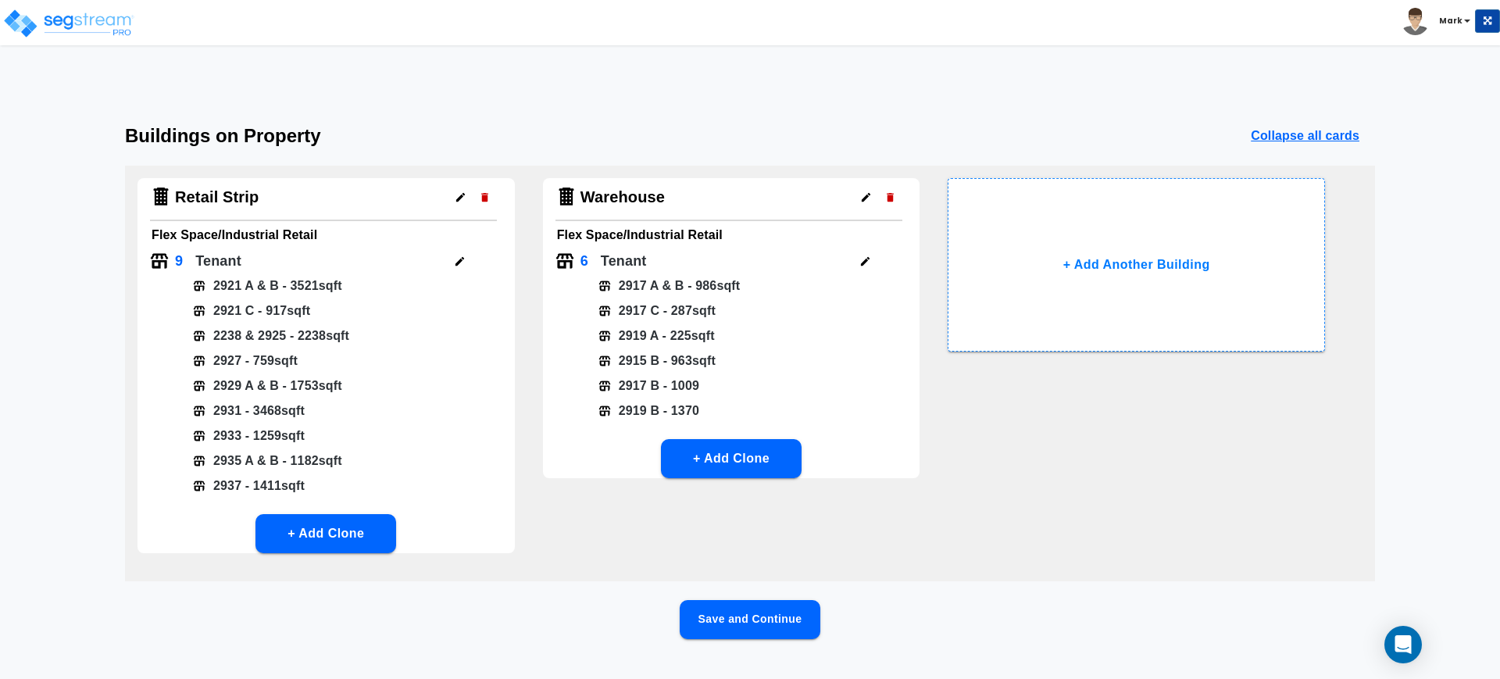
click at [770, 614] on button "Save and Continue" at bounding box center [750, 619] width 141 height 39
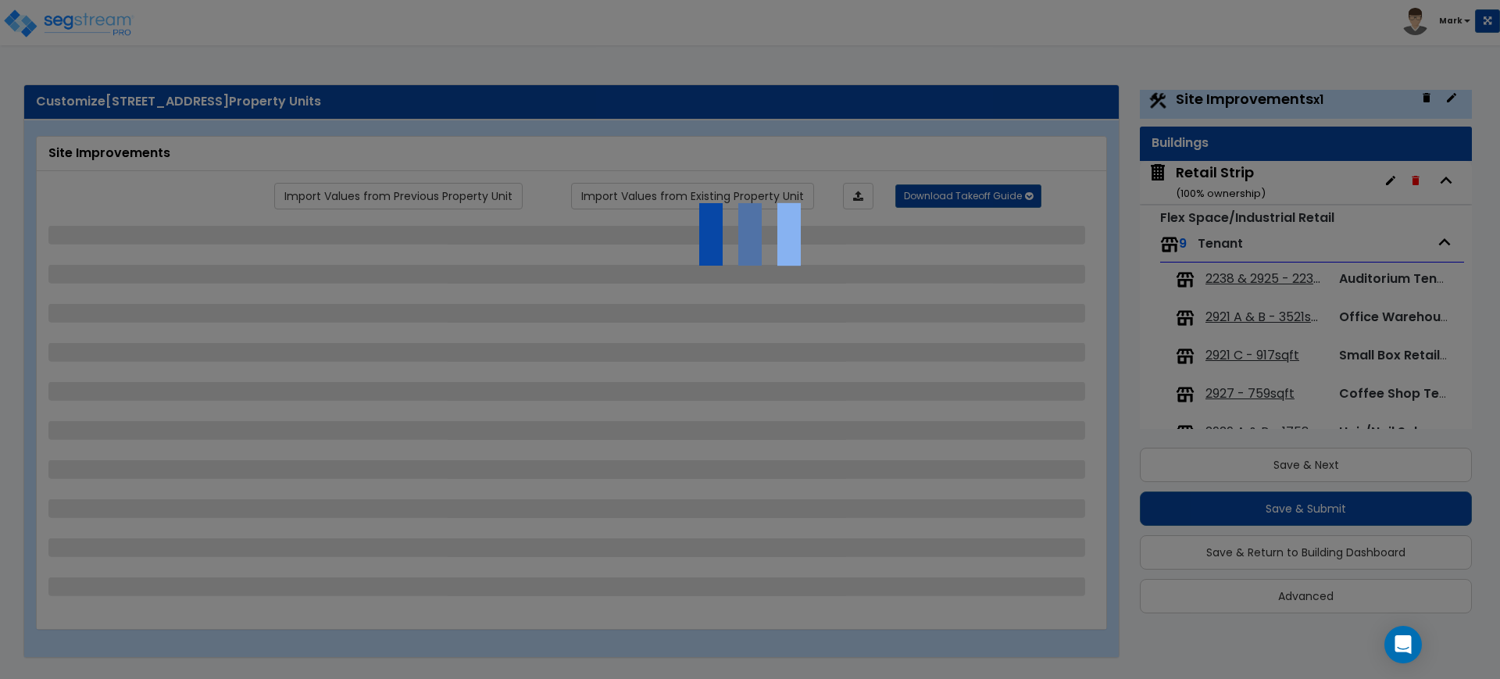
scroll to position [0, 0]
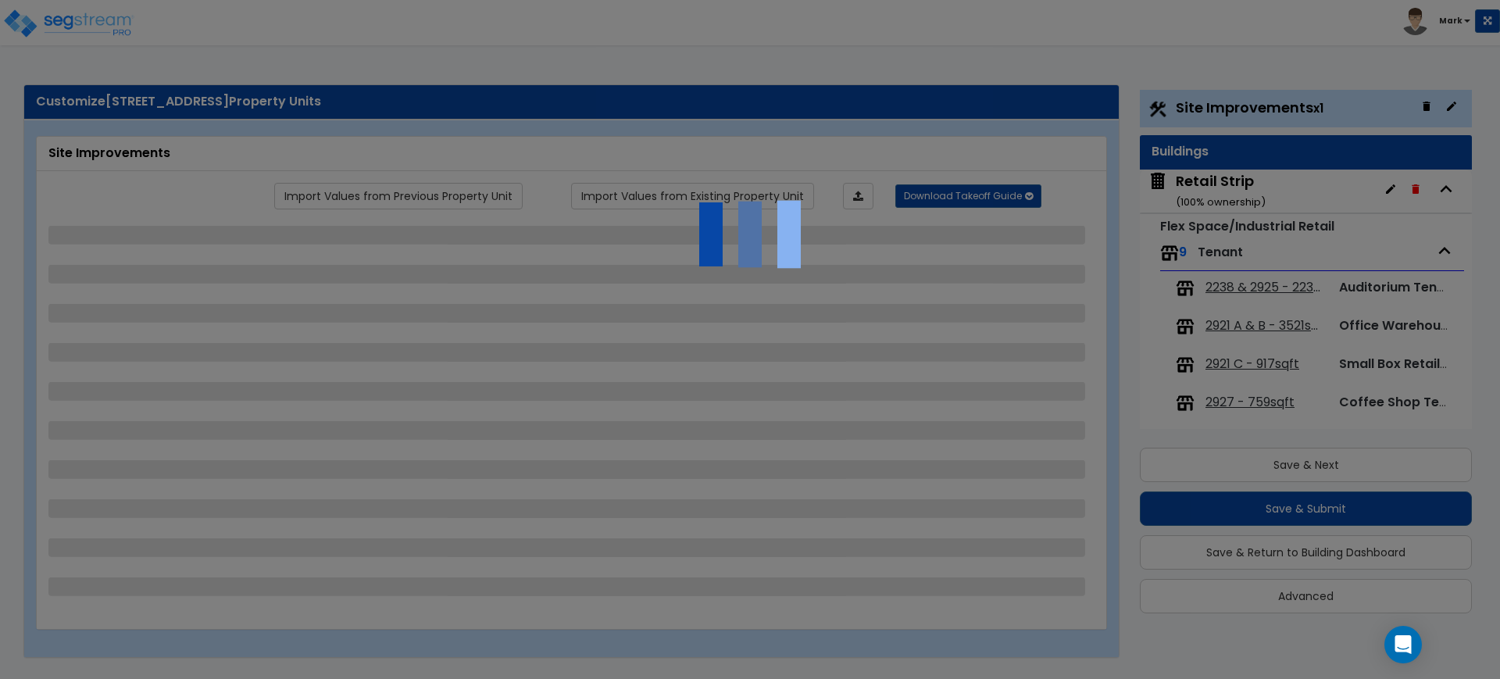
select select "2"
select select "1"
select select "2"
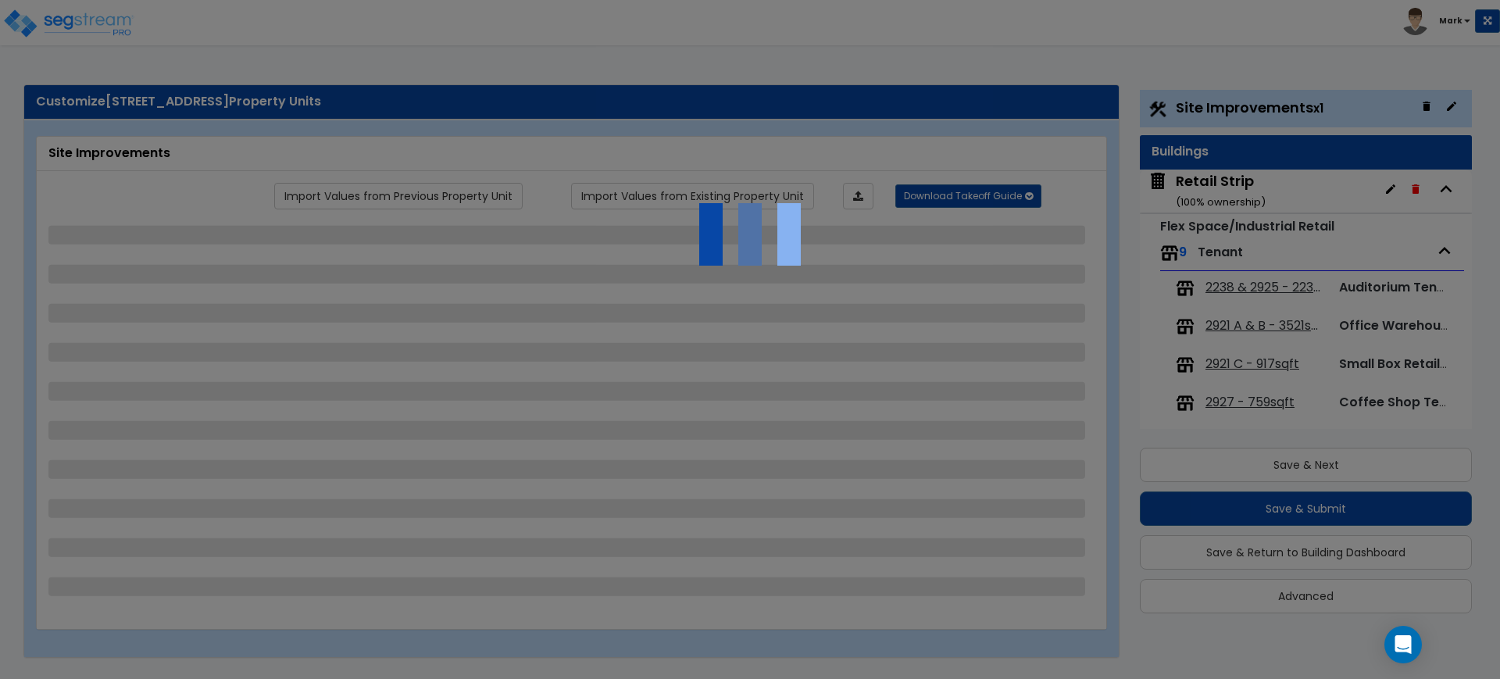
select select "1"
select select "2"
select select "4"
select select "2"
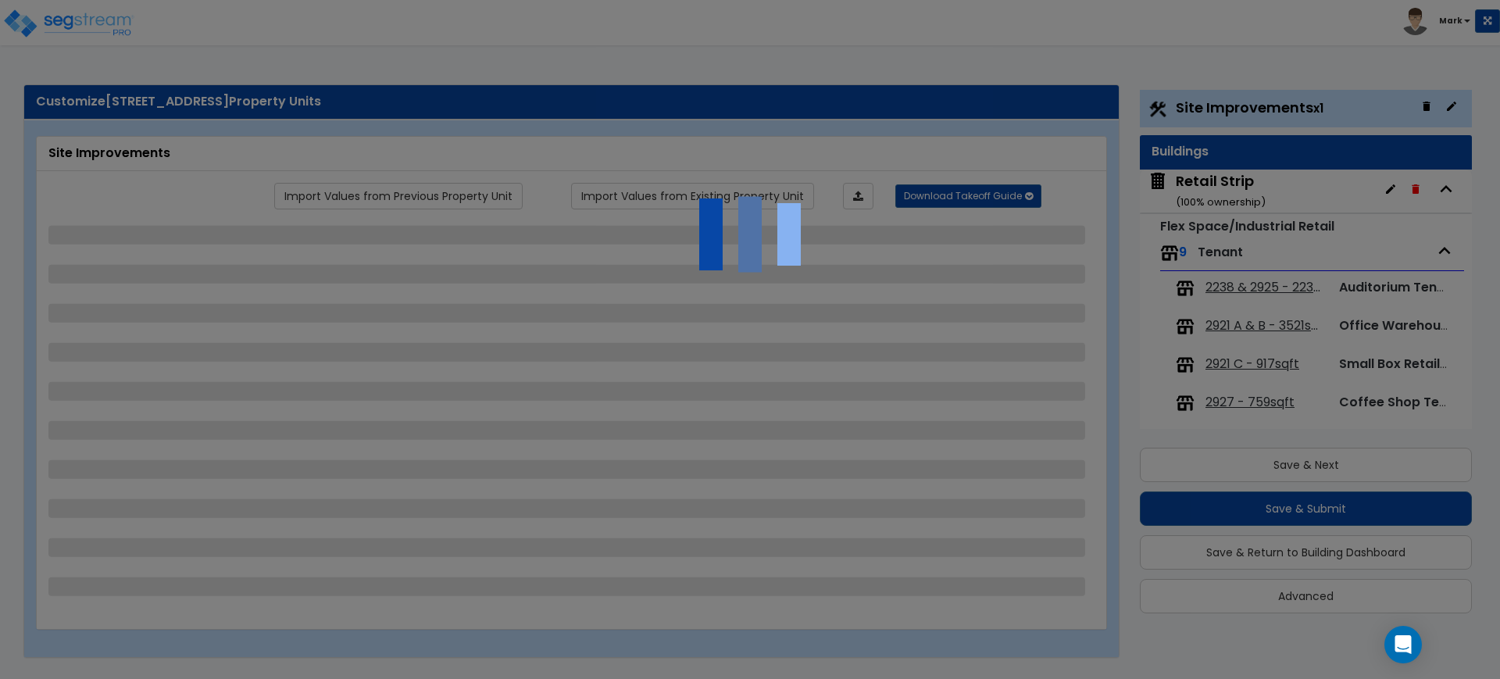
select select "1"
select select "4"
select select "2"
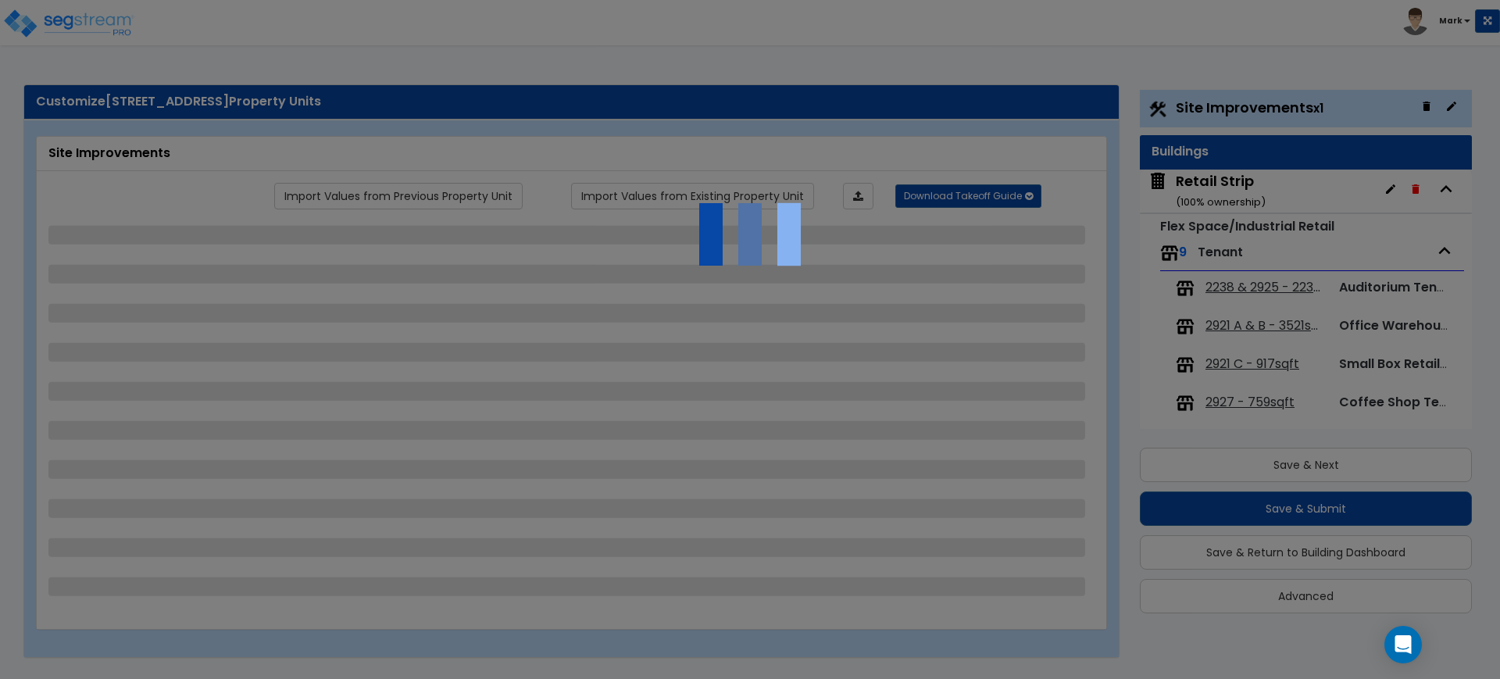
select select "1"
select select "2"
select select "1"
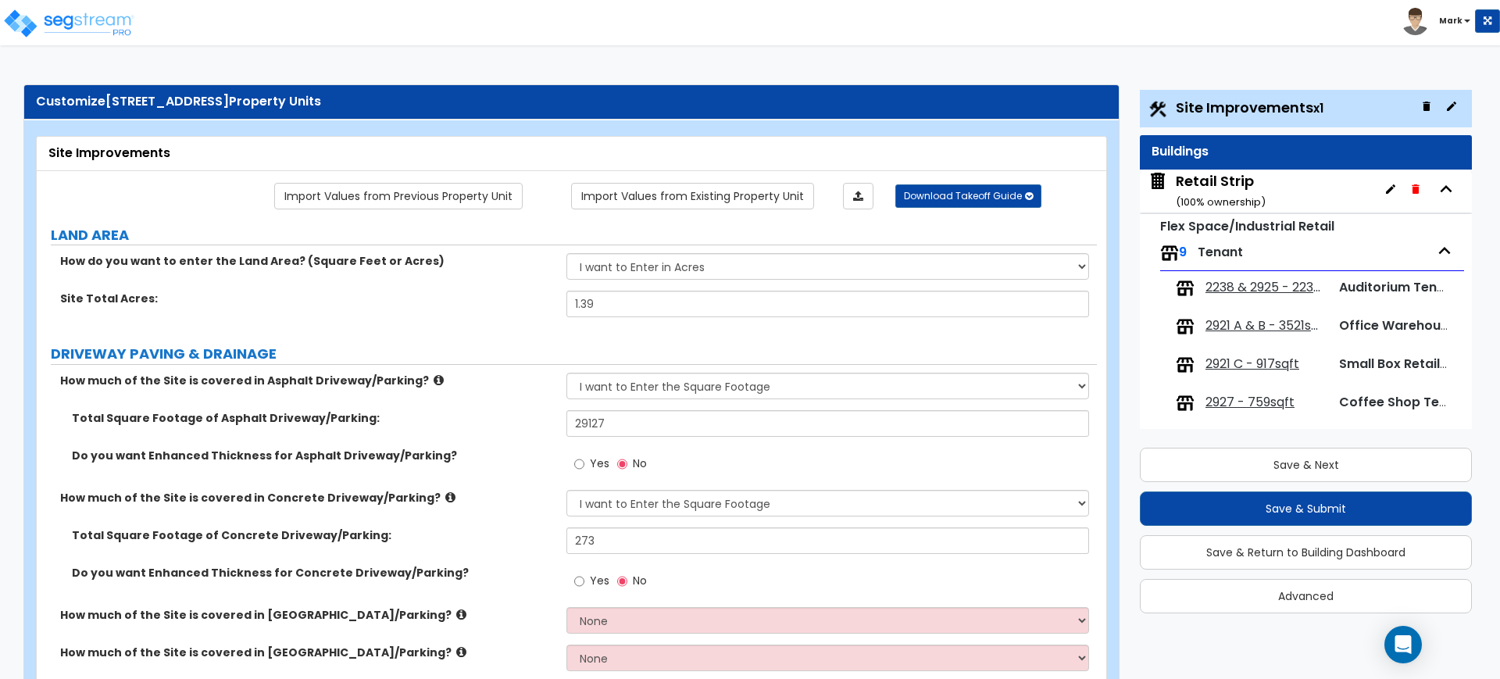
click at [1248, 287] on span "2238 & 2925 - 2238sqft" at bounding box center [1265, 288] width 120 height 18
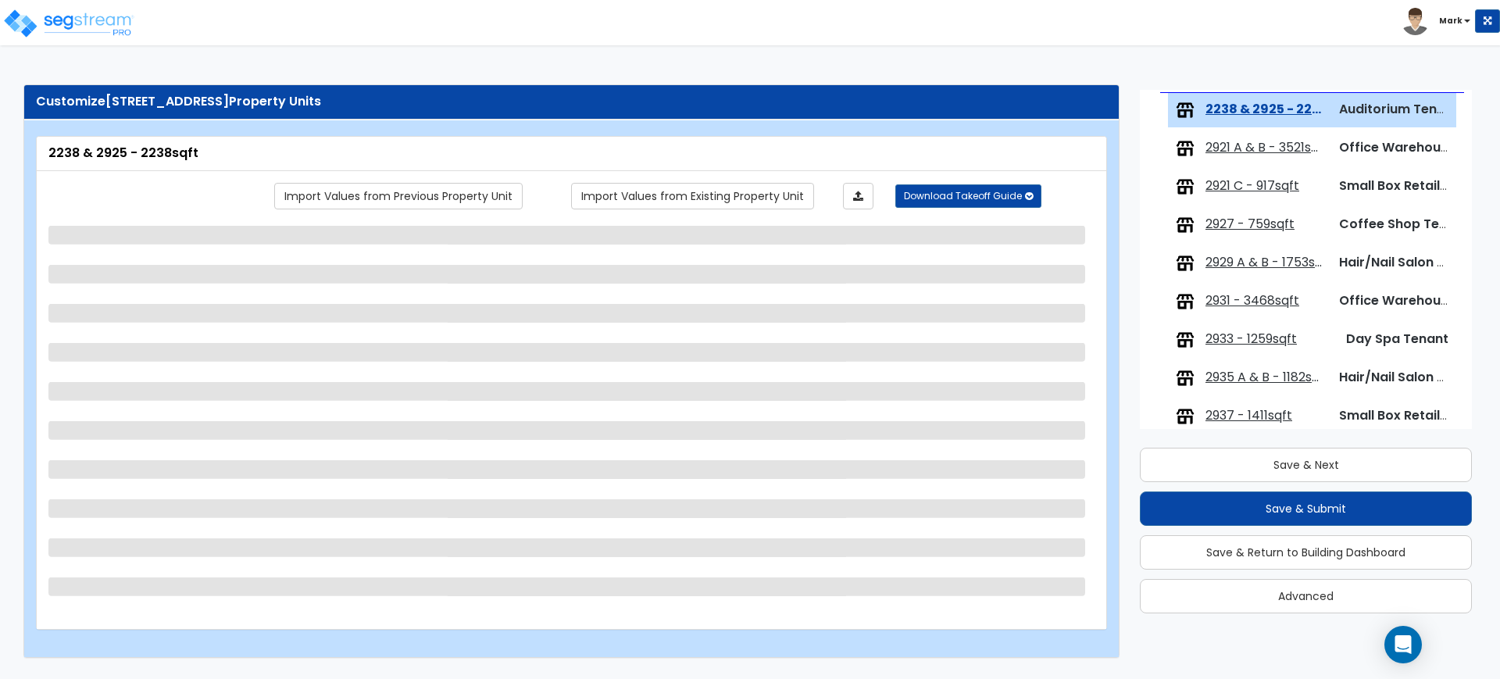
scroll to position [181, 0]
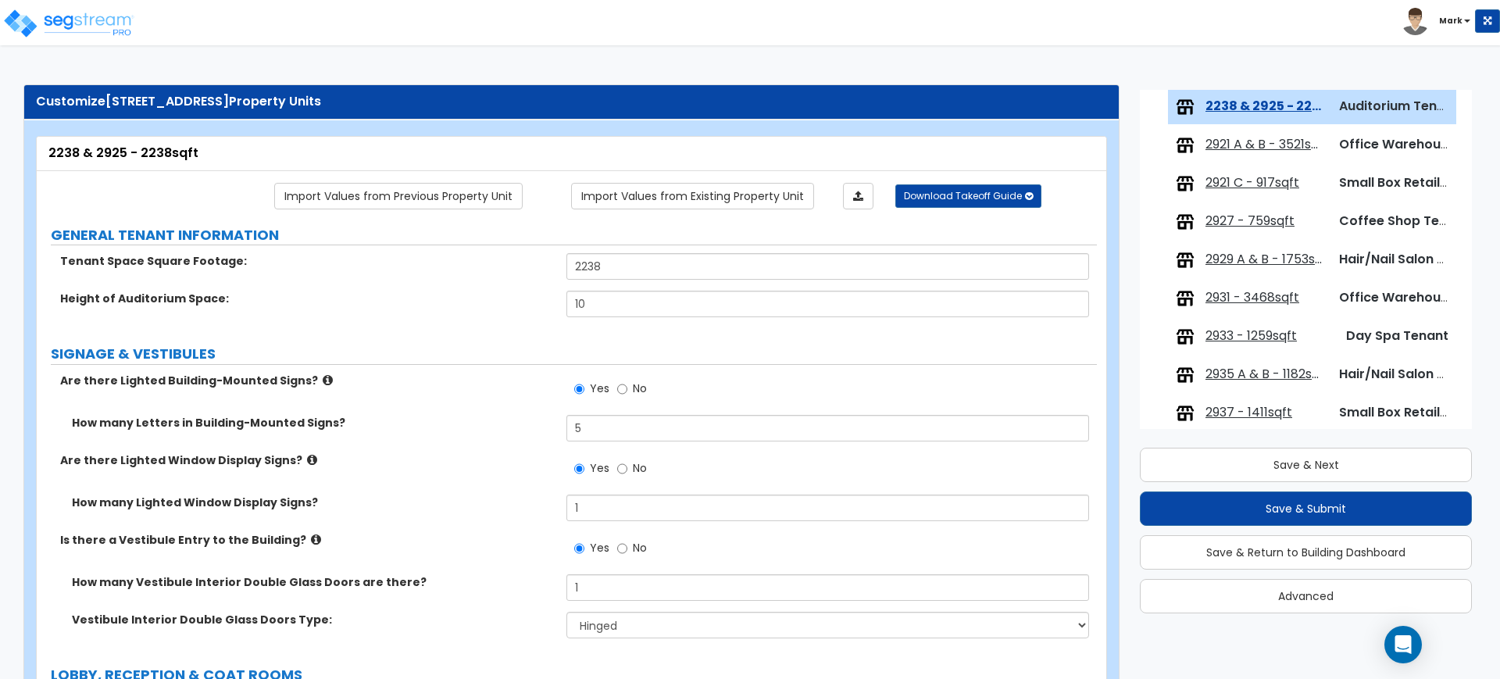
click at [1259, 145] on span "2921 A & B - 3521sqft" at bounding box center [1265, 145] width 120 height 18
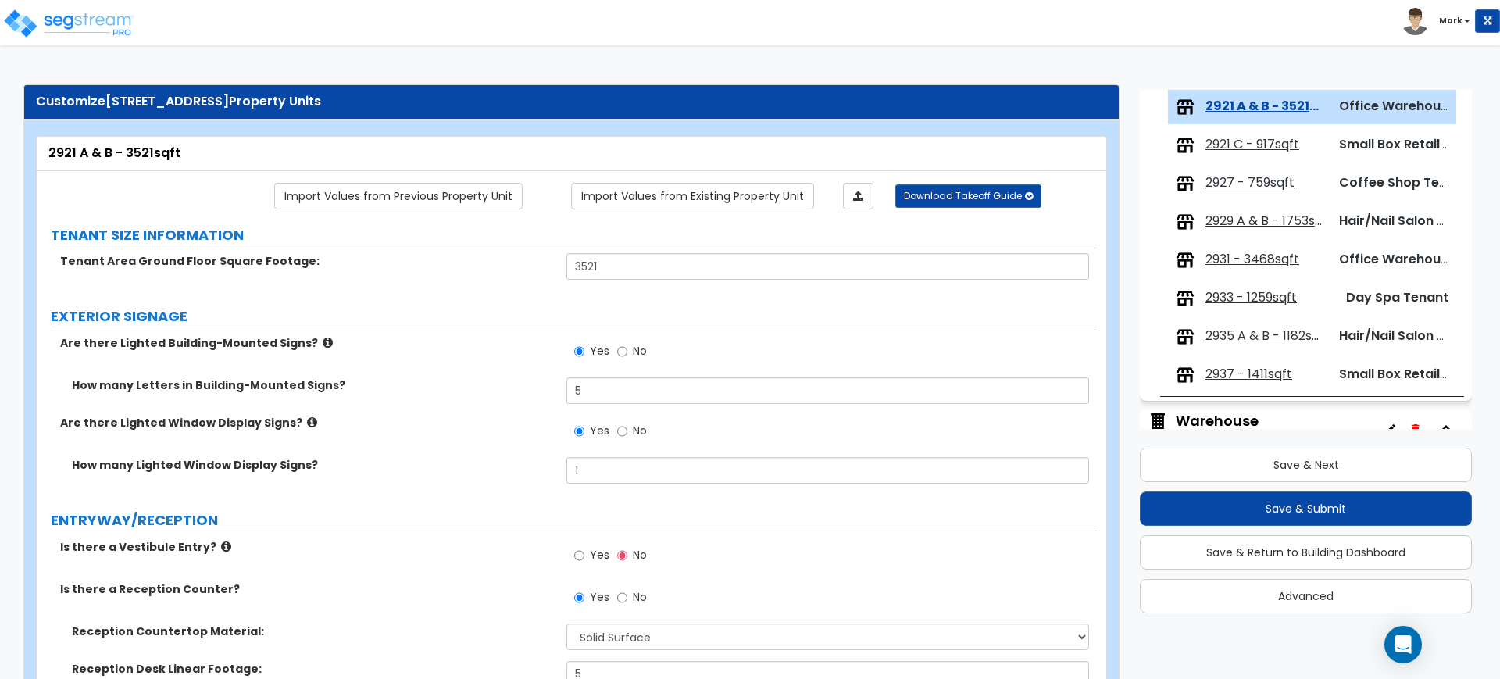
click at [1245, 141] on span "2921 C - 917sqft" at bounding box center [1252, 145] width 94 height 18
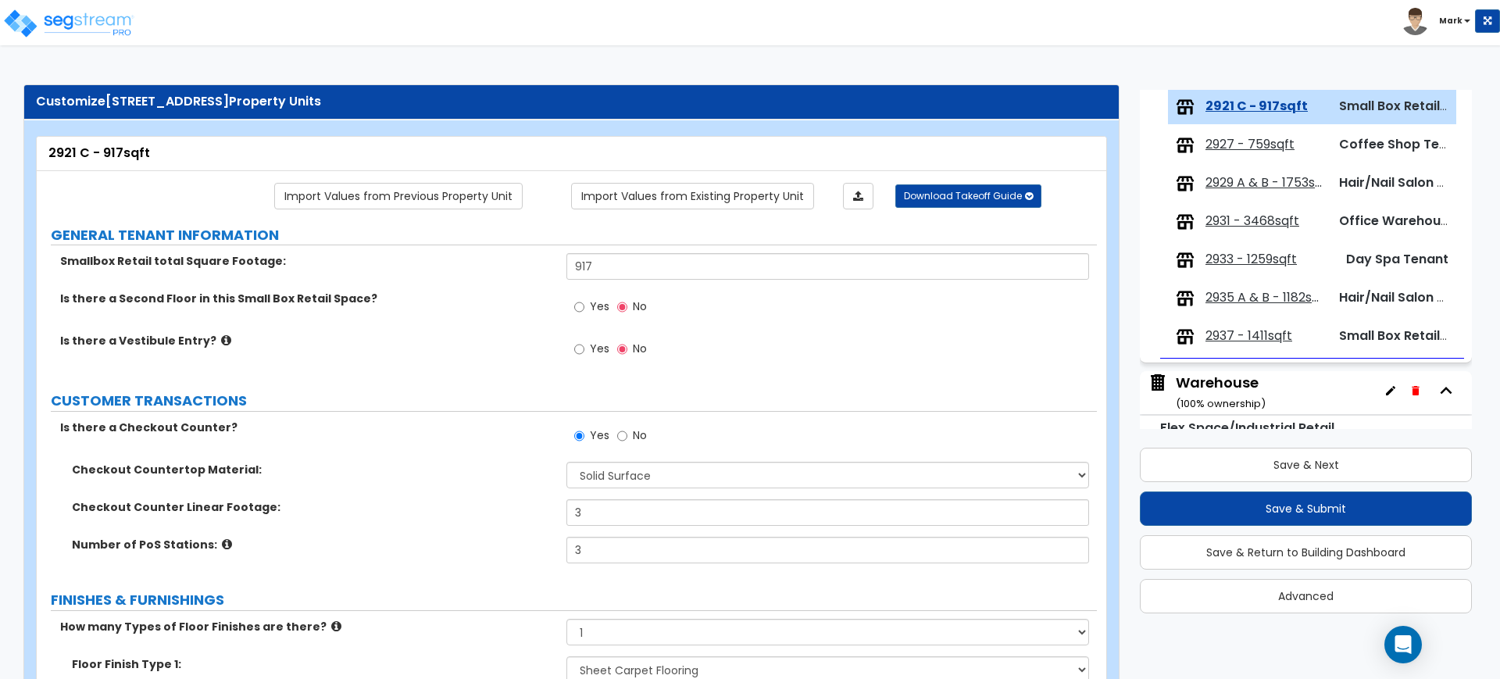
click at [1236, 140] on span "2927 - 759sqft" at bounding box center [1249, 145] width 89 height 18
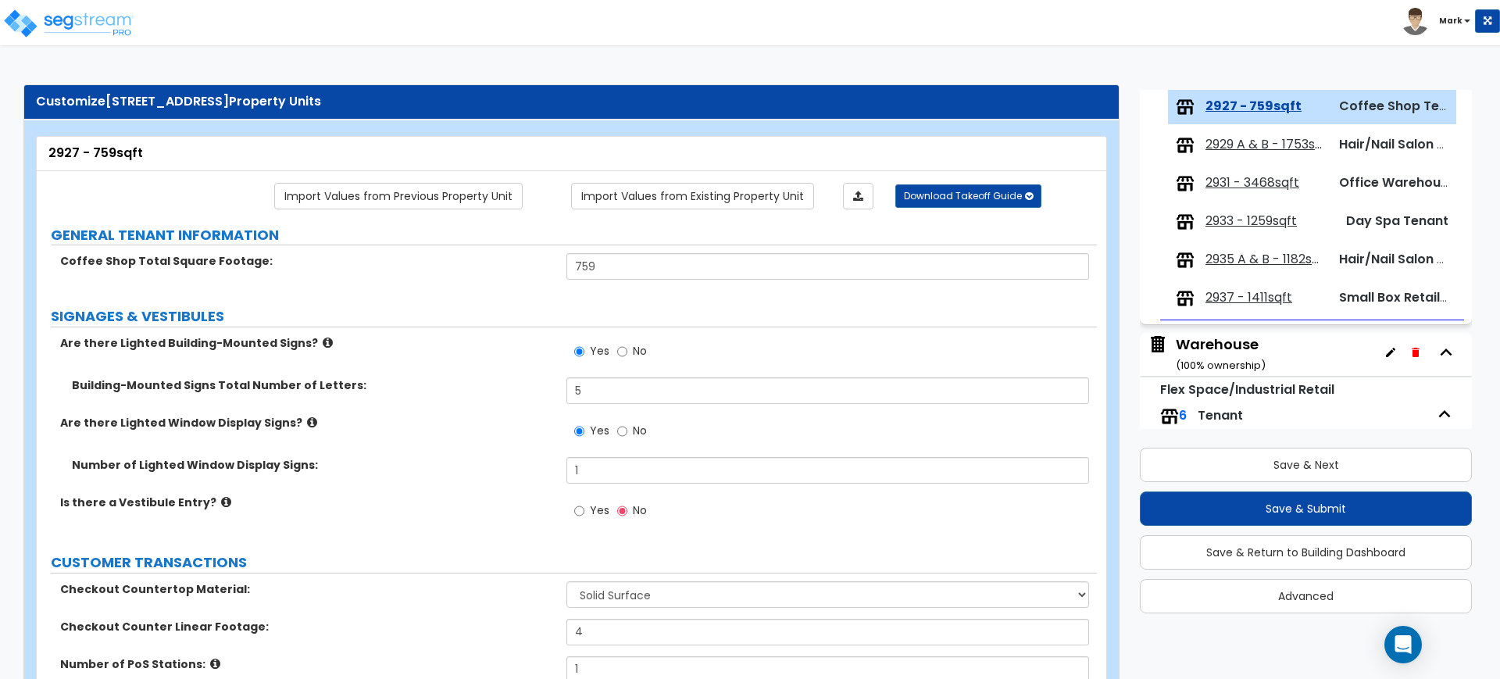
click at [1235, 143] on span "2929 A & B - 1753sqft" at bounding box center [1265, 145] width 120 height 18
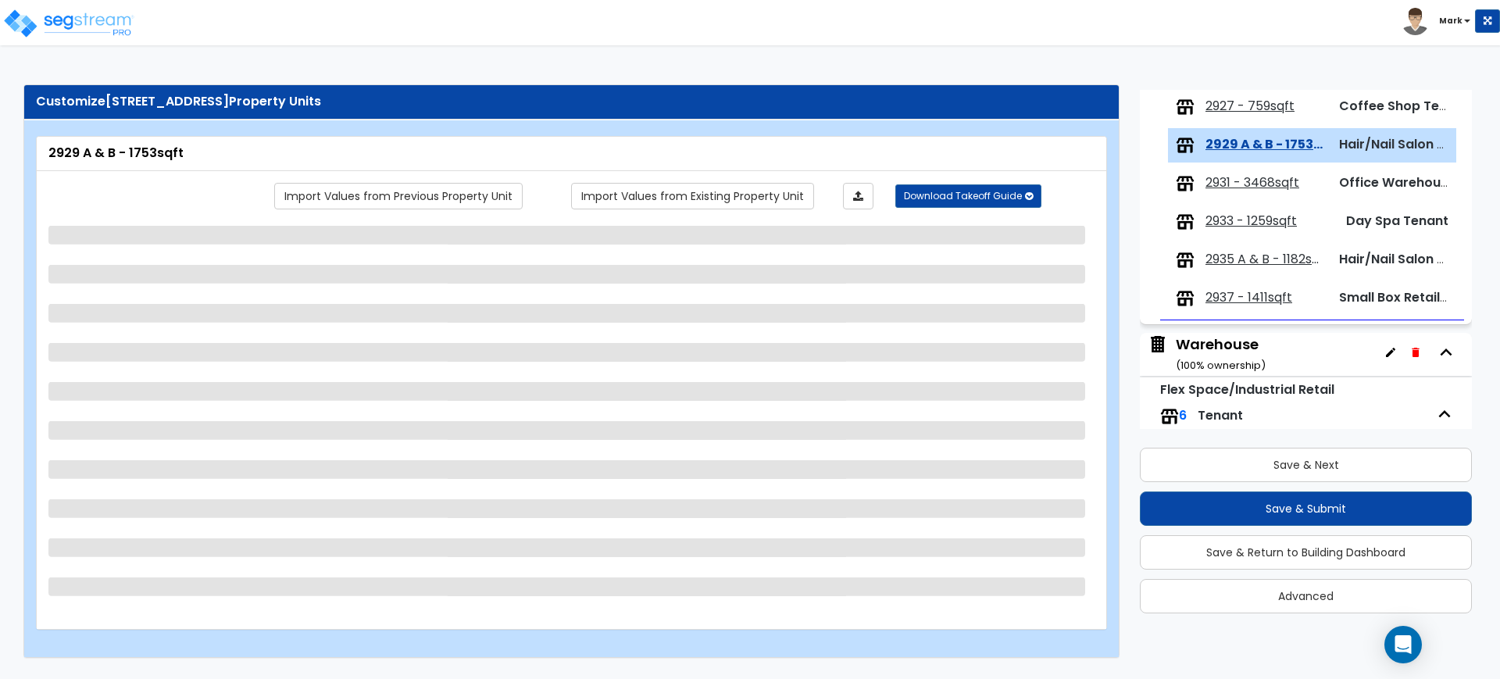
scroll to position [334, 0]
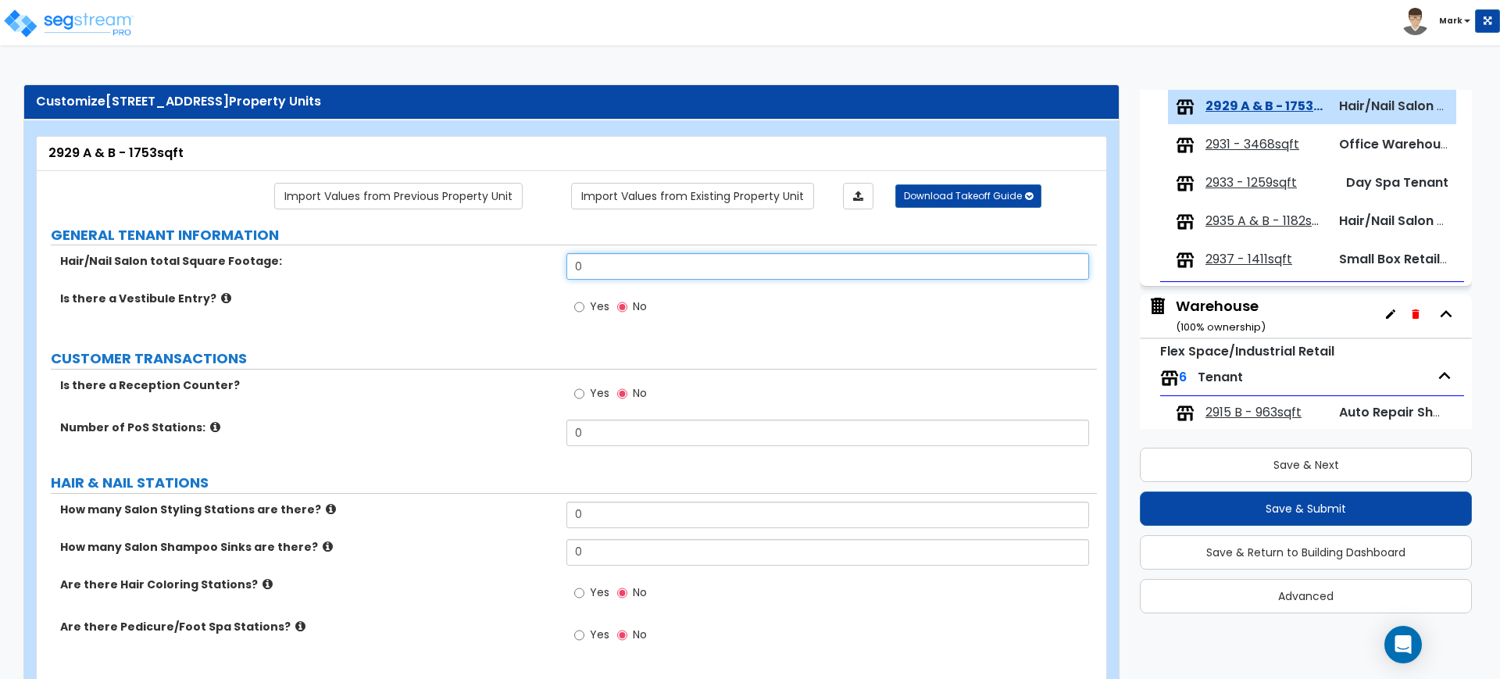
click at [445, 262] on div "Hair/Nail Salon total Square Footage: 0" at bounding box center [567, 272] width 1060 height 38
click at [580, 391] on input "Yes" at bounding box center [579, 393] width 10 height 17
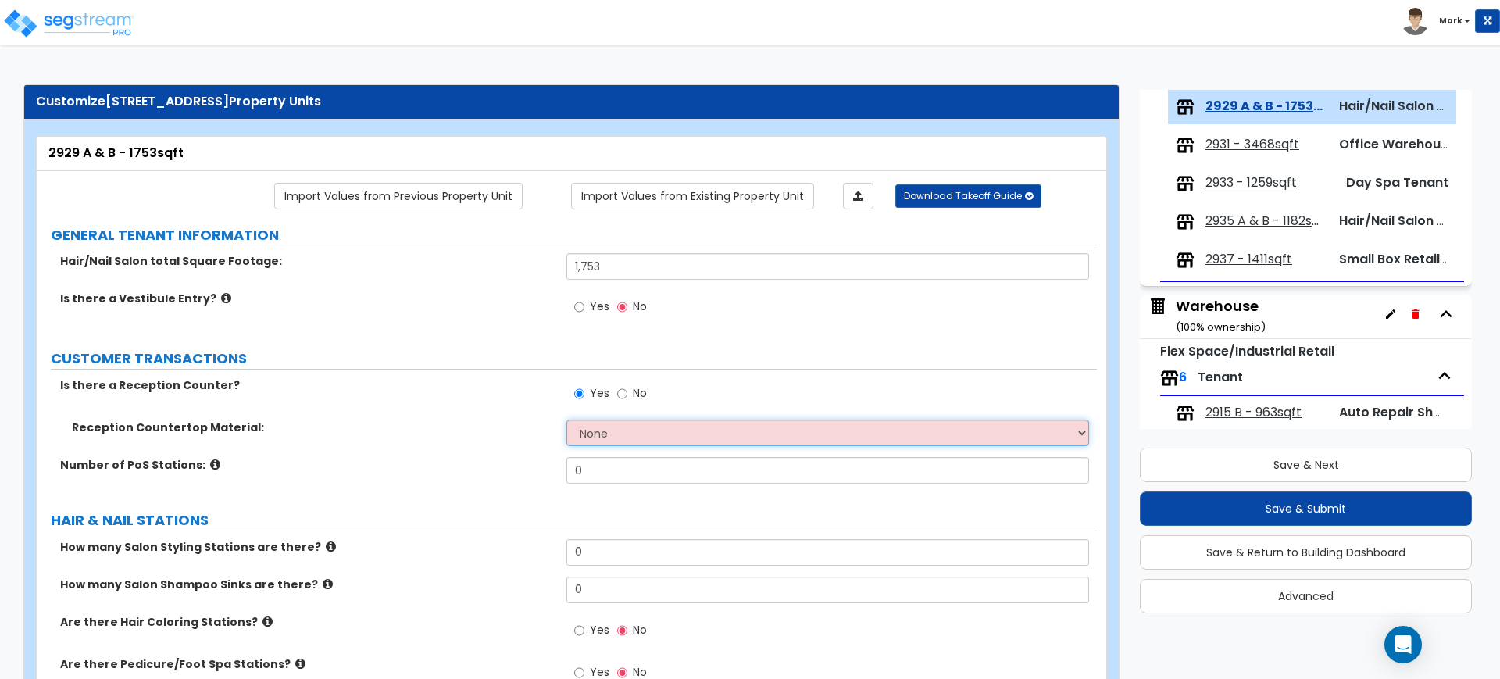
click at [611, 436] on select "None Plastic Laminate Solid Surface Stone Quartz Marble Tile Wood Stainless Ste…" at bounding box center [827, 433] width 522 height 27
click at [566, 420] on select "None Plastic Laminate Solid Surface Stone Quartz Marble Tile Wood Stainless Ste…" at bounding box center [827, 433] width 522 height 27
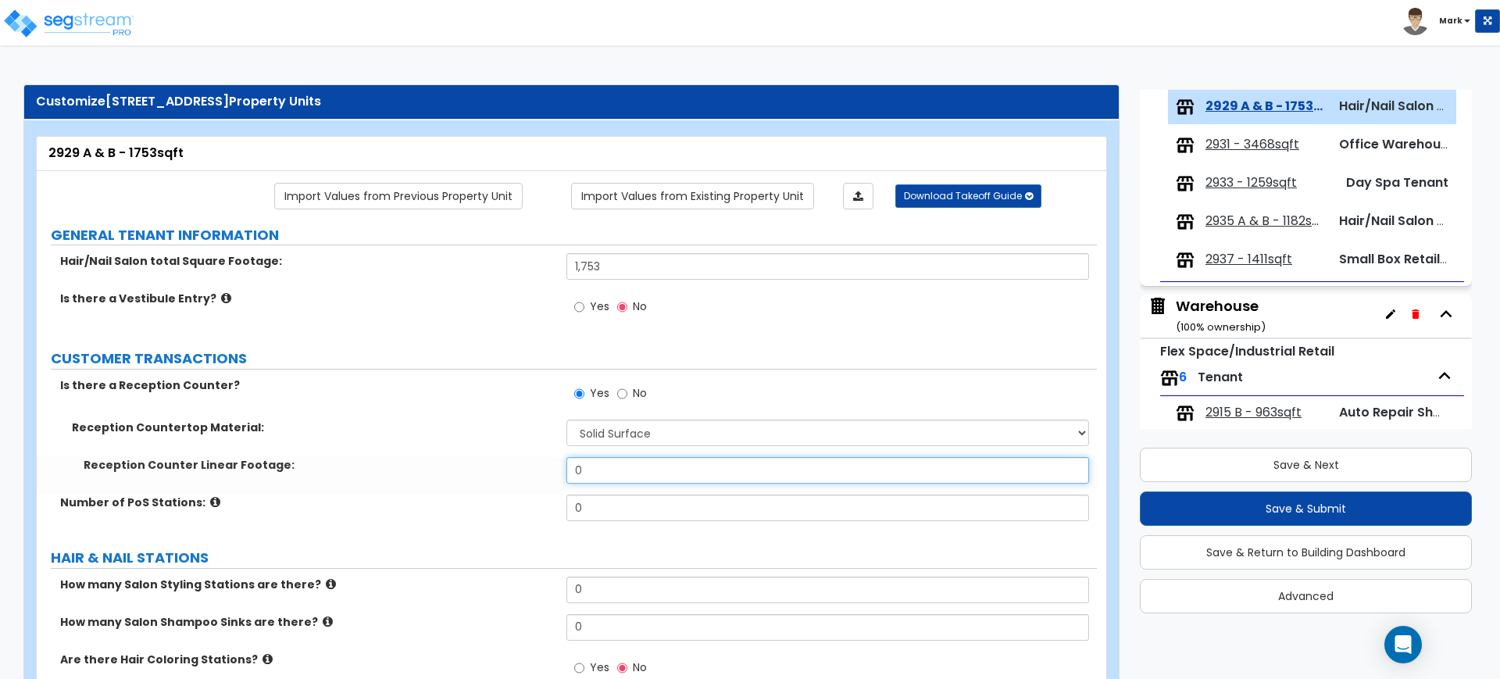
drag, startPoint x: 591, startPoint y: 469, endPoint x: 516, endPoint y: 465, distance: 75.9
click at [519, 465] on div "Reception Counter Linear Footage: 0" at bounding box center [567, 476] width 1060 height 38
drag, startPoint x: 593, startPoint y: 508, endPoint x: 529, endPoint y: 497, distance: 65.0
click at [529, 498] on div "Number of PoS Stations: 0" at bounding box center [567, 514] width 1060 height 38
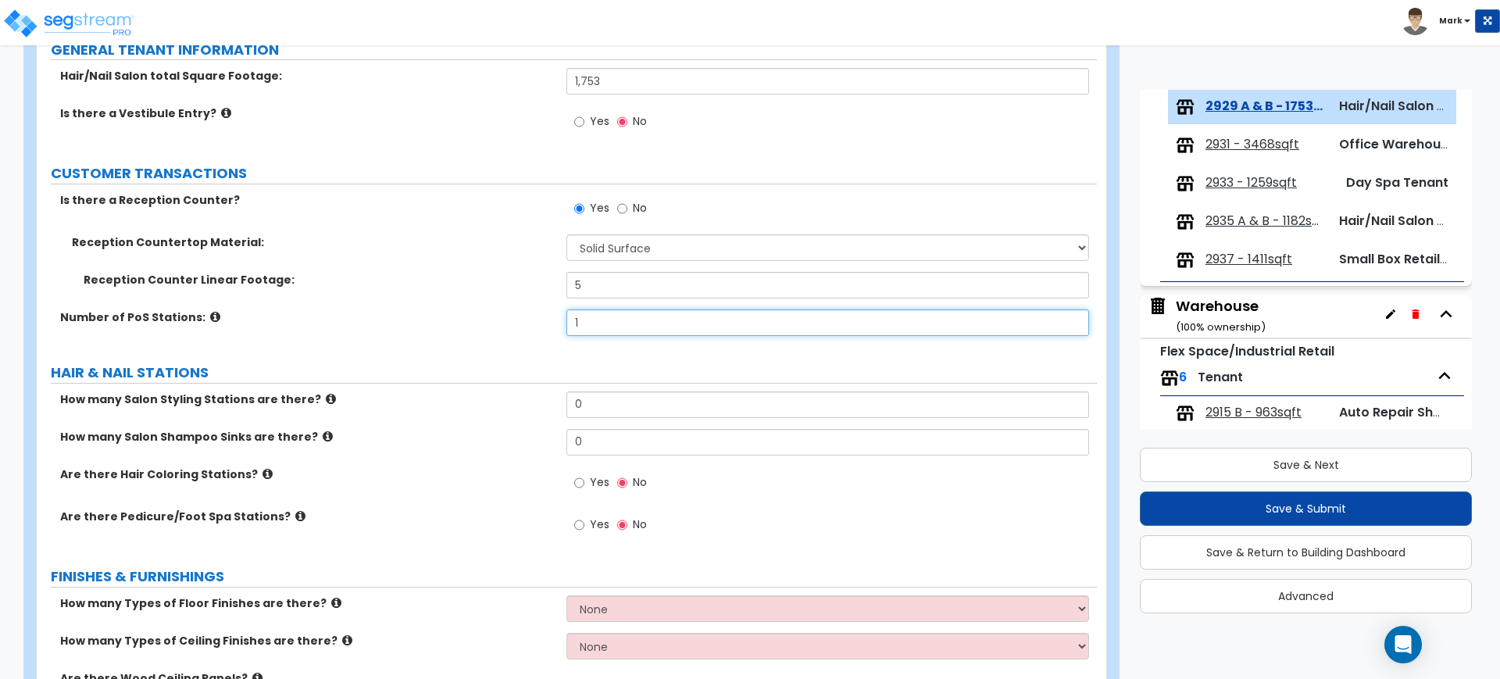
scroll to position [195, 0]
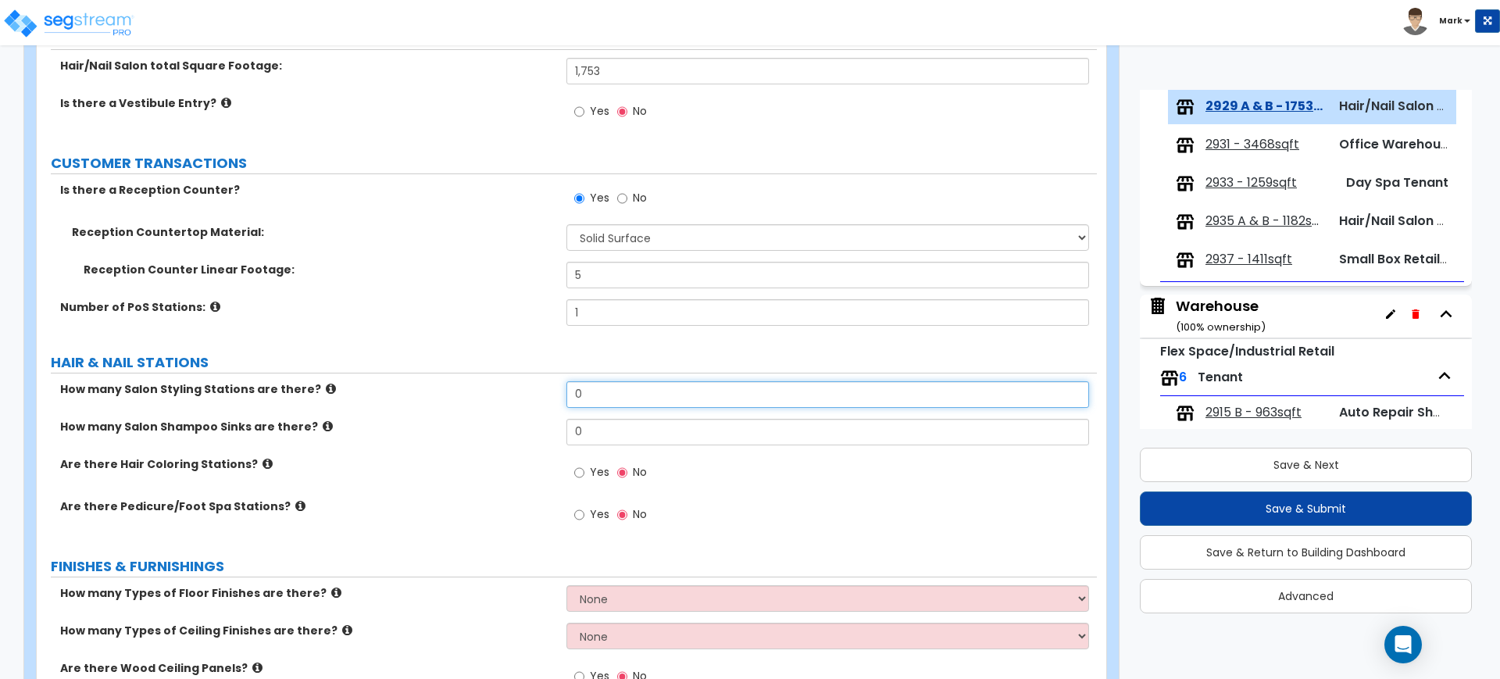
drag, startPoint x: 586, startPoint y: 393, endPoint x: 548, endPoint y: 390, distance: 38.4
click at [548, 390] on div "How many Salon Styling Stations are there? 0" at bounding box center [567, 400] width 1060 height 38
drag, startPoint x: 613, startPoint y: 427, endPoint x: 595, endPoint y: 413, distance: 22.2
click at [607, 425] on input "0" at bounding box center [827, 432] width 522 height 27
drag, startPoint x: 587, startPoint y: 432, endPoint x: 528, endPoint y: 429, distance: 58.7
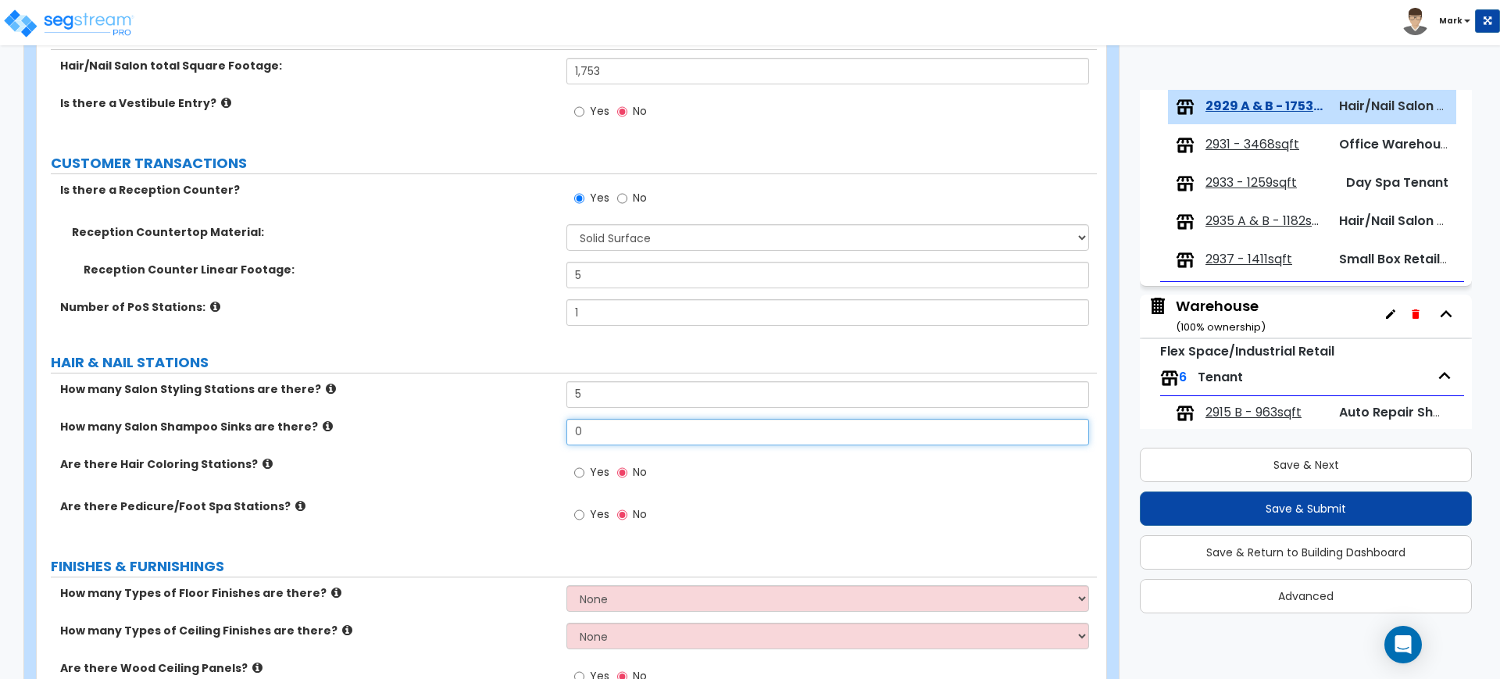
click at [532, 429] on div "How many Salon Shampoo Sinks are there? 0" at bounding box center [567, 438] width 1060 height 38
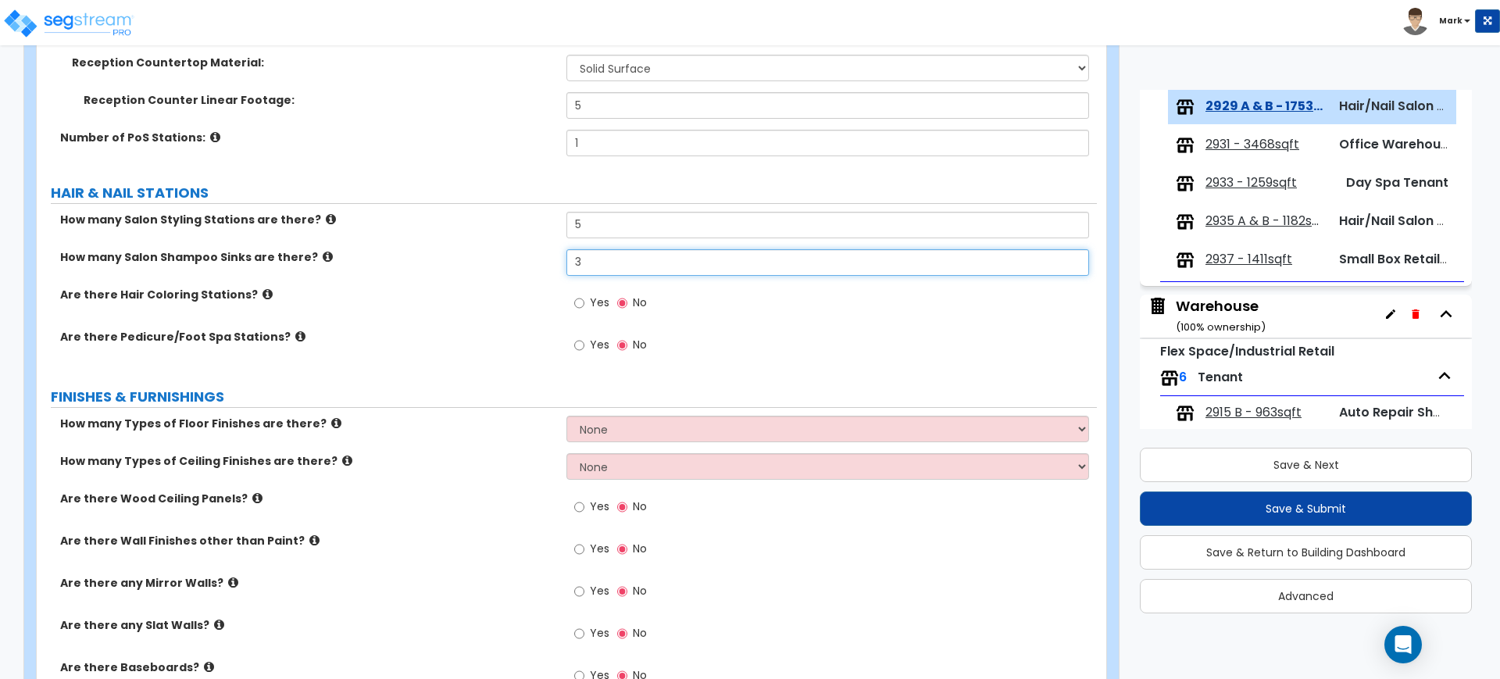
scroll to position [391, 0]
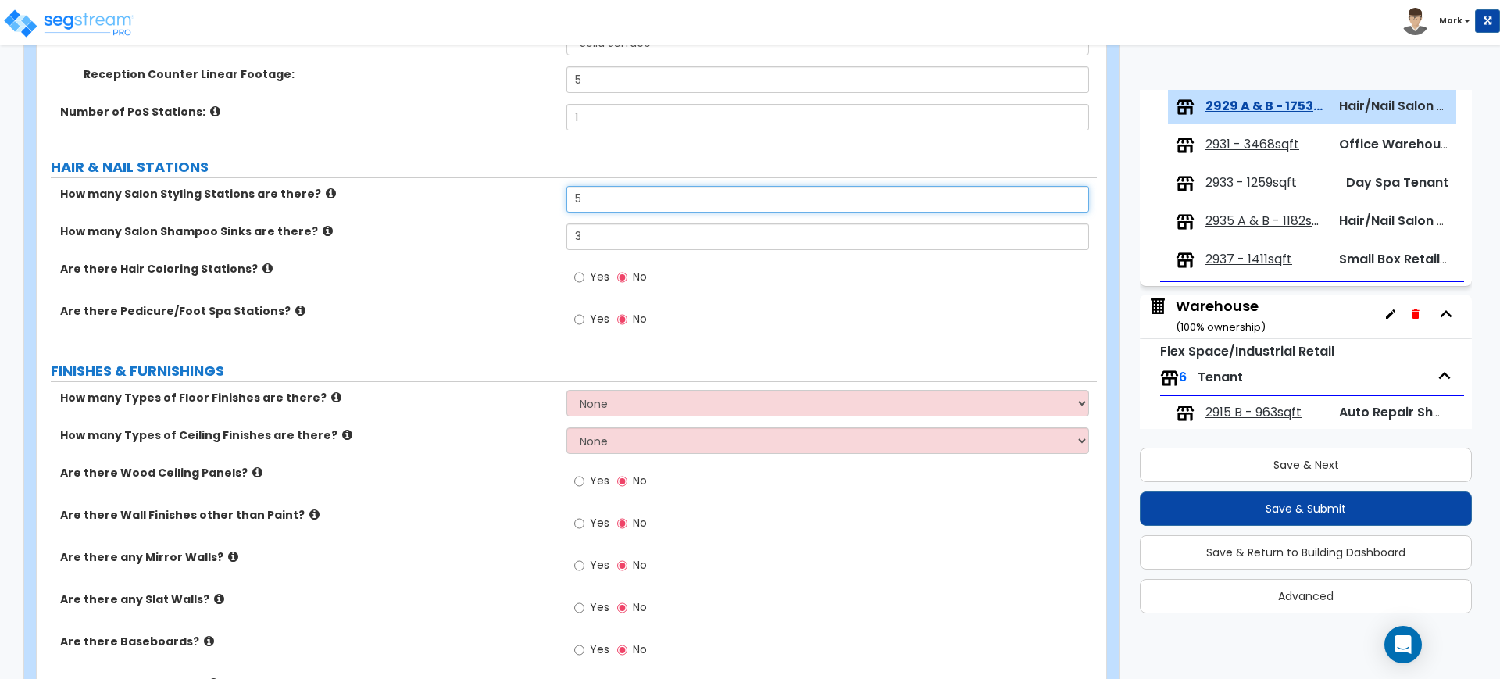
drag, startPoint x: 591, startPoint y: 195, endPoint x: 499, endPoint y: 188, distance: 91.7
click at [499, 188] on div "How many Salon Styling Stations are there? 5" at bounding box center [567, 205] width 1060 height 38
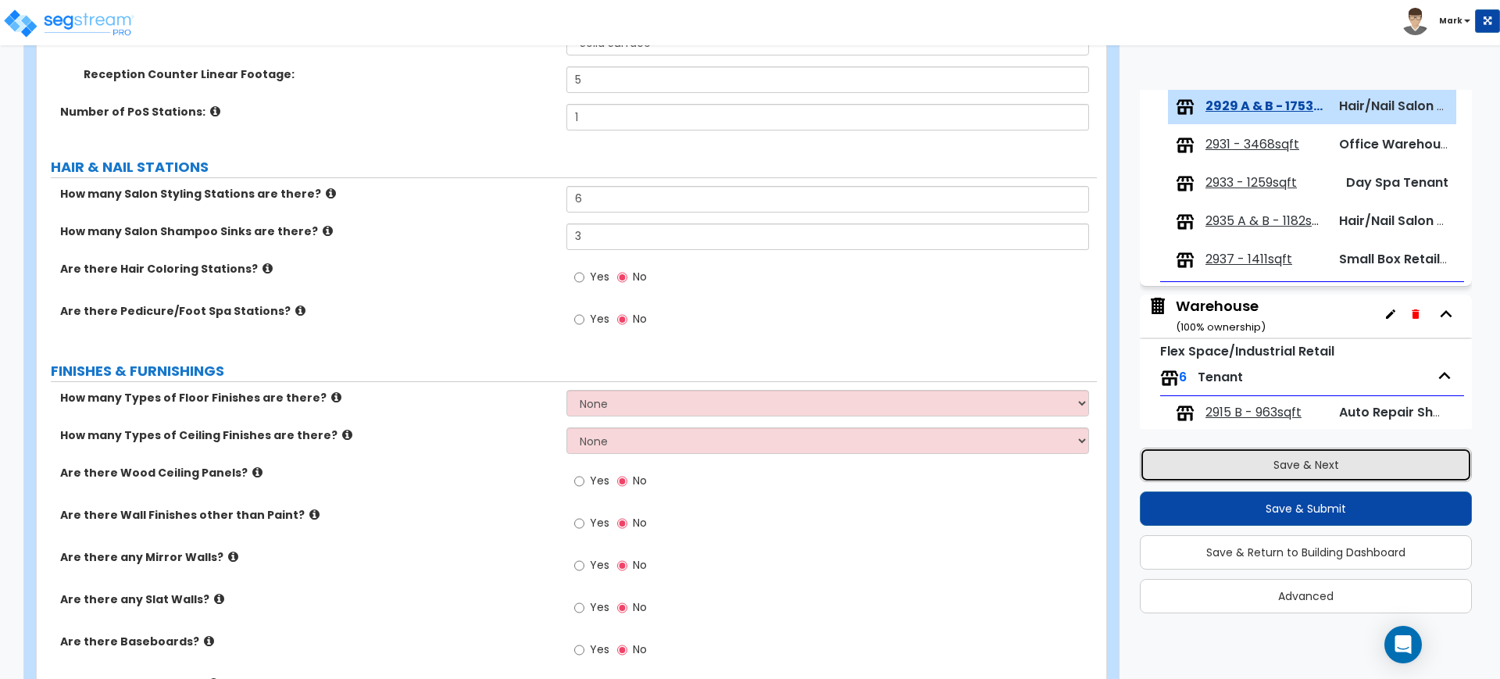
click at [1404, 464] on button "Save & Next" at bounding box center [1306, 465] width 332 height 34
